Goal: Task Accomplishment & Management: Use online tool/utility

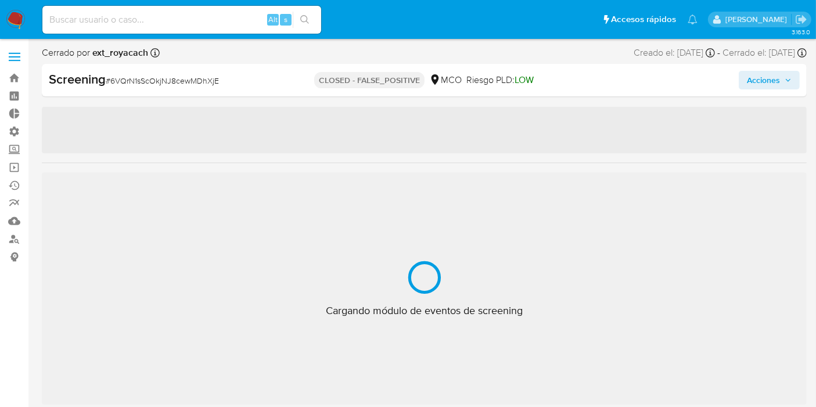
scroll to position [546, 0]
select select "10"
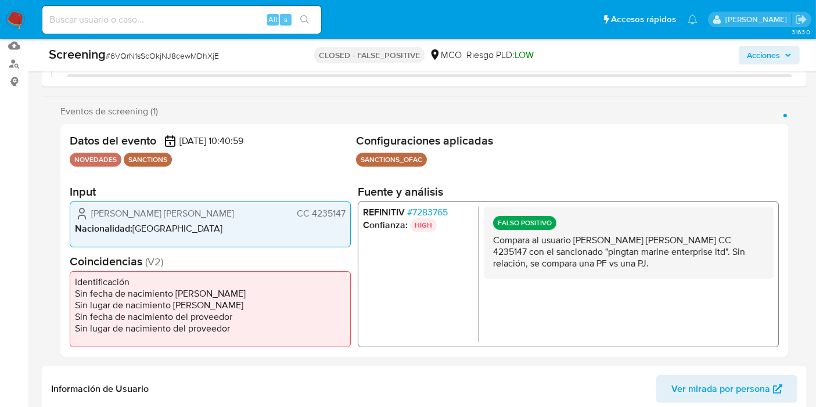
scroll to position [193, 0]
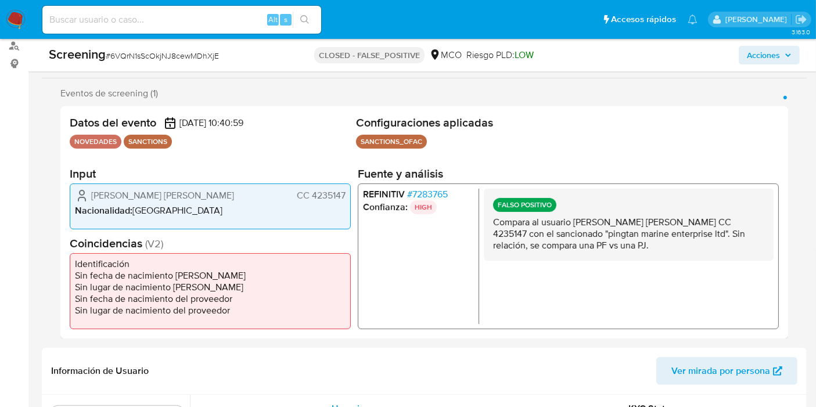
drag, startPoint x: 488, startPoint y: 214, endPoint x: 662, endPoint y: 265, distance: 181.2
click at [665, 274] on div "FALSO POSITIVO Compara al usuario Rodriguez Humberto Javier CC 4235147 con el s…" at bounding box center [629, 255] width 290 height 135
click at [647, 251] on div "FALSO POSITIVO Compara al usuario Rodriguez Humberto Javier CC 4235147 con el s…" at bounding box center [629, 224] width 290 height 72
drag, startPoint x: 558, startPoint y: 231, endPoint x: 730, endPoint y: 268, distance: 176.3
click at [730, 268] on div "FALSO POSITIVO Compara al usuario Rodriguez Humberto Javier CC 4235147 con el s…" at bounding box center [629, 255] width 290 height 135
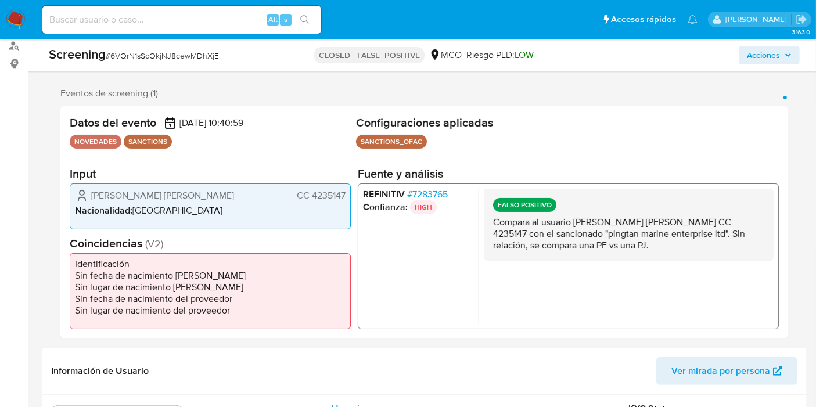
click at [656, 258] on div "FALSO POSITIVO Compara al usuario Rodriguez Humberto Javier CC 4235147 con el s…" at bounding box center [629, 224] width 290 height 72
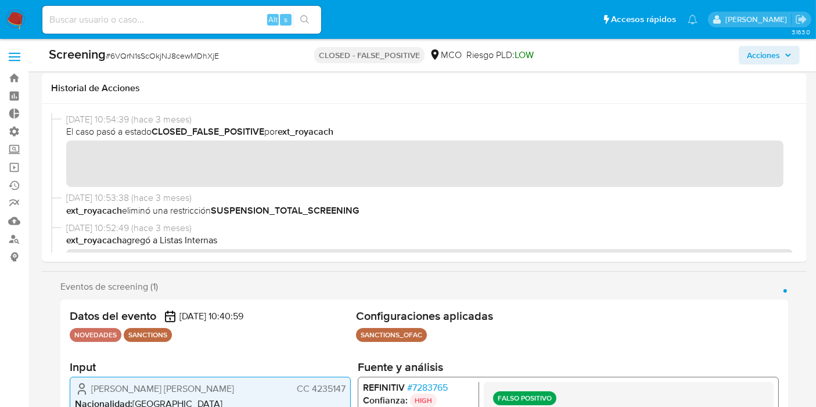
scroll to position [64, 0]
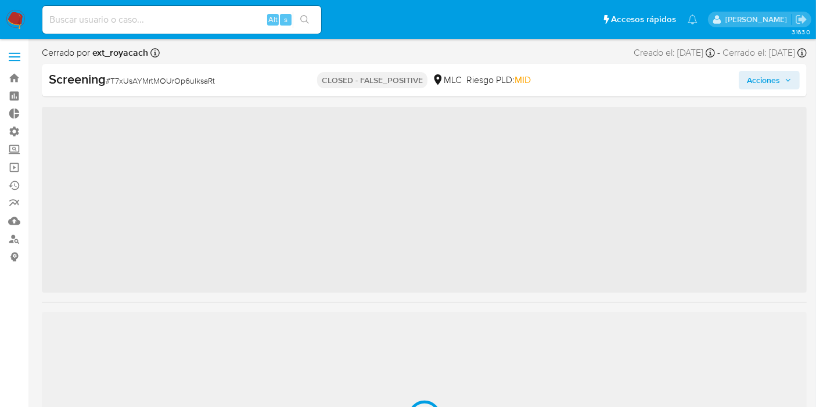
scroll to position [546, 0]
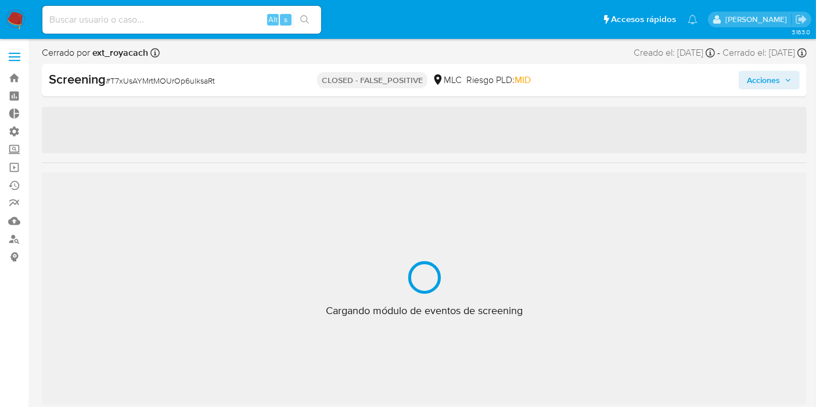
select select "10"
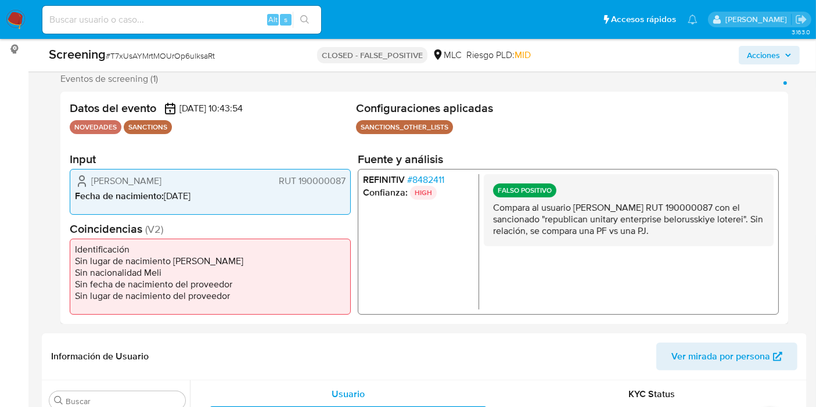
scroll to position [206, 0]
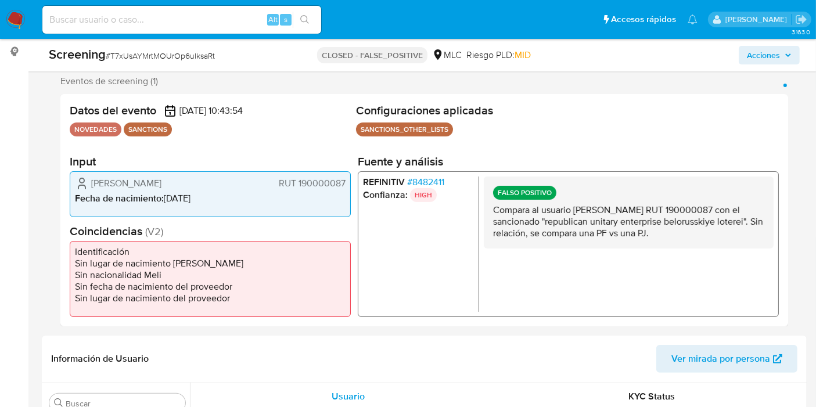
drag, startPoint x: 493, startPoint y: 206, endPoint x: 702, endPoint y: 239, distance: 211.7
click at [702, 239] on div "FALSO POSITIVO Compara al usuario Álvaro Andrés Seguel Belmar RUT 190000087 con…" at bounding box center [629, 212] width 290 height 72
click at [702, 237] on p "Compara al usuario Álvaro Andrés Seguel Belmar RUT 190000087 con el sancionado …" at bounding box center [628, 221] width 271 height 35
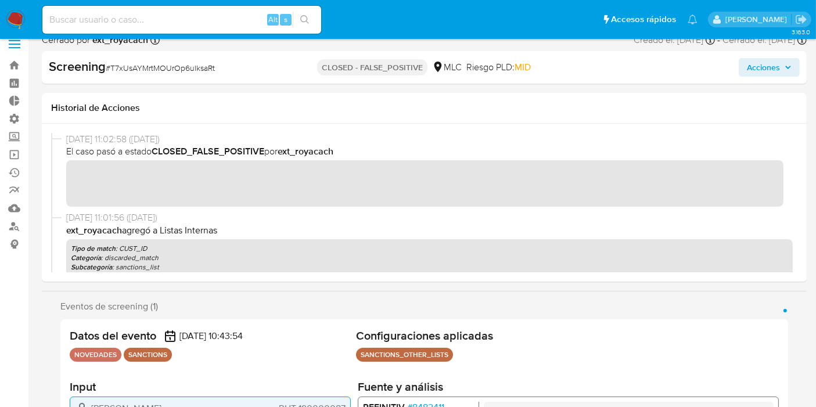
scroll to position [12, 0]
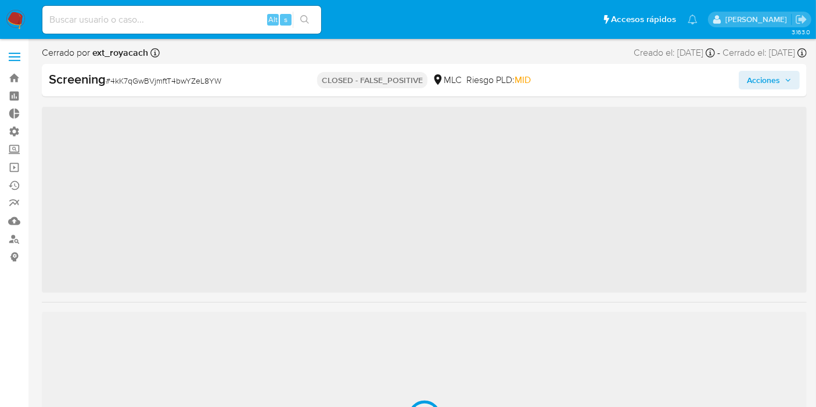
scroll to position [546, 0]
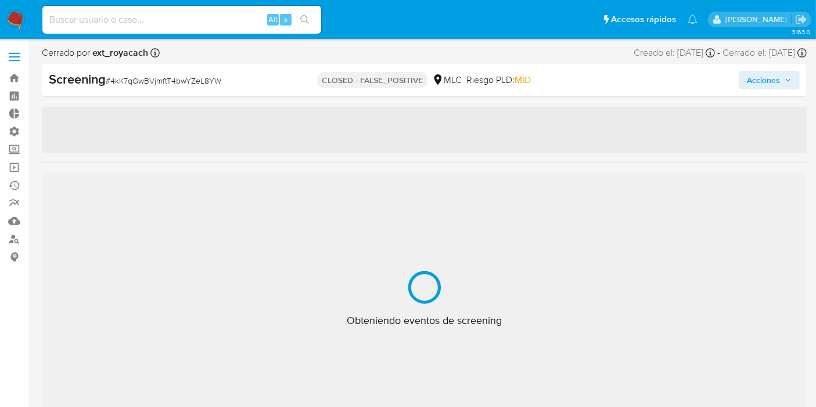
select select "10"
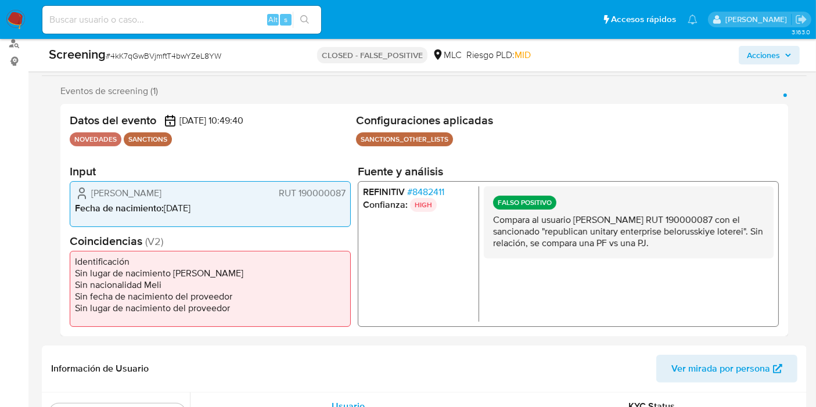
scroll to position [200, 0]
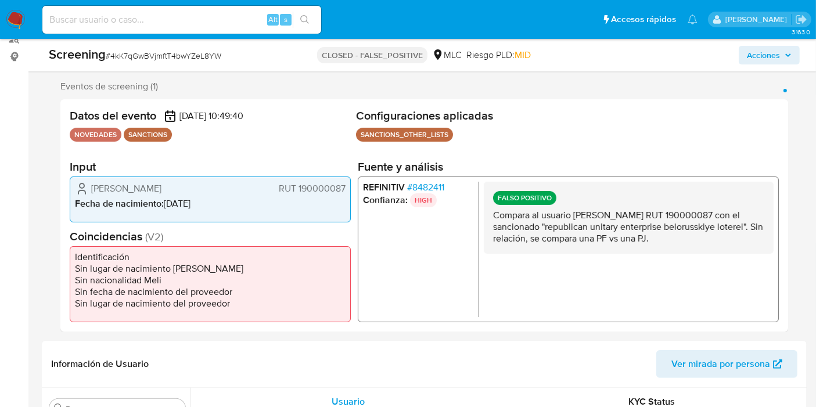
drag, startPoint x: 602, startPoint y: 221, endPoint x: 728, endPoint y: 244, distance: 127.6
click at [733, 256] on div "FALSO POSITIVO Compara al usuario Álvaro Andrés Seguel Belmar RUT 190000087 con…" at bounding box center [629, 248] width 290 height 135
click at [692, 226] on p "Compara al usuario [PERSON_NAME] RUT 190000087 con el sancionado "republican un…" at bounding box center [628, 226] width 271 height 35
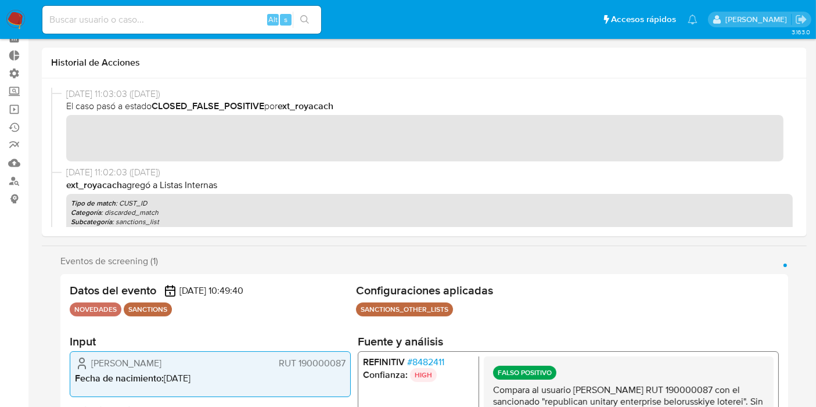
scroll to position [0, 0]
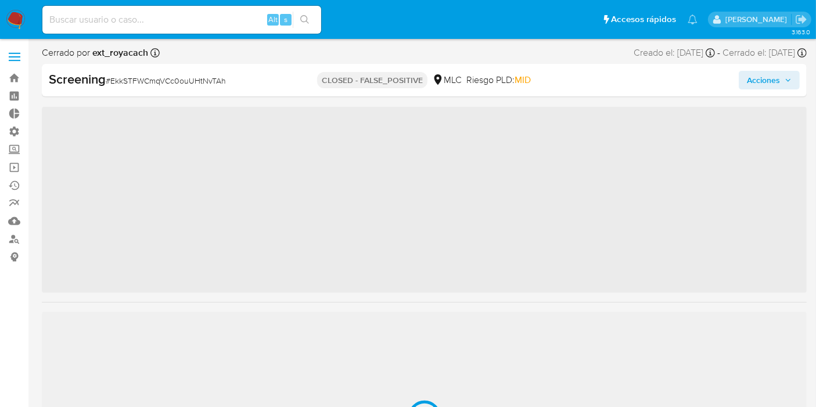
scroll to position [546, 0]
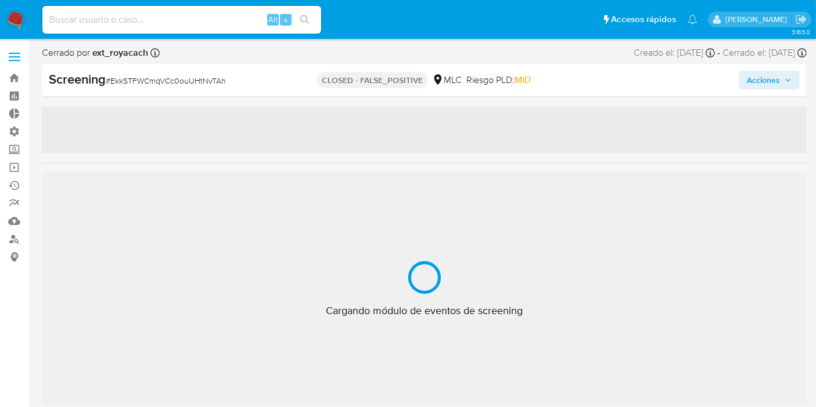
select select "10"
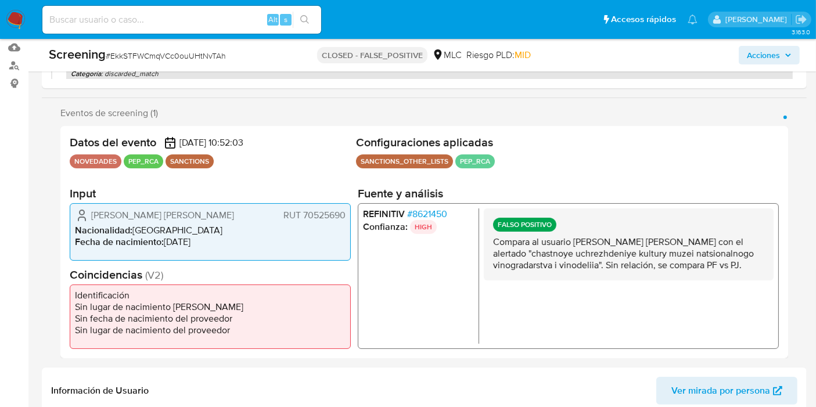
scroll to position [0, 0]
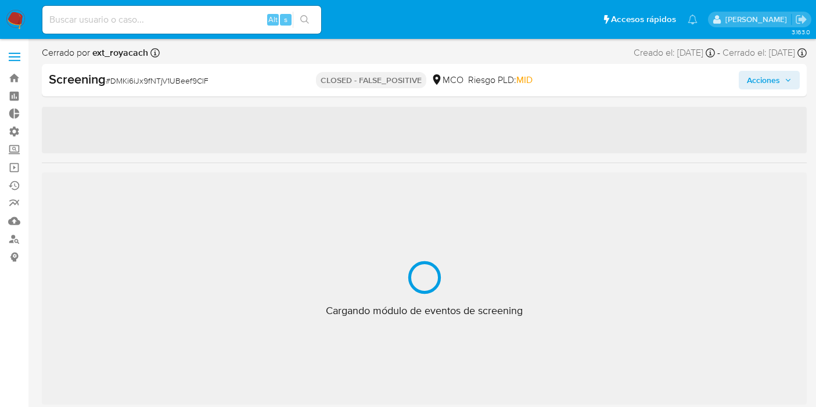
select select "10"
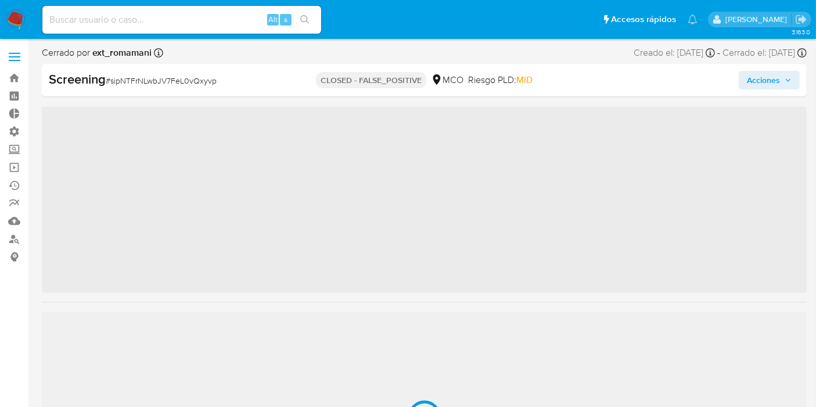
scroll to position [546, 0]
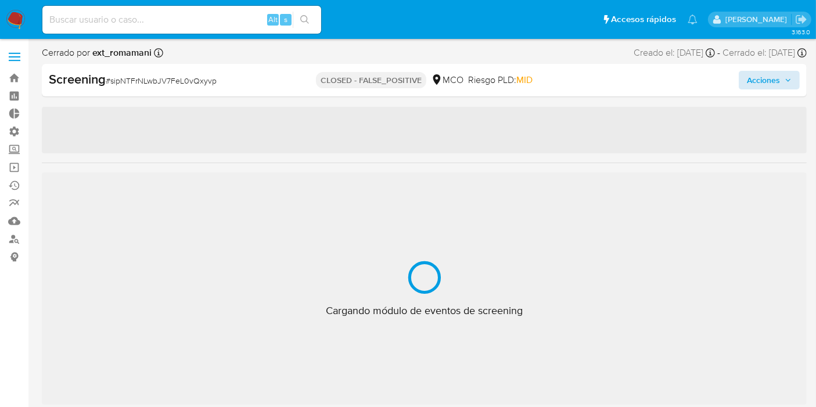
select select "10"
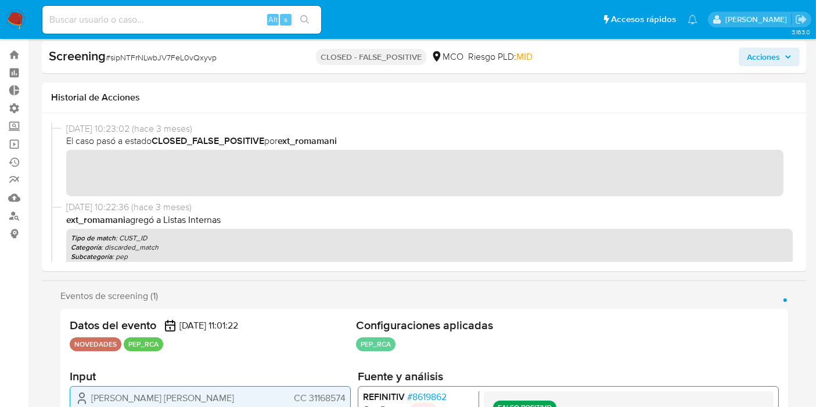
scroll to position [0, 0]
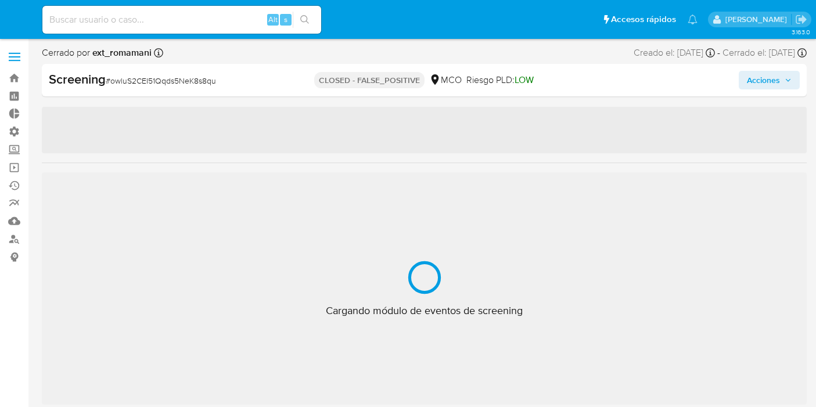
select select "10"
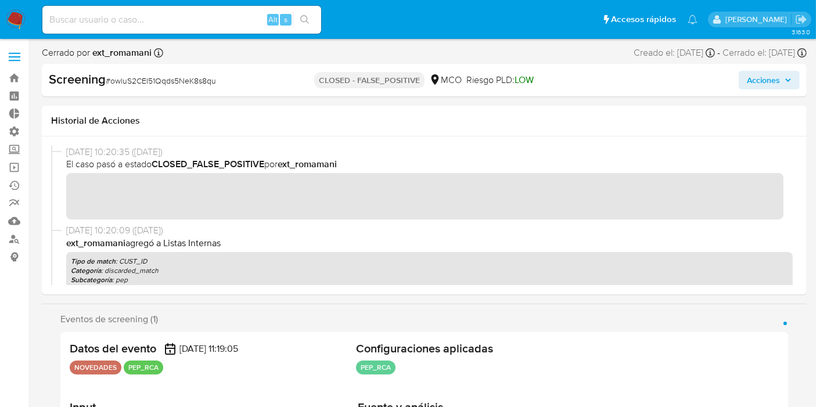
scroll to position [546, 0]
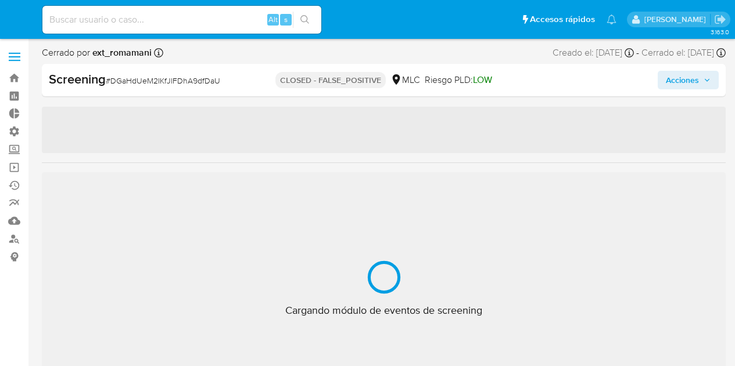
select select "10"
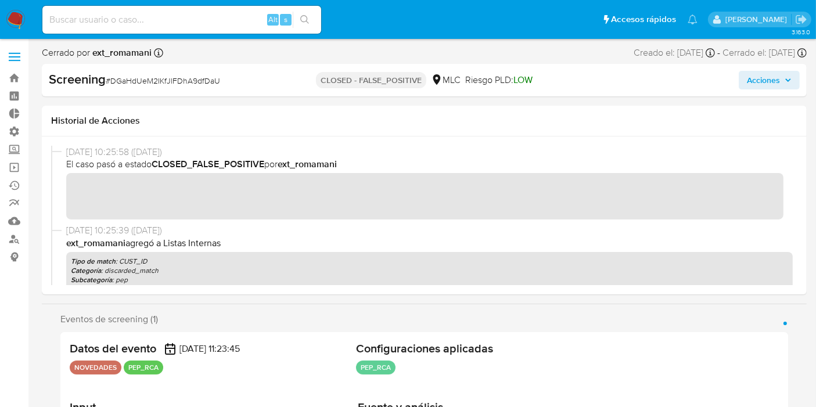
scroll to position [546, 0]
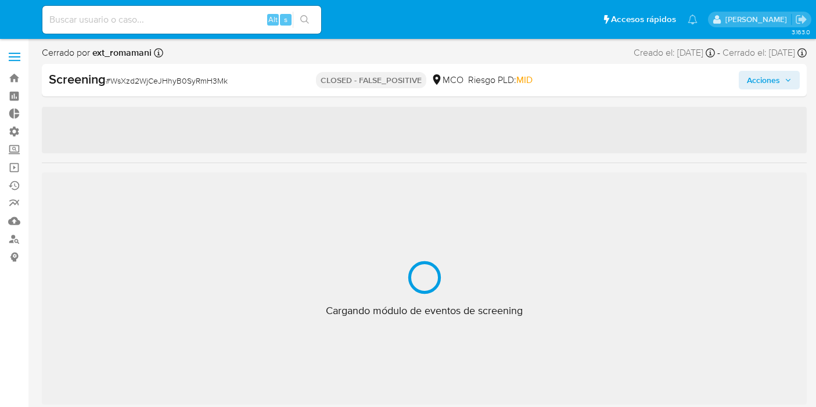
select select "10"
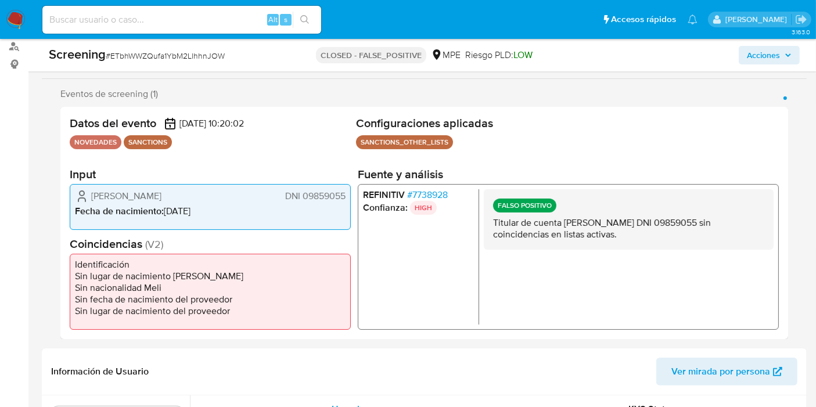
scroll to position [193, 0]
drag, startPoint x: 302, startPoint y: 193, endPoint x: 346, endPoint y: 202, distance: 45.1
click at [346, 202] on div "Paola Yanine Terreros Zavallos DNI 09859055 Fecha de nacimiento : 12/02/1975" at bounding box center [210, 206] width 281 height 46
click at [312, 183] on div "Paola Yanine Terreros Zavallos DNI 09859055 Fecha de nacimiento : 12/02/1975" at bounding box center [210, 206] width 281 height 46
drag, startPoint x: 306, startPoint y: 196, endPoint x: 344, endPoint y: 200, distance: 38.0
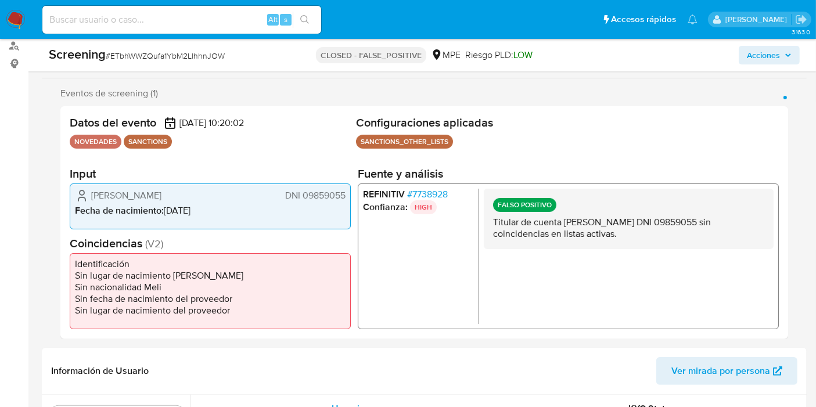
click at [344, 200] on span "DNI 09859055" at bounding box center [315, 195] width 60 height 12
click at [426, 195] on span "# 7738928" at bounding box center [427, 194] width 41 height 12
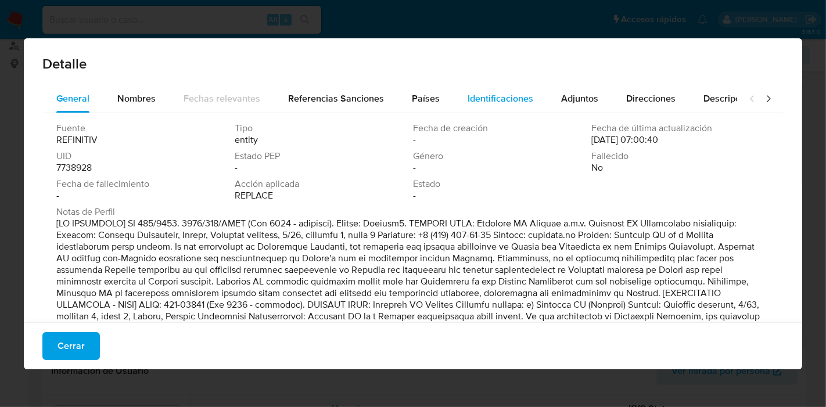
click at [490, 105] on div "Identificaciones" at bounding box center [500, 99] width 66 height 28
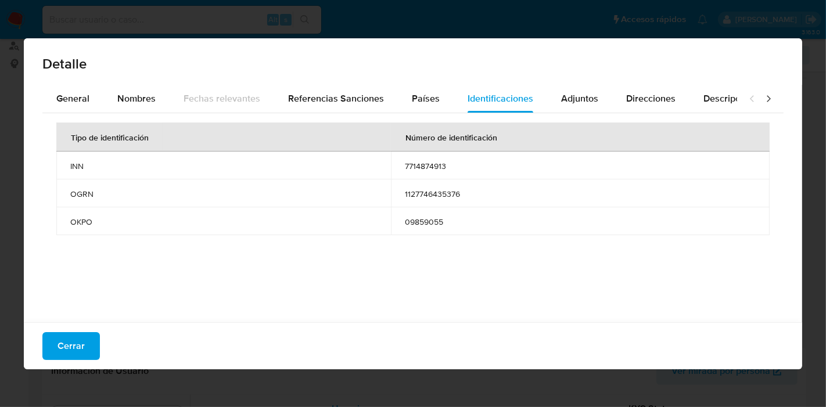
click at [87, 356] on button "Cerrar" at bounding box center [70, 346] width 57 height 28
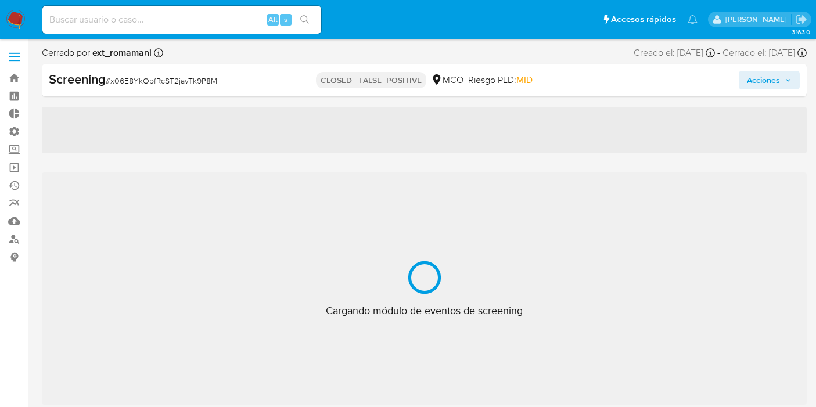
select select "10"
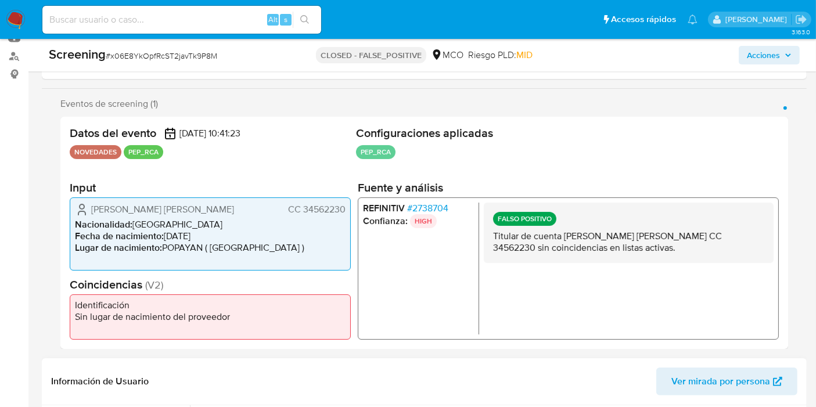
scroll to position [258, 0]
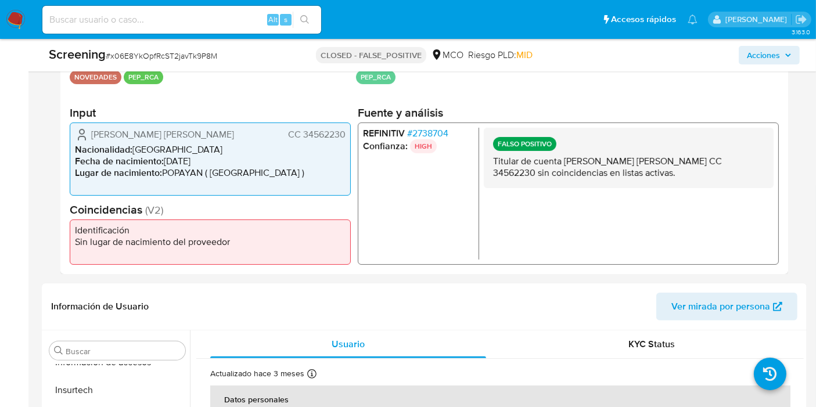
drag, startPoint x: 490, startPoint y: 157, endPoint x: 627, endPoint y: 178, distance: 138.6
click at [627, 178] on div "FALSO POSITIVO Titular de cuenta Chasoy Lopez Clara Patricia CC 34562230 sin co…" at bounding box center [629, 158] width 290 height 60
click at [618, 170] on p "Titular de cuenta Chasoy Lopez Clara Patricia CC 34562230 sin coincidencias en …" at bounding box center [628, 167] width 271 height 23
drag, startPoint x: 620, startPoint y: 174, endPoint x: 494, endPoint y: 161, distance: 126.6
click at [487, 158] on div "FALSO POSITIVO Titular de cuenta Chasoy Lopez Clara Patricia CC 34562230 sin co…" at bounding box center [629, 158] width 290 height 60
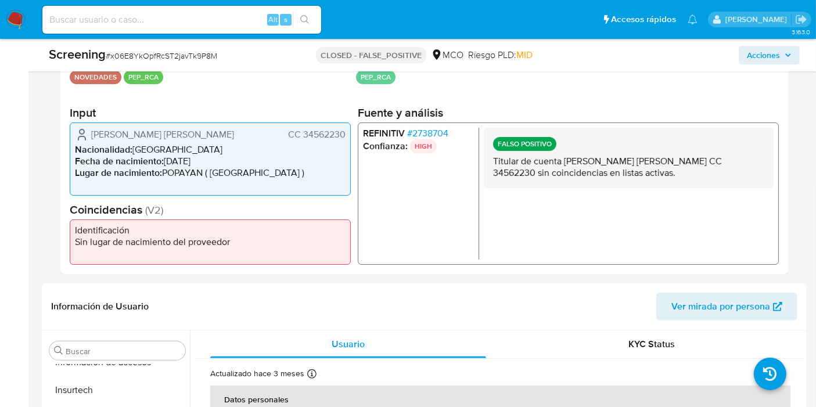
click at [495, 162] on p "Titular de cuenta Chasoy Lopez Clara Patricia CC 34562230 sin coincidencias en …" at bounding box center [628, 167] width 271 height 23
click at [495, 157] on p "Titular de cuenta Chasoy Lopez Clara Patricia CC 34562230 sin coincidencias en …" at bounding box center [628, 167] width 271 height 23
click at [494, 160] on p "Titular de cuenta Chasoy Lopez Clara Patricia CC 34562230 sin coincidencias en …" at bounding box center [628, 167] width 271 height 23
drag, startPoint x: 494, startPoint y: 160, endPoint x: 613, endPoint y: 182, distance: 120.6
click at [613, 182] on div "FALSO POSITIVO Titular de cuenta Chasoy Lopez Clara Patricia CC 34562230 sin co…" at bounding box center [629, 158] width 290 height 60
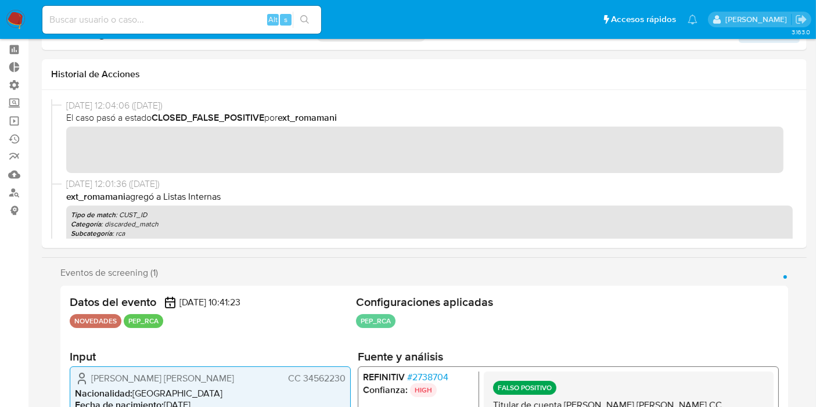
scroll to position [0, 0]
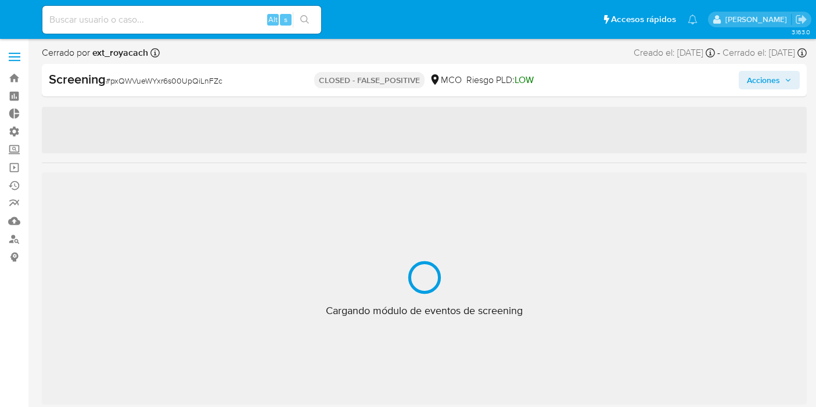
select select "10"
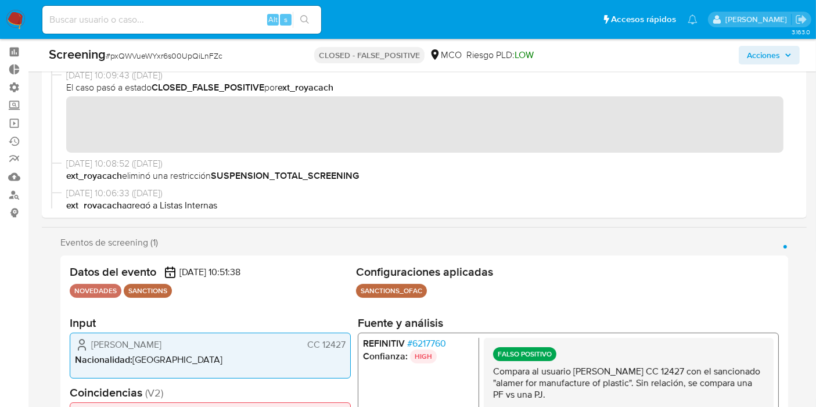
scroll to position [64, 0]
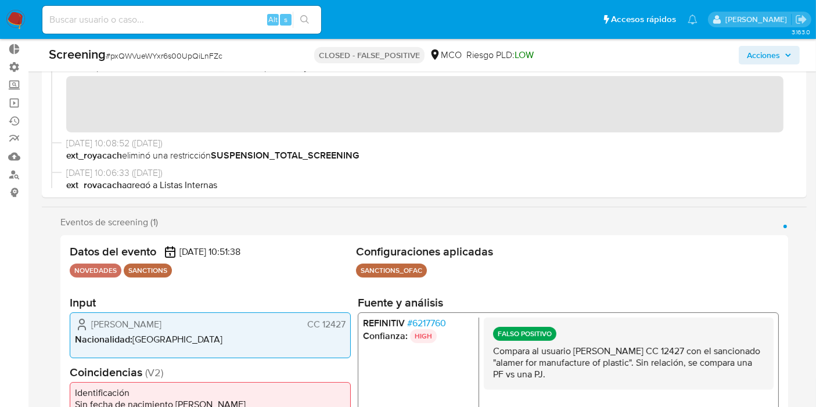
drag, startPoint x: 322, startPoint y: 326, endPoint x: 372, endPoint y: 322, distance: 50.1
click at [350, 327] on div "Datos del evento [DATE] 10:51:38 NOVEDADES SANCTIONS Configuraciones aplicadas …" at bounding box center [424, 351] width 728 height 232
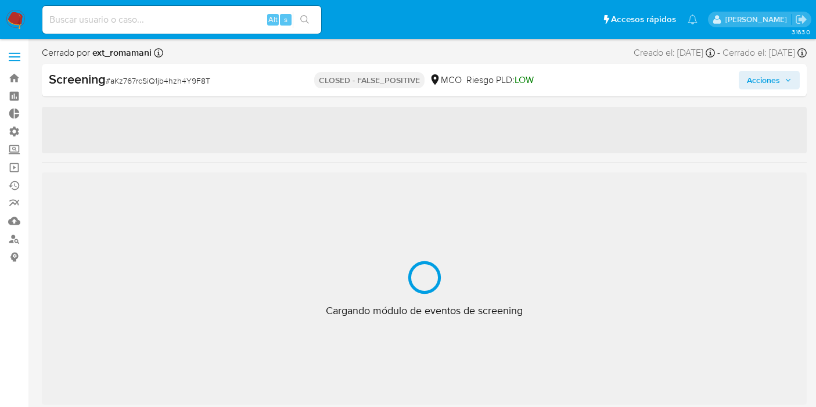
select select "10"
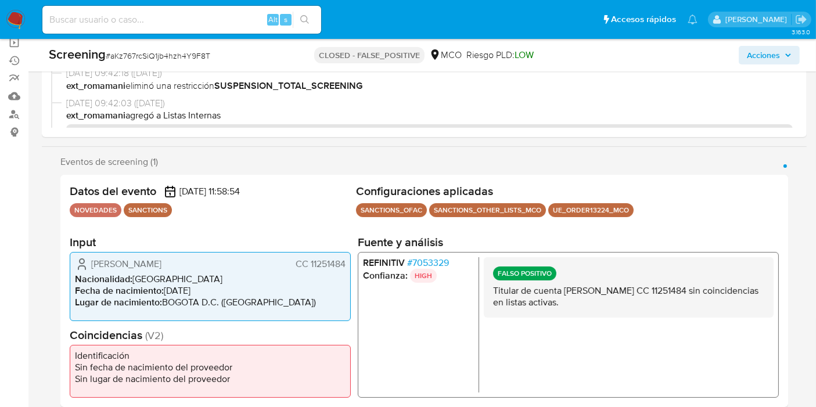
scroll to position [193, 0]
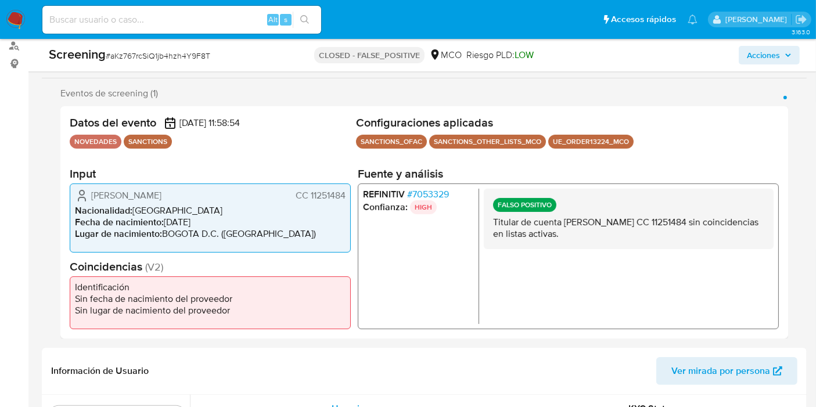
drag, startPoint x: 310, startPoint y: 200, endPoint x: 345, endPoint y: 196, distance: 35.0
click at [345, 196] on span "CC 11251484" at bounding box center [321, 195] width 50 height 12
click at [451, 193] on li "REFINITIV # 7053329" at bounding box center [418, 194] width 111 height 12
click at [448, 193] on span "# 7053329" at bounding box center [428, 194] width 42 height 12
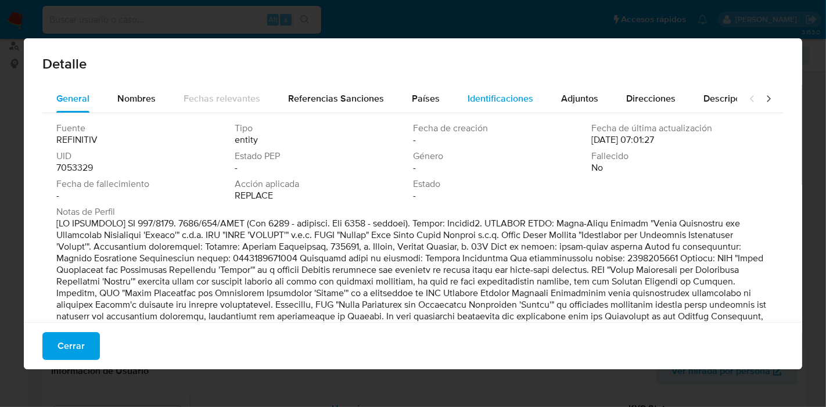
click at [470, 92] on span "Identificaciones" at bounding box center [500, 98] width 66 height 13
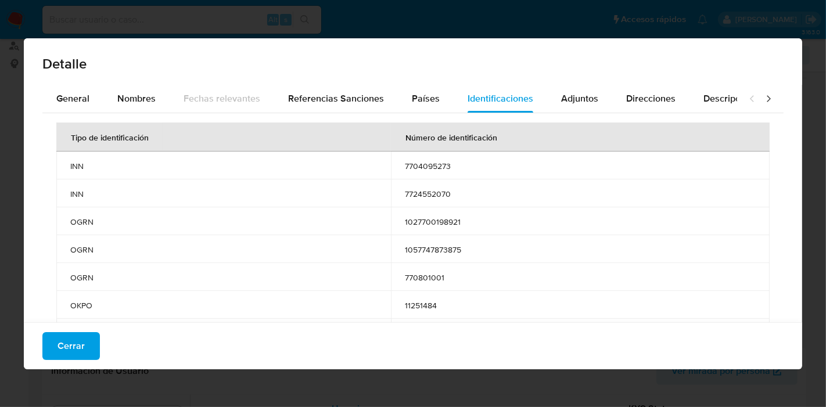
click at [75, 343] on span "Cerrar" at bounding box center [70, 346] width 27 height 26
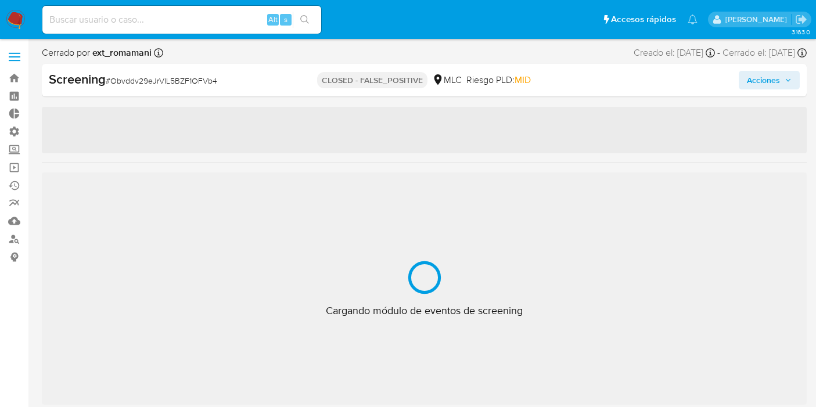
select select "10"
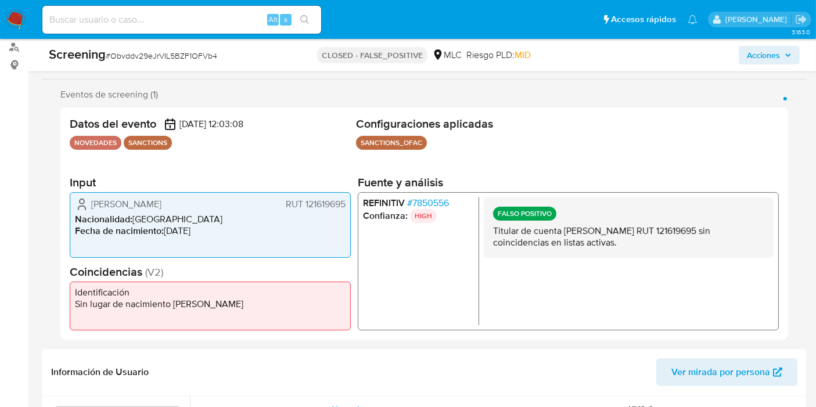
scroll to position [193, 0]
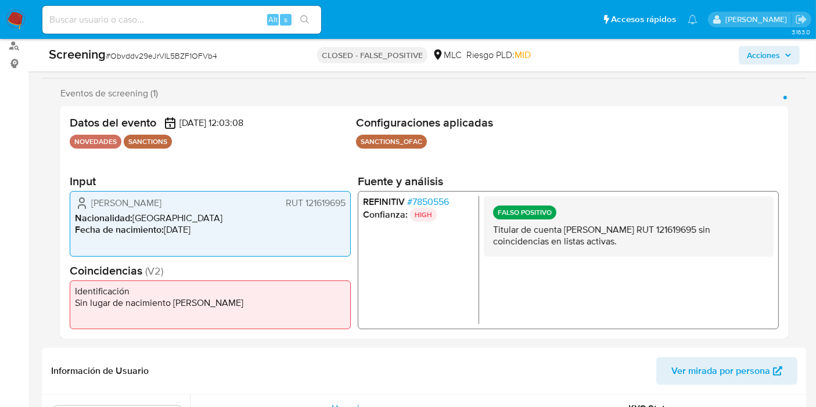
drag, startPoint x: 303, startPoint y: 202, endPoint x: 346, endPoint y: 207, distance: 43.3
click at [346, 207] on div "[PERSON_NAME] Cea RUT 121619695 Nacionalidad : [DEMOGRAPHIC_DATA] Fecha de naci…" at bounding box center [210, 223] width 281 height 65
click at [419, 202] on span "# 7850556" at bounding box center [428, 202] width 42 height 12
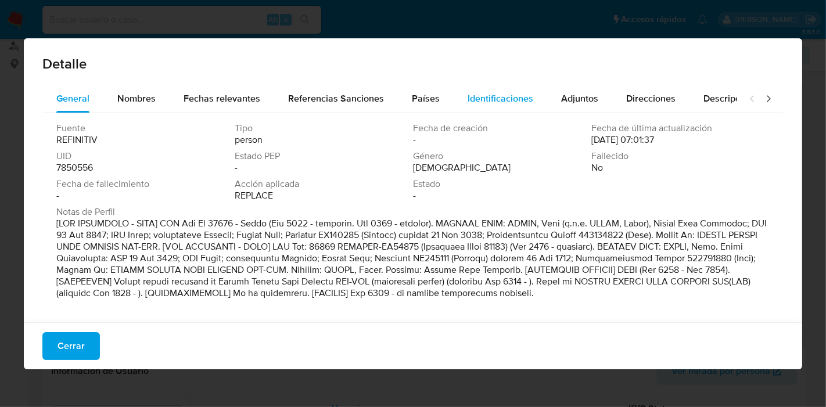
click at [485, 100] on span "Identificaciones" at bounding box center [500, 98] width 66 height 13
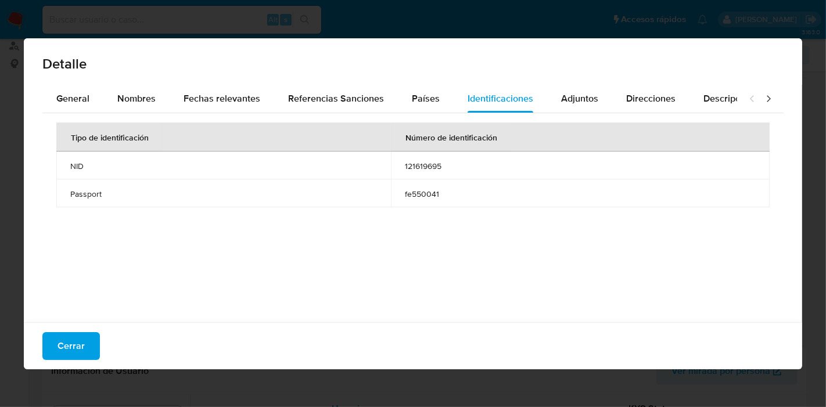
click at [80, 346] on span "Cerrar" at bounding box center [70, 346] width 27 height 26
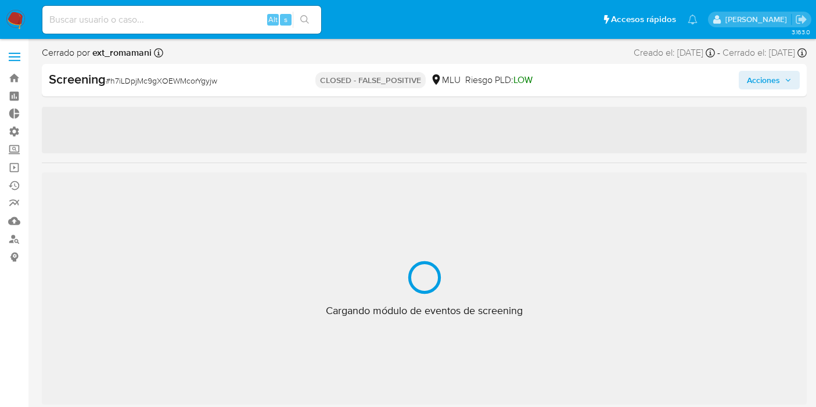
select select "10"
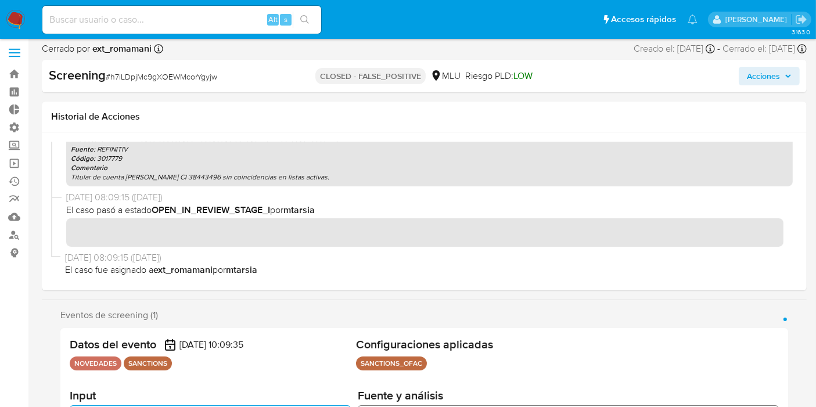
scroll to position [193, 0]
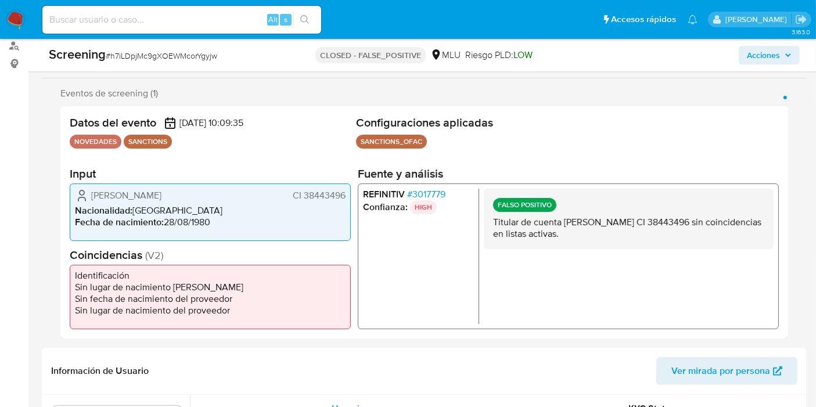
drag, startPoint x: 304, startPoint y: 200, endPoint x: 348, endPoint y: 200, distance: 44.1
click at [349, 203] on div "[PERSON_NAME] CI 38443496 Nacionalidad : [DEMOGRAPHIC_DATA] Fecha de nacimiento…" at bounding box center [210, 211] width 281 height 57
click at [346, 197] on div "Ruth Loreley Camargo Mendiverry CI 38443496 Nacionalidad : Uruguay Fecha de nac…" at bounding box center [210, 211] width 281 height 57
click at [345, 192] on span "CI 38443496" at bounding box center [319, 195] width 53 height 12
drag, startPoint x: 343, startPoint y: 192, endPoint x: 304, endPoint y: 184, distance: 40.3
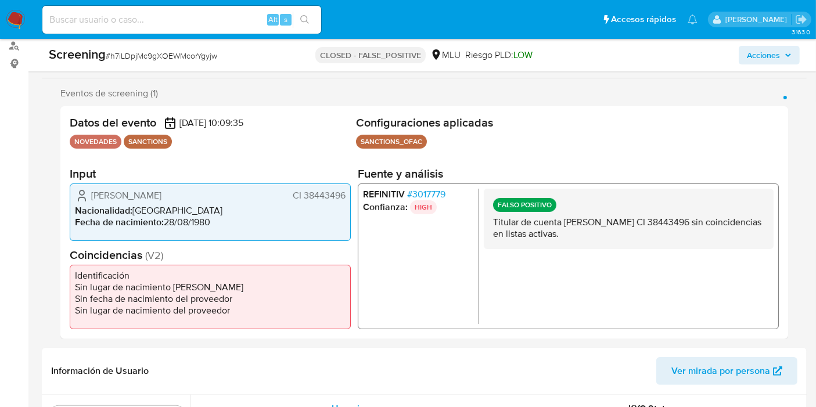
click at [304, 184] on div "Ruth Loreley Camargo Mendiverry CI 38443496 Nacionalidad : Uruguay Fecha de nac…" at bounding box center [210, 211] width 281 height 57
click at [433, 188] on span "# 3017779" at bounding box center [426, 194] width 38 height 12
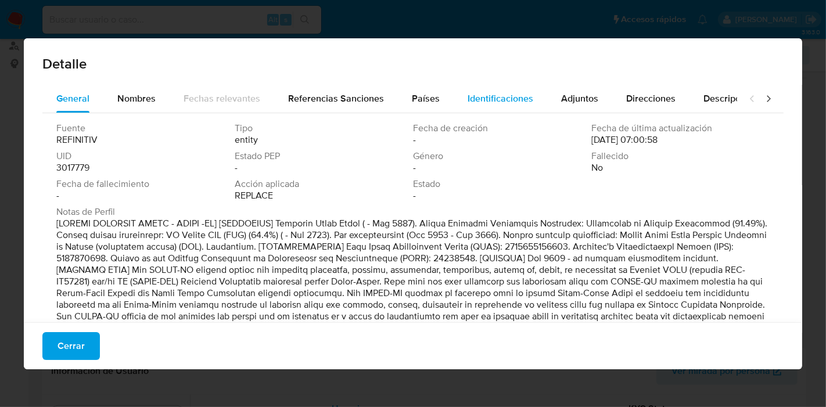
click at [501, 95] on span "Identificaciones" at bounding box center [500, 98] width 66 height 13
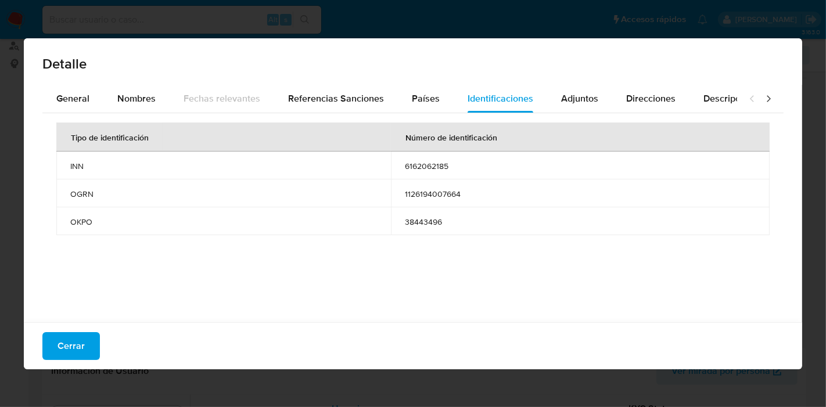
click at [77, 344] on span "Cerrar" at bounding box center [70, 346] width 27 height 26
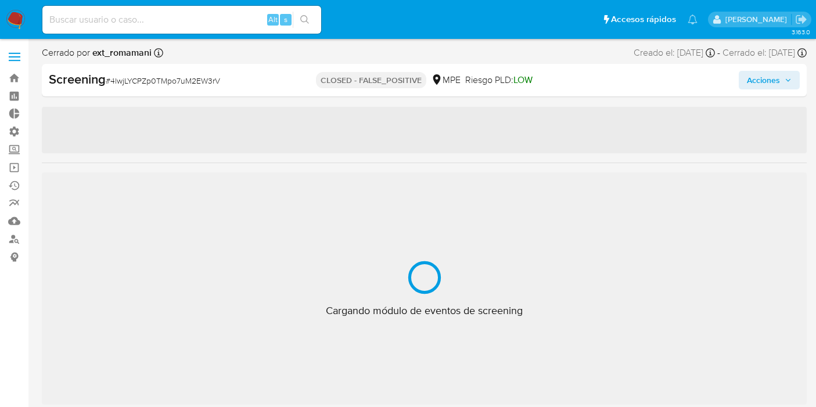
select select "10"
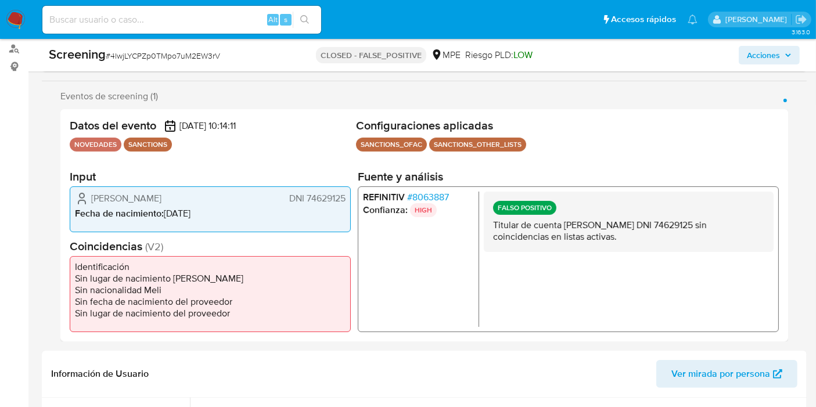
scroll to position [193, 0]
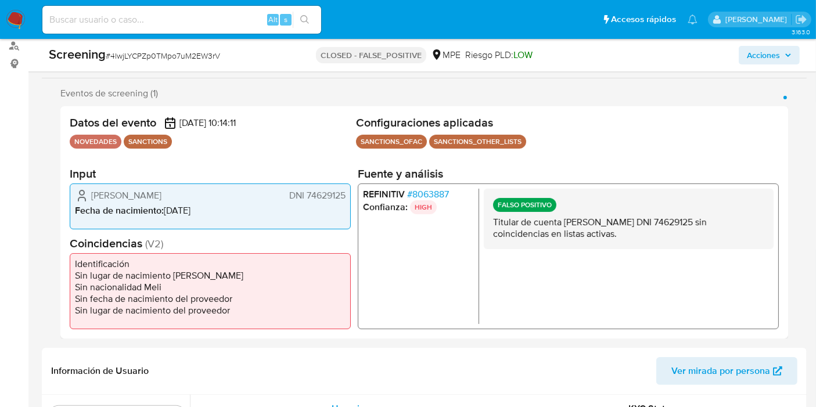
drag, startPoint x: 306, startPoint y: 192, endPoint x: 351, endPoint y: 195, distance: 45.4
click at [343, 196] on span "DNI 74629125" at bounding box center [317, 195] width 56 height 12
click at [415, 195] on span "# 8063887" at bounding box center [428, 194] width 42 height 12
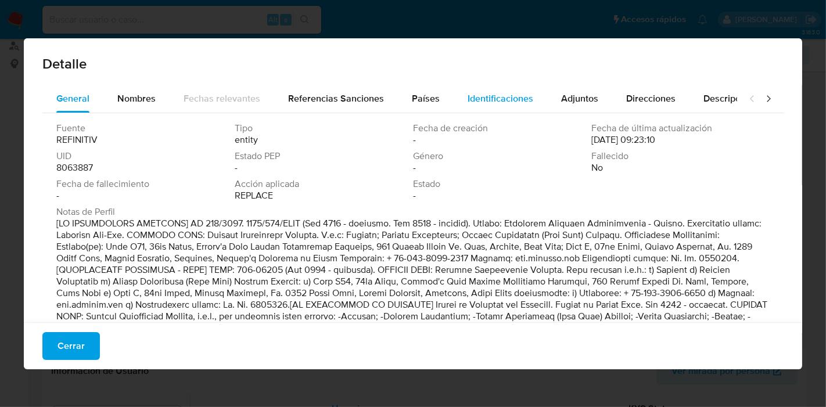
click at [472, 93] on span "Identificaciones" at bounding box center [500, 98] width 66 height 13
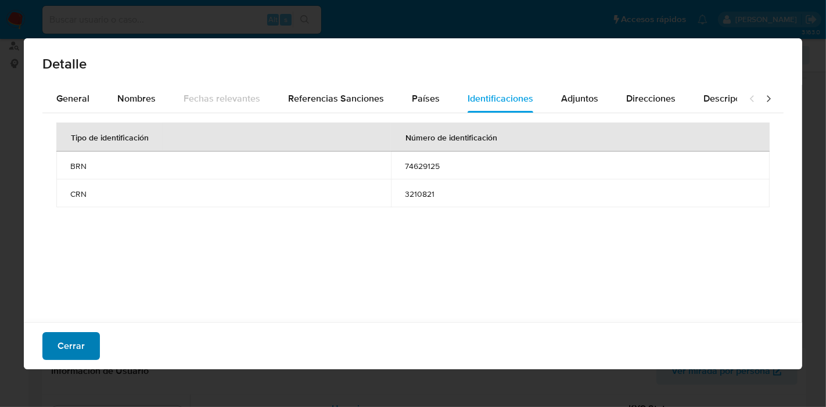
click at [71, 347] on span "Cerrar" at bounding box center [70, 346] width 27 height 26
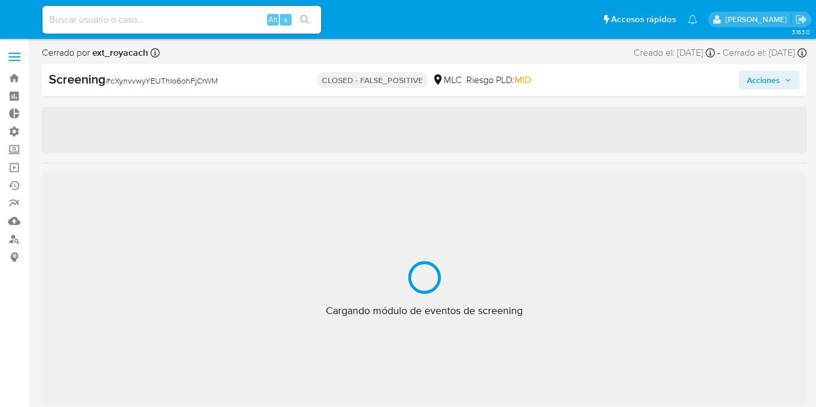
select select "10"
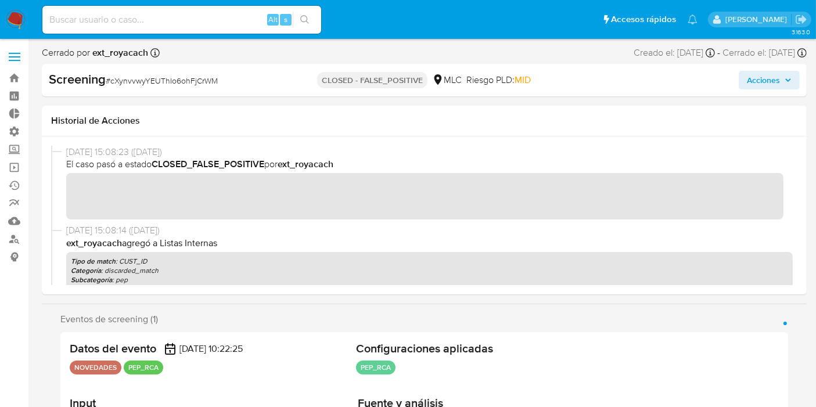
scroll to position [102, 0]
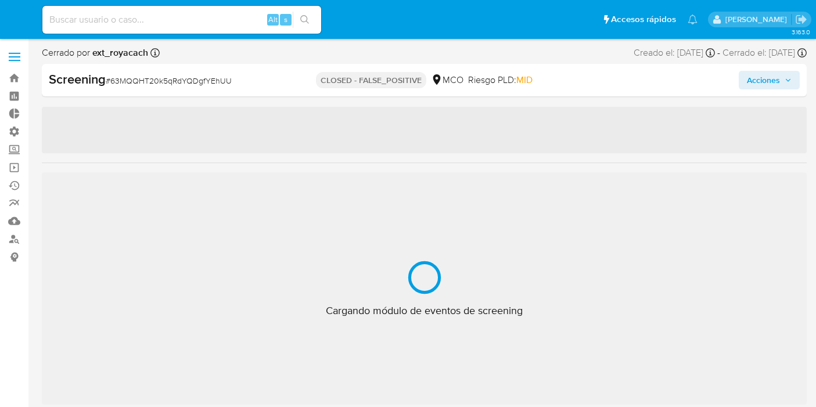
select select "10"
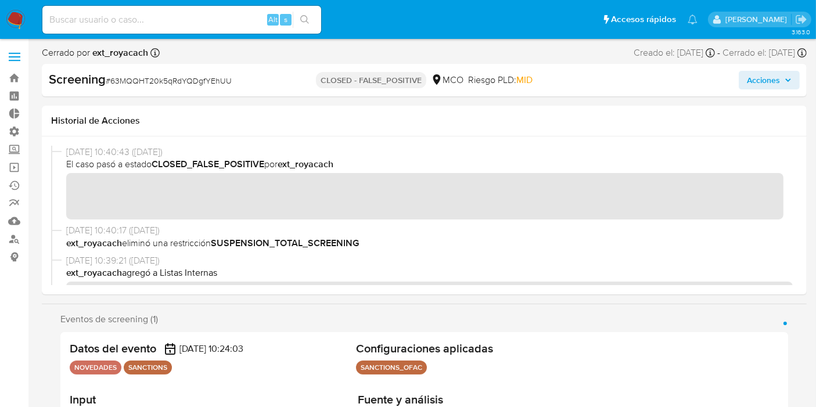
scroll to position [546, 0]
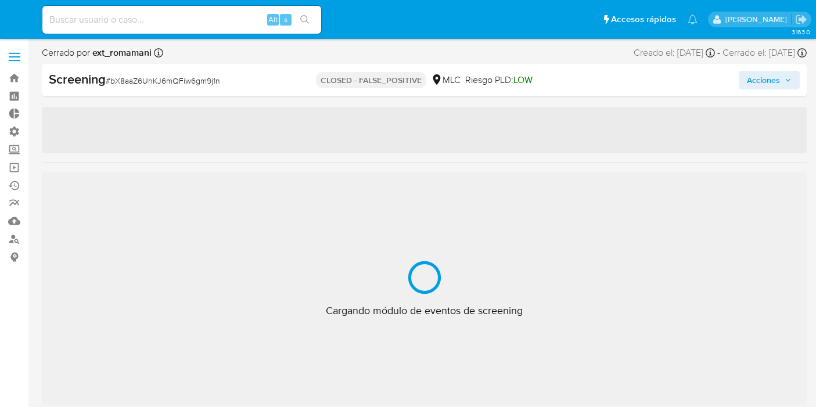
select select "10"
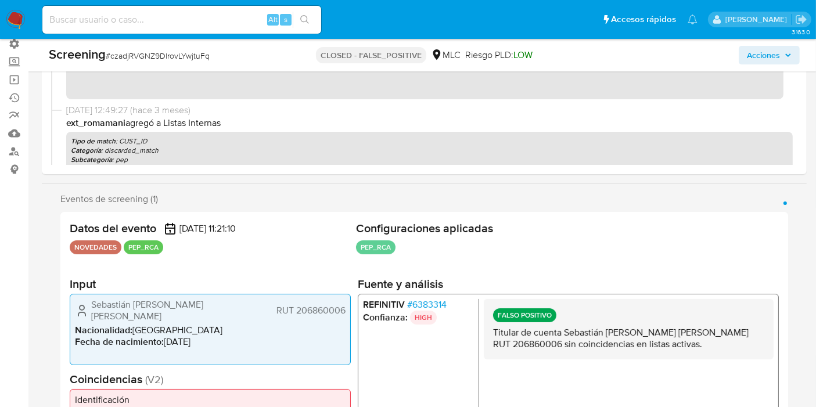
scroll to position [193, 0]
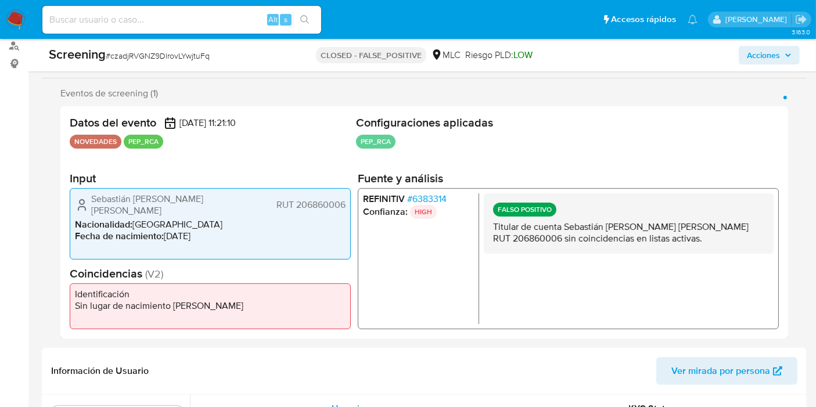
drag, startPoint x: 296, startPoint y: 201, endPoint x: 360, endPoint y: 198, distance: 64.5
click at [344, 199] on span "RUT 206860006" at bounding box center [310, 205] width 69 height 12
click at [428, 195] on span "# 6383314" at bounding box center [426, 199] width 39 height 12
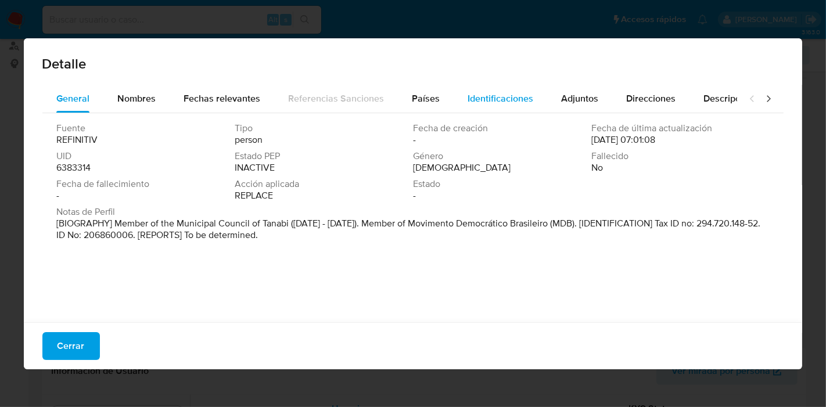
click at [489, 100] on span "Identificaciones" at bounding box center [500, 98] width 66 height 13
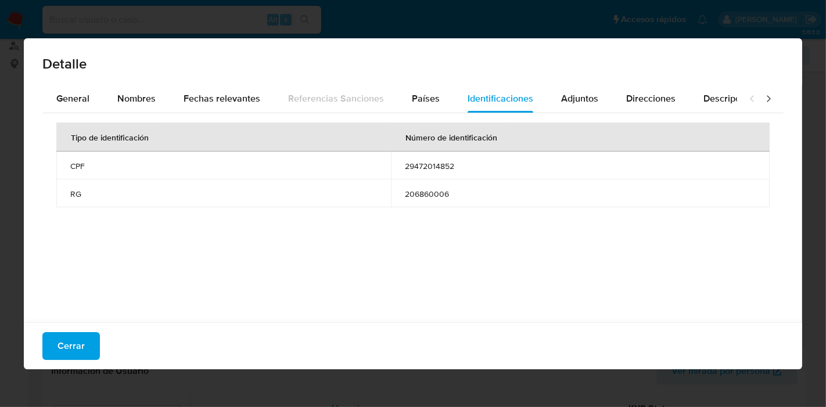
click at [82, 345] on span "Cerrar" at bounding box center [70, 346] width 27 height 26
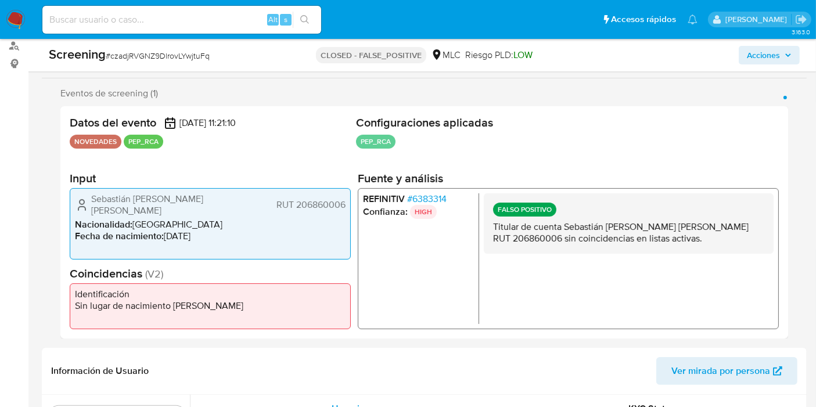
scroll to position [0, 0]
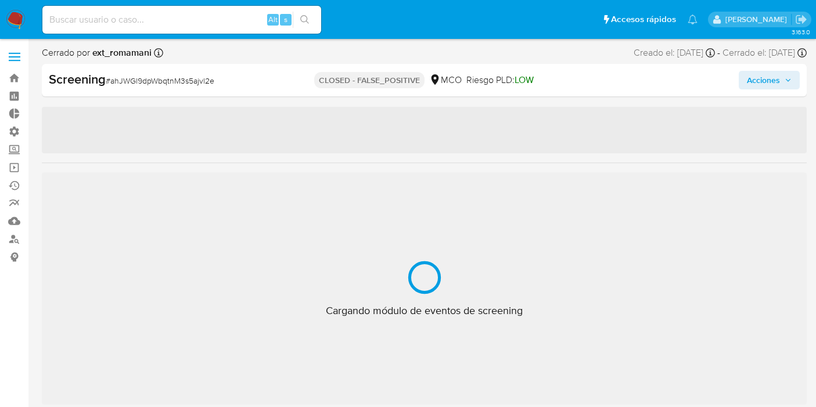
select select "10"
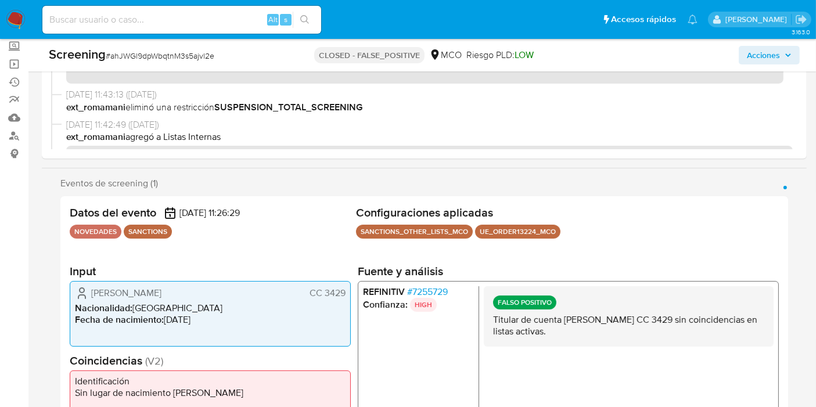
scroll to position [258, 0]
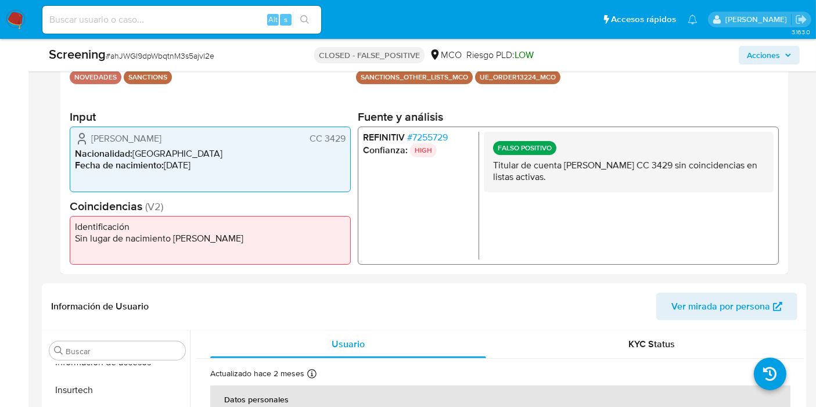
drag, startPoint x: 320, startPoint y: 138, endPoint x: 344, endPoint y: 133, distance: 24.8
click at [344, 133] on span "CC 3429" at bounding box center [328, 139] width 36 height 12
click at [417, 134] on span "# 7255729" at bounding box center [427, 138] width 41 height 12
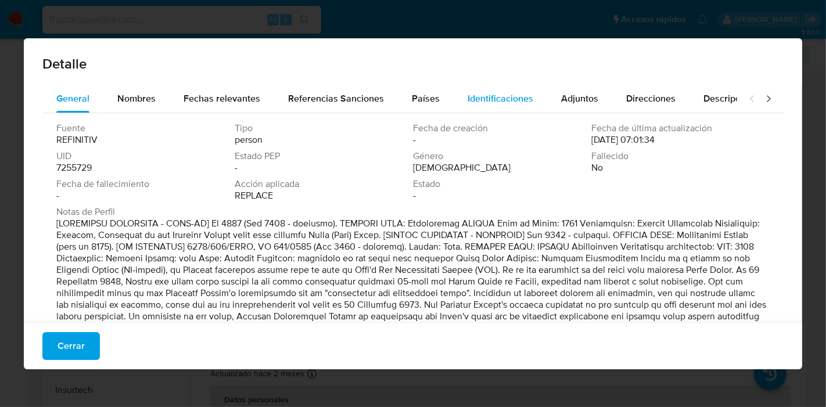
click at [473, 99] on span "Identificaciones" at bounding box center [500, 98] width 66 height 13
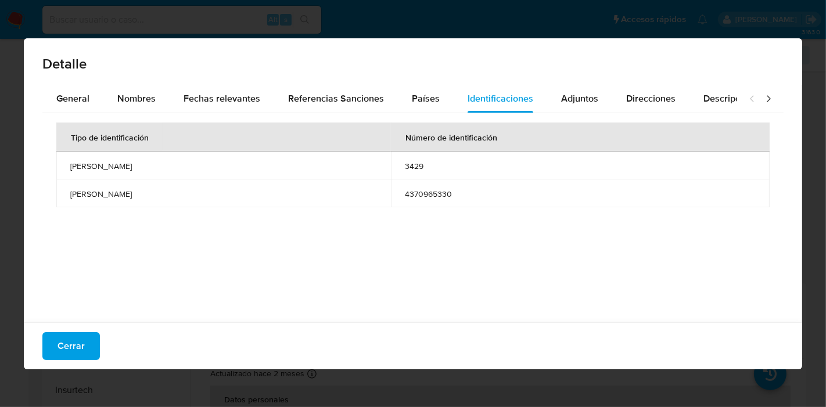
click at [63, 344] on span "Cerrar" at bounding box center [70, 346] width 27 height 26
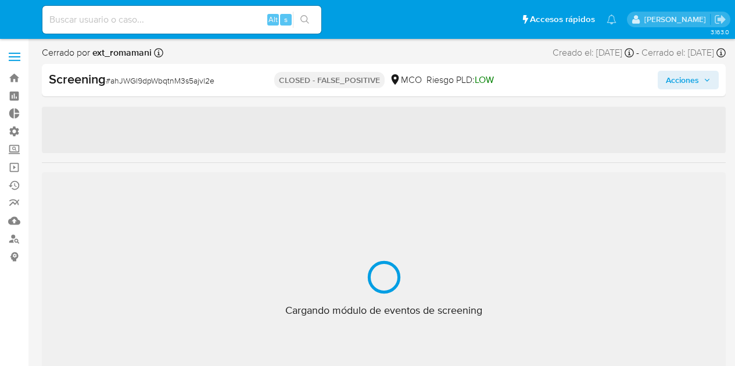
select select "10"
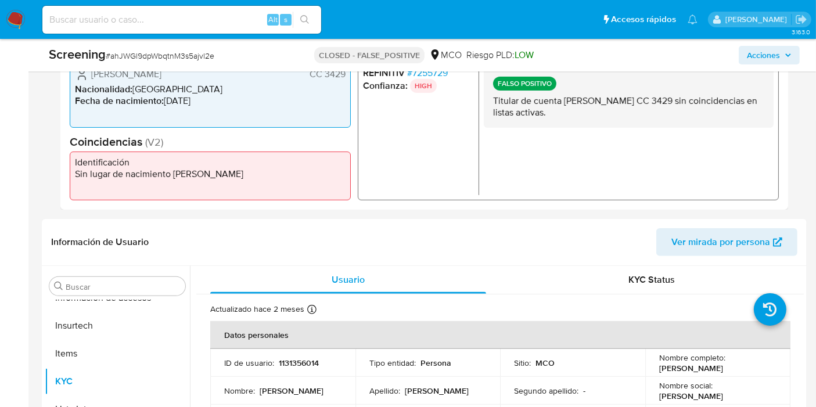
scroll to position [258, 0]
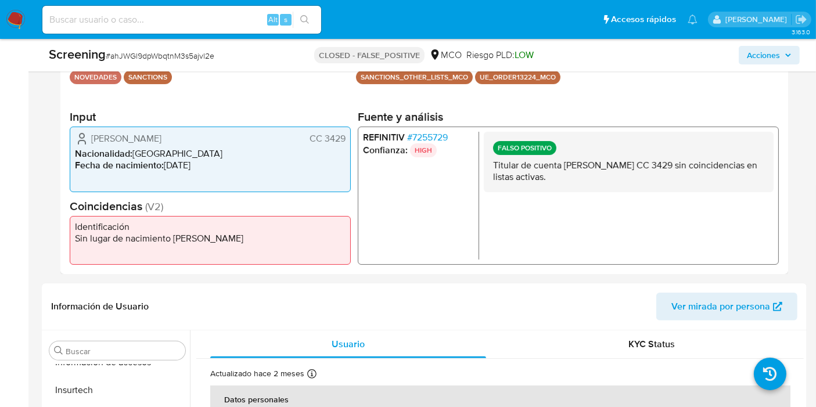
drag, startPoint x: 322, startPoint y: 137, endPoint x: 344, endPoint y: 136, distance: 22.1
click at [344, 136] on span "CC 3429" at bounding box center [328, 139] width 36 height 12
click at [416, 142] on span "# 7255729" at bounding box center [427, 138] width 41 height 12
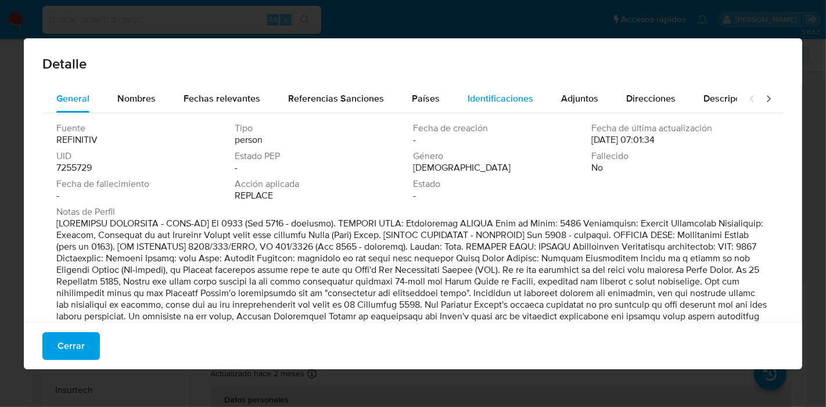
click at [471, 95] on span "Identificaciones" at bounding box center [500, 98] width 66 height 13
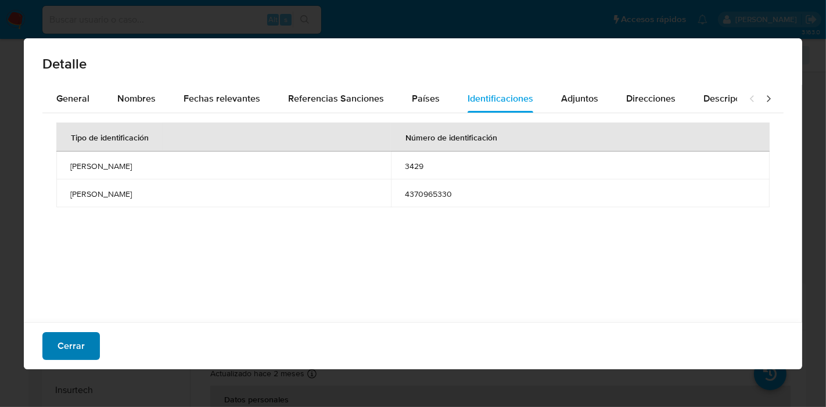
click at [75, 346] on span "Cerrar" at bounding box center [70, 346] width 27 height 26
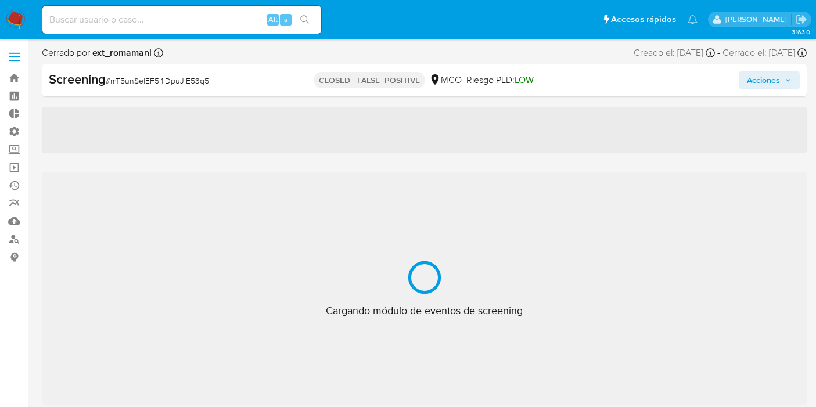
select select "10"
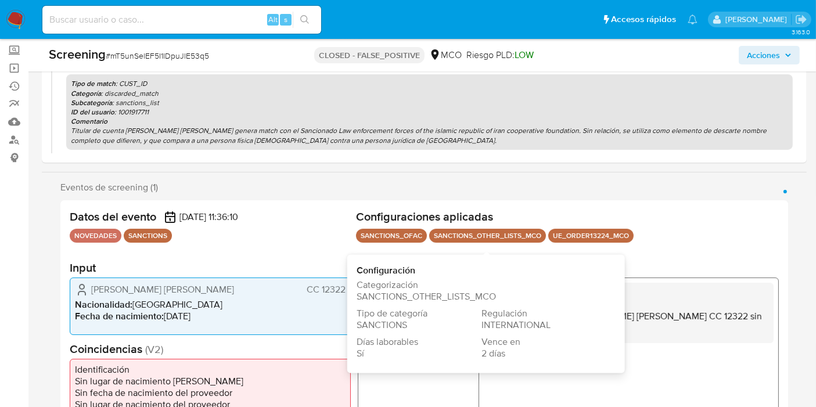
scroll to position [193, 0]
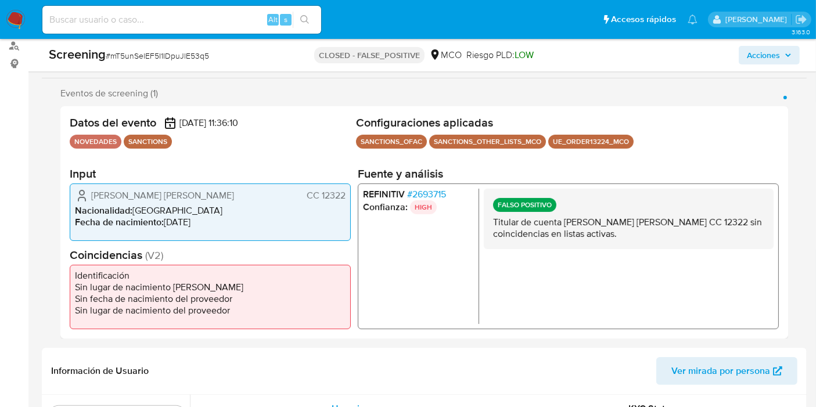
drag, startPoint x: 322, startPoint y: 192, endPoint x: 354, endPoint y: 192, distance: 31.9
click at [354, 192] on div "Datos del evento 03/07/2025 11:36:10 NOVEDADES SANCTIONS Configuraciones aplica…" at bounding box center [424, 222] width 728 height 232
click at [315, 190] on span "CC 12322" at bounding box center [326, 195] width 39 height 12
drag, startPoint x: 322, startPoint y: 197, endPoint x: 341, endPoint y: 200, distance: 19.4
click at [341, 200] on span "CC 12322" at bounding box center [326, 195] width 39 height 12
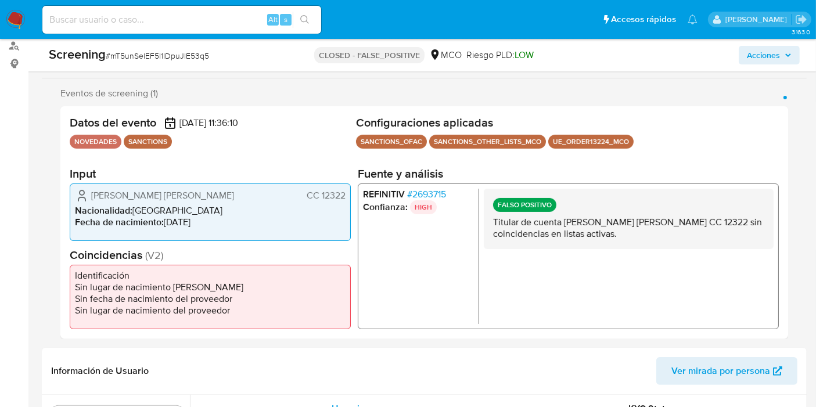
drag, startPoint x: 346, startPoint y: 195, endPoint x: 320, endPoint y: 193, distance: 26.2
click at [320, 193] on div "Parra Parra Francisco Antonio CC 12322 Nacionalidad : Colombia Fecha de nacimie…" at bounding box center [210, 211] width 281 height 57
click at [441, 188] on span "# 2693715" at bounding box center [426, 194] width 39 height 12
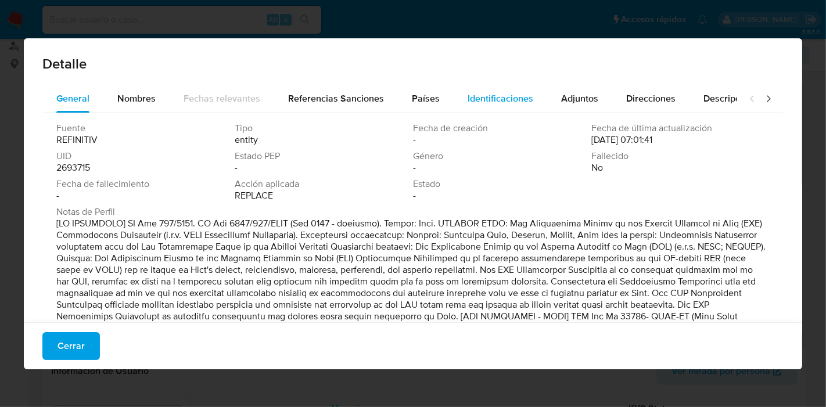
click at [499, 93] on span "Identificaciones" at bounding box center [500, 98] width 66 height 13
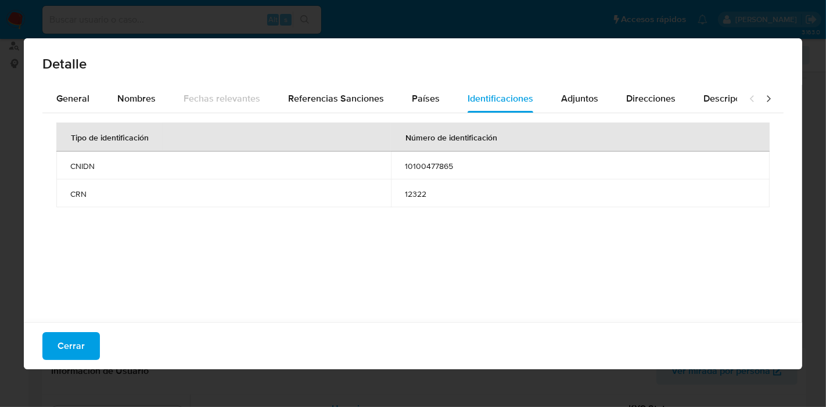
click at [70, 342] on span "Cerrar" at bounding box center [70, 346] width 27 height 26
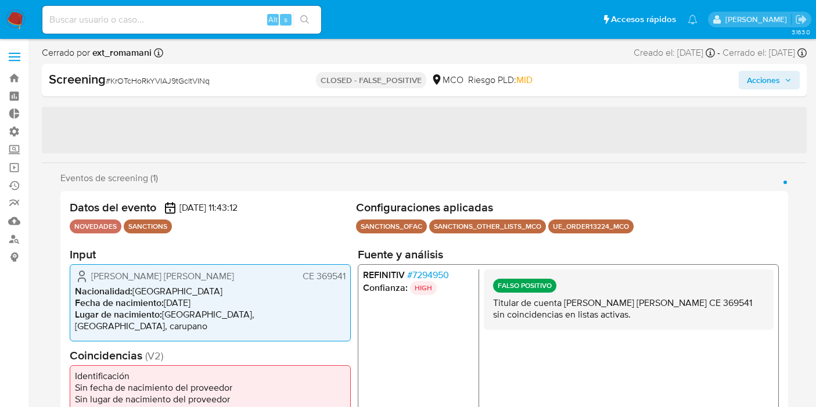
select select "10"
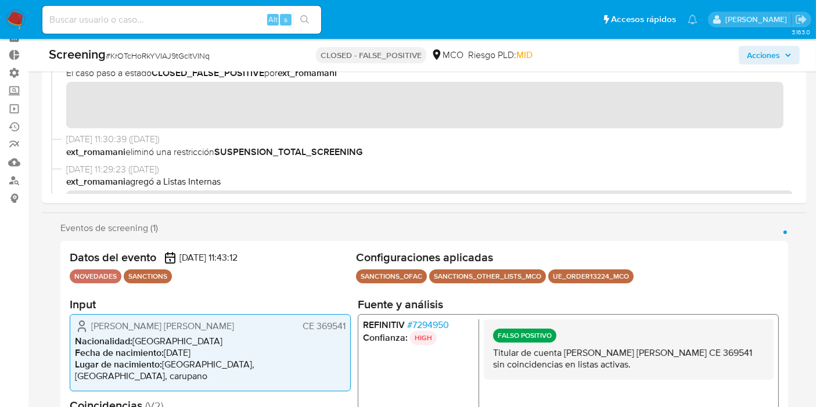
scroll to position [193, 0]
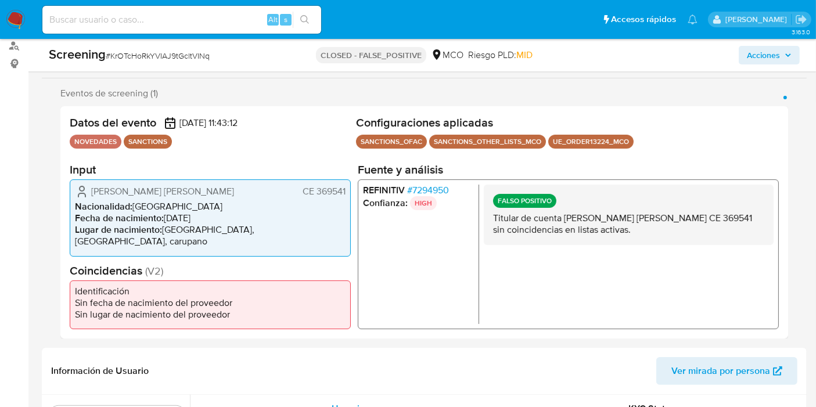
drag, startPoint x: 91, startPoint y: 193, endPoint x: 196, endPoint y: 195, distance: 104.5
click at [200, 198] on div "Harb Guevara Luis Rafael CE 369541" at bounding box center [210, 192] width 271 height 14
click at [196, 195] on div "Harb Guevara Luis Rafael CE 369541" at bounding box center [210, 192] width 271 height 14
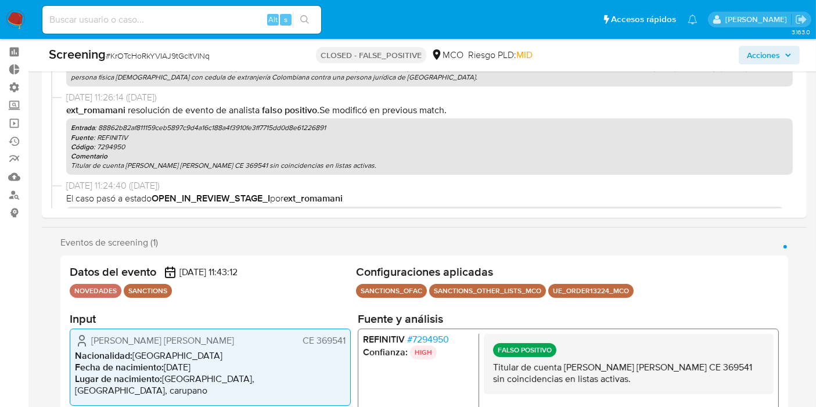
scroll to position [64, 0]
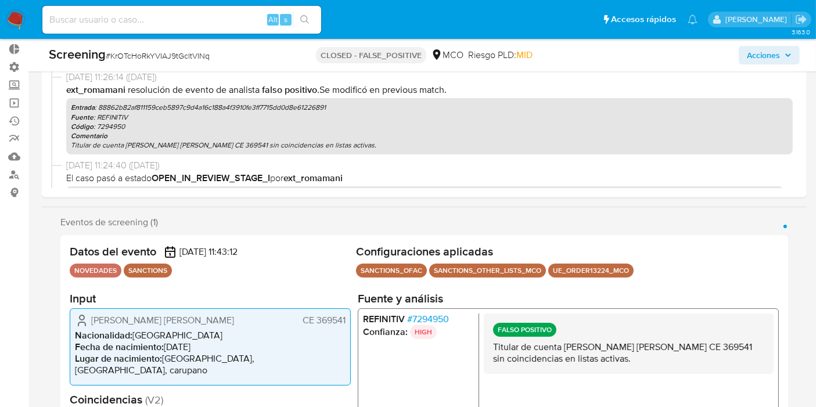
click at [315, 323] on span "CE 369541" at bounding box center [324, 321] width 43 height 12
click at [320, 324] on span "CE 369541" at bounding box center [324, 321] width 43 height 12
click at [319, 324] on span "CE 369541" at bounding box center [324, 321] width 43 height 12
click at [317, 324] on span "CE 369541" at bounding box center [324, 321] width 43 height 12
drag, startPoint x: 315, startPoint y: 325, endPoint x: 345, endPoint y: 328, distance: 29.7
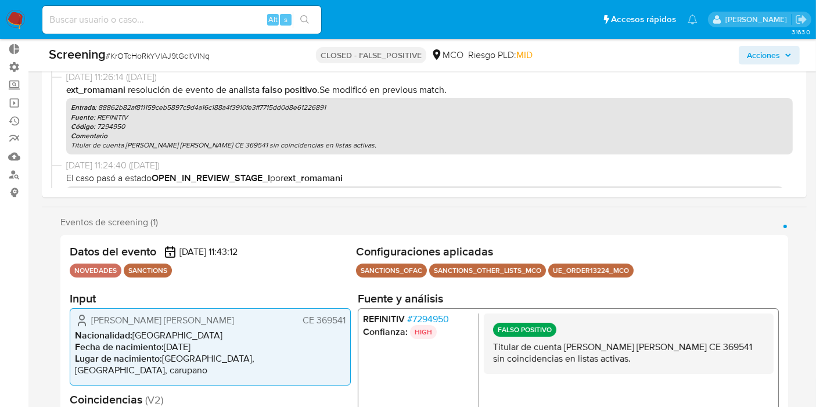
click at [345, 328] on div "Harb Guevara Luis Rafael CE 369541 Nacionalidad : Colombia Fecha de nacimiento …" at bounding box center [210, 346] width 281 height 77
click at [419, 330] on p "HIGH" at bounding box center [423, 332] width 27 height 14
click at [423, 325] on span "# 7294950" at bounding box center [428, 320] width 42 height 12
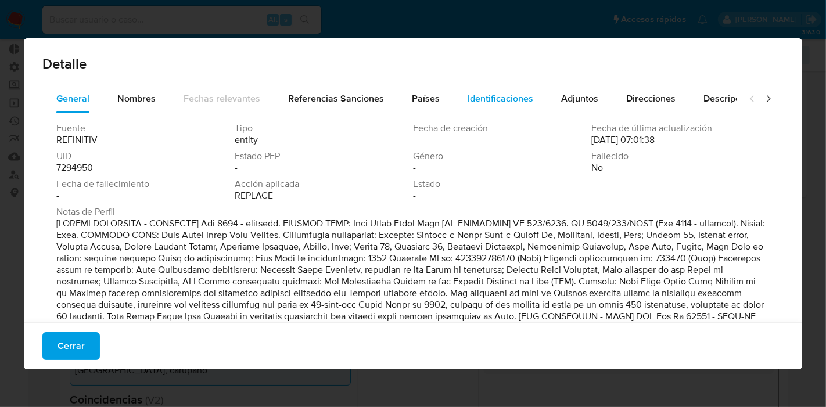
click at [508, 95] on span "Identificaciones" at bounding box center [500, 98] width 66 height 13
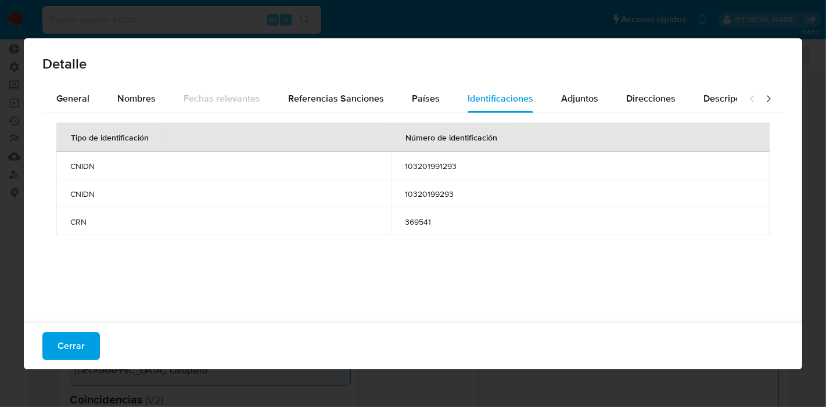
click at [65, 364] on div "Cerrar" at bounding box center [413, 345] width 778 height 47
click at [71, 353] on span "Cerrar" at bounding box center [70, 346] width 27 height 26
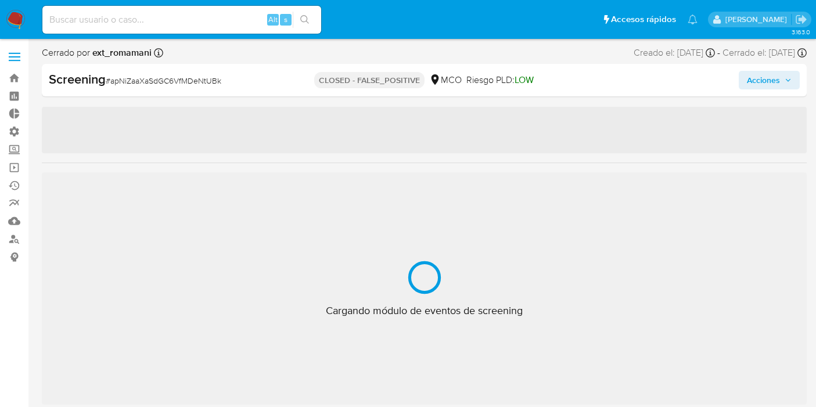
select select "10"
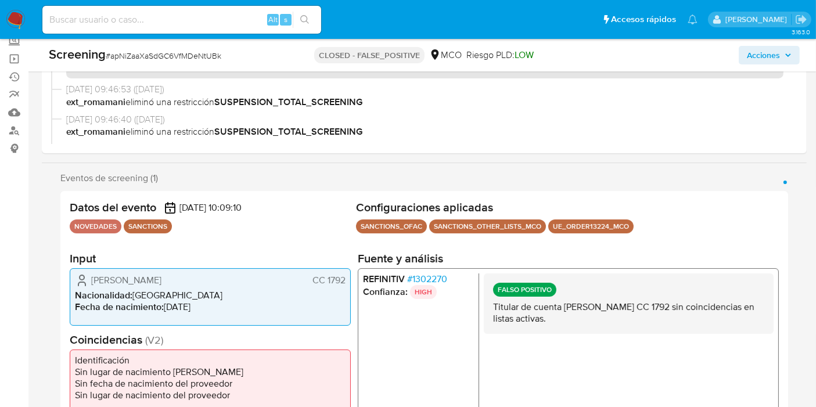
scroll to position [129, 0]
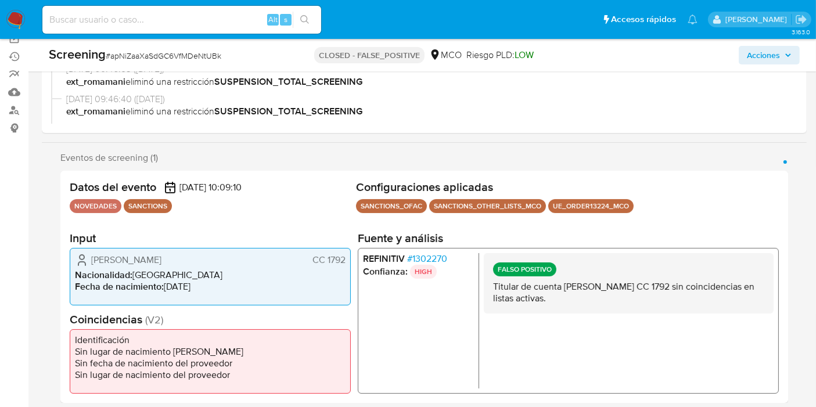
drag, startPoint x: 326, startPoint y: 262, endPoint x: 343, endPoint y: 264, distance: 17.0
click at [343, 264] on span "CC 1792" at bounding box center [328, 260] width 33 height 12
click at [431, 253] on span "# 1302270" at bounding box center [427, 259] width 40 height 12
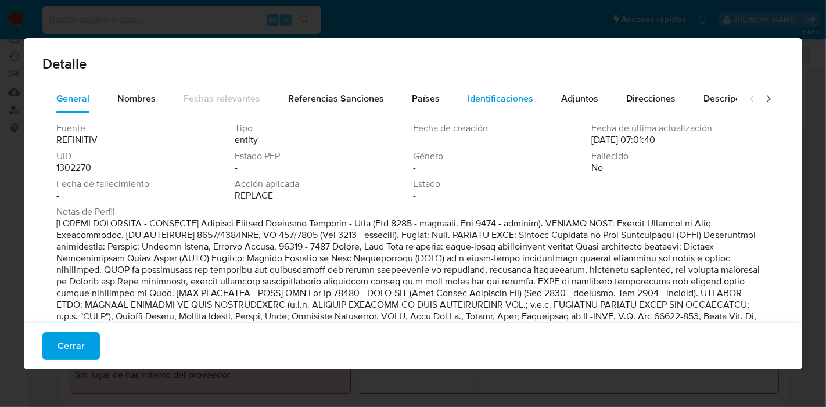
click at [513, 100] on span "Identificaciones" at bounding box center [500, 98] width 66 height 13
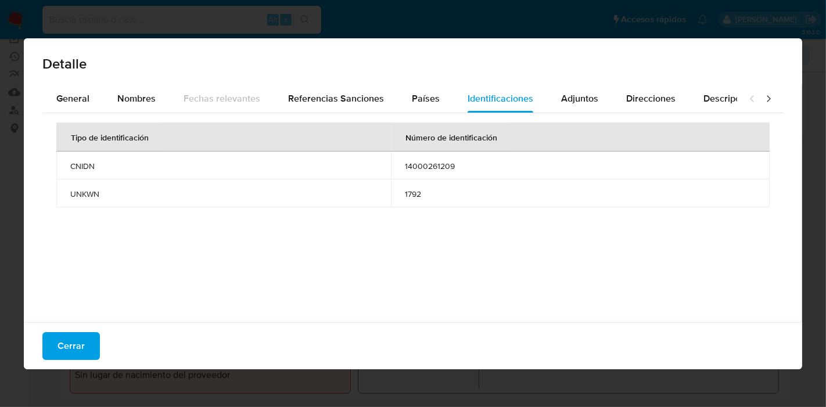
click at [88, 336] on button "Cerrar" at bounding box center [70, 346] width 57 height 28
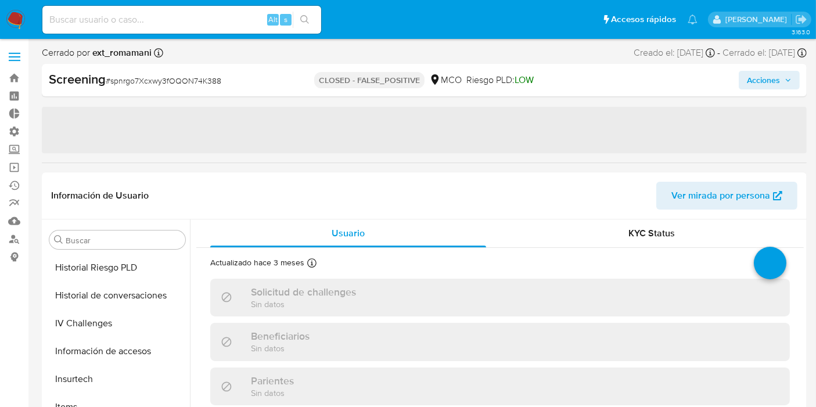
select select "10"
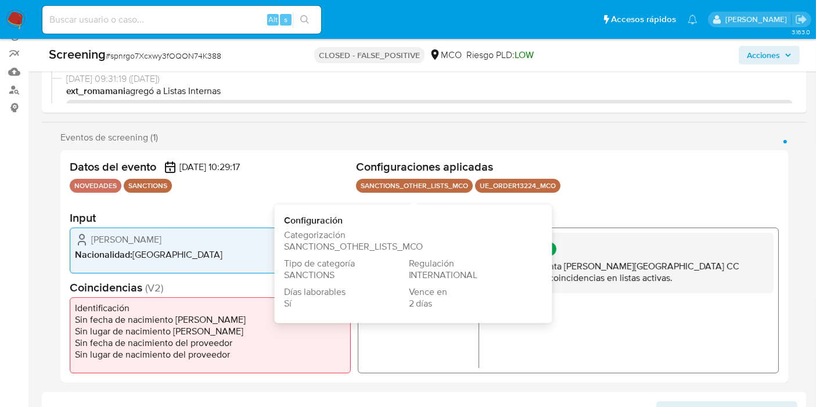
scroll to position [193, 0]
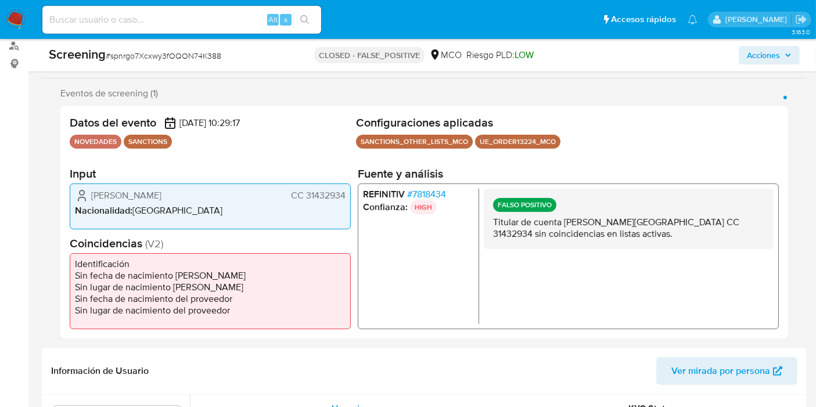
drag, startPoint x: 305, startPoint y: 193, endPoint x: 349, endPoint y: 195, distance: 43.6
click at [344, 197] on span "CC 31432934" at bounding box center [318, 195] width 55 height 12
click at [425, 193] on span "# 7818434" at bounding box center [426, 194] width 39 height 12
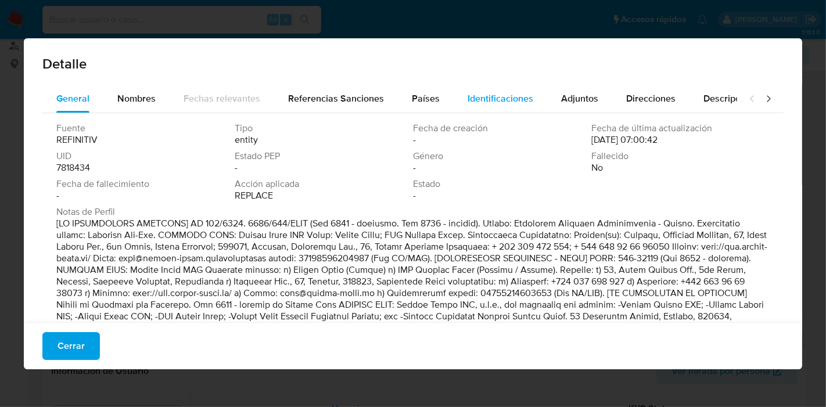
click at [483, 100] on span "Identificaciones" at bounding box center [500, 98] width 66 height 13
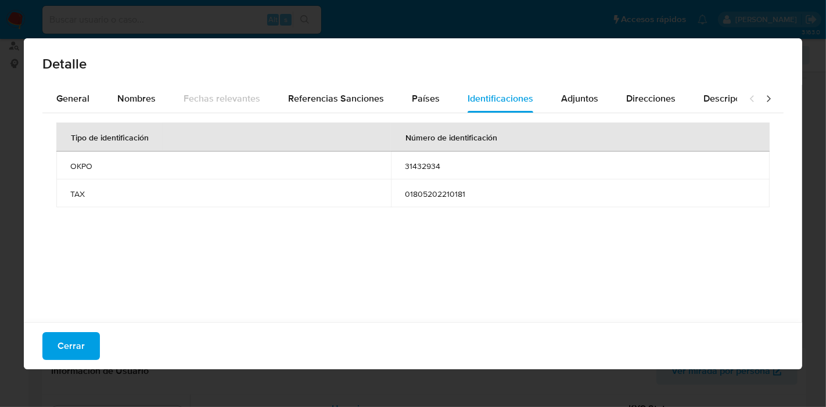
click at [93, 347] on button "Cerrar" at bounding box center [70, 346] width 57 height 28
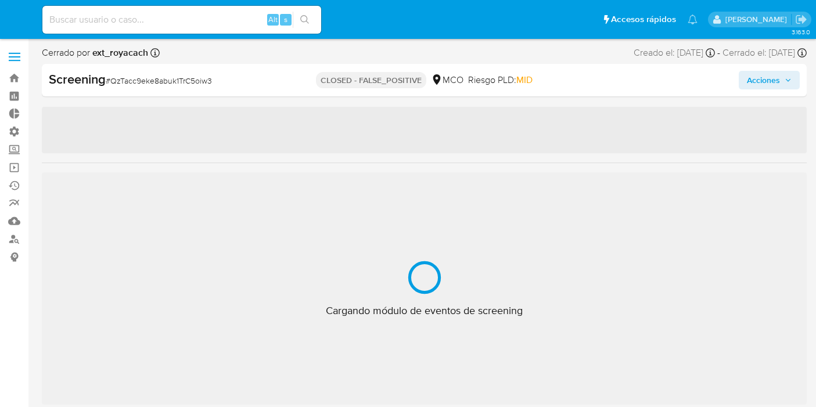
select select "10"
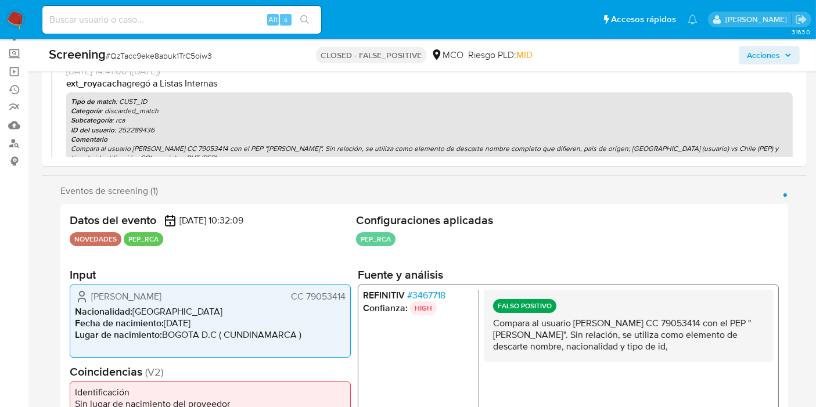
scroll to position [258, 0]
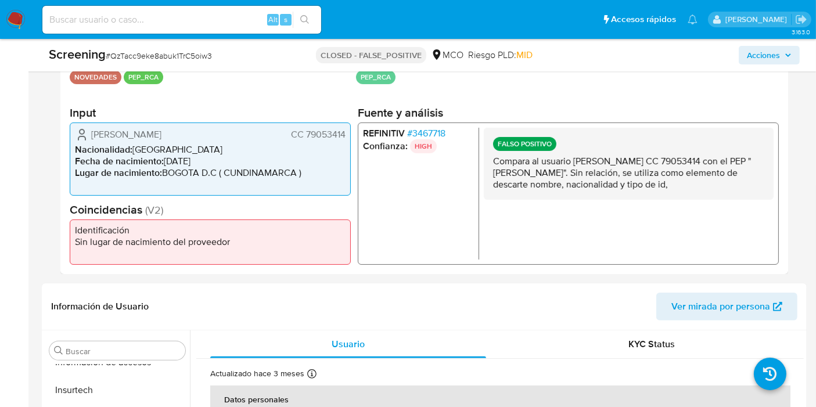
drag, startPoint x: 307, startPoint y: 134, endPoint x: 347, endPoint y: 138, distance: 40.9
click at [347, 138] on div "Nelson Alarcon Bautista CC 79053414 Nacionalidad : Colombia Fecha de nacimiento…" at bounding box center [210, 159] width 281 height 73
drag, startPoint x: 307, startPoint y: 134, endPoint x: 358, endPoint y: 136, distance: 51.8
click at [358, 136] on div "Datos del evento 04/07/2025 10:32:09 NOVEDADES PEP_RCA Configuraciones aplicada…" at bounding box center [424, 158] width 728 height 232
click at [340, 136] on span "CC 79053414" at bounding box center [318, 135] width 55 height 12
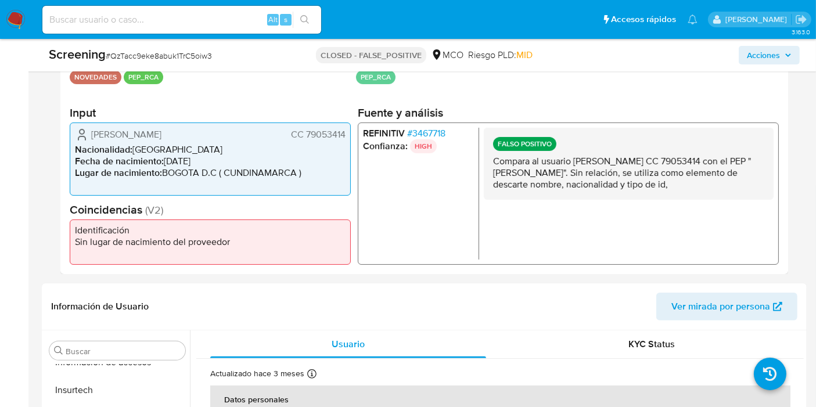
drag, startPoint x: 344, startPoint y: 136, endPoint x: 304, endPoint y: 138, distance: 40.1
click at [304, 138] on span "CC 79053414" at bounding box center [318, 135] width 55 height 12
click at [423, 137] on span "# 3467718" at bounding box center [426, 134] width 38 height 12
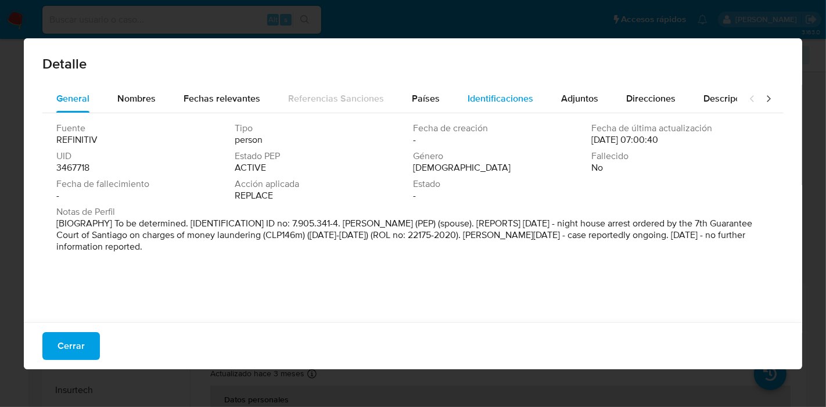
click at [486, 98] on span "Identificaciones" at bounding box center [500, 98] width 66 height 13
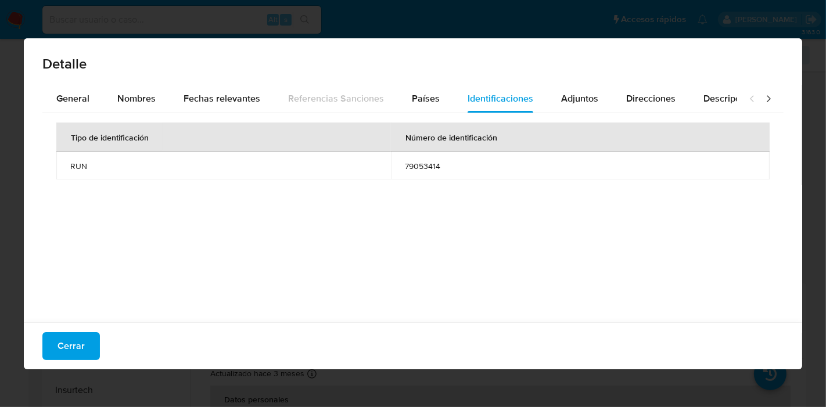
click at [49, 336] on button "Cerrar" at bounding box center [70, 346] width 57 height 28
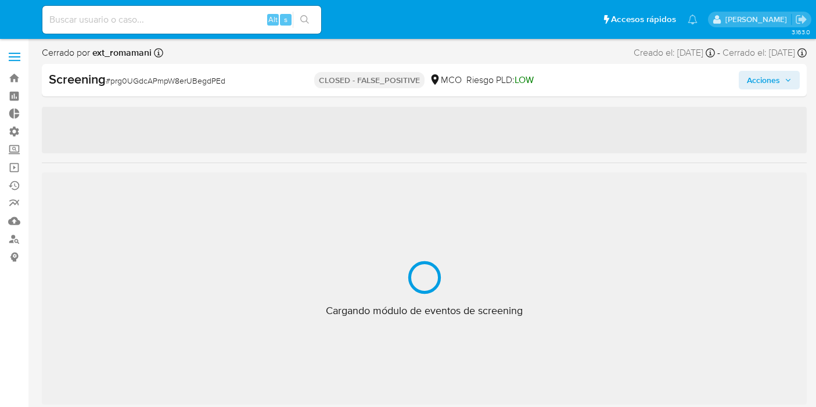
select select "10"
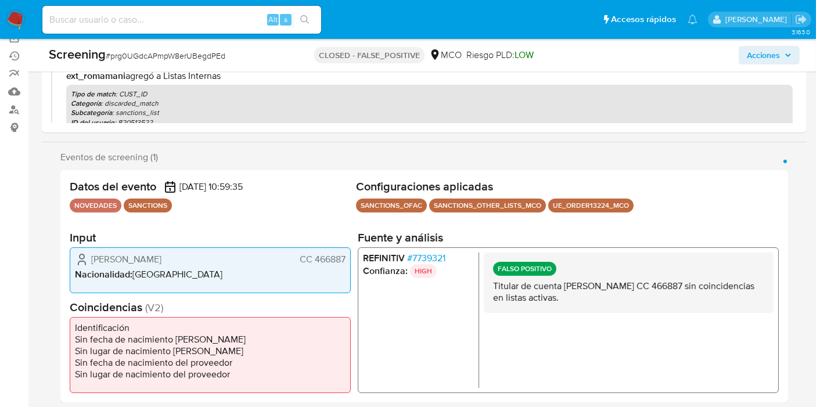
scroll to position [193, 0]
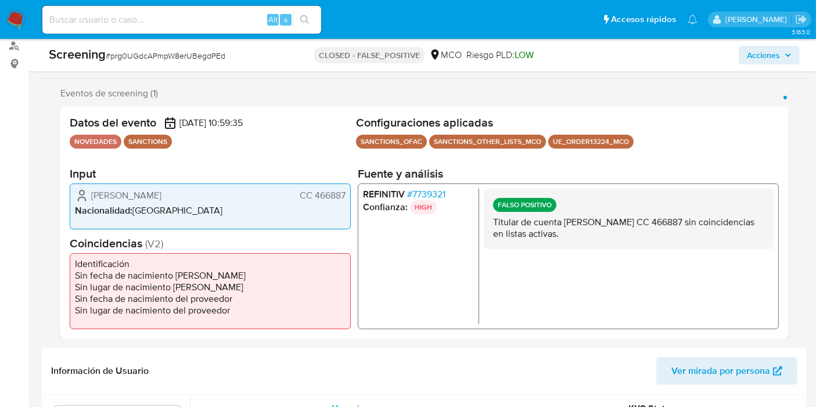
drag, startPoint x: 314, startPoint y: 192, endPoint x: 347, endPoint y: 196, distance: 33.9
click at [347, 196] on div "Cesareo Velasquez Arevalo CC 466887 Nacionalidad : Colombia" at bounding box center [210, 206] width 281 height 46
click at [408, 195] on span "# 7739321" at bounding box center [426, 194] width 38 height 12
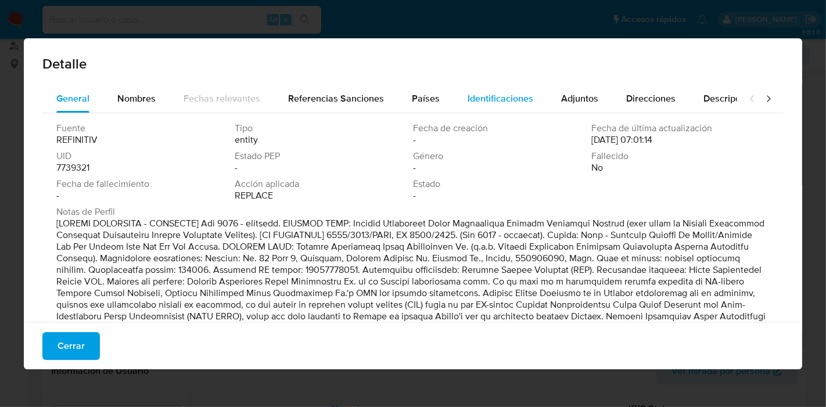
click at [495, 92] on span "Identificaciones" at bounding box center [500, 98] width 66 height 13
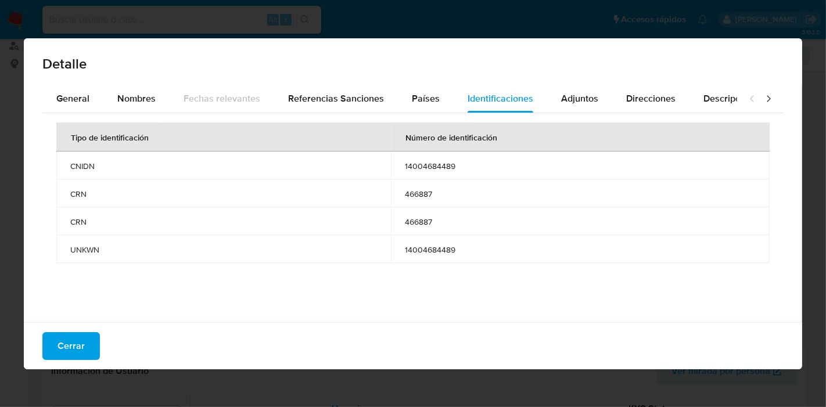
click at [83, 344] on button "Cerrar" at bounding box center [70, 346] width 57 height 28
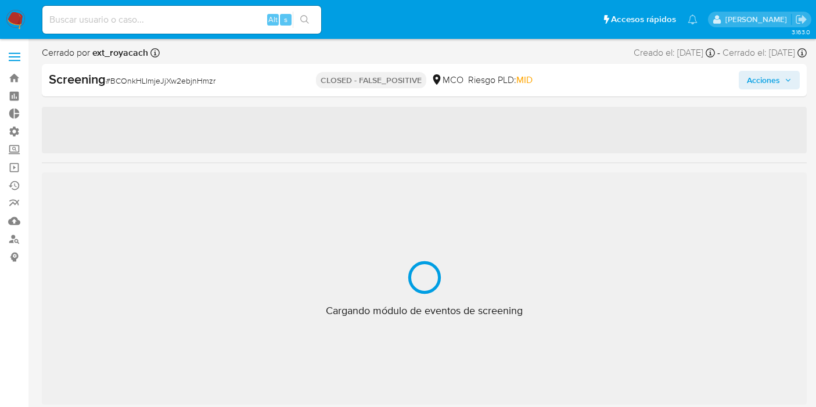
select select "10"
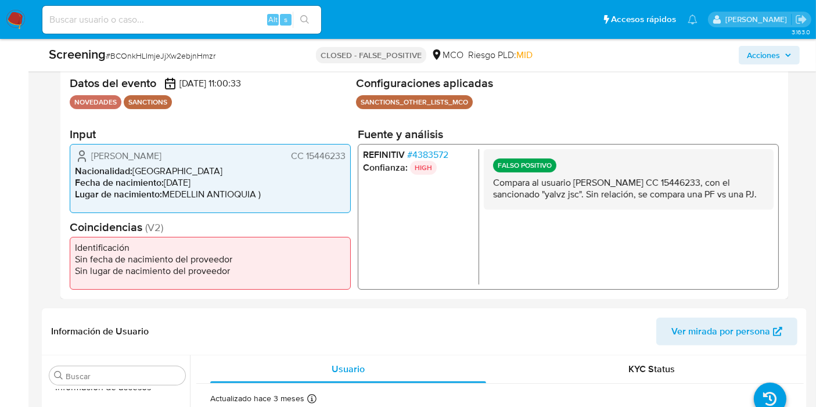
scroll to position [258, 0]
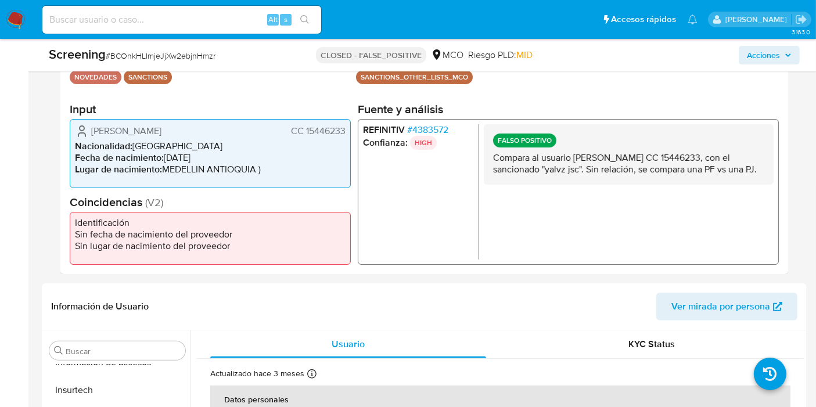
drag, startPoint x: 304, startPoint y: 132, endPoint x: 348, endPoint y: 136, distance: 44.4
click at [348, 136] on div "Alexander Pito Callejas CC 15446233 Nacionalidad : Colombia Fecha de nacimiento…" at bounding box center [210, 152] width 281 height 69
click at [413, 128] on span "# 4383572" at bounding box center [427, 130] width 41 height 12
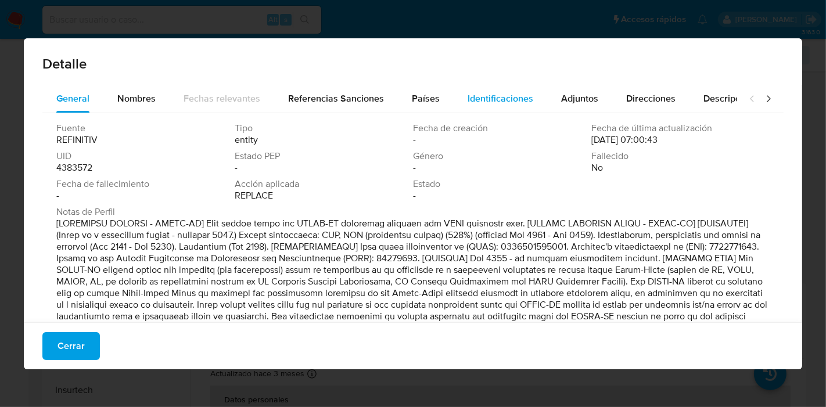
click at [479, 90] on div "Identificaciones" at bounding box center [500, 99] width 66 height 28
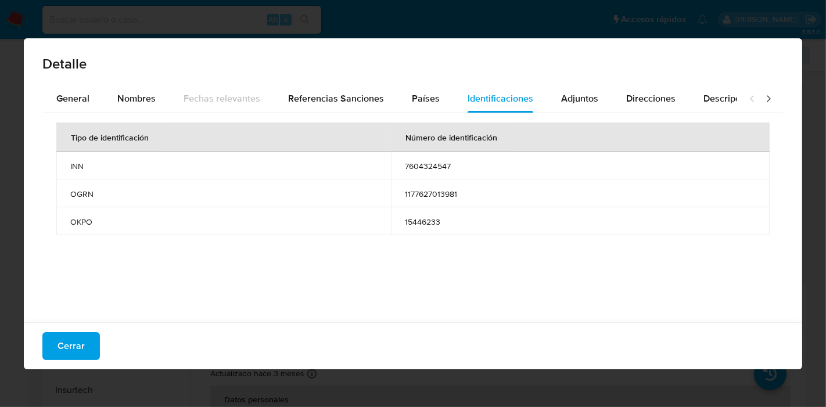
drag, startPoint x: 74, startPoint y: 336, endPoint x: 186, endPoint y: 134, distance: 231.1
click at [75, 336] on span "Cerrar" at bounding box center [70, 346] width 27 height 26
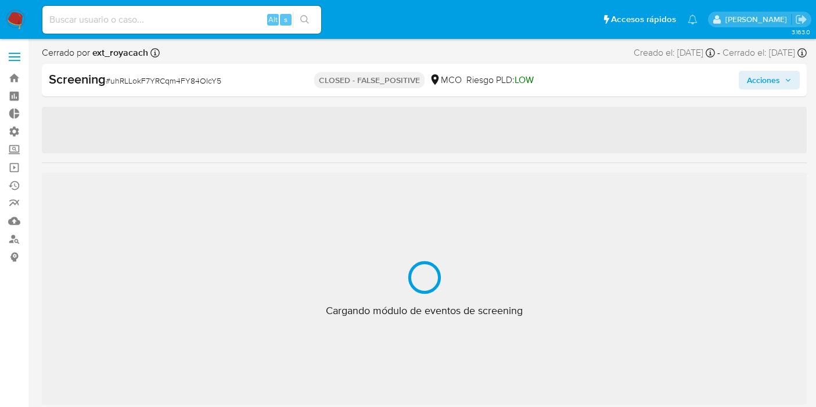
select select "10"
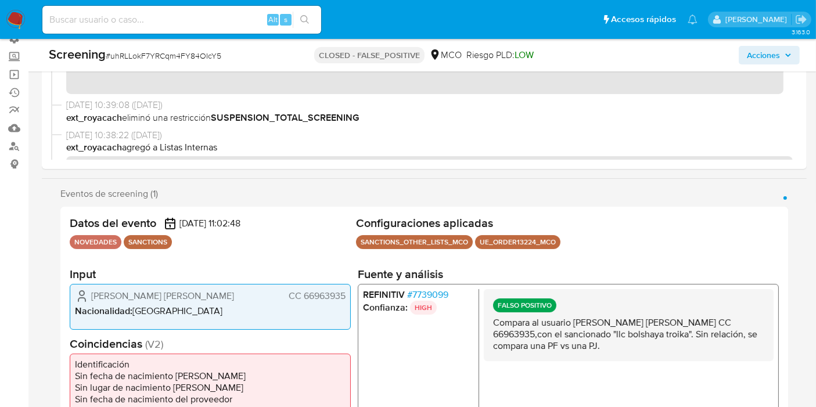
scroll to position [258, 0]
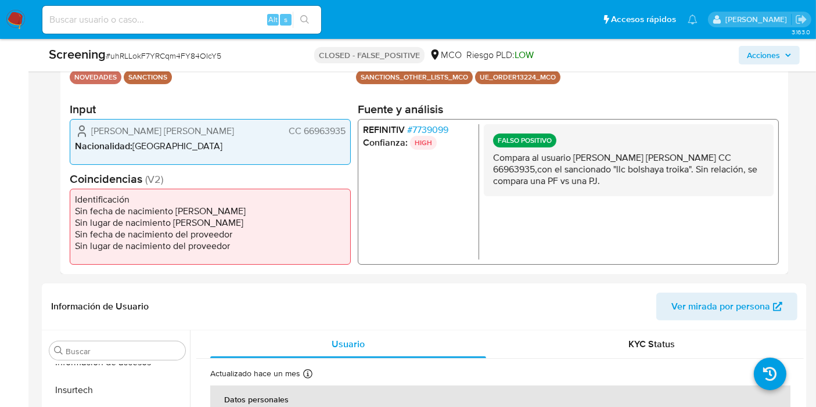
click at [415, 125] on span "# 7739099" at bounding box center [427, 130] width 41 height 12
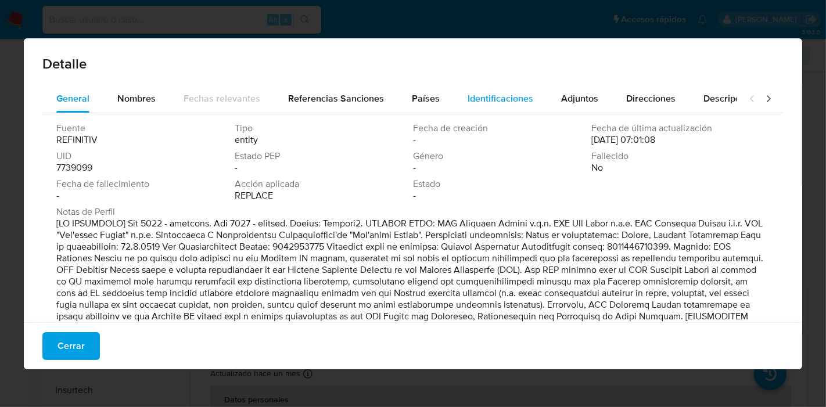
click at [493, 100] on span "Identificaciones" at bounding box center [500, 98] width 66 height 13
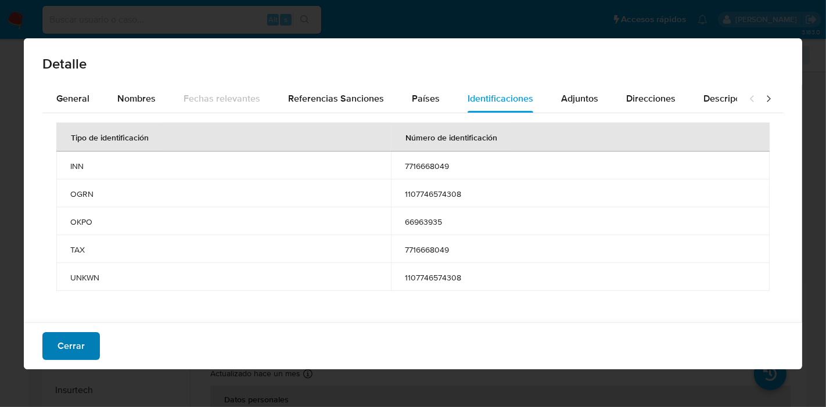
click at [78, 346] on span "Cerrar" at bounding box center [70, 346] width 27 height 26
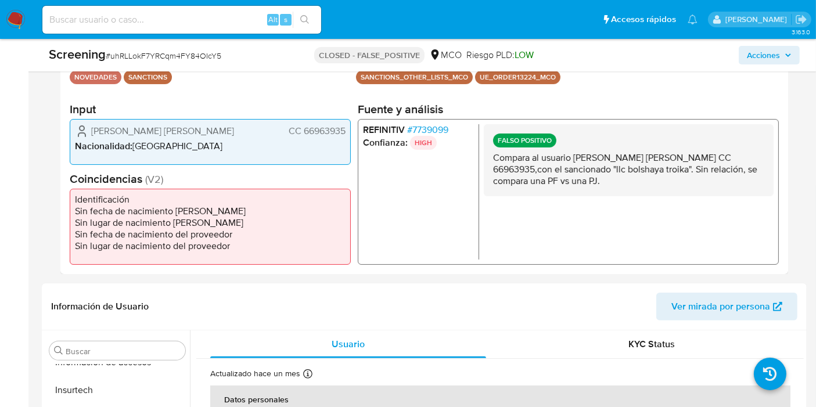
drag, startPoint x: 303, startPoint y: 127, endPoint x: 353, endPoint y: 131, distance: 50.1
click at [357, 131] on div "Datos del evento 04/07/2025 11:02:48 NOVEDADES SANCTIONS Configuraciones aplica…" at bounding box center [424, 158] width 728 height 232
click at [346, 130] on div "Irurita Herrera Angelica Maria CC 66963935 Nacionalidad : Colombia" at bounding box center [210, 141] width 281 height 46
drag, startPoint x: 343, startPoint y: 130, endPoint x: 303, endPoint y: 128, distance: 40.1
click at [303, 128] on span "CC 66963935" at bounding box center [317, 131] width 57 height 12
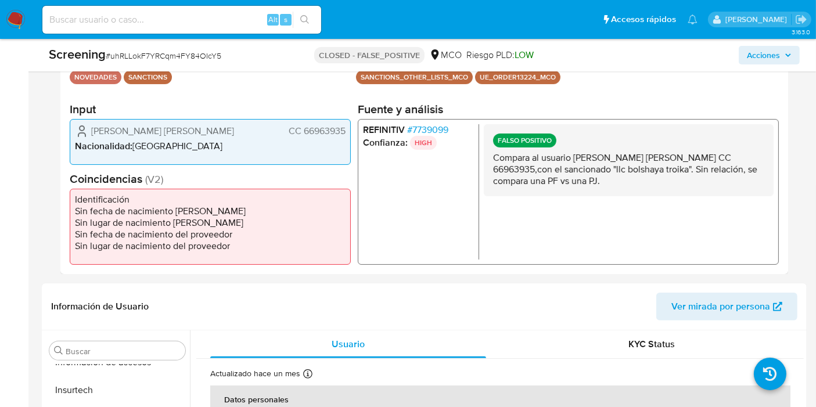
click at [440, 128] on span "# 7739099" at bounding box center [427, 130] width 41 height 12
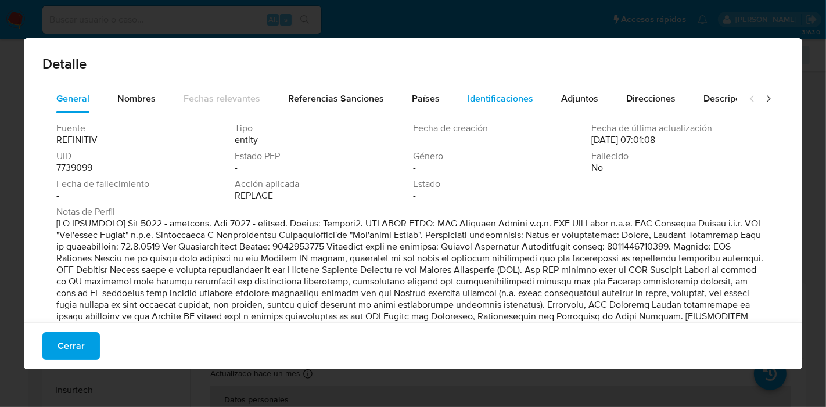
click at [473, 105] on div "Identificaciones" at bounding box center [500, 99] width 66 height 28
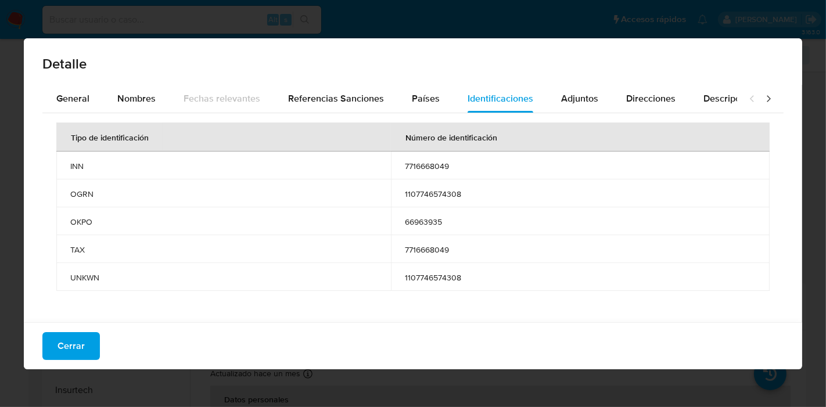
click at [59, 348] on span "Cerrar" at bounding box center [70, 346] width 27 height 26
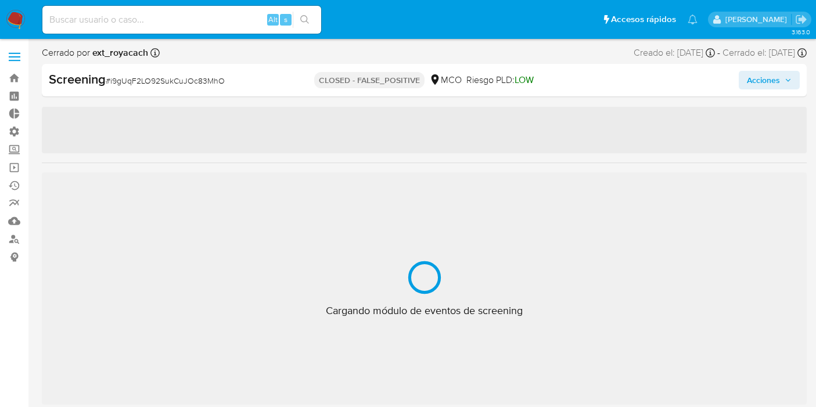
select select "10"
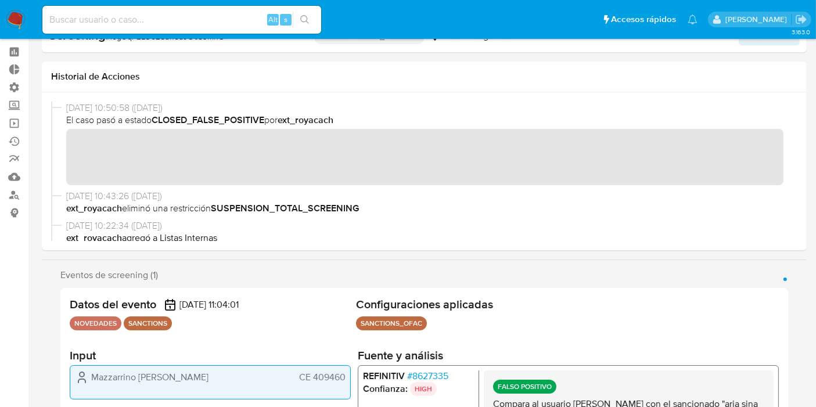
scroll to position [64, 0]
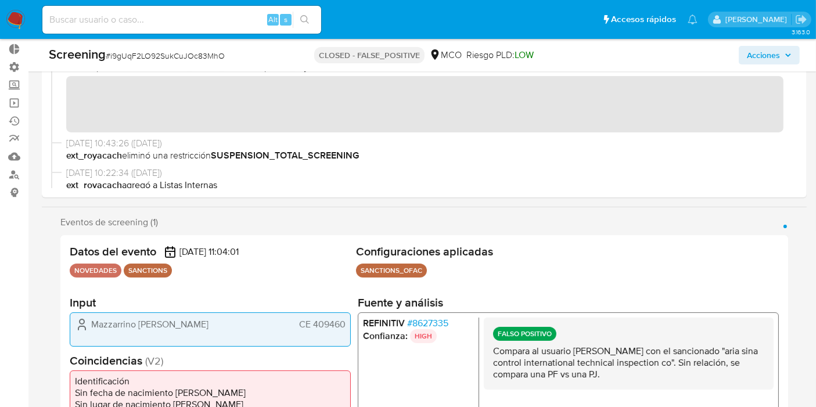
drag, startPoint x: 312, startPoint y: 323, endPoint x: 351, endPoint y: 324, distance: 38.9
click at [351, 324] on div "Datos del evento [DATE] 11:04:01 NOVEDADES SANCTIONS Configuraciones aplicadas …" at bounding box center [424, 351] width 728 height 232
click at [428, 321] on span "# 8627335" at bounding box center [427, 323] width 41 height 12
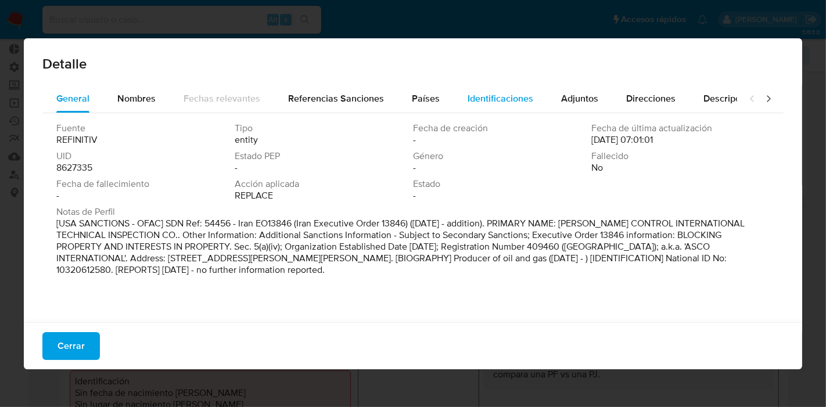
click at [474, 96] on span "Identificaciones" at bounding box center [500, 98] width 66 height 13
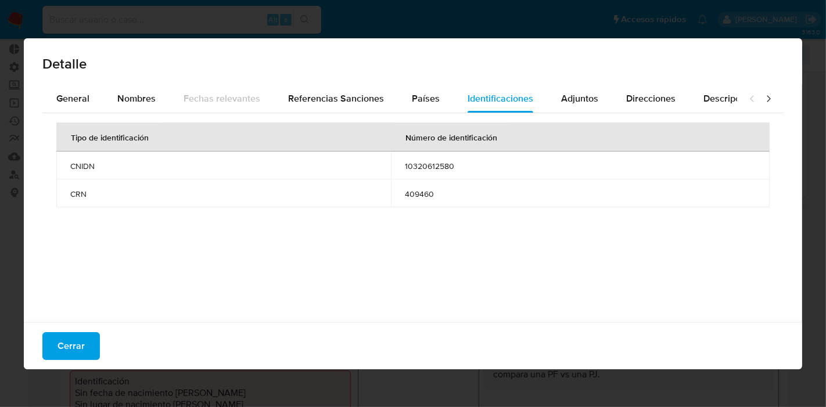
click at [78, 352] on span "Cerrar" at bounding box center [70, 346] width 27 height 26
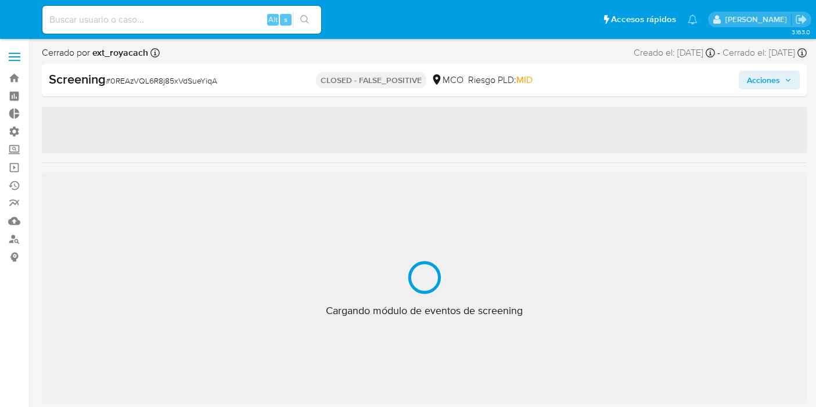
select select "10"
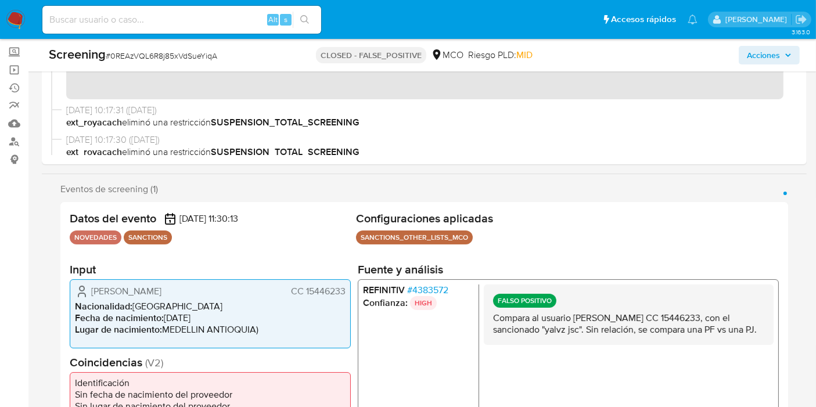
scroll to position [129, 0]
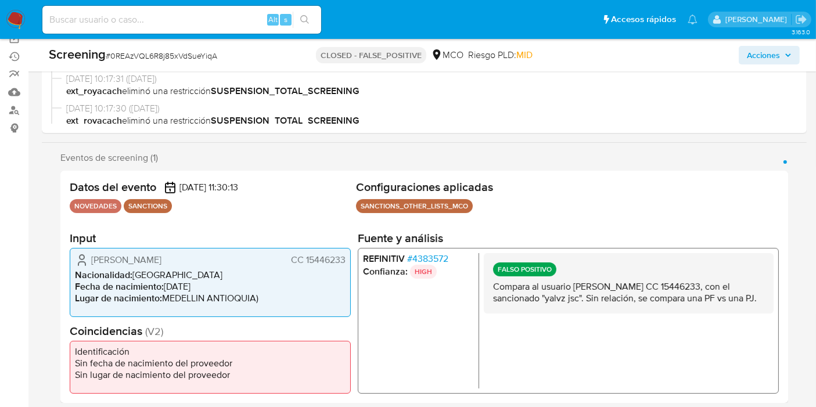
drag, startPoint x: 304, startPoint y: 260, endPoint x: 343, endPoint y: 253, distance: 39.0
click at [343, 254] on span "CC 15446233" at bounding box center [318, 260] width 55 height 12
click at [420, 253] on span "# 4383572" at bounding box center [427, 259] width 41 height 12
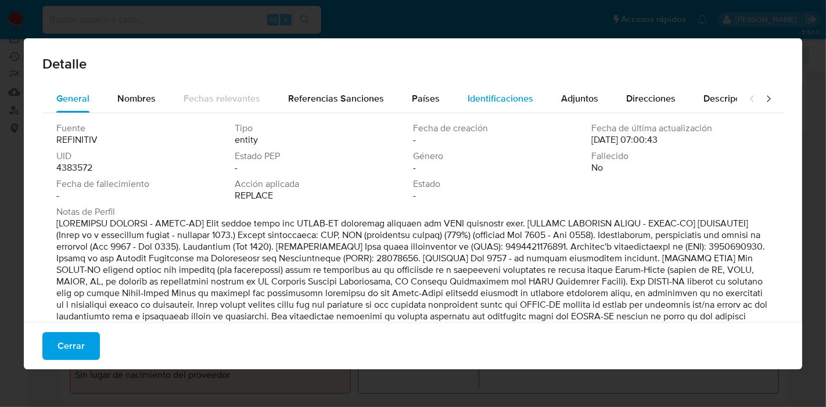
click at [483, 102] on span "Identificaciones" at bounding box center [500, 98] width 66 height 13
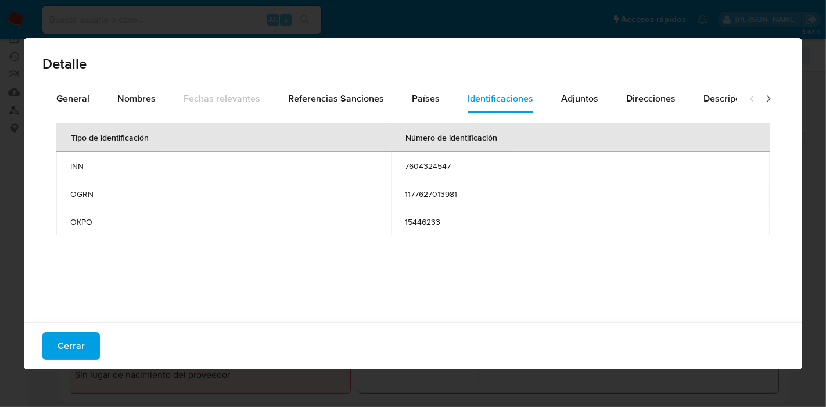
click at [75, 333] on span "Cerrar" at bounding box center [70, 346] width 27 height 26
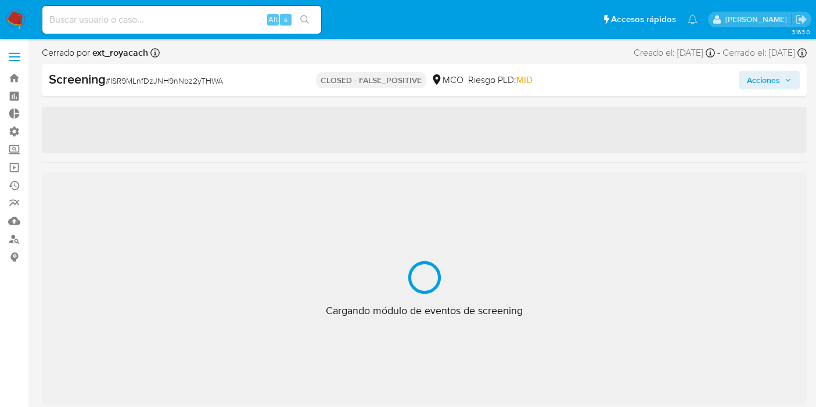
select select "10"
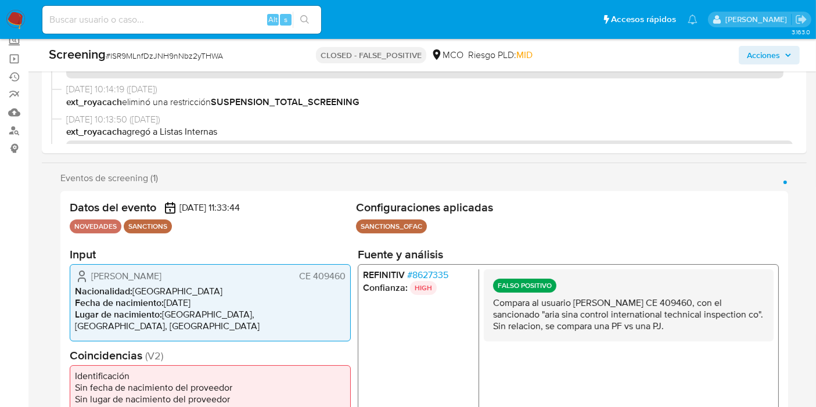
scroll to position [129, 0]
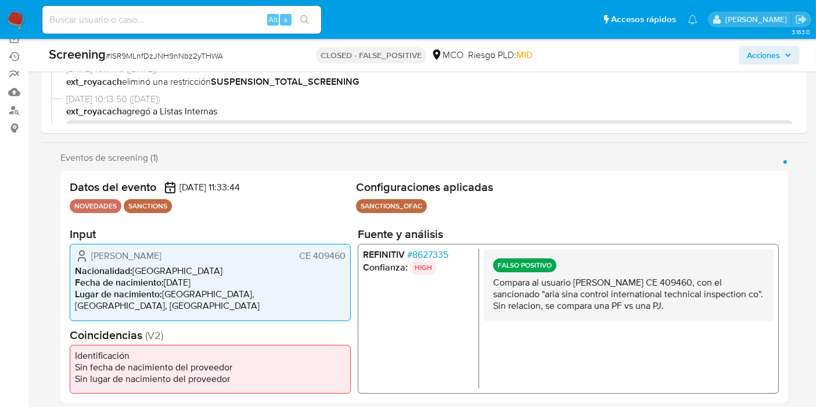
drag, startPoint x: 315, startPoint y: 261, endPoint x: 350, endPoint y: 268, distance: 35.4
click at [350, 268] on div "Giancarlo Mazzarrino CE 409460 Nacionalidad : Italia Fecha de nacimiento : 01/1…" at bounding box center [210, 282] width 281 height 77
click at [322, 260] on span "CE 409460" at bounding box center [322, 256] width 46 height 12
drag, startPoint x: 314, startPoint y: 259, endPoint x: 343, endPoint y: 260, distance: 29.1
click at [343, 260] on span "CE 409460" at bounding box center [322, 256] width 46 height 12
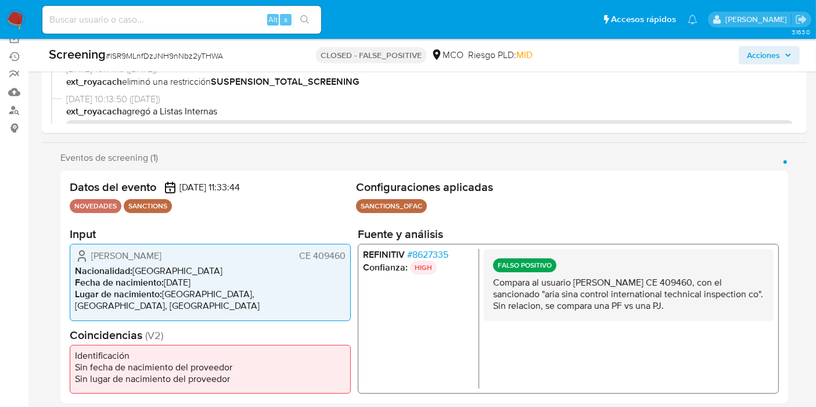
click at [429, 256] on span "# 8627335" at bounding box center [427, 255] width 41 height 12
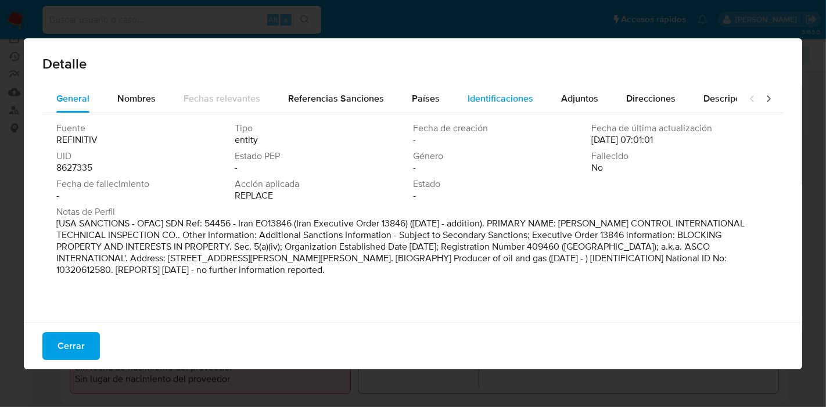
click at [476, 111] on div "Identificaciones" at bounding box center [500, 99] width 66 height 28
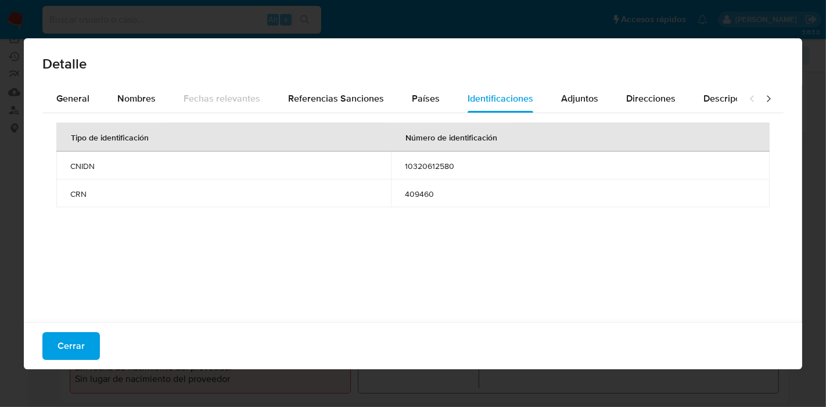
click at [83, 332] on button "Cerrar" at bounding box center [70, 346] width 57 height 28
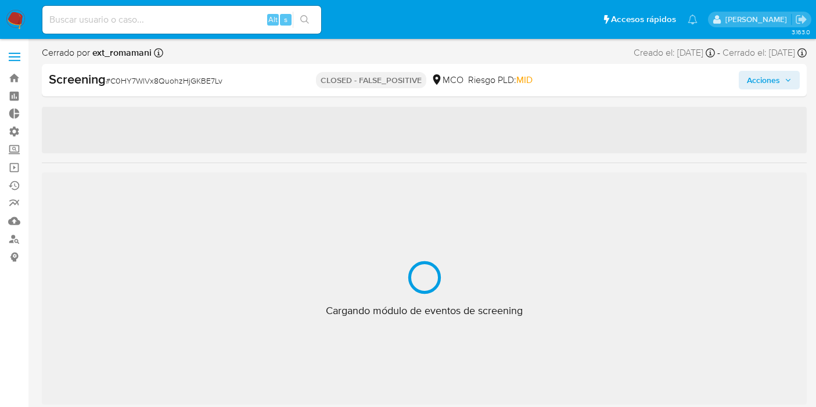
select select "10"
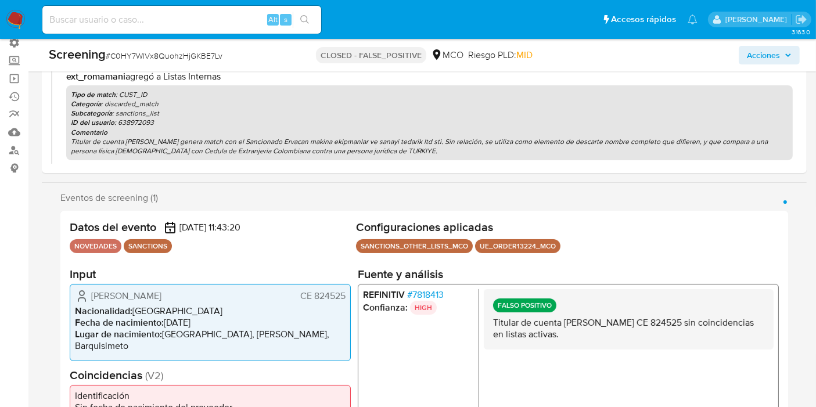
scroll to position [129, 0]
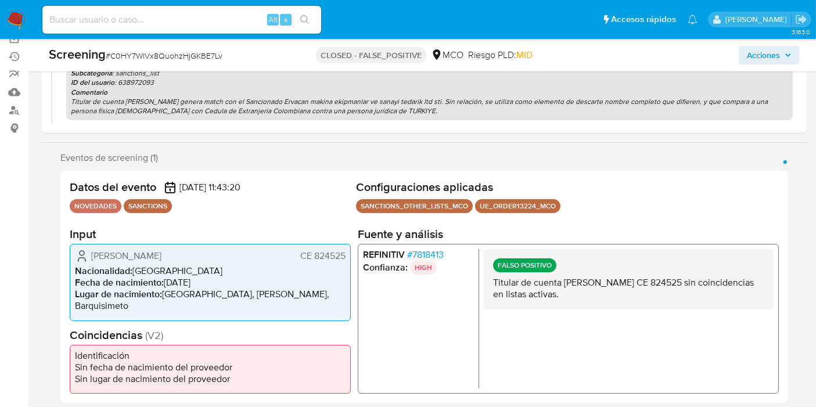
drag, startPoint x: 312, startPoint y: 262, endPoint x: 345, endPoint y: 258, distance: 32.8
click at [345, 258] on span "CE 824525" at bounding box center [322, 256] width 45 height 12
click at [443, 258] on span "# 7818413" at bounding box center [425, 255] width 37 height 12
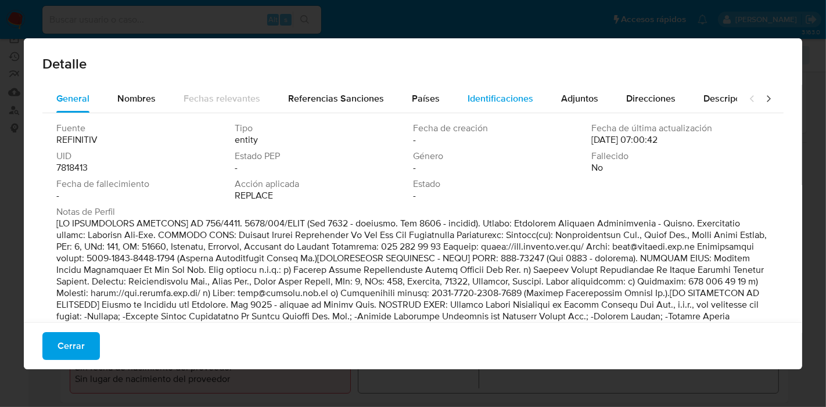
click at [497, 89] on div "Identificaciones" at bounding box center [500, 99] width 66 height 28
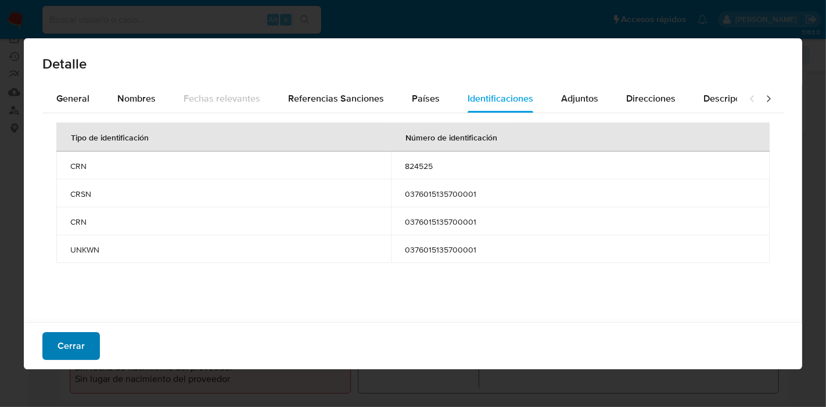
click at [69, 357] on span "Cerrar" at bounding box center [70, 346] width 27 height 26
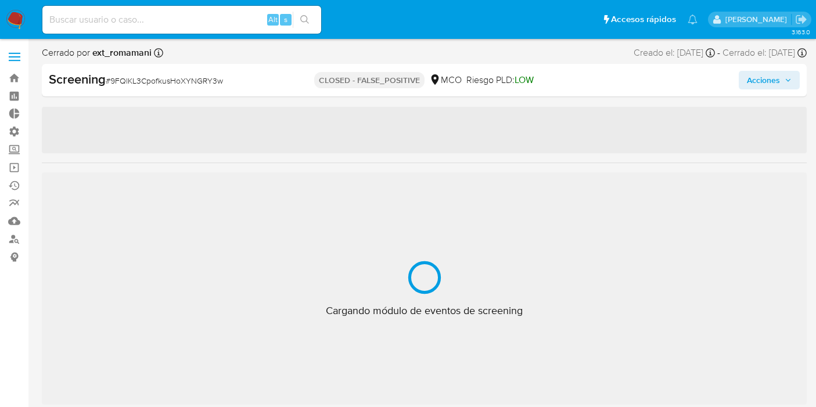
select select "10"
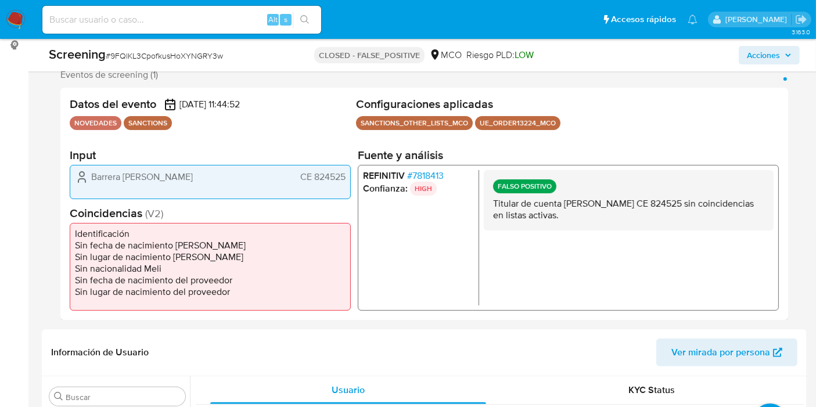
scroll to position [193, 0]
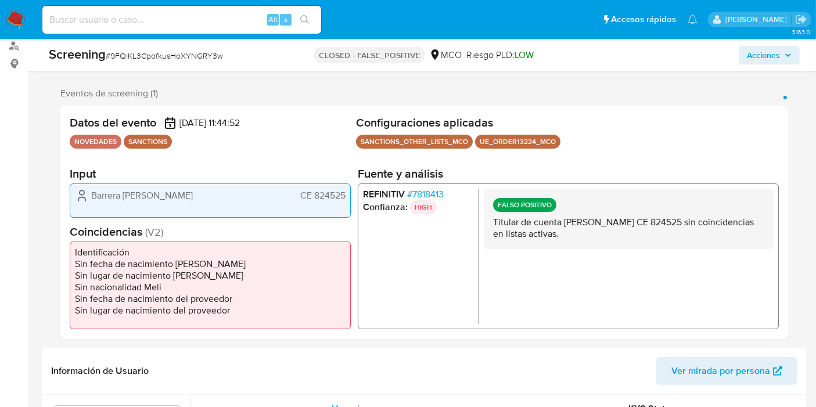
drag, startPoint x: 312, startPoint y: 195, endPoint x: 350, endPoint y: 200, distance: 38.2
click at [350, 200] on div "Barrera Oscar Enrique CE 824525" at bounding box center [210, 200] width 281 height 34
click at [430, 190] on span "# 7818413" at bounding box center [425, 194] width 37 height 12
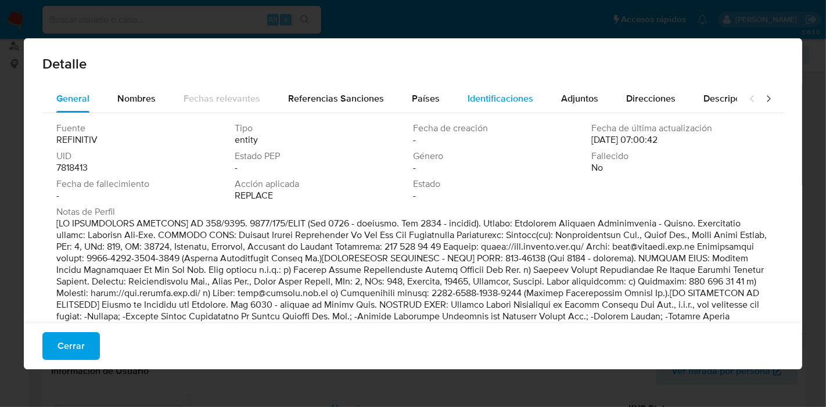
click at [500, 105] on span "Identificaciones" at bounding box center [500, 98] width 66 height 13
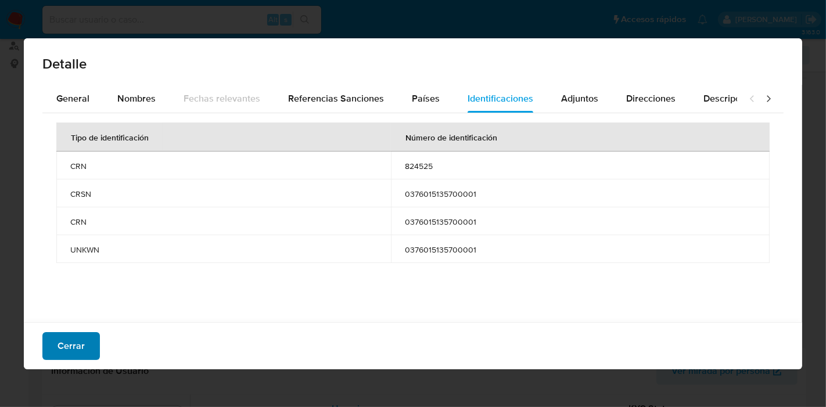
click at [82, 351] on span "Cerrar" at bounding box center [70, 346] width 27 height 26
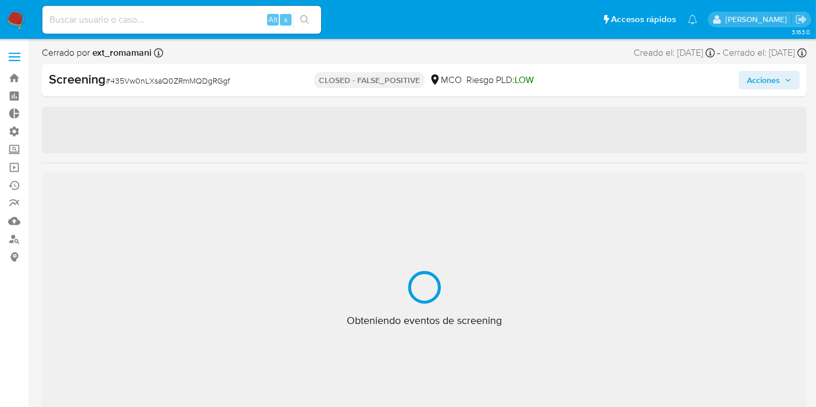
select select "10"
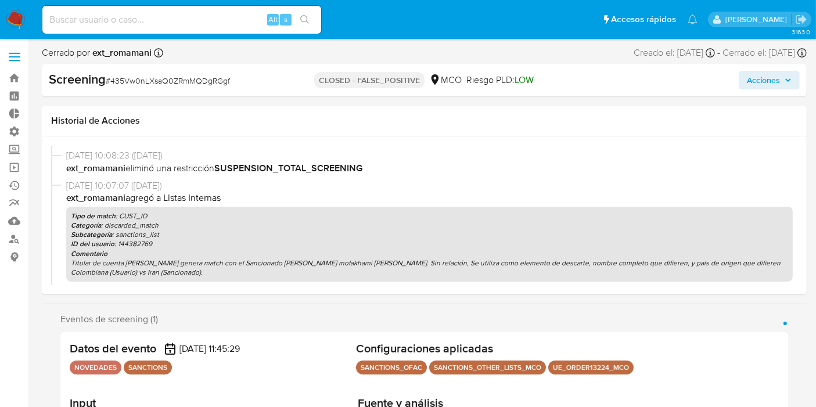
scroll to position [214, 0]
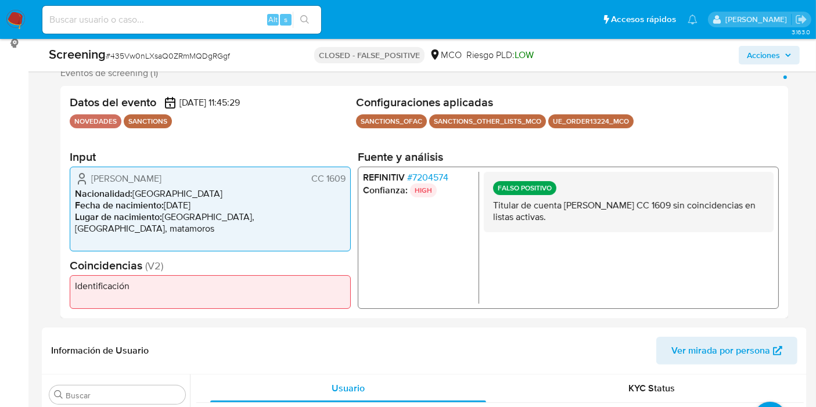
drag, startPoint x: 323, startPoint y: 181, endPoint x: 343, endPoint y: 183, distance: 19.8
click at [343, 183] on span "CC 1609" at bounding box center [328, 179] width 34 height 12
click at [411, 182] on span "# 7204574" at bounding box center [427, 178] width 41 height 12
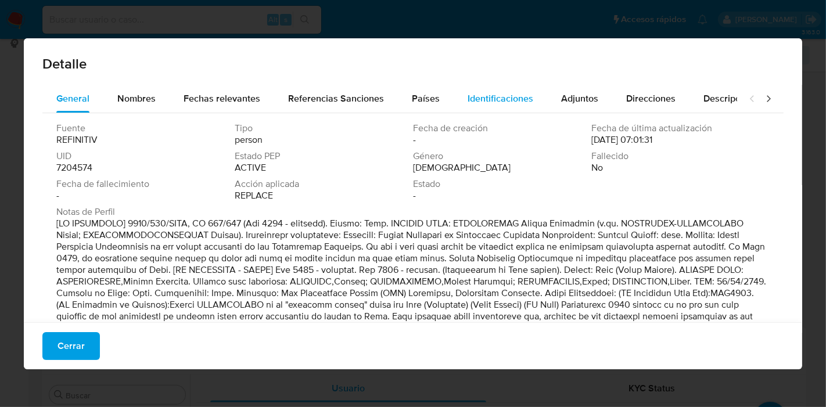
click at [501, 95] on span "Identificaciones" at bounding box center [500, 98] width 66 height 13
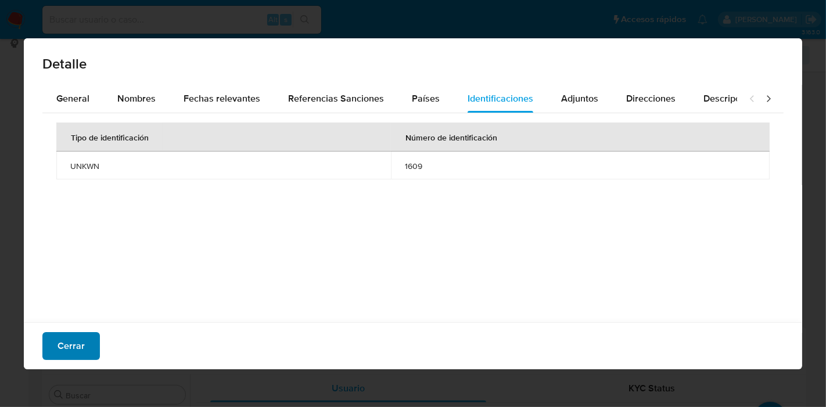
click at [59, 351] on span "Cerrar" at bounding box center [70, 346] width 27 height 26
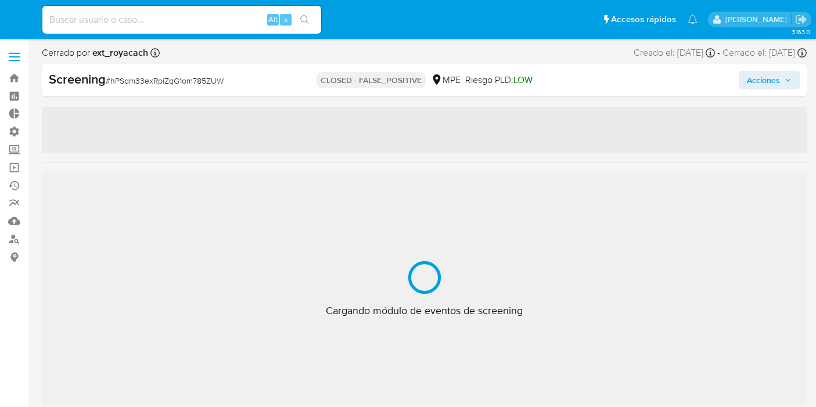
select select "10"
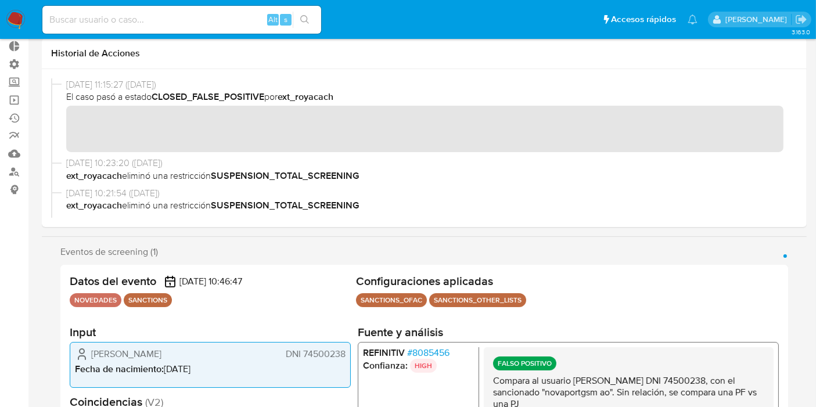
scroll to position [193, 0]
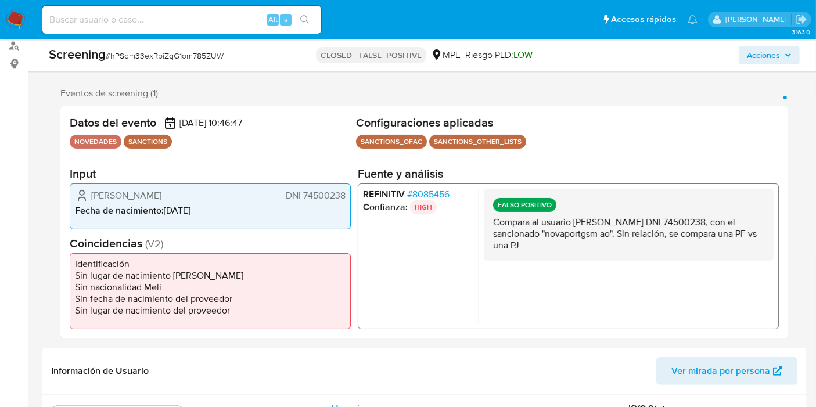
drag, startPoint x: 304, startPoint y: 196, endPoint x: 344, endPoint y: 200, distance: 40.9
click at [344, 200] on span "DNI 74500238" at bounding box center [316, 195] width 60 height 12
click at [430, 183] on div "REFINITIV # 8085456 Confianza: HIGH FALSO POSITIVO Compara al usuario Allison N…" at bounding box center [568, 256] width 421 height 146
click at [426, 190] on span "# 8085456" at bounding box center [428, 194] width 42 height 12
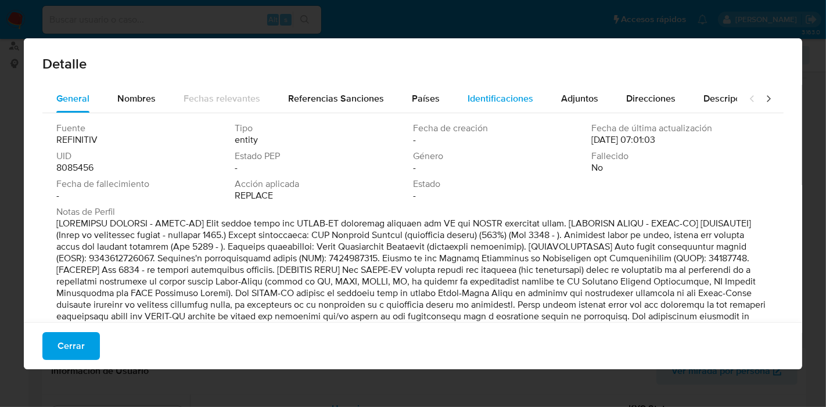
click at [472, 97] on span "Identificaciones" at bounding box center [500, 98] width 66 height 13
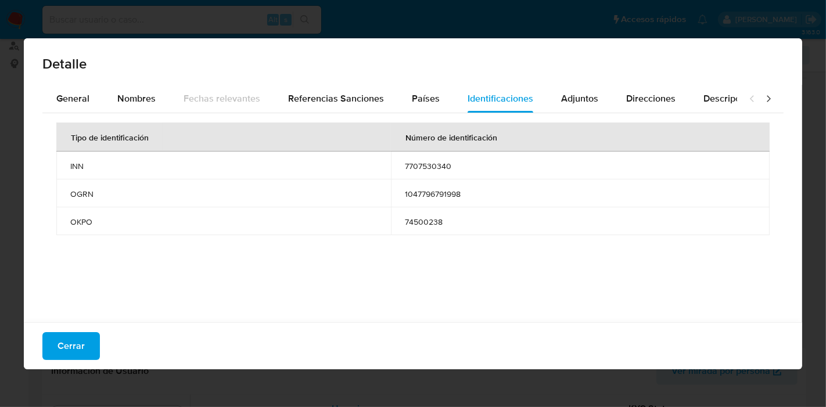
click at [82, 340] on span "Cerrar" at bounding box center [70, 346] width 27 height 26
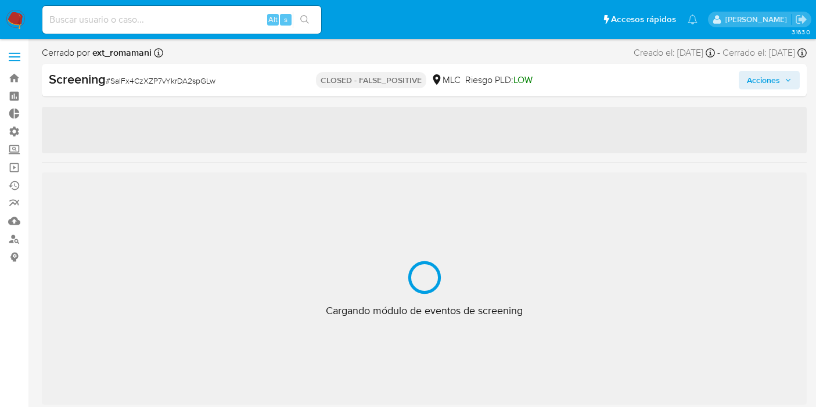
select select "10"
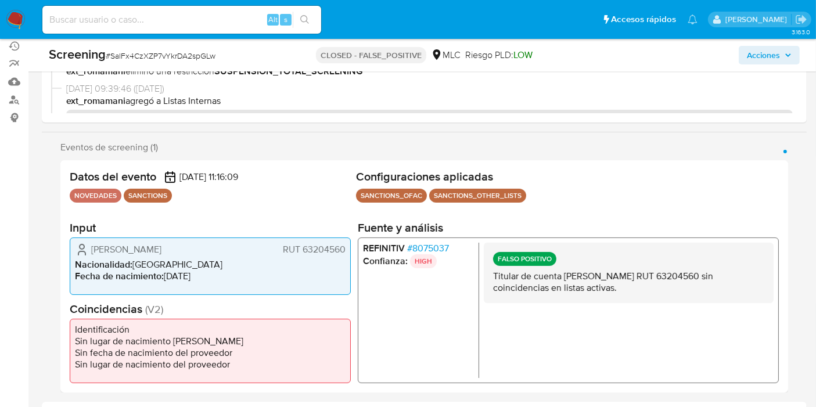
scroll to position [258, 0]
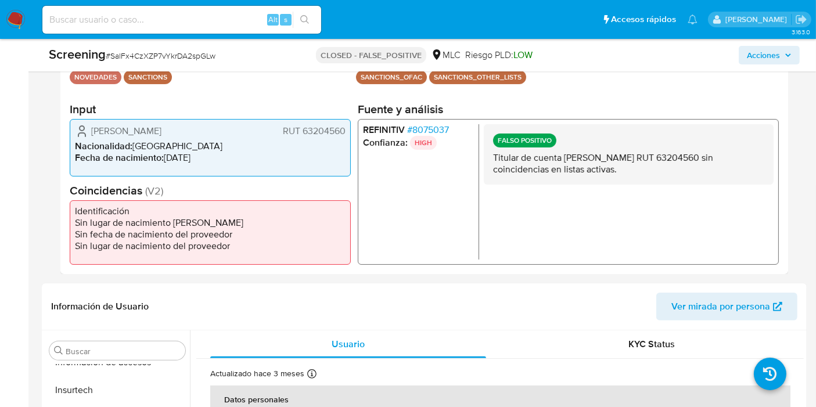
drag, startPoint x: 303, startPoint y: 133, endPoint x: 343, endPoint y: 136, distance: 39.6
click at [343, 136] on span "RUT 63204560" at bounding box center [314, 131] width 63 height 12
click at [416, 131] on span "# 8075037" at bounding box center [428, 130] width 42 height 12
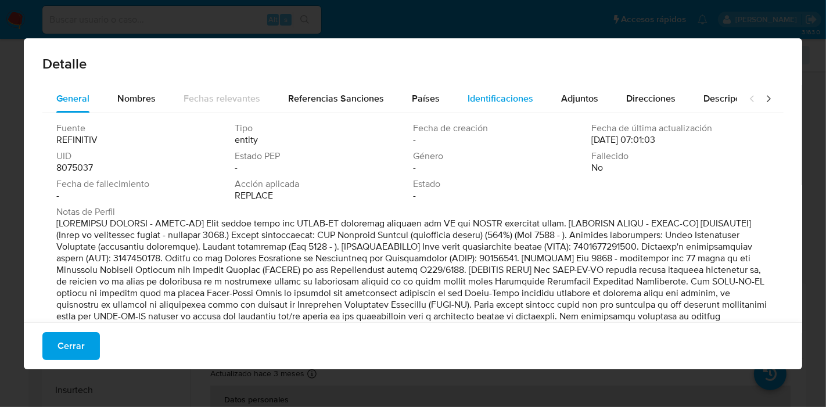
click at [499, 93] on span "Identificaciones" at bounding box center [500, 98] width 66 height 13
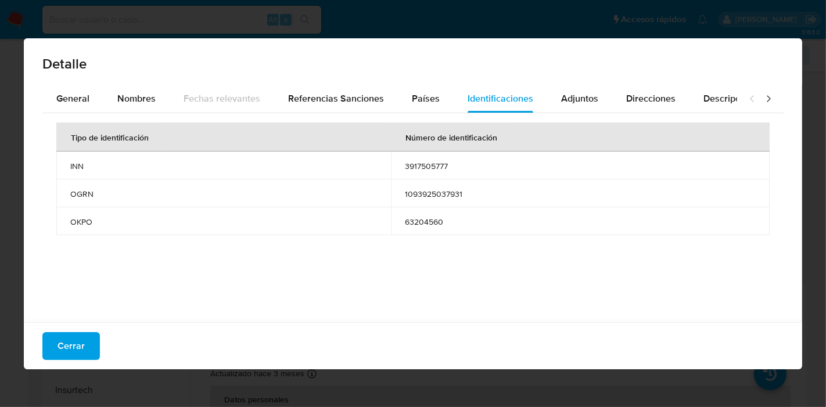
click at [91, 341] on button "Cerrar" at bounding box center [70, 346] width 57 height 28
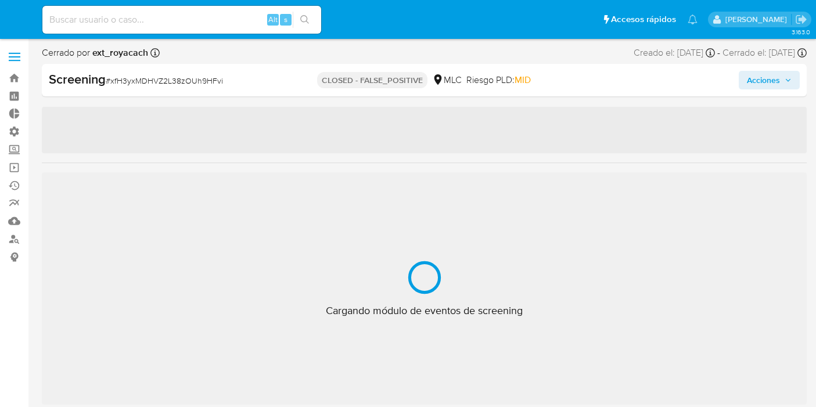
select select "10"
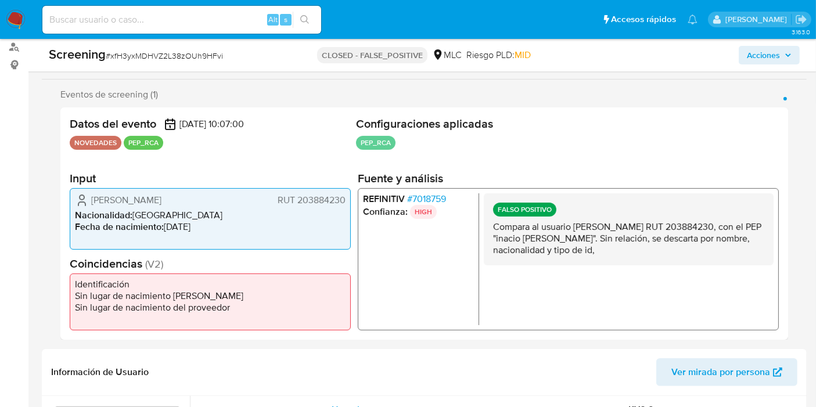
scroll to position [193, 0]
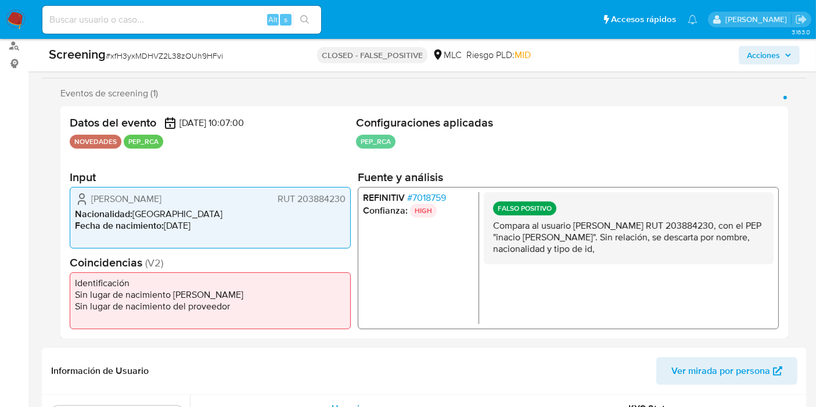
drag, startPoint x: 298, startPoint y: 199, endPoint x: 343, endPoint y: 203, distance: 45.5
click at [343, 203] on span "RUT 203884230" at bounding box center [312, 199] width 68 height 12
click at [416, 206] on p "HIGH" at bounding box center [423, 211] width 27 height 14
click at [415, 195] on span "# 7018759" at bounding box center [426, 198] width 39 height 12
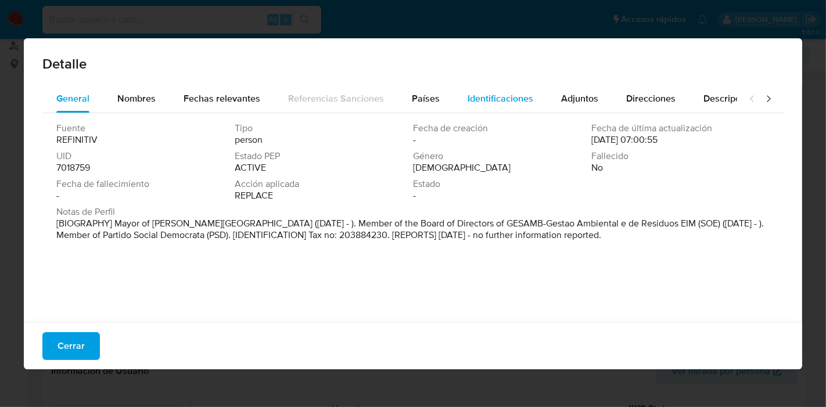
click at [485, 99] on span "Identificaciones" at bounding box center [500, 98] width 66 height 13
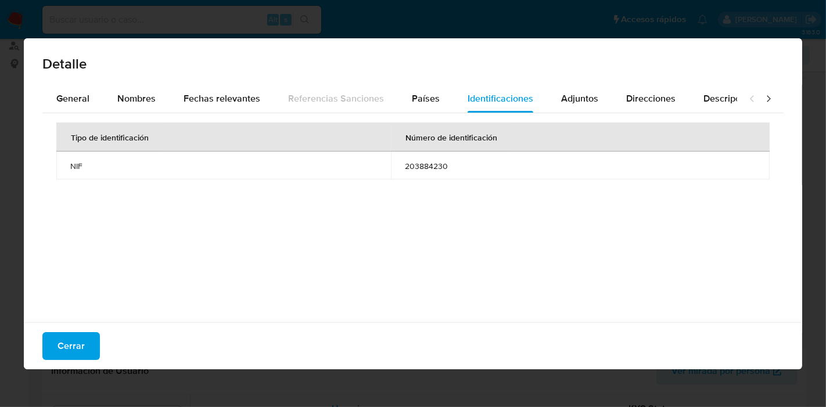
click at [66, 348] on span "Cerrar" at bounding box center [70, 346] width 27 height 26
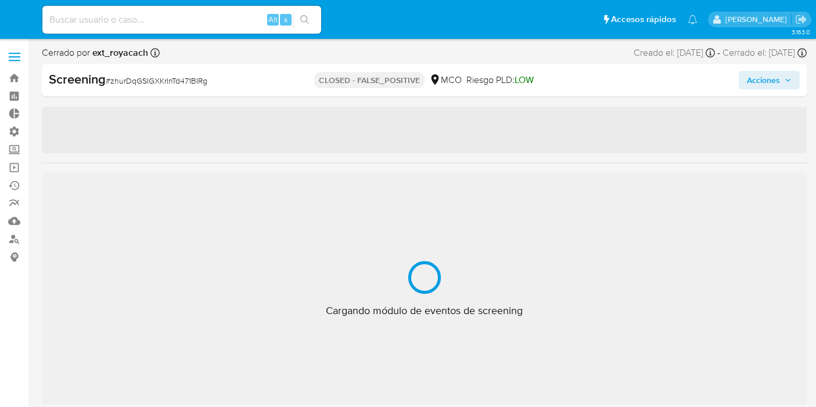
select select "10"
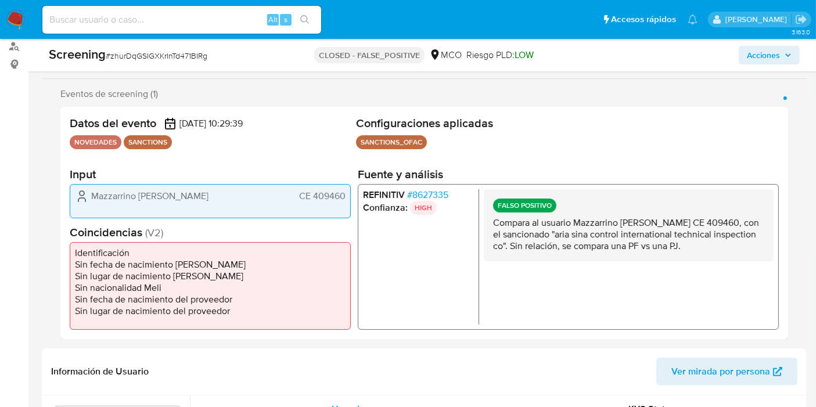
scroll to position [258, 0]
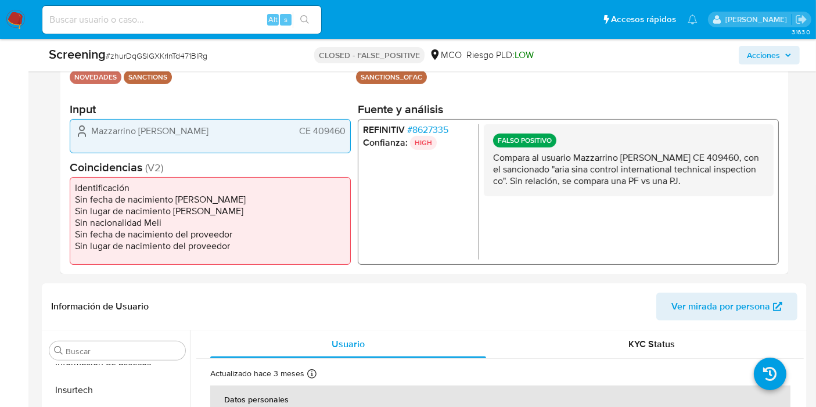
drag, startPoint x: 315, startPoint y: 129, endPoint x: 345, endPoint y: 132, distance: 30.3
click at [345, 132] on div "Mazzarrino Giancarlo CE 409460" at bounding box center [210, 135] width 281 height 34
click at [424, 131] on span "# 8627335" at bounding box center [427, 130] width 41 height 12
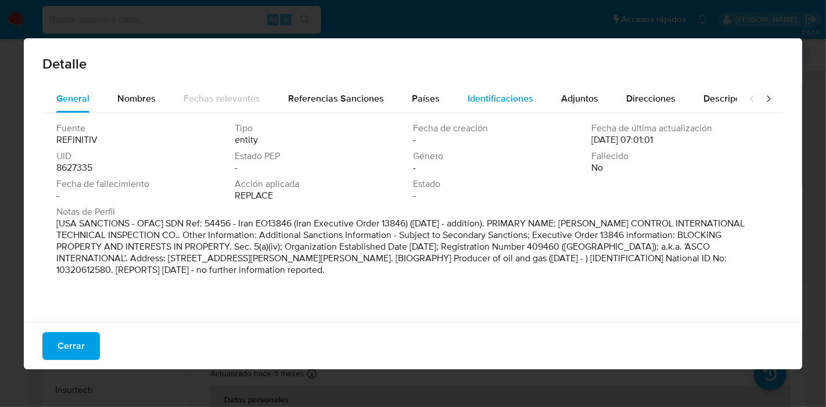
click at [467, 95] on span "Identificaciones" at bounding box center [500, 98] width 66 height 13
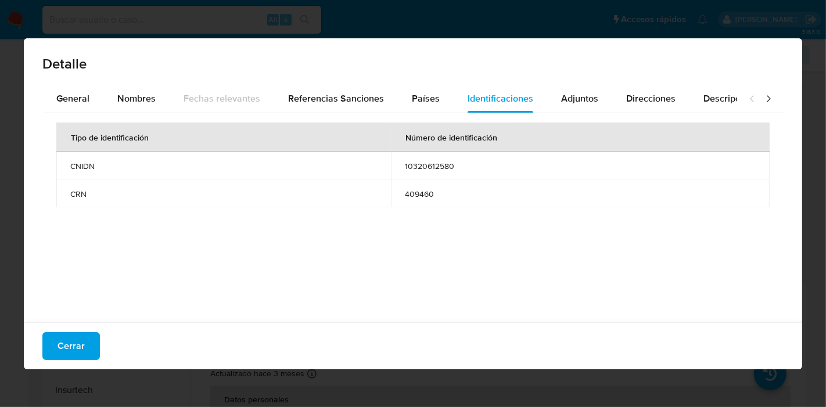
click at [89, 337] on button "Cerrar" at bounding box center [70, 346] width 57 height 28
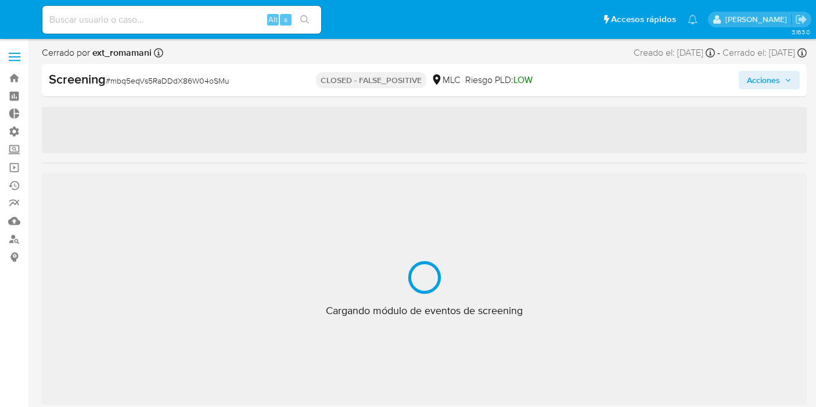
select select "10"
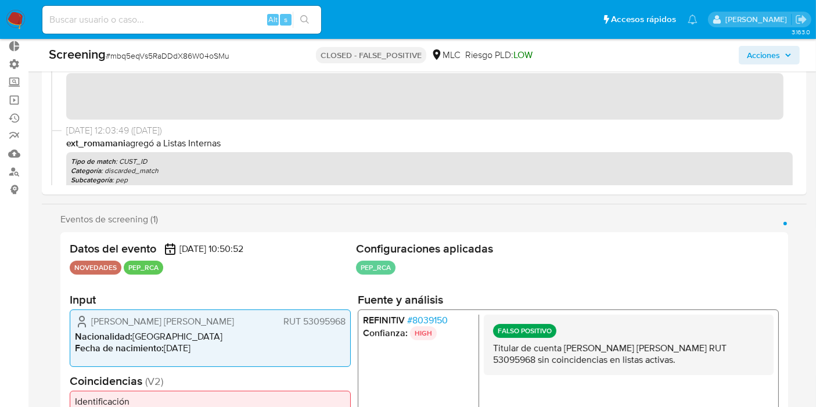
scroll to position [193, 0]
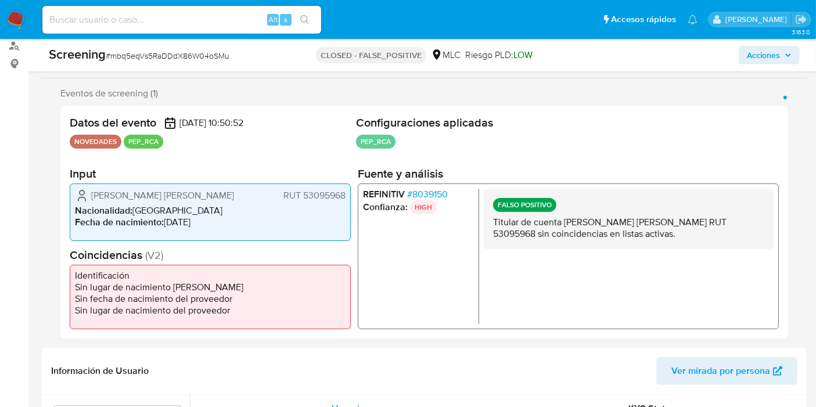
click at [438, 195] on span "# 8039150" at bounding box center [427, 194] width 41 height 12
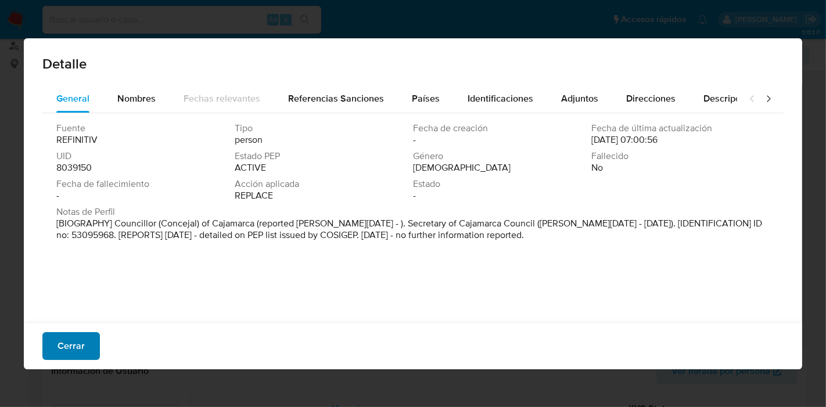
click at [66, 358] on span "Cerrar" at bounding box center [70, 346] width 27 height 26
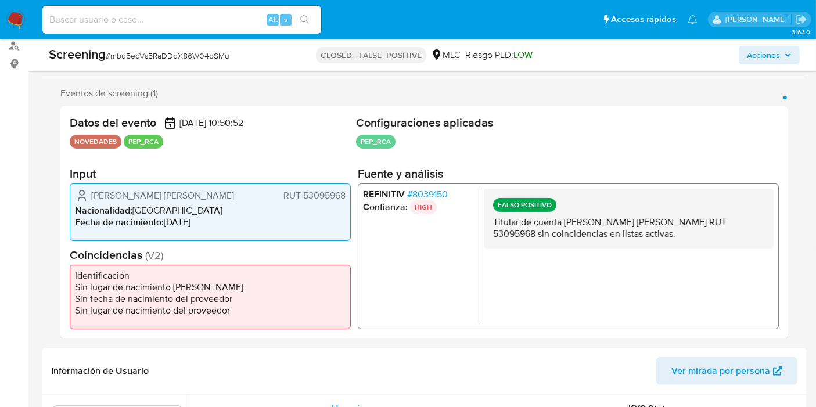
drag, startPoint x: 351, startPoint y: 188, endPoint x: 345, endPoint y: 192, distance: 7.3
click at [345, 192] on div "Vasco Román Bustos del Prado RUT 53095968 Nacionalidad : Chile Fecha de nacimie…" at bounding box center [210, 211] width 281 height 57
click at [420, 195] on span "# 8039150" at bounding box center [427, 194] width 41 height 12
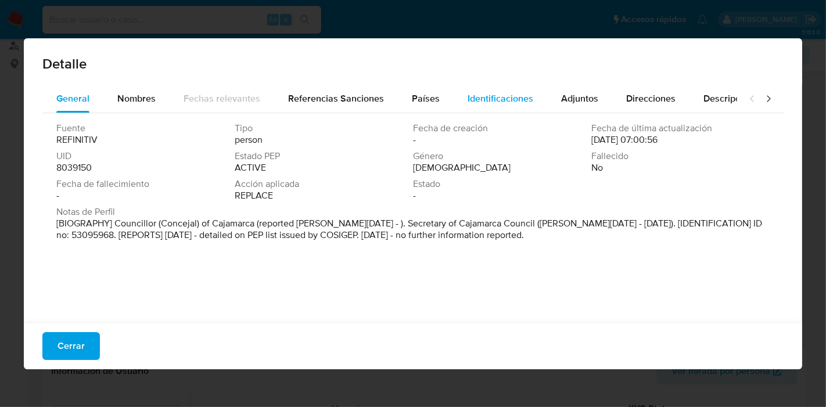
click at [492, 90] on div "Identificaciones" at bounding box center [500, 99] width 66 height 28
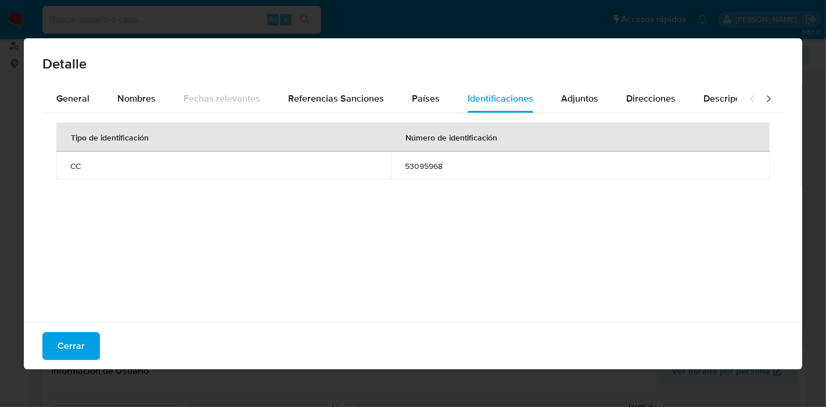
click at [91, 344] on button "Cerrar" at bounding box center [70, 346] width 57 height 28
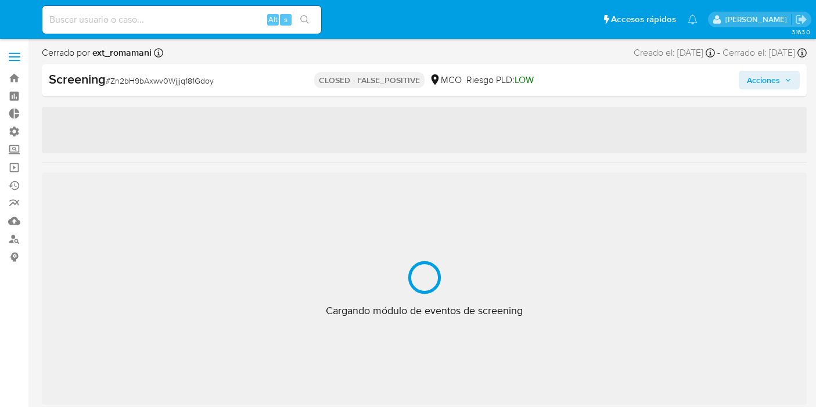
select select "10"
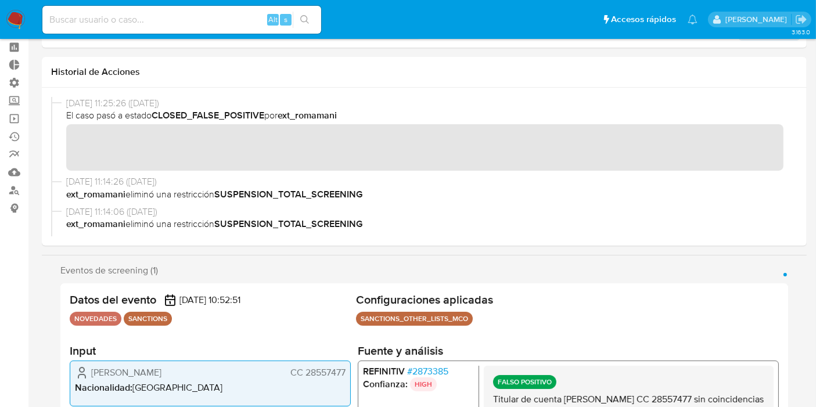
scroll to position [129, 0]
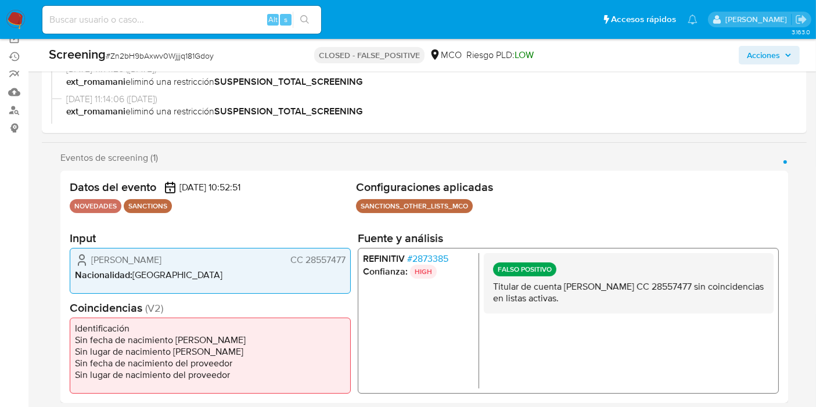
drag, startPoint x: 304, startPoint y: 260, endPoint x: 348, endPoint y: 260, distance: 44.1
click at [348, 260] on div "[PERSON_NAME] CC 28557477 Nacionalidad : [DEMOGRAPHIC_DATA]" at bounding box center [210, 270] width 281 height 46
click at [419, 257] on span "# 2873385" at bounding box center [427, 259] width 41 height 12
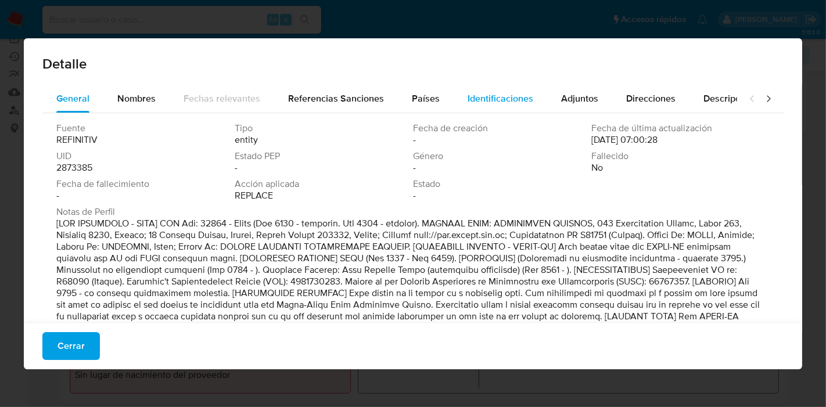
click at [507, 93] on span "Identificaciones" at bounding box center [500, 98] width 66 height 13
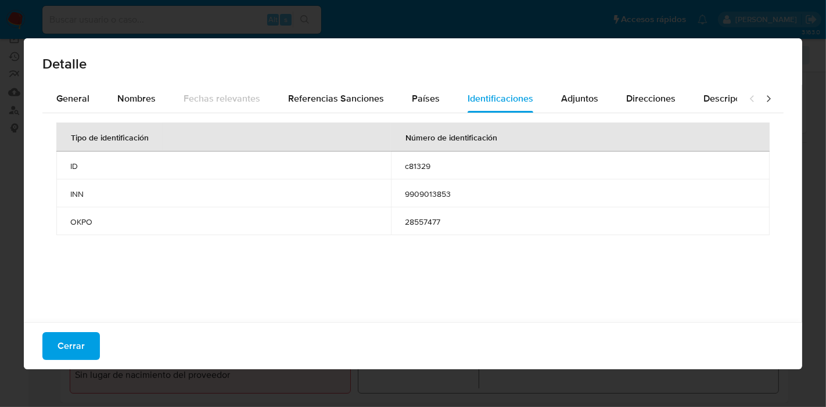
click at [81, 342] on span "Cerrar" at bounding box center [70, 346] width 27 height 26
click at [81, 342] on div "Detalle General Nombres Fechas relevantes Referencias Sanciones Países Identifi…" at bounding box center [413, 203] width 778 height 331
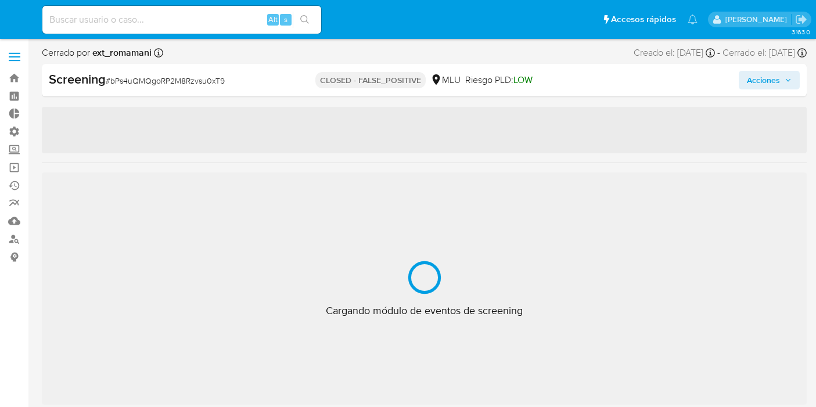
select select "10"
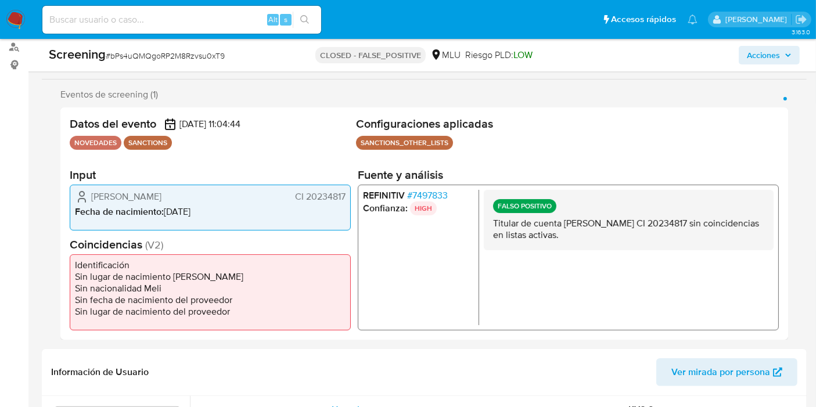
scroll to position [193, 0]
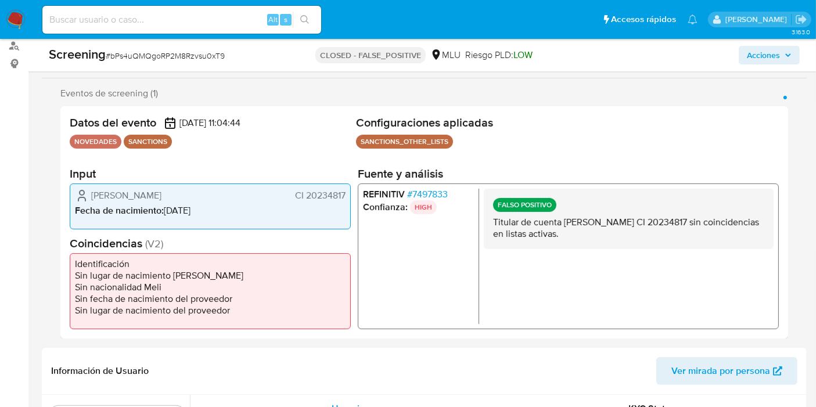
drag, startPoint x: 305, startPoint y: 195, endPoint x: 372, endPoint y: 194, distance: 66.2
click at [372, 194] on div "Datos del evento 08/07/2025 11:04:44 NOVEDADES SANCTIONS Configuraciones aplica…" at bounding box center [424, 222] width 728 height 232
click at [350, 196] on div "Datos del evento 08/07/2025 11:04:44 NOVEDADES SANCTIONS Configuraciones aplica…" at bounding box center [424, 222] width 728 height 232
drag, startPoint x: 345, startPoint y: 193, endPoint x: 307, endPoint y: 199, distance: 38.8
click at [307, 199] on div "Diego Mauro Gude Santos CI 20234817 Fecha de nacimiento : 02/09/1971" at bounding box center [210, 206] width 281 height 46
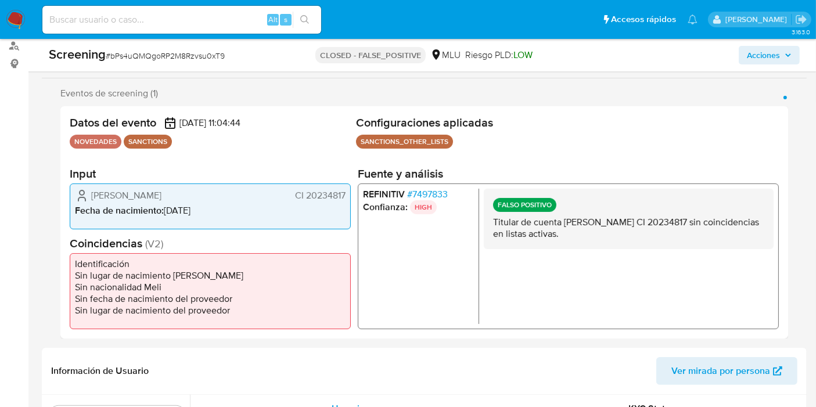
click at [444, 193] on span "# 7497833" at bounding box center [427, 194] width 41 height 12
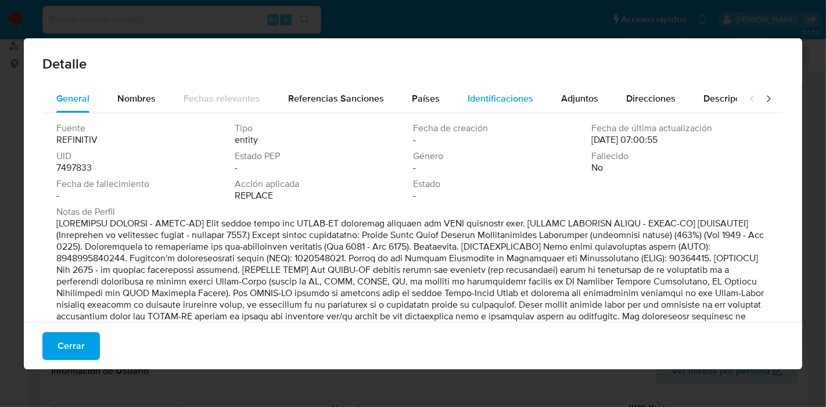
click at [467, 99] on span "Identificaciones" at bounding box center [500, 98] width 66 height 13
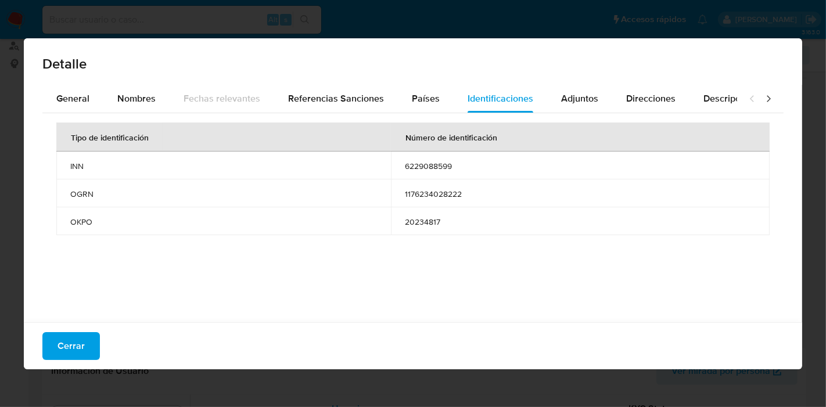
click at [71, 344] on span "Cerrar" at bounding box center [70, 346] width 27 height 26
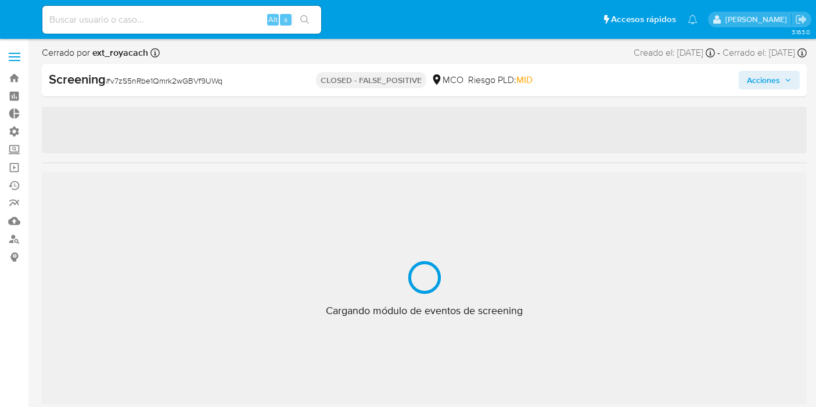
select select "10"
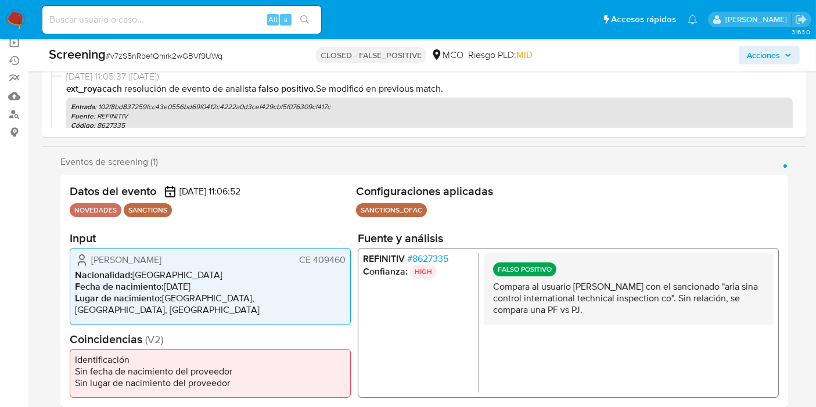
scroll to position [129, 0]
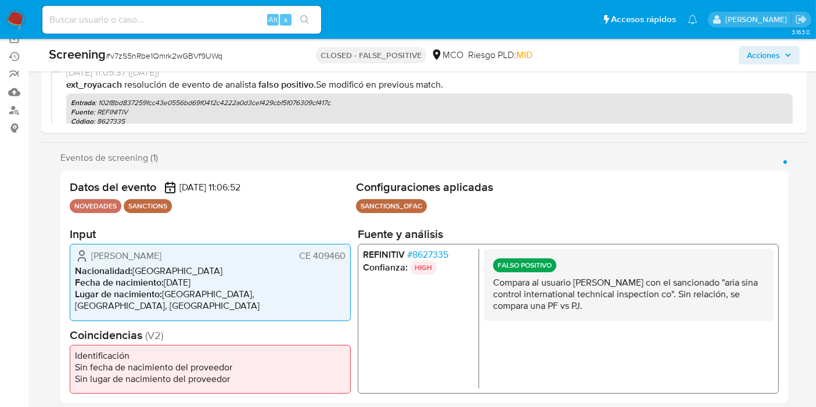
drag, startPoint x: 314, startPoint y: 258, endPoint x: 345, endPoint y: 262, distance: 31.6
click at [345, 262] on div "[PERSON_NAME] CE 409460 Nacionalidad : [DEMOGRAPHIC_DATA] Fecha de nacimiento :…" at bounding box center [210, 282] width 281 height 77
click at [434, 261] on span "# 8627335" at bounding box center [427, 255] width 41 height 12
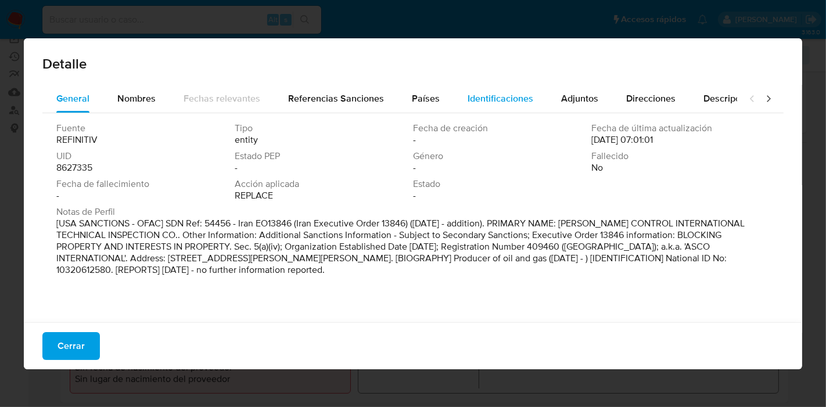
click at [467, 99] on span "Identificaciones" at bounding box center [500, 98] width 66 height 13
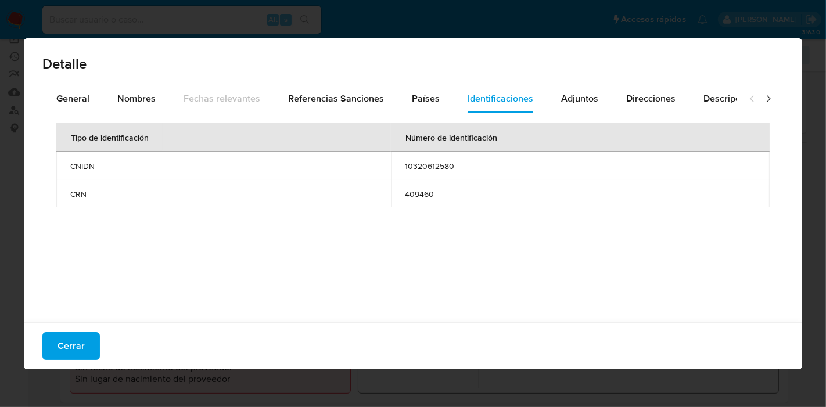
click at [77, 344] on span "Cerrar" at bounding box center [70, 346] width 27 height 26
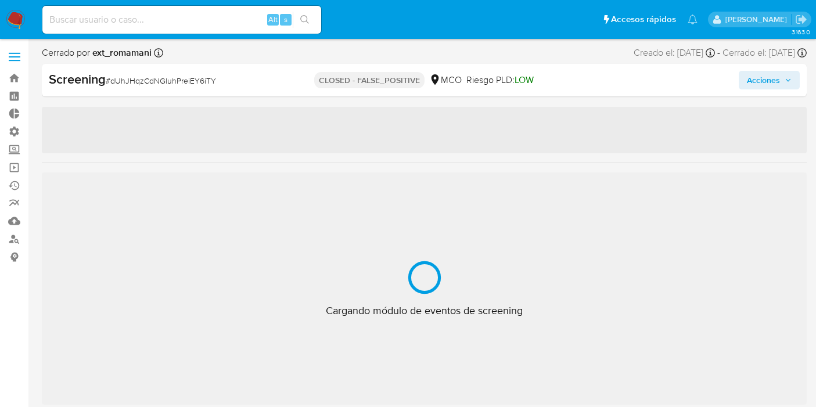
select select "10"
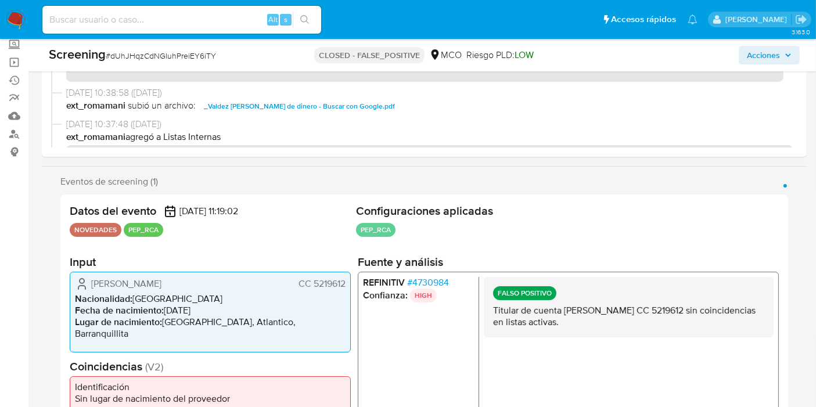
scroll to position [193, 0]
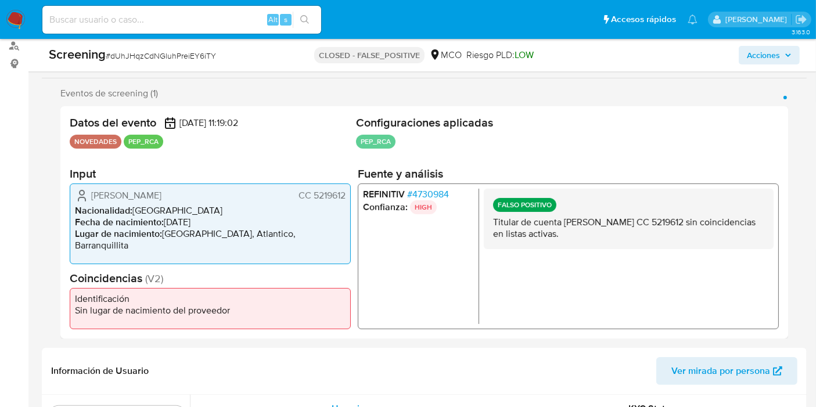
drag, startPoint x: 312, startPoint y: 200, endPoint x: 345, endPoint y: 200, distance: 32.5
click at [345, 200] on div "Ortiz Lizardo CC 5219612 Nacionalidad : Colombia Fecha de nacimiento : 06/11/19…" at bounding box center [210, 223] width 281 height 81
click at [421, 200] on span "# 4730984" at bounding box center [428, 194] width 42 height 12
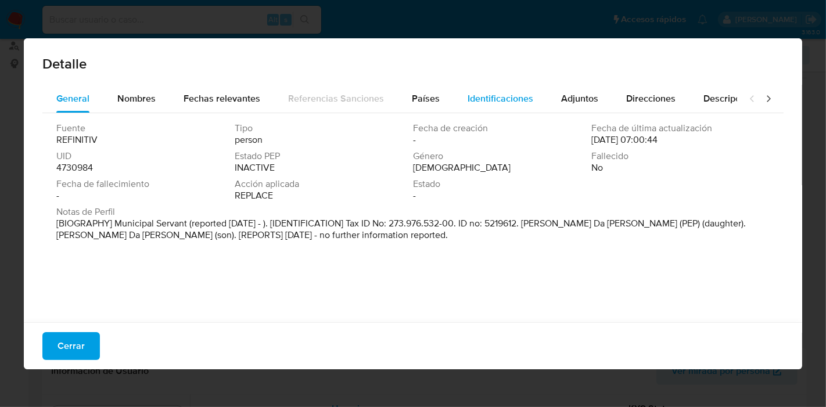
click at [472, 97] on span "Identificaciones" at bounding box center [500, 98] width 66 height 13
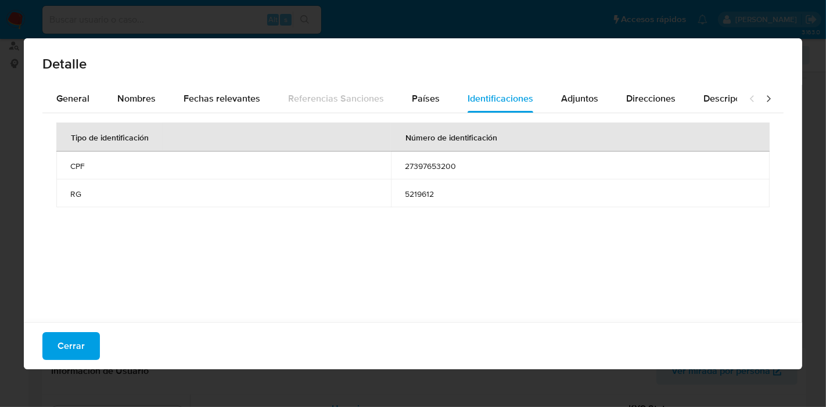
click at [94, 347] on button "Cerrar" at bounding box center [70, 346] width 57 height 28
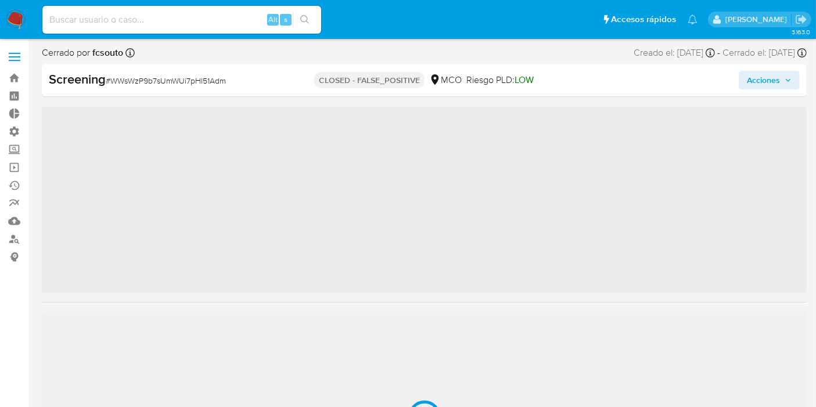
scroll to position [546, 0]
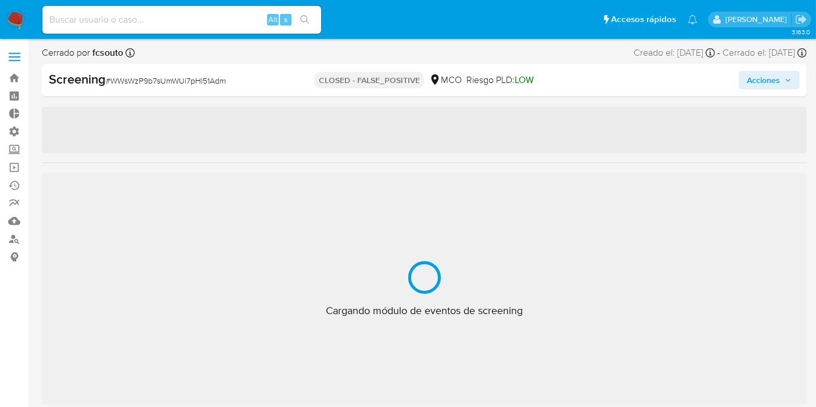
select select "10"
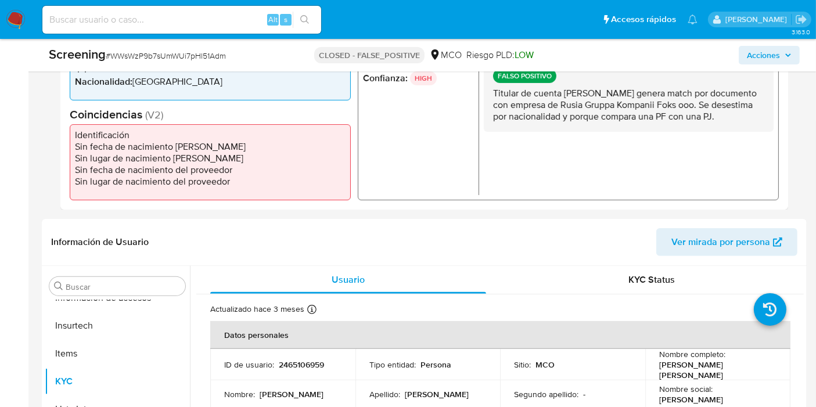
scroll to position [258, 0]
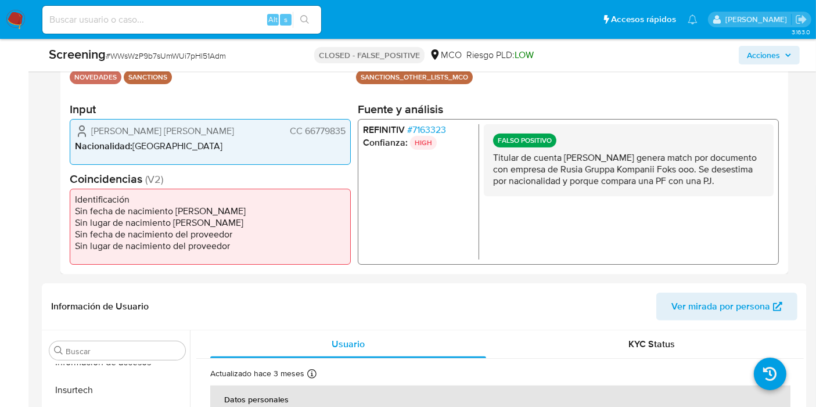
drag, startPoint x: 303, startPoint y: 130, endPoint x: 343, endPoint y: 128, distance: 40.1
click at [343, 128] on span "CC 66779835" at bounding box center [318, 131] width 56 height 12
click at [441, 121] on div "REFINITIV # 7163323 Confianza: HIGH FALSO POSITIVO Titular de cuenta [PERSON_NA…" at bounding box center [568, 191] width 421 height 146
click at [441, 124] on span "# 7163323" at bounding box center [426, 130] width 39 height 12
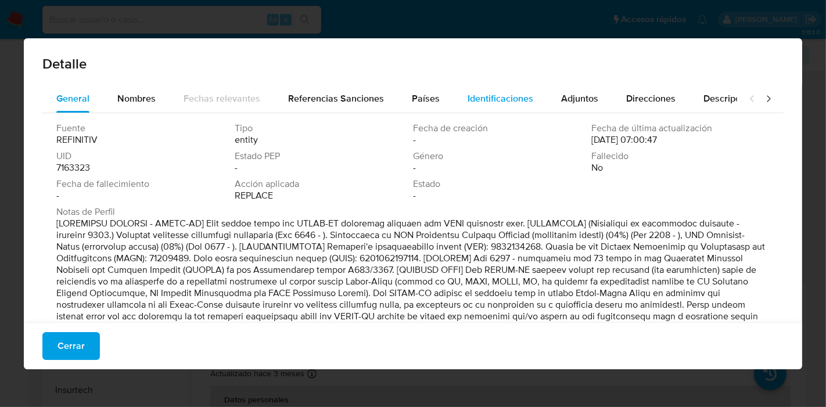
click at [490, 102] on span "Identificaciones" at bounding box center [500, 98] width 66 height 13
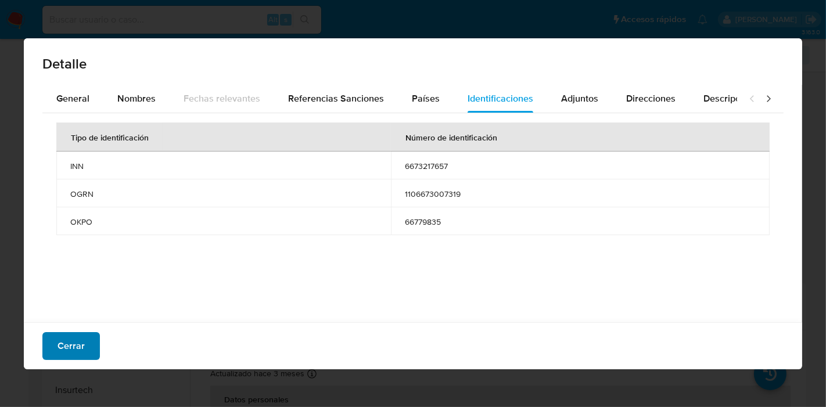
drag, startPoint x: 67, startPoint y: 364, endPoint x: 73, endPoint y: 354, distance: 11.5
click at [73, 354] on div "Cerrar" at bounding box center [413, 345] width 778 height 47
click at [73, 354] on span "Cerrar" at bounding box center [70, 346] width 27 height 26
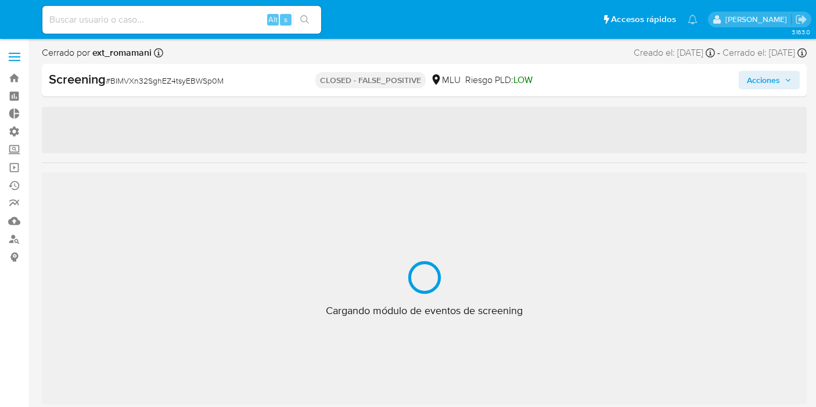
select select "10"
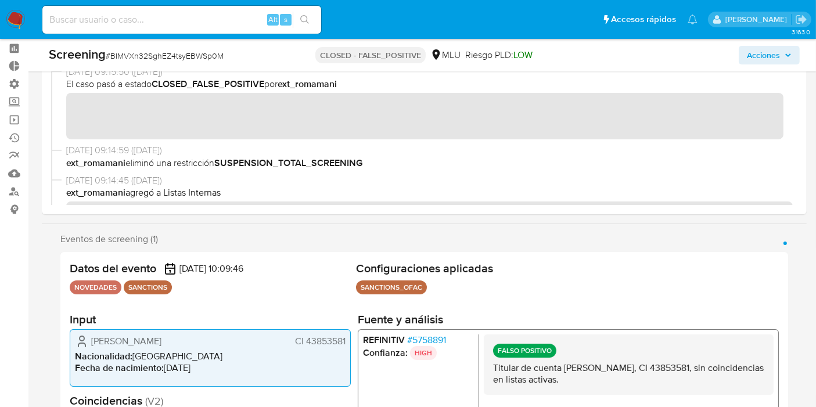
scroll to position [129, 0]
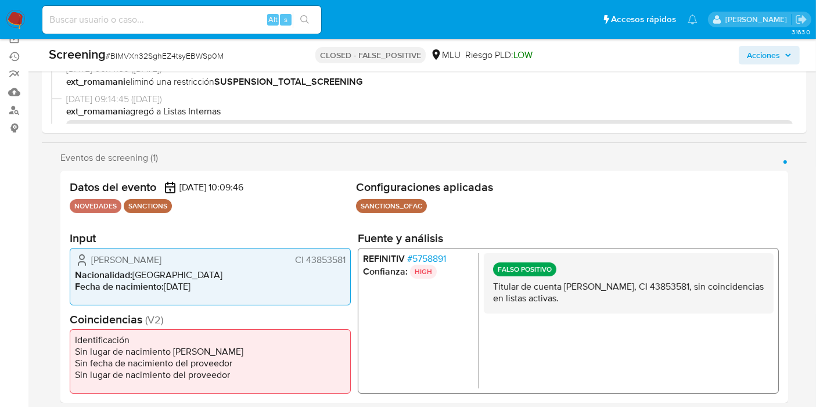
drag, startPoint x: 306, startPoint y: 258, endPoint x: 348, endPoint y: 263, distance: 42.7
click at [348, 263] on div "[PERSON_NAME] CI 43853581 Nacionalidad : [DEMOGRAPHIC_DATA] Fecha de nacimiento…" at bounding box center [210, 275] width 281 height 57
click at [432, 253] on span "# 5758891" at bounding box center [426, 259] width 39 height 12
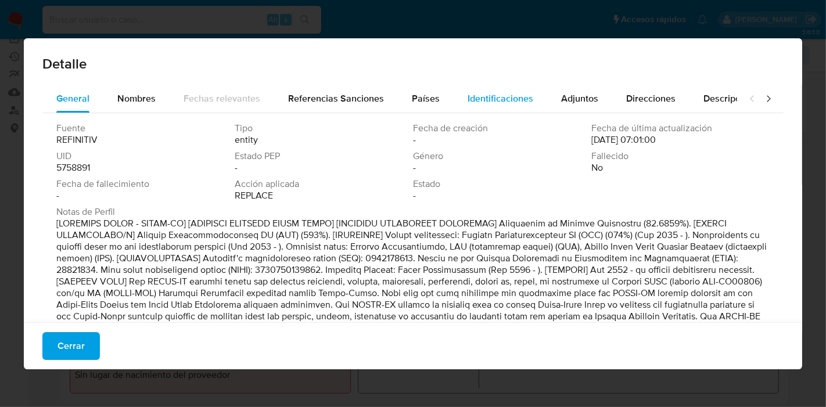
click at [509, 92] on span "Identificaciones" at bounding box center [500, 98] width 66 height 13
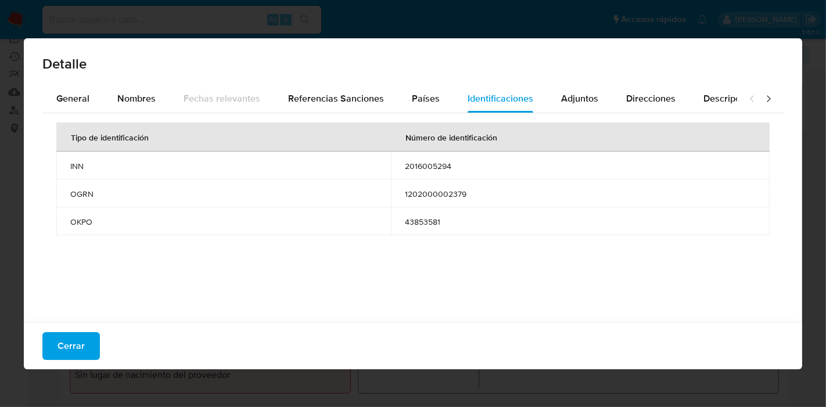
click at [96, 343] on button "Cerrar" at bounding box center [70, 346] width 57 height 28
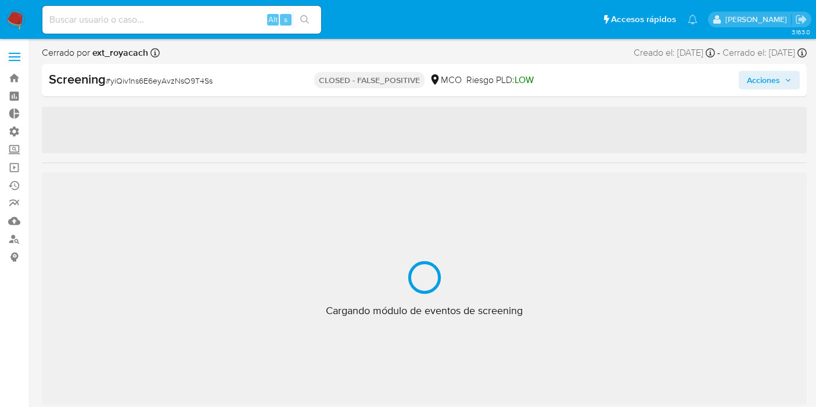
select select "10"
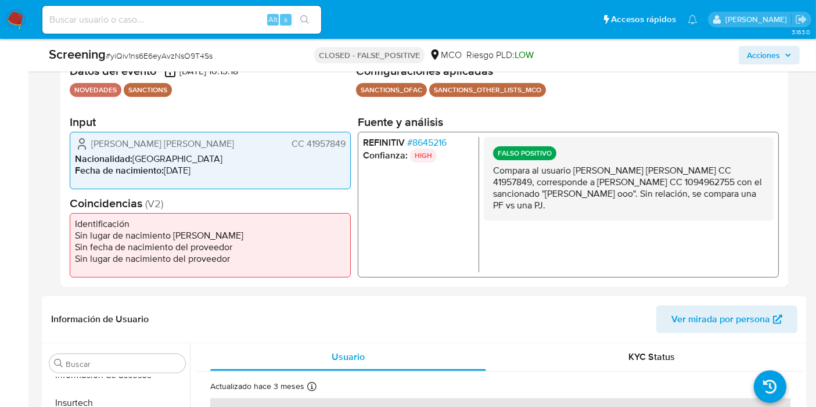
scroll to position [258, 0]
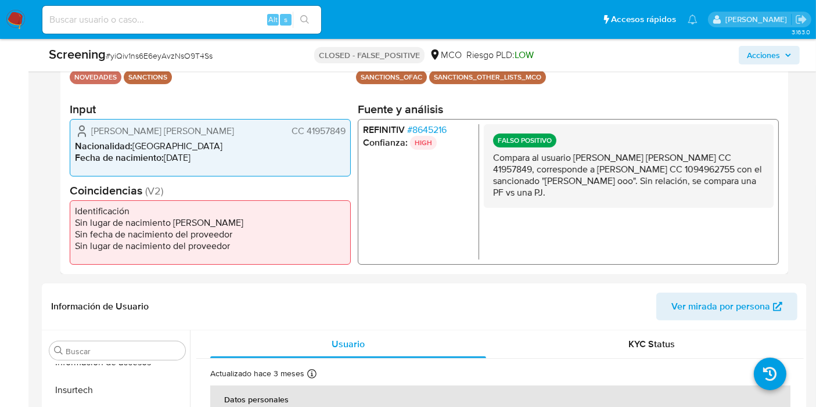
drag, startPoint x: 306, startPoint y: 132, endPoint x: 345, endPoint y: 130, distance: 39.0
click at [345, 130] on div "Gaona Varon Luz Karime CC 41957849 Nacionalidad : Colombia Fecha de nacimiento …" at bounding box center [210, 146] width 281 height 57
click at [431, 124] on span "# 8645216" at bounding box center [426, 130] width 39 height 12
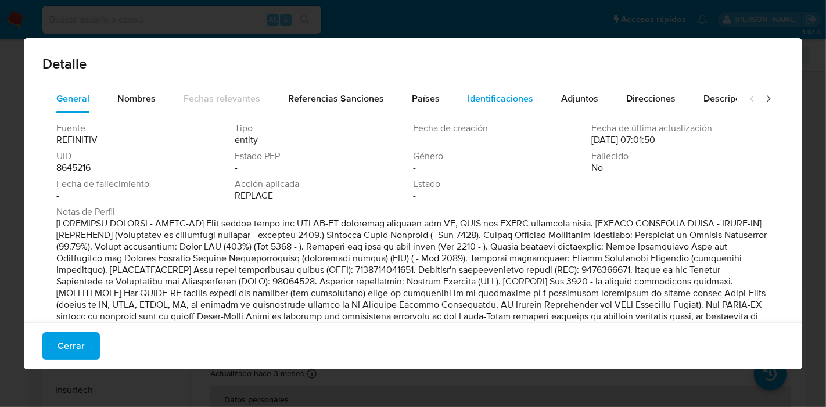
click at [481, 95] on span "Identificaciones" at bounding box center [500, 98] width 66 height 13
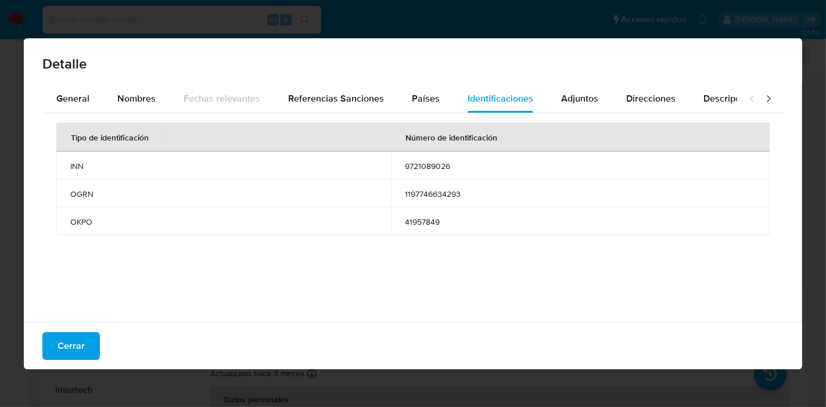
click at [60, 335] on span "Cerrar" at bounding box center [70, 346] width 27 height 26
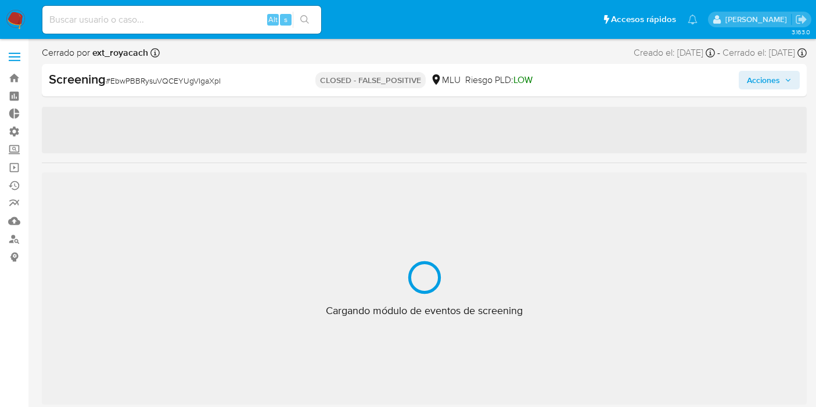
select select "10"
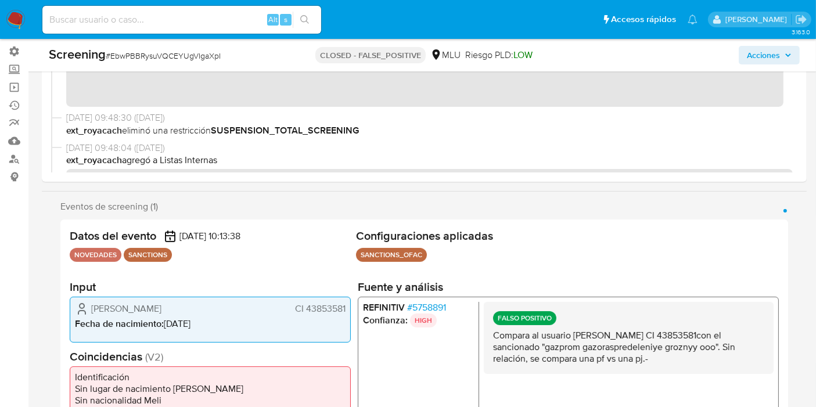
scroll to position [258, 0]
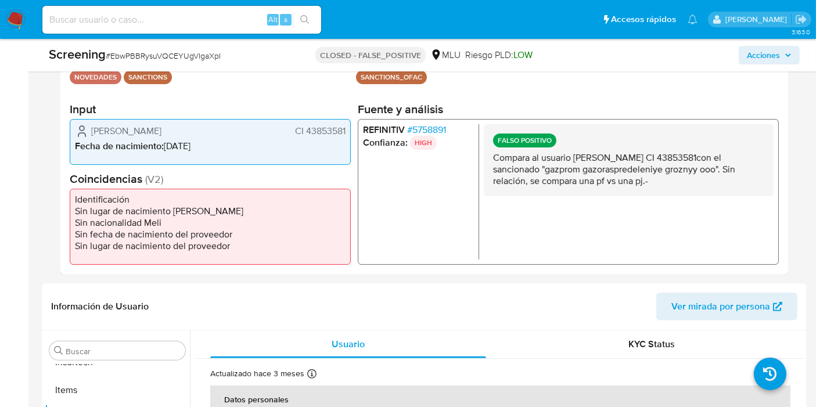
drag, startPoint x: 305, startPoint y: 129, endPoint x: 344, endPoint y: 135, distance: 39.3
click at [344, 135] on span "CI 43853581" at bounding box center [320, 131] width 51 height 12
click at [439, 130] on span "# 5758891" at bounding box center [426, 130] width 39 height 12
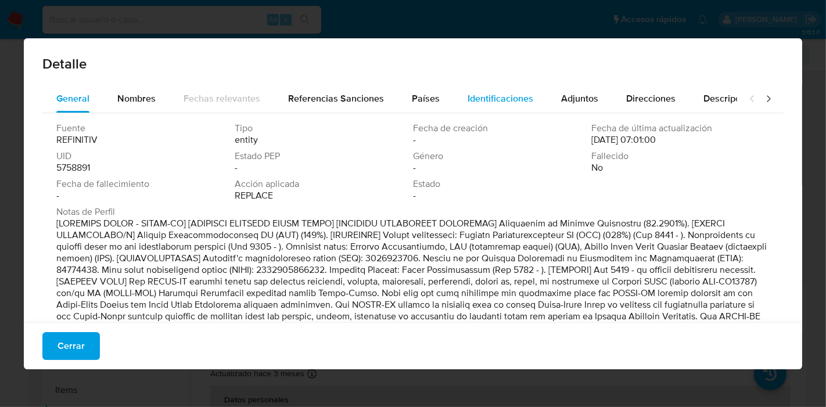
click at [473, 105] on div "Identificaciones" at bounding box center [500, 99] width 66 height 28
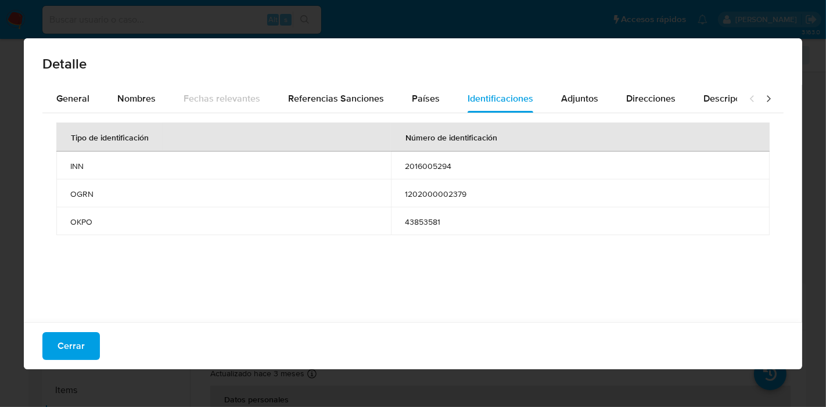
click at [75, 330] on div "Cerrar" at bounding box center [413, 345] width 778 height 47
drag, startPoint x: 80, startPoint y: 341, endPoint x: 84, endPoint y: 334, distance: 8.4
click at [80, 341] on span "Cerrar" at bounding box center [70, 346] width 27 height 26
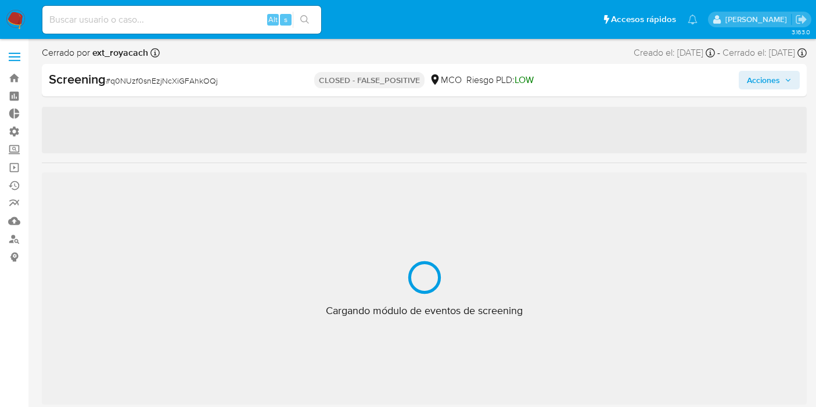
select select "10"
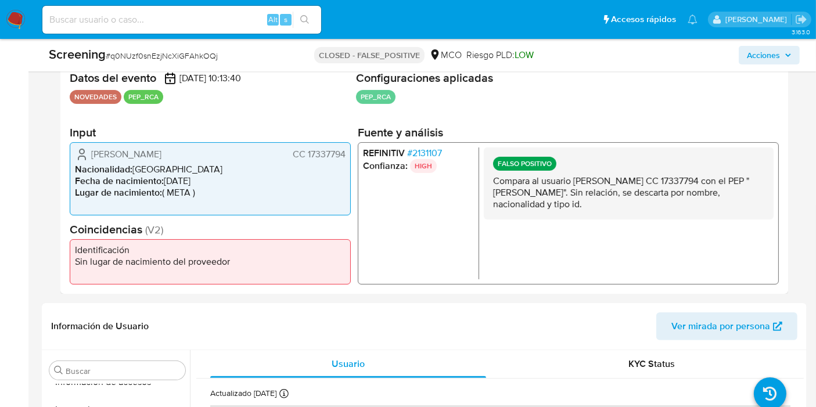
scroll to position [193, 0]
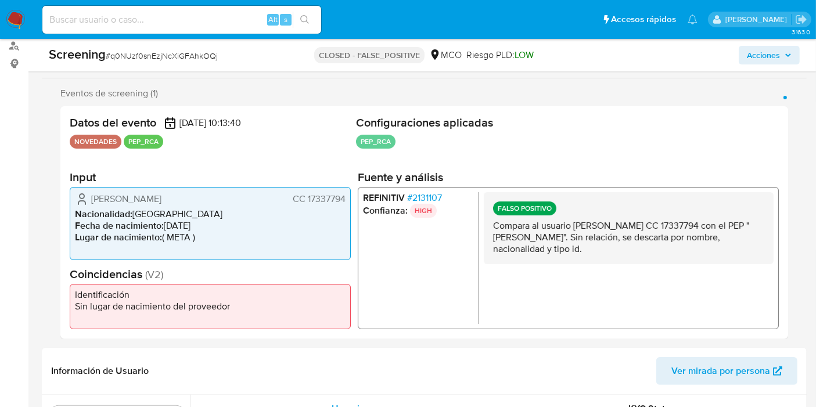
drag, startPoint x: 307, startPoint y: 200, endPoint x: 347, endPoint y: 200, distance: 40.7
click at [342, 197] on span "CC 17337794" at bounding box center [319, 199] width 53 height 12
drag, startPoint x: 343, startPoint y: 197, endPoint x: 307, endPoint y: 196, distance: 36.6
click at [307, 196] on span "CC 17337794" at bounding box center [319, 199] width 53 height 12
click at [419, 198] on span "# 2131107" at bounding box center [424, 198] width 35 height 12
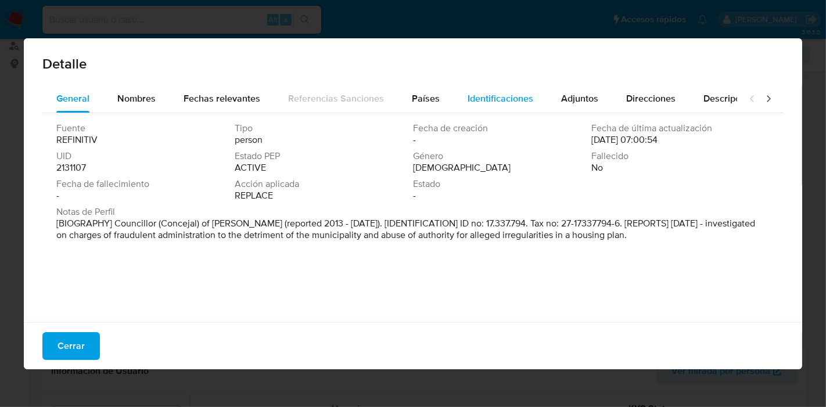
click at [489, 102] on span "Identificaciones" at bounding box center [500, 98] width 66 height 13
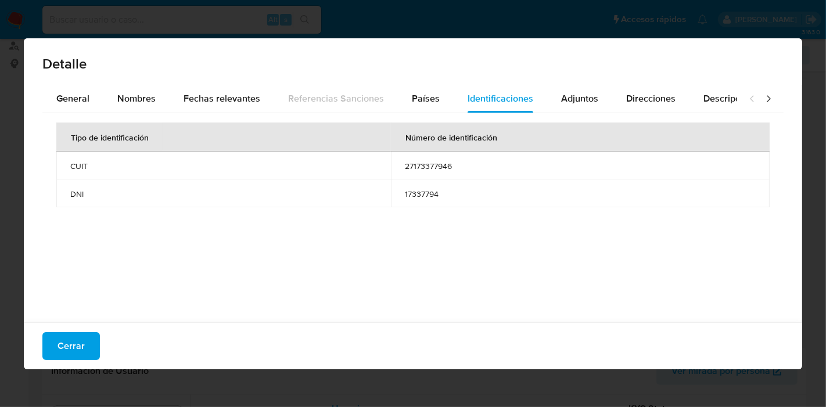
click at [76, 339] on span "Cerrar" at bounding box center [70, 346] width 27 height 26
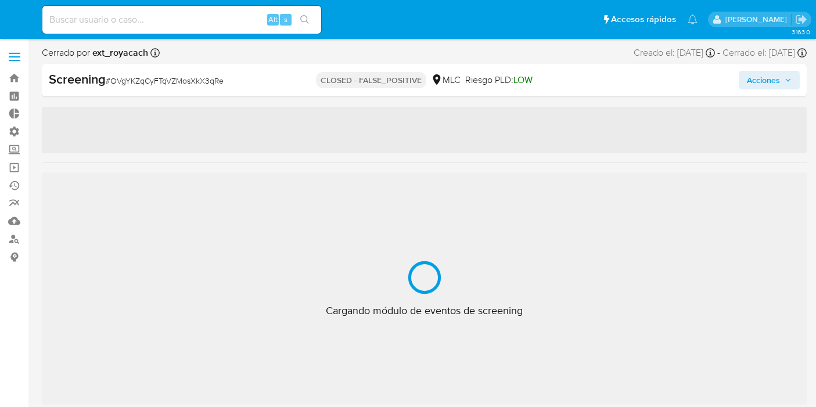
select select "10"
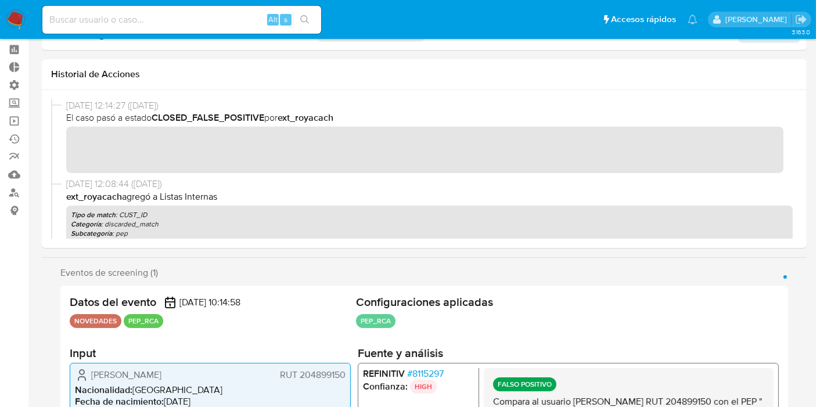
scroll to position [64, 0]
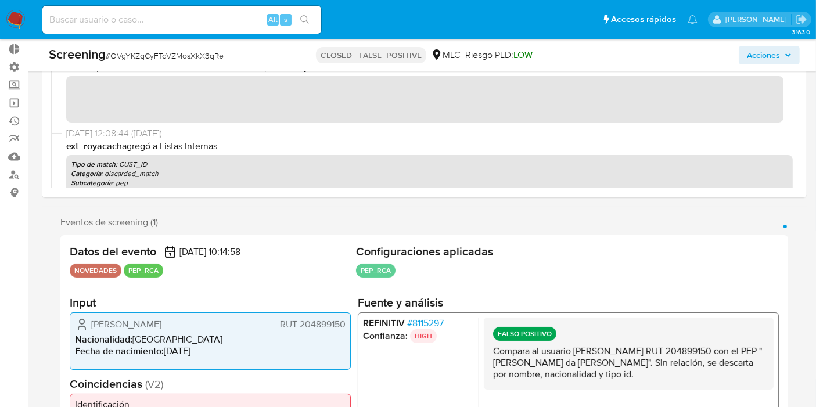
drag, startPoint x: 299, startPoint y: 325, endPoint x: 350, endPoint y: 319, distance: 50.9
click at [349, 319] on div "[PERSON_NAME] 204899150 Nacionalidad : [DEMOGRAPHIC_DATA] Fecha de nacimiento :…" at bounding box center [210, 340] width 281 height 57
click at [425, 318] on span "# 8115297" at bounding box center [425, 323] width 37 height 12
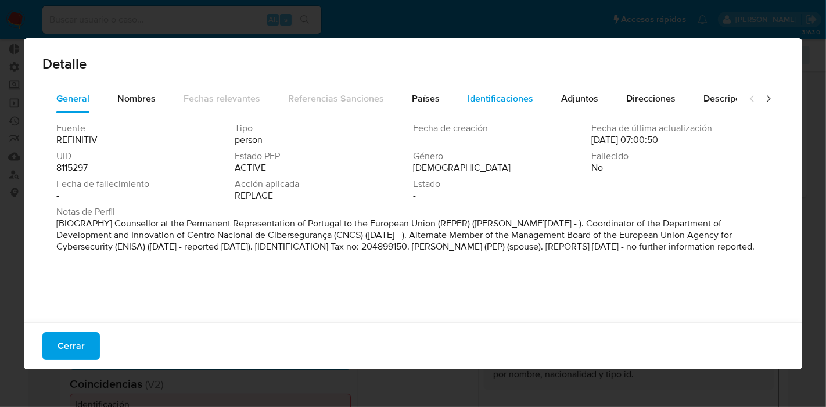
click at [484, 103] on span "Identificaciones" at bounding box center [500, 98] width 66 height 13
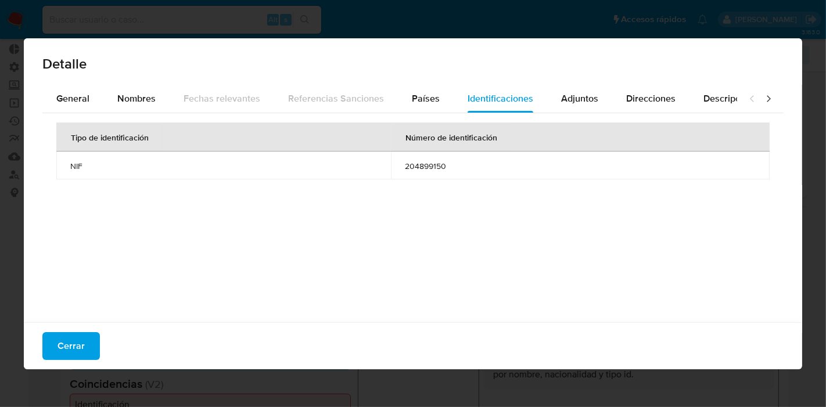
click at [58, 359] on span "Cerrar" at bounding box center [70, 346] width 27 height 26
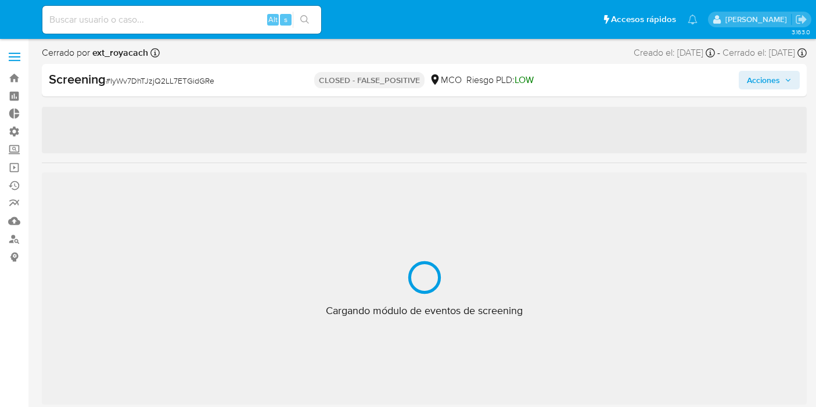
select select "10"
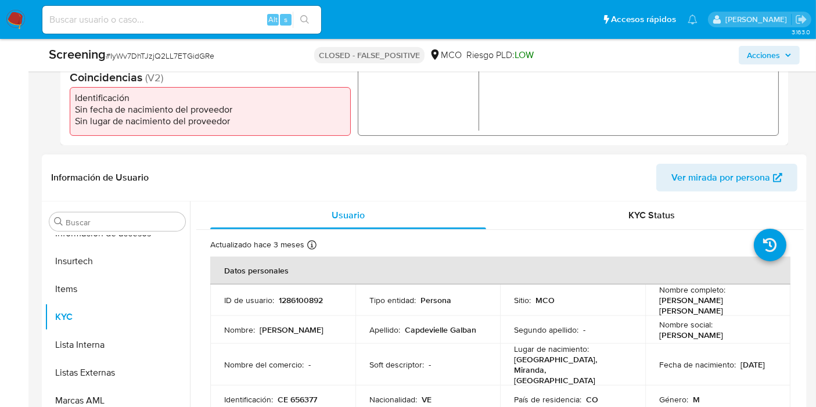
scroll to position [193, 0]
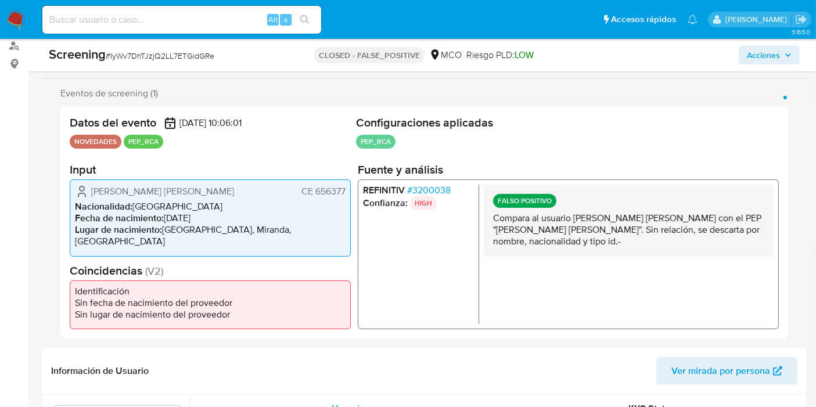
drag, startPoint x: 314, startPoint y: 198, endPoint x: 350, endPoint y: 196, distance: 35.5
click at [350, 196] on div "Jos Francisco Capdevielle Galban CE 656377 Nacionalidad : Venezuela Fecha de na…" at bounding box center [210, 217] width 281 height 77
click at [420, 196] on span "# 3200038" at bounding box center [429, 191] width 44 height 12
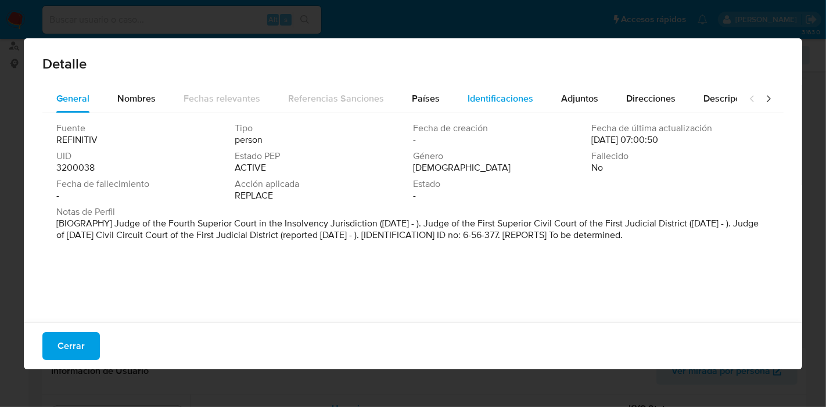
click at [467, 111] on div "Identificaciones" at bounding box center [500, 99] width 66 height 28
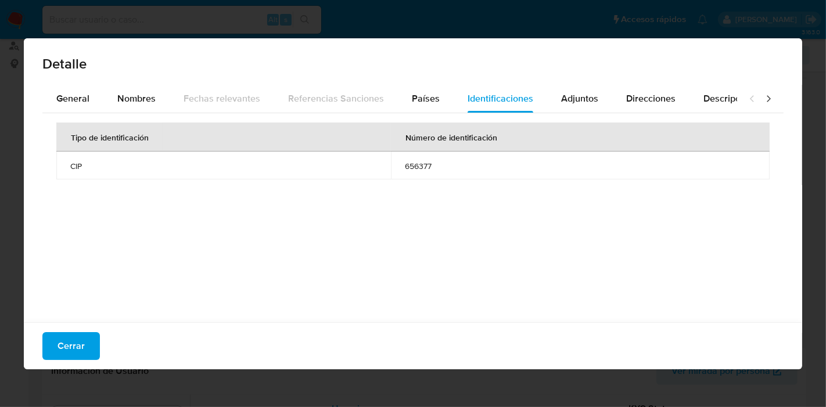
click at [45, 353] on button "Cerrar" at bounding box center [70, 346] width 57 height 28
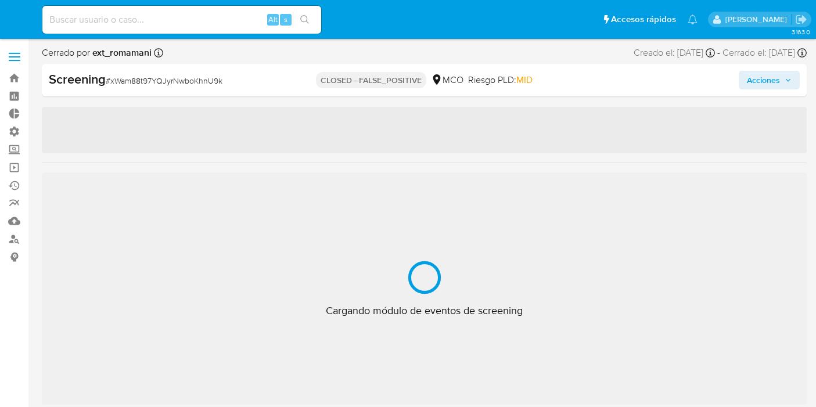
select select "10"
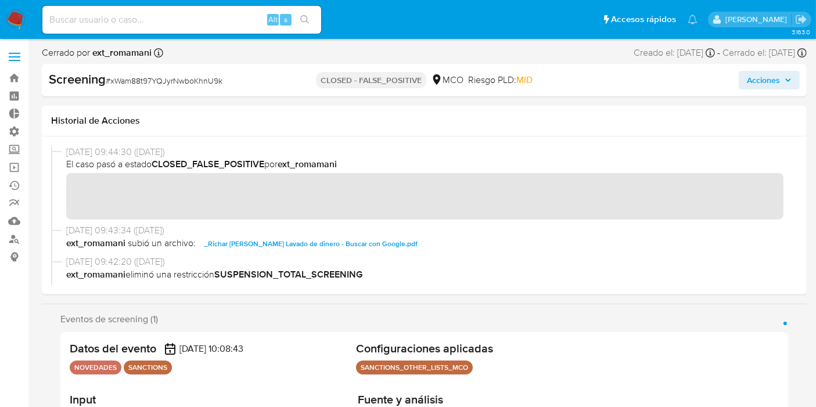
scroll to position [64, 0]
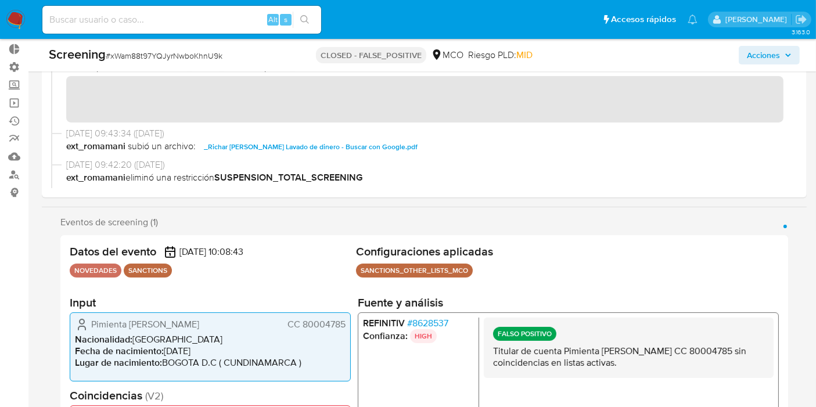
drag, startPoint x: 303, startPoint y: 323, endPoint x: 346, endPoint y: 322, distance: 43.6
click at [347, 322] on div "Pimienta [PERSON_NAME] CC 80004785 Nacionalidad : [DEMOGRAPHIC_DATA] Fecha de n…" at bounding box center [210, 346] width 281 height 69
click at [444, 320] on span "# 8628537" at bounding box center [427, 323] width 41 height 12
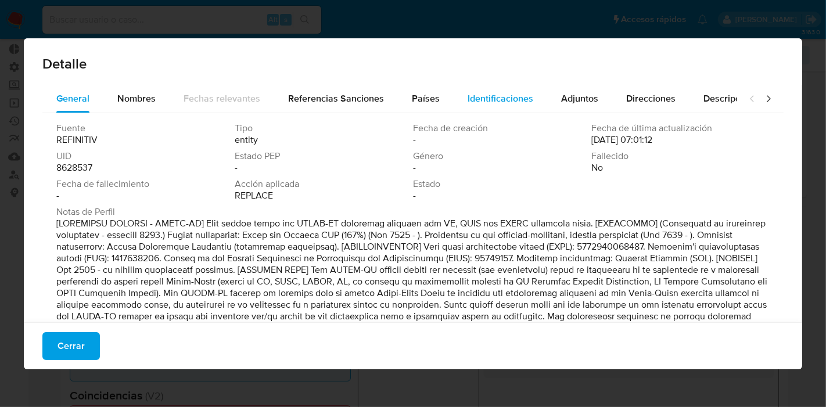
click at [470, 105] on span "Identificaciones" at bounding box center [500, 98] width 66 height 13
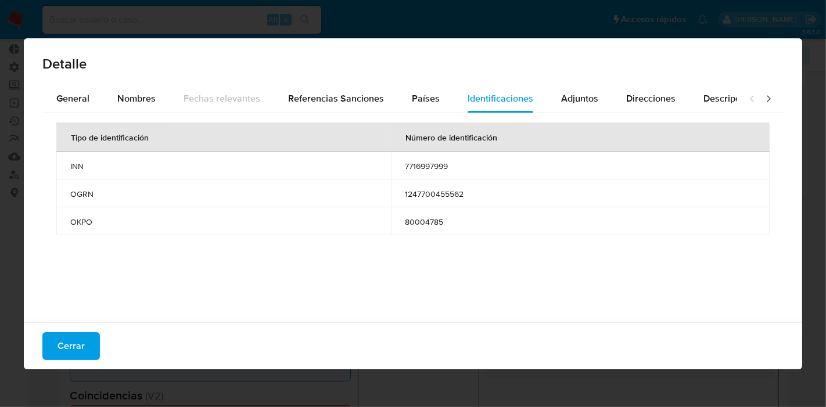
click at [89, 335] on button "Cerrar" at bounding box center [70, 346] width 57 height 28
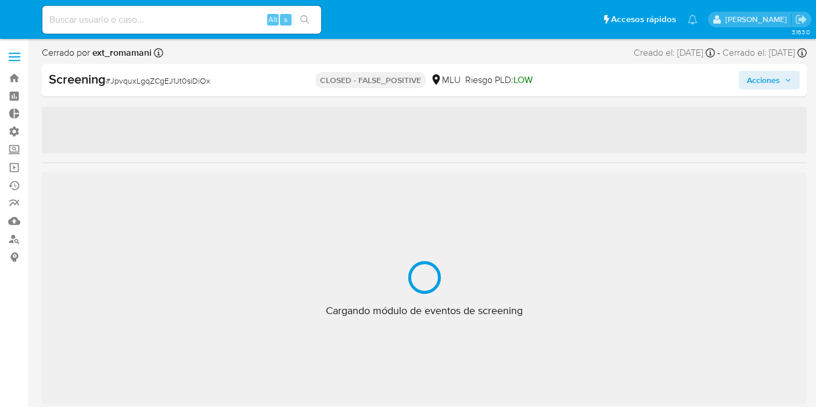
select select "10"
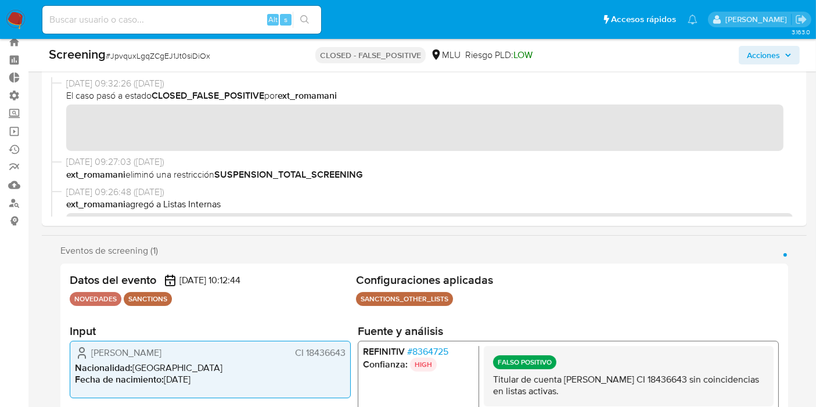
scroll to position [64, 0]
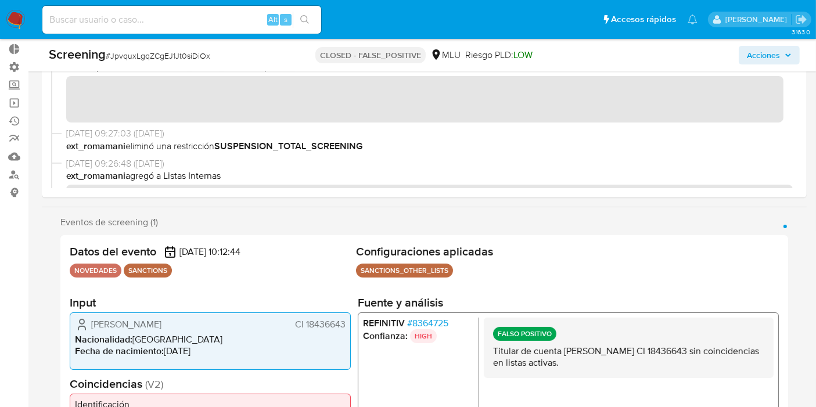
drag, startPoint x: 307, startPoint y: 322, endPoint x: 344, endPoint y: 330, distance: 38.2
click at [344, 330] on span "CI 18436643" at bounding box center [320, 324] width 51 height 12
drag, startPoint x: 311, startPoint y: 321, endPoint x: 304, endPoint y: 324, distance: 7.5
click at [310, 321] on span "CI 18436643" at bounding box center [320, 324] width 51 height 12
drag, startPoint x: 303, startPoint y: 324, endPoint x: 347, endPoint y: 327, distance: 43.7
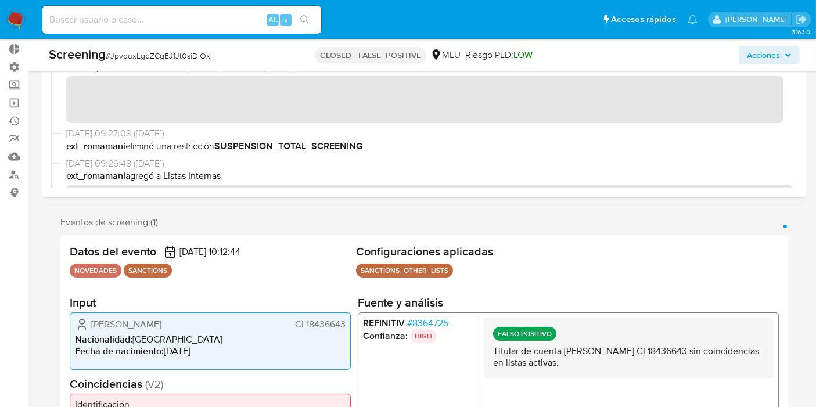
click at [347, 327] on div "Ana Rita Rodriguez Ferres CI 18436643 Nacionalidad : Uruguay Fecha de nacimient…" at bounding box center [210, 340] width 281 height 57
click at [409, 318] on span "# 8364725" at bounding box center [427, 323] width 41 height 12
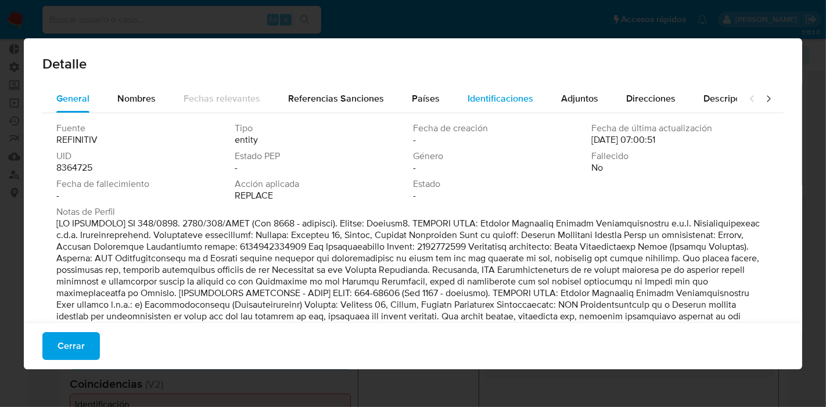
click at [470, 95] on span "Identificaciones" at bounding box center [500, 98] width 66 height 13
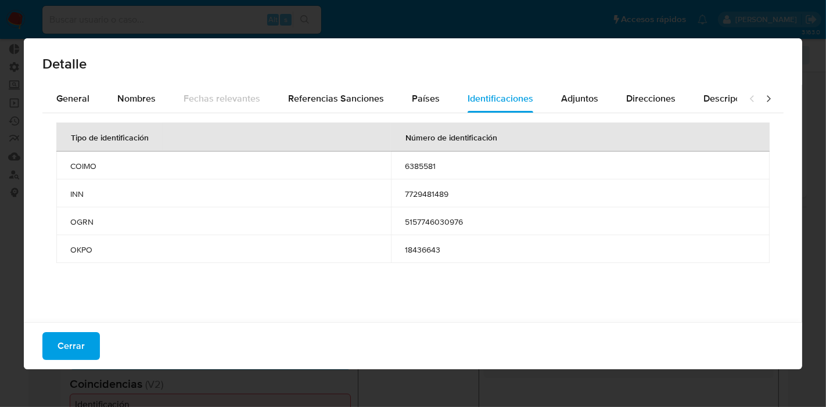
click at [85, 336] on button "Cerrar" at bounding box center [70, 346] width 57 height 28
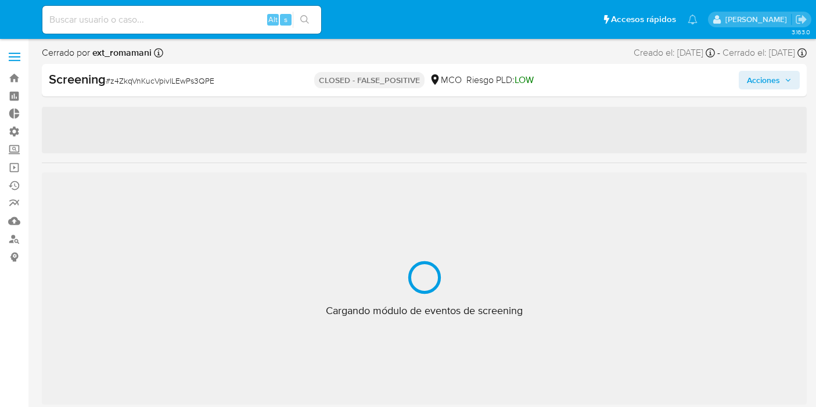
select select "10"
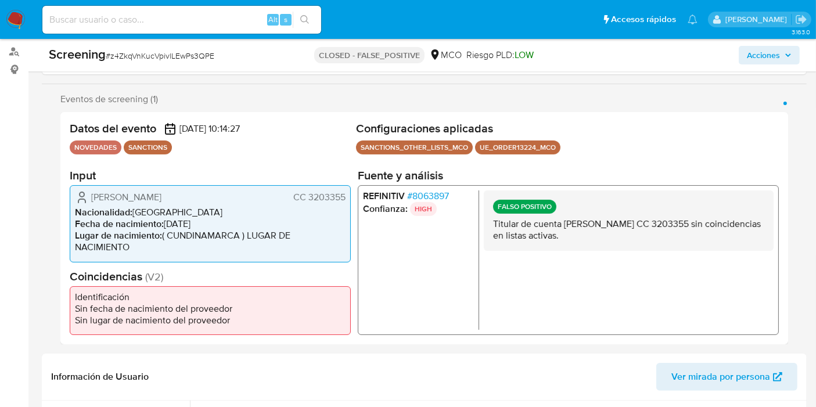
scroll to position [193, 0]
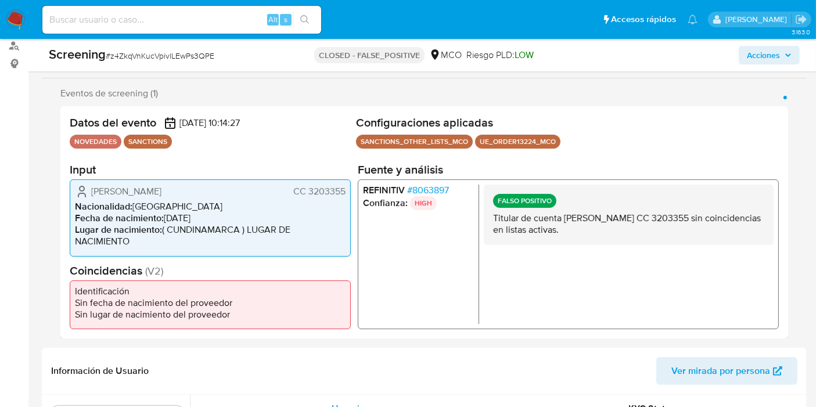
drag, startPoint x: 308, startPoint y: 190, endPoint x: 344, endPoint y: 195, distance: 36.3
click at [344, 195] on span "CC 3203355" at bounding box center [319, 192] width 52 height 12
click at [412, 189] on span "# 8063897" at bounding box center [428, 191] width 42 height 12
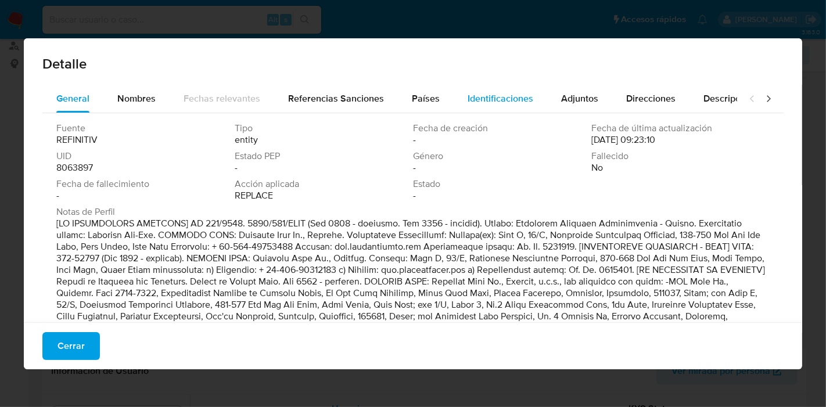
click at [488, 104] on span "Identificaciones" at bounding box center [500, 98] width 66 height 13
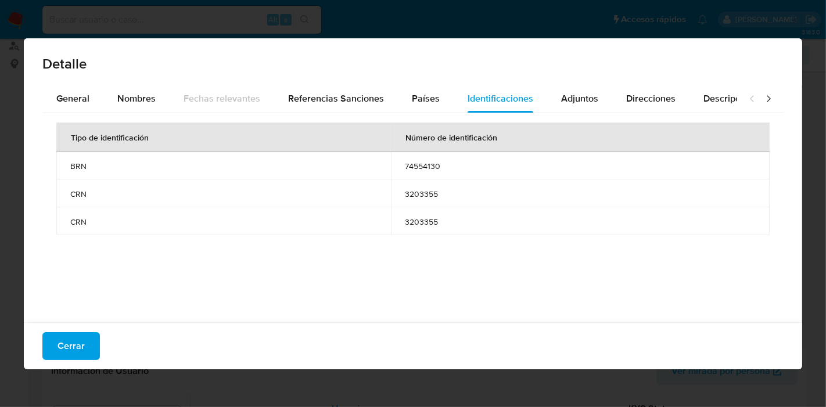
click at [60, 349] on span "Cerrar" at bounding box center [70, 346] width 27 height 26
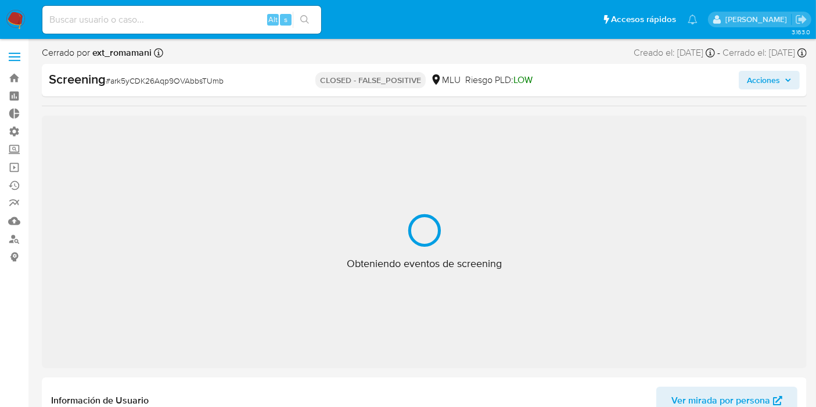
select select "10"
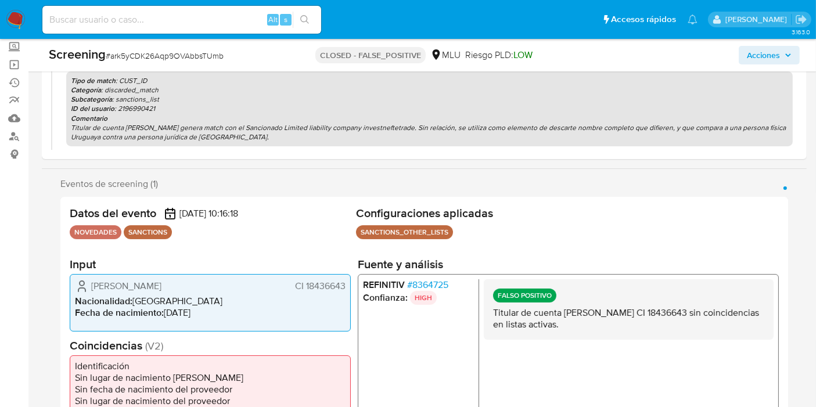
scroll to position [193, 0]
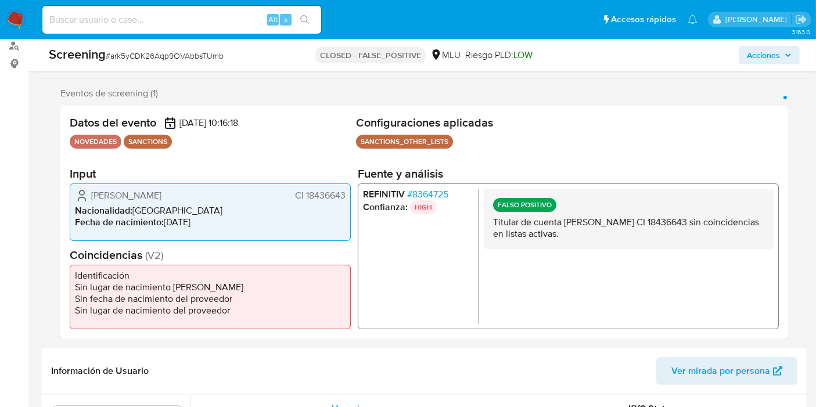
drag, startPoint x: 305, startPoint y: 193, endPoint x: 343, endPoint y: 192, distance: 38.4
click at [343, 192] on span "CI 18436643" at bounding box center [320, 195] width 51 height 12
click at [426, 193] on span "# 8364725" at bounding box center [427, 194] width 41 height 12
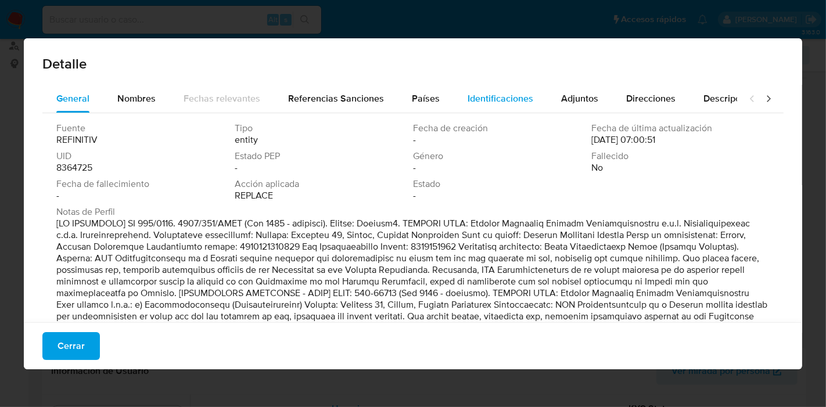
click at [483, 100] on span "Identificaciones" at bounding box center [500, 98] width 66 height 13
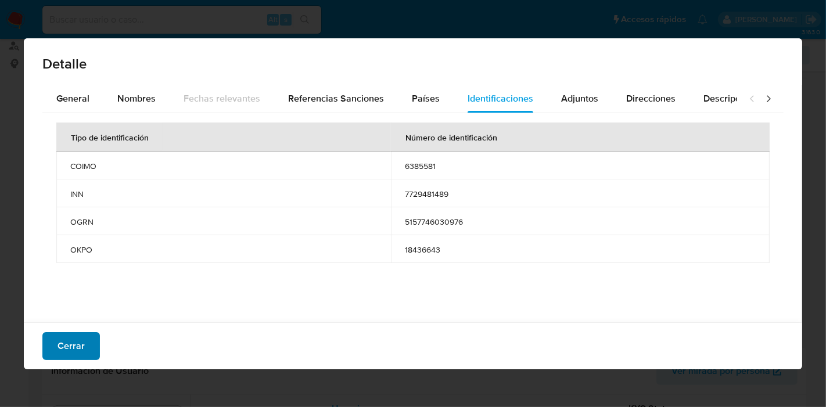
click at [80, 343] on span "Cerrar" at bounding box center [70, 346] width 27 height 26
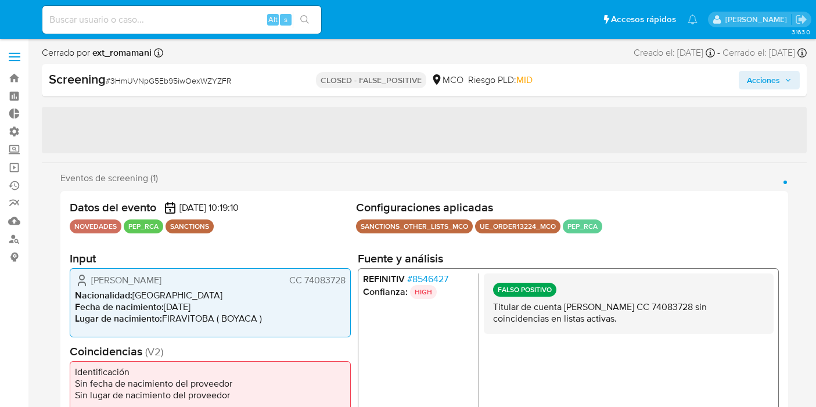
select select "10"
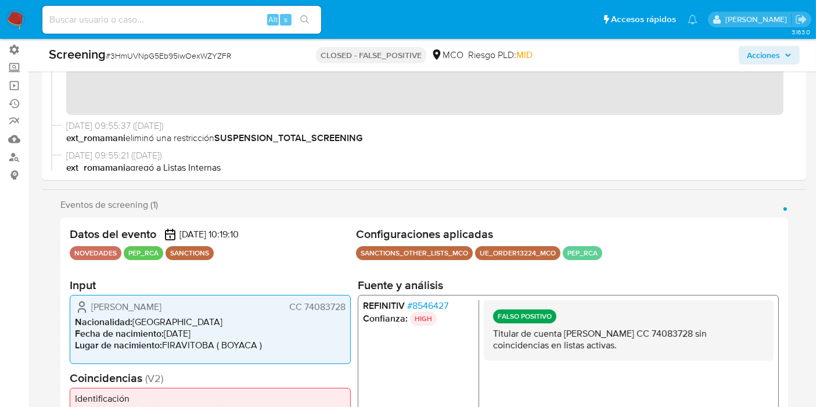
scroll to position [129, 0]
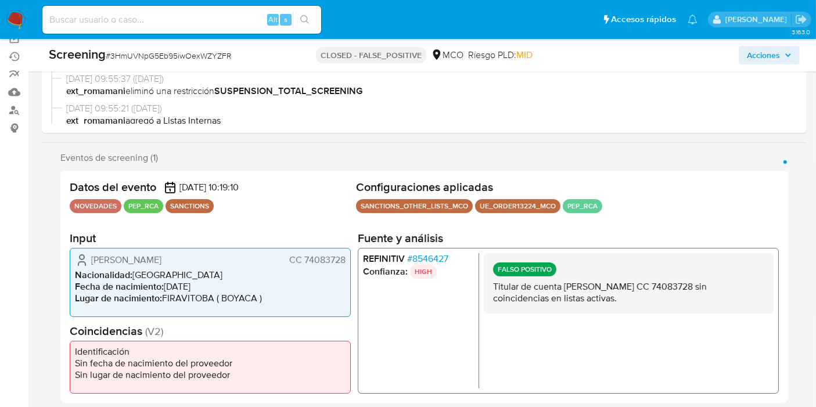
drag, startPoint x: 303, startPoint y: 258, endPoint x: 350, endPoint y: 259, distance: 46.5
click at [350, 259] on div "Carlos Alberto Rodriguez Torres CC 74083728 Nacionalidad : Colombia Fecha de na…" at bounding box center [210, 281] width 281 height 69
drag, startPoint x: 436, startPoint y: 247, endPoint x: 434, endPoint y: 253, distance: 6.8
click at [436, 248] on div "REFINITIV # 8546427 Confianza: HIGH FALSO POSITIVO Titular de cuenta Carlos Alb…" at bounding box center [568, 320] width 421 height 146
click at [434, 253] on span "# 8546427" at bounding box center [427, 259] width 41 height 12
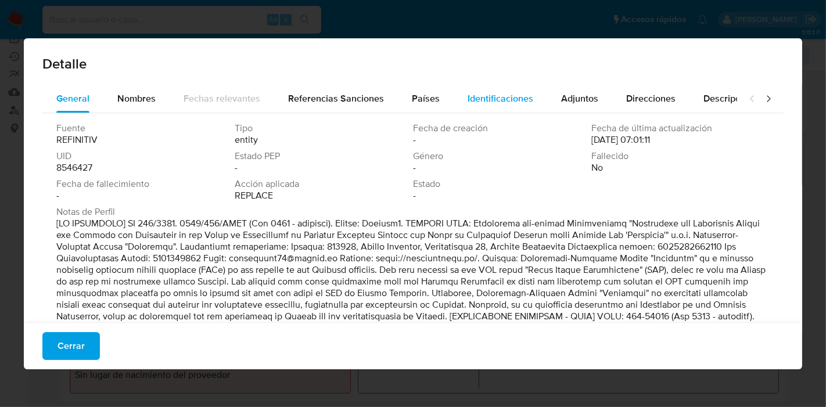
click at [495, 92] on span "Identificaciones" at bounding box center [500, 98] width 66 height 13
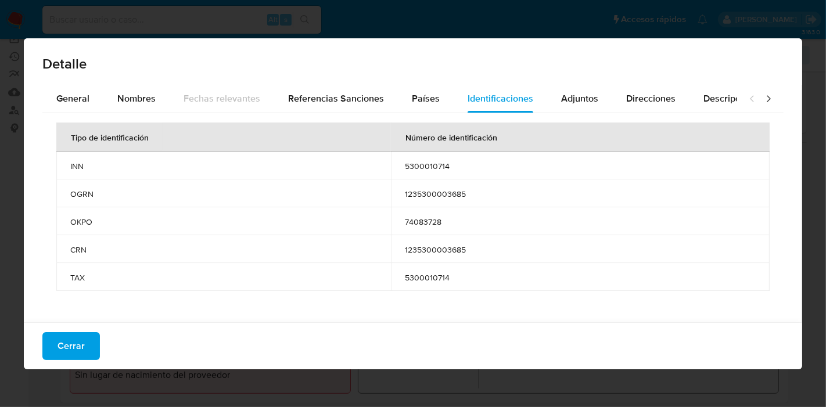
click at [84, 336] on button "Cerrar" at bounding box center [70, 346] width 57 height 28
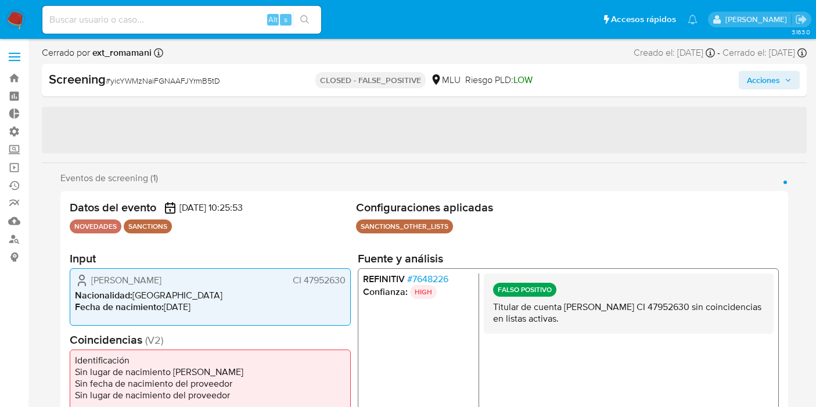
select select "10"
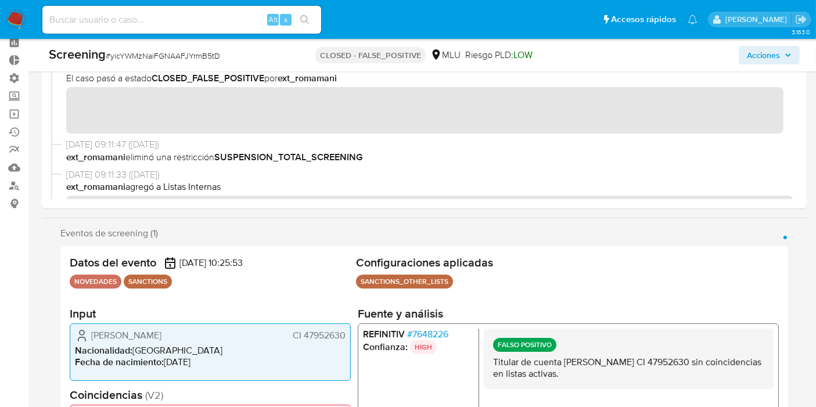
scroll to position [129, 0]
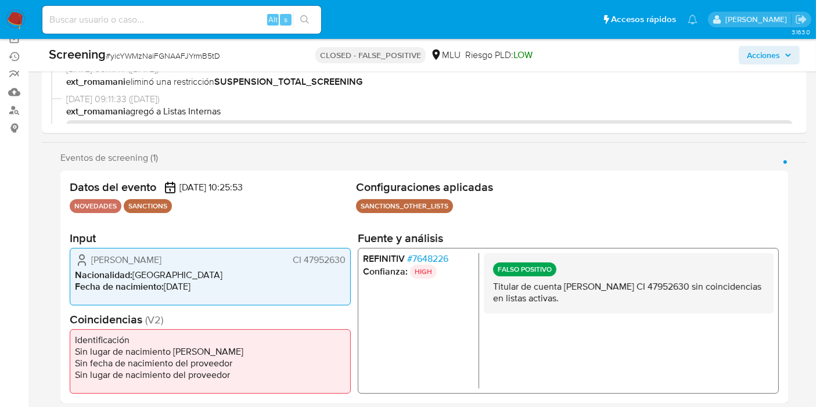
drag, startPoint x: 356, startPoint y: 255, endPoint x: 345, endPoint y: 261, distance: 12.7
click at [345, 261] on div "Ana Claudia Ruiz Samurio CI 47952630 Nacionalidad : Uruguay Fecha de nacimiento…" at bounding box center [210, 275] width 281 height 57
click at [425, 261] on span "# 7648226" at bounding box center [427, 259] width 41 height 12
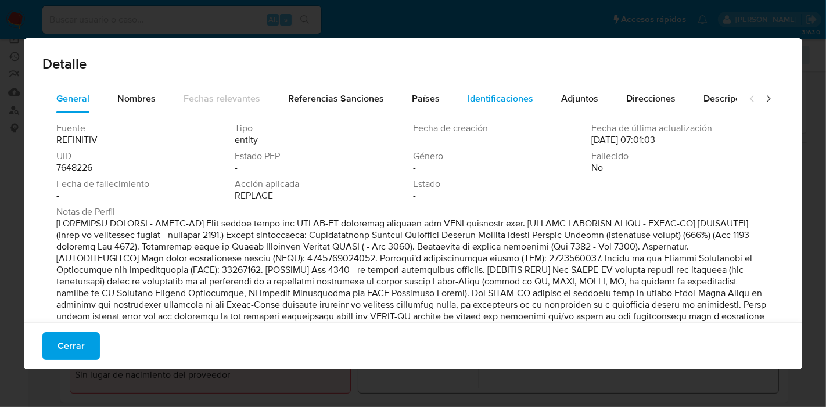
click at [506, 99] on span "Identificaciones" at bounding box center [500, 98] width 66 height 13
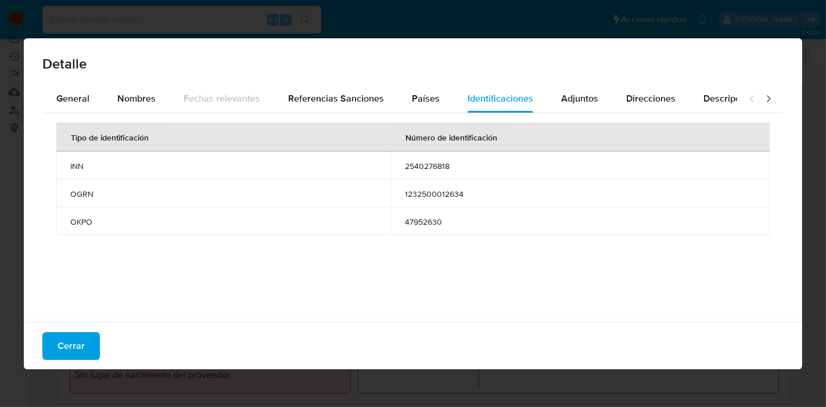
click at [74, 347] on span "Cerrar" at bounding box center [70, 346] width 27 height 26
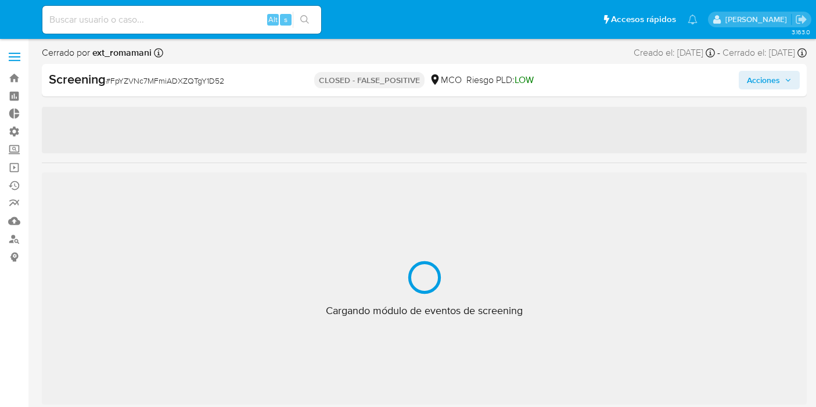
select select "10"
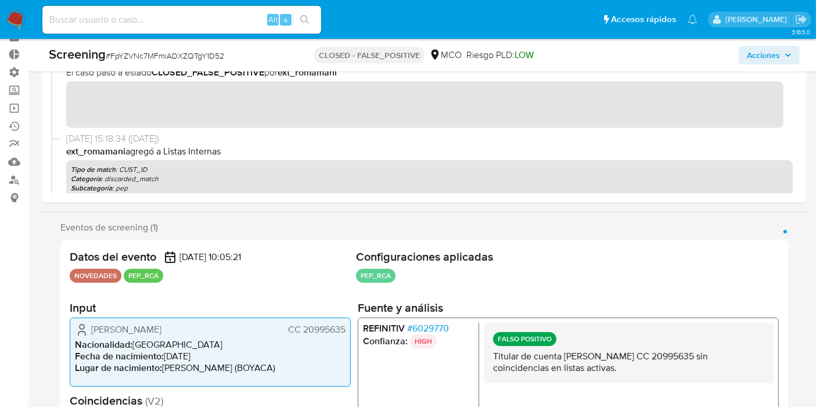
scroll to position [193, 0]
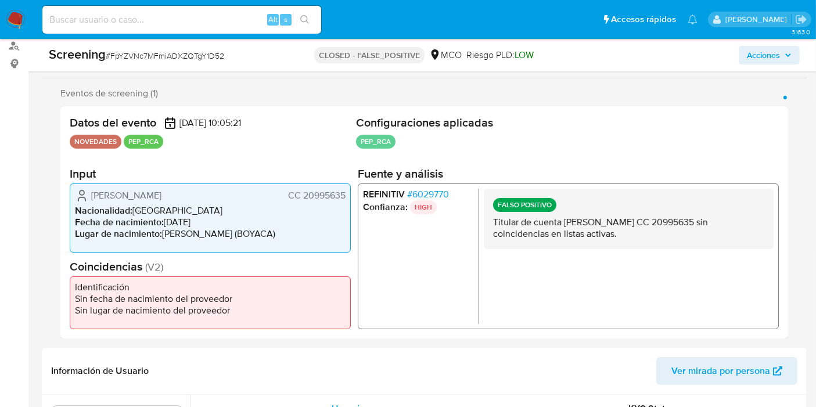
drag, startPoint x: 302, startPoint y: 198, endPoint x: 345, endPoint y: 200, distance: 43.0
click at [345, 200] on div "Gloria Azucena Cardenas Cristancho CC 20995635 Nacionalidad : Colombia Fecha de…" at bounding box center [210, 217] width 281 height 69
click at [441, 195] on span "# 6029770" at bounding box center [428, 194] width 42 height 12
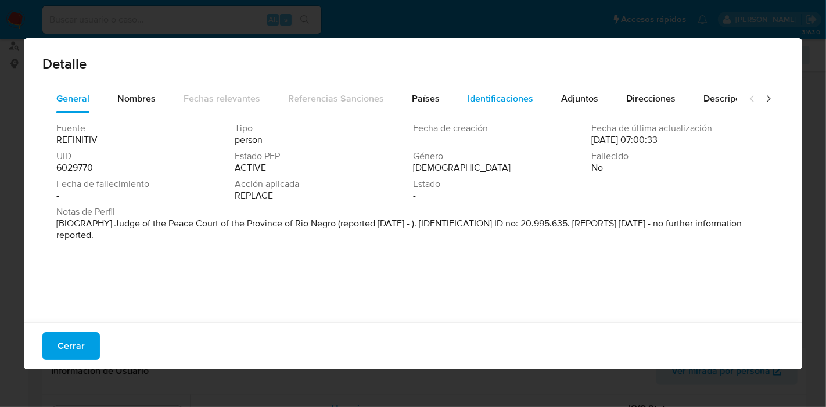
click at [500, 92] on span "Identificaciones" at bounding box center [500, 98] width 66 height 13
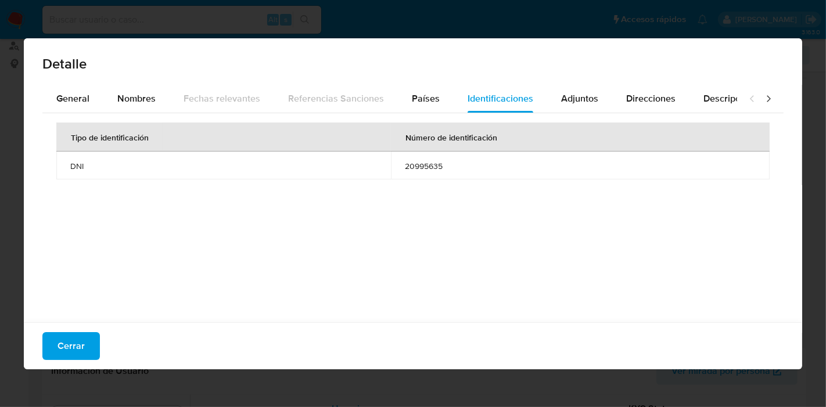
click at [74, 347] on span "Cerrar" at bounding box center [70, 346] width 27 height 26
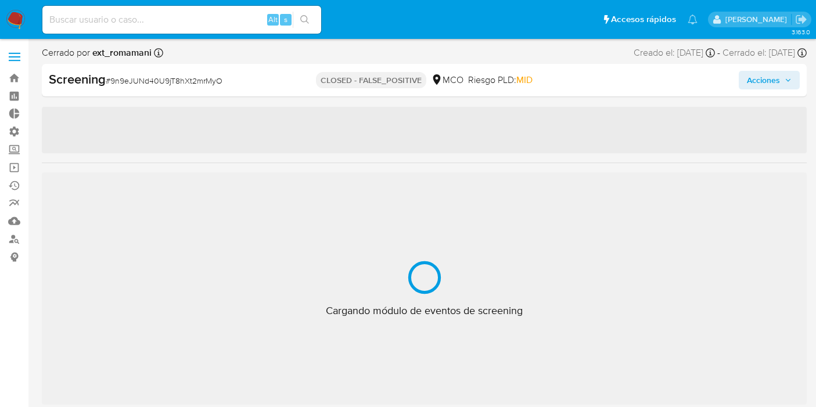
select select "10"
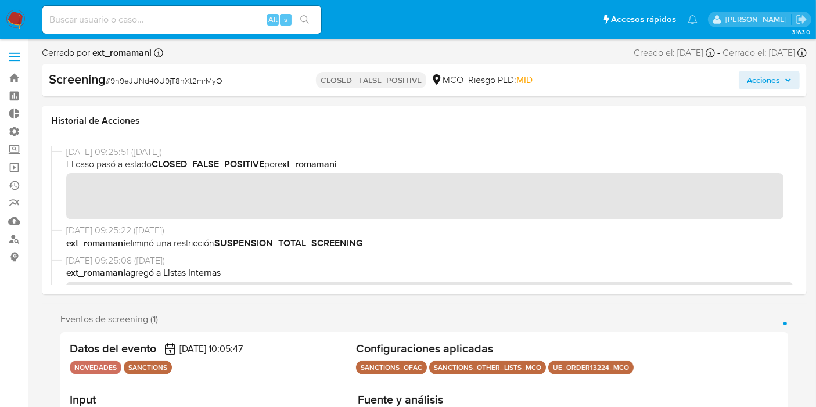
scroll to position [193, 0]
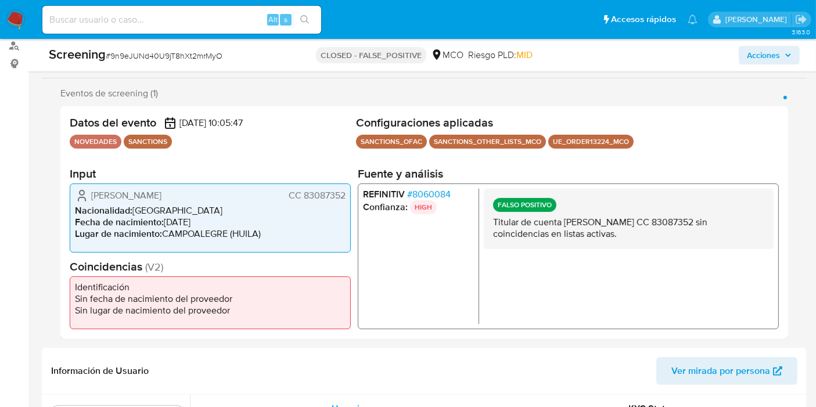
drag, startPoint x: 302, startPoint y: 194, endPoint x: 398, endPoint y: 203, distance: 96.2
click at [344, 192] on span "CC 83087352" at bounding box center [317, 195] width 57 height 12
click at [423, 194] on span "# 8060084" at bounding box center [429, 194] width 44 height 12
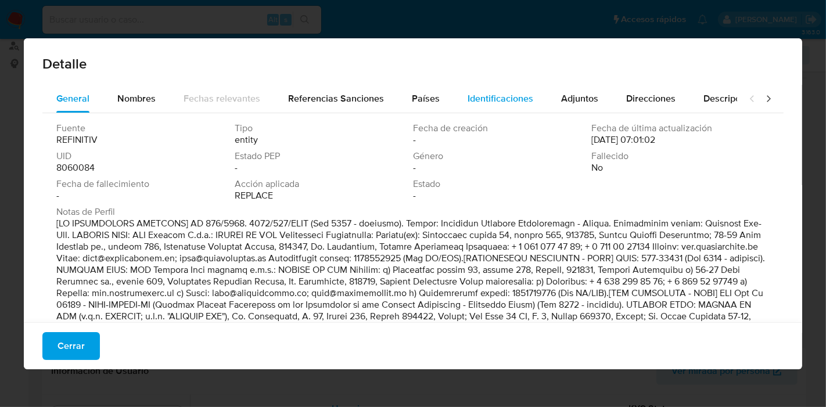
click at [471, 103] on span "Identificaciones" at bounding box center [500, 98] width 66 height 13
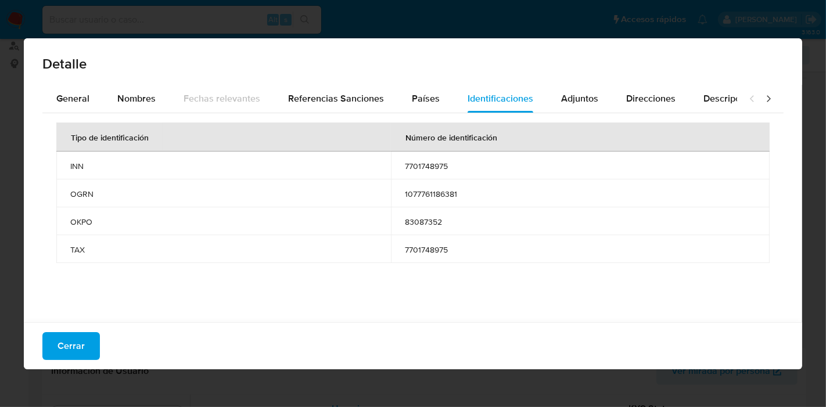
click at [80, 345] on span "Cerrar" at bounding box center [70, 346] width 27 height 26
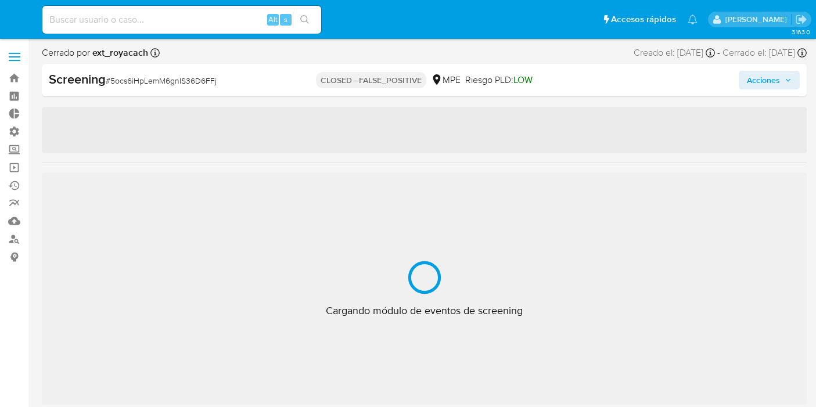
select select "10"
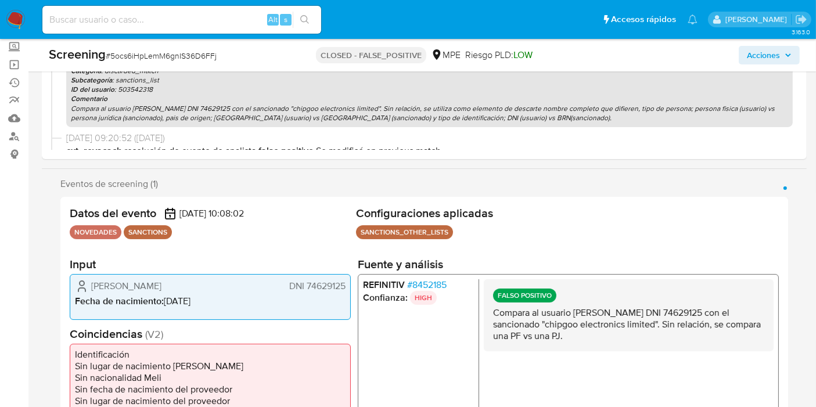
scroll to position [193, 0]
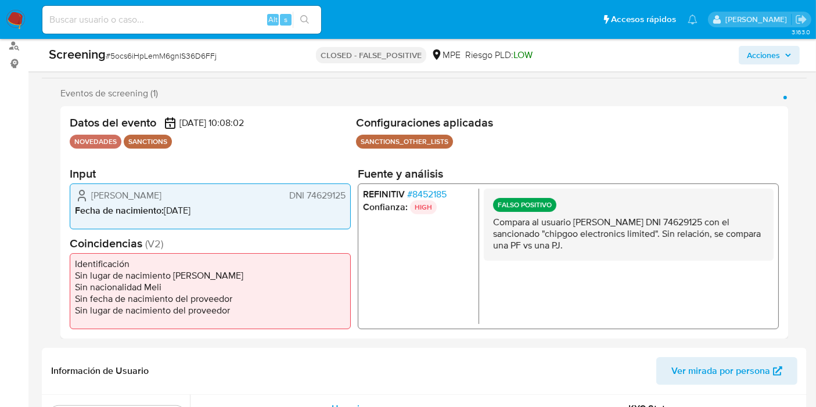
drag, startPoint x: 304, startPoint y: 197, endPoint x: 347, endPoint y: 202, distance: 42.6
click at [347, 202] on div "Frank Andy Limache Gonzales DNI 74629125 Fecha de nacimiento : 01/07/2001" at bounding box center [210, 206] width 281 height 46
click at [436, 191] on span "# 8452185" at bounding box center [426, 194] width 39 height 12
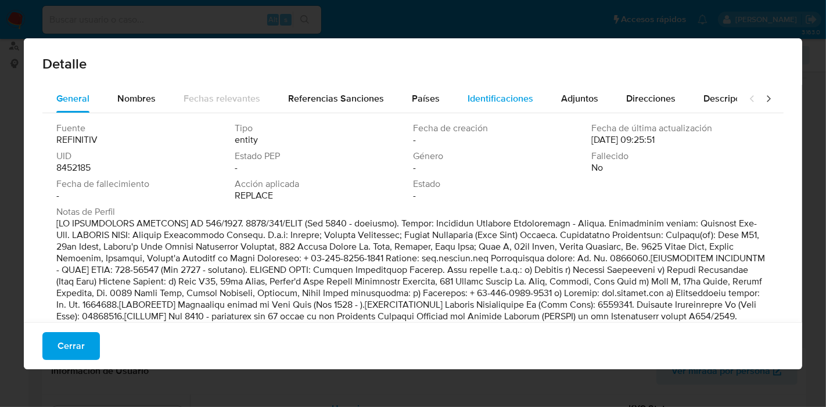
click at [478, 97] on span "Identificaciones" at bounding box center [500, 98] width 66 height 13
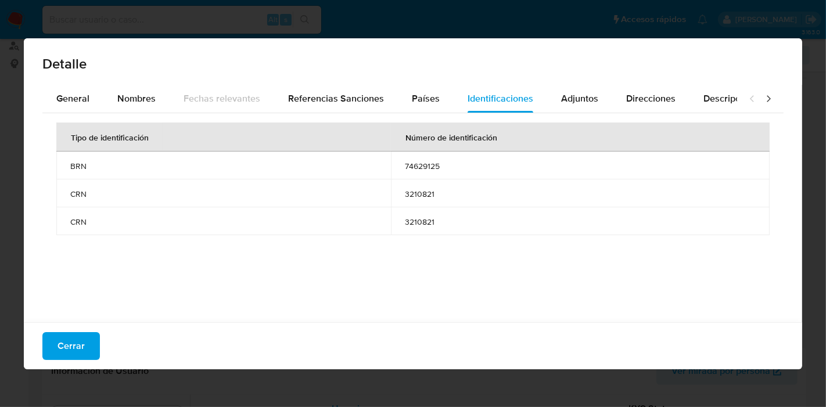
click at [56, 343] on button "Cerrar" at bounding box center [70, 346] width 57 height 28
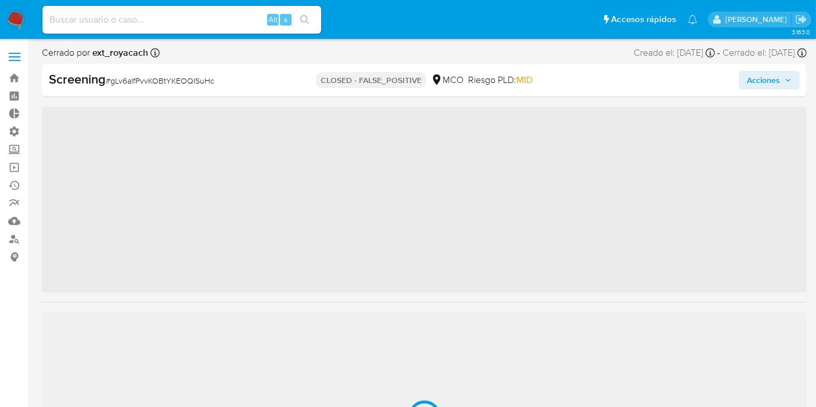
scroll to position [546, 0]
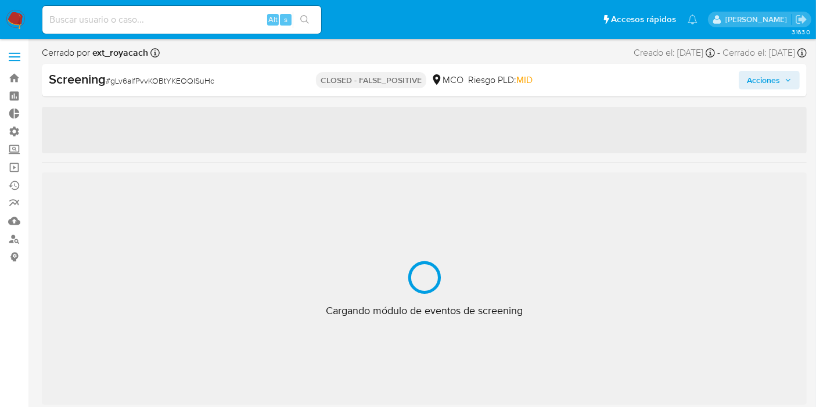
select select "10"
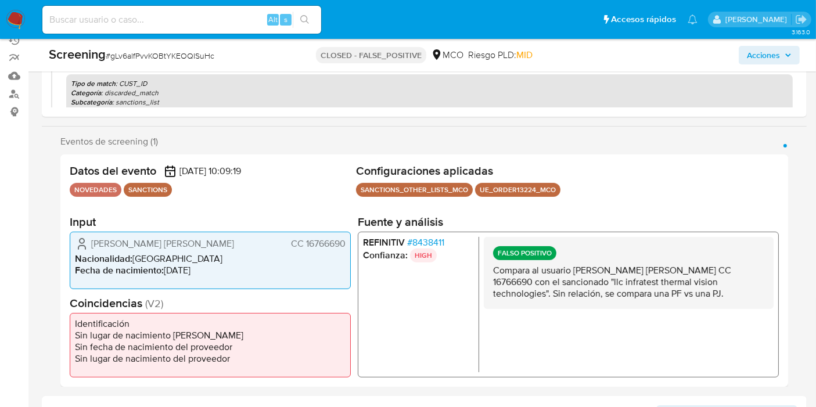
scroll to position [193, 0]
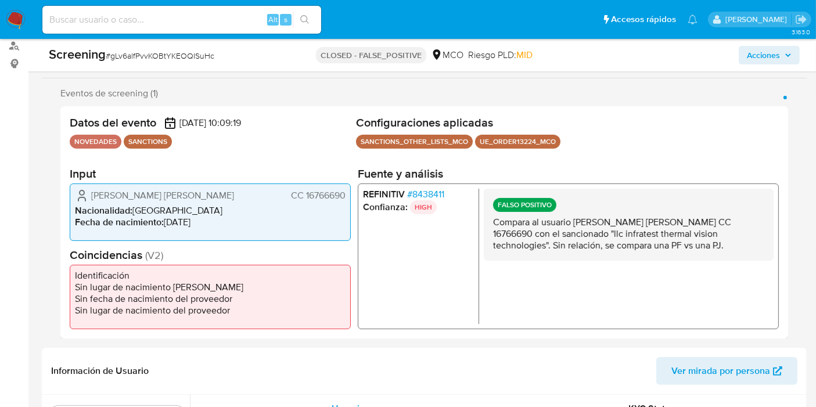
drag, startPoint x: 304, startPoint y: 195, endPoint x: 357, endPoint y: 192, distance: 52.9
click at [353, 195] on div "Datos del evento 12/07/2025 10:09:19 NOVEDADES SANCTIONS Configuraciones aplica…" at bounding box center [424, 222] width 728 height 232
click at [418, 191] on span "# 8438411" at bounding box center [425, 194] width 37 height 12
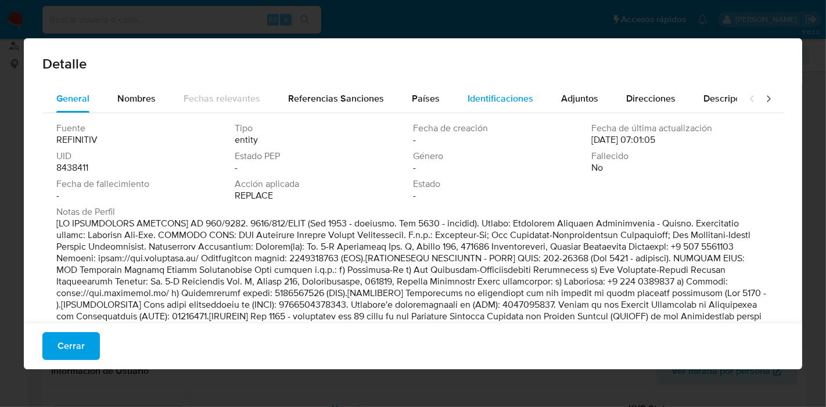
drag, startPoint x: 509, startPoint y: 115, endPoint x: 502, endPoint y: 101, distance: 15.6
click at [508, 108] on div "General Nombres Fechas relevantes Referencias Sanciones Países Identificaciones…" at bounding box center [412, 216] width 741 height 263
click at [503, 99] on span "Identificaciones" at bounding box center [500, 98] width 66 height 13
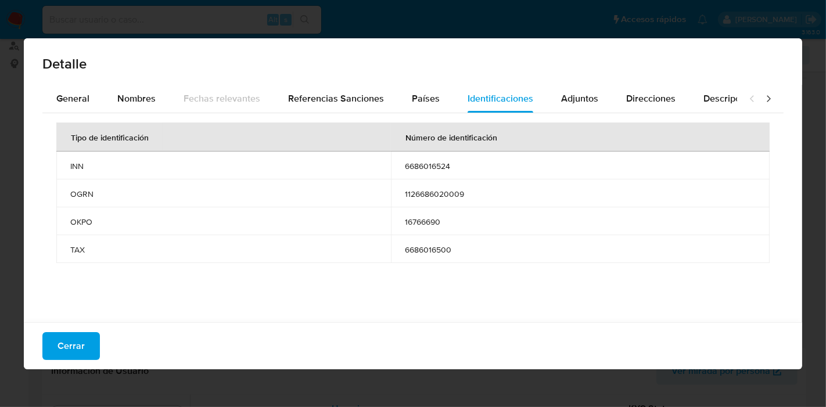
click at [59, 351] on span "Cerrar" at bounding box center [70, 346] width 27 height 26
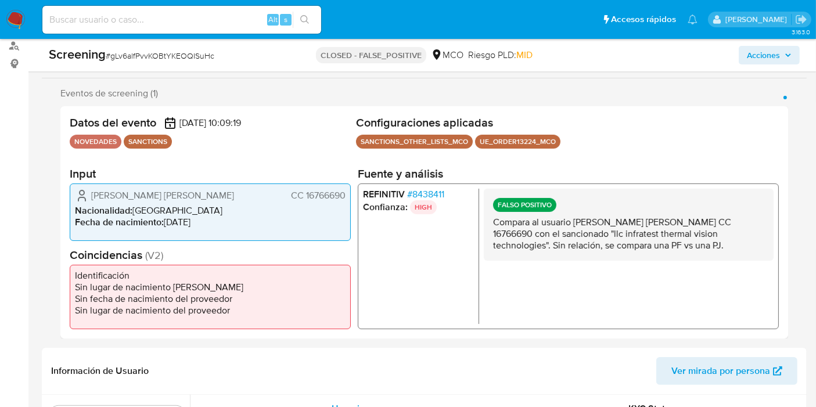
drag, startPoint x: 303, startPoint y: 194, endPoint x: 346, endPoint y: 200, distance: 42.9
click at [346, 200] on div "Tamayo Salazar Diego Fernando CC 16766690 Nacionalidad : Colombia Fecha de naci…" at bounding box center [210, 211] width 281 height 57
click at [418, 195] on span "# 8438411" at bounding box center [425, 194] width 37 height 12
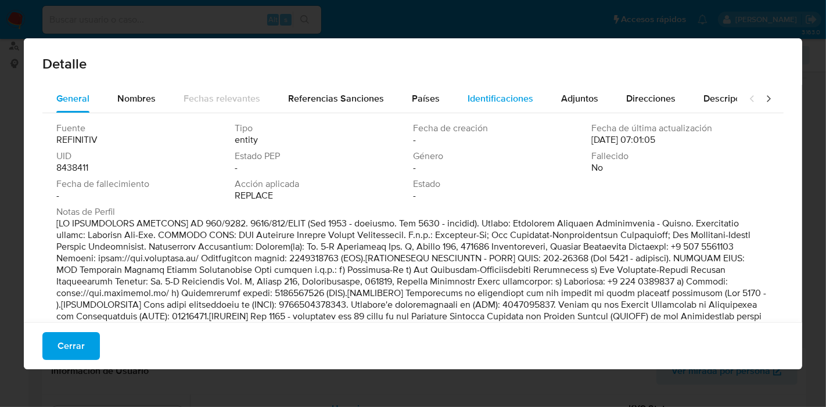
click at [474, 99] on span "Identificaciones" at bounding box center [500, 98] width 66 height 13
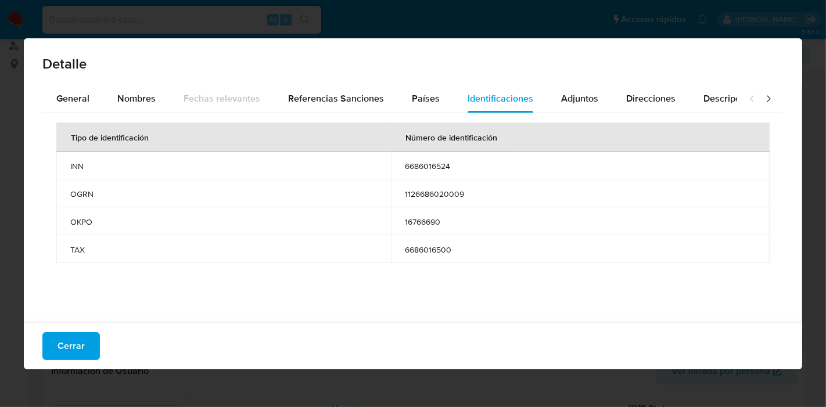
click at [74, 337] on span "Cerrar" at bounding box center [70, 346] width 27 height 26
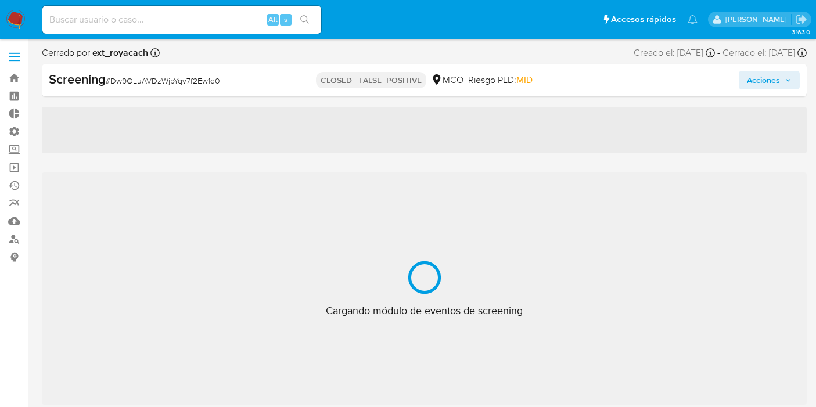
select select "10"
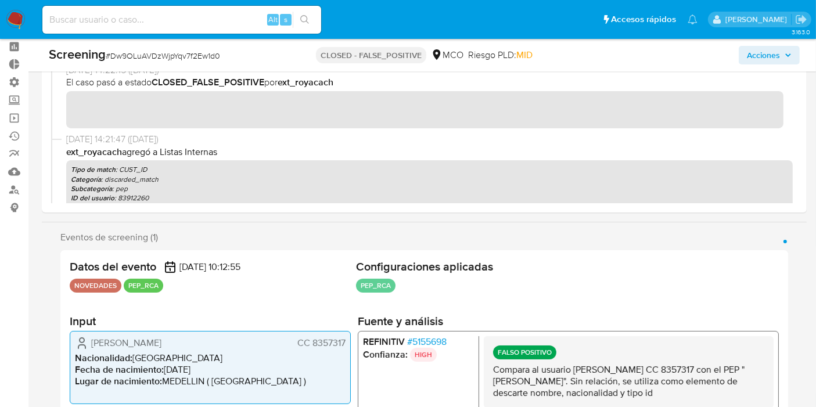
scroll to position [193, 0]
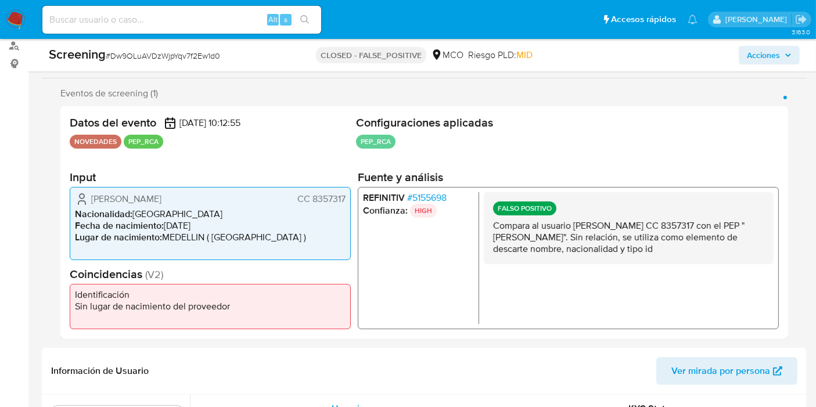
drag, startPoint x: 312, startPoint y: 198, endPoint x: 347, endPoint y: 202, distance: 35.0
click at [347, 202] on div "Marlon Jimenez Rios CC 8357317 Nacionalidad : Colombia Fecha de nacimiento : 09…" at bounding box center [210, 223] width 281 height 73
click at [421, 206] on p "HIGH" at bounding box center [423, 211] width 27 height 14
click at [425, 201] on span "# 5155698" at bounding box center [426, 198] width 39 height 12
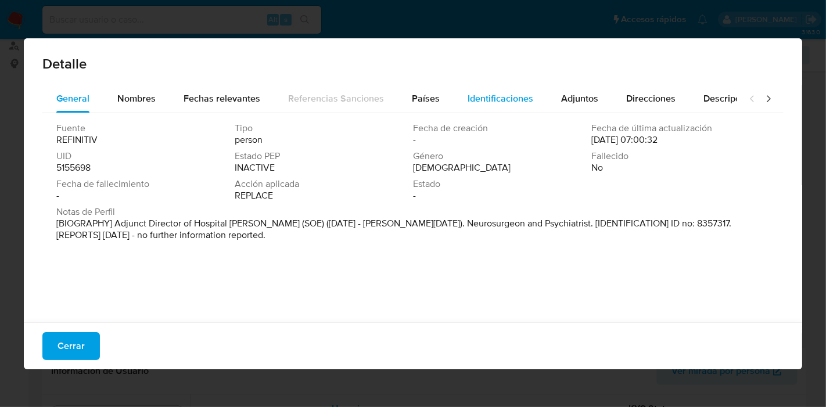
click at [502, 90] on div "Identificaciones" at bounding box center [500, 99] width 66 height 28
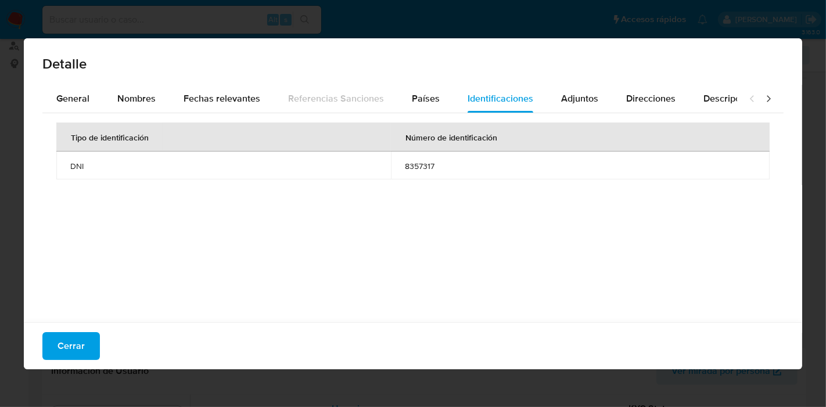
click at [83, 338] on button "Cerrar" at bounding box center [70, 346] width 57 height 28
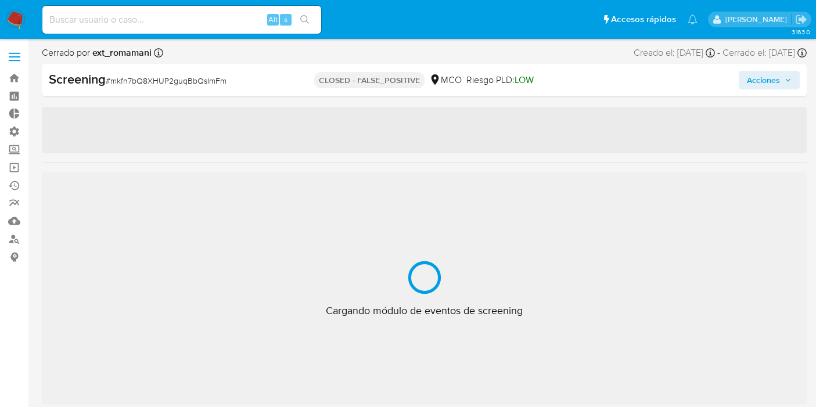
select select "10"
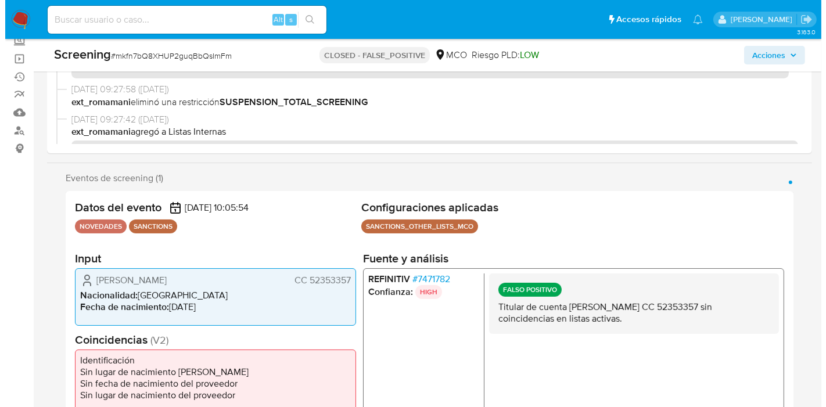
scroll to position [129, 0]
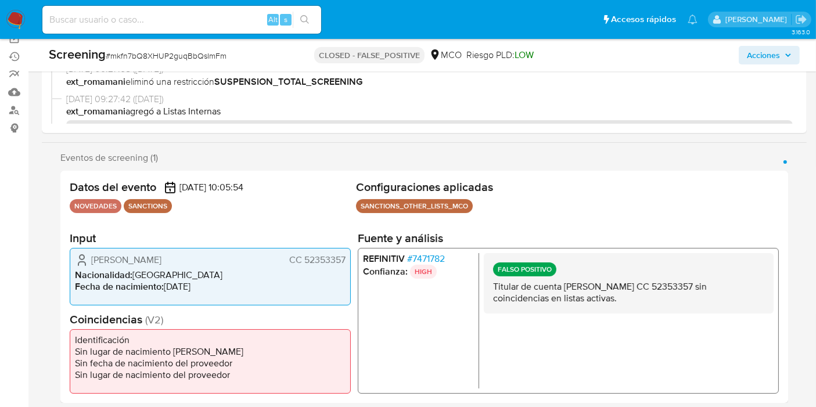
drag, startPoint x: 302, startPoint y: 262, endPoint x: 346, endPoint y: 257, distance: 44.4
click at [346, 257] on div "[PERSON_NAME] CC 52353357 Nacionalidad : [DEMOGRAPHIC_DATA] Fecha de nacimiento…" at bounding box center [210, 275] width 281 height 57
click at [434, 264] on span "# 7471782" at bounding box center [426, 259] width 38 height 12
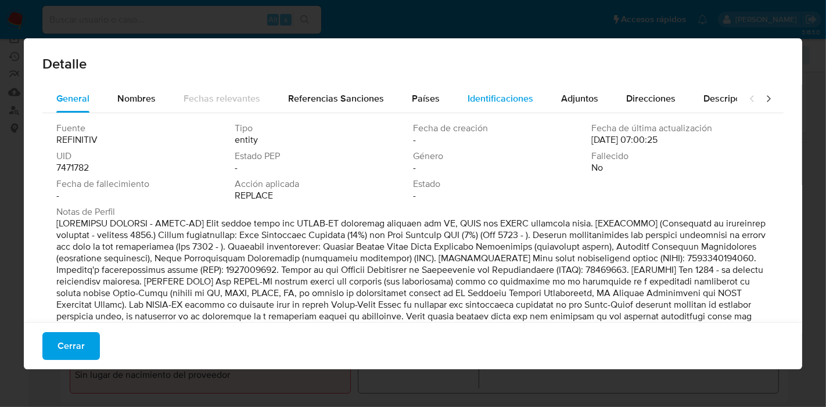
click at [491, 97] on span "Identificaciones" at bounding box center [500, 98] width 66 height 13
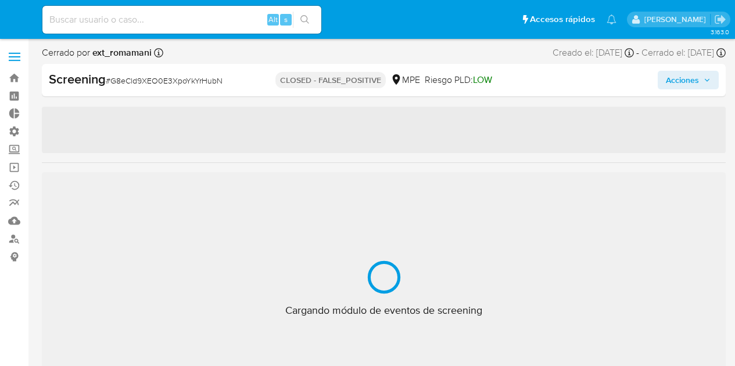
select select "10"
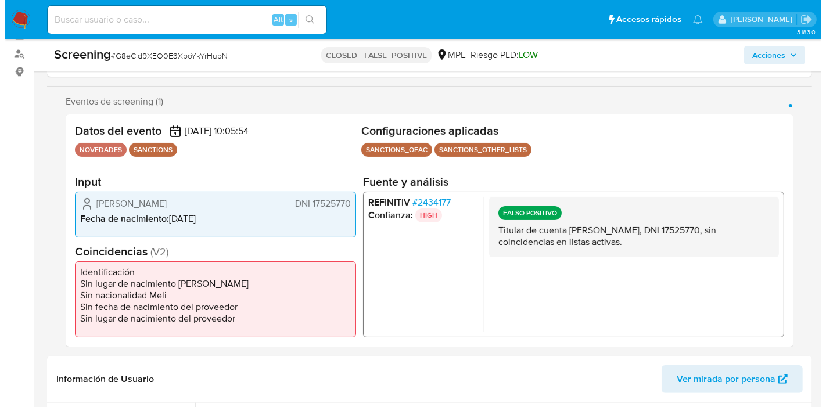
scroll to position [193, 0]
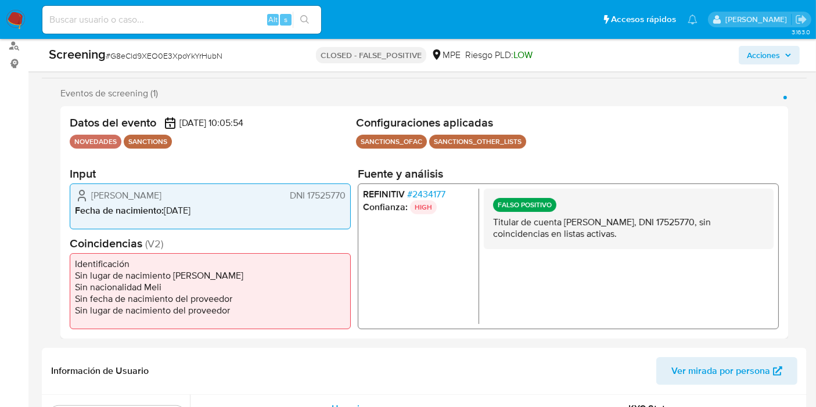
drag, startPoint x: 306, startPoint y: 200, endPoint x: 348, endPoint y: 195, distance: 42.6
click at [348, 195] on div "[PERSON_NAME] Cuzcuen DNI 17525770 Fecha de nacimiento : [DEMOGRAPHIC_DATA]" at bounding box center [210, 206] width 281 height 46
click at [438, 193] on span "# 2434177" at bounding box center [426, 194] width 38 height 12
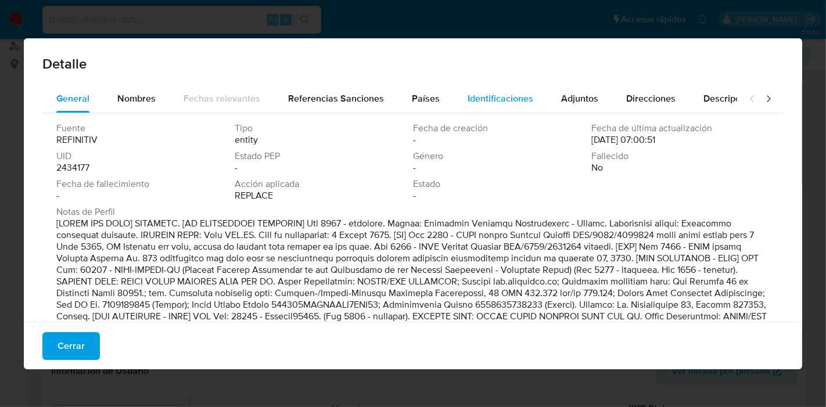
click at [508, 103] on span "Identificaciones" at bounding box center [500, 98] width 66 height 13
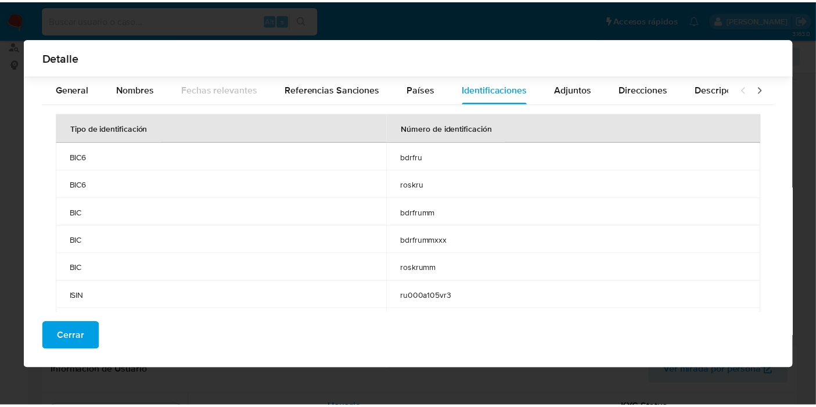
scroll to position [257, 0]
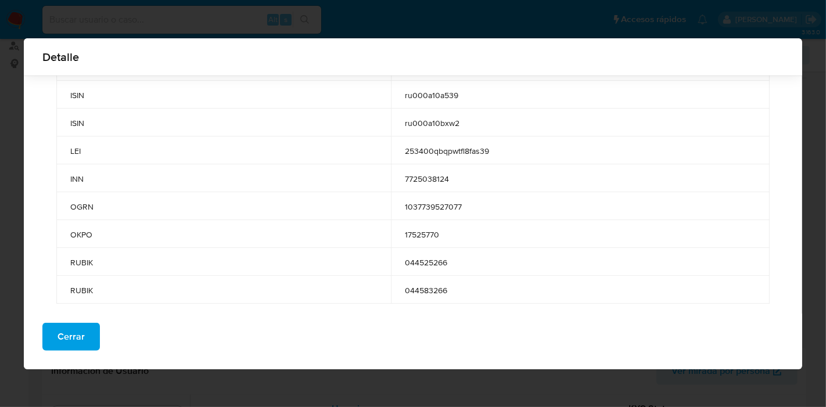
click at [52, 330] on button "Cerrar" at bounding box center [70, 337] width 57 height 28
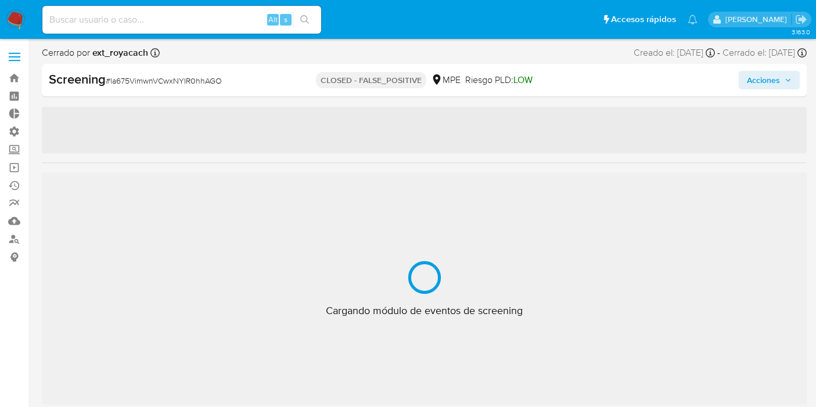
select select "10"
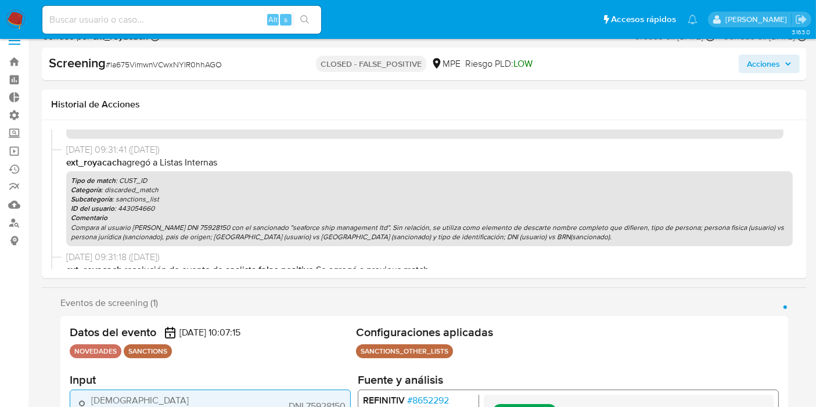
scroll to position [193, 0]
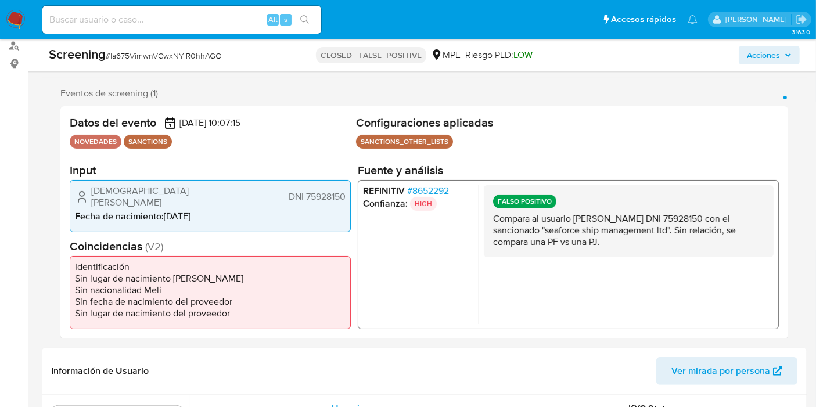
drag, startPoint x: 304, startPoint y: 196, endPoint x: 344, endPoint y: 199, distance: 39.6
click at [344, 199] on span "DNI 75928150" at bounding box center [317, 197] width 57 height 12
click at [445, 195] on span "# 8652292" at bounding box center [428, 191] width 42 height 12
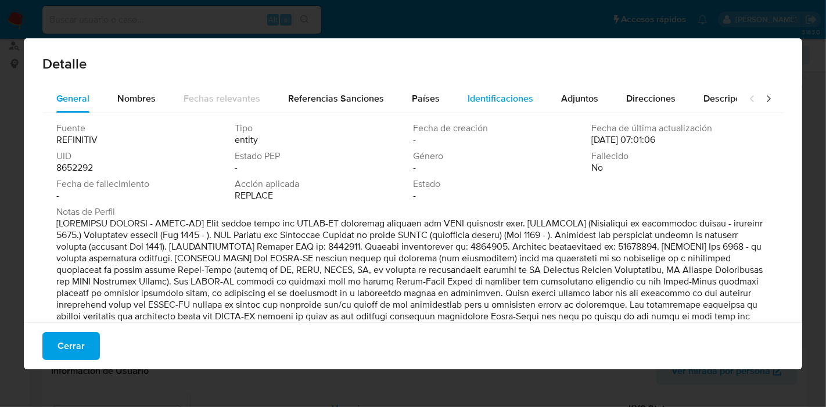
click at [486, 102] on span "Identificaciones" at bounding box center [500, 98] width 66 height 13
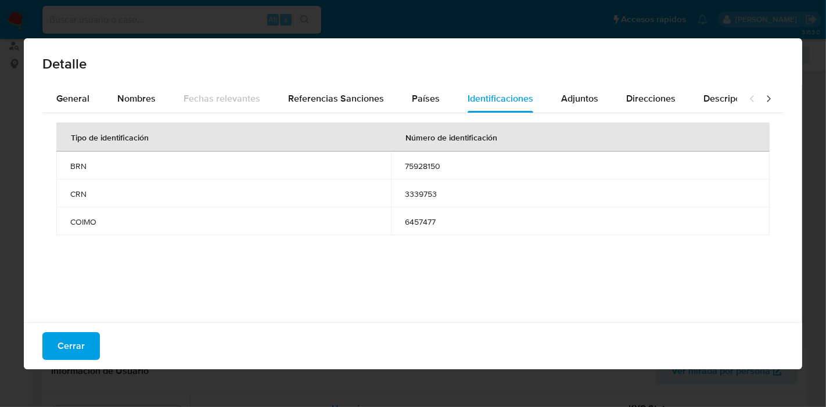
click at [76, 346] on span "Cerrar" at bounding box center [70, 346] width 27 height 26
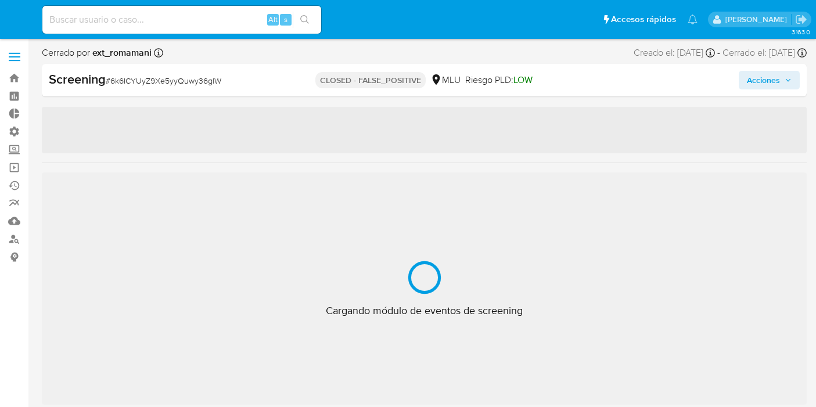
select select "10"
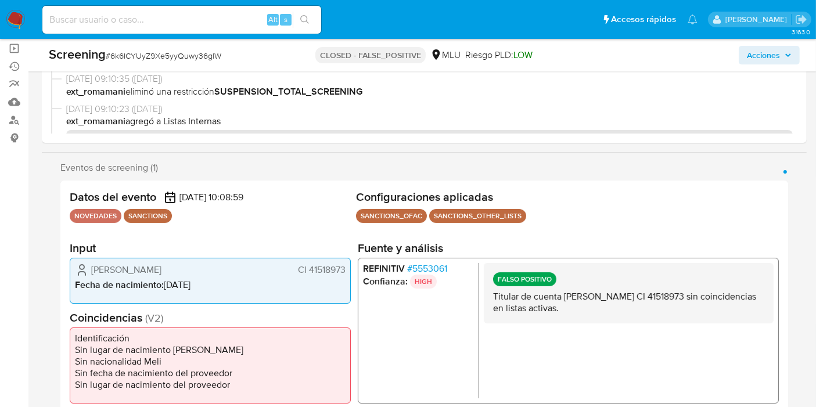
scroll to position [129, 0]
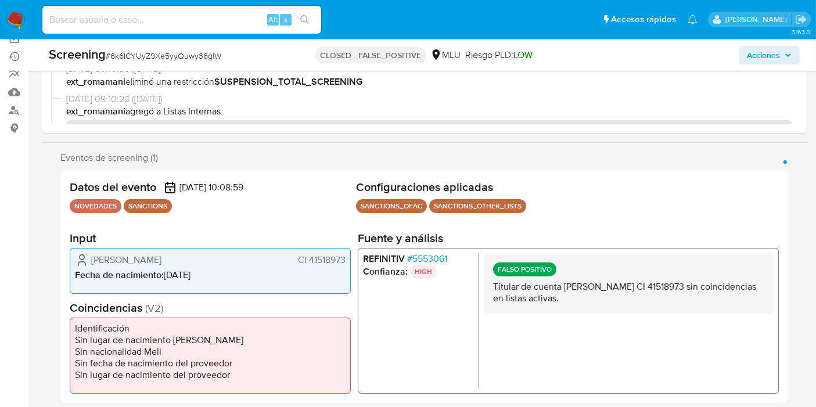
drag, startPoint x: 309, startPoint y: 258, endPoint x: 346, endPoint y: 262, distance: 37.5
click at [346, 262] on div "[PERSON_NAME] CI 41518973 Fecha de nacimiento : [DEMOGRAPHIC_DATA]" at bounding box center [210, 270] width 281 height 46
click at [424, 254] on span "# 5553061" at bounding box center [427, 259] width 40 height 12
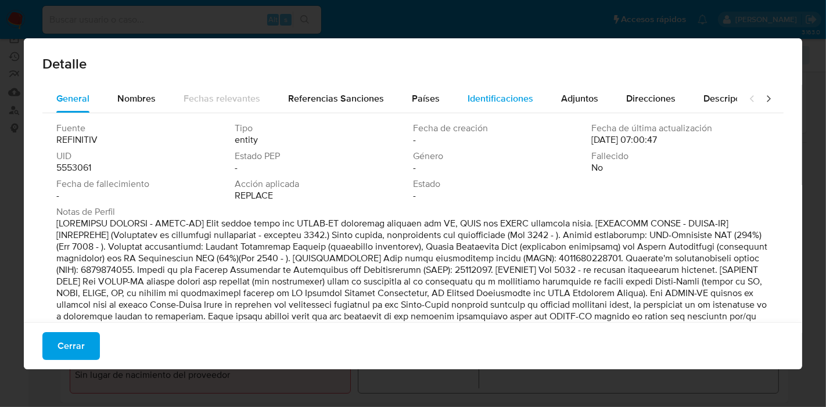
click at [513, 96] on span "Identificaciones" at bounding box center [500, 98] width 66 height 13
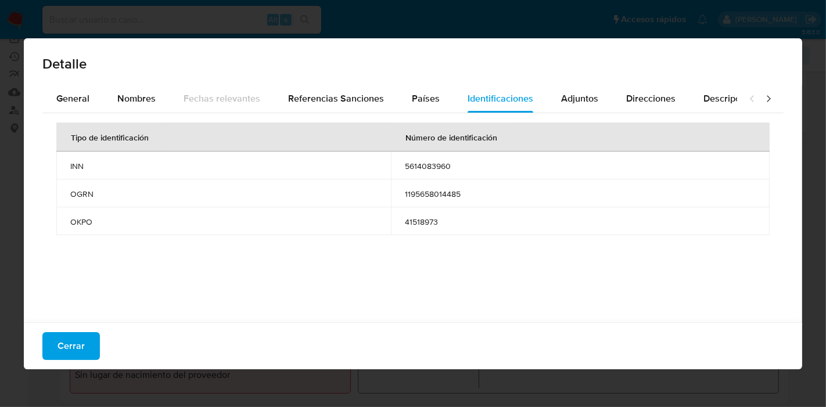
click at [82, 339] on span "Cerrar" at bounding box center [70, 346] width 27 height 26
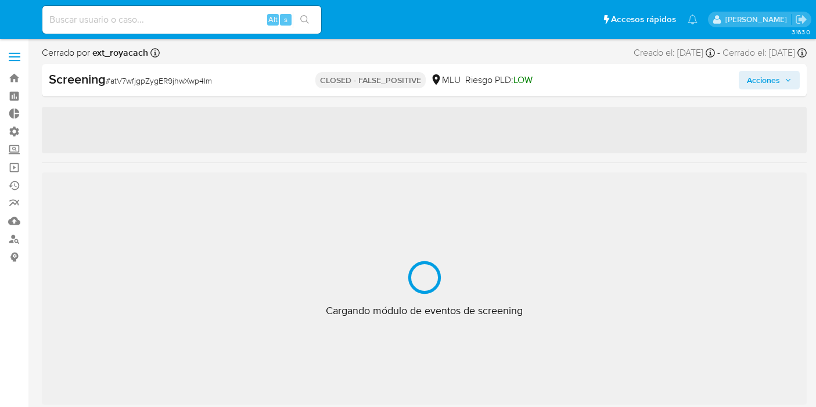
select select "10"
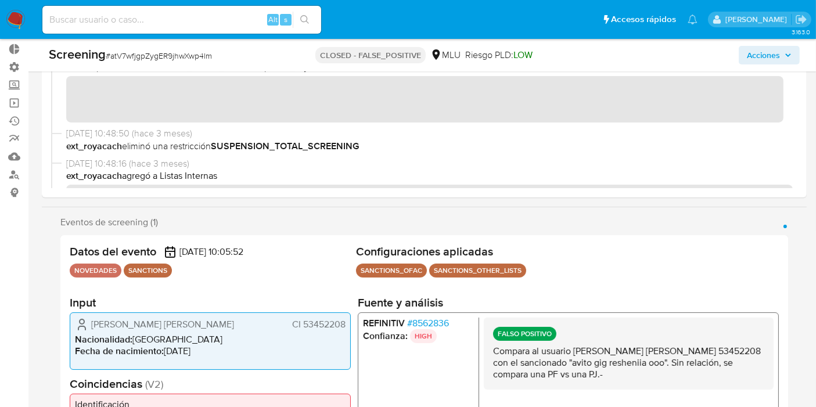
scroll to position [129, 0]
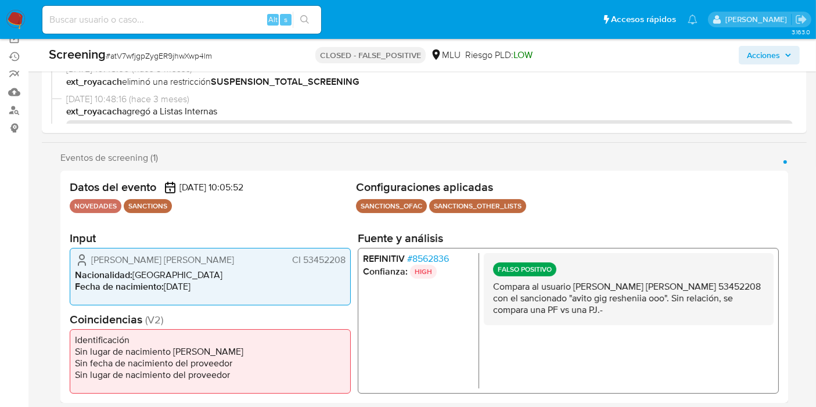
drag, startPoint x: 302, startPoint y: 260, endPoint x: 347, endPoint y: 260, distance: 44.7
click at [347, 260] on div "Federico Daniel Corcino Piñeiro CI 53452208 Nacionalidad : Uruguay Fecha de nac…" at bounding box center [210, 275] width 281 height 57
click at [430, 262] on span "# 8562836" at bounding box center [428, 259] width 42 height 12
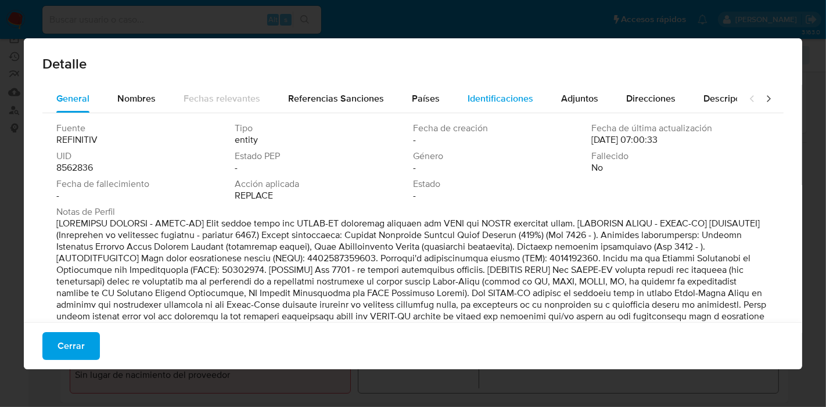
click at [515, 93] on span "Identificaciones" at bounding box center [500, 98] width 66 height 13
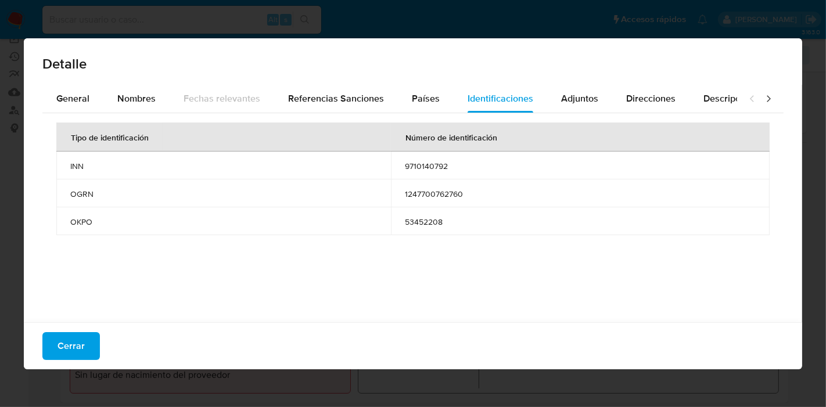
drag, startPoint x: 70, startPoint y: 335, endPoint x: 82, endPoint y: 334, distance: 12.2
click at [71, 334] on span "Cerrar" at bounding box center [70, 346] width 27 height 26
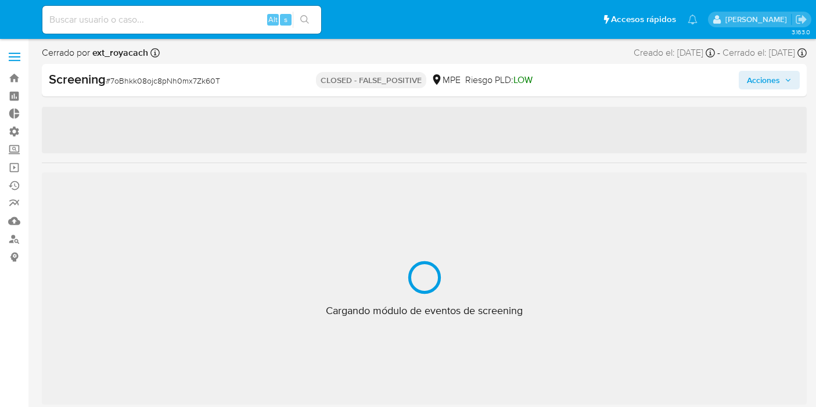
select select "10"
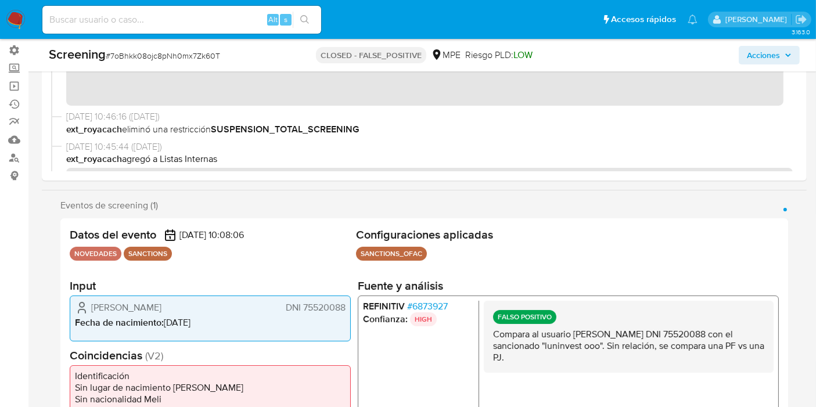
scroll to position [129, 0]
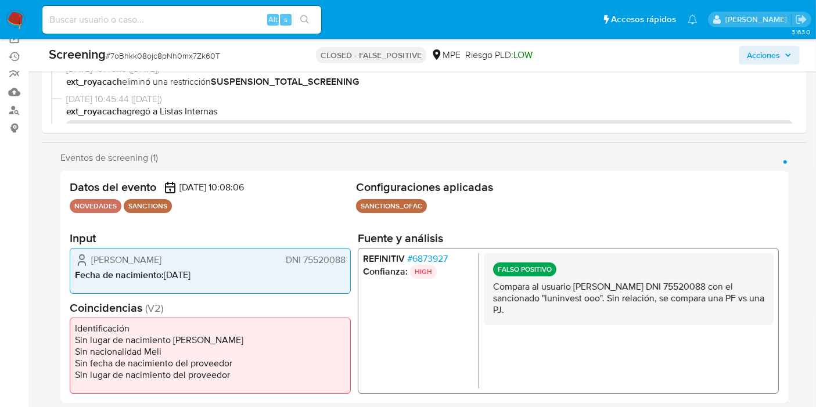
drag, startPoint x: 300, startPoint y: 264, endPoint x: 369, endPoint y: 266, distance: 69.1
click at [371, 266] on div "Datos del evento [DATE] 10:08:06 NOVEDADES SANCTIONS Configuraciones aplicadas …" at bounding box center [424, 287] width 728 height 232
click at [347, 262] on div "[PERSON_NAME] DNI 75520088 Fecha de nacimiento : [DEMOGRAPHIC_DATA]" at bounding box center [210, 270] width 281 height 46
drag, startPoint x: 345, startPoint y: 262, endPoint x: 302, endPoint y: 261, distance: 43.0
click at [302, 261] on span "DNI 75520088" at bounding box center [316, 260] width 60 height 12
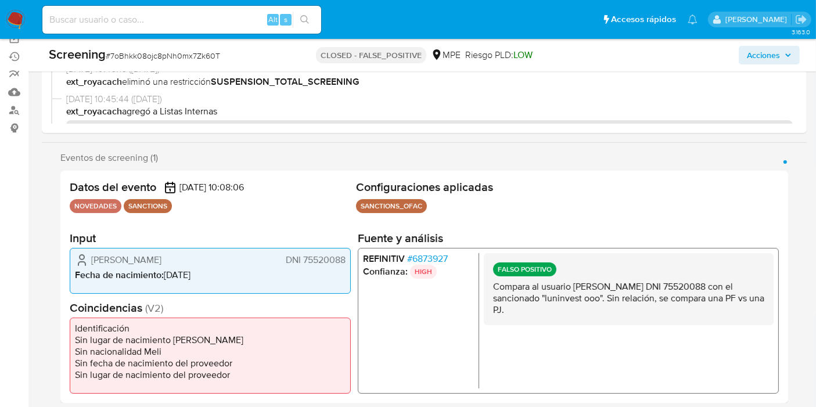
click at [430, 258] on span "# 6873927" at bounding box center [427, 259] width 41 height 12
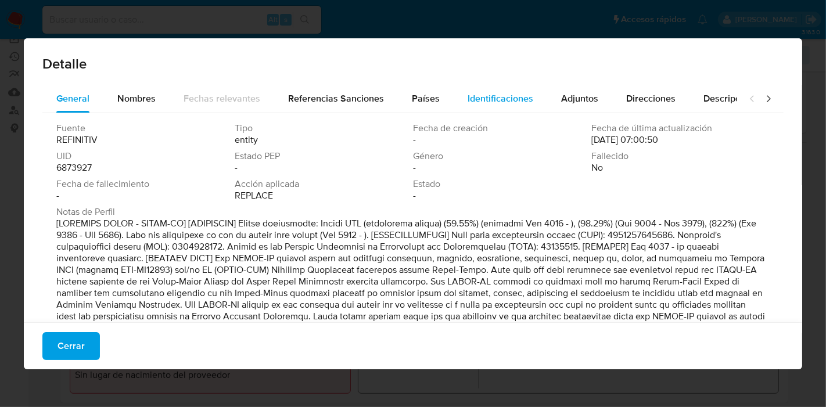
click at [514, 90] on div "Identificaciones" at bounding box center [500, 99] width 66 height 28
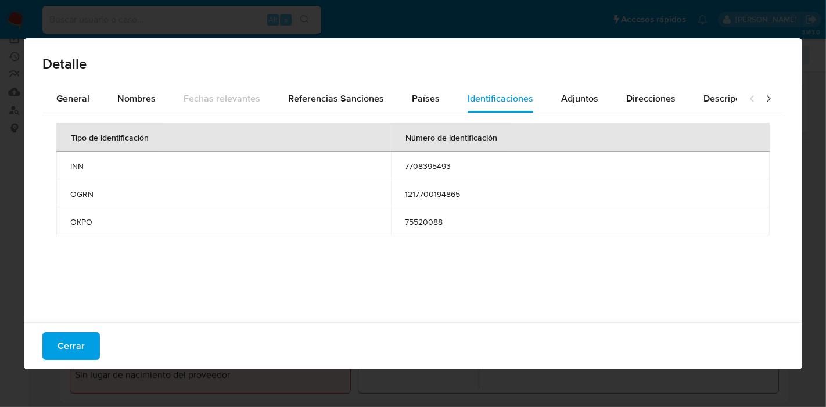
click at [93, 330] on div "Cerrar" at bounding box center [413, 345] width 778 height 47
click at [88, 350] on button "Cerrar" at bounding box center [70, 346] width 57 height 28
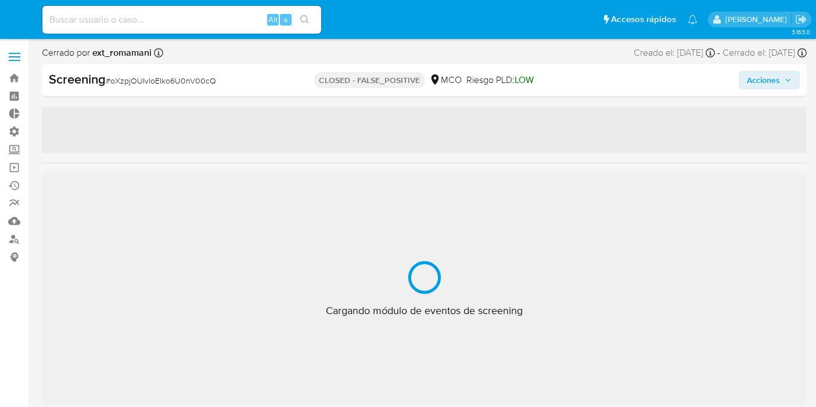
select select "10"
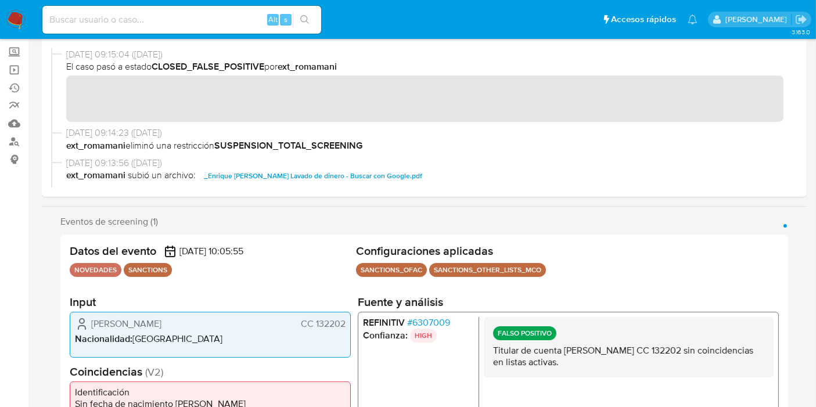
scroll to position [193, 0]
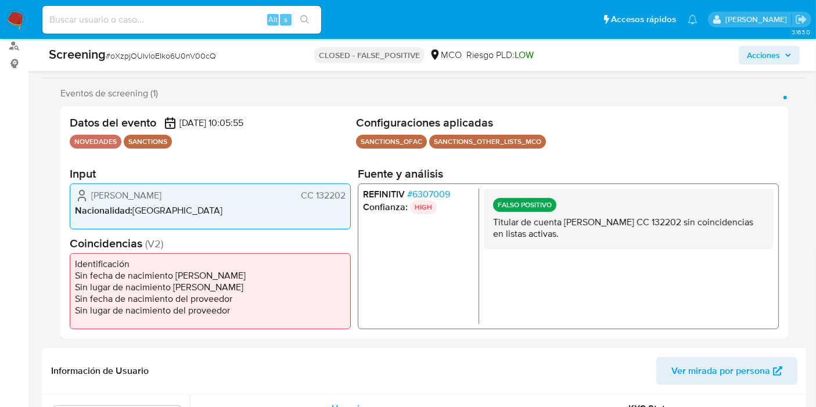
drag, startPoint x: 315, startPoint y: 200, endPoint x: 346, endPoint y: 196, distance: 31.0
click at [346, 197] on div "Guerrero Teodulo CC 132202 Nacionalidad : Colombia" at bounding box center [210, 206] width 281 height 46
click at [423, 185] on div "REFINITIV # 6307009 Confianza: HIGH FALSO POSITIVO Titular de cuenta Guerrero T…" at bounding box center [568, 256] width 421 height 146
click at [426, 190] on span "# 6307009" at bounding box center [428, 194] width 43 height 12
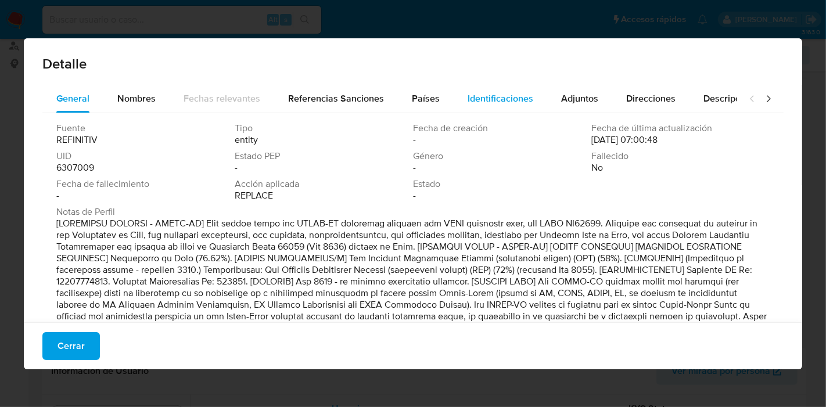
click at [490, 103] on span "Identificaciones" at bounding box center [500, 98] width 66 height 13
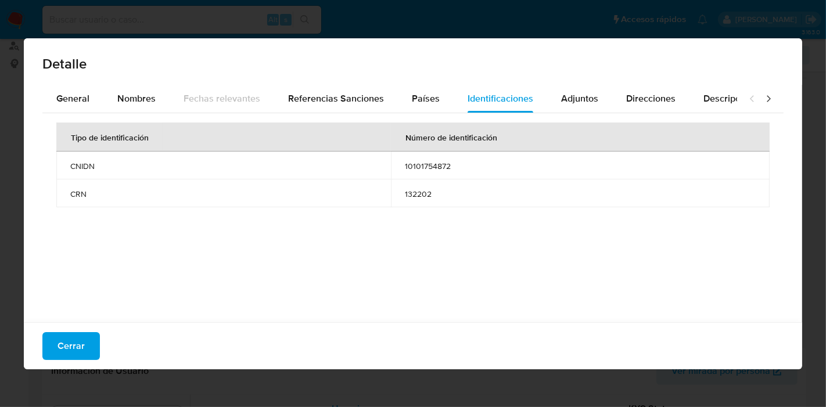
click at [67, 335] on span "Cerrar" at bounding box center [70, 346] width 27 height 26
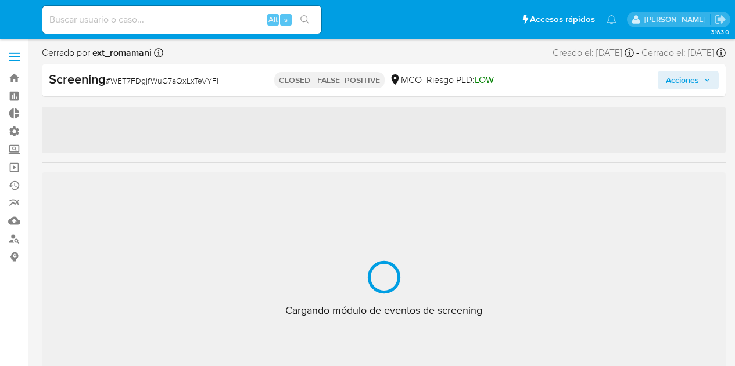
select select "10"
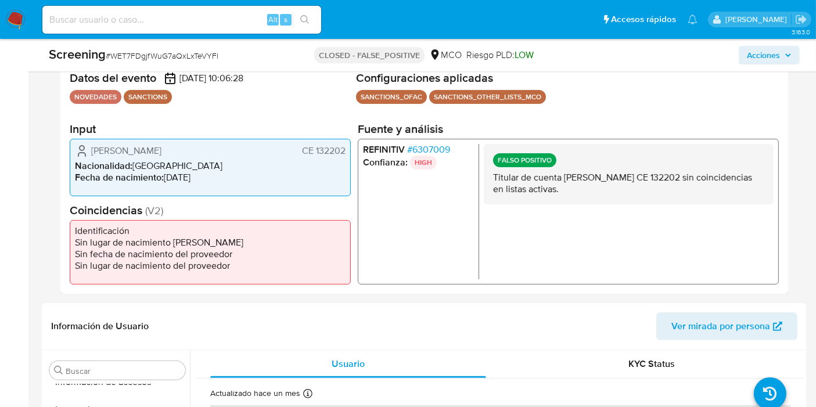
scroll to position [258, 0]
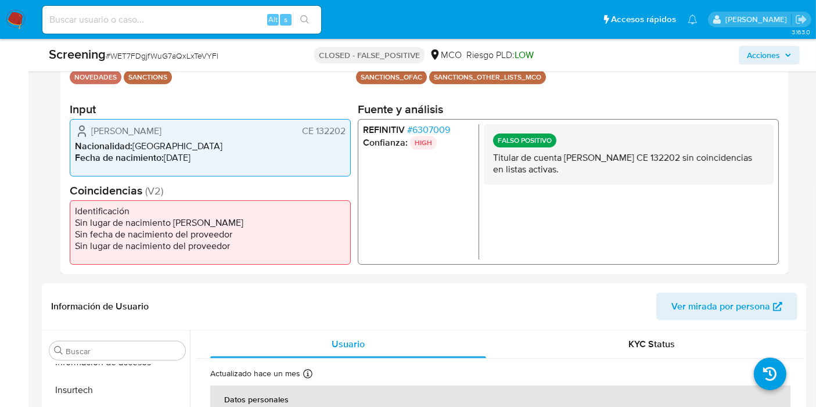
drag, startPoint x: 315, startPoint y: 132, endPoint x: 346, endPoint y: 135, distance: 30.3
click at [346, 135] on div "[PERSON_NAME] CE 132202 Nacionalidad : [DEMOGRAPHIC_DATA] Fecha de nacimiento :…" at bounding box center [210, 146] width 281 height 57
click at [421, 132] on span "# 6307009" at bounding box center [428, 130] width 43 height 12
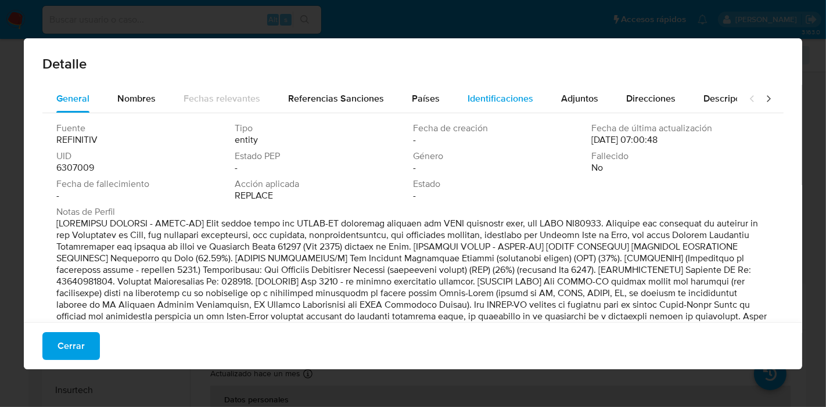
click at [467, 90] on div "Identificaciones" at bounding box center [500, 99] width 66 height 28
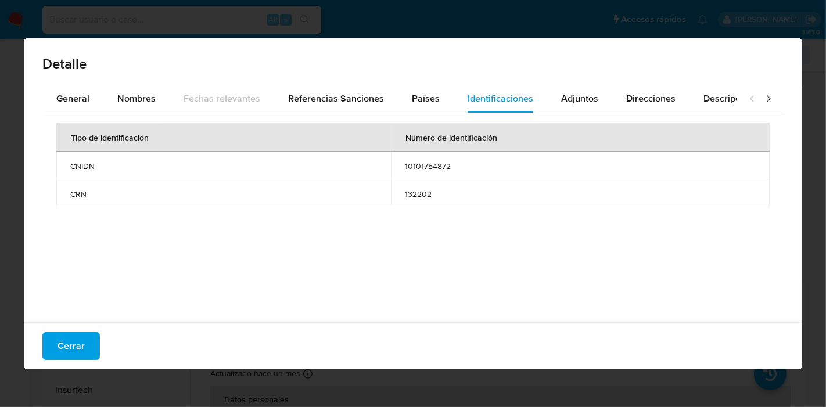
click at [88, 341] on button "Cerrar" at bounding box center [70, 346] width 57 height 28
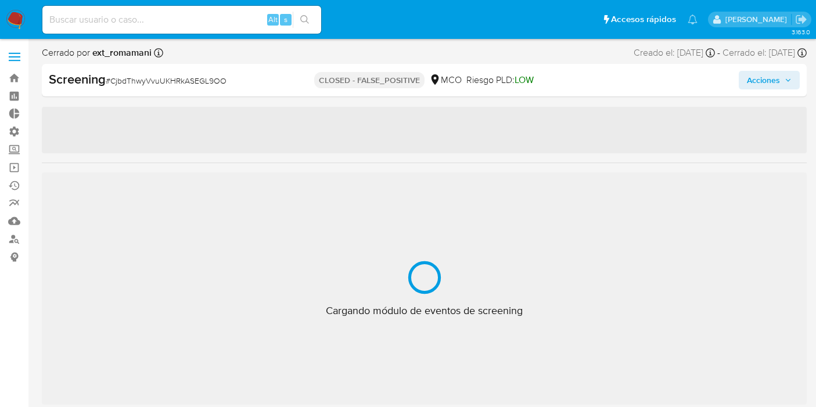
select select "10"
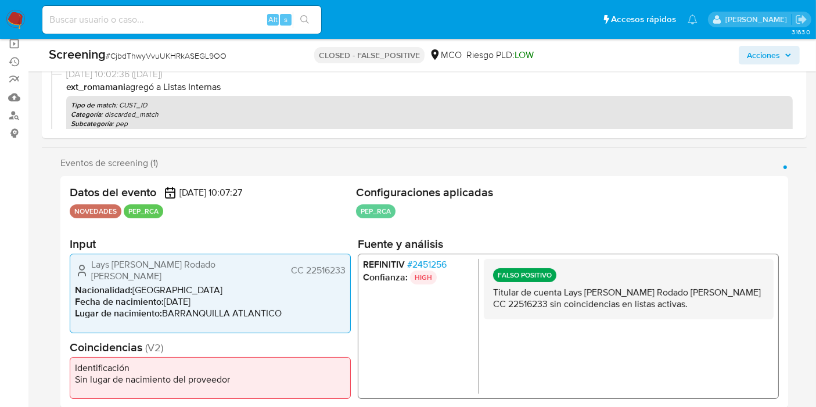
scroll to position [129, 0]
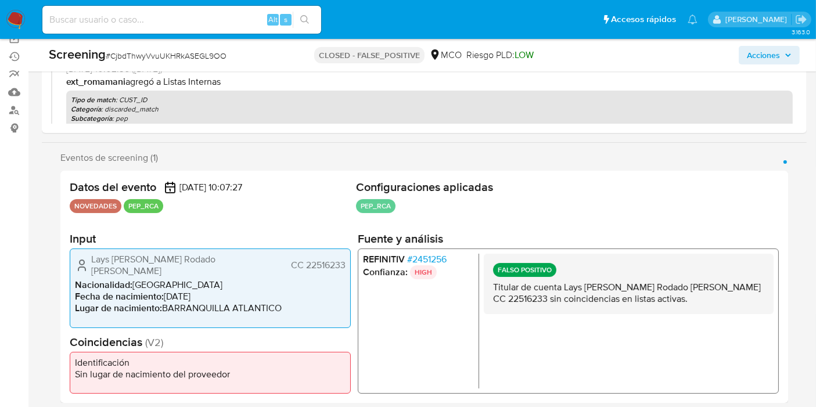
drag, startPoint x: 303, startPoint y: 265, endPoint x: 359, endPoint y: 260, distance: 56.1
click at [340, 271] on div "Lays Margarita Rodado Gomez CC 22516233 Nacionalidad : Colombia Fecha de nacimi…" at bounding box center [210, 288] width 281 height 79
click at [343, 267] on span "CC 22516233" at bounding box center [318, 266] width 55 height 12
drag, startPoint x: 346, startPoint y: 262, endPoint x: 304, endPoint y: 261, distance: 42.4
click at [304, 261] on div "Lays Margarita Rodado Gomez CC 22516233 Nacionalidad : Colombia Fecha de nacimi…" at bounding box center [210, 288] width 281 height 79
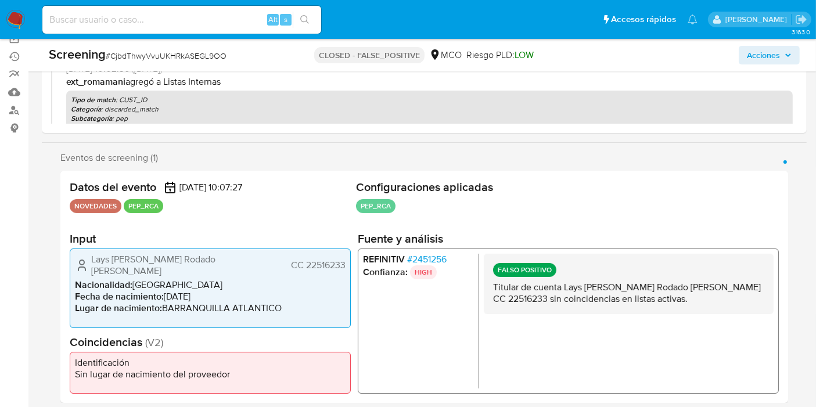
click at [437, 265] on span "# 2451256" at bounding box center [426, 260] width 39 height 12
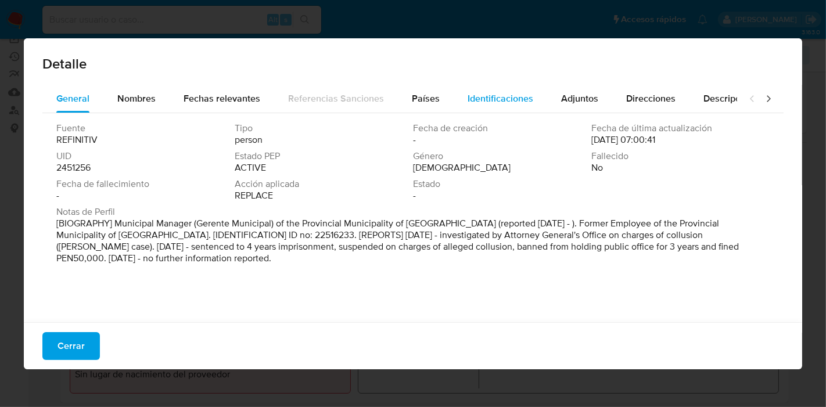
click at [504, 98] on span "Identificaciones" at bounding box center [500, 98] width 66 height 13
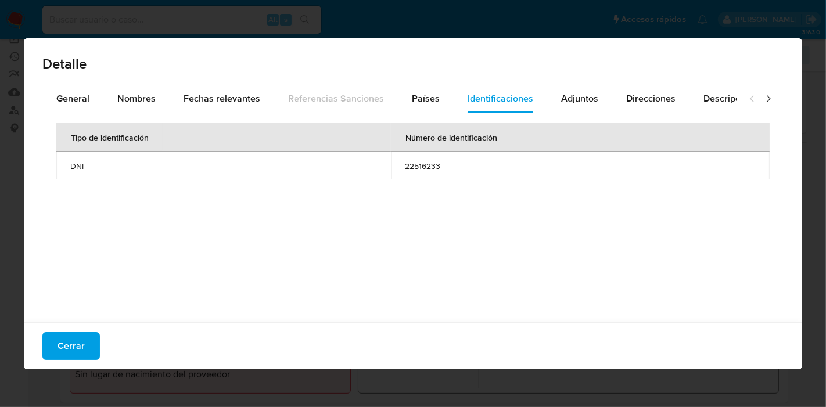
click at [85, 344] on button "Cerrar" at bounding box center [70, 346] width 57 height 28
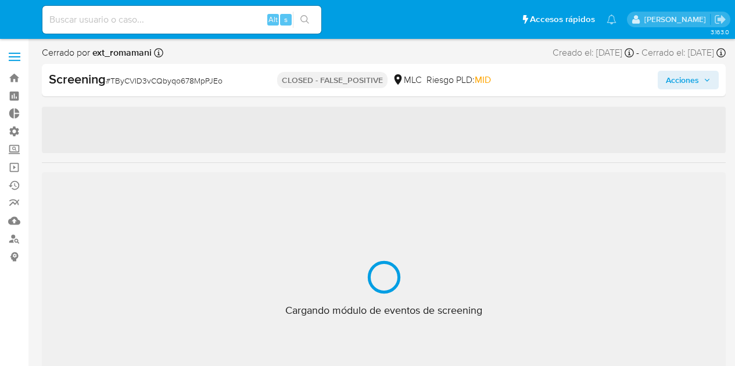
select select "10"
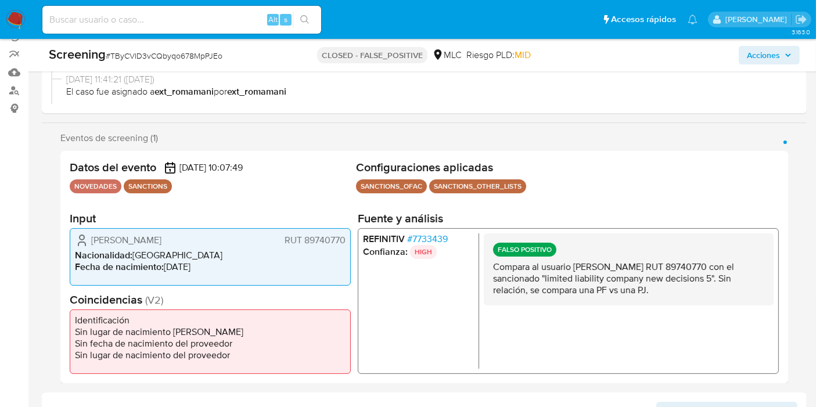
scroll to position [193, 0]
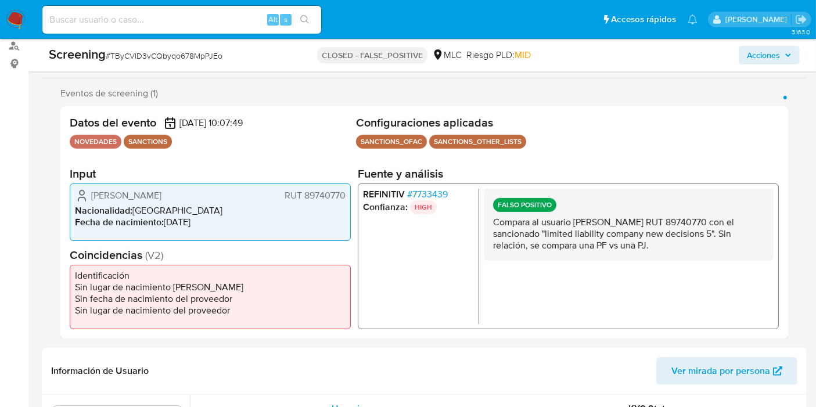
drag, startPoint x: 303, startPoint y: 197, endPoint x: 344, endPoint y: 194, distance: 41.4
click at [344, 194] on span "RUT 89740770" at bounding box center [315, 195] width 61 height 12
click at [434, 198] on span "# 7733439" at bounding box center [427, 194] width 41 height 12
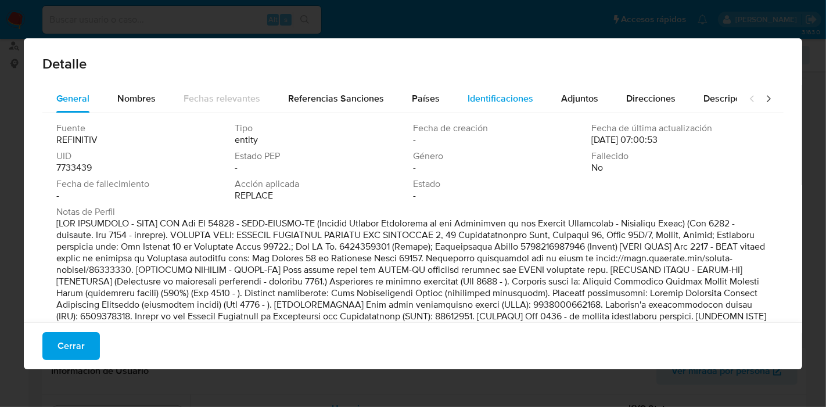
click at [489, 106] on div "Identificaciones" at bounding box center [500, 99] width 66 height 28
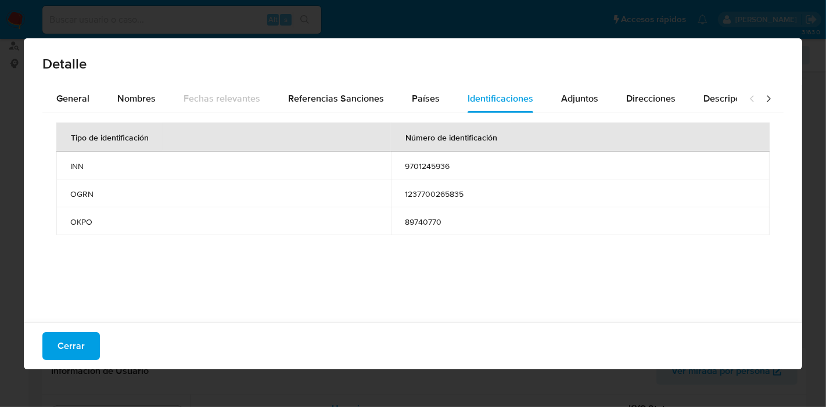
click at [82, 343] on span "Cerrar" at bounding box center [70, 346] width 27 height 26
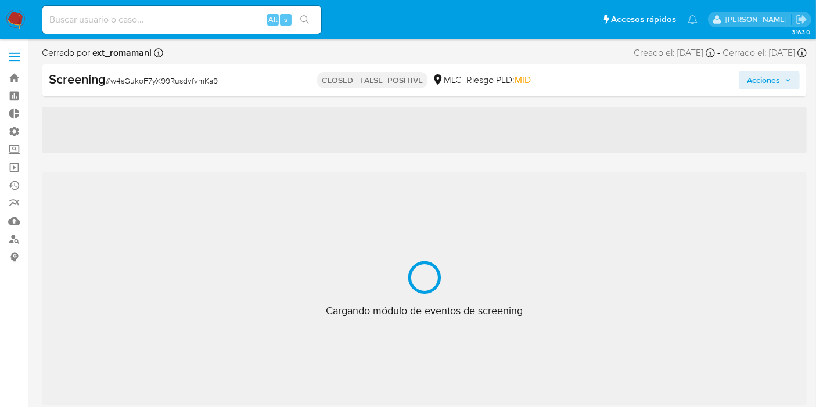
scroll to position [546, 0]
select select "10"
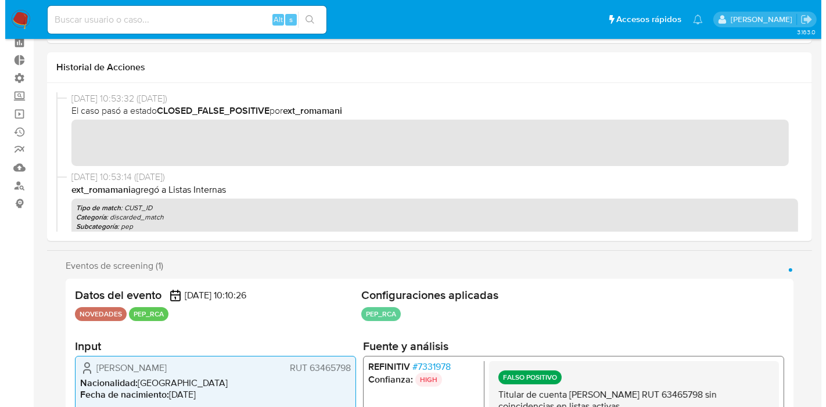
scroll to position [193, 0]
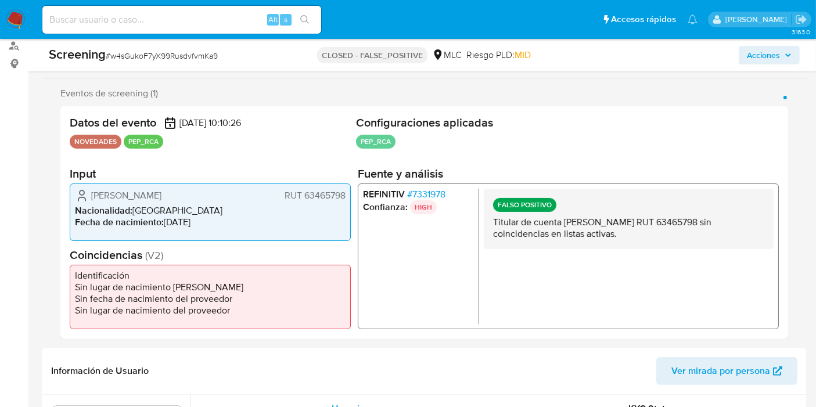
drag, startPoint x: 303, startPoint y: 193, endPoint x: 343, endPoint y: 193, distance: 40.7
click at [343, 193] on span "RUT 63465798" at bounding box center [315, 195] width 61 height 12
click at [414, 200] on p "HIGH" at bounding box center [423, 207] width 27 height 14
click at [416, 196] on span "# 7331978" at bounding box center [426, 194] width 38 height 12
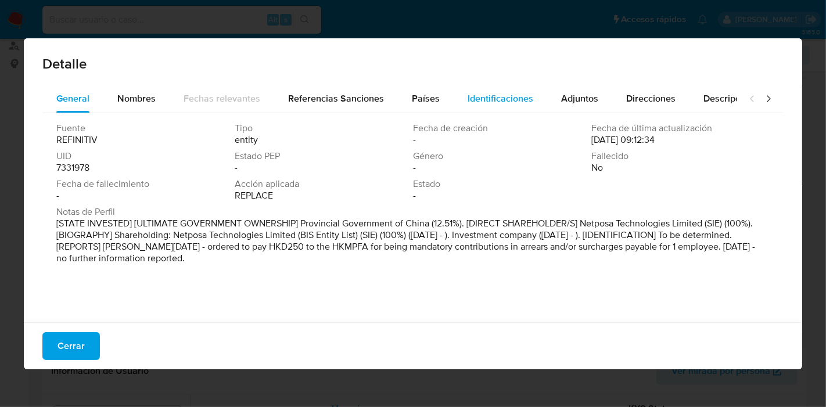
click at [512, 107] on div "Identificaciones" at bounding box center [500, 99] width 66 height 28
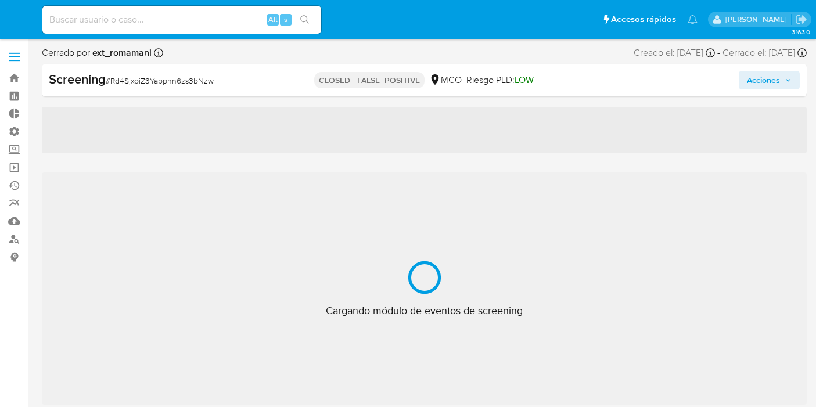
select select "10"
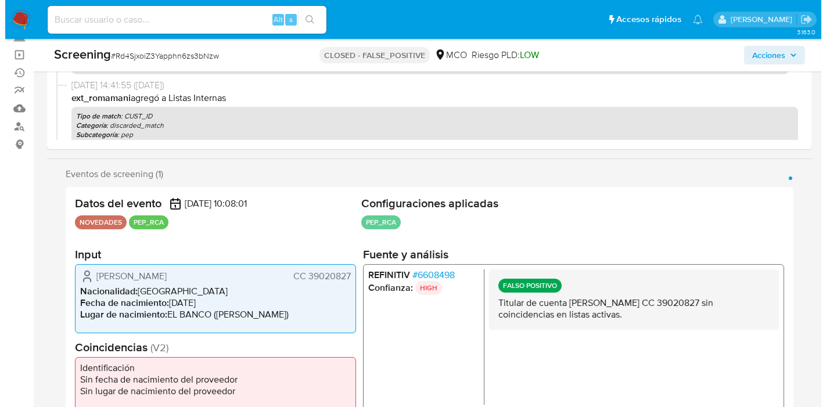
scroll to position [546, 0]
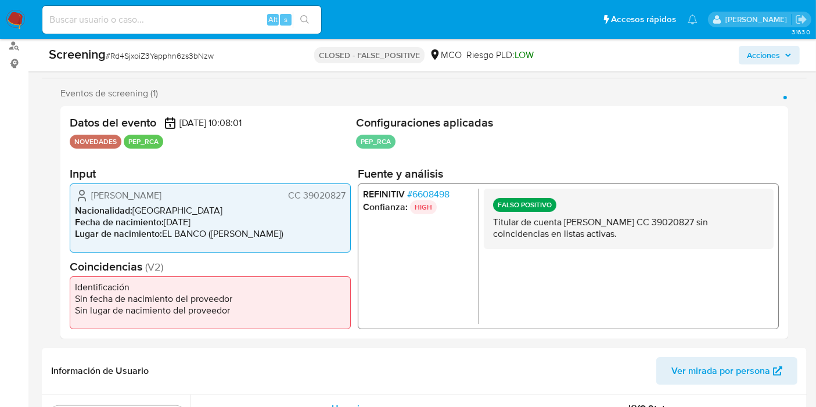
drag, startPoint x: 303, startPoint y: 195, endPoint x: 343, endPoint y: 192, distance: 40.2
click at [343, 192] on span "CC 39020827" at bounding box center [316, 195] width 57 height 12
click at [440, 194] on span "# 6608498" at bounding box center [428, 194] width 42 height 12
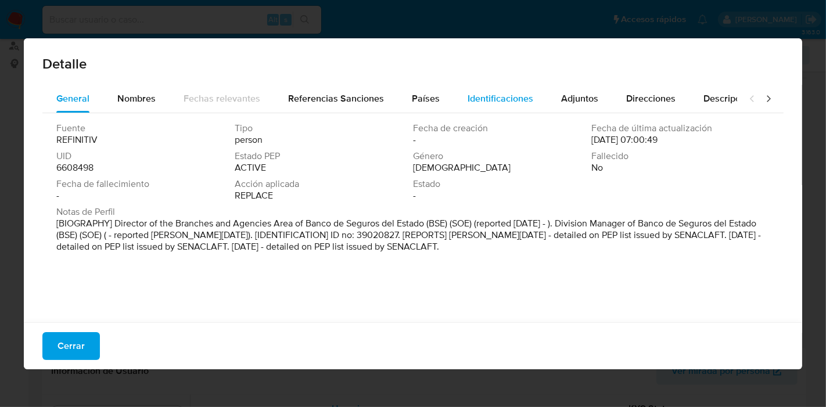
drag, startPoint x: 499, startPoint y: 127, endPoint x: 512, endPoint y: 91, distance: 38.2
click at [511, 89] on div "Identificaciones" at bounding box center [500, 99] width 66 height 28
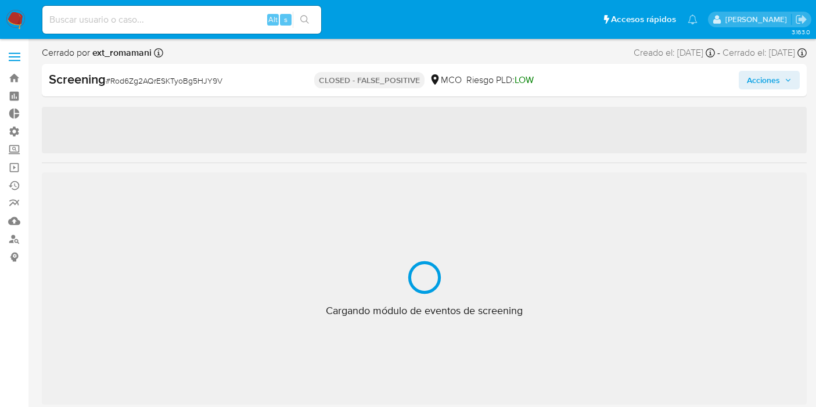
select select "10"
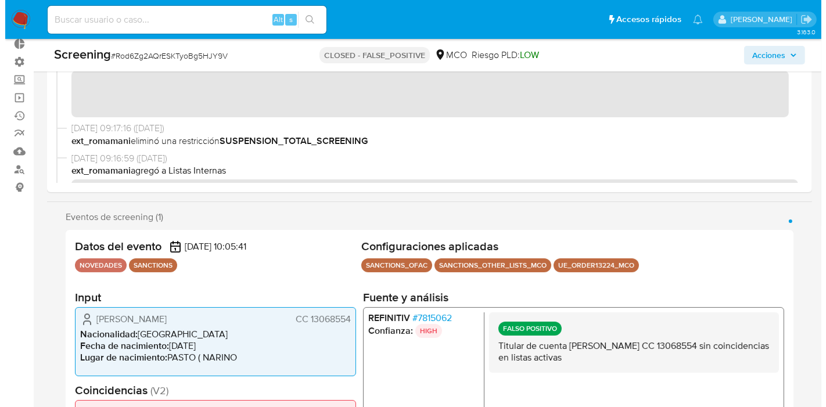
scroll to position [193, 0]
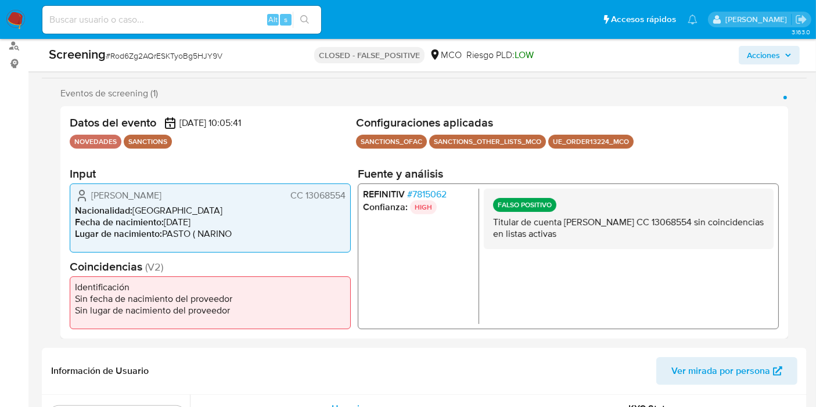
drag, startPoint x: 305, startPoint y: 196, endPoint x: 351, endPoint y: 193, distance: 45.4
click at [351, 193] on div "Datos del evento 20/07/2025 10:05:41 NOVEDADES SANCTIONS Configuraciones aplica…" at bounding box center [424, 222] width 728 height 232
click at [408, 190] on span "# 7815062" at bounding box center [426, 194] width 39 height 12
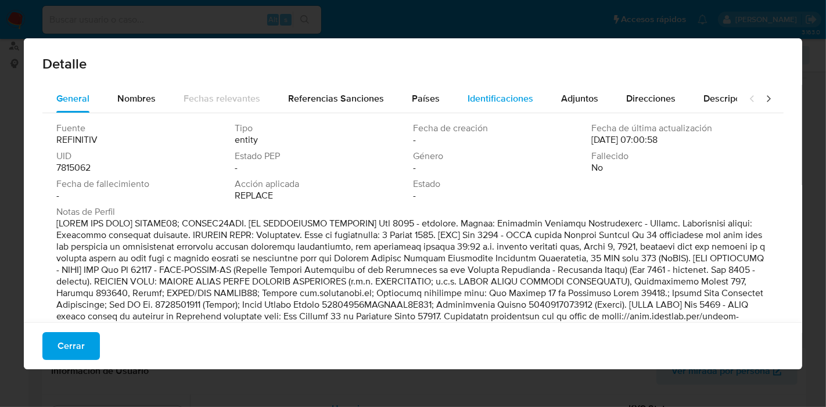
click at [497, 104] on span "Identificaciones" at bounding box center [500, 98] width 66 height 13
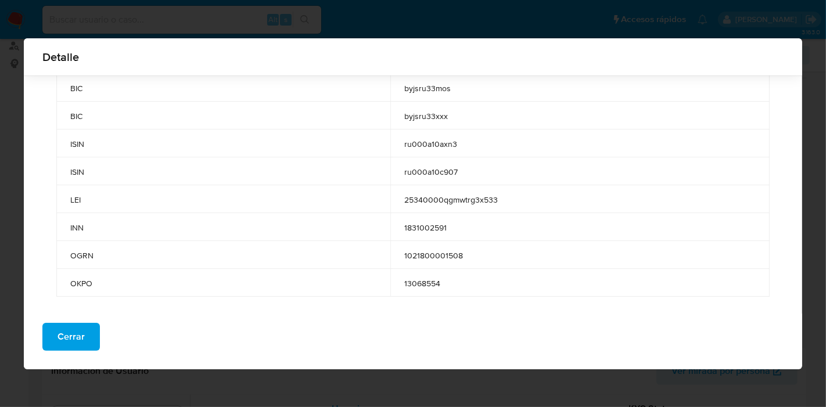
scroll to position [126, 0]
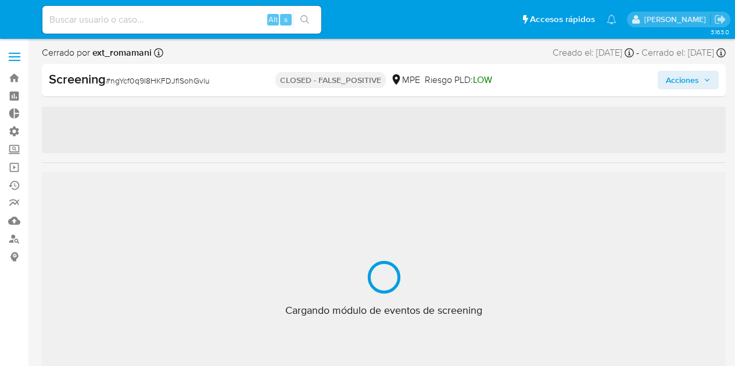
select select "10"
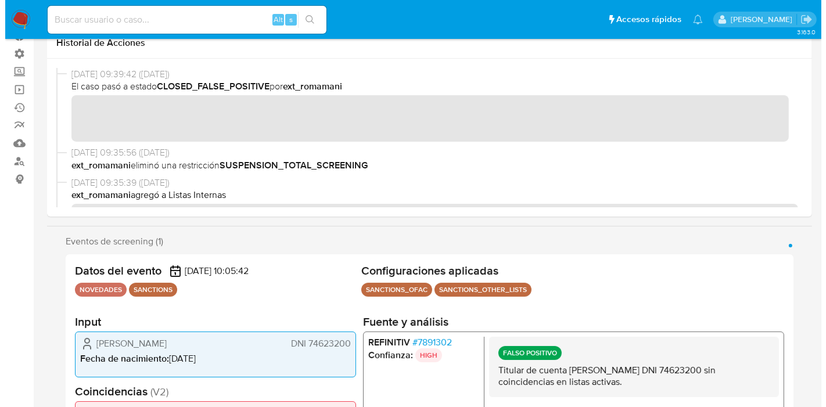
scroll to position [193, 0]
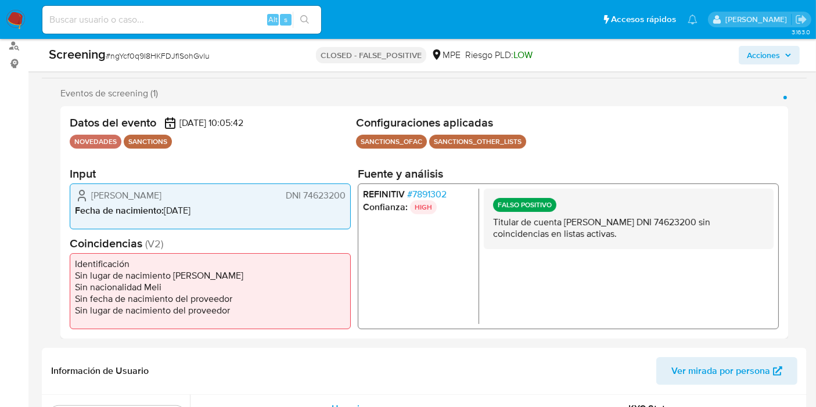
drag, startPoint x: 302, startPoint y: 192, endPoint x: 361, endPoint y: 190, distance: 59.3
click at [361, 190] on div "Datos del evento [DATE] 10:05:42 NOVEDADES SANCTIONS Configuraciones aplicadas …" at bounding box center [424, 222] width 728 height 232
click at [341, 203] on div "[PERSON_NAME] DNI 74623200 Fecha de nacimiento : [DEMOGRAPHIC_DATA]" at bounding box center [210, 206] width 281 height 46
click at [341, 196] on span "DNI 74623200" at bounding box center [316, 195] width 60 height 12
drag, startPoint x: 343, startPoint y: 195, endPoint x: 308, endPoint y: 187, distance: 35.1
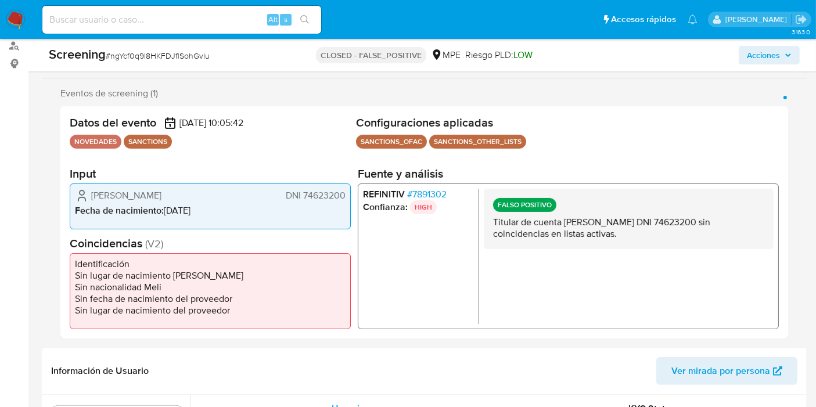
click at [309, 188] on div "[PERSON_NAME] DNI 74623200" at bounding box center [210, 195] width 271 height 14
click at [433, 188] on span "# 7891302" at bounding box center [426, 194] width 39 height 12
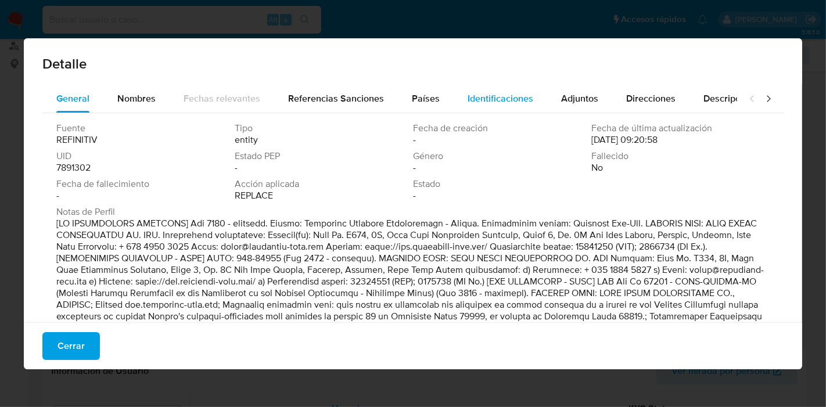
click at [491, 113] on div "Fuente REFINITIV Tipo entity Fecha de creación - Fecha de última actualización …" at bounding box center [412, 242] width 741 height 258
click at [498, 102] on span "Identificaciones" at bounding box center [500, 98] width 66 height 13
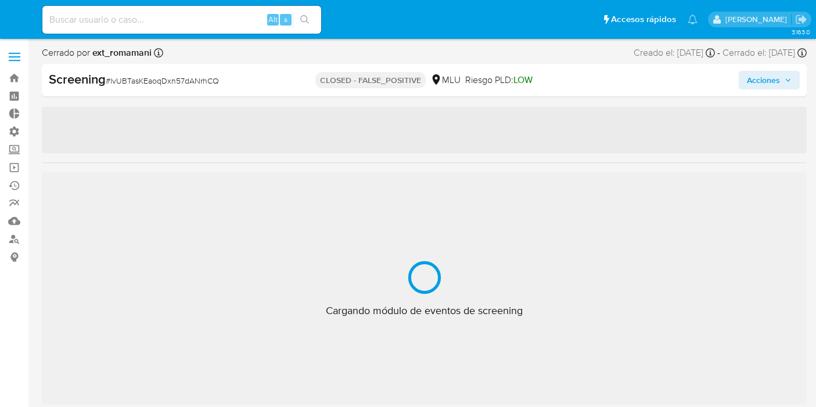
select select "10"
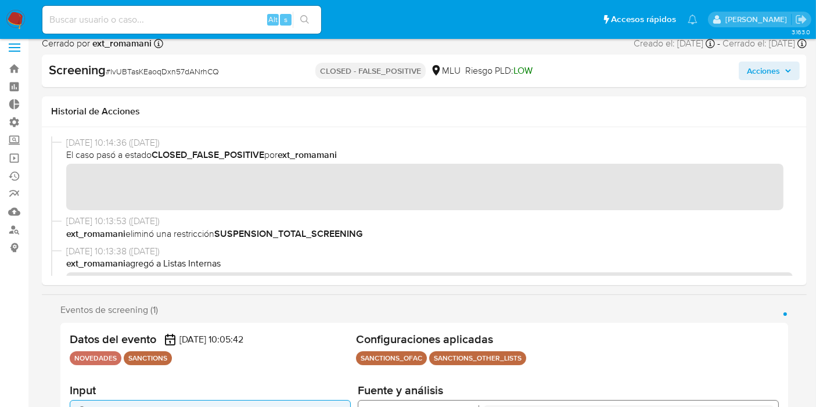
scroll to position [193, 0]
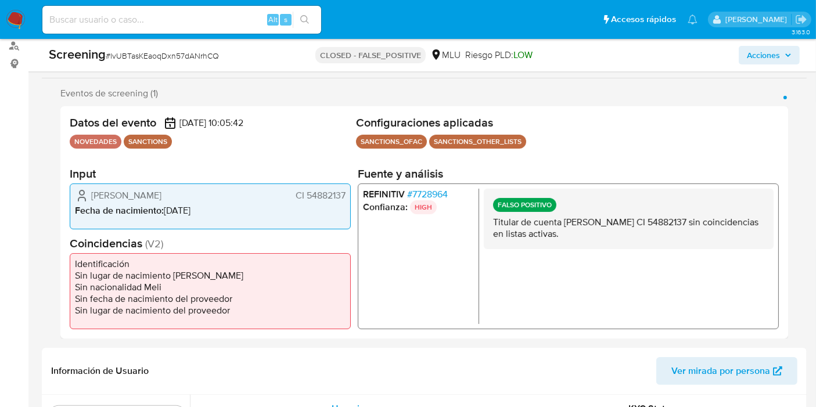
drag, startPoint x: 305, startPoint y: 194, endPoint x: 350, endPoint y: 196, distance: 44.8
click at [350, 196] on div "Maximo Escari Sequeira Rivero CI 54882137 Fecha de nacimiento : 04/09/2001" at bounding box center [210, 206] width 281 height 46
click at [419, 195] on span "# 7728964" at bounding box center [427, 194] width 41 height 12
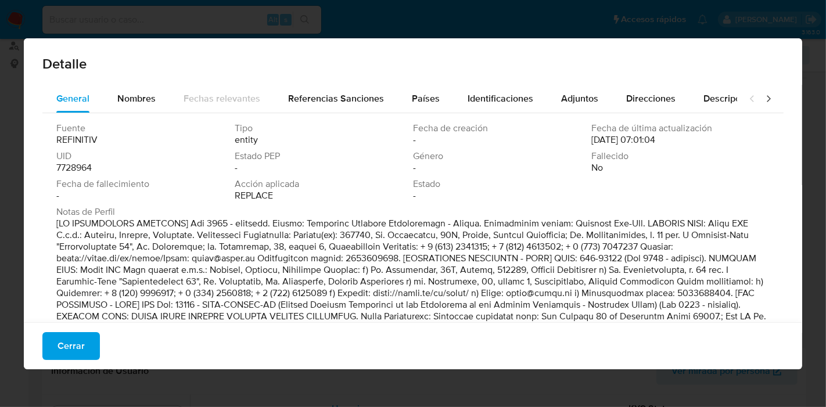
click at [521, 102] on span "Identificaciones" at bounding box center [500, 98] width 66 height 13
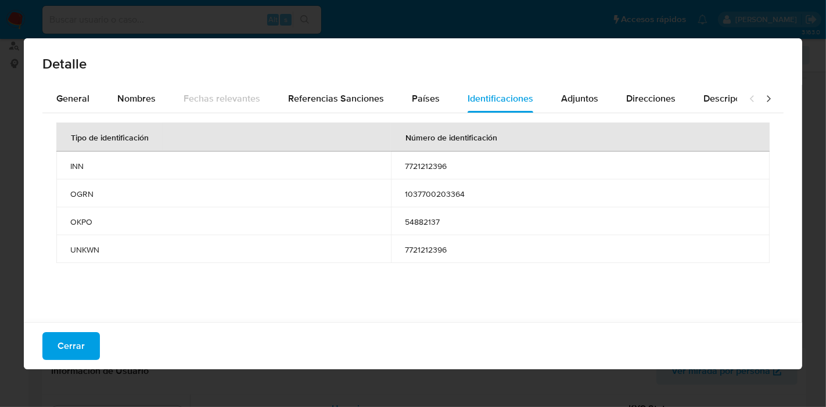
click at [78, 347] on span "Cerrar" at bounding box center [70, 346] width 27 height 26
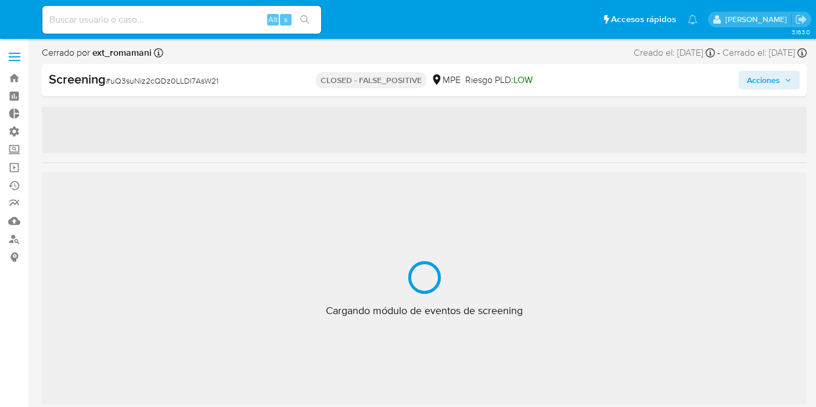
select select "10"
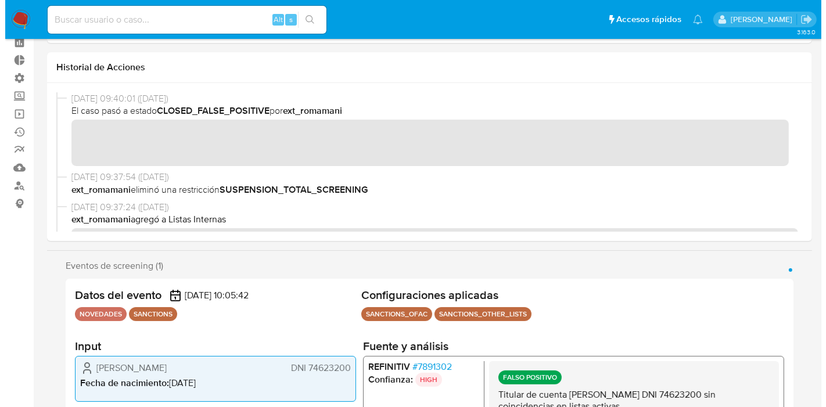
scroll to position [129, 0]
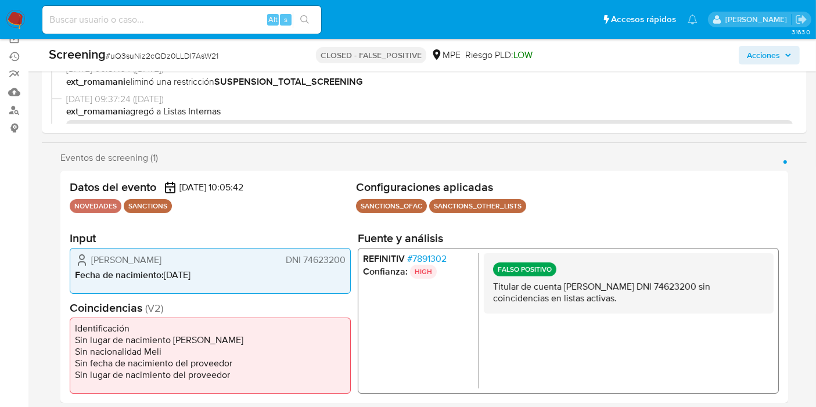
drag, startPoint x: 303, startPoint y: 260, endPoint x: 347, endPoint y: 254, distance: 45.1
click at [347, 254] on div "[PERSON_NAME] DNI 74623200 Fecha de nacimiento : [DEMOGRAPHIC_DATA]" at bounding box center [210, 270] width 281 height 46
click at [425, 253] on span "# 7891302" at bounding box center [426, 259] width 39 height 12
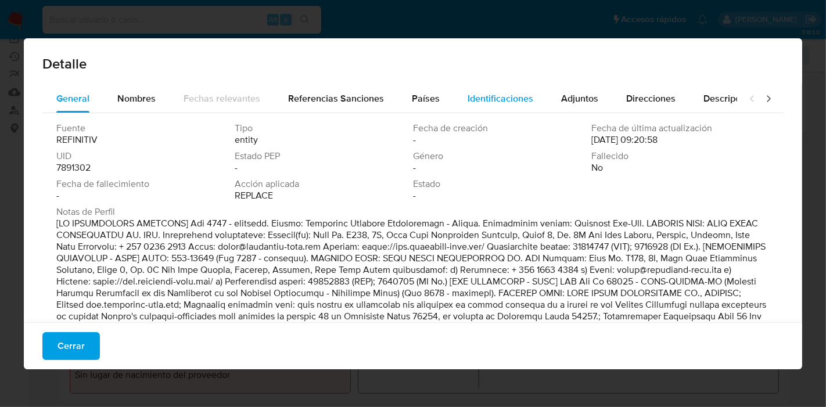
click at [483, 104] on span "Identificaciones" at bounding box center [500, 98] width 66 height 13
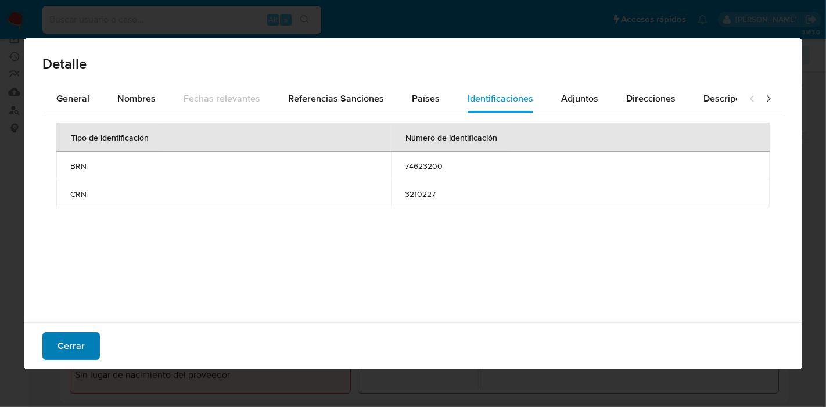
drag, startPoint x: 104, startPoint y: 337, endPoint x: 78, endPoint y: 357, distance: 32.3
click at [94, 345] on div "Cerrar" at bounding box center [413, 345] width 778 height 47
click at [70, 361] on div "Cerrar" at bounding box center [413, 345] width 778 height 47
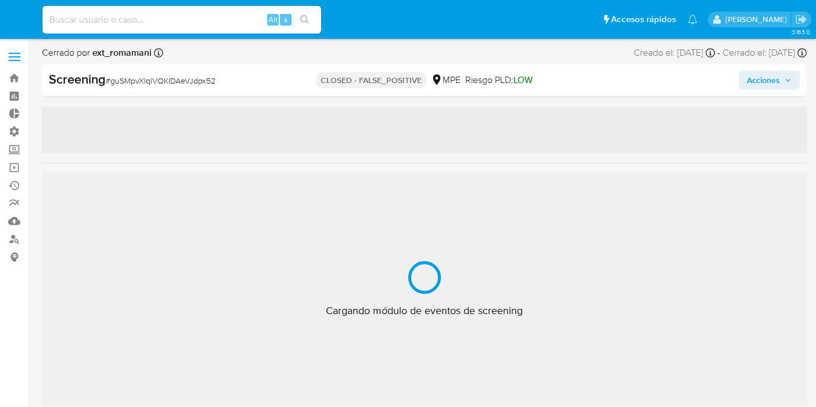
select select "10"
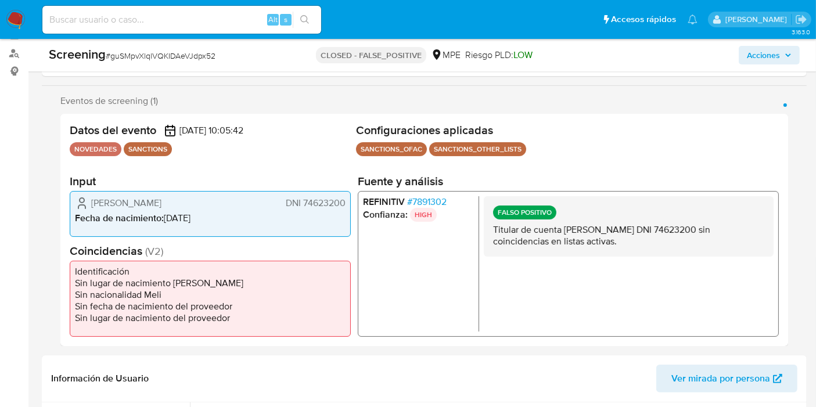
scroll to position [193, 0]
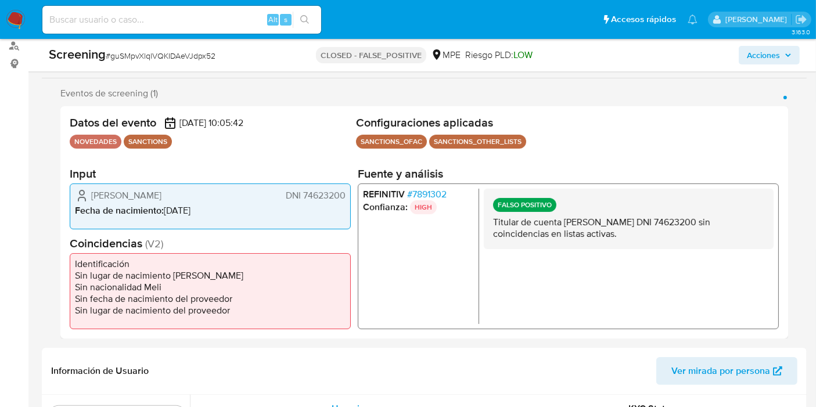
drag, startPoint x: 300, startPoint y: 192, endPoint x: 342, endPoint y: 193, distance: 41.8
click at [342, 193] on span "DNI 74623200" at bounding box center [316, 195] width 60 height 12
drag, startPoint x: 348, startPoint y: 196, endPoint x: 303, endPoint y: 200, distance: 45.5
click at [303, 200] on div "Elias Laban Huaman DNI 74623200 Fecha de nacimiento : 31/10/2000" at bounding box center [210, 206] width 281 height 46
click at [437, 188] on span "# 7891302" at bounding box center [426, 194] width 39 height 12
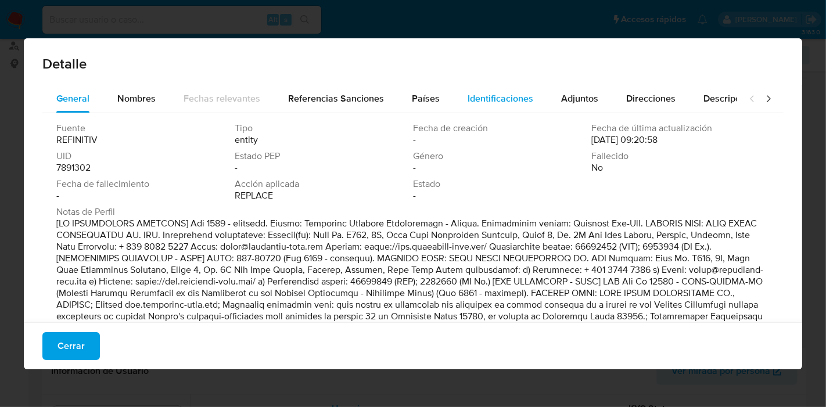
click at [487, 110] on div "Identificaciones" at bounding box center [500, 99] width 66 height 28
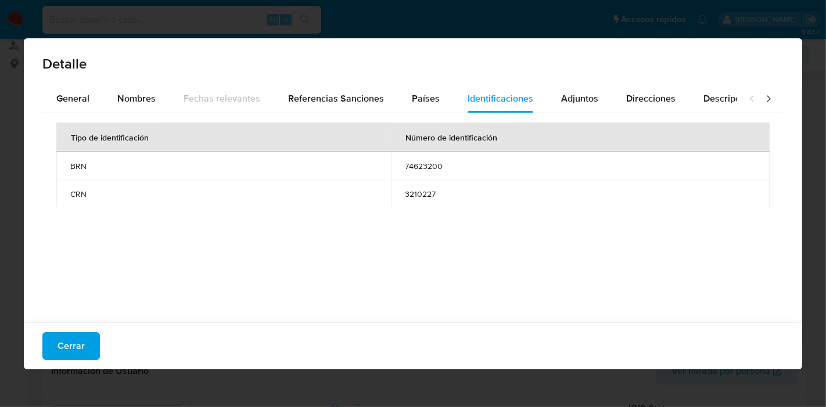
click at [80, 344] on span "Cerrar" at bounding box center [70, 346] width 27 height 26
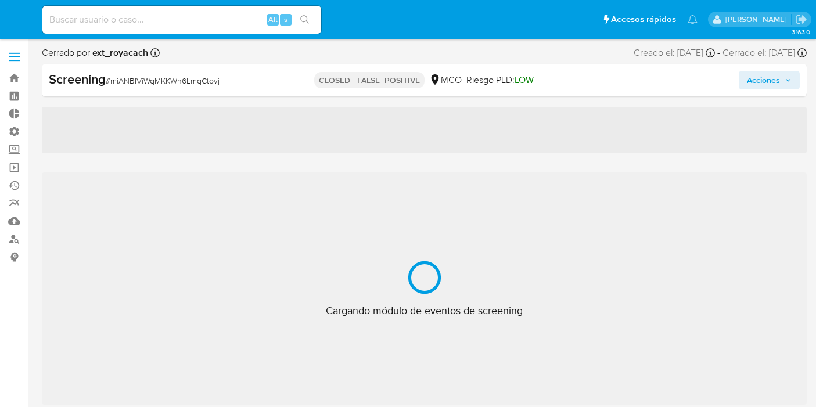
select select "10"
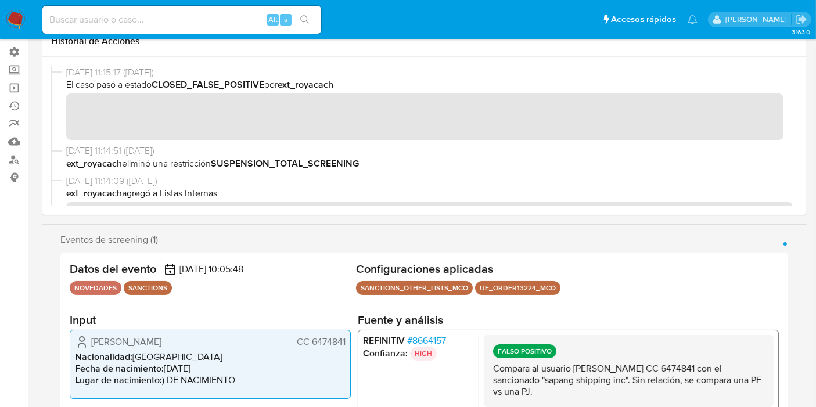
scroll to position [193, 0]
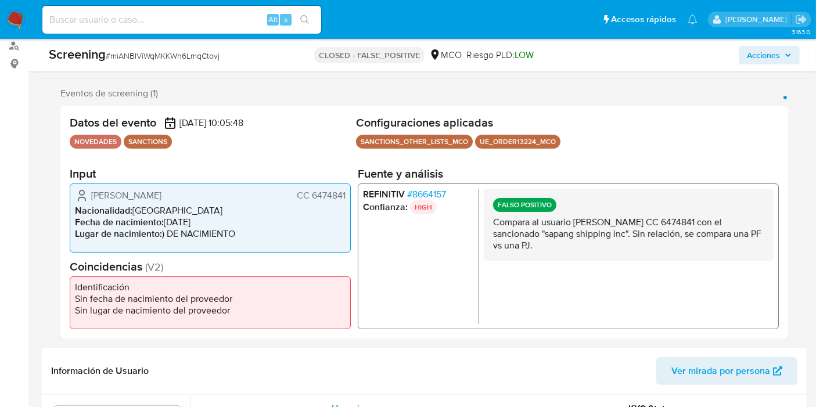
drag, startPoint x: 312, startPoint y: 194, endPoint x: 350, endPoint y: 199, distance: 38.0
click at [350, 199] on div "William Vasquez Restrepo CC 6474841 Nacionalidad : Colombia Fecha de nacimiento…" at bounding box center [210, 217] width 281 height 69
click at [424, 197] on span "# 8664157" at bounding box center [426, 194] width 39 height 12
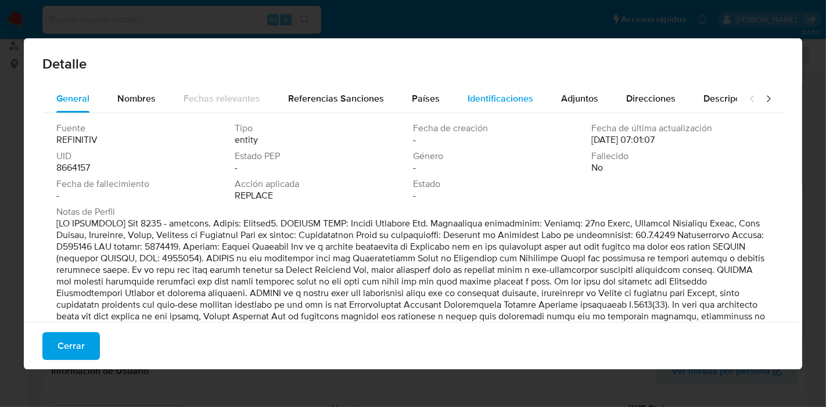
click at [506, 87] on div "Identificaciones" at bounding box center [500, 99] width 66 height 28
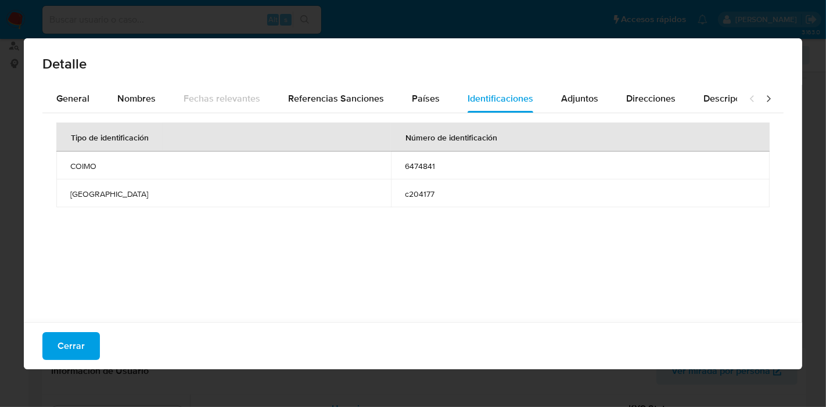
click at [77, 350] on span "Cerrar" at bounding box center [70, 346] width 27 height 26
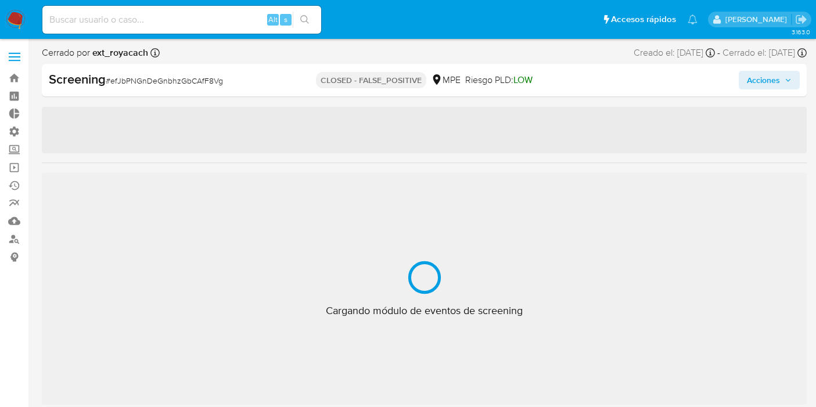
select select "10"
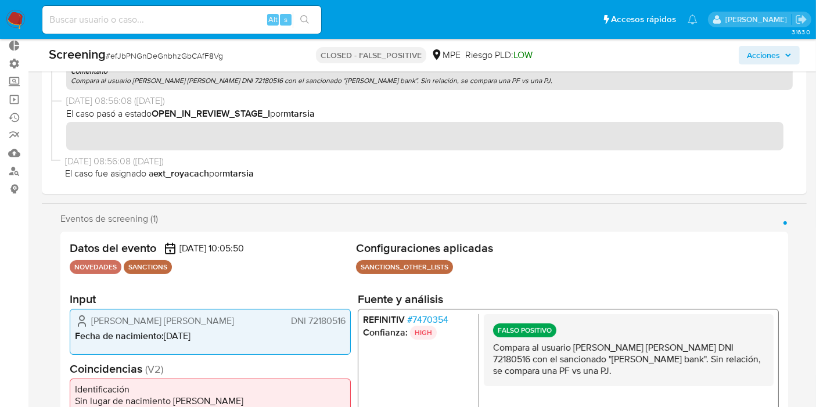
scroll to position [129, 0]
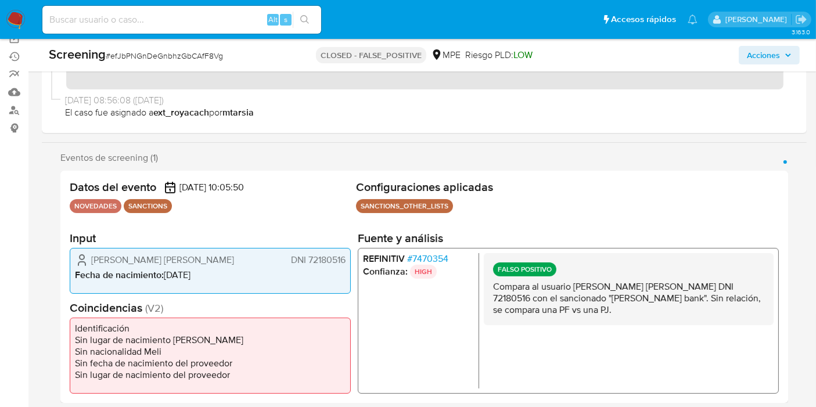
drag, startPoint x: 307, startPoint y: 263, endPoint x: 349, endPoint y: 256, distance: 43.0
click at [349, 256] on div "[PERSON_NAME] [PERSON_NAME] DNI 72180516 Fecha de nacimiento : [DEMOGRAPHIC_DAT…" at bounding box center [210, 270] width 281 height 46
click at [436, 260] on span "# 7470354" at bounding box center [427, 259] width 41 height 12
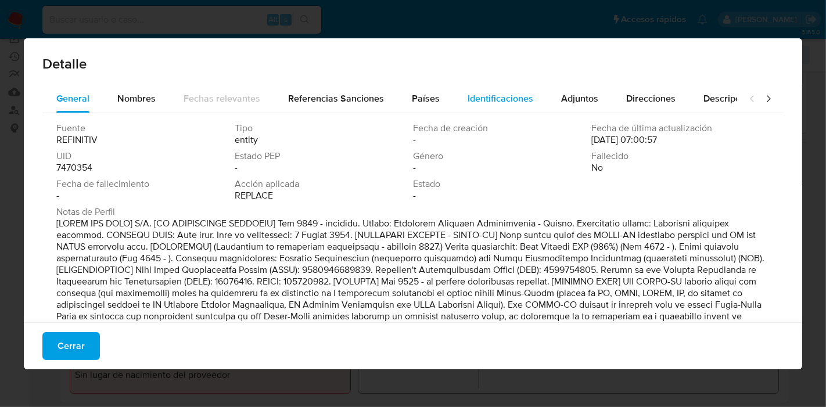
click at [508, 102] on span "Identificaciones" at bounding box center [500, 98] width 66 height 13
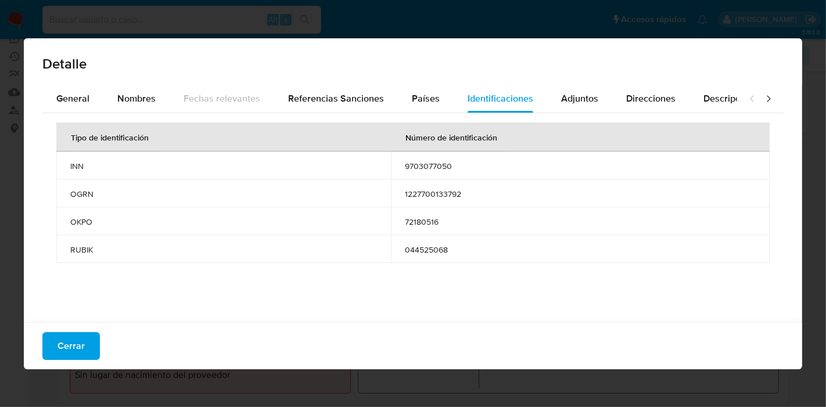
drag, startPoint x: 62, startPoint y: 344, endPoint x: 124, endPoint y: 251, distance: 112.1
click at [62, 343] on span "Cerrar" at bounding box center [70, 346] width 27 height 26
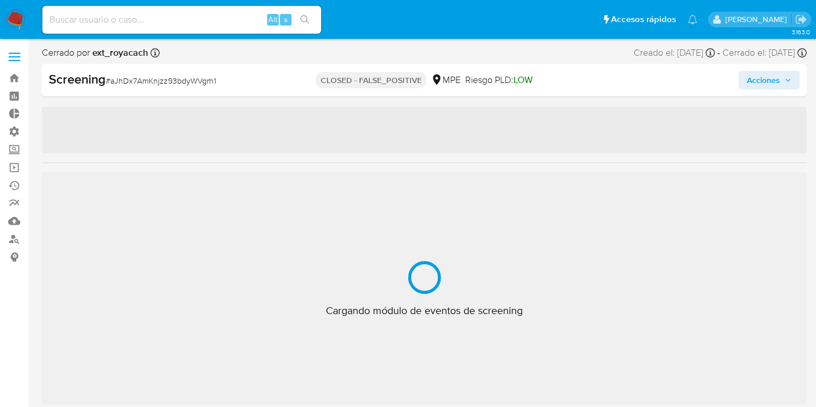
select select "10"
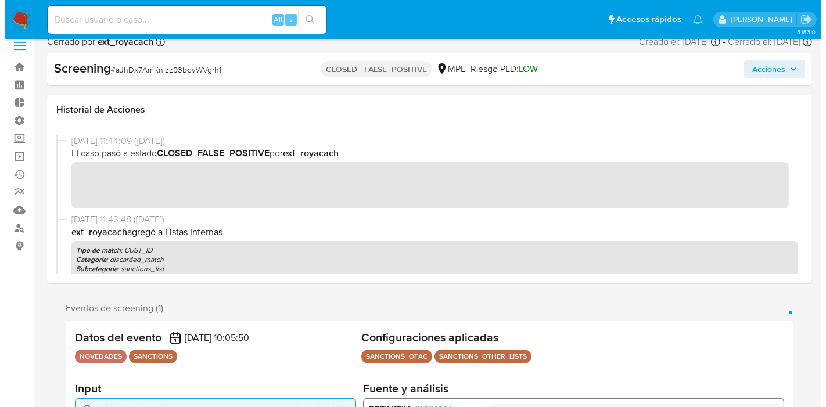
scroll to position [193, 0]
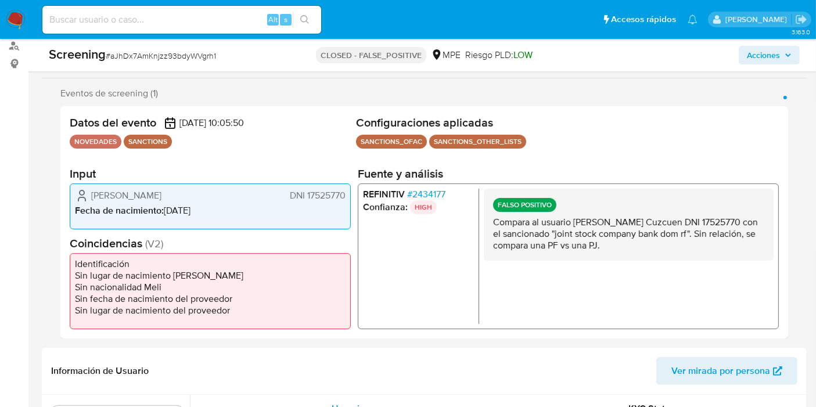
drag, startPoint x: 307, startPoint y: 191, endPoint x: 347, endPoint y: 196, distance: 39.8
click at [347, 196] on div "Ana Maria Leguia Cuzcuen DNI 17525770 Fecha de nacimiento : 28/07/1961" at bounding box center [210, 206] width 281 height 46
click at [444, 190] on span "# 2434177" at bounding box center [426, 194] width 38 height 12
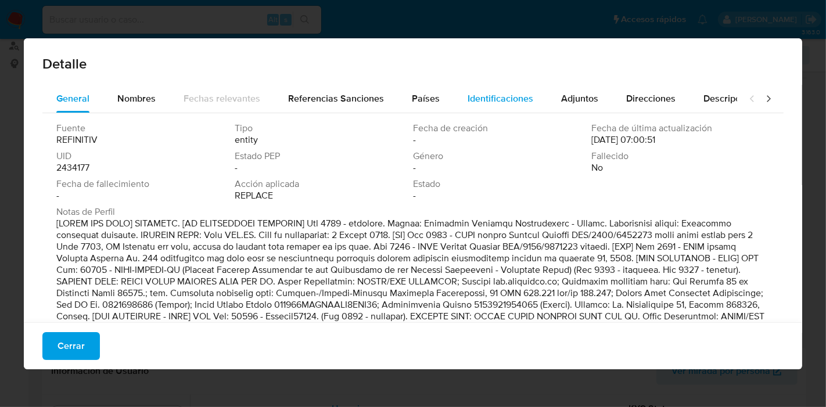
click at [484, 96] on span "Identificaciones" at bounding box center [500, 98] width 66 height 13
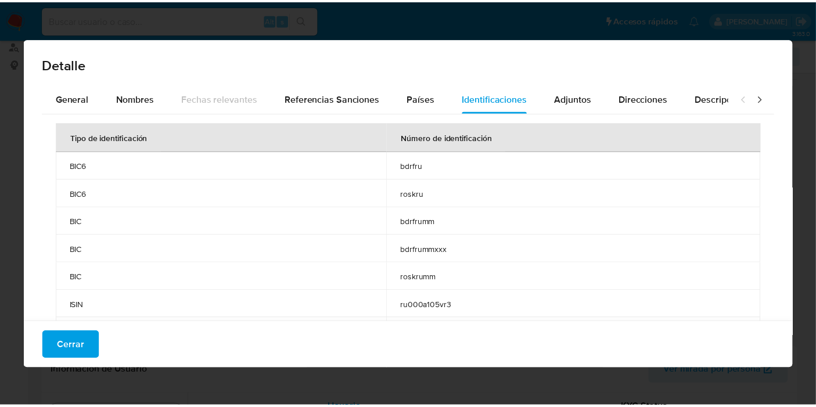
scroll to position [257, 0]
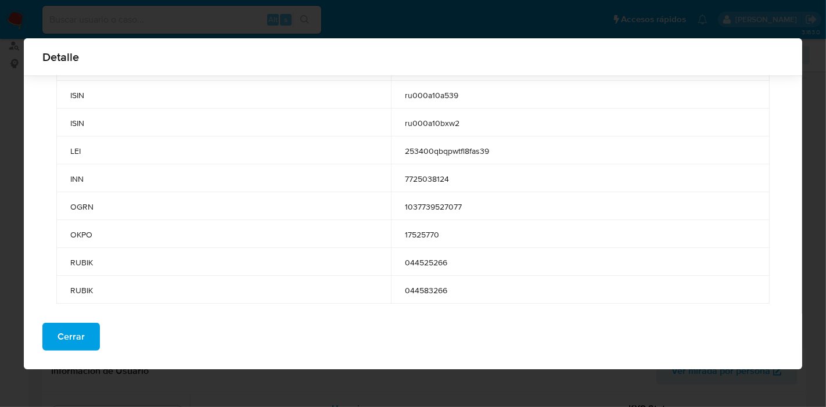
click at [99, 324] on div "Cerrar" at bounding box center [413, 342] width 778 height 56
click at [74, 329] on span "Cerrar" at bounding box center [70, 337] width 27 height 26
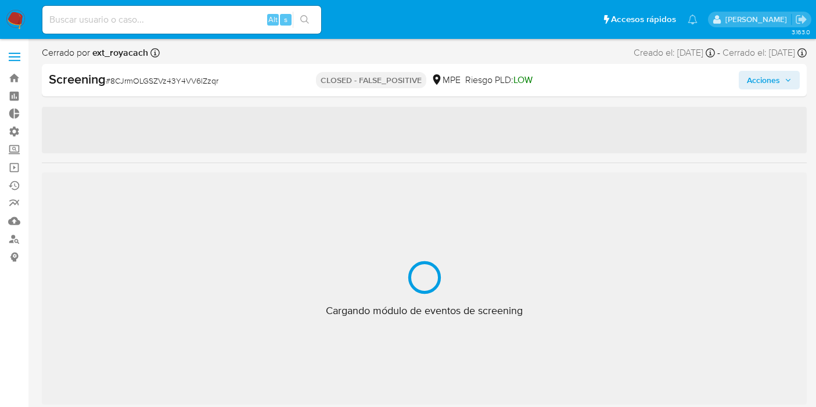
select select "10"
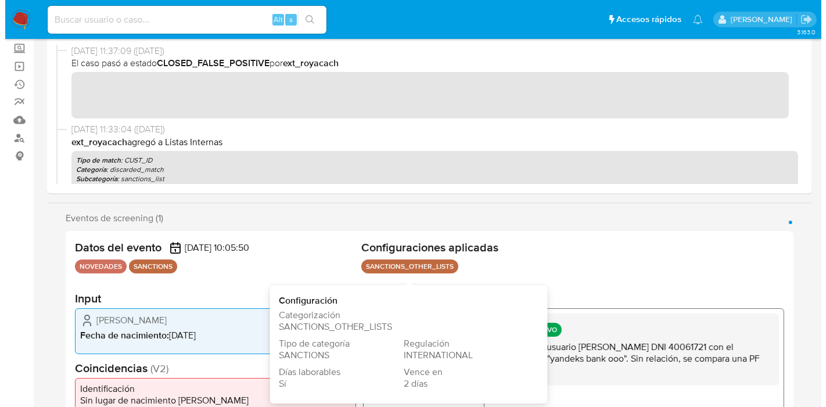
scroll to position [129, 0]
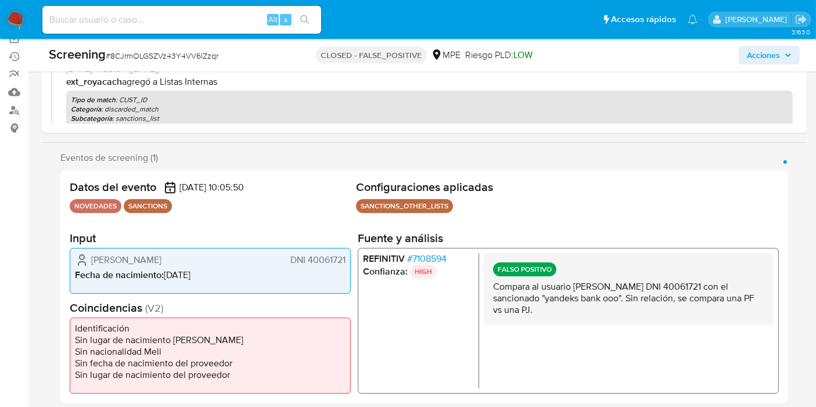
drag, startPoint x: 306, startPoint y: 254, endPoint x: 343, endPoint y: 258, distance: 36.8
click at [343, 258] on span "DNI 40061721" at bounding box center [317, 260] width 55 height 12
click at [438, 257] on span "# 7108594" at bounding box center [426, 259] width 39 height 12
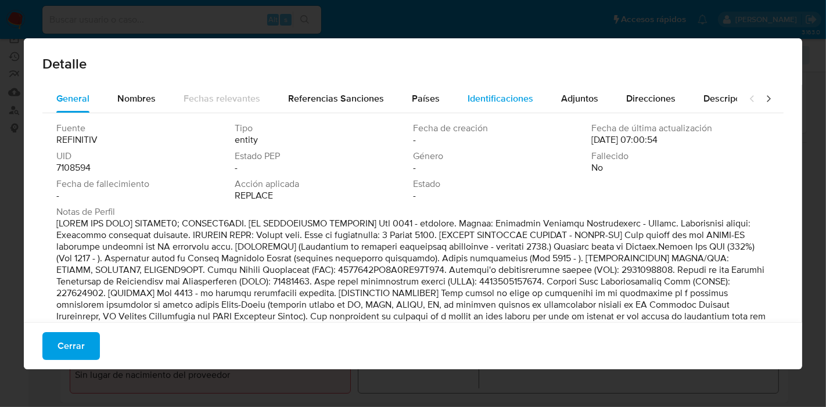
click at [513, 103] on span "Identificaciones" at bounding box center [500, 98] width 66 height 13
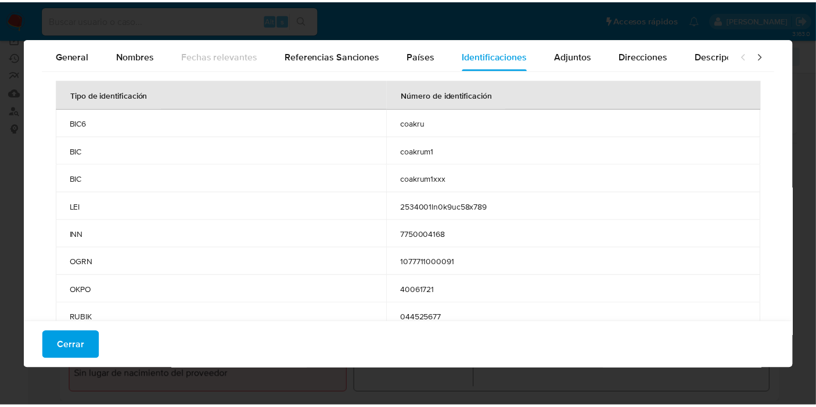
scroll to position [55, 0]
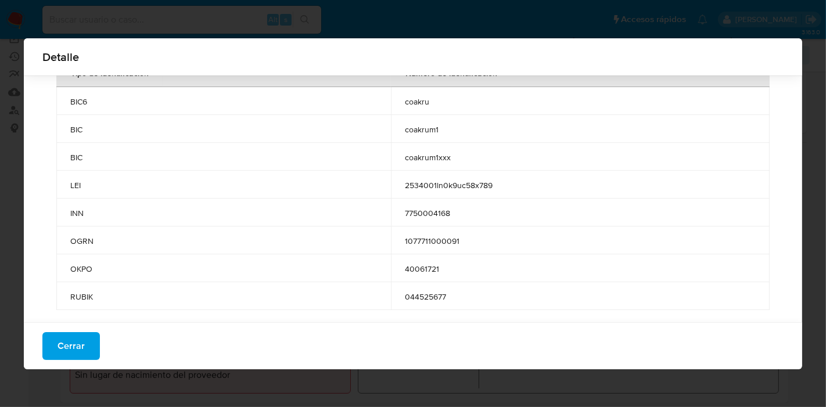
click at [88, 347] on button "Cerrar" at bounding box center [70, 346] width 57 height 28
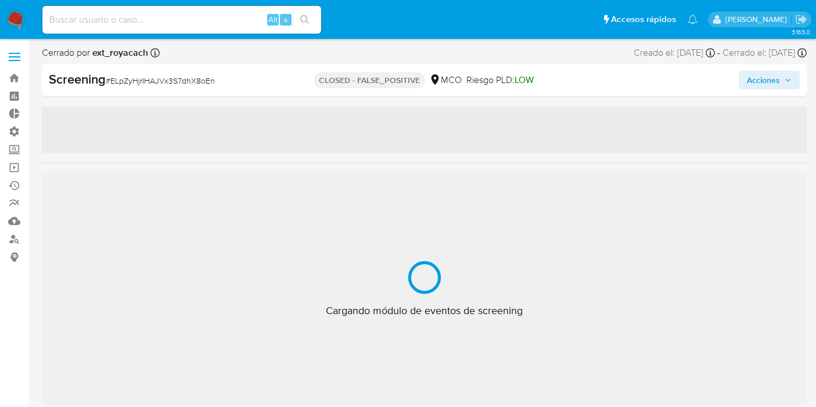
select select "10"
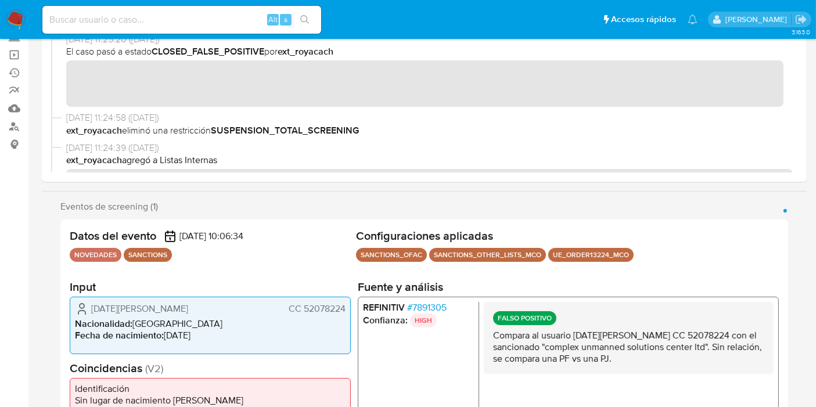
scroll to position [193, 0]
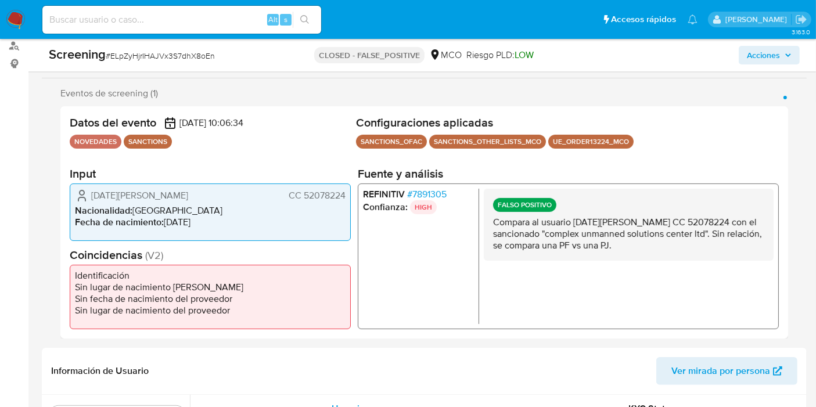
drag, startPoint x: 303, startPoint y: 192, endPoint x: 349, endPoint y: 192, distance: 45.9
click at [349, 192] on div "[DATE][PERSON_NAME] CC 52078224 Nacionalidad : [DEMOGRAPHIC_DATA] Fecha de naci…" at bounding box center [210, 211] width 281 height 57
click at [443, 188] on span "# 7891305" at bounding box center [426, 194] width 39 height 12
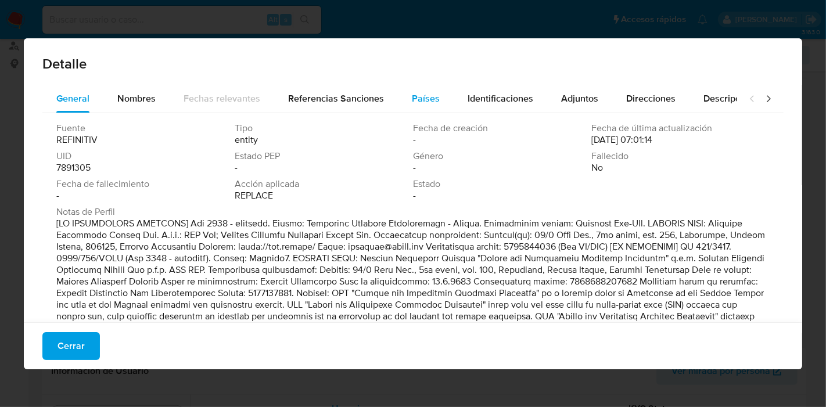
click at [427, 104] on span "Países" at bounding box center [426, 98] width 28 height 13
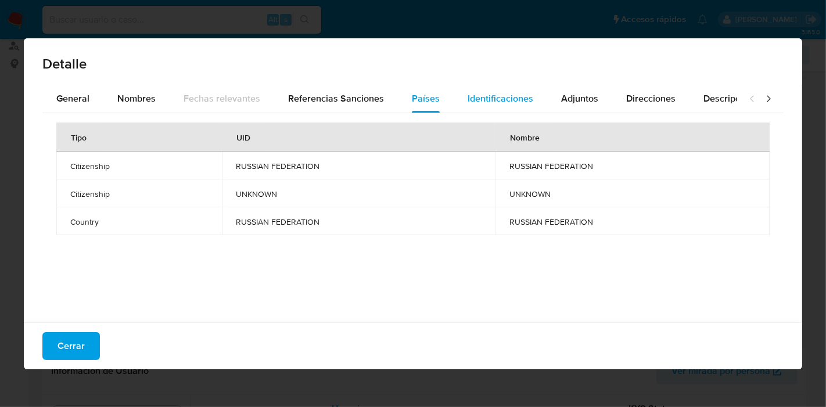
click at [479, 92] on span "Identificaciones" at bounding box center [500, 98] width 66 height 13
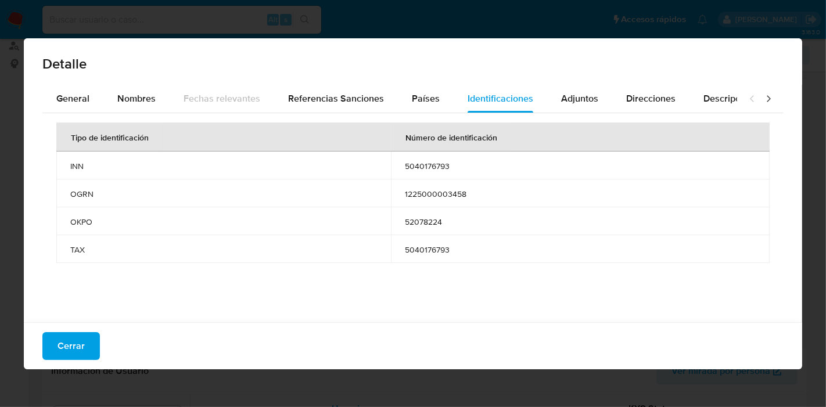
click at [74, 343] on span "Cerrar" at bounding box center [70, 346] width 27 height 26
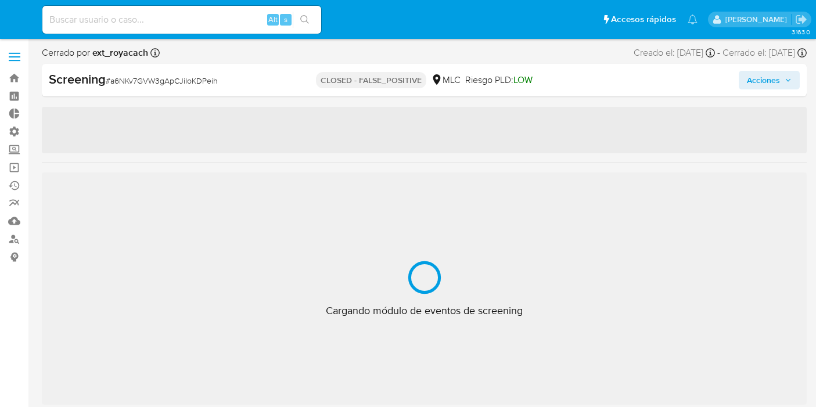
select select "10"
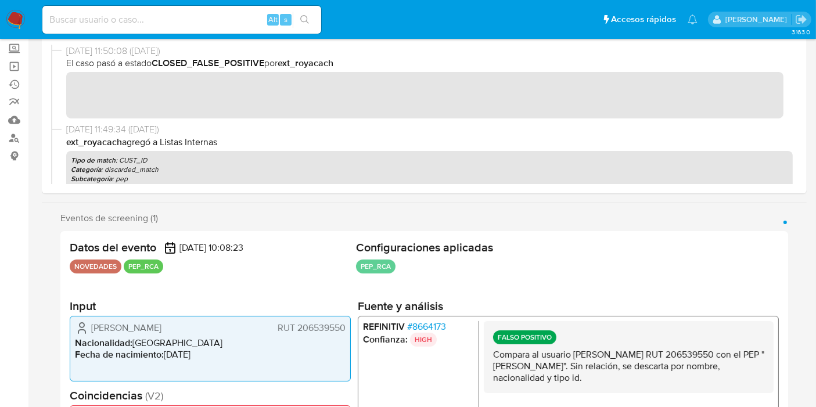
scroll to position [193, 0]
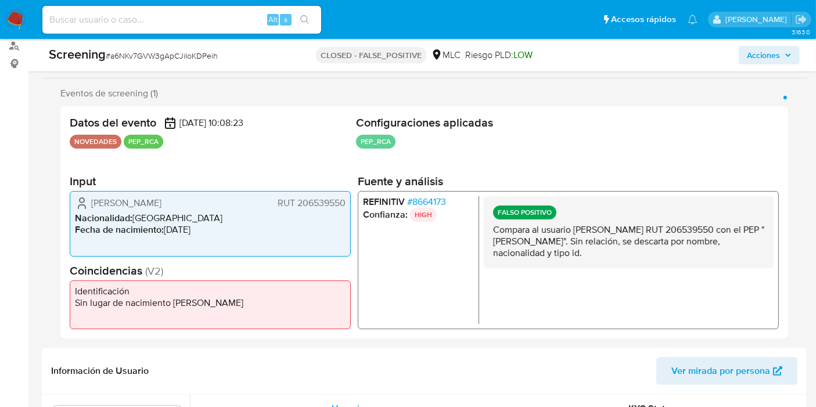
drag, startPoint x: 296, startPoint y: 200, endPoint x: 351, endPoint y: 207, distance: 55.1
click at [345, 207] on span "RUT 206539550" at bounding box center [312, 203] width 68 height 12
click at [440, 202] on span "# 8664173" at bounding box center [426, 202] width 39 height 12
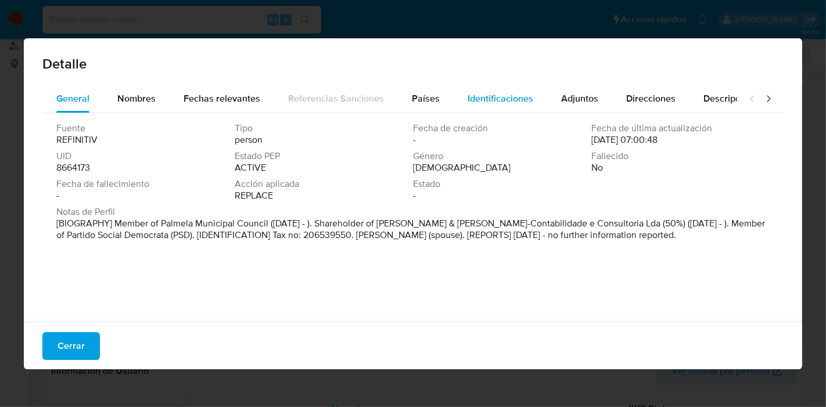
click at [502, 90] on div "Identificaciones" at bounding box center [500, 99] width 66 height 28
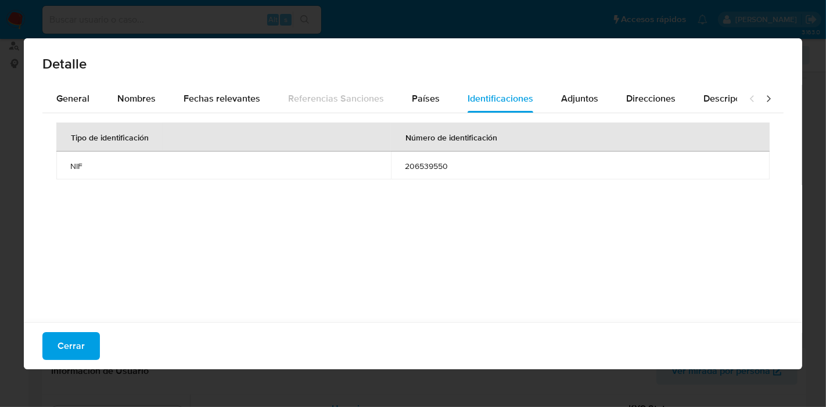
click at [91, 352] on button "Cerrar" at bounding box center [70, 346] width 57 height 28
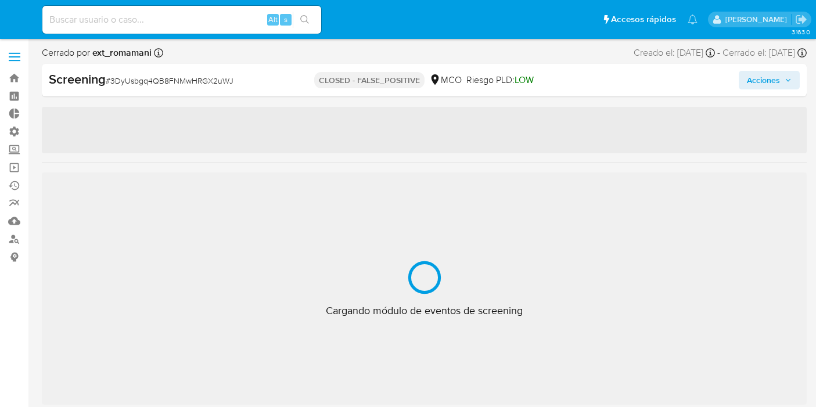
select select "10"
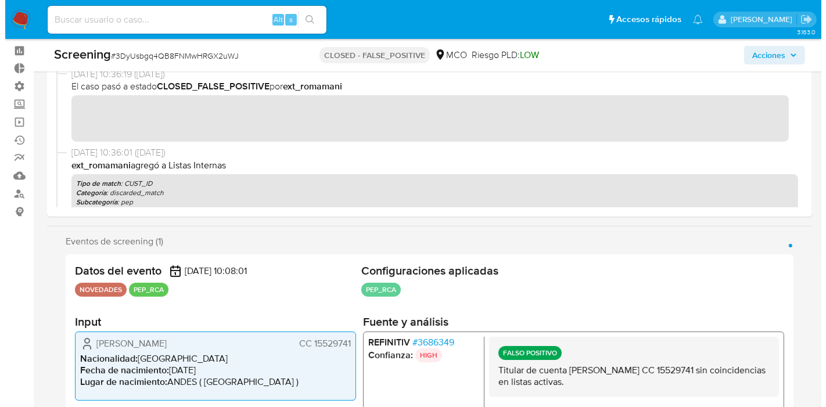
scroll to position [546, 0]
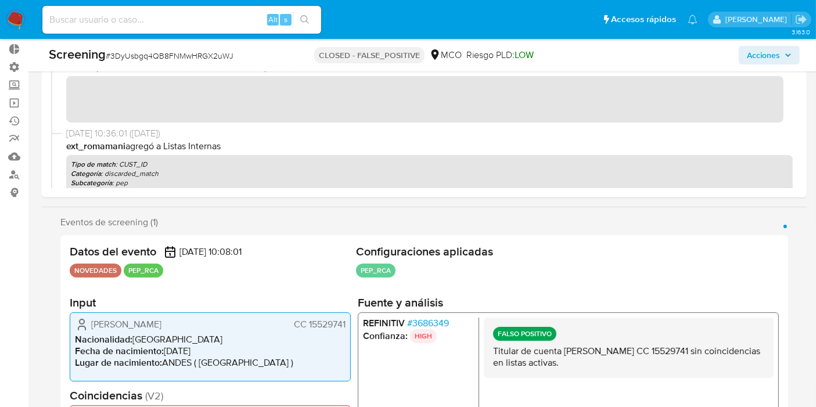
drag, startPoint x: 307, startPoint y: 323, endPoint x: 348, endPoint y: 322, distance: 41.8
click at [348, 322] on div "Walther Sierra Sanchez CC 15529741 Nacionalidad : Colombia Fecha de nacimiento …" at bounding box center [210, 346] width 281 height 69
click at [433, 318] on span "# 3686349" at bounding box center [428, 323] width 42 height 12
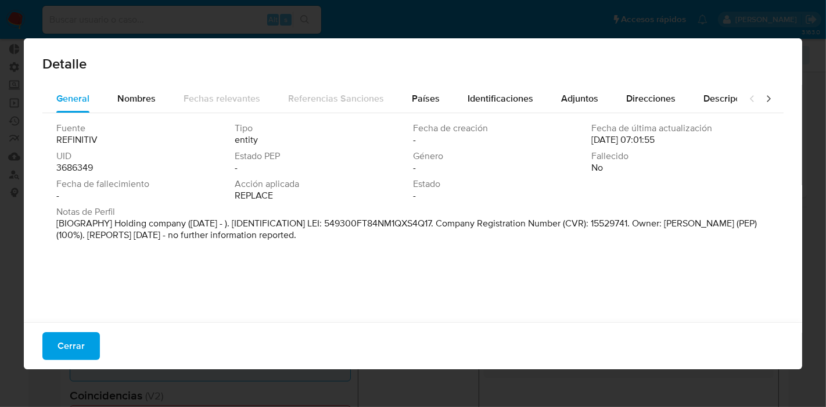
drag, startPoint x: 504, startPoint y: 96, endPoint x: 491, endPoint y: 114, distance: 22.1
click at [505, 96] on span "Identificaciones" at bounding box center [500, 98] width 66 height 13
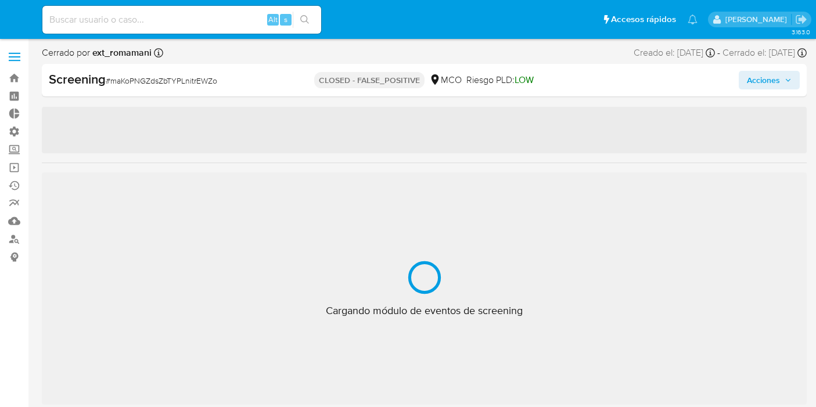
select select "10"
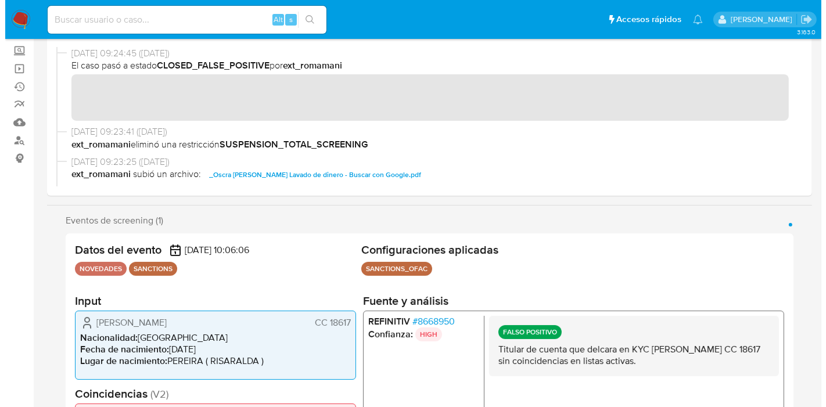
scroll to position [193, 0]
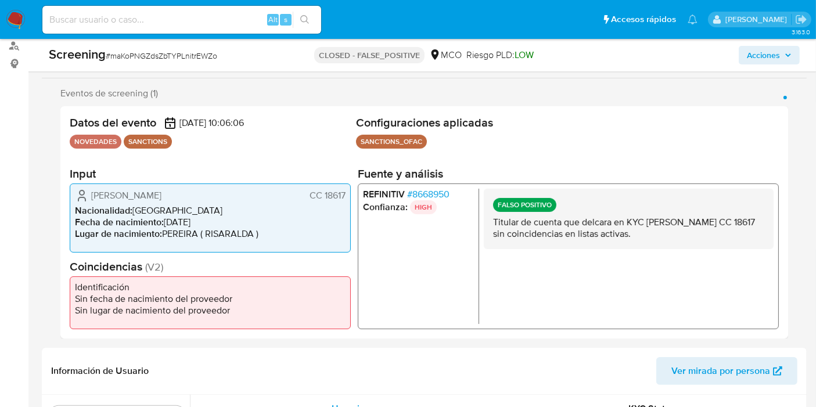
drag, startPoint x: 331, startPoint y: 197, endPoint x: 355, endPoint y: 194, distance: 24.0
click at [355, 194] on div "Datos del evento 23/07/2025 10:06:06 NOVEDADES SANCTIONS Configuraciones aplica…" at bounding box center [424, 222] width 728 height 232
click at [345, 195] on div "Fidel Marco Rodriguez Peña CC 18617 Nacionalidad : Colombia Fecha de nacimiento…" at bounding box center [210, 217] width 281 height 69
click at [327, 196] on span "CC 18617" at bounding box center [328, 195] width 36 height 12
drag, startPoint x: 322, startPoint y: 198, endPoint x: 347, endPoint y: 200, distance: 25.0
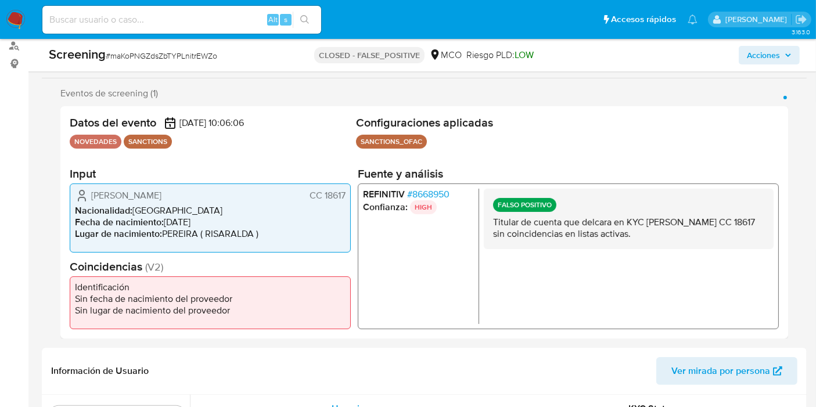
click at [347, 200] on div "Fidel Marco Rodriguez Peña CC 18617 Nacionalidad : Colombia Fecha de nacimiento…" at bounding box center [210, 217] width 281 height 69
click at [436, 195] on span "# 8668950" at bounding box center [428, 194] width 42 height 12
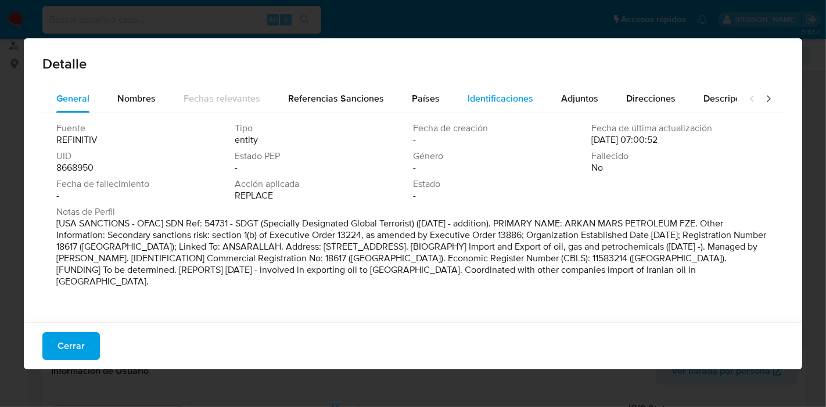
click at [519, 92] on span "Identificaciones" at bounding box center [500, 98] width 66 height 13
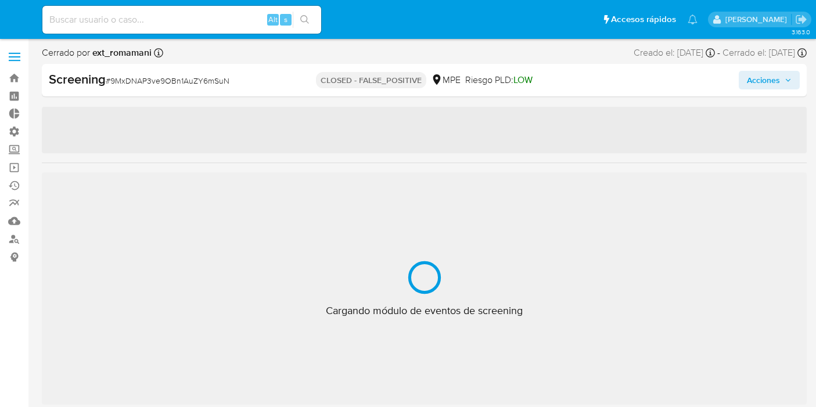
select select "10"
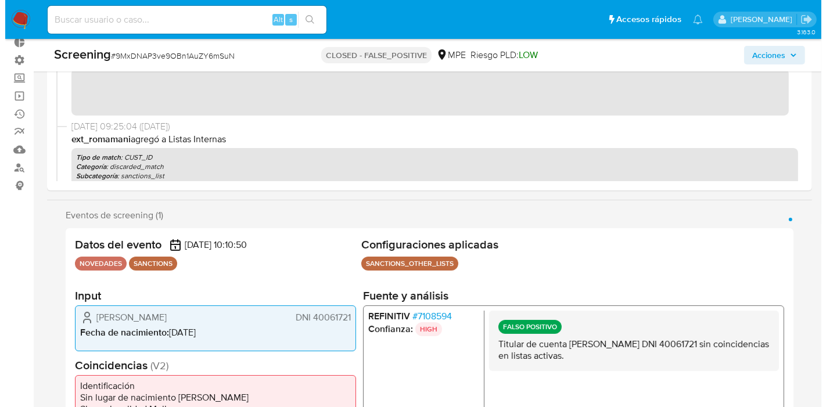
scroll to position [193, 0]
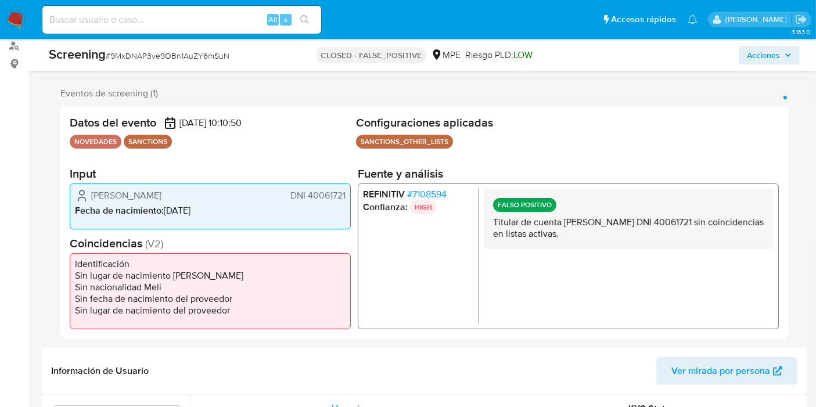
drag, startPoint x: 307, startPoint y: 195, endPoint x: 349, endPoint y: 196, distance: 41.8
click at [349, 196] on div "Maribeth Horna Navarro DNI 40061721 Fecha de nacimiento : 11/12/1978" at bounding box center [210, 206] width 281 height 46
click at [428, 188] on span "# 7108594" at bounding box center [426, 194] width 39 height 12
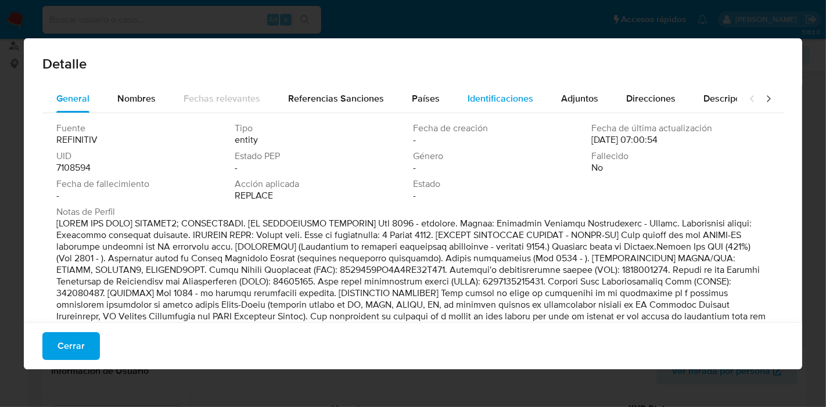
click at [477, 94] on span "Identificaciones" at bounding box center [500, 98] width 66 height 13
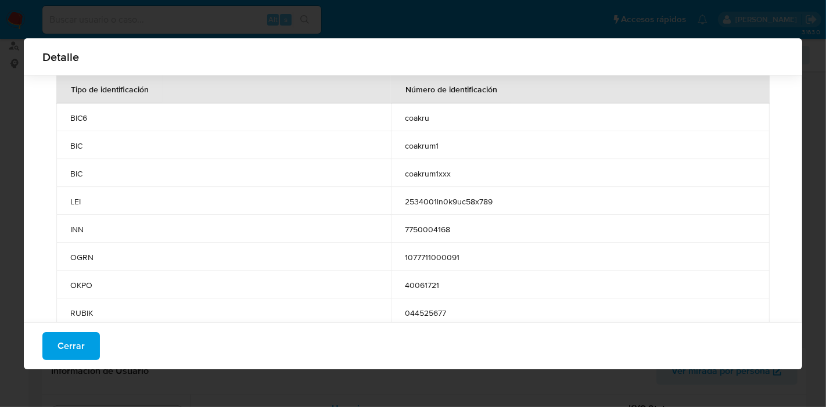
scroll to position [61, 0]
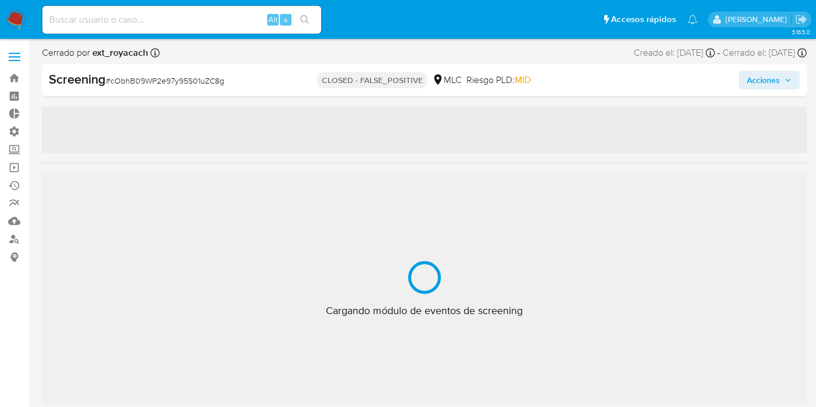
select select "10"
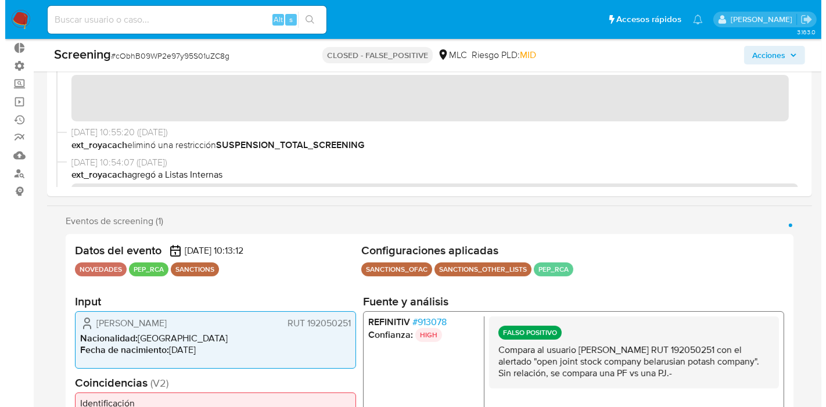
scroll to position [193, 0]
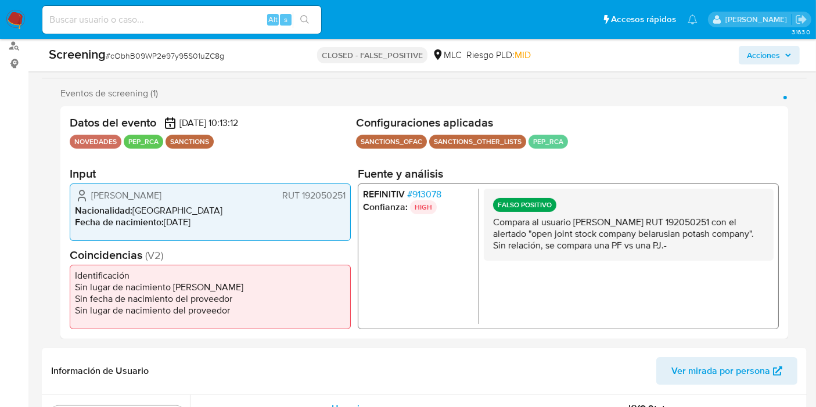
drag, startPoint x: 299, startPoint y: 198, endPoint x: 346, endPoint y: 199, distance: 46.5
click at [346, 199] on div "[PERSON_NAME] RUT 192050251 Nacionalidad : [DEMOGRAPHIC_DATA] Fecha de nacimien…" at bounding box center [210, 211] width 281 height 57
click at [427, 183] on div "REFINITIV # 913078 Confianza: HIGH FALSO POSITIVO Compara al usuario [PERSON_NA…" at bounding box center [568, 256] width 421 height 146
click at [426, 193] on span "# 913078" at bounding box center [424, 194] width 34 height 12
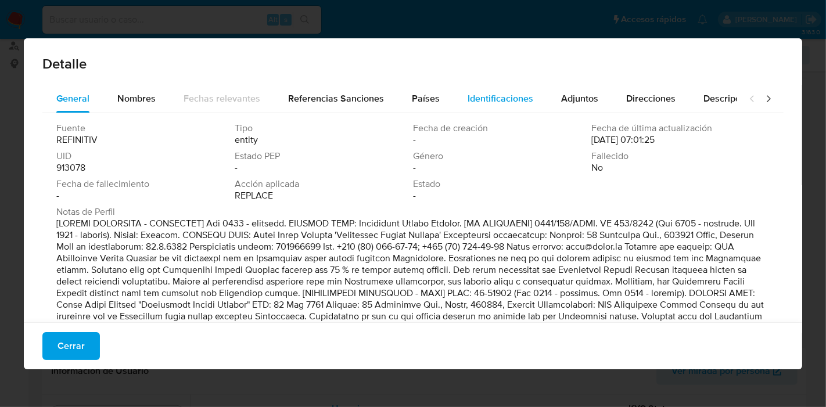
click at [485, 90] on div "Identificaciones" at bounding box center [500, 99] width 66 height 28
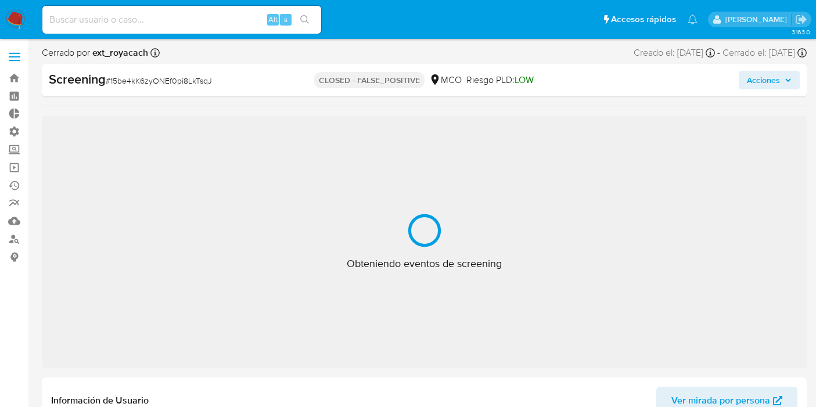
select select "10"
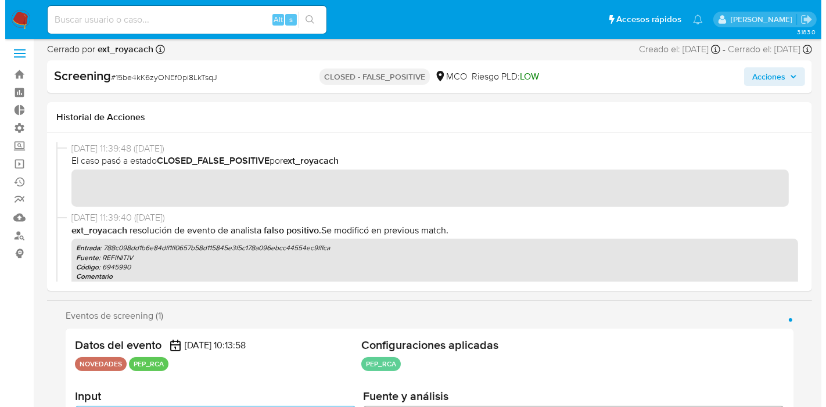
scroll to position [546, 0]
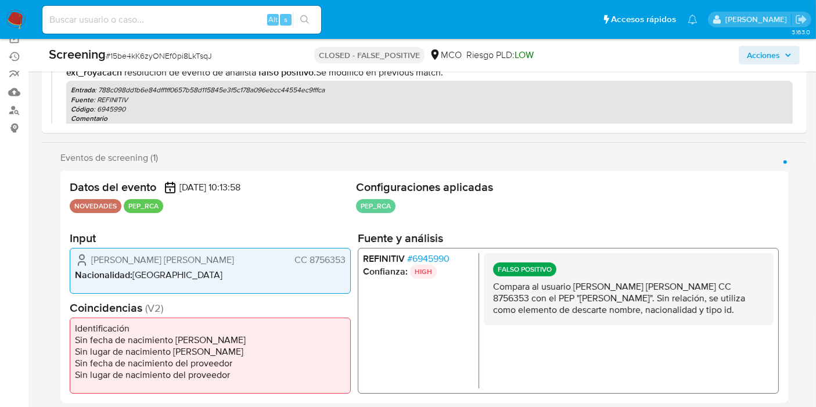
drag, startPoint x: 308, startPoint y: 265, endPoint x: 350, endPoint y: 260, distance: 41.6
click at [350, 260] on div "Obredor Castro Alexander Antonio CC 8756353 Nacionalidad : Colombia" at bounding box center [210, 270] width 281 height 46
click at [416, 264] on p "HIGH" at bounding box center [423, 271] width 27 height 14
click at [432, 268] on p "HIGH" at bounding box center [423, 271] width 27 height 14
click at [434, 260] on span "# 6945990" at bounding box center [428, 259] width 42 height 12
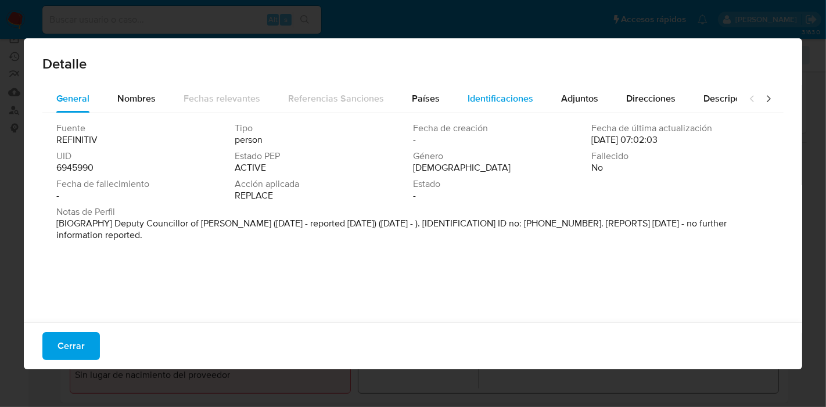
click at [476, 105] on span "Identificaciones" at bounding box center [500, 98] width 66 height 13
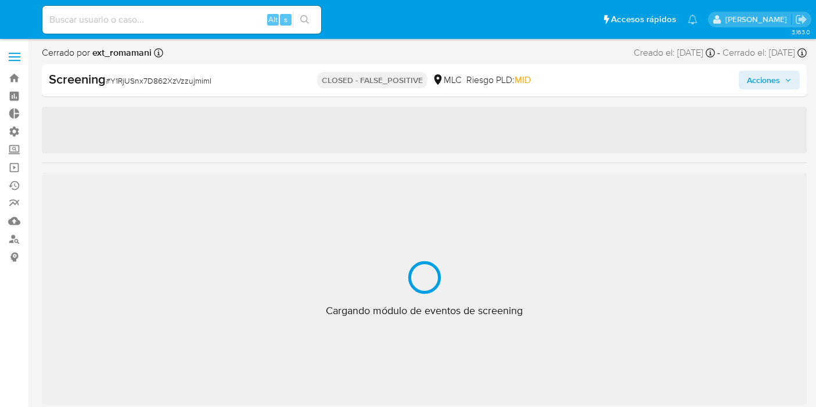
select select "10"
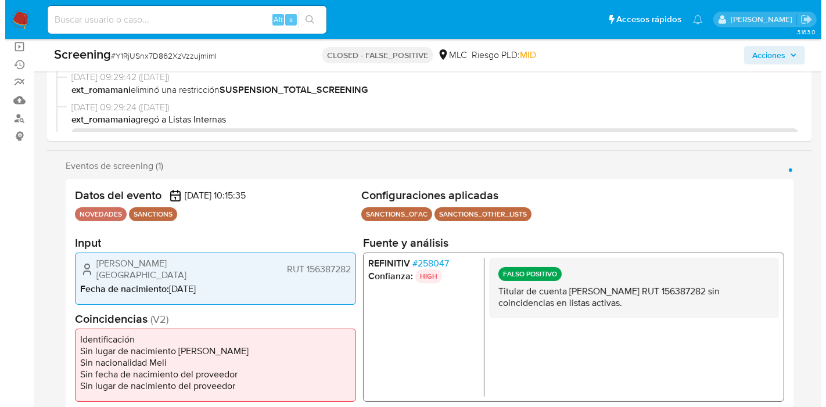
scroll to position [129, 0]
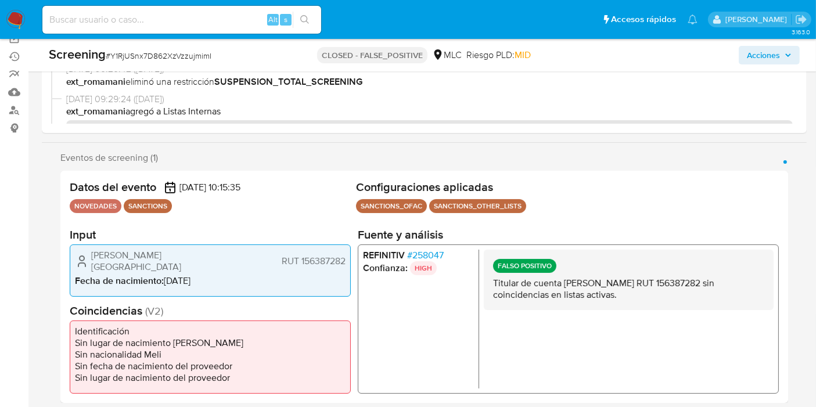
drag, startPoint x: 302, startPoint y: 261, endPoint x: 328, endPoint y: 264, distance: 26.3
click at [328, 264] on span "RUT 156387282" at bounding box center [314, 262] width 64 height 12
click at [306, 256] on span "RUT 156387282" at bounding box center [314, 262] width 64 height 12
drag, startPoint x: 300, startPoint y: 260, endPoint x: 349, endPoint y: 270, distance: 49.9
click at [349, 270] on div "MacArena Fernanda Arancibia Cartagena RUT 156387282 Fecha de nacimiento : 29/10…" at bounding box center [210, 270] width 281 height 52
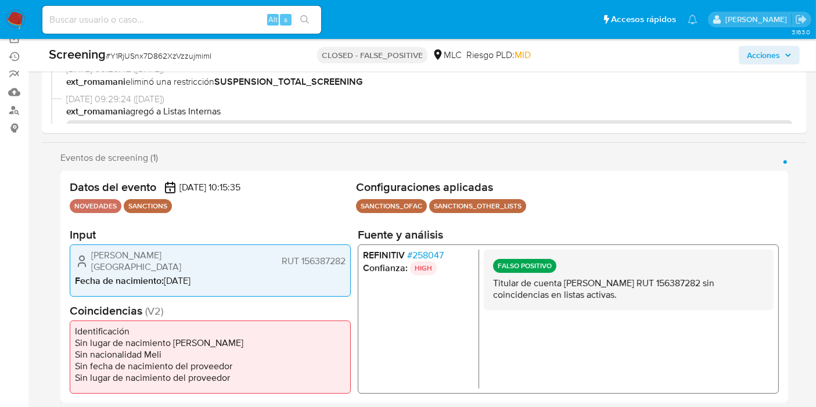
click at [429, 251] on span "# 258047" at bounding box center [425, 256] width 37 height 12
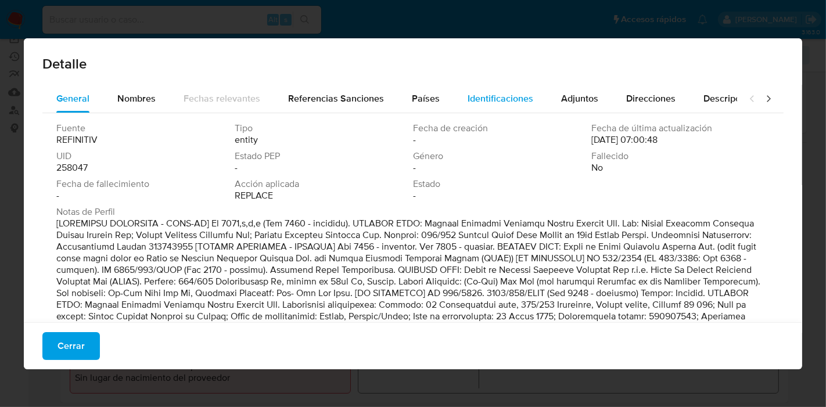
click at [522, 110] on div "Identificaciones" at bounding box center [500, 99] width 66 height 28
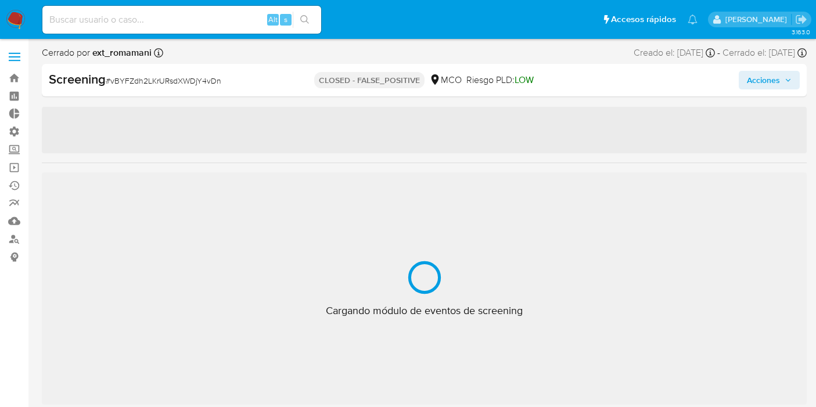
select select "10"
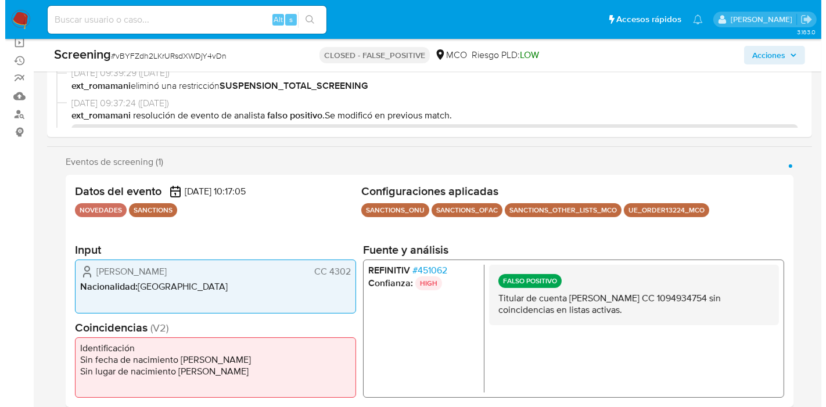
scroll to position [129, 0]
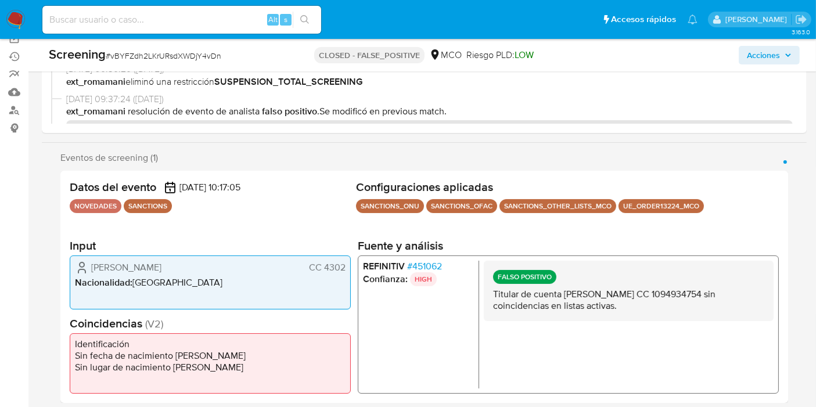
drag, startPoint x: 325, startPoint y: 267, endPoint x: 344, endPoint y: 271, distance: 19.5
click at [344, 271] on span "CC 4302" at bounding box center [327, 268] width 37 height 12
click at [411, 262] on span "# 451062" at bounding box center [424, 267] width 35 height 12
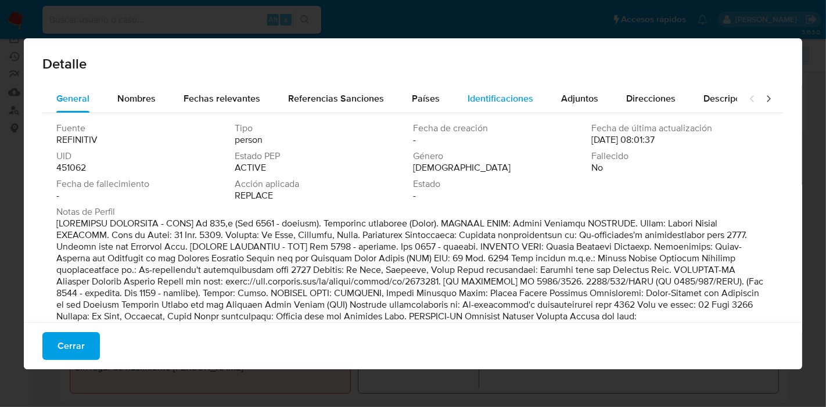
click at [467, 103] on span "Identificaciones" at bounding box center [500, 98] width 66 height 13
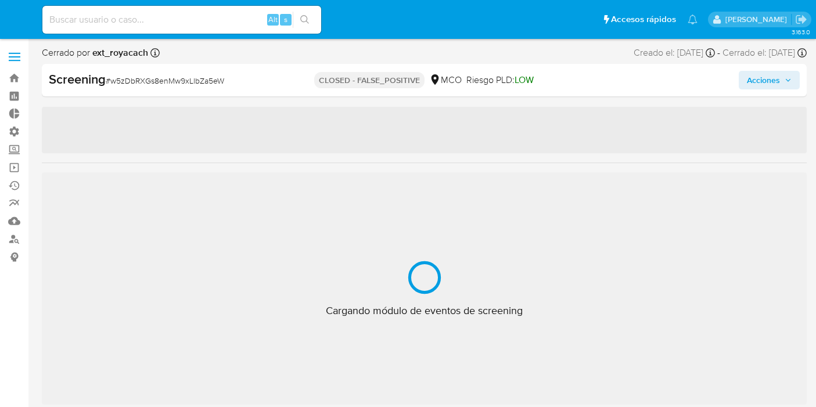
select select "10"
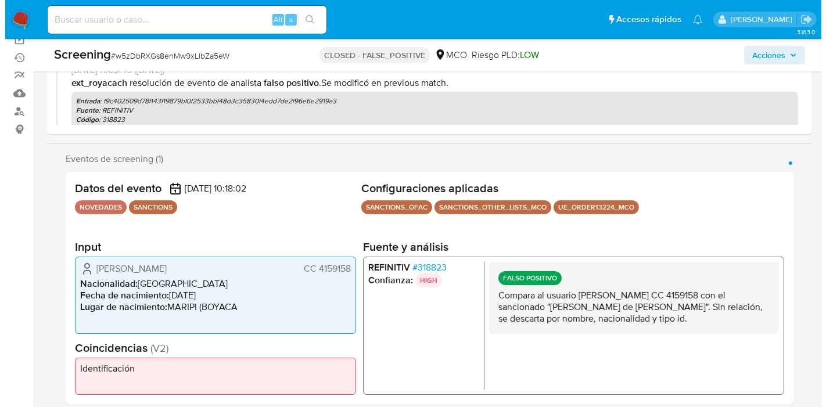
scroll to position [129, 0]
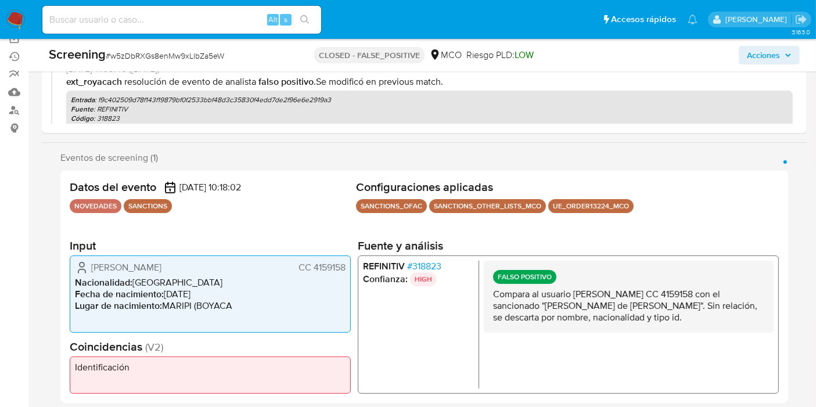
drag, startPoint x: 310, startPoint y: 268, endPoint x: 350, endPoint y: 268, distance: 39.5
click at [350, 268] on div "[PERSON_NAME] CC 4159158 Nacionalidad : [DEMOGRAPHIC_DATA] Fecha de nacimiento …" at bounding box center [210, 294] width 281 height 77
click at [425, 261] on span "# 318823" at bounding box center [424, 267] width 34 height 12
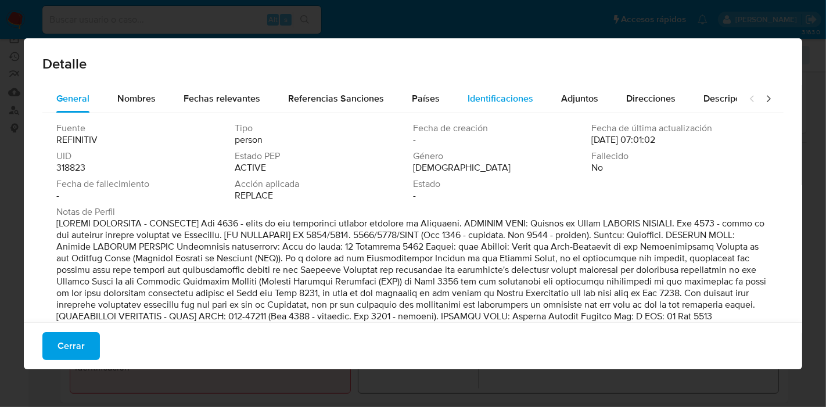
click at [489, 93] on span "Identificaciones" at bounding box center [500, 98] width 66 height 13
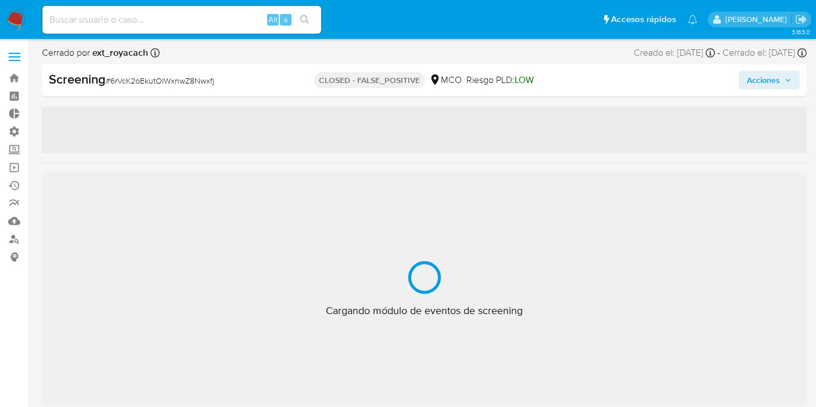
select select "10"
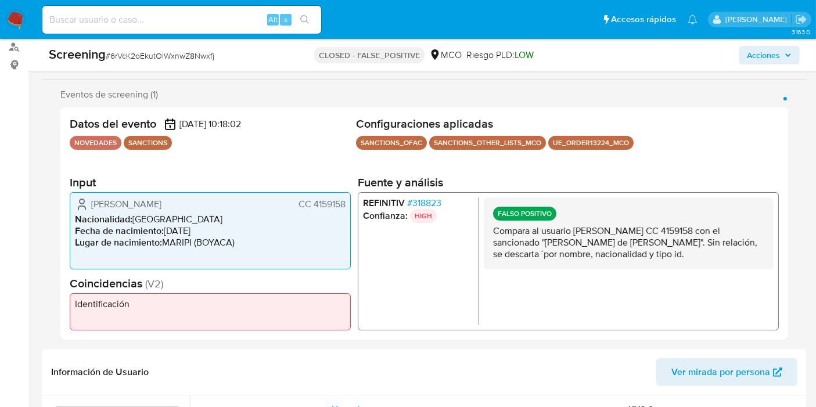
scroll to position [193, 0]
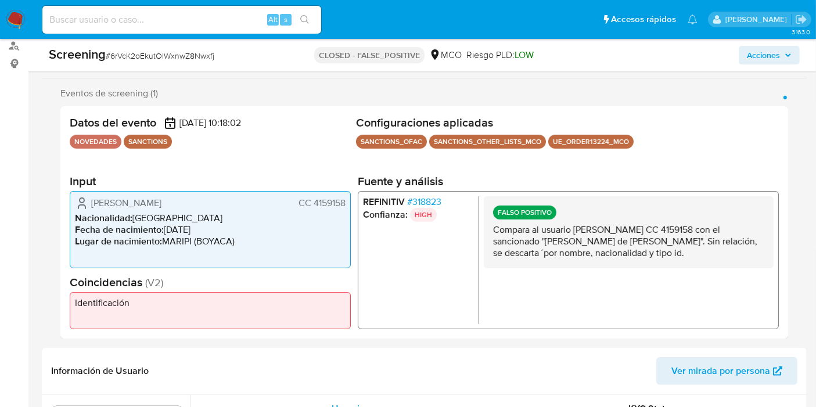
drag, startPoint x: 312, startPoint y: 205, endPoint x: 346, endPoint y: 204, distance: 34.3
click at [346, 204] on div "Cesar Gonzalez Castellanos CC 4159158 Nacionalidad : Colombia Fecha de nacimien…" at bounding box center [210, 229] width 281 height 77
click at [445, 200] on li "REFINITIV # 318823" at bounding box center [418, 202] width 111 height 12
click at [444, 200] on li "REFINITIV # 318823" at bounding box center [418, 202] width 111 height 12
click at [441, 197] on span "# 318823" at bounding box center [424, 202] width 34 height 12
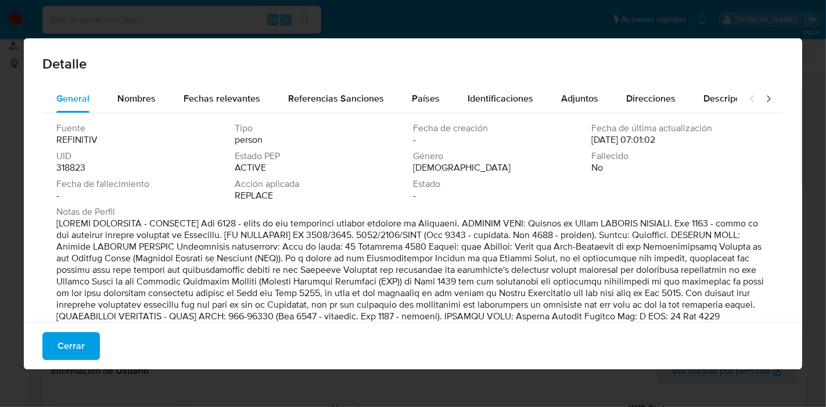
drag, startPoint x: 489, startPoint y: 105, endPoint x: 475, endPoint y: 120, distance: 20.5
click at [488, 103] on div "Identificaciones" at bounding box center [500, 99] width 66 height 28
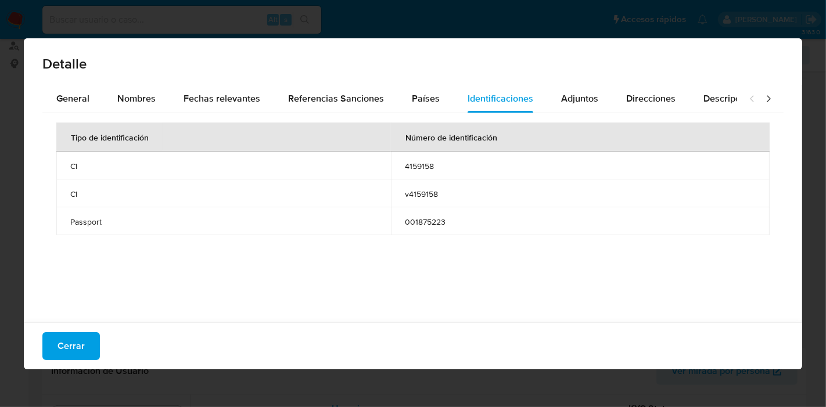
click at [78, 344] on span "Cerrar" at bounding box center [70, 346] width 27 height 26
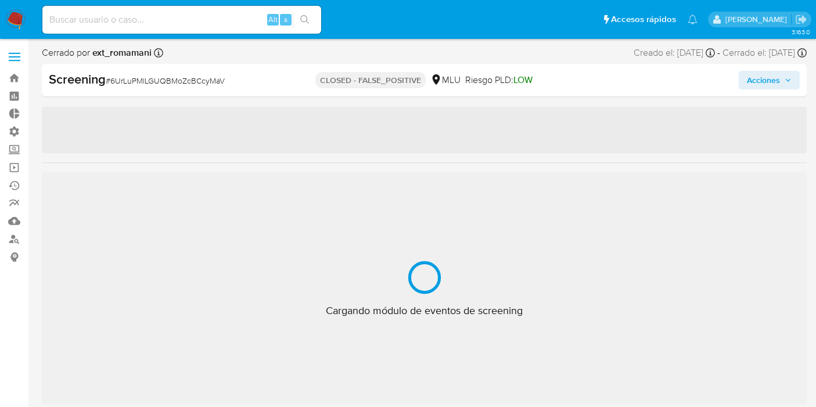
select select "10"
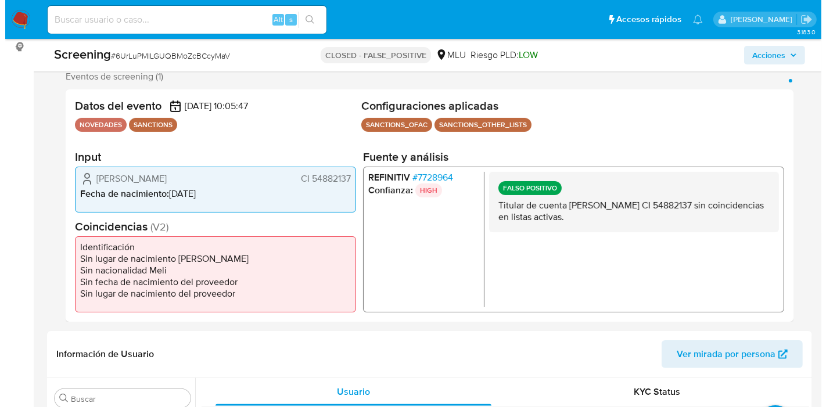
scroll to position [129, 0]
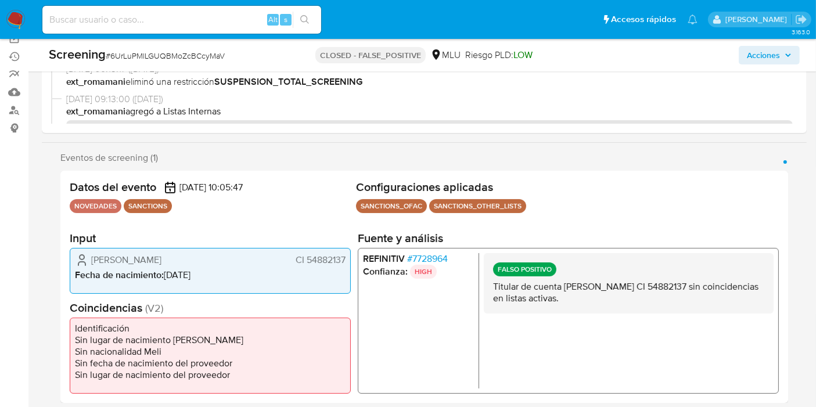
drag, startPoint x: 305, startPoint y: 255, endPoint x: 353, endPoint y: 264, distance: 49.0
click at [353, 264] on div "Datos del evento 25/07/2025 10:05:47 NOVEDADES SANCTIONS Configuraciones aplica…" at bounding box center [424, 287] width 728 height 232
click at [447, 261] on span "# 7728964" at bounding box center [427, 259] width 41 height 12
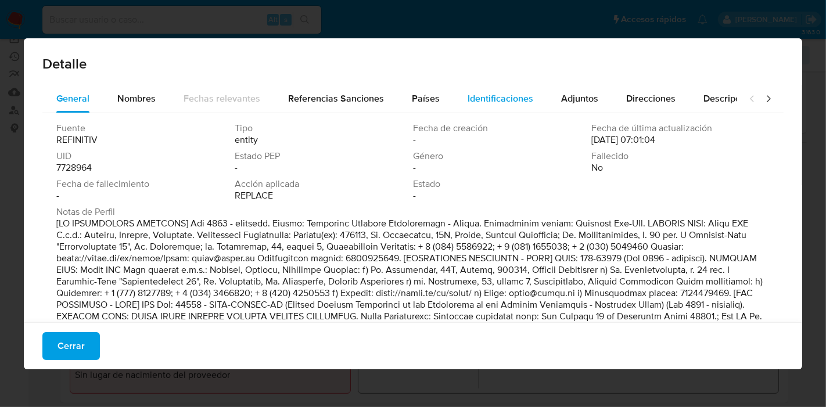
click at [488, 103] on span "Identificaciones" at bounding box center [500, 98] width 66 height 13
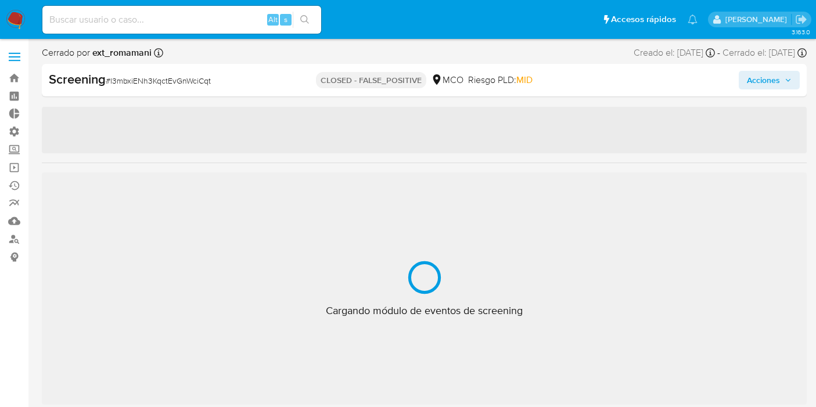
select select "10"
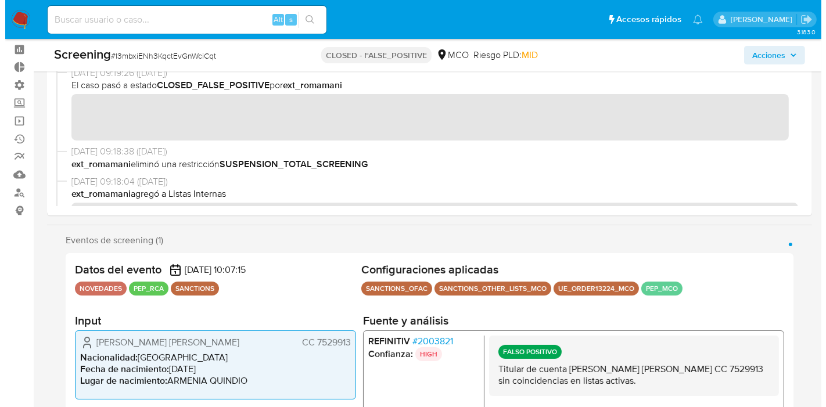
scroll to position [64, 0]
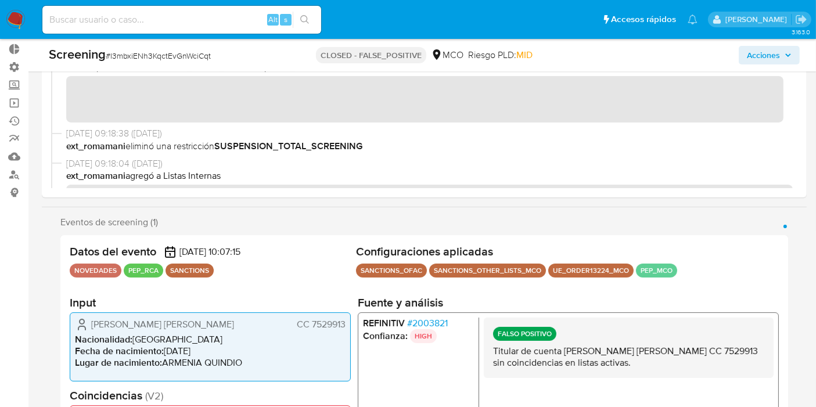
drag, startPoint x: 310, startPoint y: 323, endPoint x: 347, endPoint y: 327, distance: 36.8
click at [347, 327] on div "Perdomo Castaño Carlos Alberto CC 7529913 Nacionalidad : Colombia Fecha de naci…" at bounding box center [210, 346] width 281 height 69
click at [440, 318] on span "# 2003821" at bounding box center [427, 323] width 41 height 12
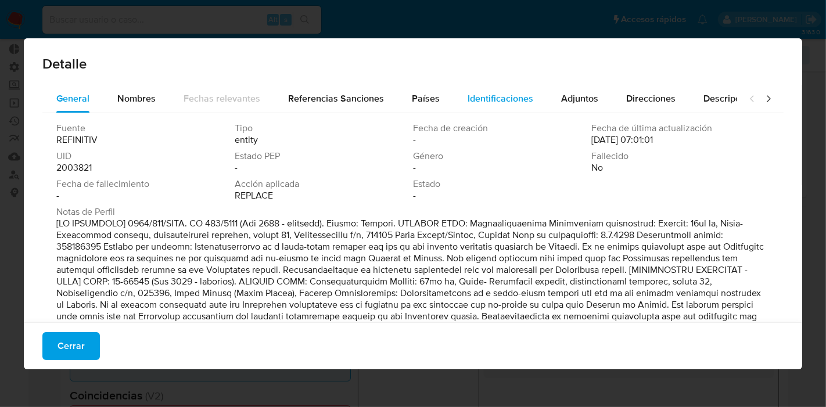
click at [511, 97] on span "Identificaciones" at bounding box center [500, 98] width 66 height 13
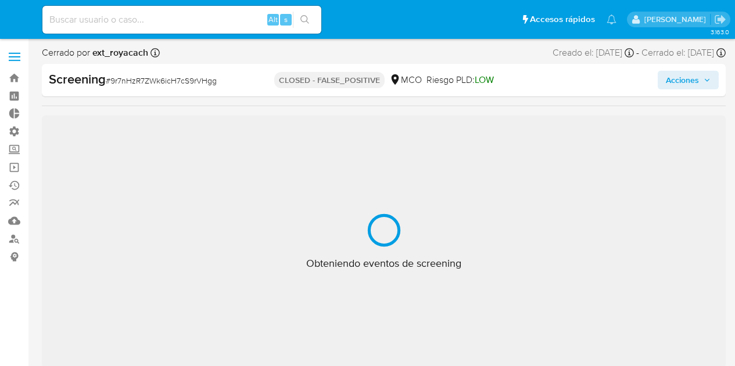
select select "10"
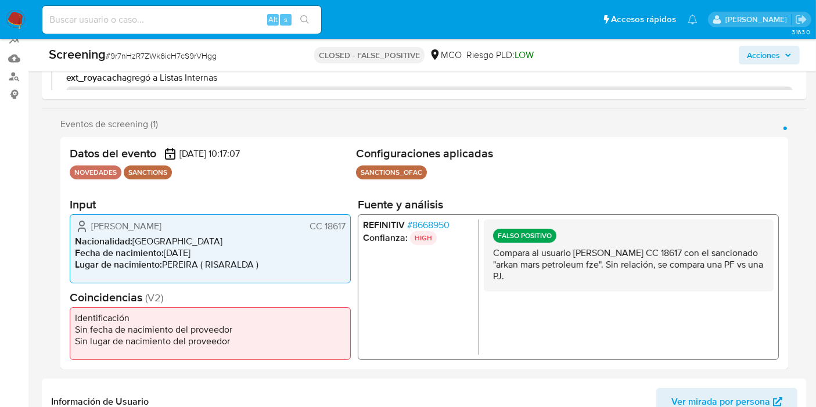
scroll to position [193, 0]
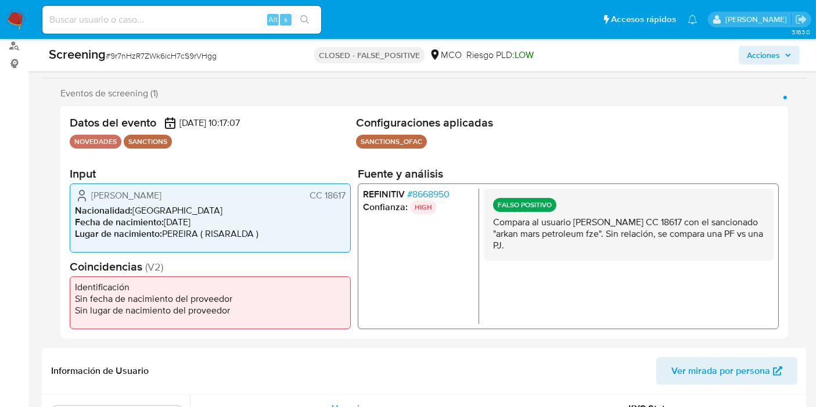
drag, startPoint x: 324, startPoint y: 193, endPoint x: 373, endPoint y: 195, distance: 49.4
click at [344, 190] on span "CC 18617" at bounding box center [328, 195] width 36 height 12
click at [413, 195] on span "# 8668950" at bounding box center [428, 194] width 42 height 12
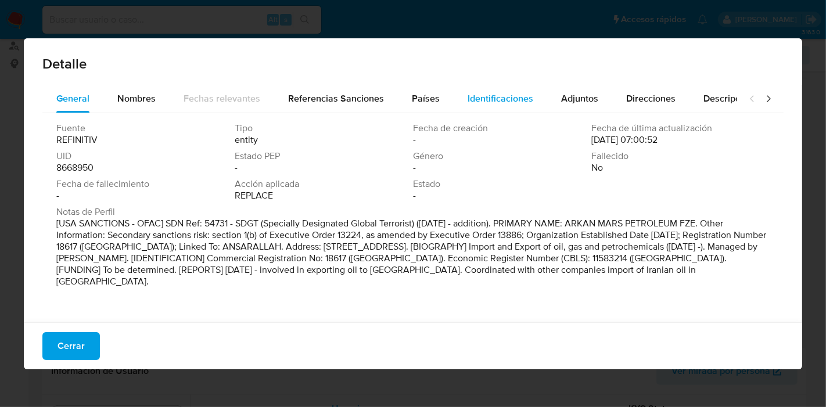
click at [521, 99] on span "Identificaciones" at bounding box center [500, 98] width 66 height 13
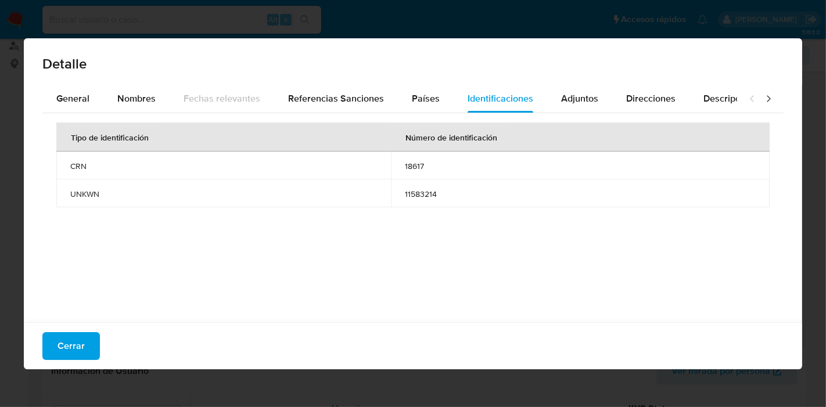
click at [46, 353] on button "Cerrar" at bounding box center [70, 346] width 57 height 28
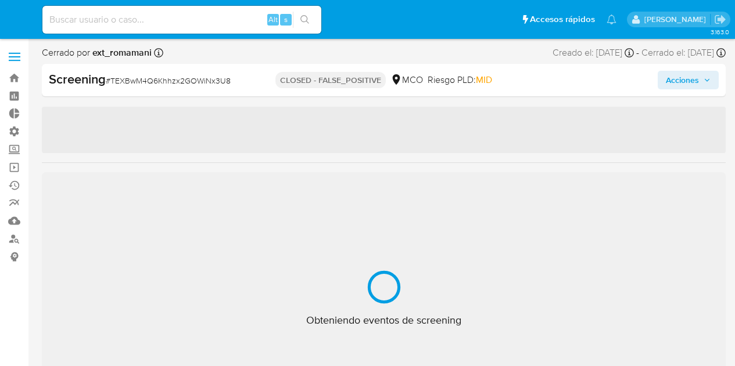
select select "10"
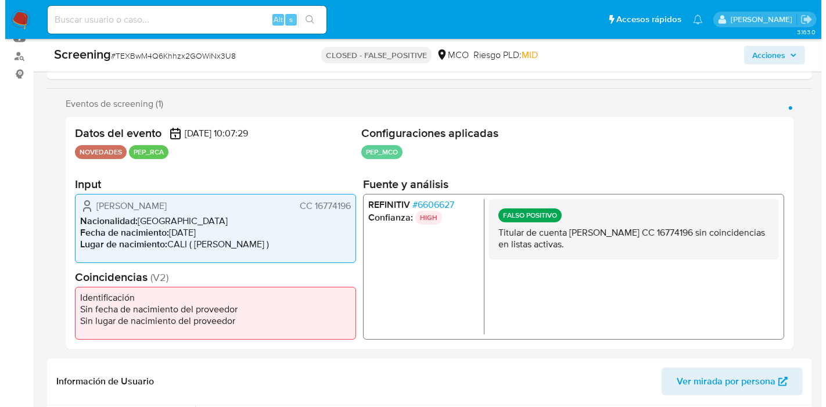
scroll to position [193, 0]
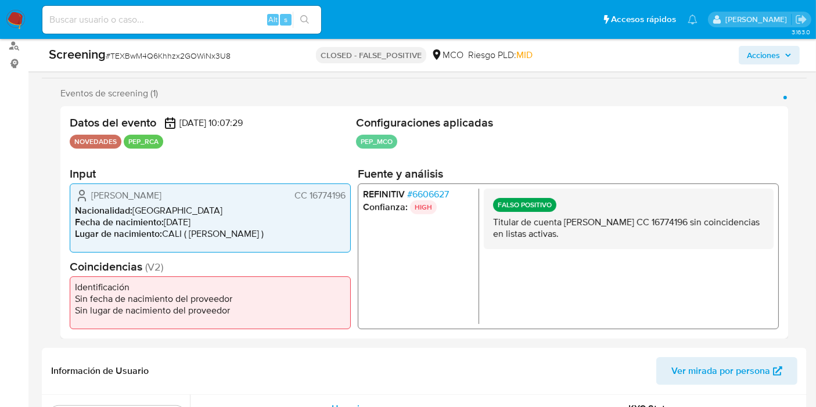
drag, startPoint x: 308, startPoint y: 197, endPoint x: 349, endPoint y: 192, distance: 41.6
click at [350, 190] on div "Datos del evento 26/07/2025 10:07:29 NOVEDADES PEP_RCA Configuraciones aplicada…" at bounding box center [424, 222] width 728 height 232
click at [439, 188] on span "# 6606627" at bounding box center [428, 194] width 42 height 12
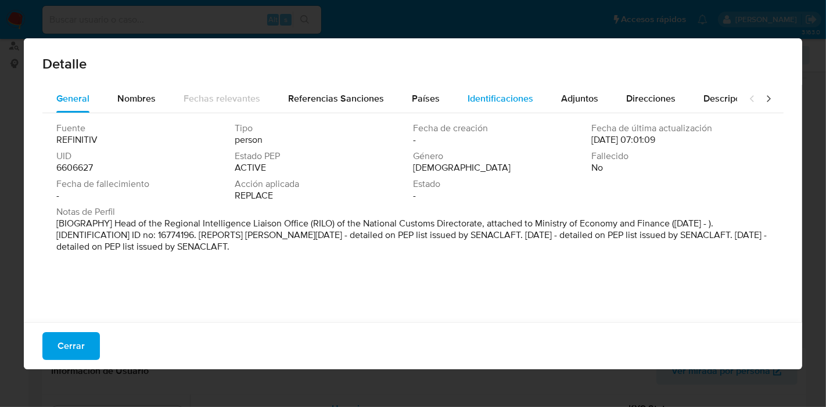
click at [514, 96] on span "Identificaciones" at bounding box center [500, 98] width 66 height 13
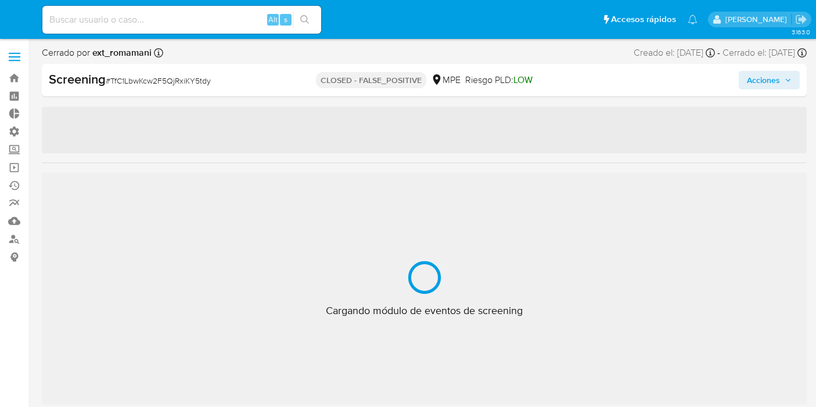
select select "10"
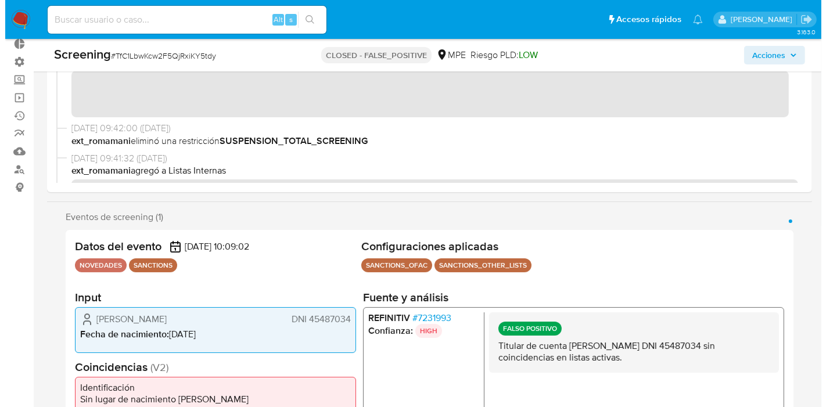
scroll to position [129, 0]
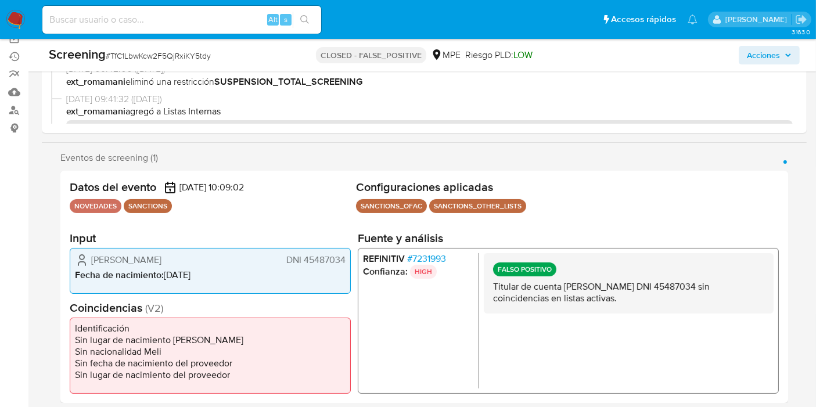
drag, startPoint x: 303, startPoint y: 258, endPoint x: 347, endPoint y: 258, distance: 44.7
click at [347, 258] on div "[PERSON_NAME] DNI 45487034 Fecha de nacimiento : [DEMOGRAPHIC_DATA]" at bounding box center [210, 270] width 281 height 46
click at [419, 260] on span "# 7231993" at bounding box center [426, 259] width 39 height 12
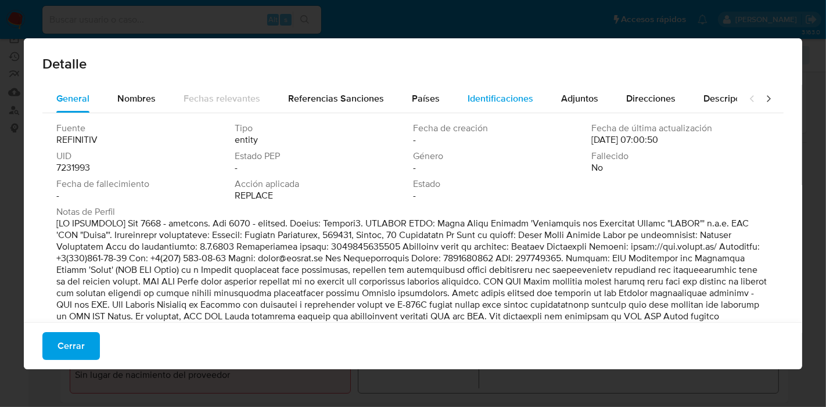
click at [516, 85] on div "Identificaciones" at bounding box center [500, 99] width 66 height 28
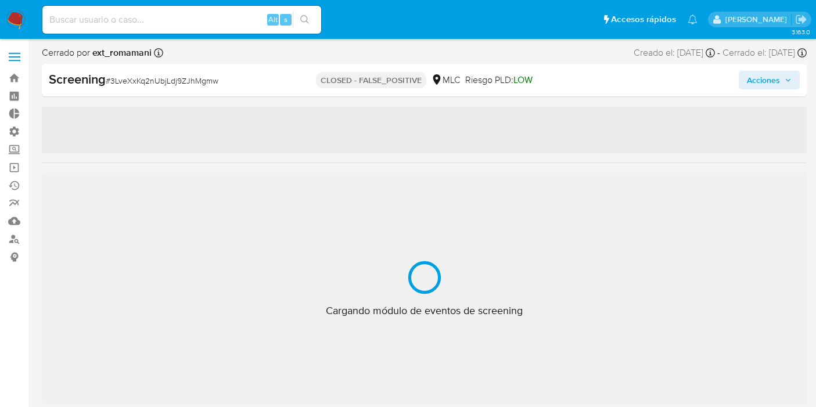
select select "10"
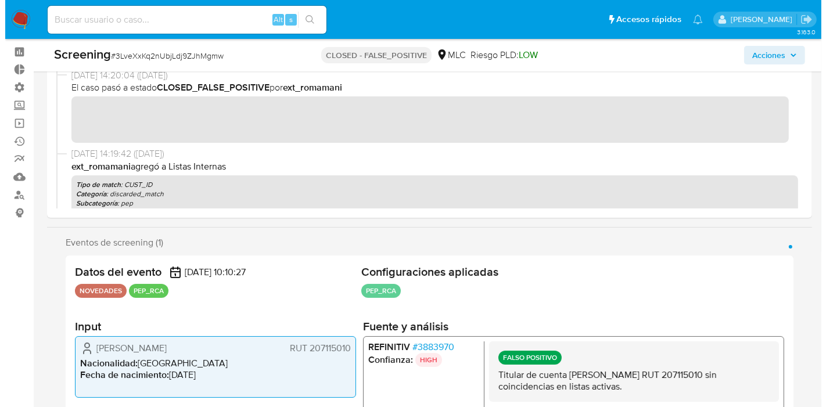
scroll to position [64, 0]
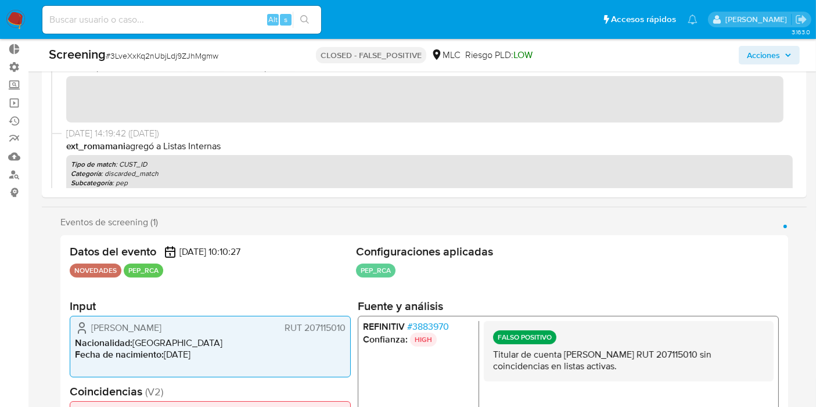
drag, startPoint x: 304, startPoint y: 332, endPoint x: 346, endPoint y: 331, distance: 41.8
click at [346, 331] on div "Sebastián Ignacio Madariaga Rodríguez RUT 207115010 Nacionalidad : Chile Fecha …" at bounding box center [210, 347] width 281 height 62
click at [433, 321] on span "# 3883970" at bounding box center [428, 327] width 42 height 12
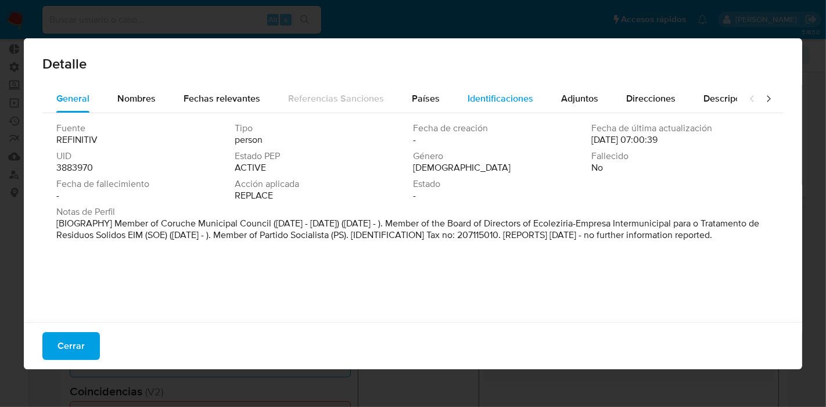
drag, startPoint x: 504, startPoint y: 118, endPoint x: 504, endPoint y: 103, distance: 14.5
click at [501, 113] on div "Fuente REFINITIV Tipo person Fecha de creación - Fecha de última actualización …" at bounding box center [412, 214] width 741 height 203
click at [504, 103] on span "Identificaciones" at bounding box center [500, 98] width 66 height 13
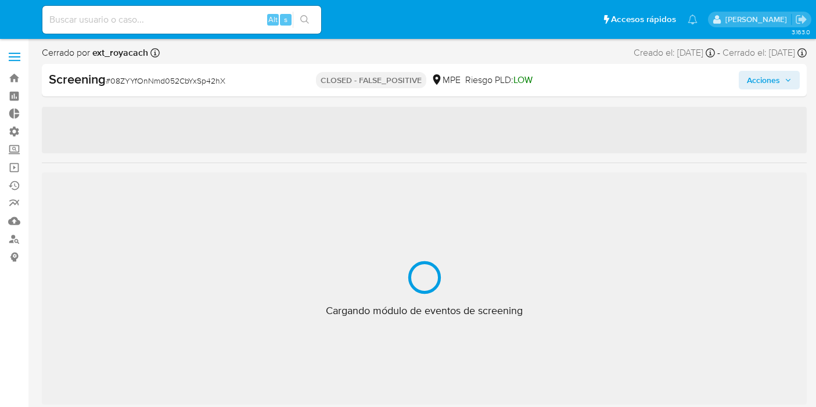
select select "10"
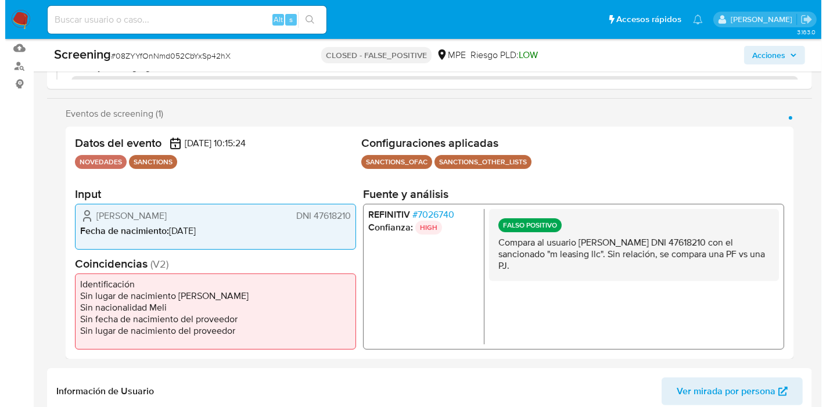
scroll to position [193, 0]
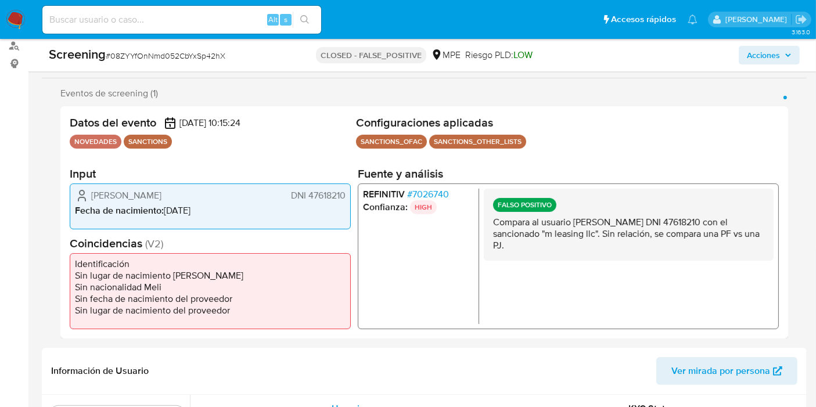
drag, startPoint x: 308, startPoint y: 192, endPoint x: 347, endPoint y: 196, distance: 38.5
click at [347, 196] on div "Yovanna Chambilla Rodriguez DNI 47618210 Fecha de nacimiento : 22/02/1993" at bounding box center [210, 206] width 281 height 46
click at [434, 191] on span "# 7026740" at bounding box center [428, 194] width 42 height 12
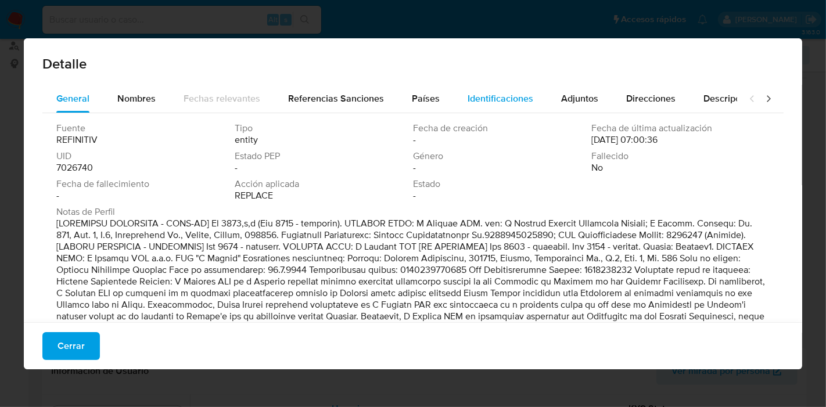
click at [505, 88] on div "Identificaciones" at bounding box center [500, 99] width 66 height 28
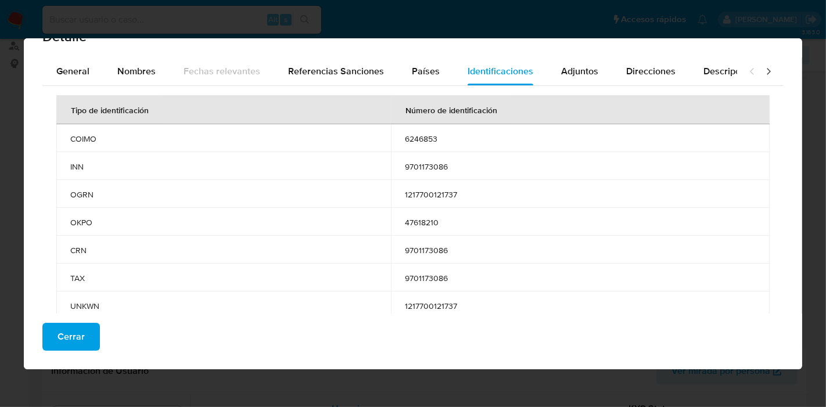
scroll to position [42, 0]
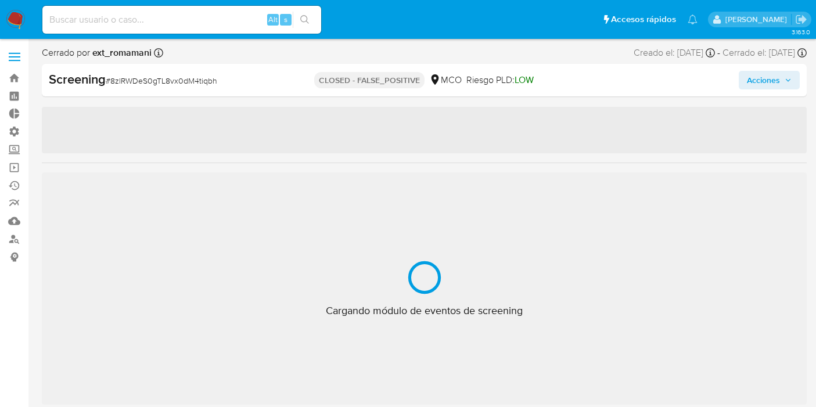
select select "10"
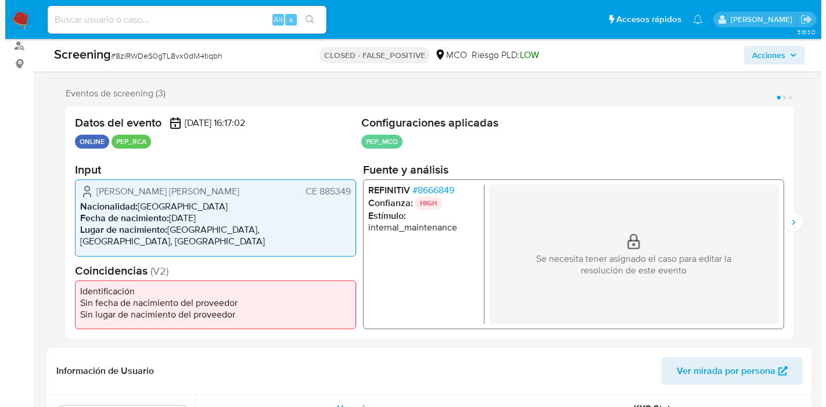
scroll to position [546, 0]
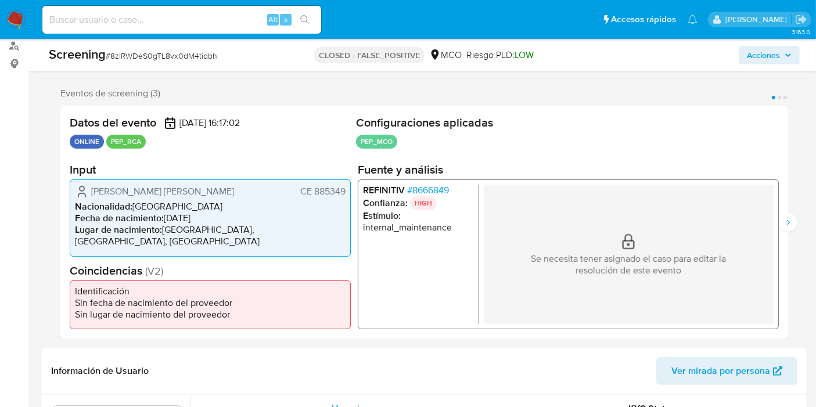
drag, startPoint x: 315, startPoint y: 196, endPoint x: 351, endPoint y: 195, distance: 36.0
click at [344, 195] on span "CE 885349" at bounding box center [322, 192] width 45 height 12
click at [414, 196] on span "# 8666849" at bounding box center [428, 191] width 42 height 12
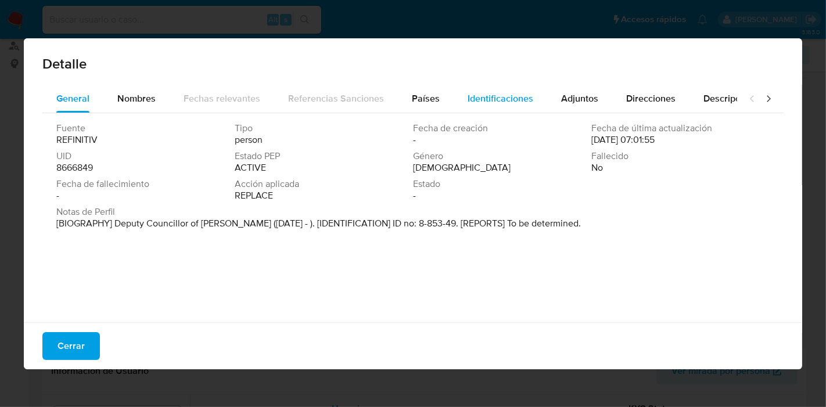
click at [486, 110] on div "Identificaciones" at bounding box center [500, 99] width 66 height 28
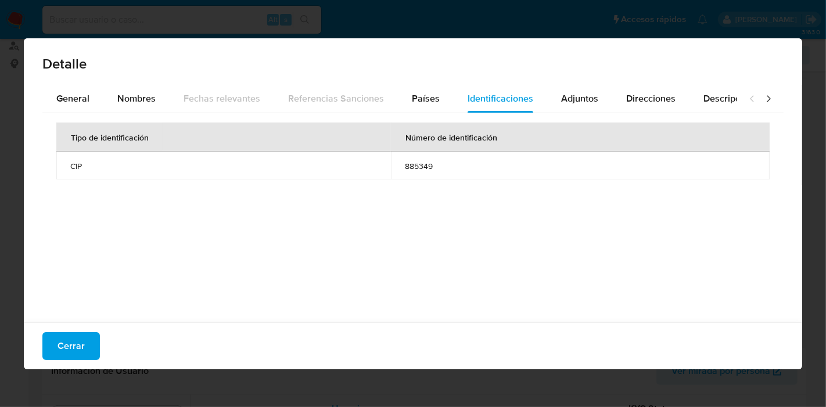
click at [84, 348] on button "Cerrar" at bounding box center [70, 346] width 57 height 28
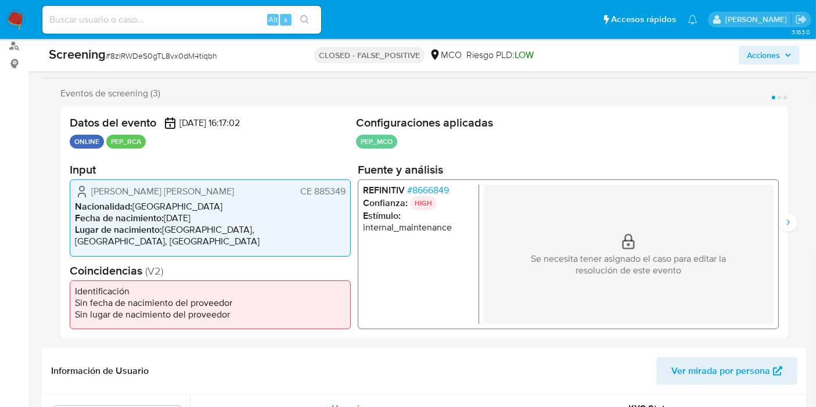
click at [785, 233] on div "Datos del evento 28/07/2025 16:17:02 ONLINE PEP_RCA Configuraciones aplicadas P…" at bounding box center [424, 222] width 728 height 232
click at [788, 223] on icon "Siguiente" at bounding box center [788, 222] width 3 height 5
click at [437, 190] on span "# 8666849" at bounding box center [428, 191] width 42 height 12
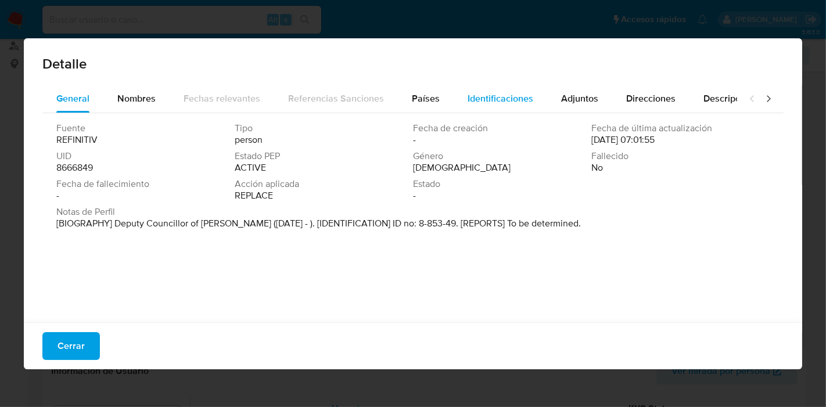
click at [506, 93] on span "Identificaciones" at bounding box center [500, 98] width 66 height 13
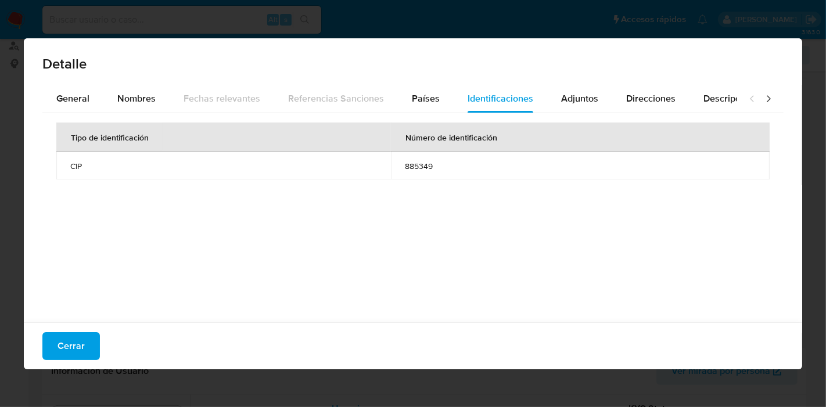
click at [63, 336] on span "Cerrar" at bounding box center [70, 346] width 27 height 26
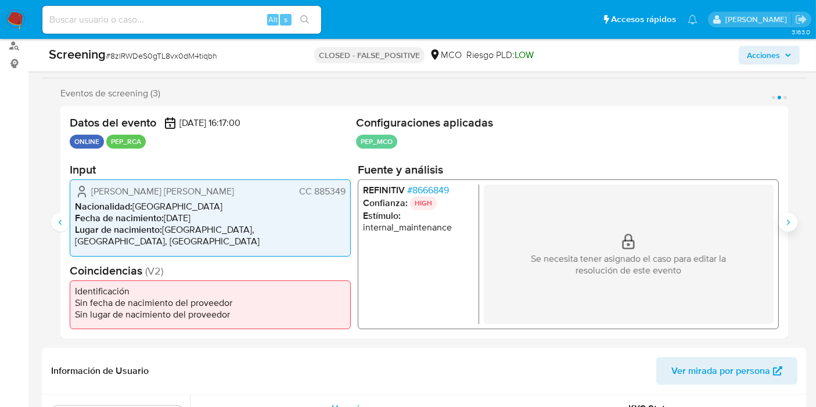
click at [786, 214] on button "Siguiente" at bounding box center [788, 222] width 19 height 19
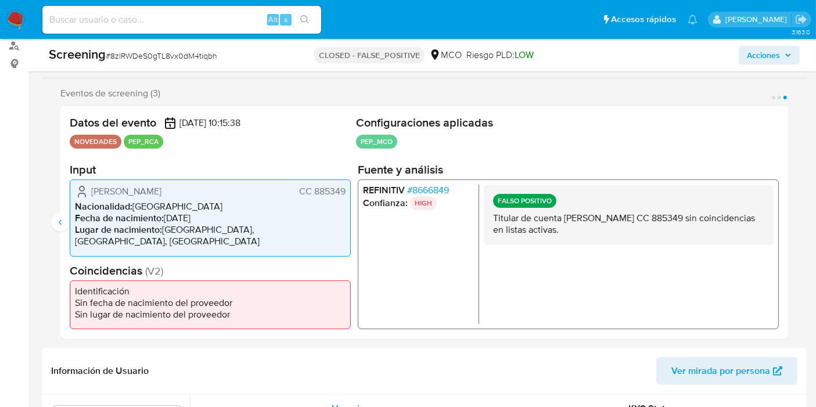
click at [443, 186] on div "REFINITIV # 8666849 Confianza: HIGH FALSO POSITIVO Titular de cuenta Abel Maria…" at bounding box center [568, 254] width 421 height 150
click at [445, 188] on span "# 8666849" at bounding box center [428, 191] width 42 height 12
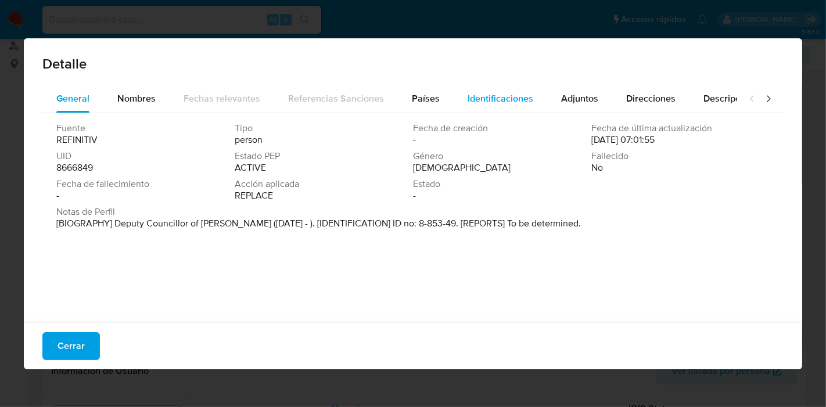
click at [467, 101] on span "Identificaciones" at bounding box center [500, 98] width 66 height 13
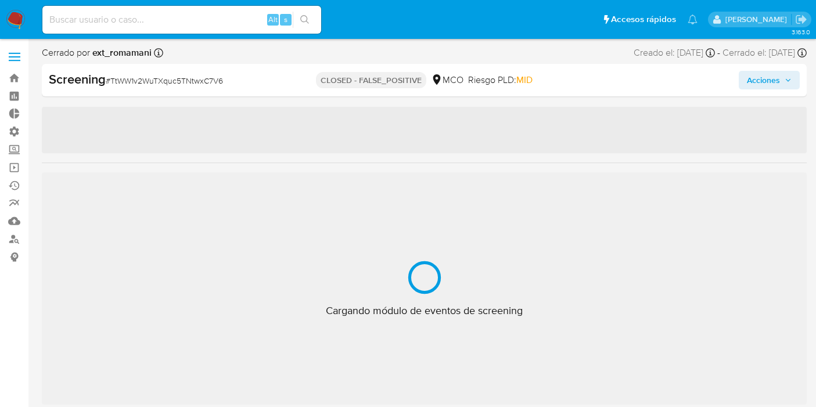
select select "10"
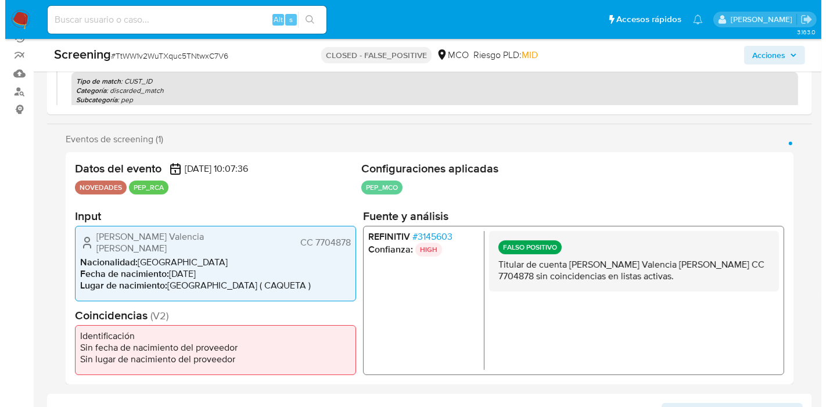
scroll to position [258, 0]
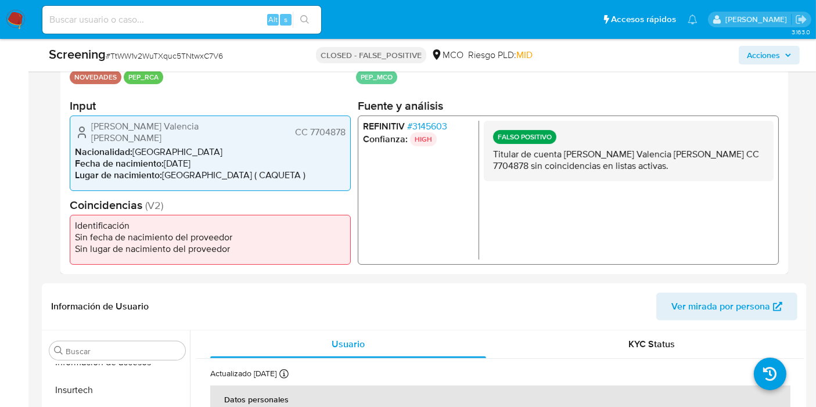
drag, startPoint x: 310, startPoint y: 130, endPoint x: 345, endPoint y: 130, distance: 34.8
click at [345, 130] on div "Alexander Valencia Ramirez CC 7704878 Nacionalidad : Colombia Fecha de nacimien…" at bounding box center [210, 153] width 281 height 75
click at [414, 123] on span "# 3145603" at bounding box center [427, 127] width 40 height 12
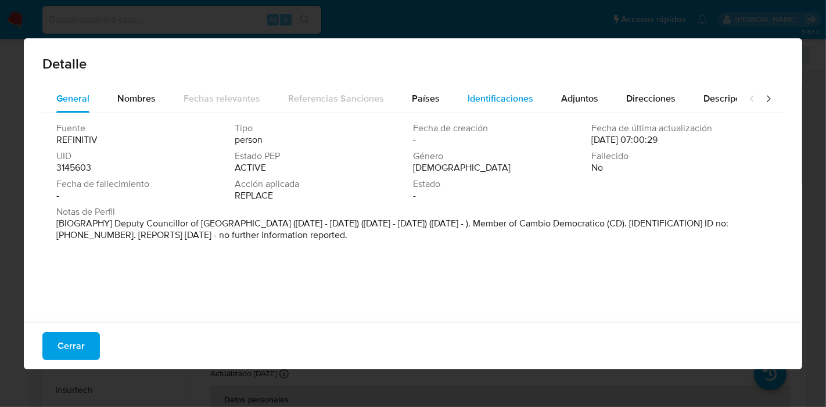
click at [478, 107] on div "Identificaciones" at bounding box center [500, 99] width 66 height 28
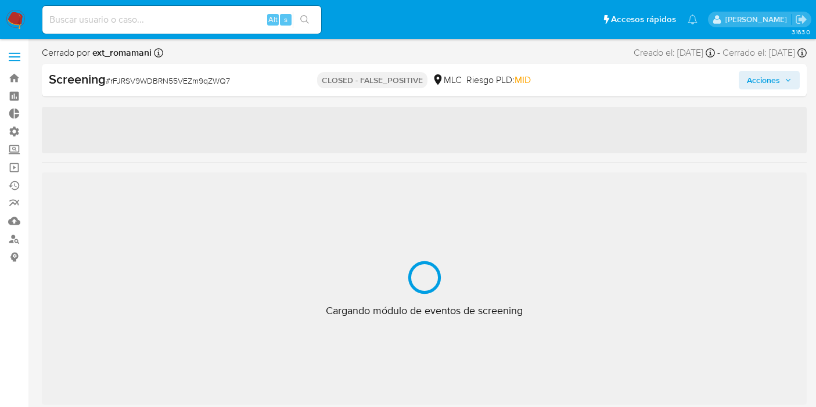
select select "10"
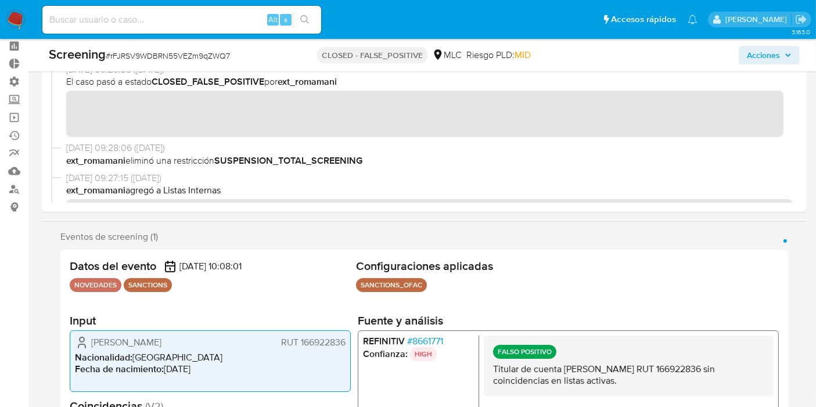
scroll to position [193, 0]
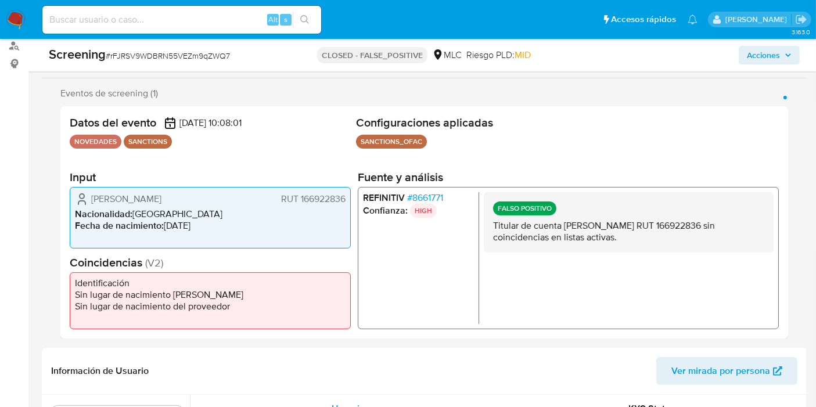
drag, startPoint x: 298, startPoint y: 200, endPoint x: 347, endPoint y: 206, distance: 48.5
click at [347, 206] on div "Juan Sebastián Valenzuela González RUT 166922836 Nacionalidad : Chile Fecha de …" at bounding box center [210, 218] width 281 height 62
click at [411, 192] on span "# 8661771" at bounding box center [425, 198] width 36 height 12
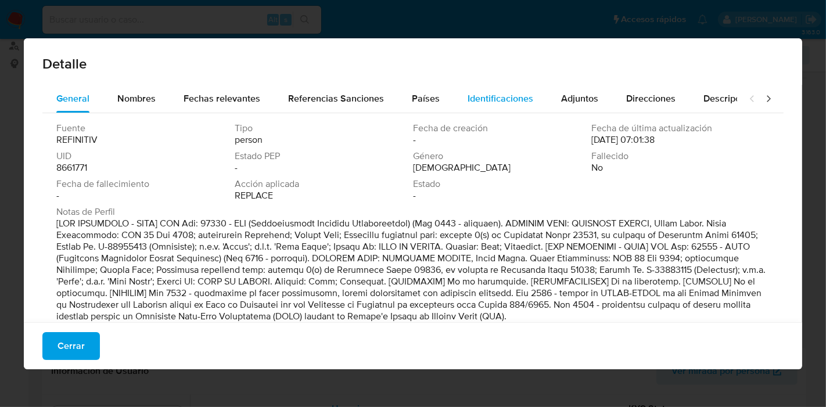
click at [479, 106] on div "Identificaciones" at bounding box center [500, 99] width 66 height 28
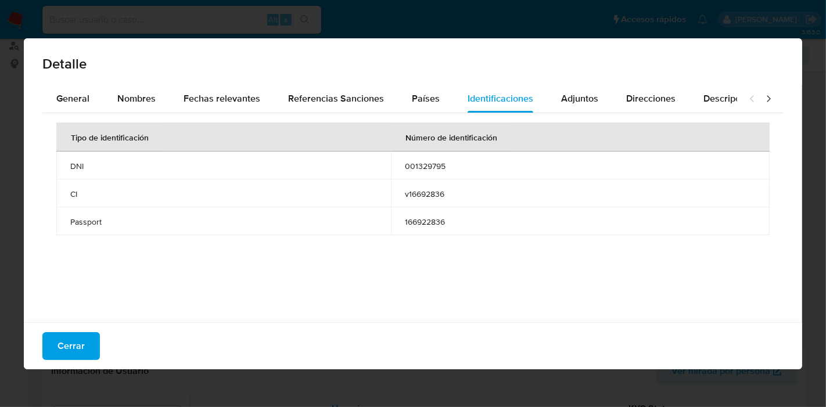
click at [66, 341] on span "Cerrar" at bounding box center [70, 346] width 27 height 26
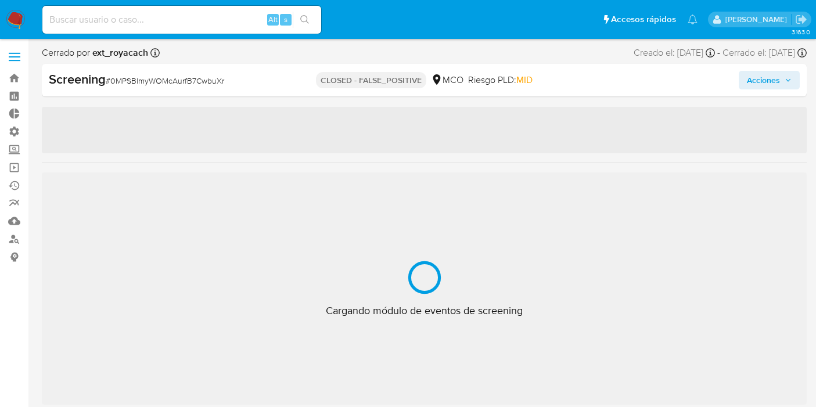
select select "10"
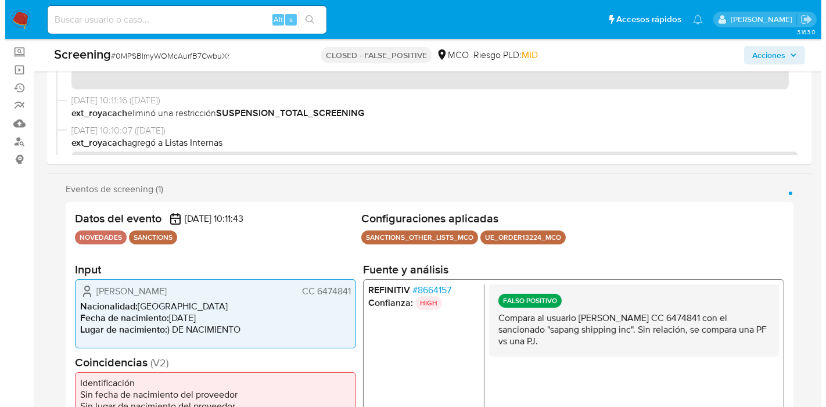
scroll to position [129, 0]
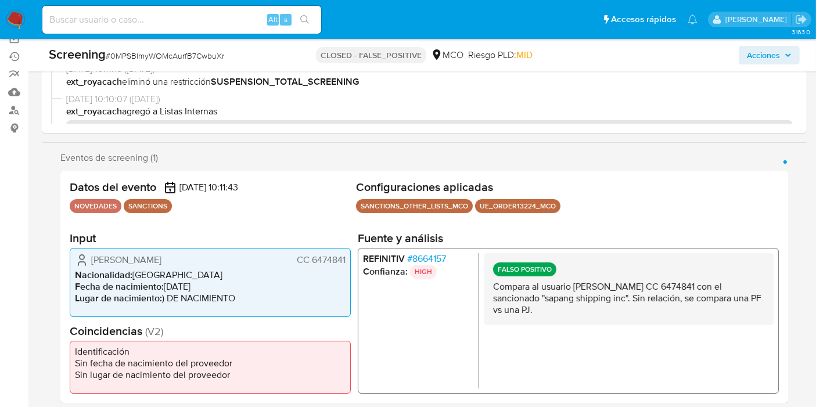
drag, startPoint x: 312, startPoint y: 261, endPoint x: 346, endPoint y: 260, distance: 34.3
click at [346, 260] on div "[PERSON_NAME] CC 6474841 Nacionalidad : [DEMOGRAPHIC_DATA] Fecha de nacimiento …" at bounding box center [210, 281] width 281 height 69
click at [411, 257] on span "# 8664157" at bounding box center [426, 259] width 39 height 12
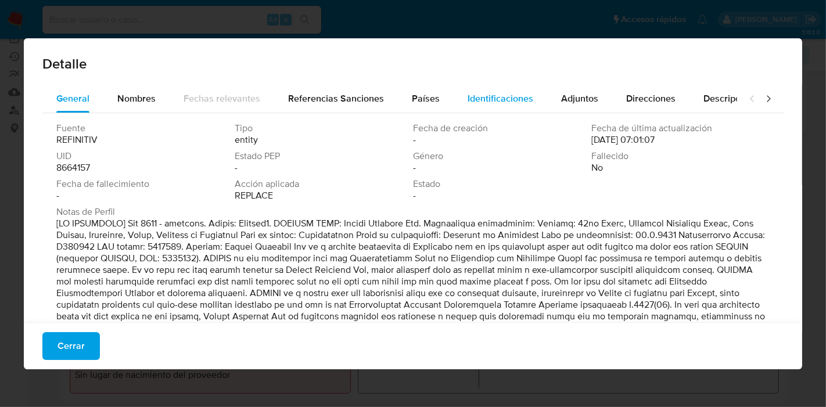
click at [510, 90] on div "Identificaciones" at bounding box center [500, 99] width 66 height 28
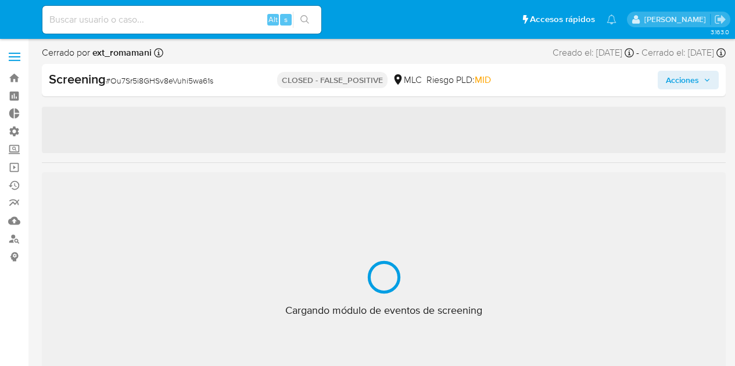
select select "10"
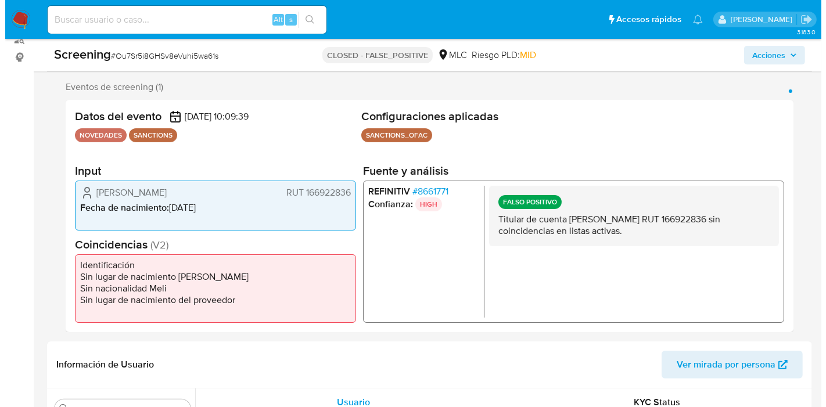
scroll to position [258, 0]
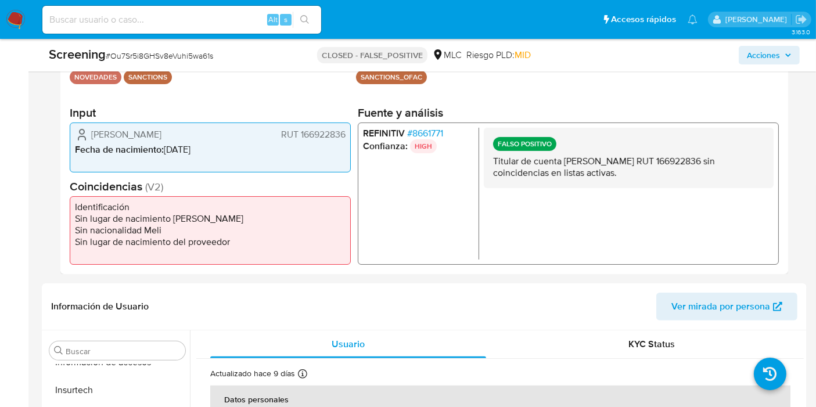
drag, startPoint x: 298, startPoint y: 132, endPoint x: 345, endPoint y: 137, distance: 46.8
click at [345, 137] on div "Juan Sebastián Valenzuela González RUT 166922836 Fecha de nacimiento : 15/05/19…" at bounding box center [210, 148] width 281 height 50
click at [414, 139] on p "HIGH" at bounding box center [423, 146] width 27 height 14
click at [418, 135] on span "# 8661771" at bounding box center [425, 134] width 36 height 12
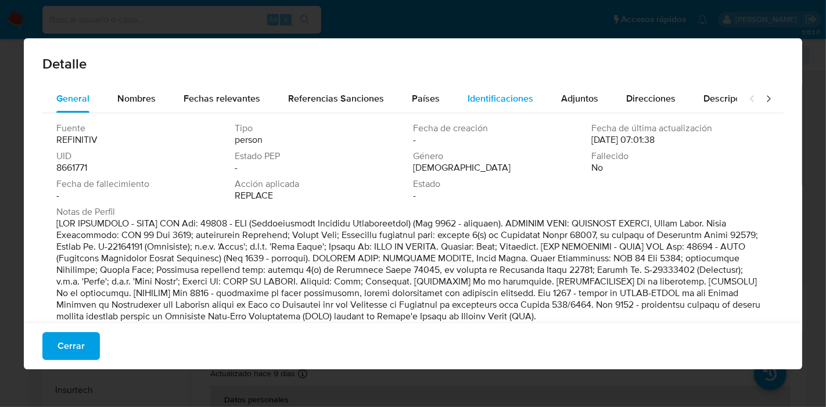
click at [502, 103] on span "Identificaciones" at bounding box center [500, 98] width 66 height 13
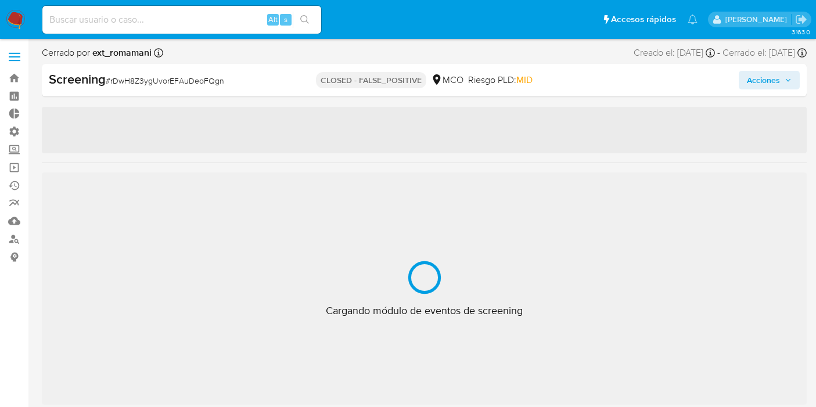
select select "10"
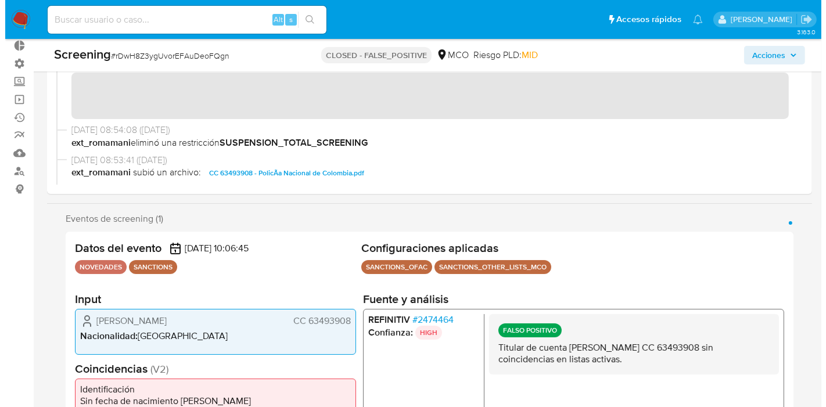
scroll to position [193, 0]
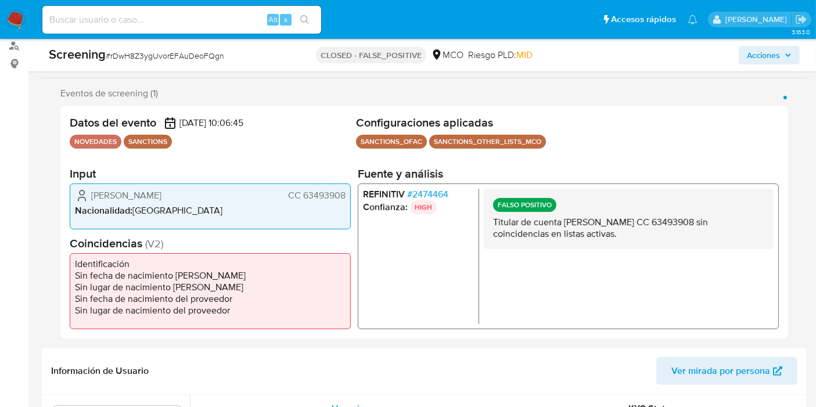
drag, startPoint x: 305, startPoint y: 191, endPoint x: 343, endPoint y: 195, distance: 38.5
click at [343, 195] on span "CC 63493908" at bounding box center [316, 195] width 57 height 12
click at [440, 198] on span "# 2474464" at bounding box center [427, 194] width 41 height 12
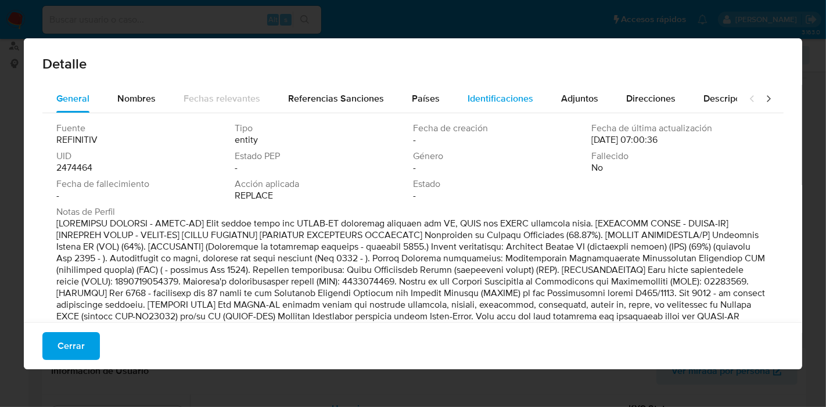
click at [479, 103] on span "Identificaciones" at bounding box center [500, 98] width 66 height 13
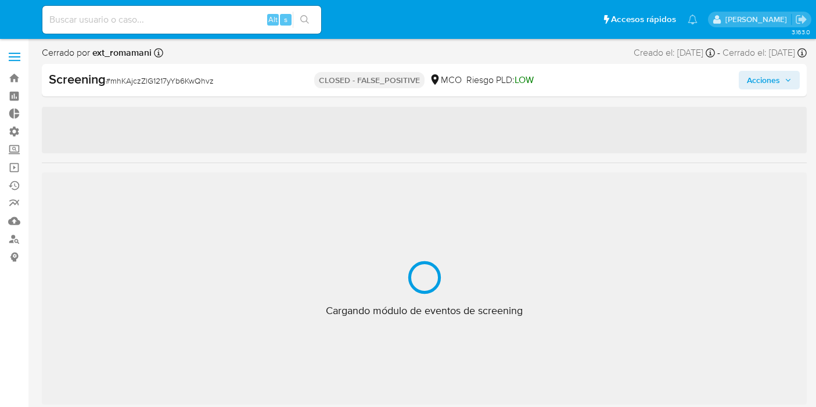
select select "10"
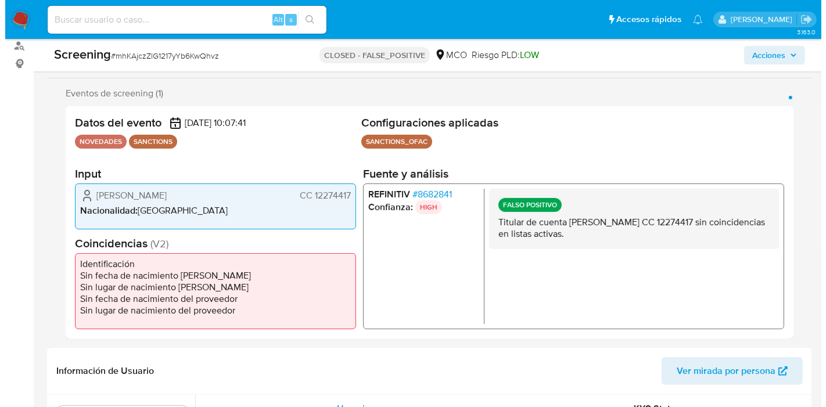
scroll to position [546, 0]
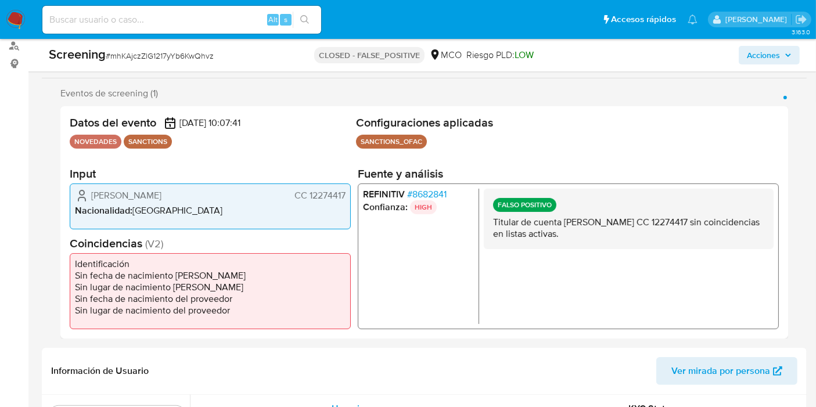
drag, startPoint x: 308, startPoint y: 196, endPoint x: 347, endPoint y: 193, distance: 38.4
click at [347, 193] on div "[PERSON_NAME] CC 12274417 Nacionalidad : [DEMOGRAPHIC_DATA]" at bounding box center [210, 206] width 281 height 46
click at [450, 181] on section "Fuente y análisis REFINITIV # 8682841 Confianza: HIGH FALSO POSITIVO Titular de…" at bounding box center [568, 247] width 421 height 163
click at [444, 185] on div "REFINITIV # 8682841 Confianza: HIGH FALSO POSITIVO Titular de cuenta [PERSON_NA…" at bounding box center [568, 256] width 421 height 146
click at [444, 188] on span "# 8682841" at bounding box center [426, 194] width 39 height 12
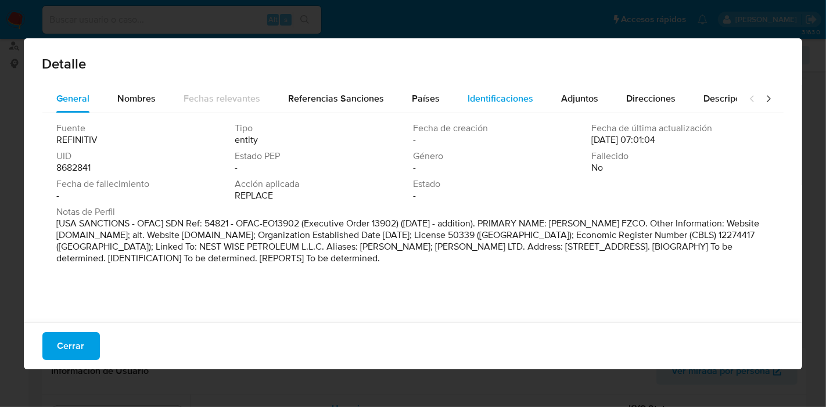
click at [479, 106] on div "Identificaciones" at bounding box center [500, 99] width 66 height 28
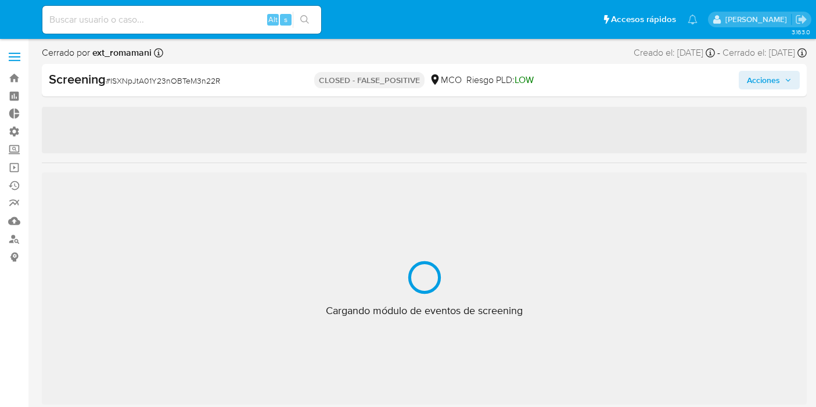
select select "10"
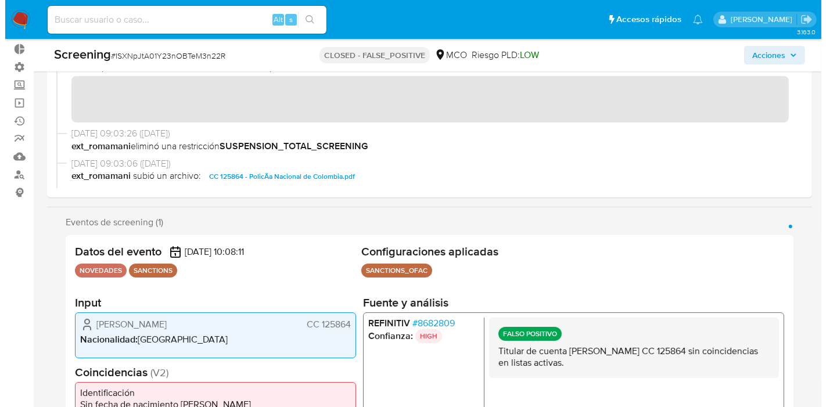
scroll to position [193, 0]
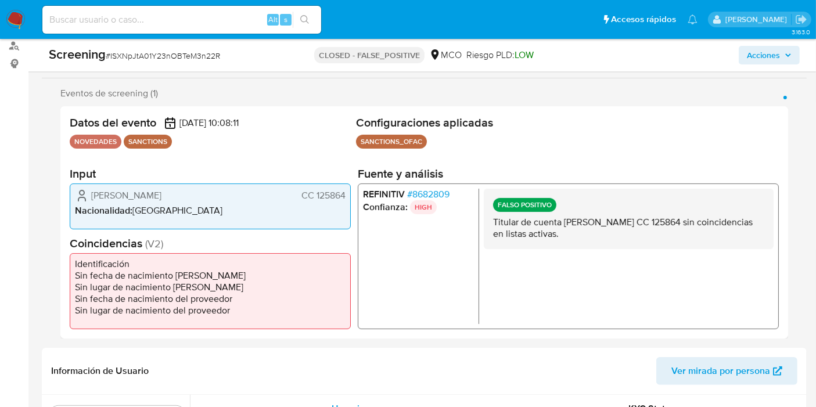
drag, startPoint x: 315, startPoint y: 194, endPoint x: 347, endPoint y: 199, distance: 32.9
click at [347, 199] on div "Jimenez Espinosa Matias CC 125864 Nacionalidad : Colombia" at bounding box center [210, 206] width 281 height 46
click at [416, 191] on span "# 8682809" at bounding box center [428, 194] width 42 height 12
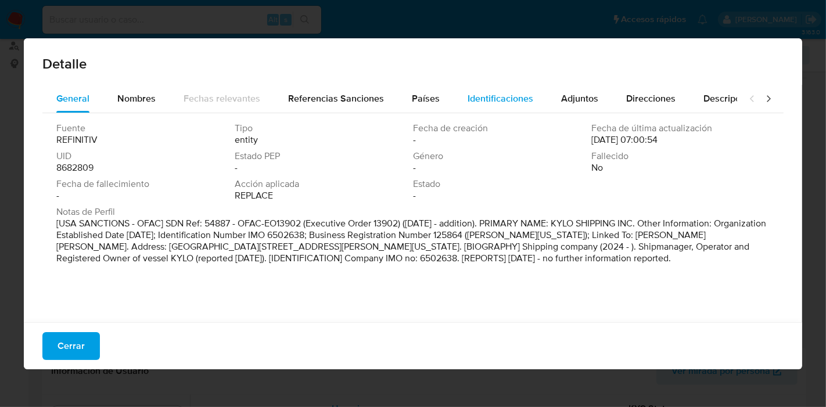
click at [468, 88] on div "Identificaciones" at bounding box center [500, 99] width 66 height 28
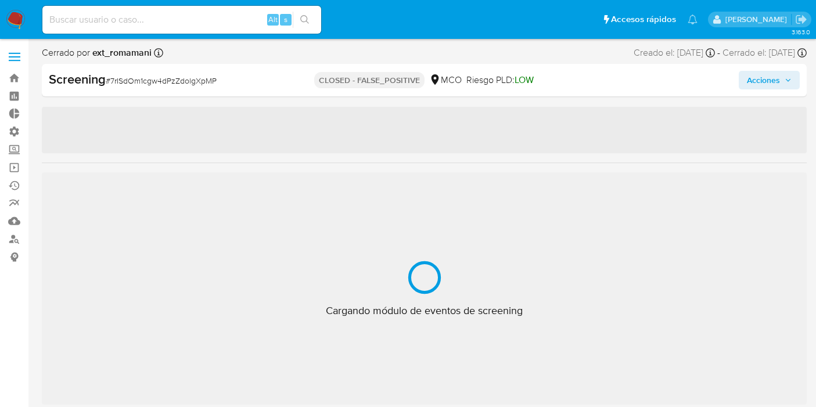
select select "10"
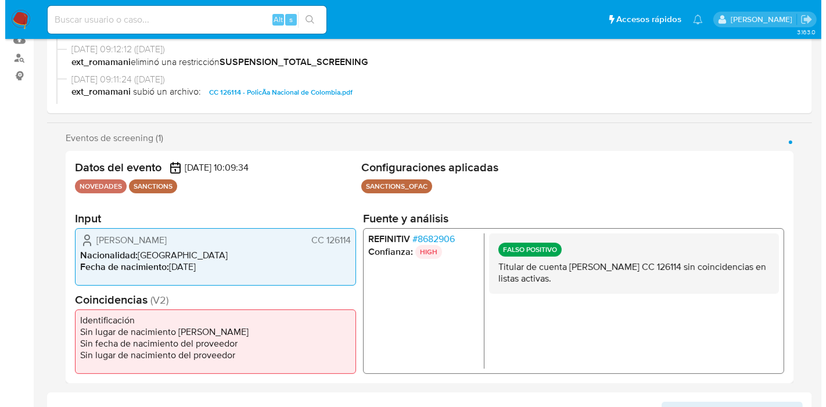
scroll to position [193, 0]
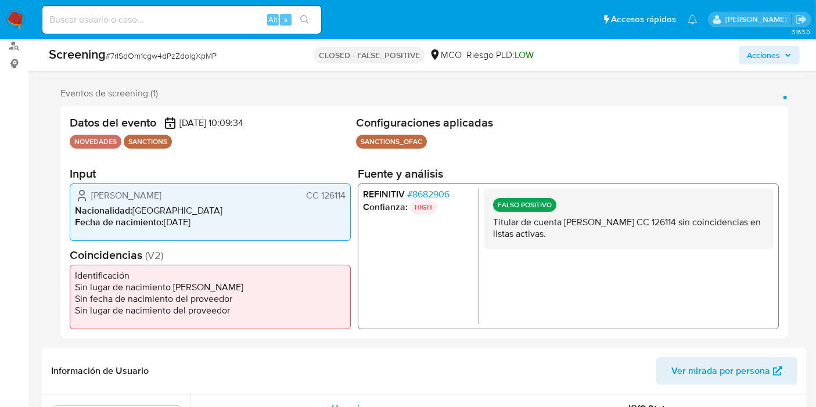
drag, startPoint x: 320, startPoint y: 196, endPoint x: 344, endPoint y: 200, distance: 24.6
click at [344, 200] on span "CC 126114" at bounding box center [325, 195] width 39 height 12
click at [441, 190] on span "# 8682906" at bounding box center [428, 194] width 42 height 12
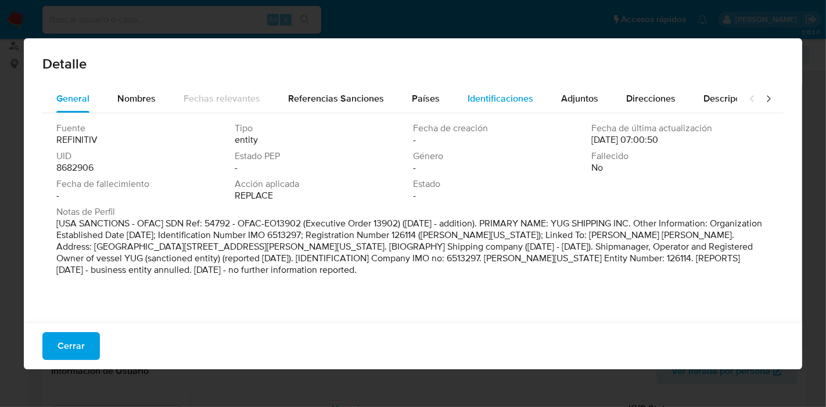
click at [536, 101] on button "Identificaciones" at bounding box center [500, 99] width 93 height 28
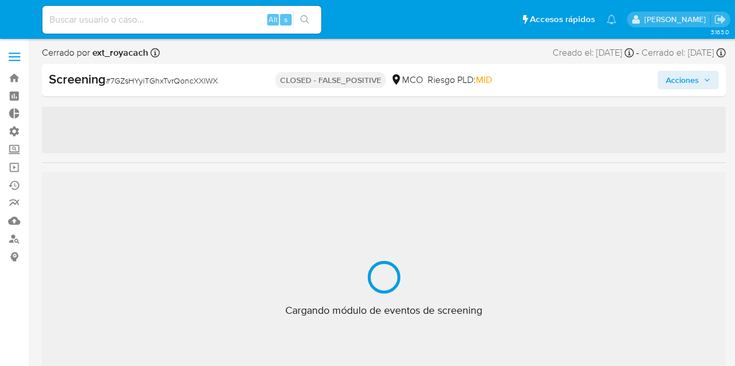
select select "10"
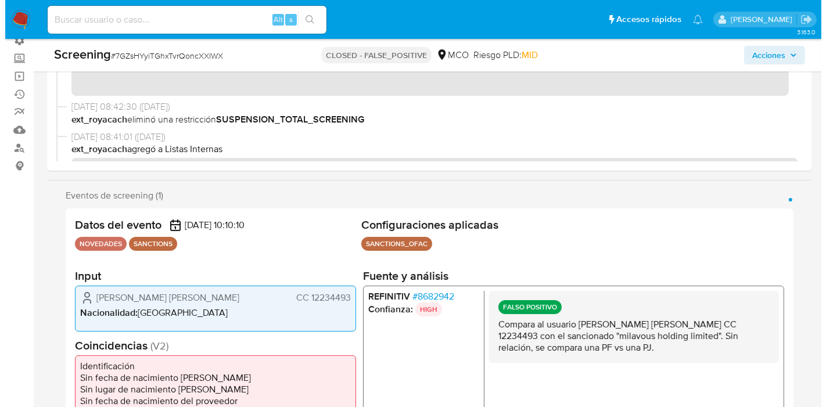
scroll to position [129, 0]
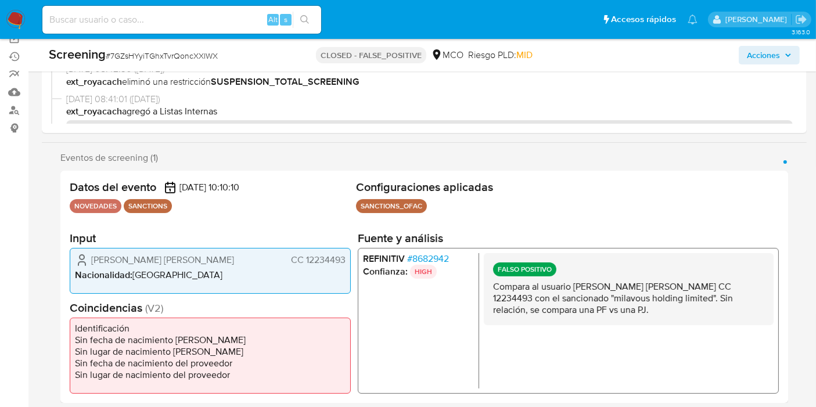
drag, startPoint x: 303, startPoint y: 258, endPoint x: 350, endPoint y: 260, distance: 47.1
click at [350, 260] on div "Datos del evento 31/07/2025 10:10:10 NOVEDADES SANCTIONS Configuraciones aplica…" at bounding box center [424, 287] width 728 height 232
click at [441, 248] on div "REFINITIV # 8682942 Confianza: HIGH FALSO POSITIVO Compara al usuario Molina Jo…" at bounding box center [568, 320] width 421 height 146
click at [435, 253] on span "# 8682942" at bounding box center [428, 259] width 42 height 12
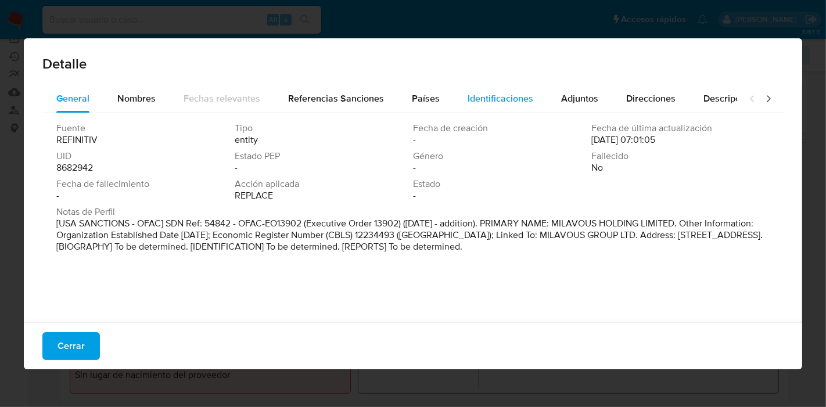
click at [462, 102] on button "Identificaciones" at bounding box center [500, 99] width 93 height 28
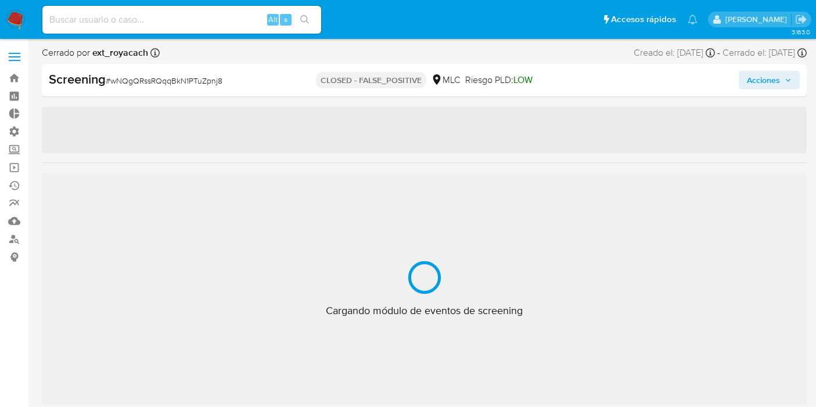
select select "10"
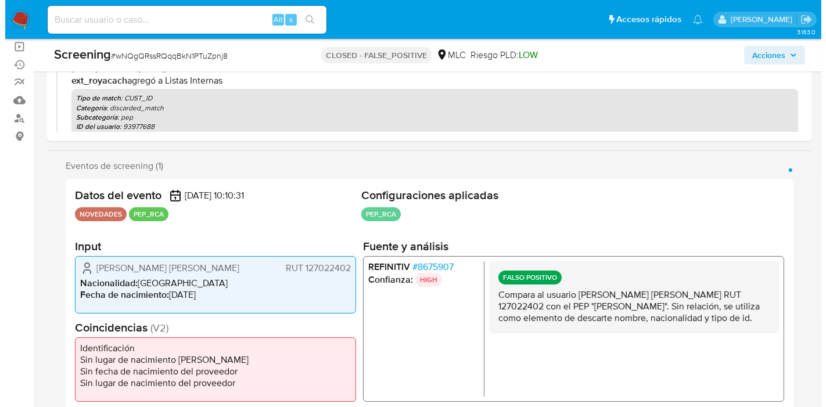
scroll to position [129, 0]
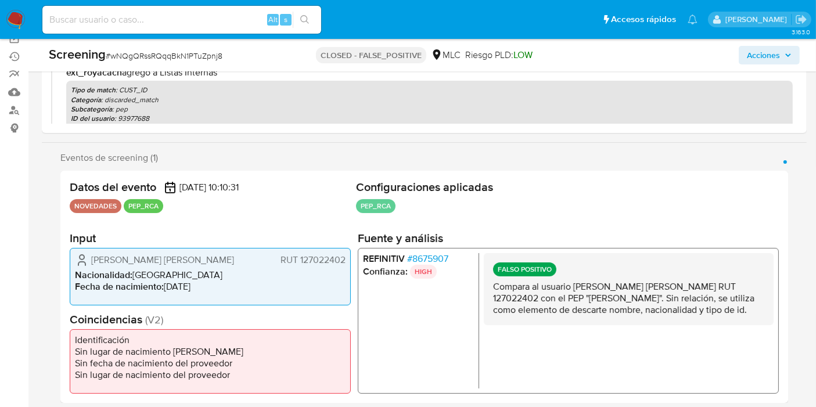
drag, startPoint x: 300, startPoint y: 261, endPoint x: 346, endPoint y: 261, distance: 46.5
click at [346, 261] on div "Mauricio Benedicto Pereira Vergara RUT 127022402 Nacionalidad : Chile Fecha de …" at bounding box center [210, 275] width 281 height 57
click at [449, 261] on li "REFINITIV # 8675907" at bounding box center [418, 259] width 111 height 12
click at [446, 261] on span "# 8675907" at bounding box center [427, 259] width 41 height 12
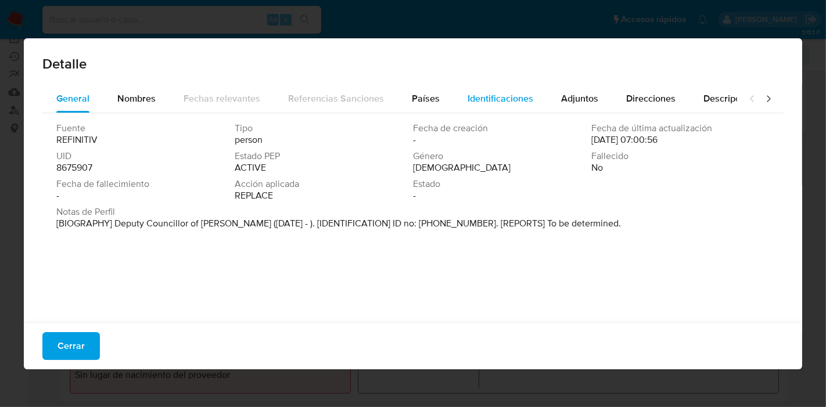
click at [485, 100] on span "Identificaciones" at bounding box center [500, 98] width 66 height 13
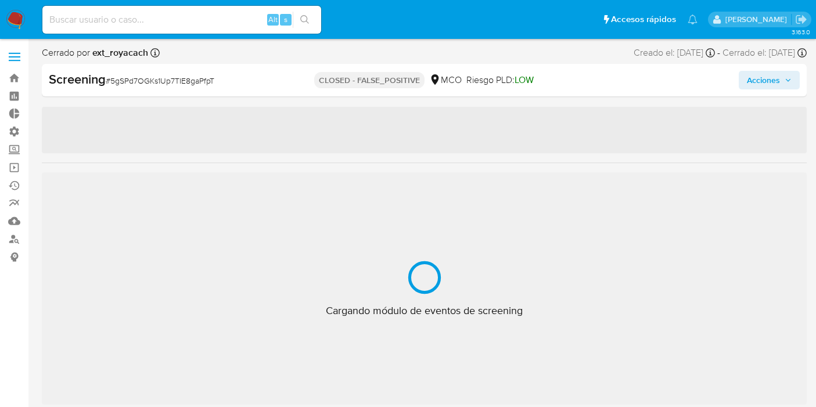
select select "10"
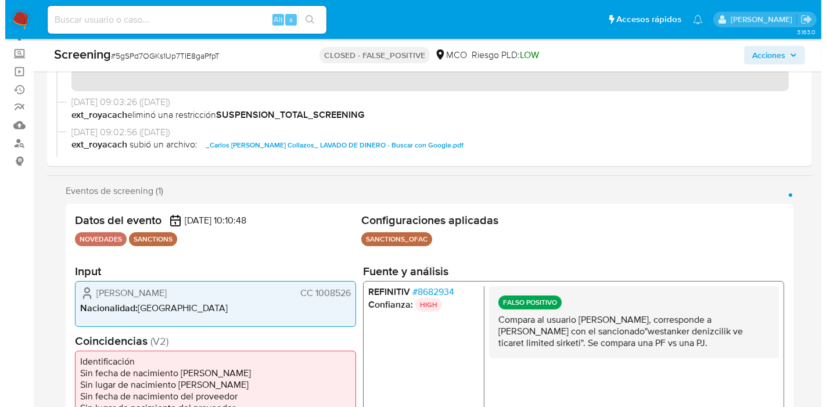
scroll to position [193, 0]
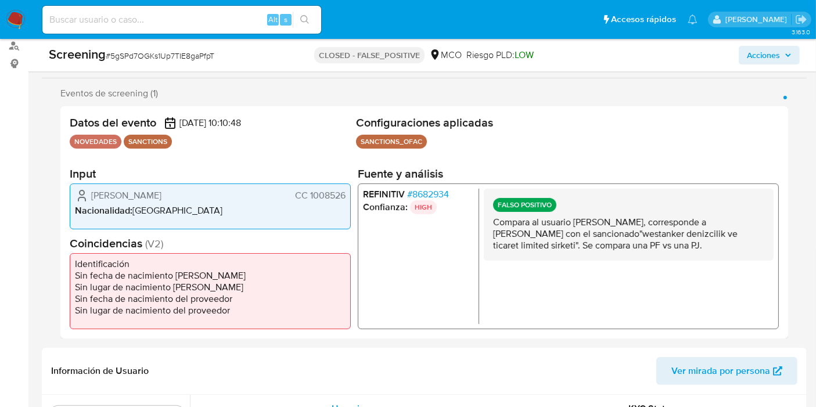
drag, startPoint x: 310, startPoint y: 196, endPoint x: 343, endPoint y: 199, distance: 33.8
click at [343, 199] on span "CC 1008526" at bounding box center [320, 195] width 51 height 12
click at [430, 194] on span "# 8682934" at bounding box center [428, 194] width 42 height 12
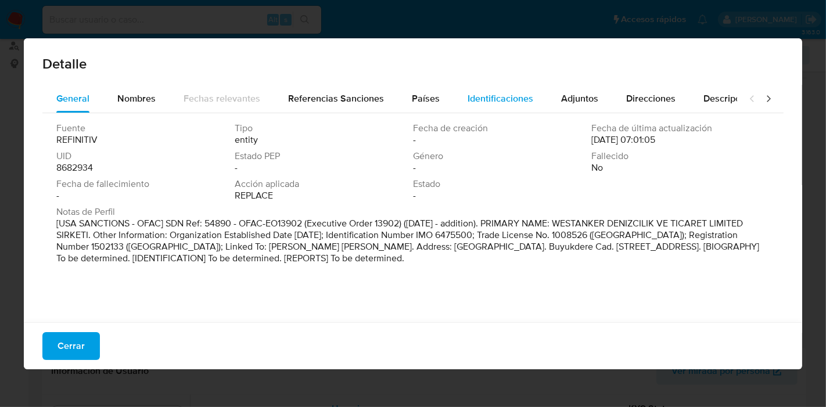
click at [524, 107] on div "Identificaciones" at bounding box center [500, 99] width 66 height 28
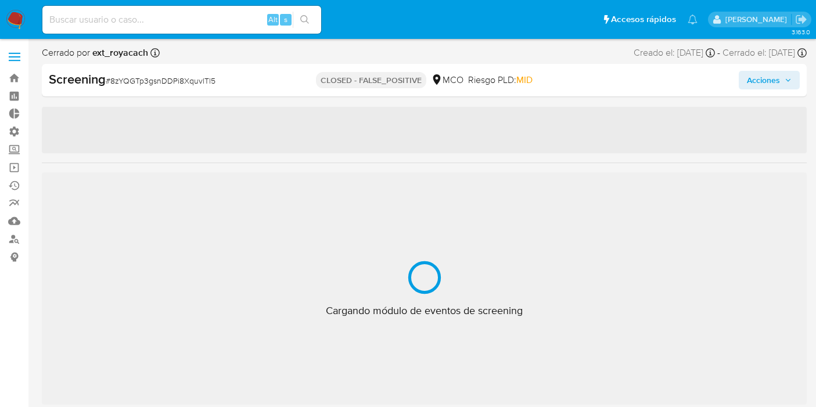
select select "10"
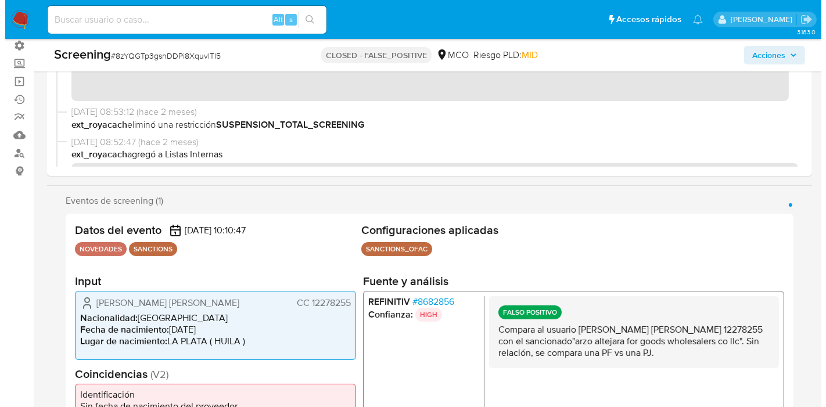
scroll to position [193, 0]
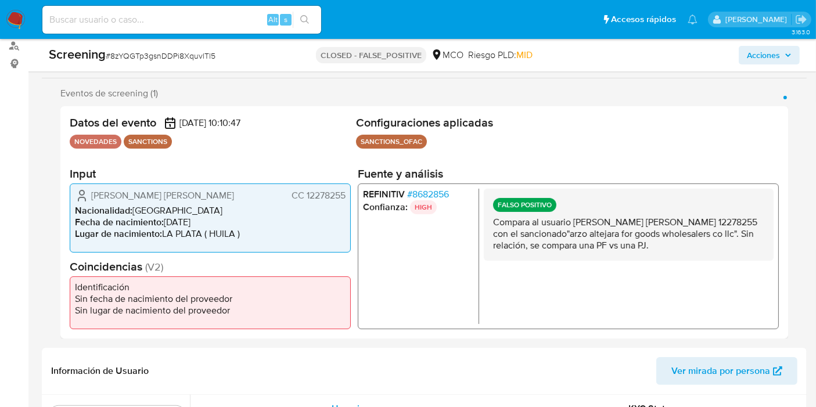
drag, startPoint x: 304, startPoint y: 196, endPoint x: 343, endPoint y: 196, distance: 39.5
click at [343, 196] on span "CC 12278255" at bounding box center [319, 195] width 54 height 12
click at [443, 193] on span "# 8682856" at bounding box center [428, 194] width 42 height 12
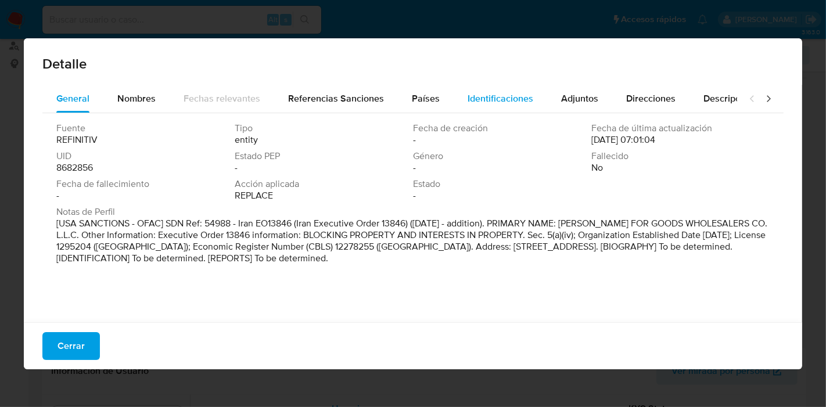
click at [505, 109] on div "Identificaciones" at bounding box center [500, 99] width 66 height 28
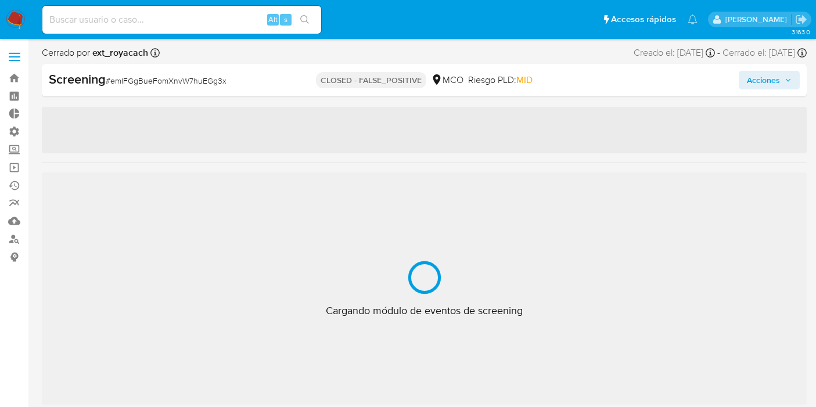
select select "10"
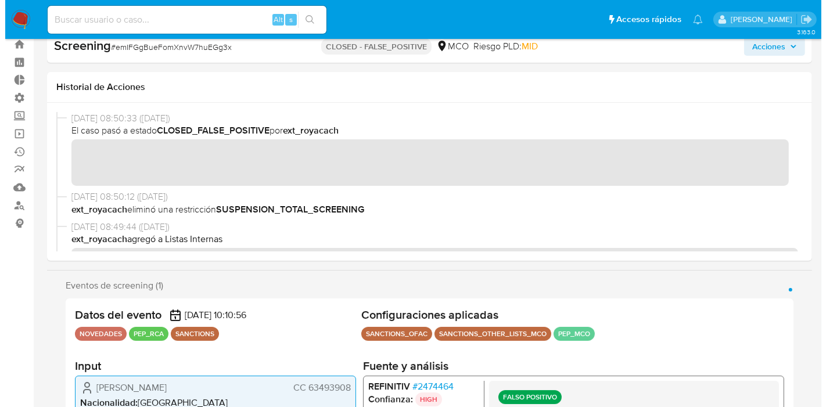
scroll to position [129, 0]
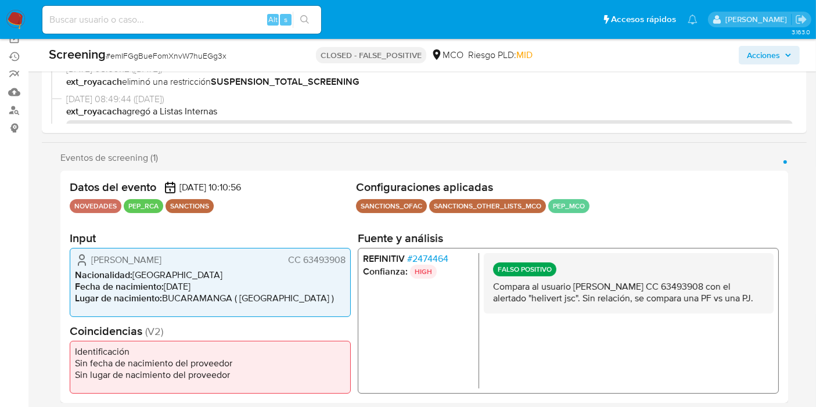
drag, startPoint x: 302, startPoint y: 261, endPoint x: 345, endPoint y: 260, distance: 43.0
click at [345, 260] on div "Rosa Maria Gonzalez Carvajal CC 63493908 Nacionalidad : Colombia Fecha de nacim…" at bounding box center [210, 281] width 281 height 69
click at [421, 257] on span "# 2474464" at bounding box center [427, 259] width 41 height 12
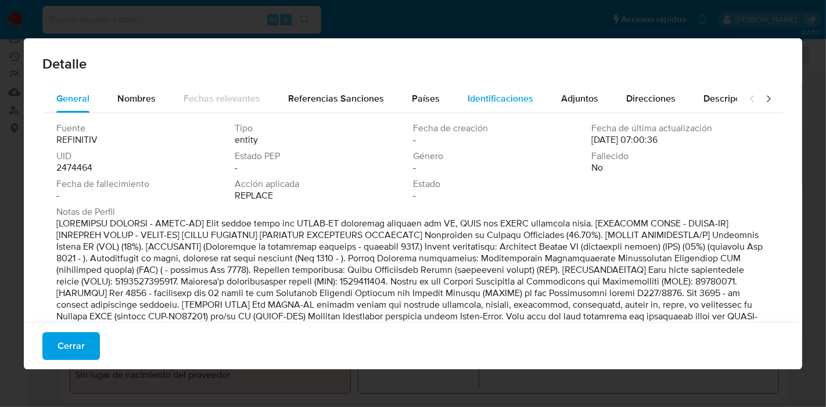
click at [515, 103] on span "Identificaciones" at bounding box center [500, 98] width 66 height 13
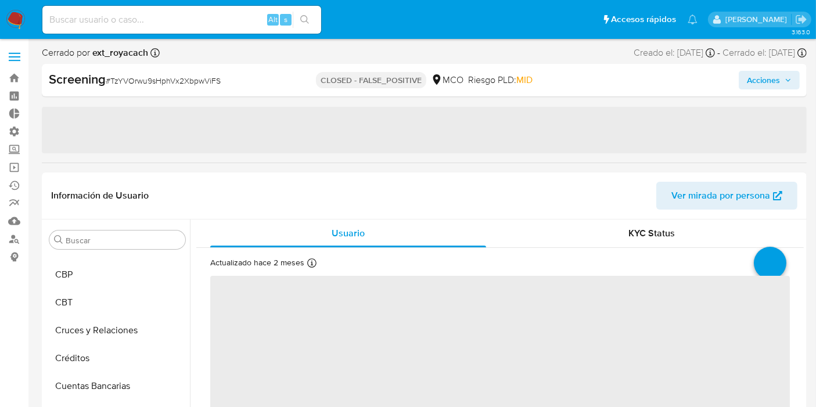
select select "10"
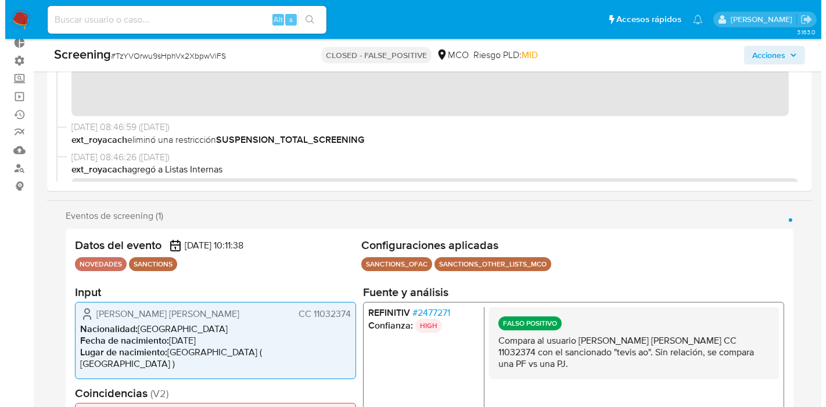
scroll to position [193, 0]
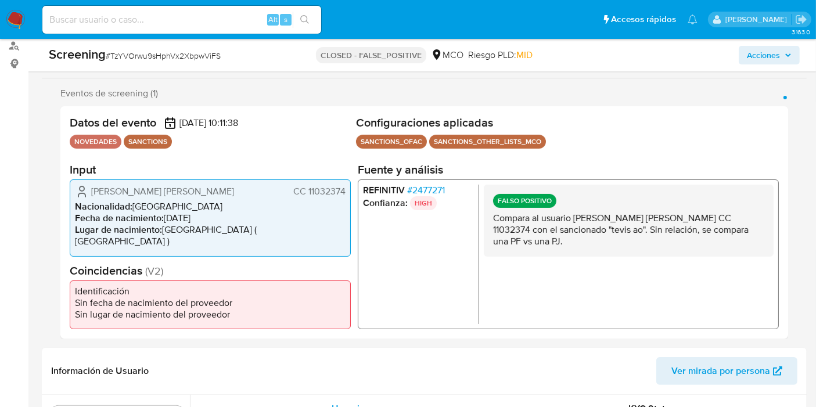
drag, startPoint x: 308, startPoint y: 192, endPoint x: 344, endPoint y: 200, distance: 36.9
click at [344, 197] on span "CC 11032374" at bounding box center [319, 192] width 52 height 12
click at [426, 196] on span "# 2477271" at bounding box center [426, 191] width 38 height 12
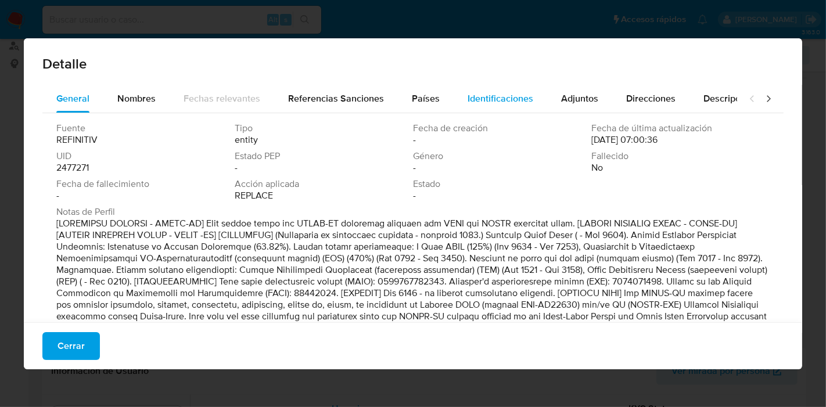
click at [510, 91] on div "Identificaciones" at bounding box center [500, 99] width 66 height 28
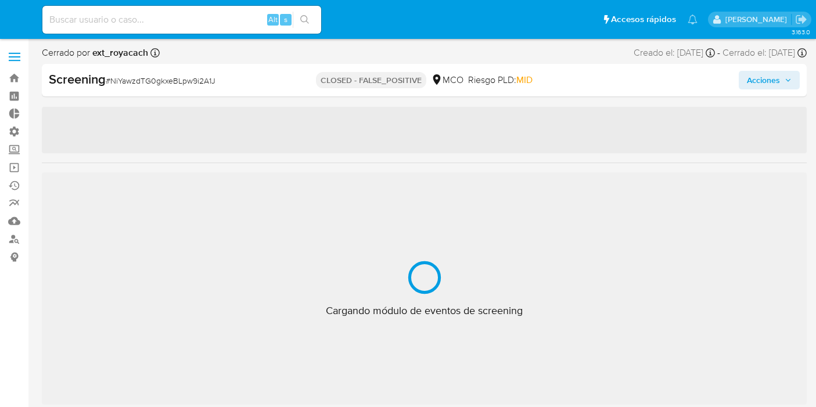
select select "10"
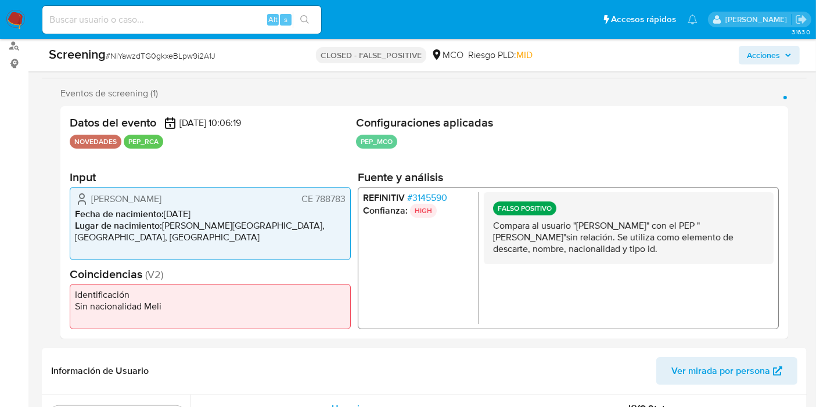
scroll to position [546, 0]
drag, startPoint x: 315, startPoint y: 204, endPoint x: 347, endPoint y: 200, distance: 32.1
click at [347, 200] on div "Lee Sang Hoon CE 788783 Fecha de nacimiento : 28/12/1972 Lugar de nacimiento : …" at bounding box center [210, 223] width 281 height 73
click at [419, 204] on span "# 3145590" at bounding box center [427, 198] width 40 height 12
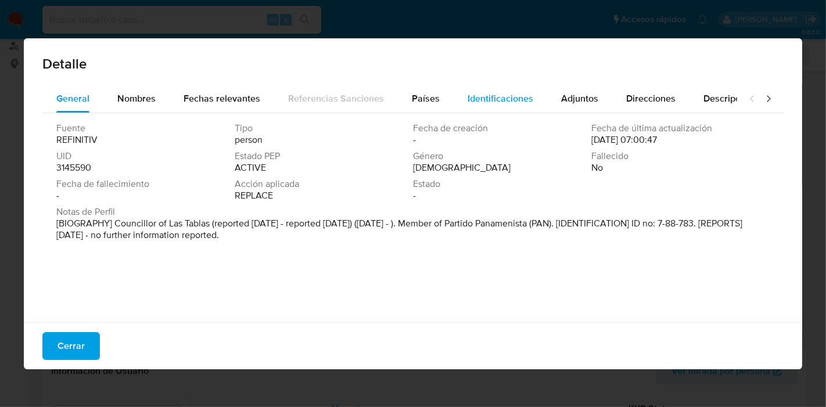
click at [510, 109] on div "Identificaciones" at bounding box center [500, 99] width 66 height 28
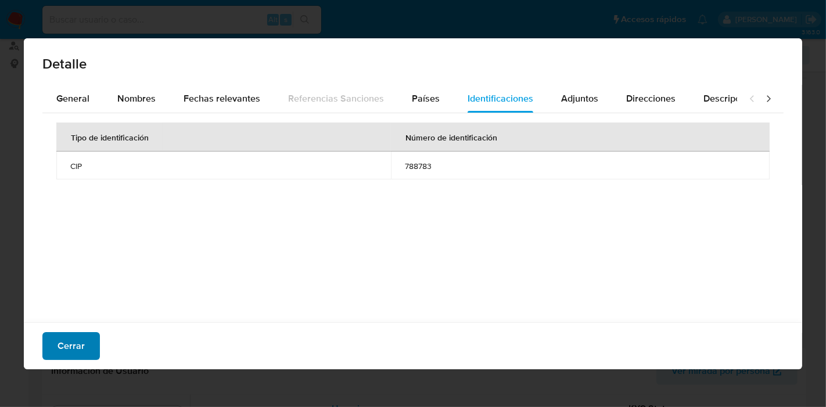
drag, startPoint x: 86, startPoint y: 328, endPoint x: 84, endPoint y: 339, distance: 11.7
click at [86, 328] on div "Cerrar" at bounding box center [413, 345] width 778 height 47
click at [84, 339] on button "Cerrar" at bounding box center [70, 346] width 57 height 28
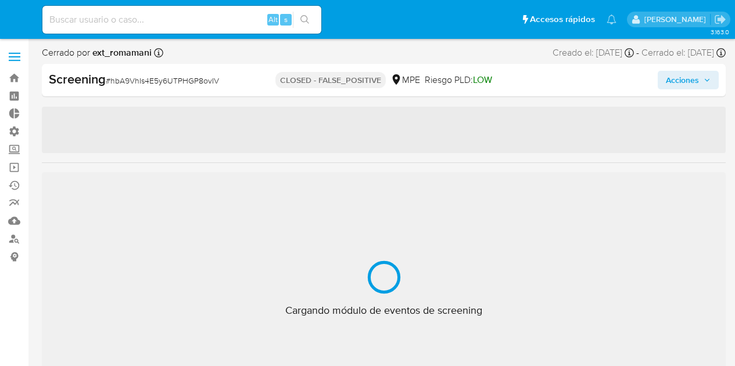
select select "10"
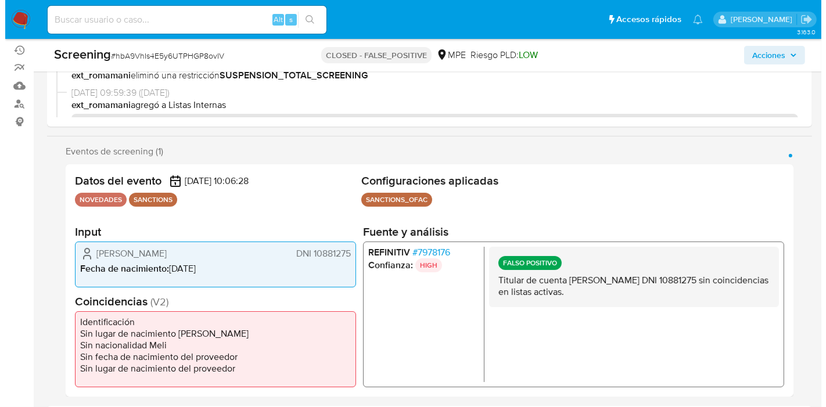
scroll to position [258, 0]
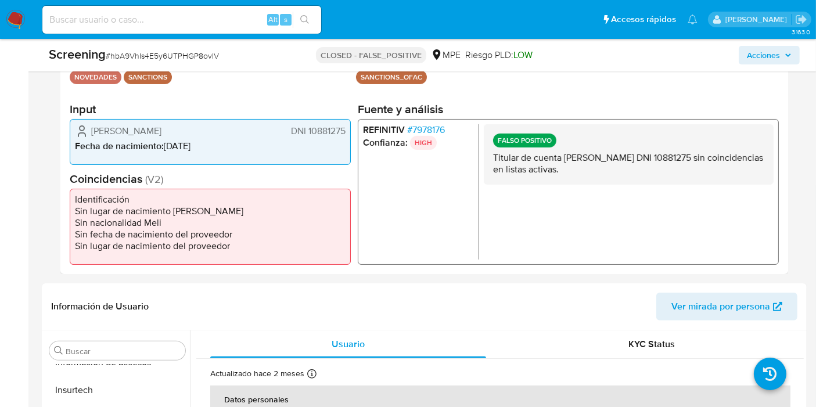
drag, startPoint x: 305, startPoint y: 130, endPoint x: 345, endPoint y: 131, distance: 39.5
click at [345, 131] on div "[PERSON_NAME] DNI 10881275 Fecha de nacimiento : [DEMOGRAPHIC_DATA]" at bounding box center [210, 141] width 281 height 46
click at [431, 127] on span "# 7978176" at bounding box center [426, 130] width 38 height 12
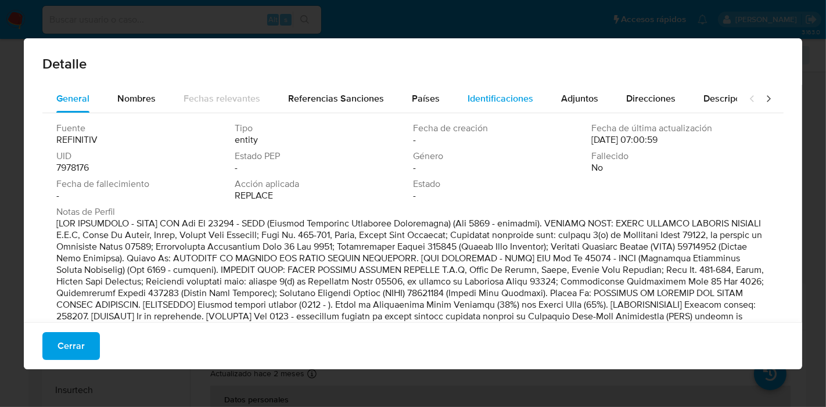
click at [519, 96] on span "Identificaciones" at bounding box center [500, 98] width 66 height 13
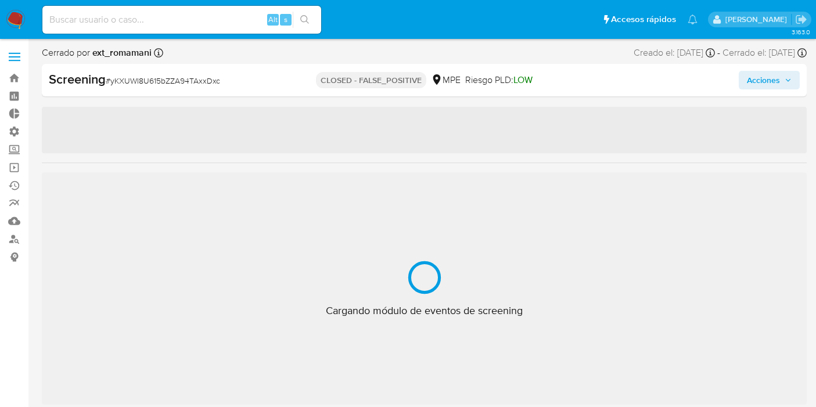
select select "10"
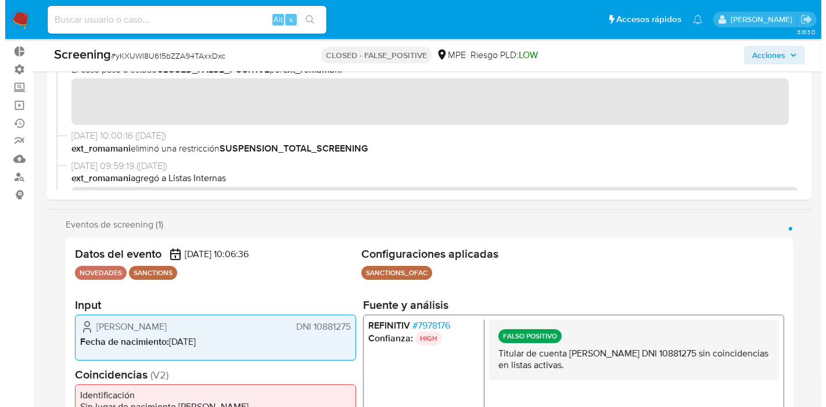
scroll to position [64, 0]
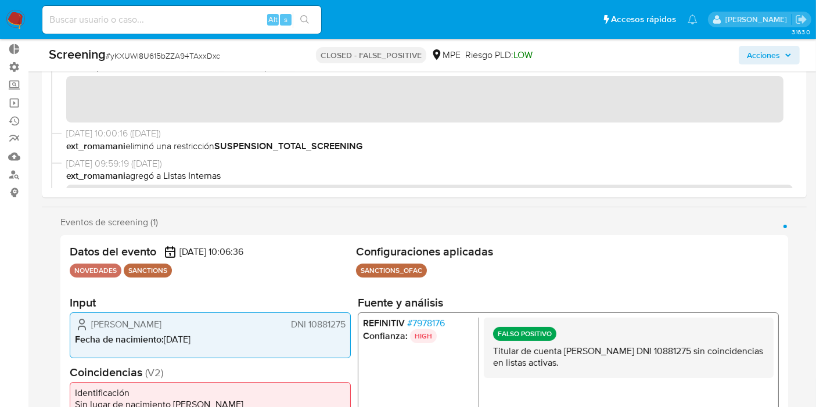
drag, startPoint x: 307, startPoint y: 326, endPoint x: 348, endPoint y: 319, distance: 42.4
click at [347, 317] on div "Danna Rosmery Castillo Bances DNI 10881275 Fecha de nacimiento : 06/08/1978" at bounding box center [210, 335] width 281 height 46
click at [412, 317] on span "# 7978176" at bounding box center [426, 323] width 38 height 12
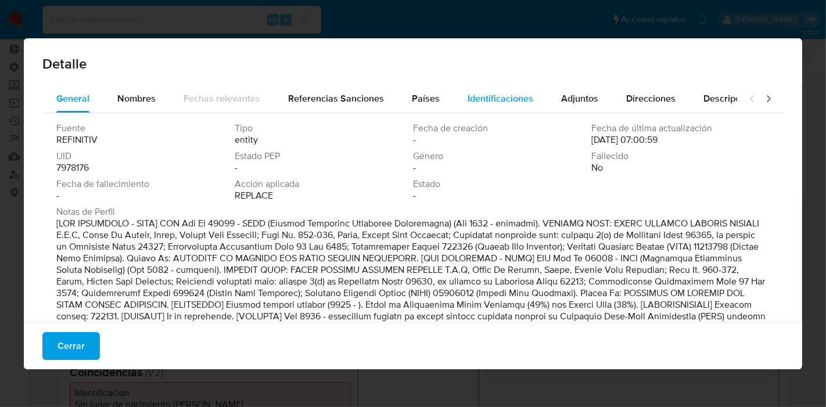
click at [488, 102] on span "Identificaciones" at bounding box center [500, 98] width 66 height 13
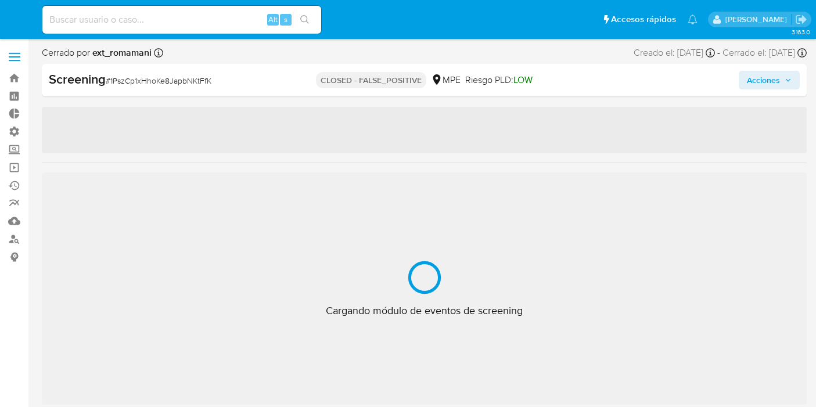
select select "10"
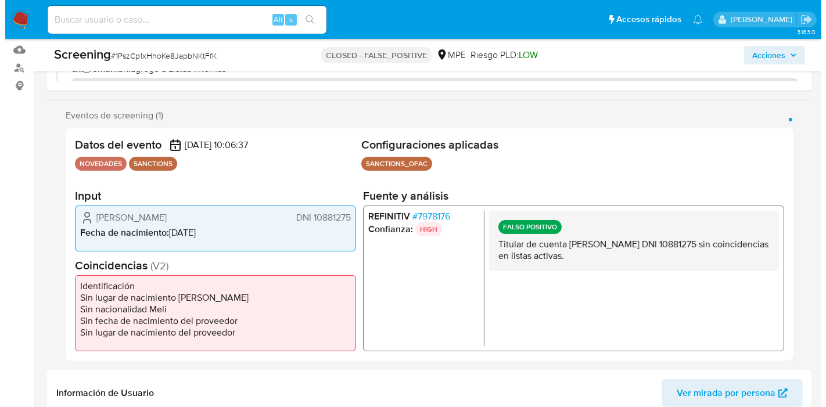
scroll to position [193, 0]
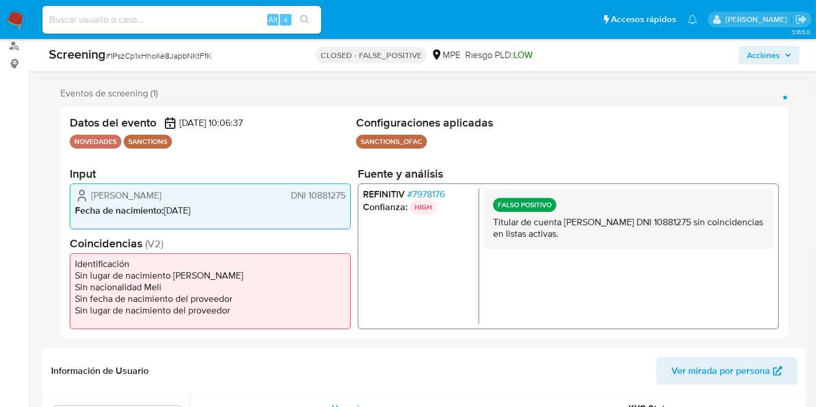
drag, startPoint x: 307, startPoint y: 195, endPoint x: 387, endPoint y: 189, distance: 80.9
click at [345, 198] on div "Danna Rosmery Castillo Bances DNI 10881275 Fecha de nacimiento : 06/08/1978" at bounding box center [210, 206] width 281 height 46
click at [407, 190] on span "# 7978176" at bounding box center [426, 194] width 38 height 12
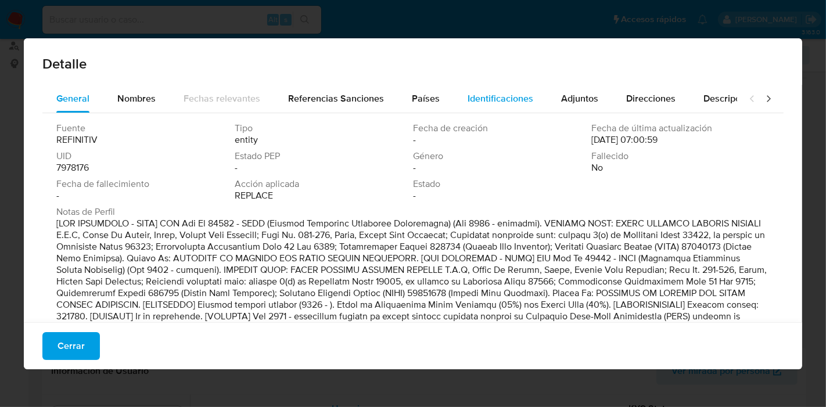
drag, startPoint x: 466, startPoint y: 92, endPoint x: 462, endPoint y: 100, distance: 9.4
click at [467, 92] on span "Identificaciones" at bounding box center [500, 98] width 66 height 13
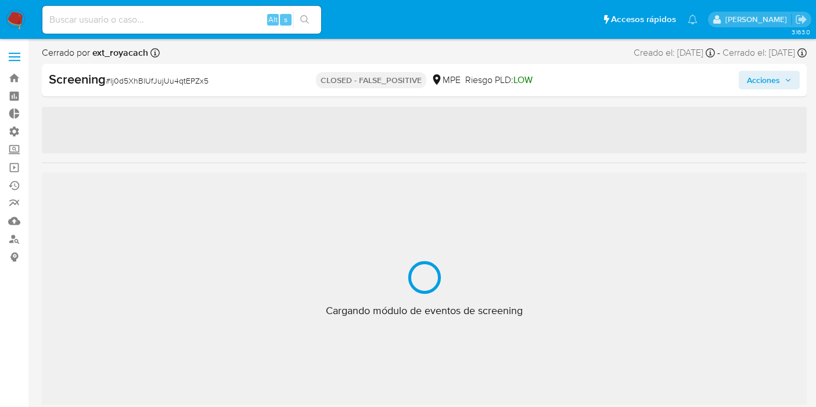
select select "10"
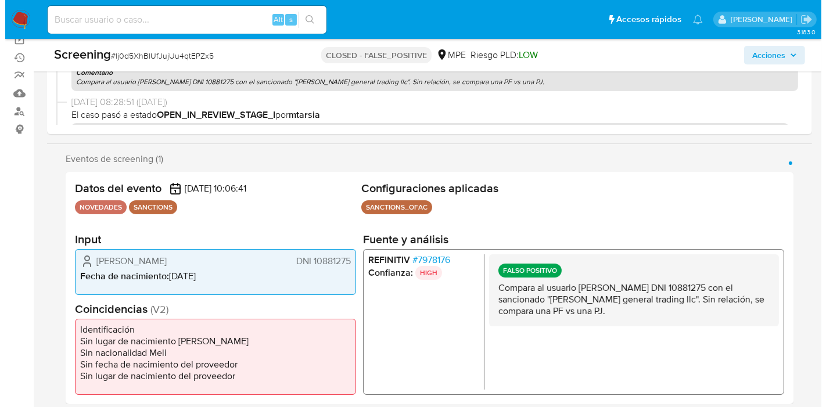
scroll to position [129, 0]
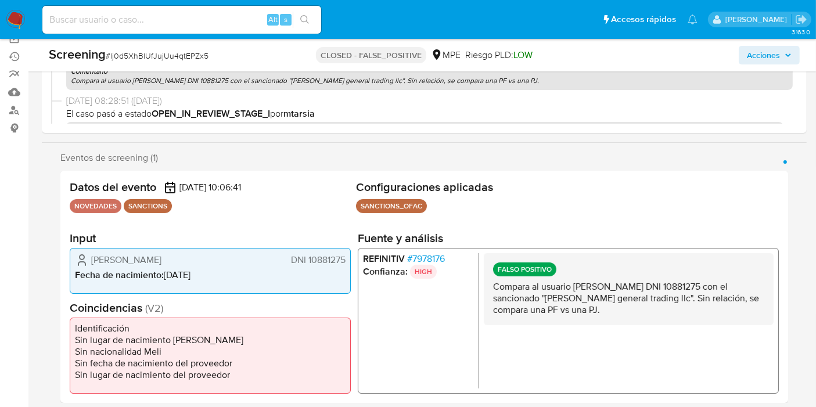
click at [314, 261] on span "DNI 10881275" at bounding box center [318, 260] width 55 height 12
drag, startPoint x: 307, startPoint y: 260, endPoint x: 350, endPoint y: 262, distance: 43.7
click at [350, 262] on div "Datos del evento [DATE] 10:06:41 NOVEDADES SANCTIONS Configuraciones aplicadas …" at bounding box center [424, 287] width 728 height 232
drag, startPoint x: 398, startPoint y: 245, endPoint x: 409, endPoint y: 260, distance: 18.6
click at [409, 260] on section "Fuente y análisis REFINITIV # 7978176 Confianza: HIGH FALSO POSITIVO Compara al…" at bounding box center [568, 312] width 421 height 163
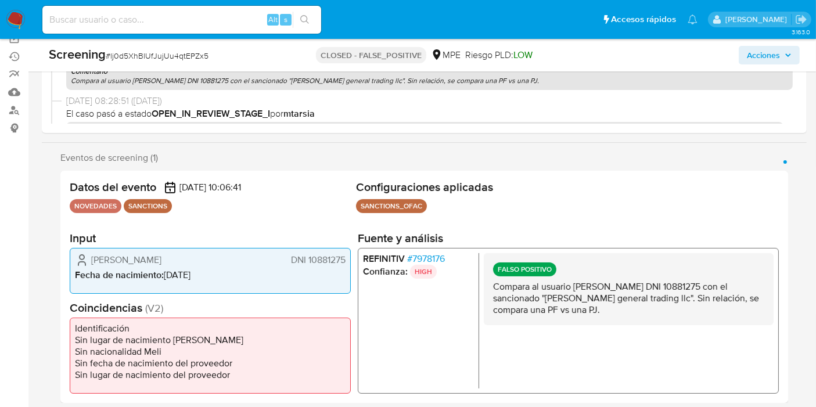
click at [411, 260] on span "# 7978176" at bounding box center [426, 259] width 38 height 12
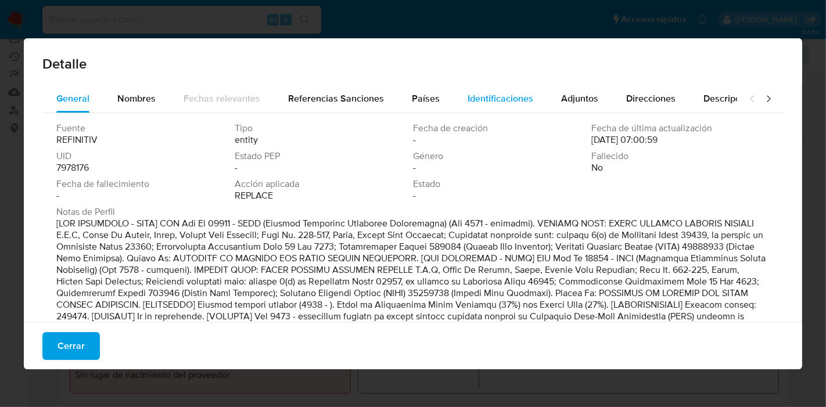
click at [533, 87] on button "Identificaciones" at bounding box center [500, 99] width 93 height 28
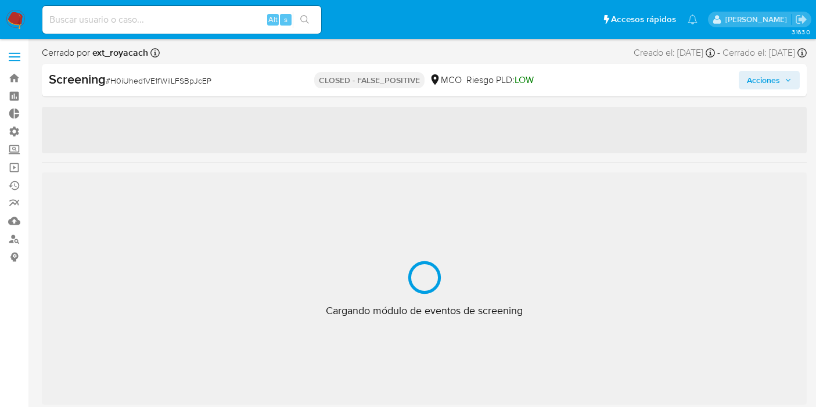
select select "10"
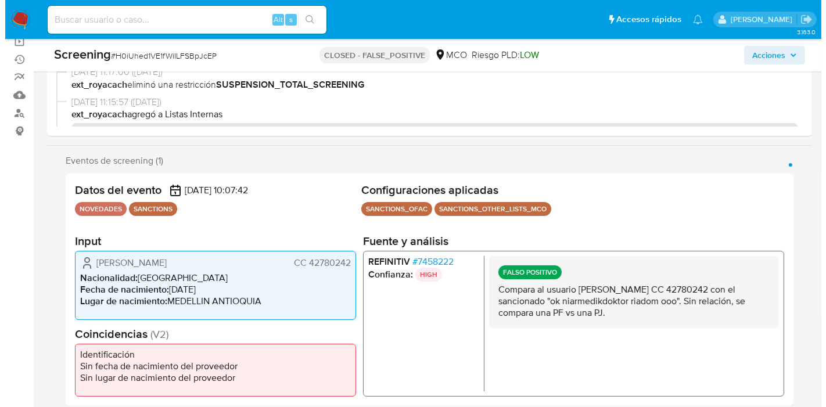
scroll to position [546, 0]
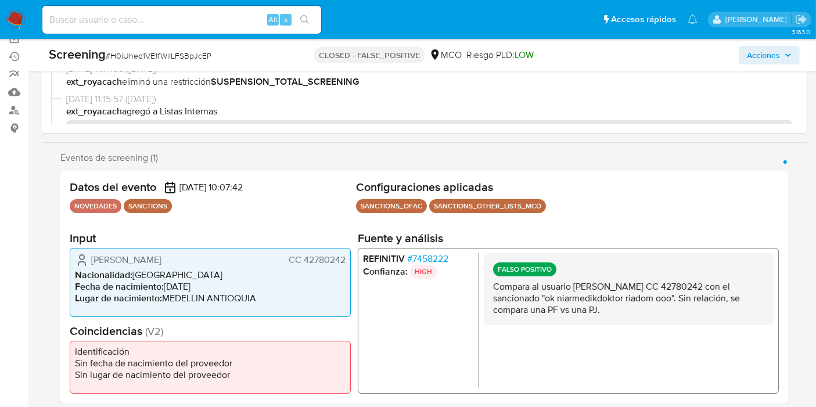
drag, startPoint x: 303, startPoint y: 260, endPoint x: 343, endPoint y: 253, distance: 40.8
click at [343, 254] on span "CC 42780242" at bounding box center [317, 260] width 57 height 12
click at [418, 263] on span "# 7458222" at bounding box center [427, 259] width 41 height 12
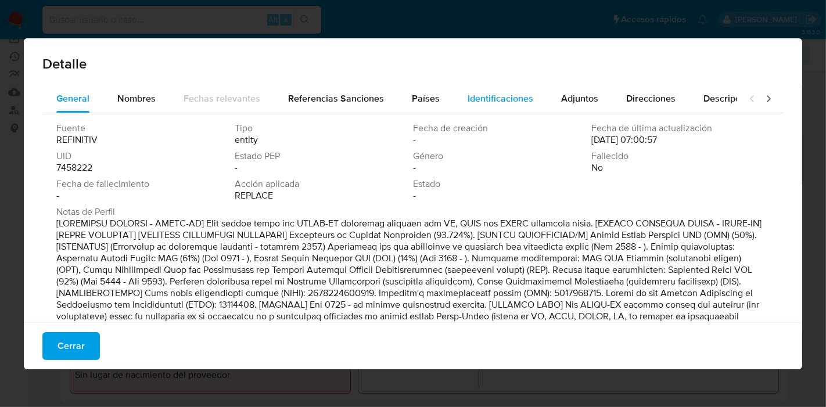
click at [479, 88] on div "Identificaciones" at bounding box center [500, 99] width 66 height 28
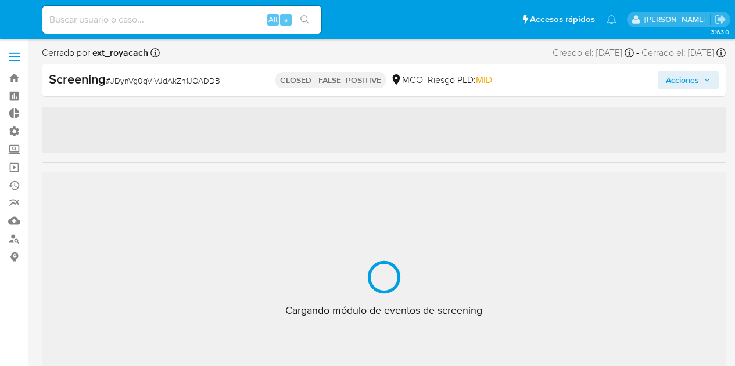
select select "10"
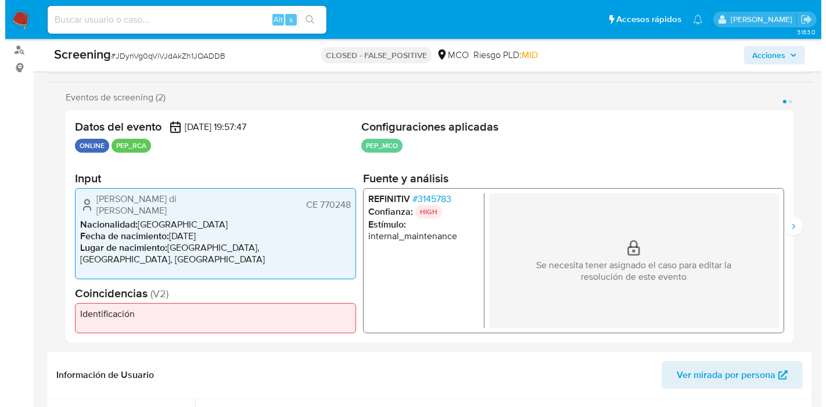
scroll to position [258, 0]
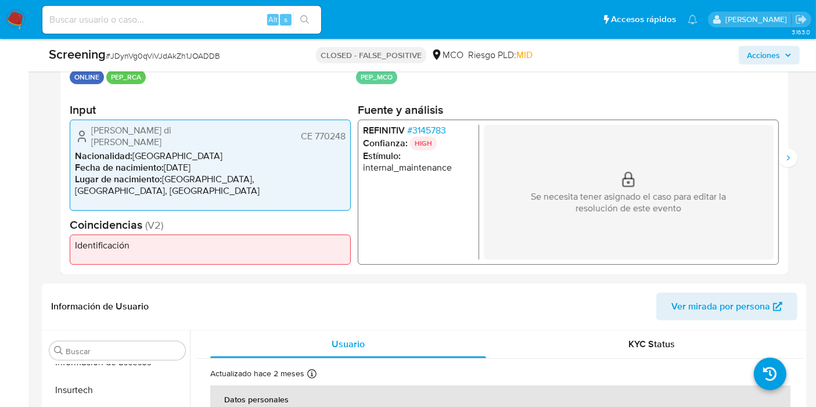
drag, startPoint x: 315, startPoint y: 138, endPoint x: 348, endPoint y: 141, distance: 32.7
click at [348, 141] on div "[PERSON_NAME] di [PERSON_NAME] 770248 Nacionalidad : [DEMOGRAPHIC_DATA] Fecha d…" at bounding box center [210, 165] width 281 height 91
click at [444, 135] on span "# 3145783" at bounding box center [426, 131] width 39 height 12
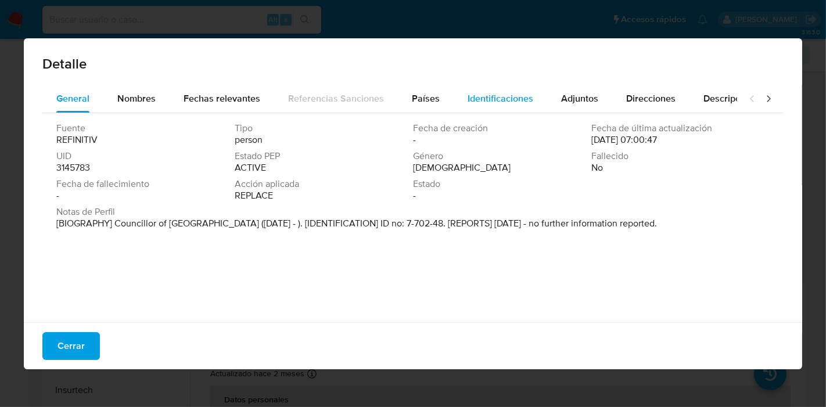
click at [519, 98] on span "Identificaciones" at bounding box center [500, 98] width 66 height 13
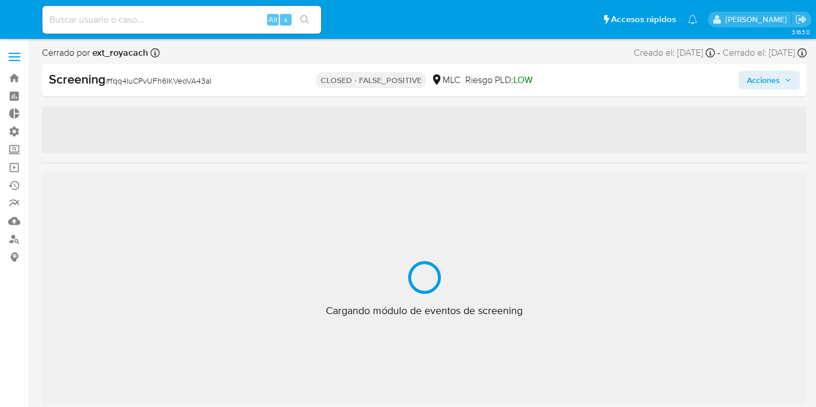
select select "10"
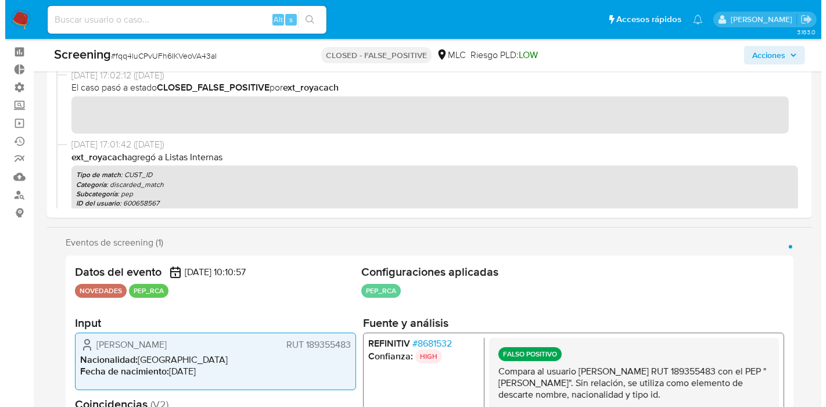
scroll to position [64, 0]
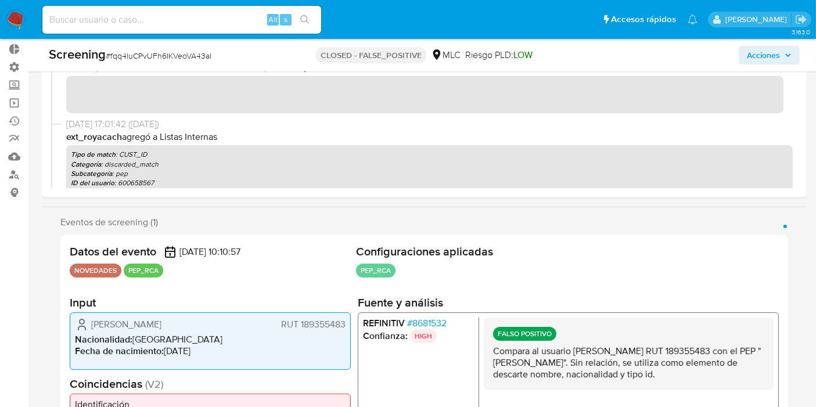
drag, startPoint x: 300, startPoint y: 323, endPoint x: 346, endPoint y: 328, distance: 45.5
click at [346, 328] on div "Charlie Sáez Herrera RUT 189355483 Nacionalidad : Chile Fecha de nacimiento : 1…" at bounding box center [210, 340] width 281 height 57
click at [415, 322] on span "# 8681532" at bounding box center [426, 323] width 39 height 12
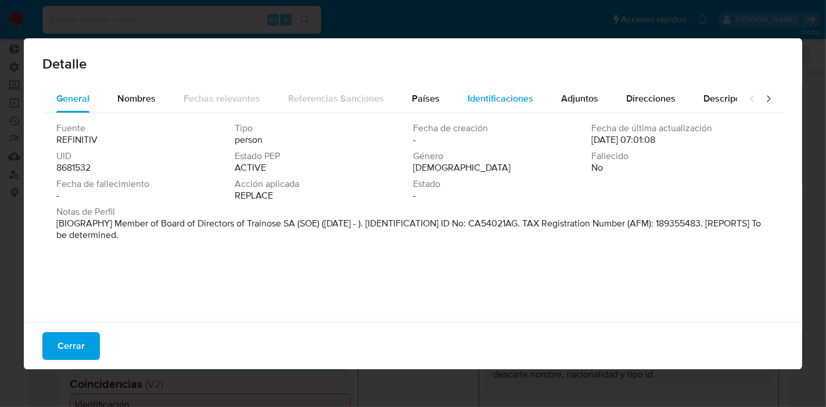
click at [519, 93] on span "Identificaciones" at bounding box center [500, 98] width 66 height 13
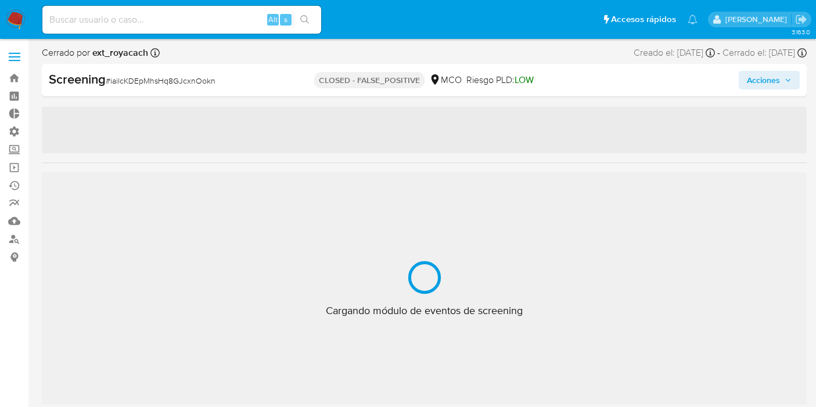
select select "10"
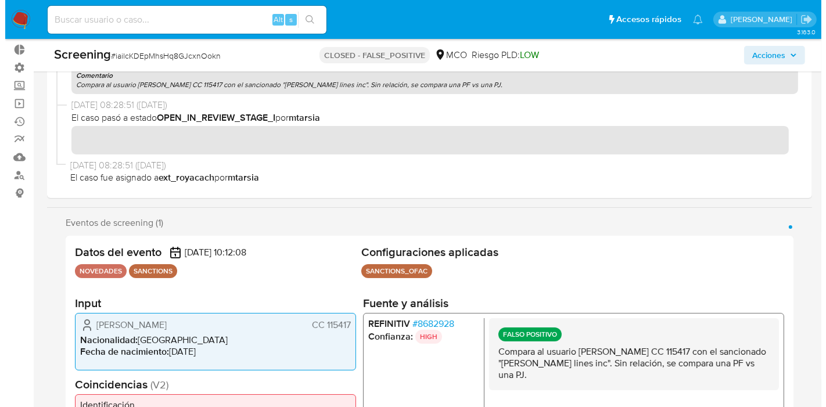
scroll to position [64, 0]
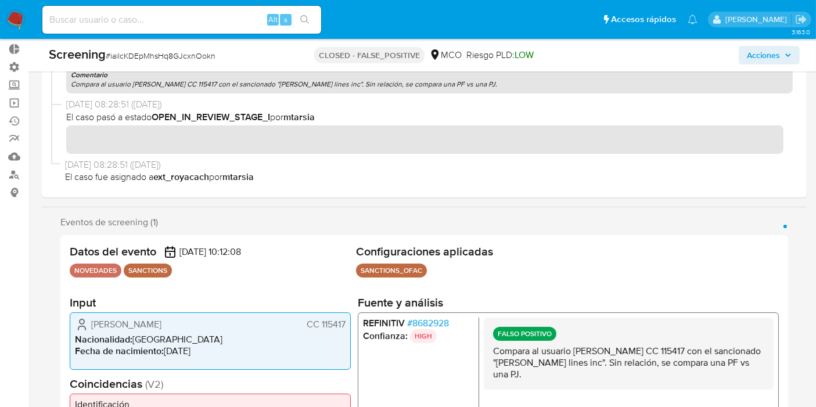
drag, startPoint x: 319, startPoint y: 323, endPoint x: 340, endPoint y: 326, distance: 21.7
click at [340, 326] on span "CC 115417" at bounding box center [326, 324] width 39 height 12
click at [345, 323] on span "CC 115417" at bounding box center [326, 324] width 39 height 12
drag, startPoint x: 345, startPoint y: 323, endPoint x: 321, endPoint y: 322, distance: 23.8
click at [321, 322] on div "Garzon Jimenez Plinio CC 115417 Nacionalidad : Colombia Fecha de nacimiento : 1…" at bounding box center [210, 340] width 281 height 57
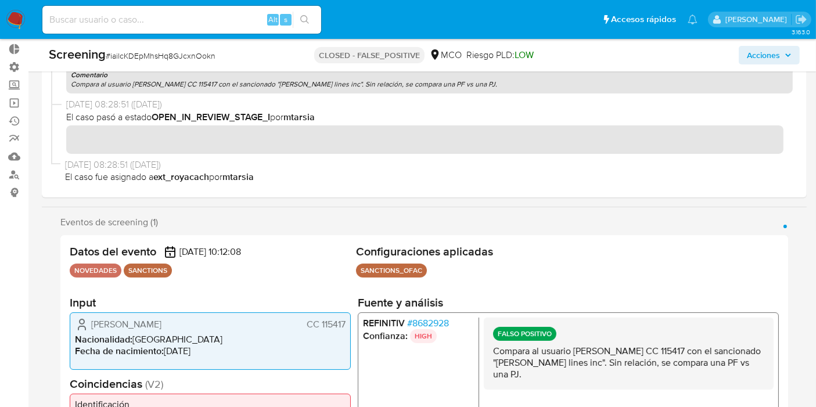
click at [444, 322] on span "# 8682928" at bounding box center [428, 323] width 42 height 12
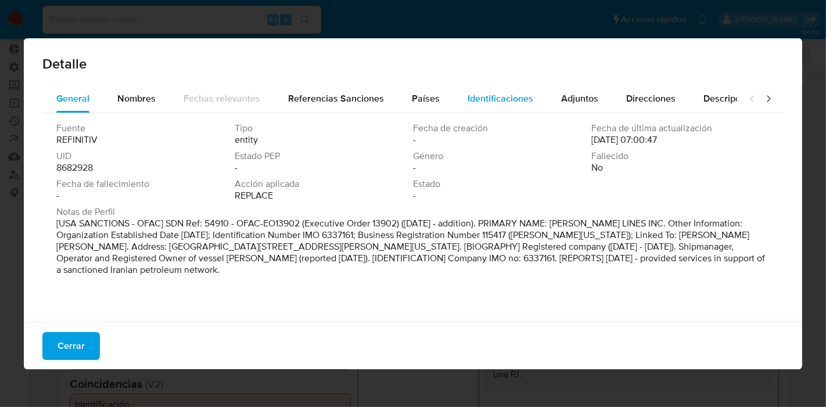
click at [486, 92] on span "Identificaciones" at bounding box center [500, 98] width 66 height 13
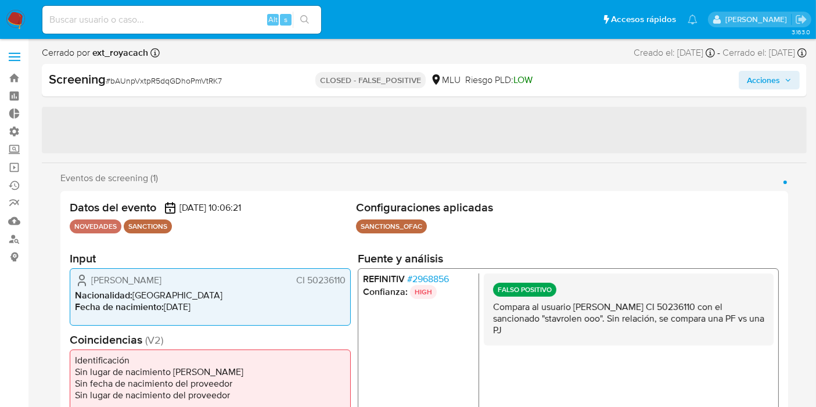
select select "10"
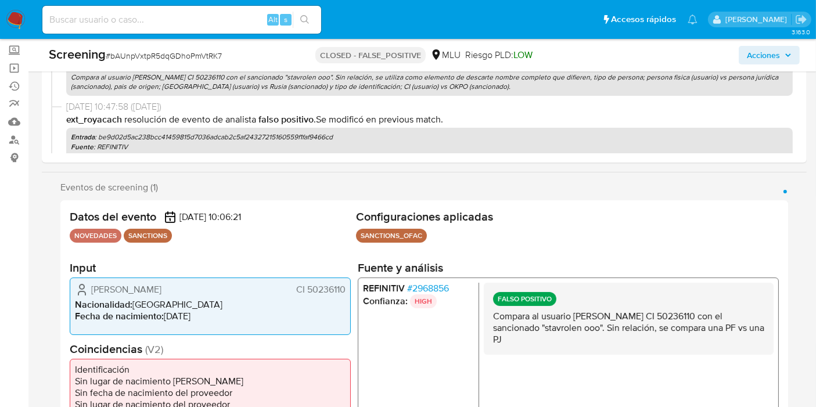
scroll to position [193, 0]
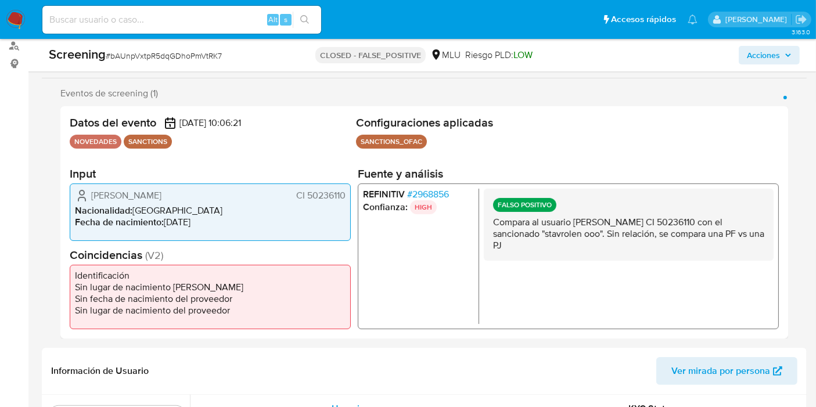
drag, startPoint x: 307, startPoint y: 192, endPoint x: 417, endPoint y: 201, distance: 110.1
click at [345, 203] on div "Tatiana Maria Diano Santana CI 50236110 Nacionalidad : Uruguay Fecha de nacimie…" at bounding box center [210, 211] width 281 height 57
click at [425, 200] on p "HIGH" at bounding box center [423, 207] width 27 height 14
click at [428, 190] on span "# 2968856" at bounding box center [428, 194] width 42 height 12
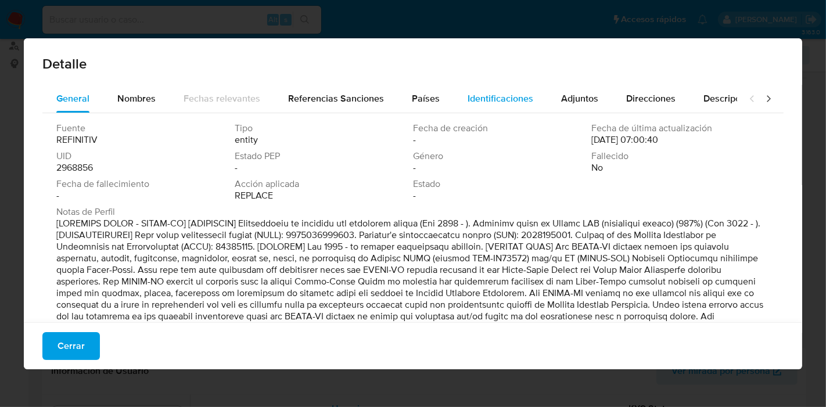
click at [500, 100] on span "Identificaciones" at bounding box center [500, 98] width 66 height 13
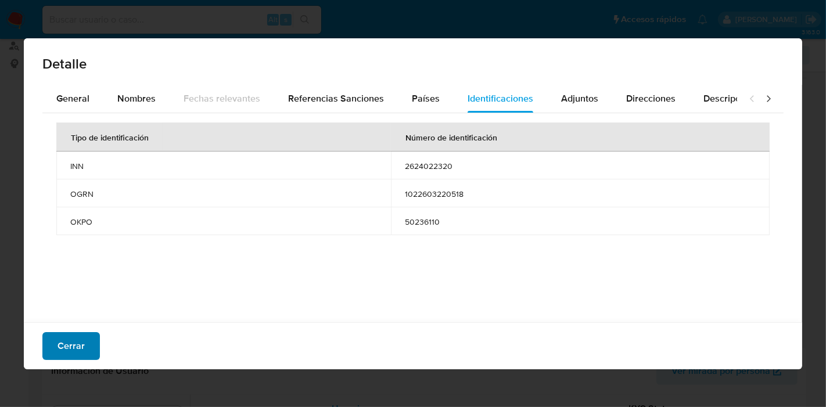
click at [57, 346] on span "Cerrar" at bounding box center [70, 346] width 27 height 26
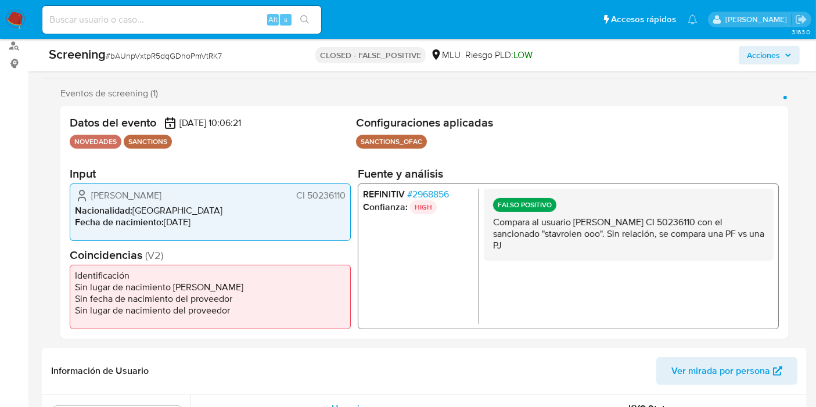
drag, startPoint x: 305, startPoint y: 197, endPoint x: 343, endPoint y: 197, distance: 37.8
click at [343, 197] on span "CI 50236110" at bounding box center [320, 195] width 49 height 12
click at [440, 192] on span "# 2968856" at bounding box center [428, 194] width 42 height 12
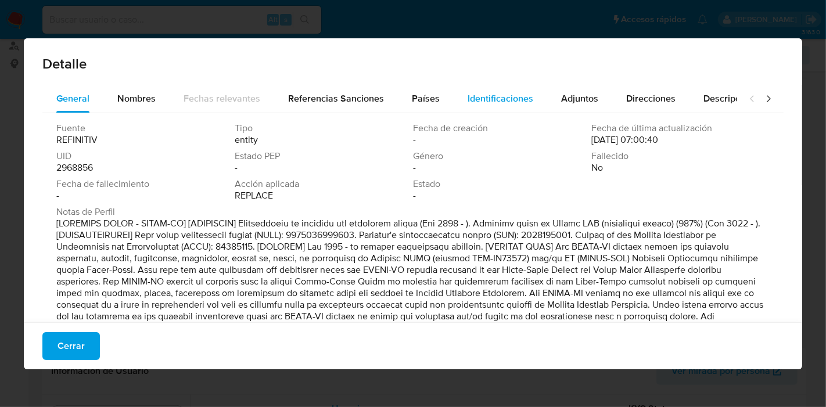
click at [492, 100] on span "Identificaciones" at bounding box center [500, 98] width 66 height 13
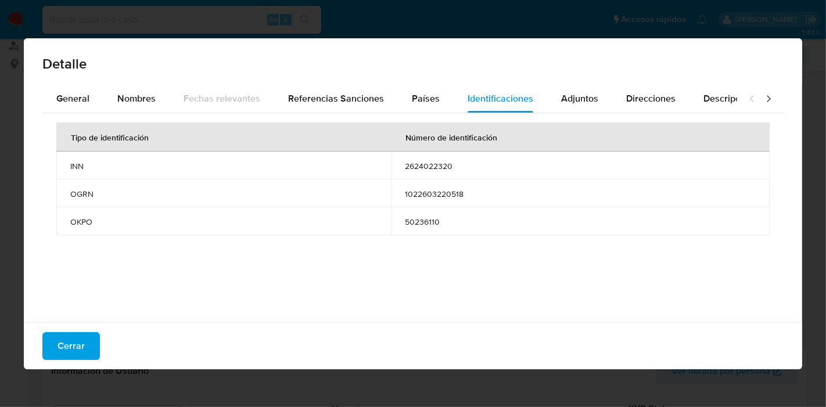
click at [85, 333] on button "Cerrar" at bounding box center [70, 346] width 57 height 28
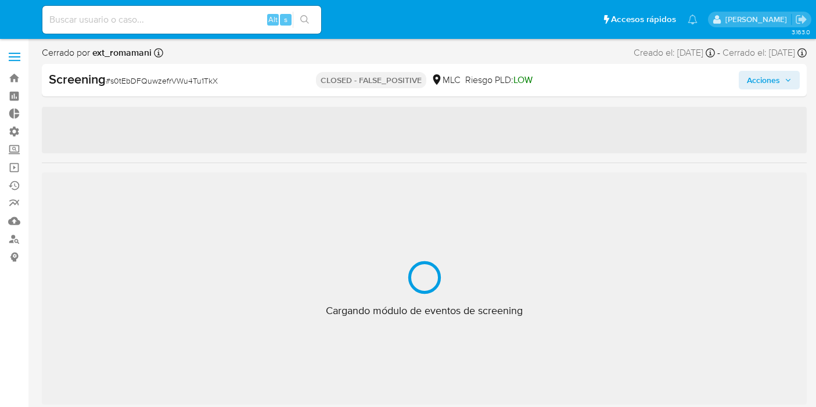
select select "10"
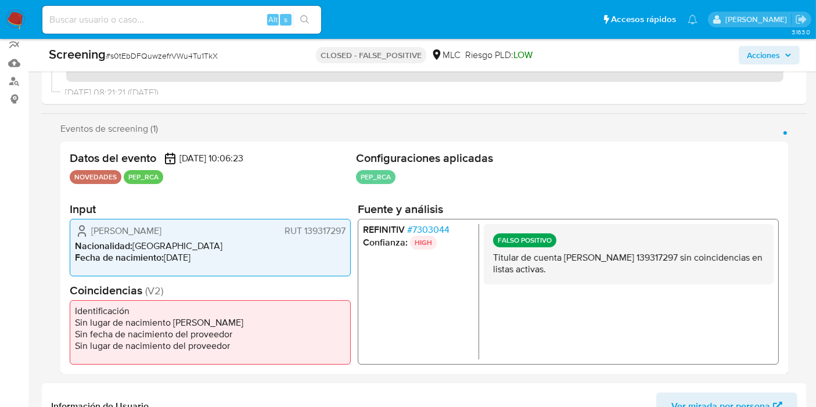
scroll to position [193, 0]
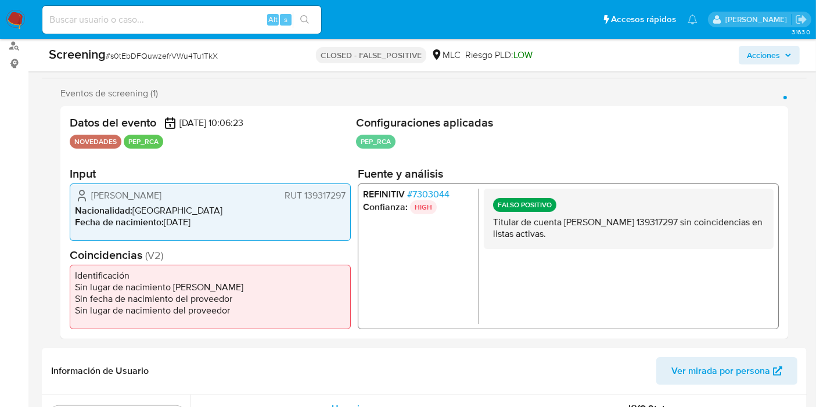
drag, startPoint x: 302, startPoint y: 195, endPoint x: 346, endPoint y: 193, distance: 43.6
click at [346, 193] on div "Isabel Margarita Guajardo Vásquez RUT 139317297 Nacionalidad : Chile Fecha de n…" at bounding box center [210, 211] width 281 height 57
click at [415, 189] on span "# 7303044" at bounding box center [428, 194] width 42 height 12
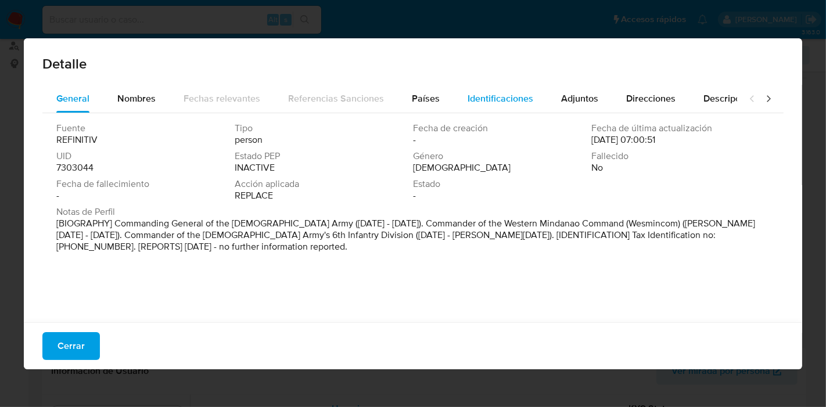
click at [498, 107] on div "Identificaciones" at bounding box center [500, 99] width 66 height 28
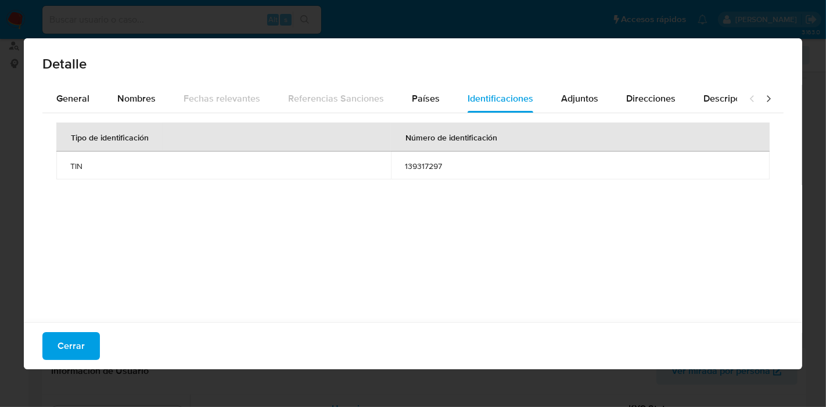
click at [91, 333] on button "Cerrar" at bounding box center [70, 346] width 57 height 28
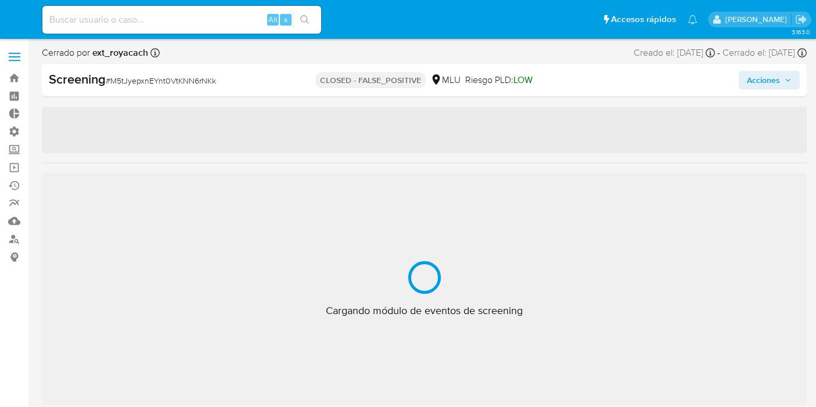
select select "10"
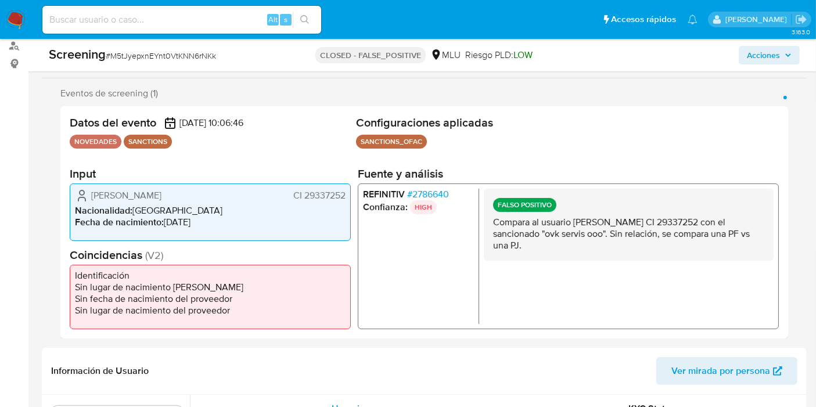
scroll to position [574, 0]
drag, startPoint x: 303, startPoint y: 194, endPoint x: 343, endPoint y: 195, distance: 40.1
click at [343, 195] on span "CI 29337252" at bounding box center [319, 195] width 52 height 12
click at [441, 195] on span "# 2786640" at bounding box center [428, 194] width 42 height 12
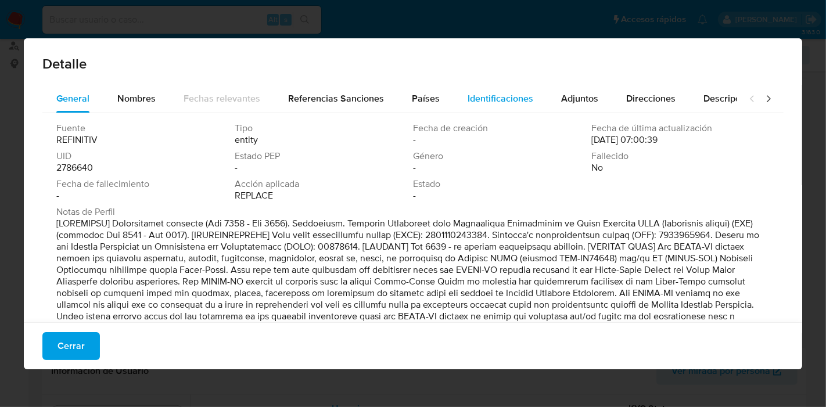
click at [479, 89] on div "Identificaciones" at bounding box center [500, 99] width 66 height 28
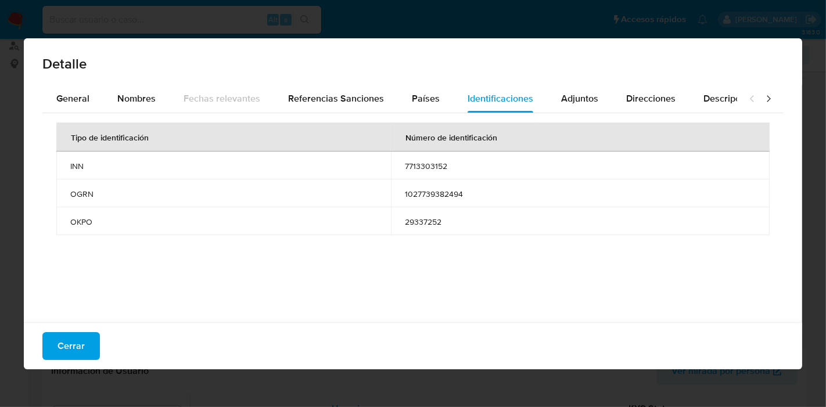
click at [51, 354] on button "Cerrar" at bounding box center [70, 346] width 57 height 28
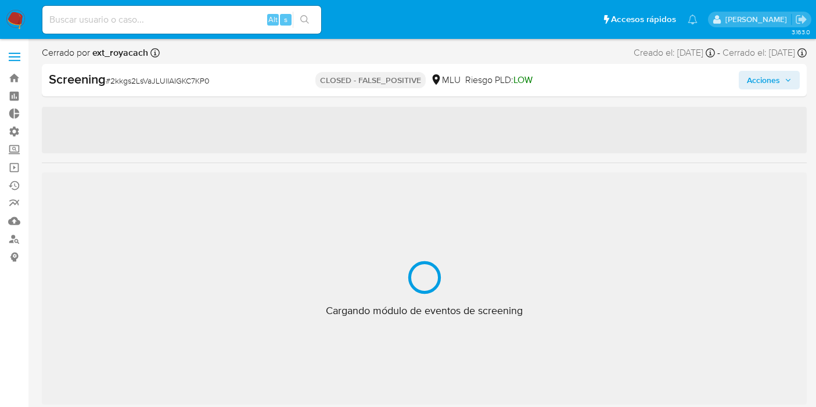
select select "10"
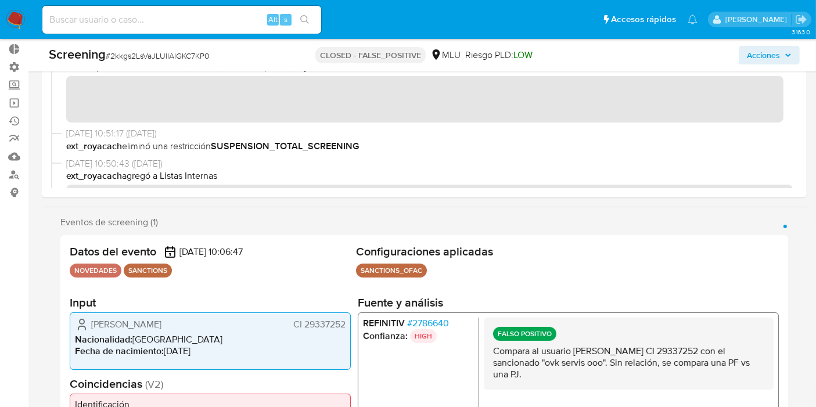
scroll to position [129, 0]
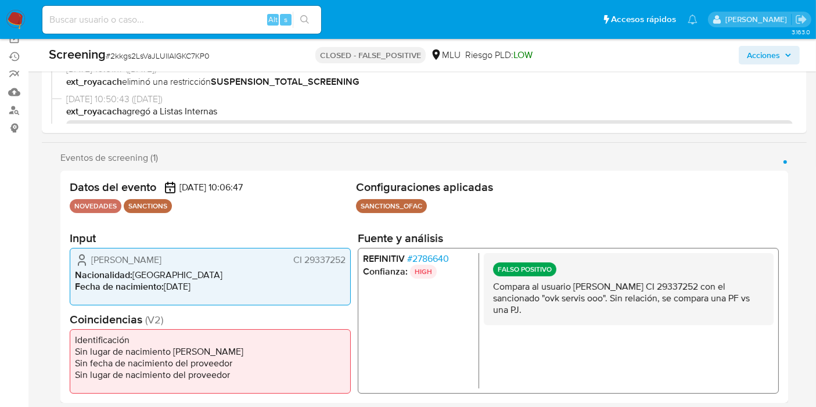
drag, startPoint x: 304, startPoint y: 262, endPoint x: 350, endPoint y: 255, distance: 46.5
click at [350, 255] on div "Datos del evento 02/08/2025 10:06:47 NOVEDADES SANCTIONS Configuraciones aplica…" at bounding box center [424, 287] width 728 height 232
click at [410, 259] on span "# 2786640" at bounding box center [428, 259] width 42 height 12
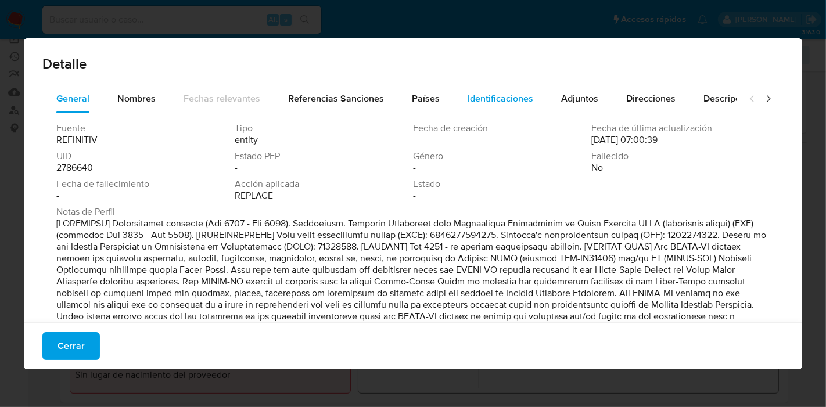
click at [490, 102] on span "Identificaciones" at bounding box center [500, 98] width 66 height 13
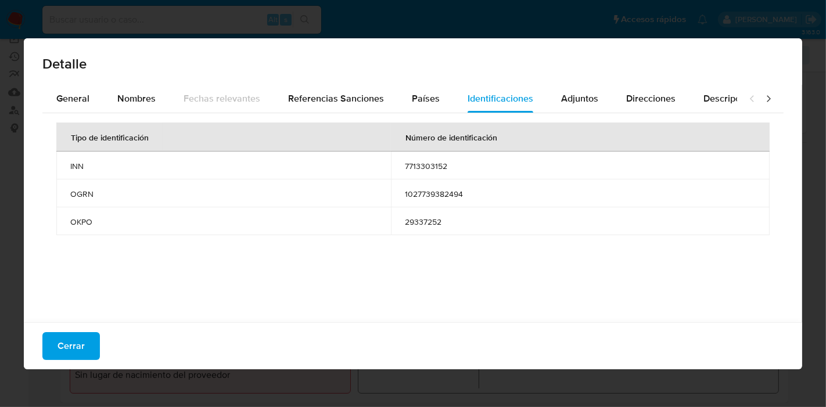
click at [59, 355] on span "Cerrar" at bounding box center [70, 346] width 27 height 26
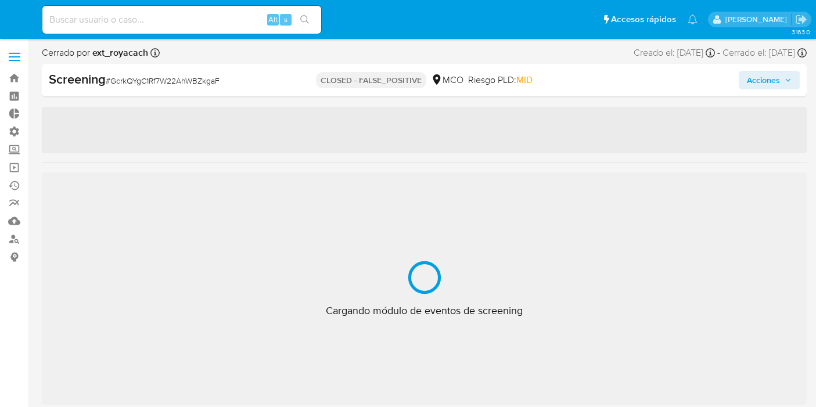
select select "10"
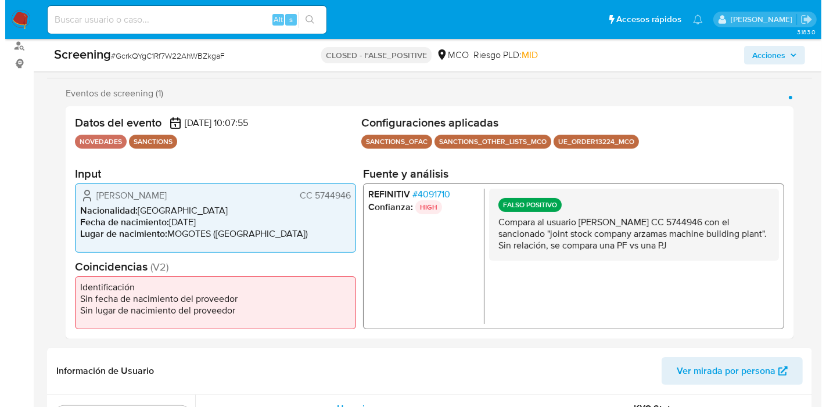
scroll to position [546, 0]
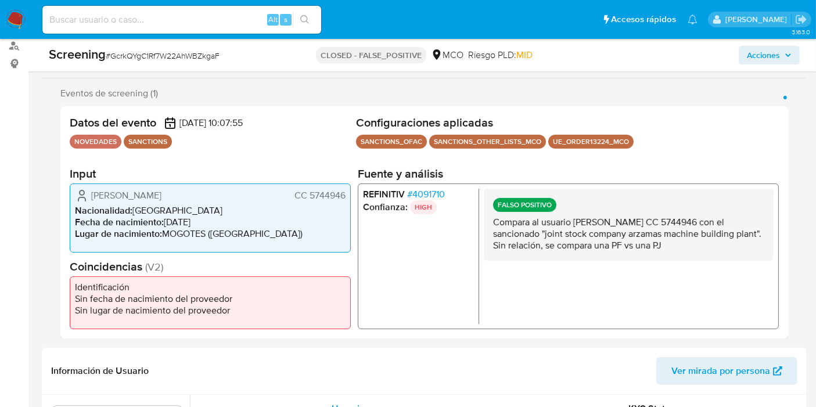
drag, startPoint x: 309, startPoint y: 197, endPoint x: 346, endPoint y: 202, distance: 36.9
click at [346, 202] on div "Abel Gutierrez Albarracin CC 5744946 Nacionalidad : Colombia Fecha de nacimient…" at bounding box center [210, 217] width 281 height 69
click at [425, 195] on span "# 4091710" at bounding box center [426, 194] width 38 height 12
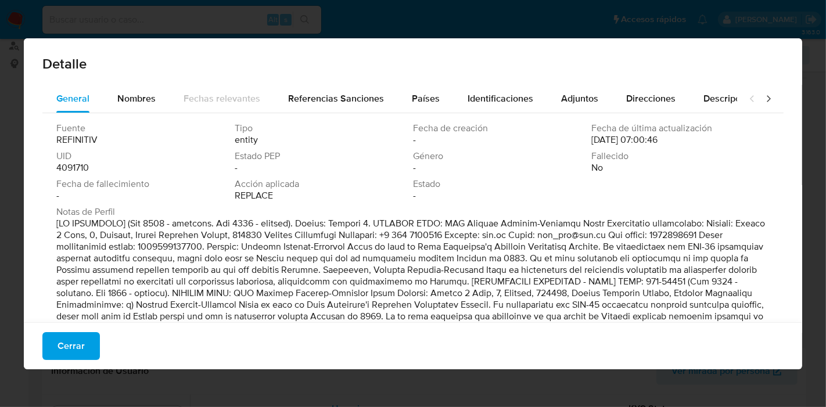
click at [488, 82] on div "Detalle" at bounding box center [413, 61] width 778 height 46
click at [492, 92] on span "Identificaciones" at bounding box center [500, 98] width 66 height 13
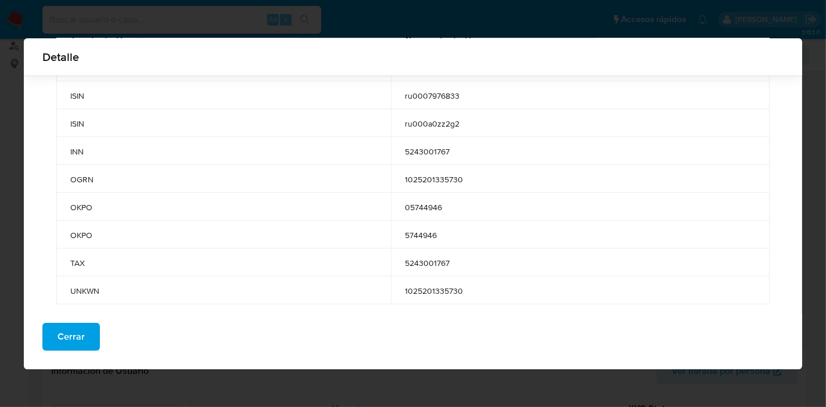
scroll to position [98, 0]
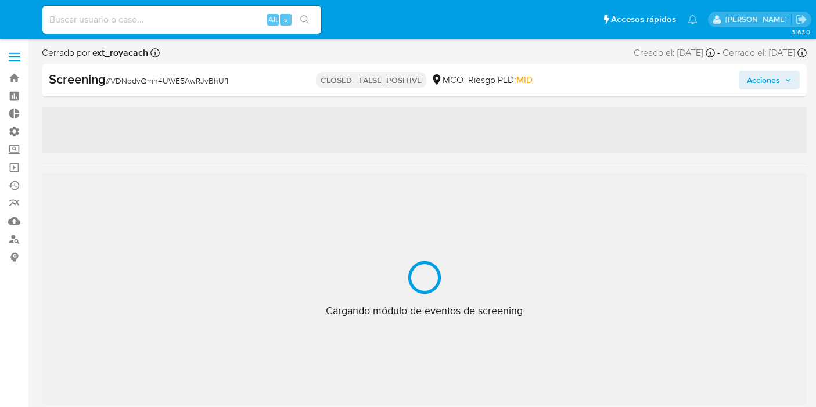
select select "10"
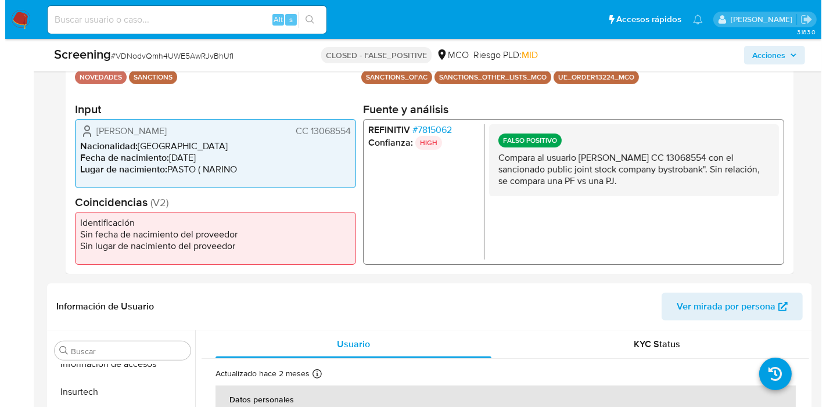
scroll to position [546, 0]
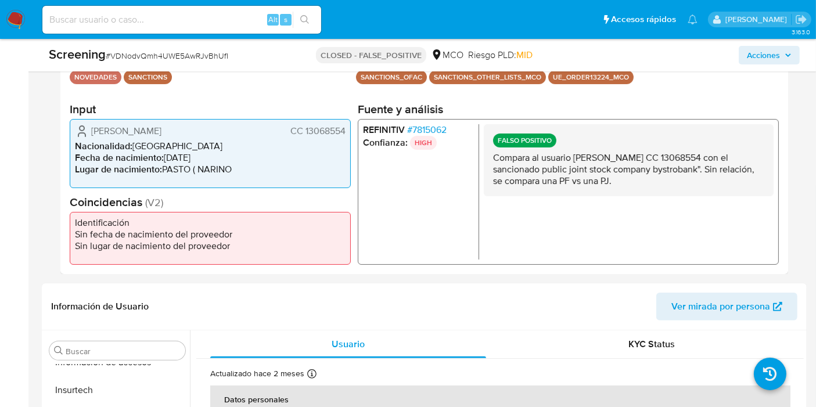
drag, startPoint x: 303, startPoint y: 132, endPoint x: 348, endPoint y: 135, distance: 45.4
click at [348, 135] on div "Jose Antonio Sanchez Vallejo CC 13068554 Nacionalidad : Colombia Fecha de nacim…" at bounding box center [210, 152] width 281 height 69
click at [418, 126] on span "# 7815062" at bounding box center [426, 130] width 39 height 12
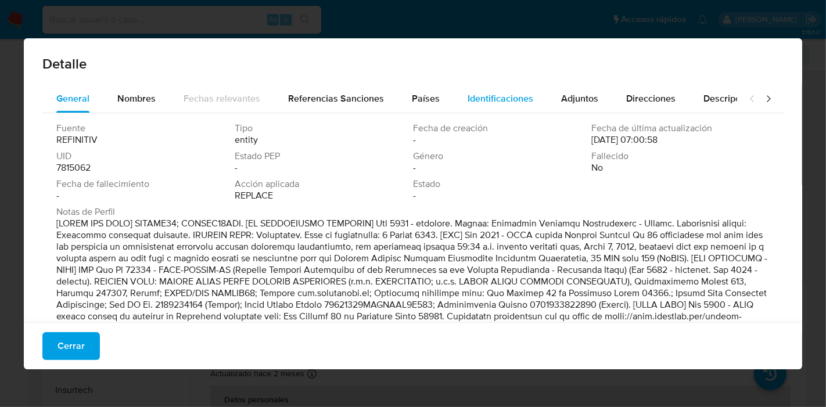
click at [495, 112] on div "Identificaciones" at bounding box center [500, 99] width 66 height 28
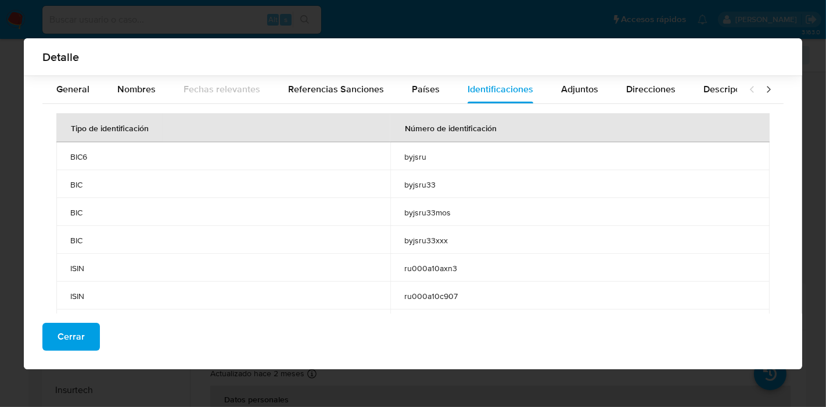
scroll to position [117, 0]
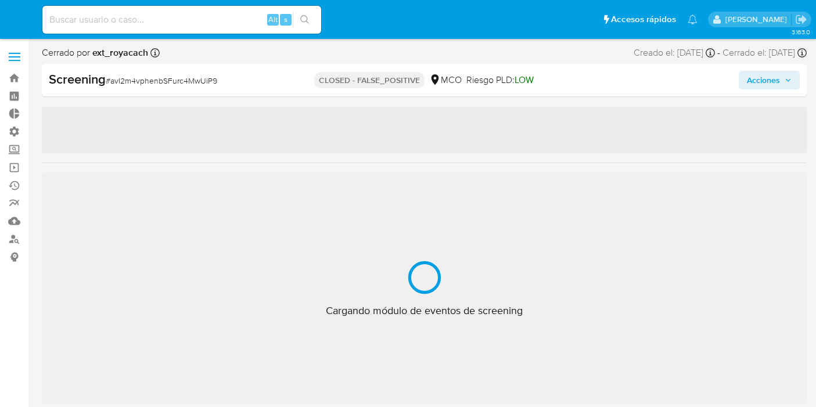
select select "10"
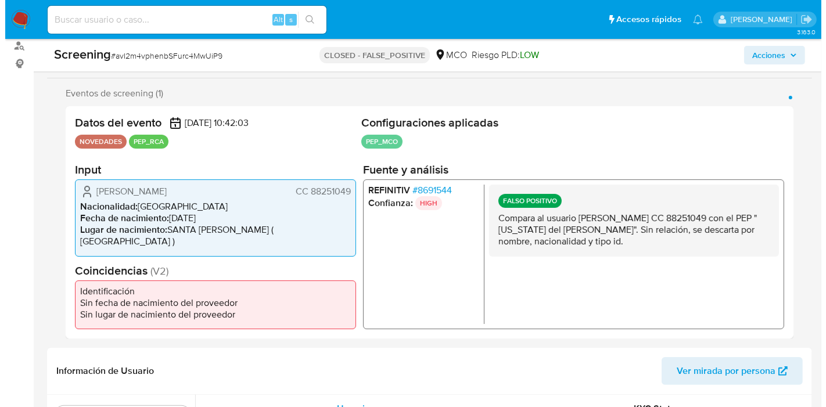
scroll to position [546, 0]
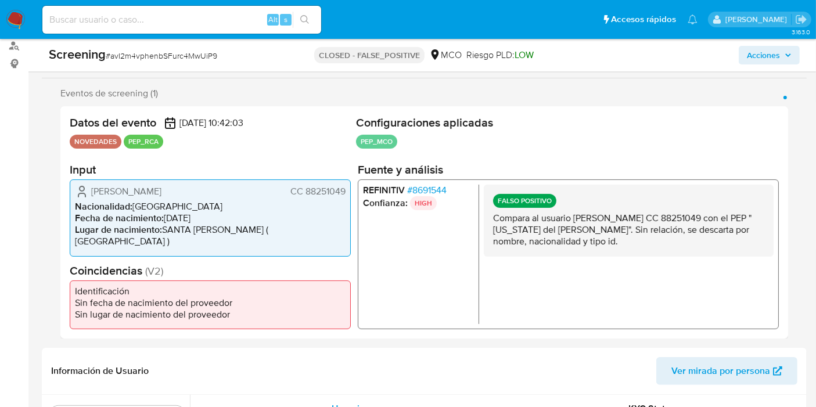
drag, startPoint x: 303, startPoint y: 195, endPoint x: 345, endPoint y: 199, distance: 42.0
click at [345, 199] on div "[PERSON_NAME] CC 88251049 Nacionalidad : [DEMOGRAPHIC_DATA] Fecha de nacimiento…" at bounding box center [210, 217] width 281 height 77
click at [433, 188] on span "# 8691544" at bounding box center [426, 191] width 39 height 12
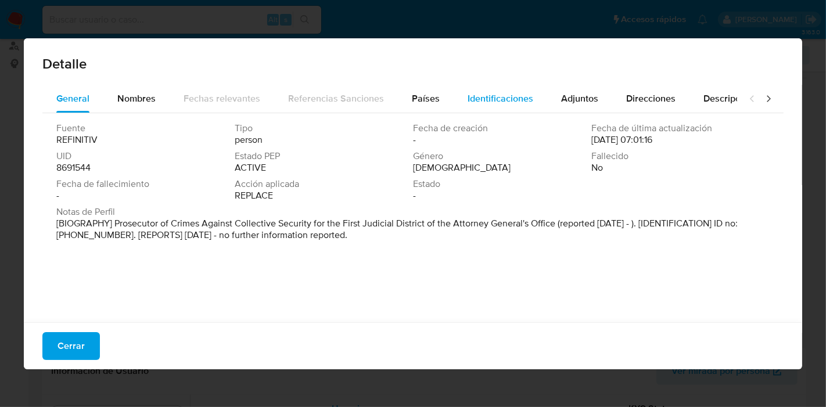
click at [519, 105] on div "Identificaciones" at bounding box center [500, 99] width 66 height 28
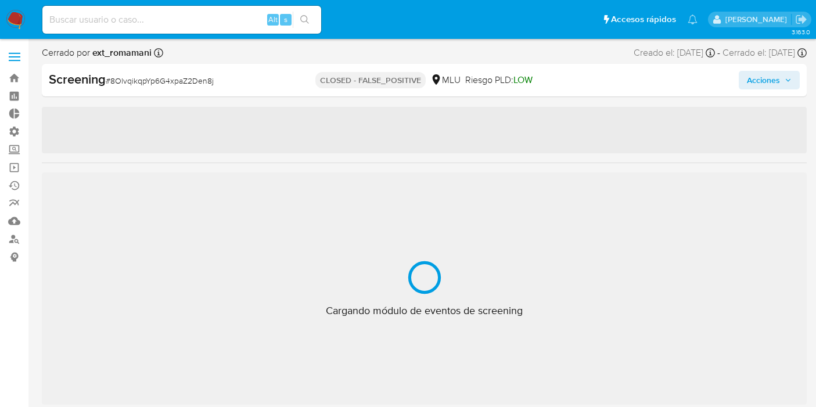
select select "10"
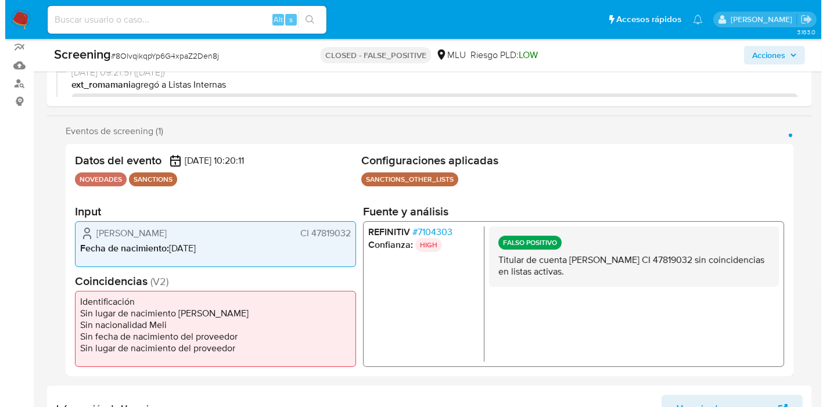
scroll to position [193, 0]
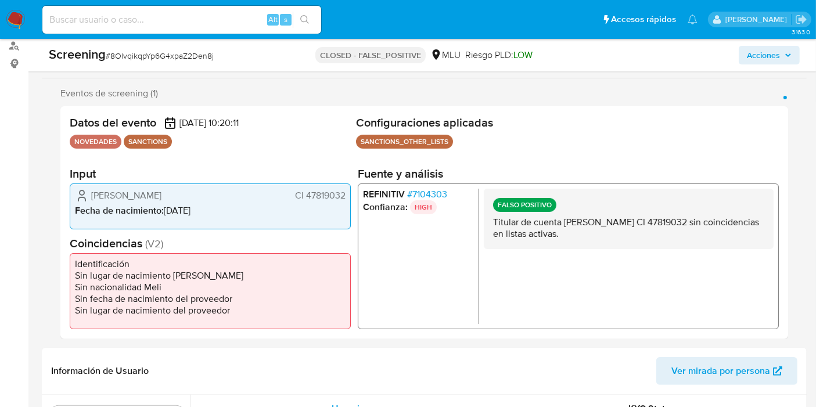
drag, startPoint x: 307, startPoint y: 189, endPoint x: 343, endPoint y: 200, distance: 38.2
click at [343, 200] on span "CI 47819032" at bounding box center [320, 195] width 51 height 12
click at [409, 196] on span "# 7104303" at bounding box center [427, 194] width 40 height 12
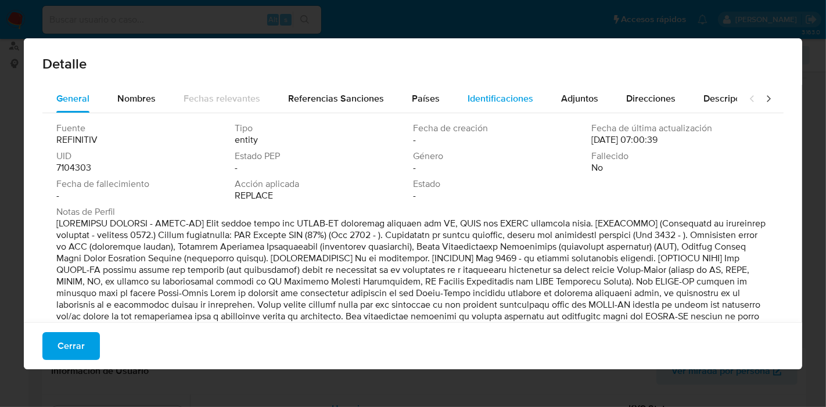
click at [501, 105] on div "Identificaciones" at bounding box center [500, 99] width 66 height 28
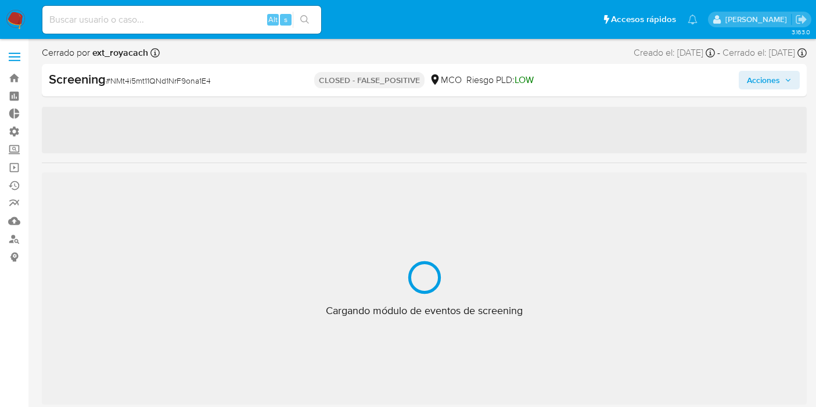
select select "10"
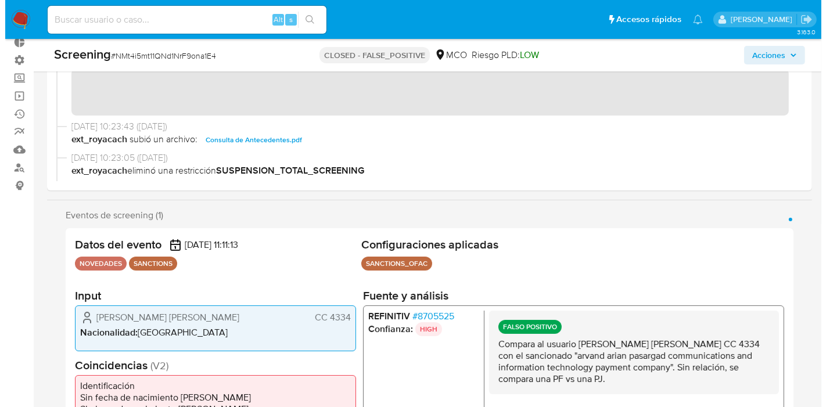
scroll to position [546, 0]
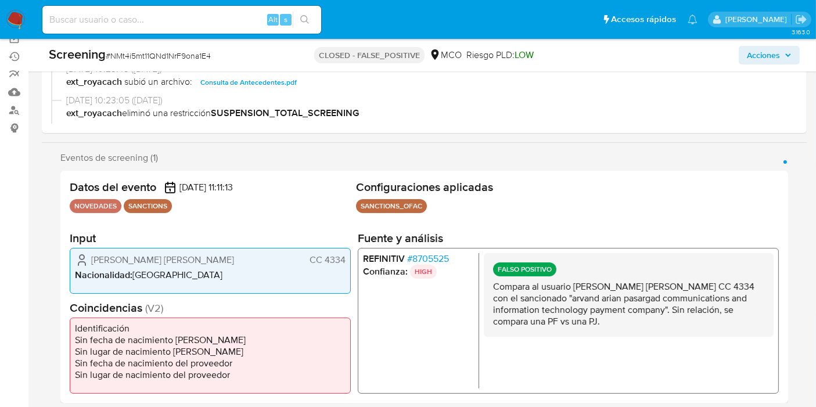
drag, startPoint x: 325, startPoint y: 257, endPoint x: 419, endPoint y: 253, distance: 94.1
click at [347, 264] on div "Reyes Salamanca Cesar Pompeyo CC 4334 Nacionalidad : Colombia" at bounding box center [210, 270] width 281 height 46
click at [426, 253] on span "# 8705525" at bounding box center [428, 259] width 42 height 12
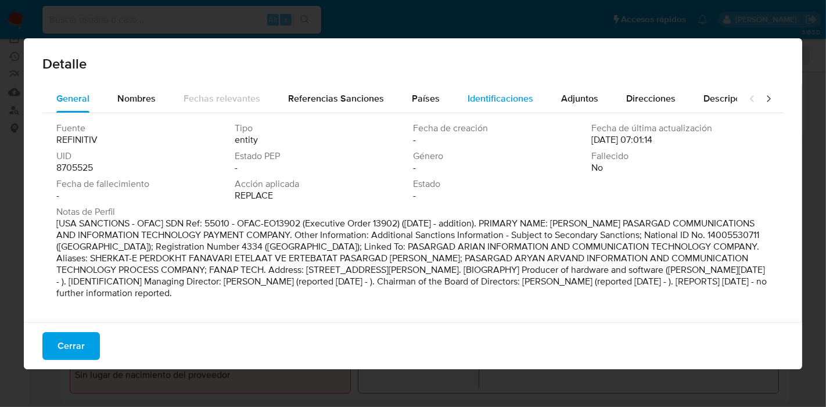
click at [471, 102] on span "Identificaciones" at bounding box center [500, 98] width 66 height 13
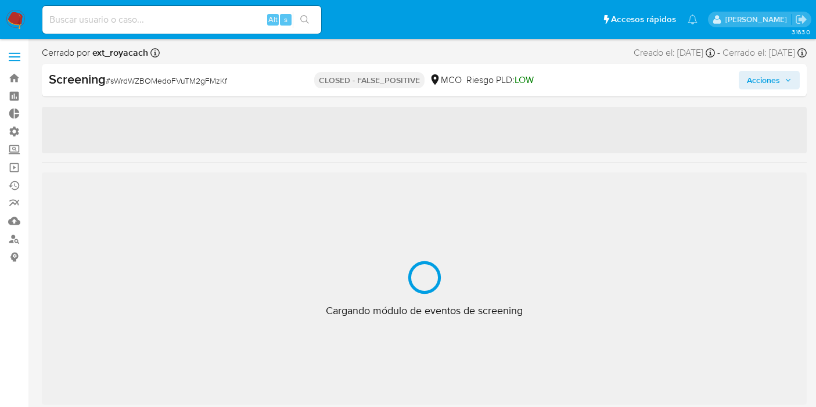
select select "10"
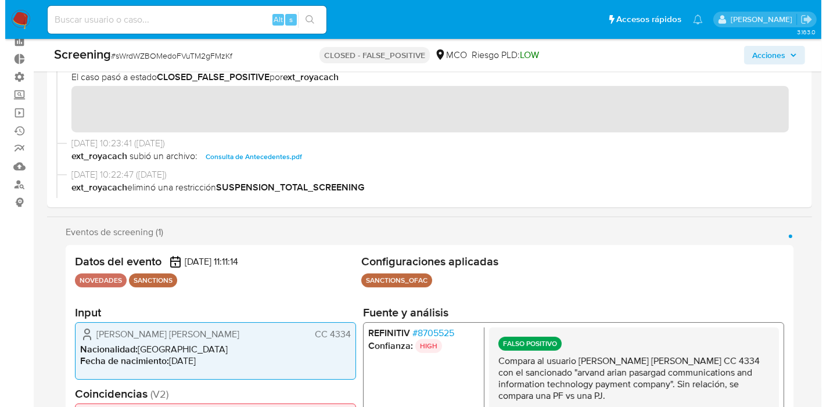
scroll to position [64, 0]
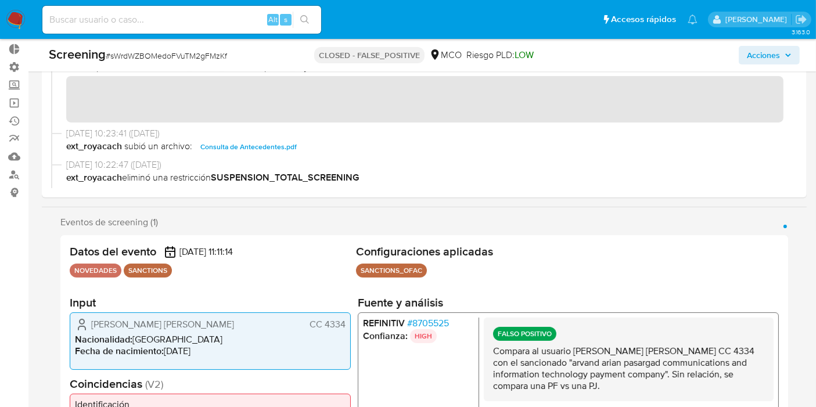
drag, startPoint x: 326, startPoint y: 322, endPoint x: 345, endPoint y: 326, distance: 19.5
click at [345, 326] on div "[PERSON_NAME] [PERSON_NAME] CC 4334 Nacionalidad : [DEMOGRAPHIC_DATA] Fecha de …" at bounding box center [210, 340] width 281 height 57
click at [426, 322] on span "# 8705525" at bounding box center [428, 323] width 42 height 12
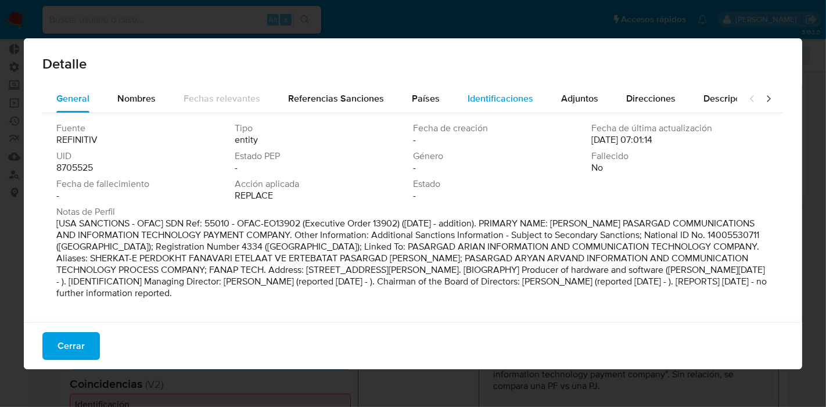
click at [459, 95] on button "Identificaciones" at bounding box center [500, 99] width 93 height 28
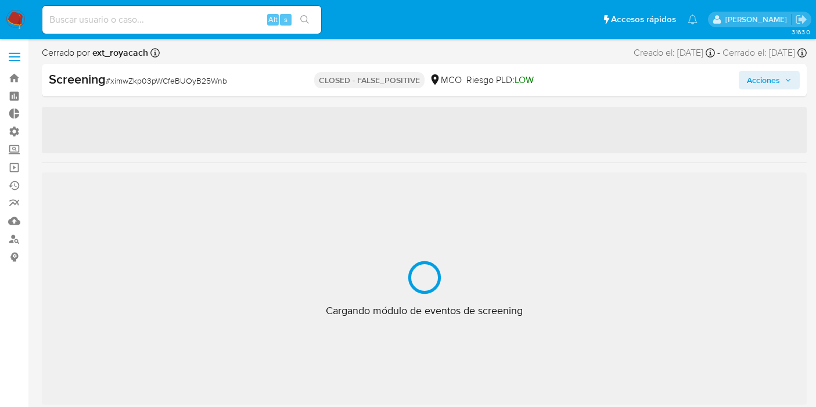
select select "10"
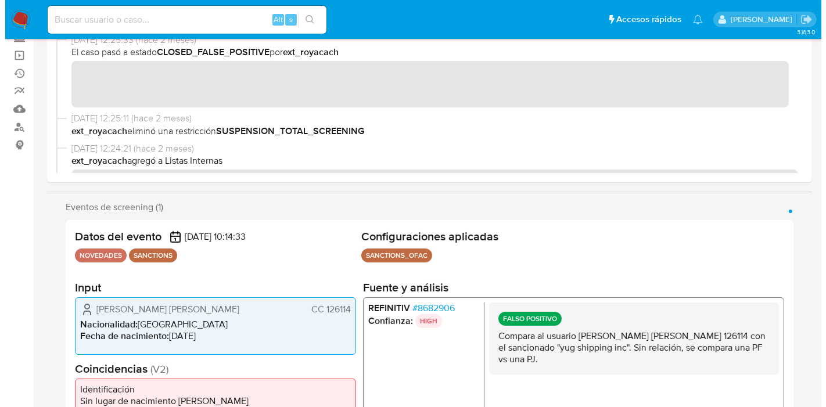
scroll to position [193, 0]
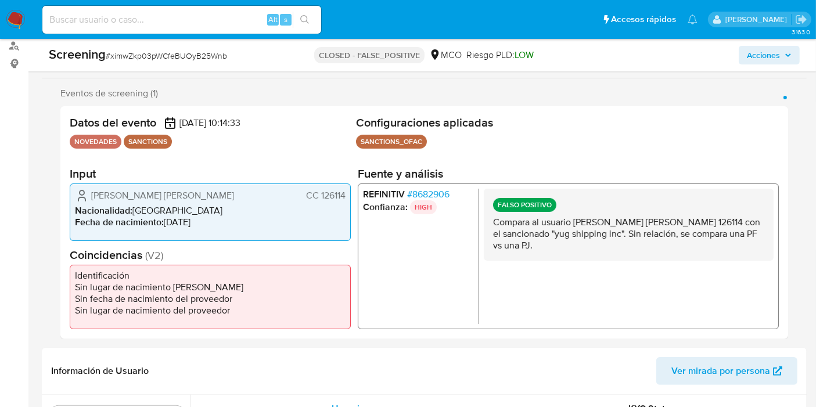
drag, startPoint x: 321, startPoint y: 194, endPoint x: 345, endPoint y: 204, distance: 26.5
click at [345, 202] on div "Fernando Luis Hernandez Sarmiento CC 126114" at bounding box center [210, 195] width 271 height 14
click at [418, 192] on span "# 8682906" at bounding box center [428, 194] width 42 height 12
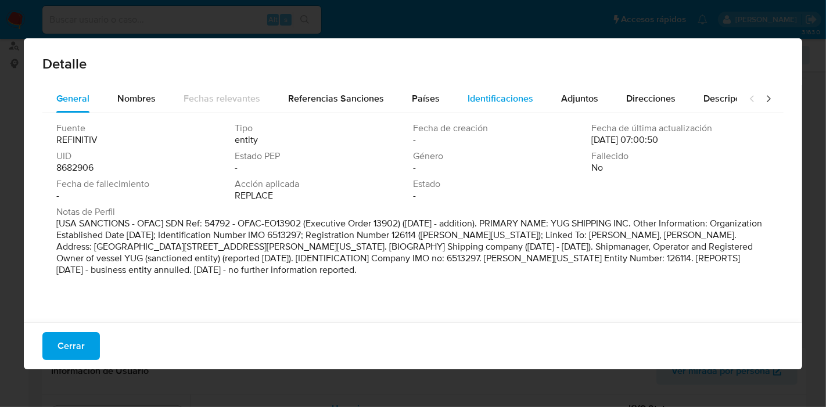
click at [494, 92] on span "Identificaciones" at bounding box center [500, 98] width 66 height 13
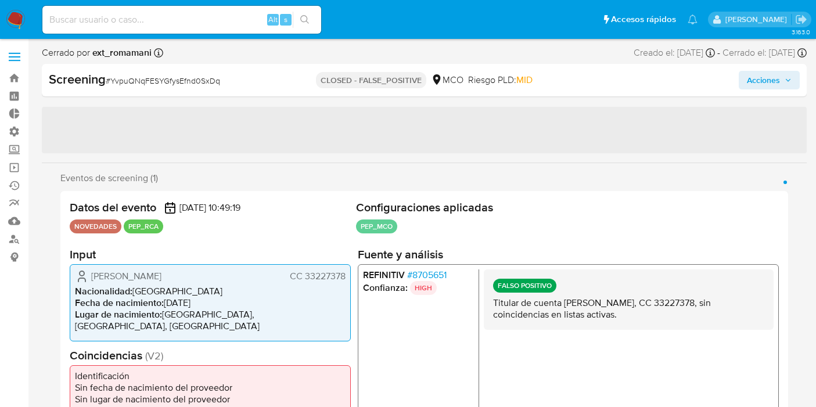
select select "10"
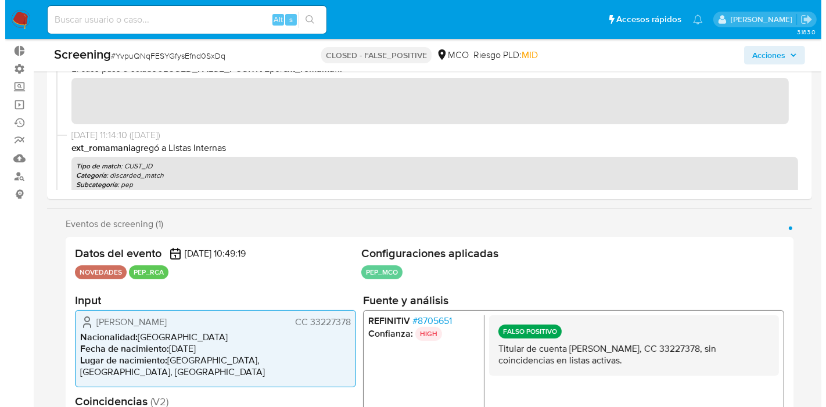
scroll to position [64, 0]
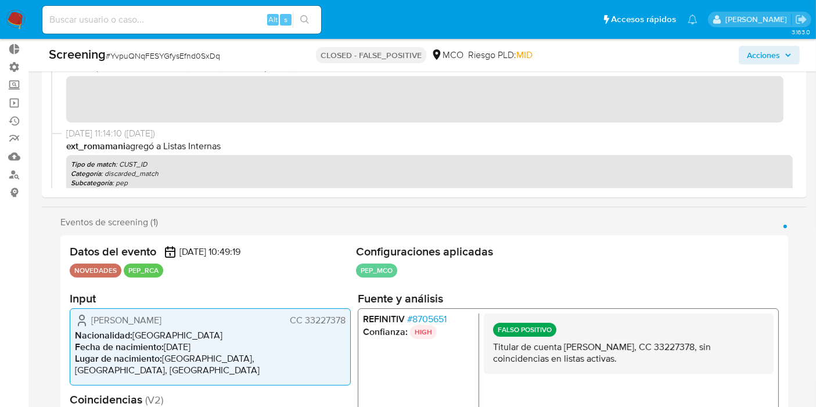
drag, startPoint x: 305, startPoint y: 322, endPoint x: 346, endPoint y: 329, distance: 41.3
click at [346, 329] on div "Marcela Patricia Gonzalez Sosa CC 33227378 Nacionalidad : Colombia Fecha de nac…" at bounding box center [210, 346] width 281 height 77
click at [427, 322] on span "# 8705651" at bounding box center [426, 320] width 39 height 12
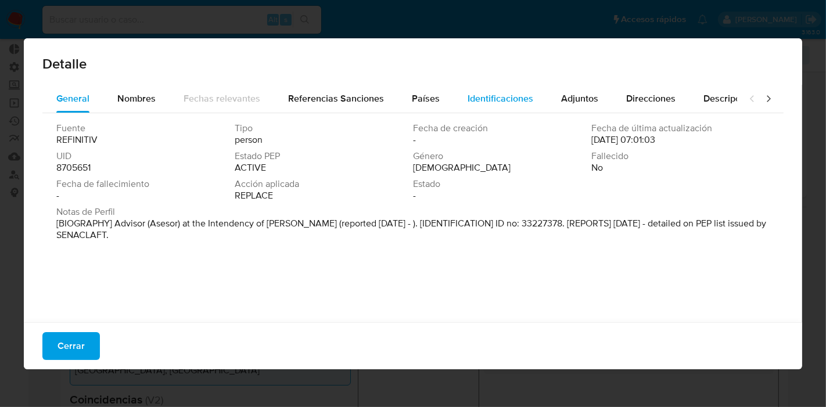
click at [477, 92] on span "Identificaciones" at bounding box center [500, 98] width 66 height 13
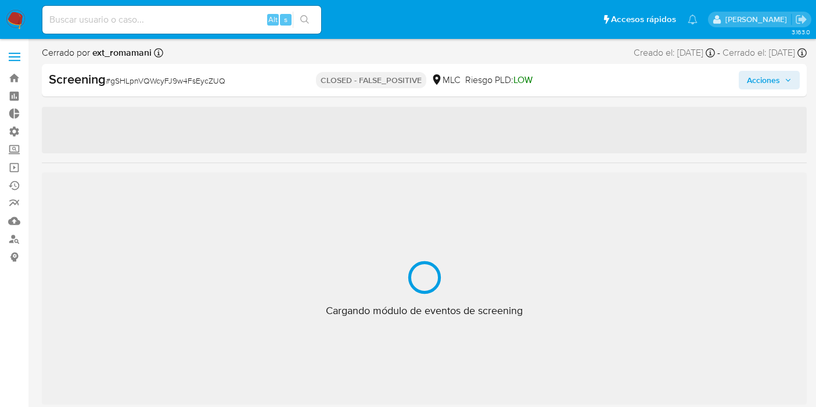
select select "10"
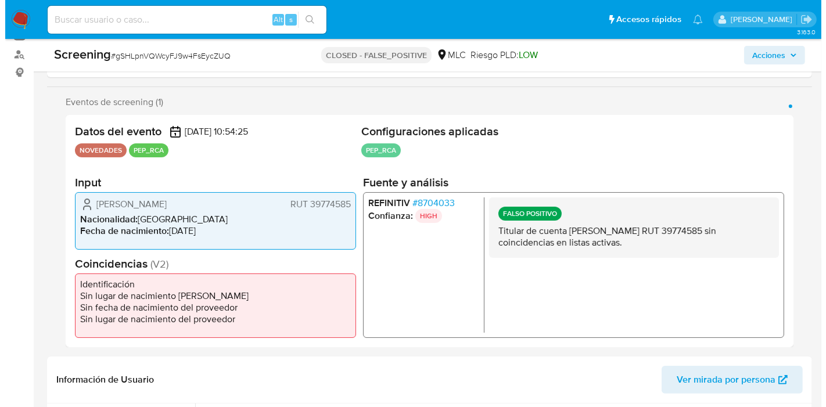
scroll to position [193, 0]
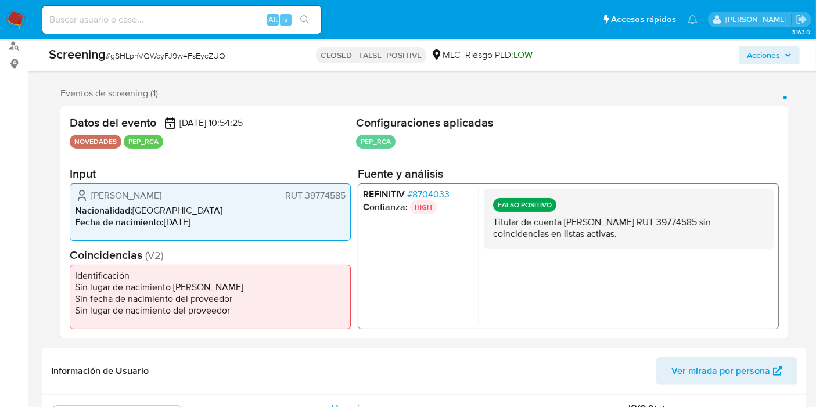
drag, startPoint x: 303, startPoint y: 193, endPoint x: 346, endPoint y: 193, distance: 43.0
click at [346, 193] on div "Blanca Lilia Ramírez Marabolí RUT 39774585 Nacionalidad : Chile Fecha de nacimi…" at bounding box center [210, 211] width 281 height 57
click at [447, 193] on span "# 8704033" at bounding box center [428, 194] width 42 height 12
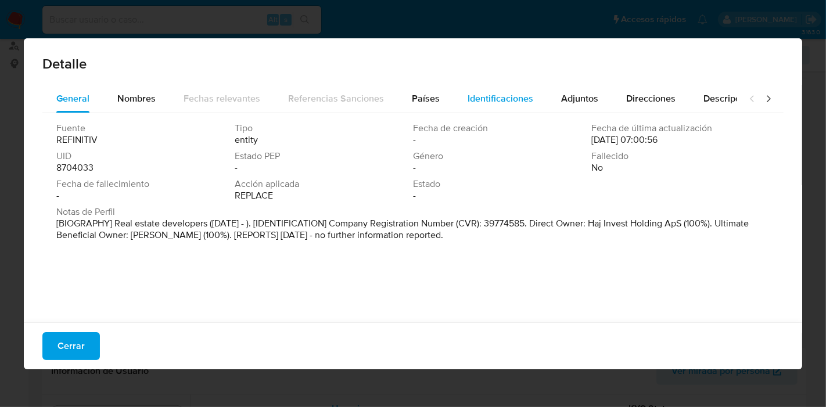
click at [497, 99] on span "Identificaciones" at bounding box center [500, 98] width 66 height 13
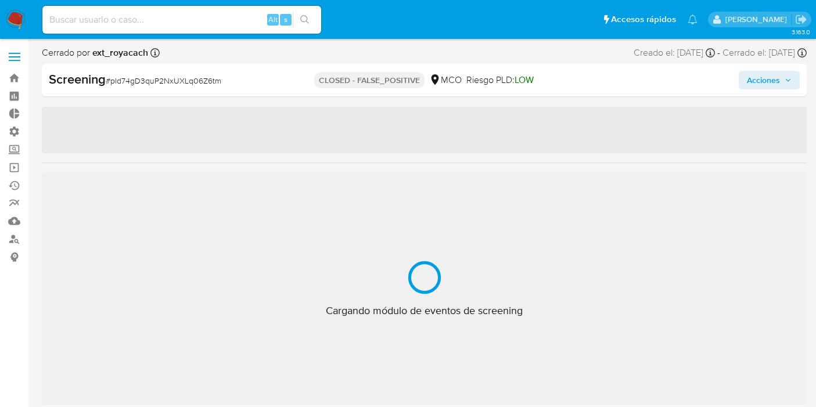
select select "10"
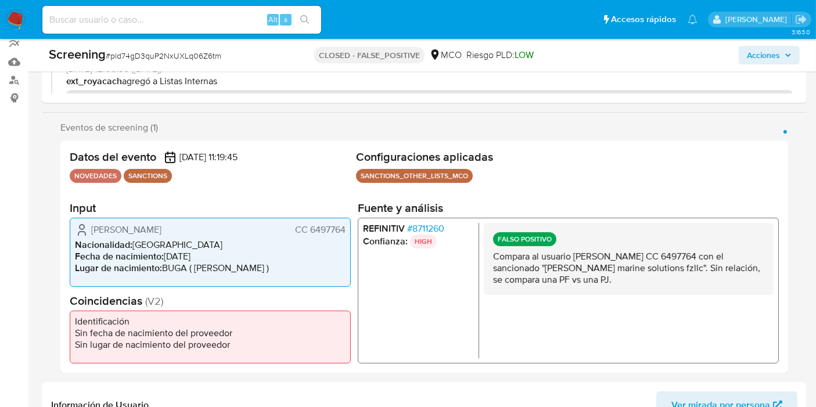
scroll to position [193, 0]
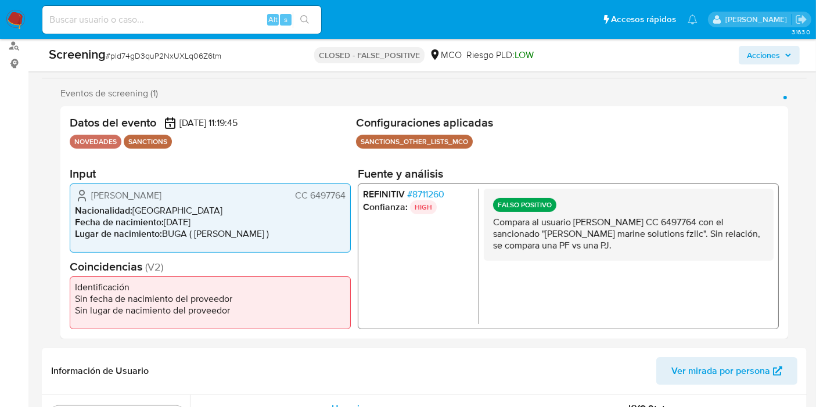
drag, startPoint x: 308, startPoint y: 192, endPoint x: 350, endPoint y: 197, distance: 42.1
click at [355, 202] on div "Datos del evento 09/08/2025 11:19:45 NOVEDADES SANCTIONS Configuraciones aplica…" at bounding box center [424, 222] width 728 height 232
click at [347, 196] on div "Alexander Beron Noreña CC 6497764 Nacionalidad : Colombia Fecha de nacimiento :…" at bounding box center [210, 217] width 281 height 69
drag, startPoint x: 343, startPoint y: 196, endPoint x: 310, endPoint y: 195, distance: 33.7
click at [310, 195] on span "CC 6497764" at bounding box center [320, 195] width 51 height 12
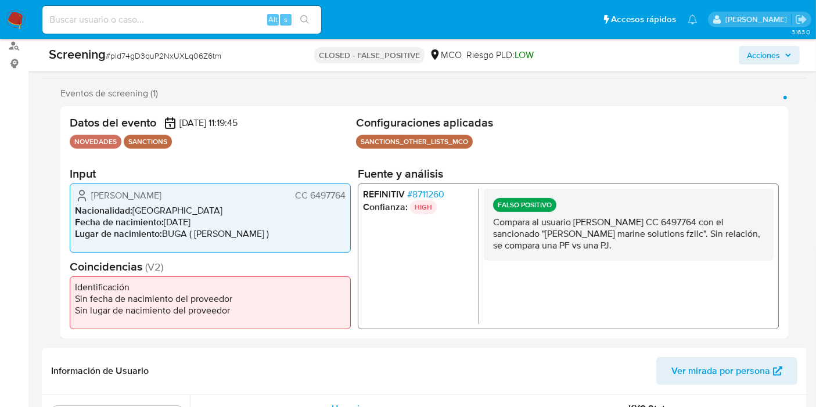
click at [416, 201] on p "HIGH" at bounding box center [423, 207] width 27 height 14
click at [419, 192] on span "# 8711260" at bounding box center [425, 194] width 37 height 12
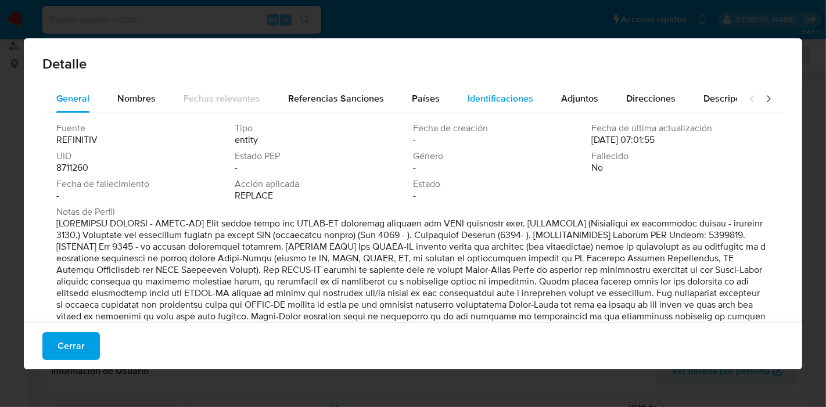
click at [496, 92] on span "Identificaciones" at bounding box center [500, 98] width 66 height 13
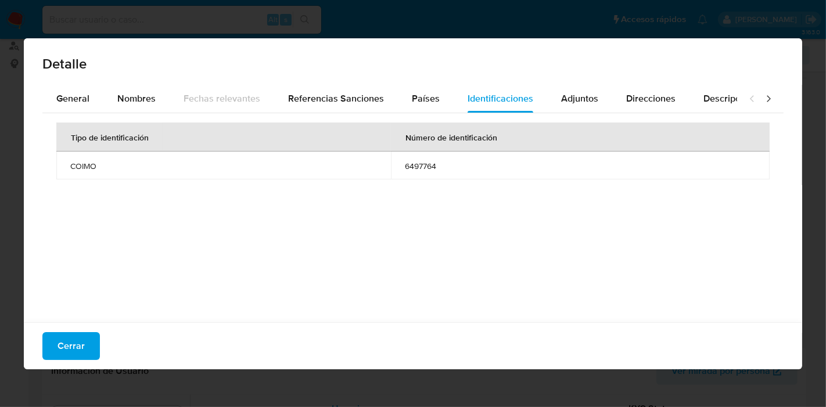
click at [56, 348] on button "Cerrar" at bounding box center [70, 346] width 57 height 28
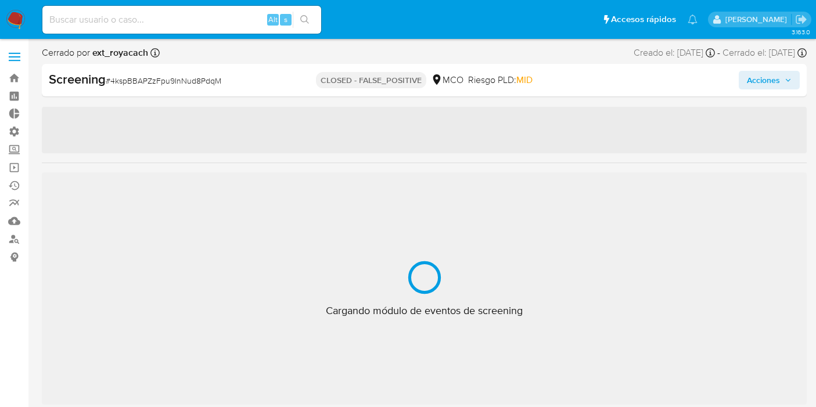
select select "10"
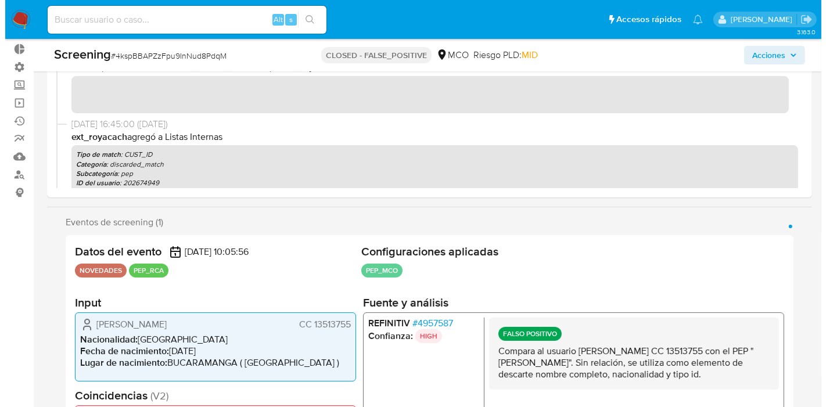
scroll to position [129, 0]
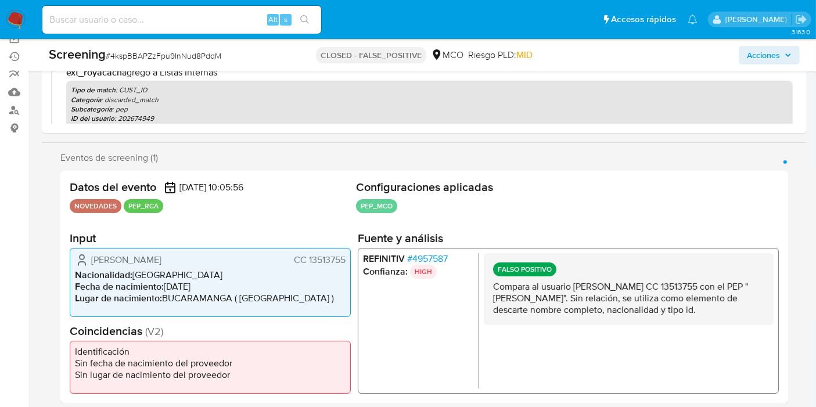
drag, startPoint x: 307, startPoint y: 254, endPoint x: 346, endPoint y: 263, distance: 39.3
click at [346, 263] on div "[PERSON_NAME] CC 13513755 Nacionalidad : [DEMOGRAPHIC_DATA] Fecha de nacimiento…" at bounding box center [210, 281] width 281 height 69
click at [428, 260] on span "# 4957587" at bounding box center [427, 259] width 41 height 12
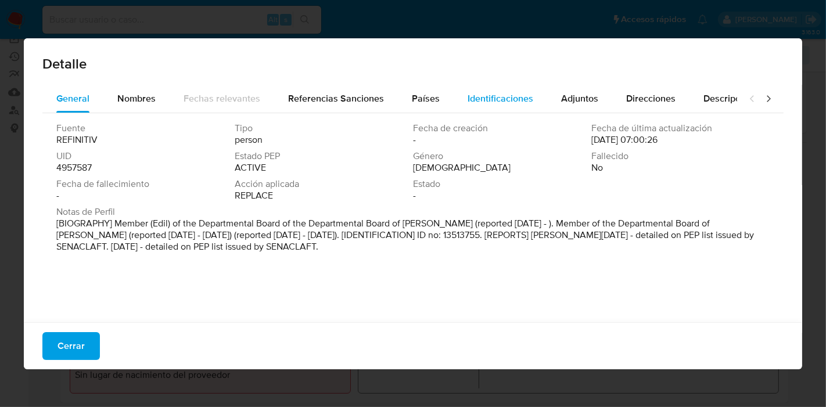
click at [499, 102] on span "Identificaciones" at bounding box center [500, 98] width 66 height 13
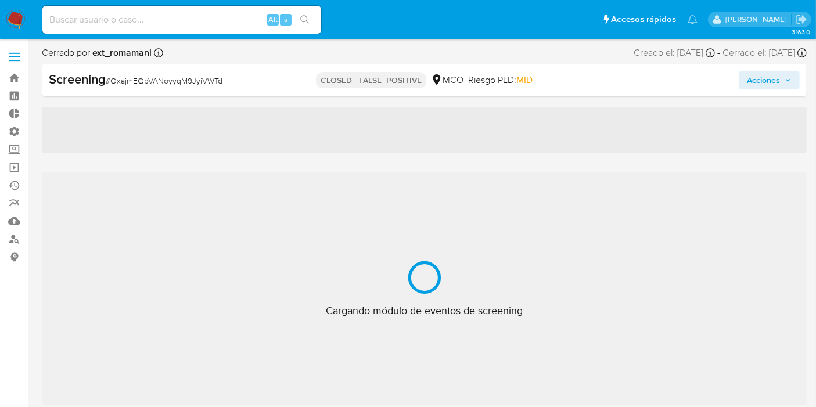
select select "10"
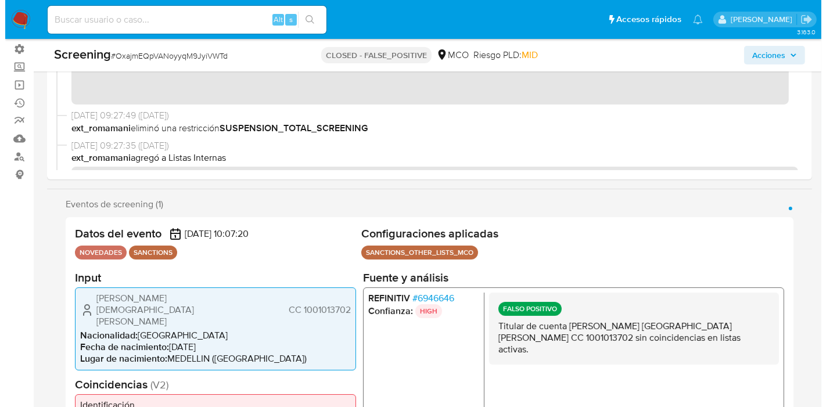
scroll to position [193, 0]
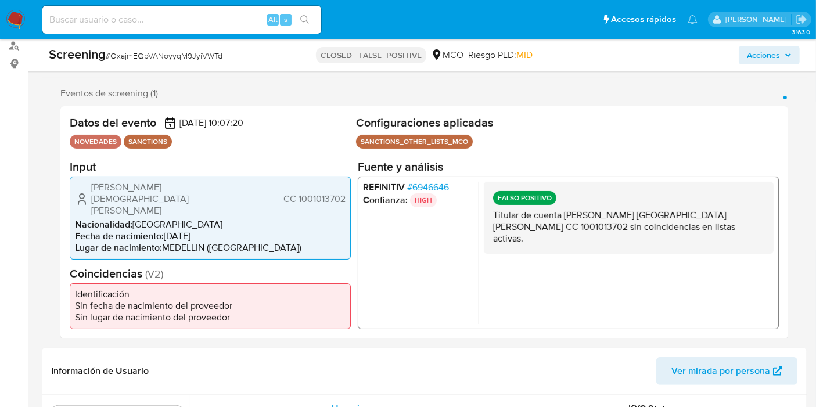
drag, startPoint x: 298, startPoint y: 196, endPoint x: 344, endPoint y: 193, distance: 46.0
click at [344, 193] on span "CC 1001013702" at bounding box center [314, 199] width 62 height 12
click at [419, 189] on span "# 6946646" at bounding box center [428, 187] width 42 height 12
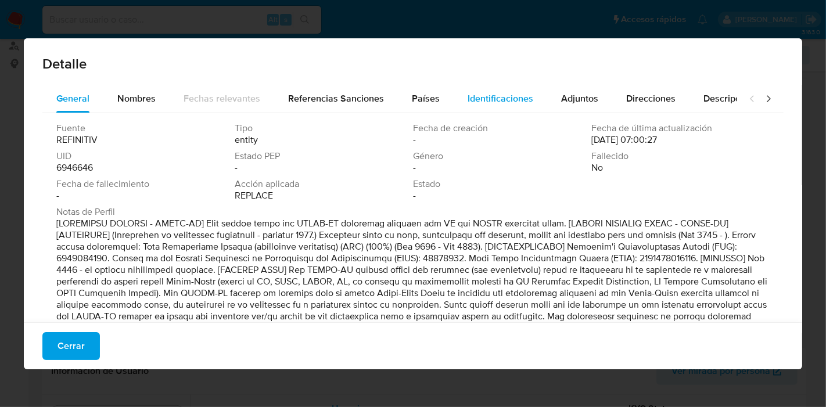
click at [534, 99] on button "Identificaciones" at bounding box center [500, 99] width 93 height 28
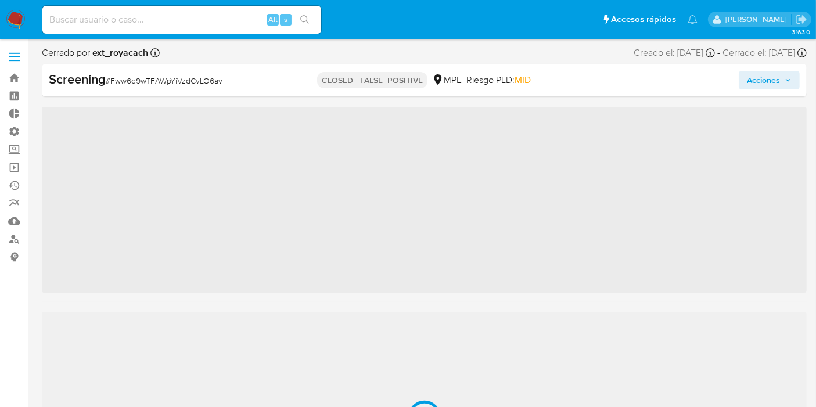
scroll to position [546, 0]
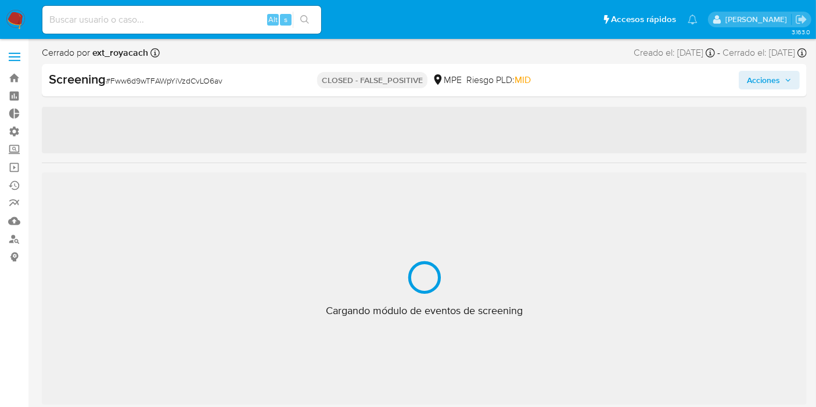
select select "10"
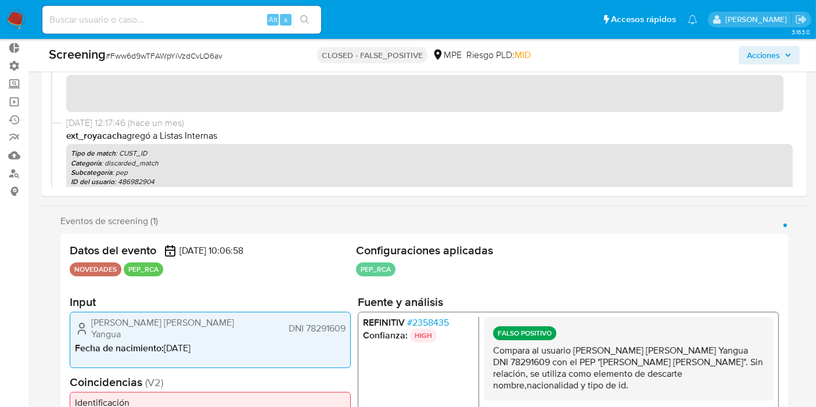
scroll to position [129, 0]
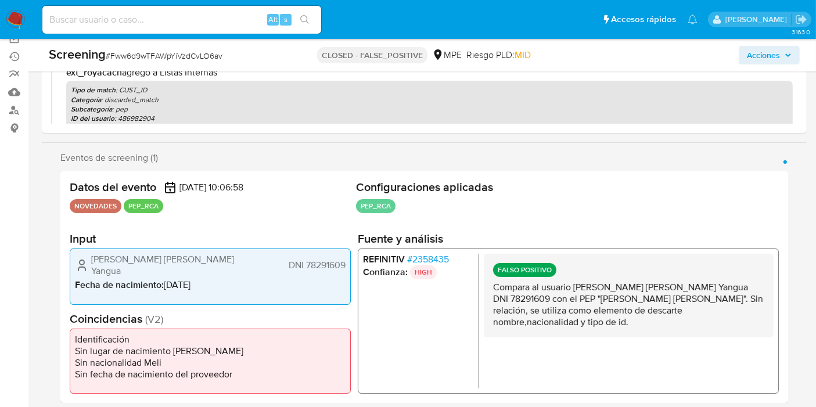
drag, startPoint x: 305, startPoint y: 264, endPoint x: 346, endPoint y: 261, distance: 41.3
click at [346, 261] on div "Maryurin Kelizabet Balladares Yangua DNI 78291609 Fecha de nacimiento : 14/10/1…" at bounding box center [210, 277] width 281 height 56
click at [434, 254] on span "# 2358435" at bounding box center [428, 260] width 42 height 12
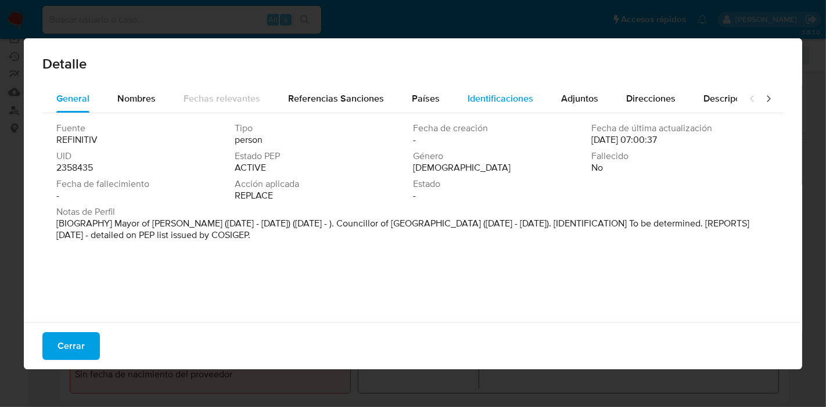
click at [519, 92] on span "Identificaciones" at bounding box center [500, 98] width 66 height 13
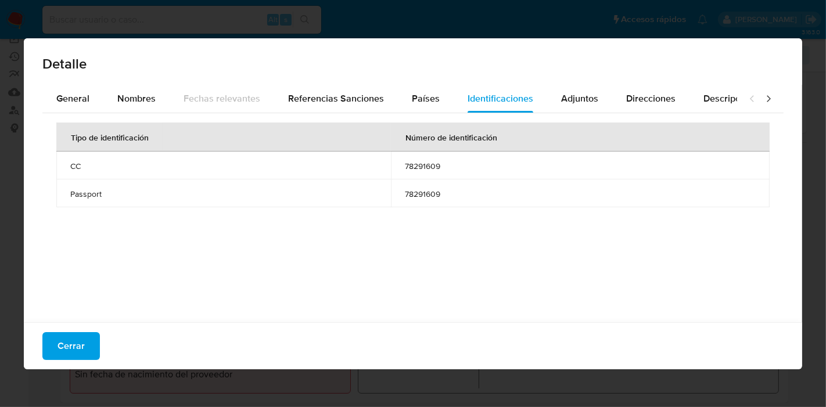
click at [441, 164] on span "78291609" at bounding box center [580, 166] width 351 height 10
click at [70, 353] on span "Cerrar" at bounding box center [70, 346] width 27 height 26
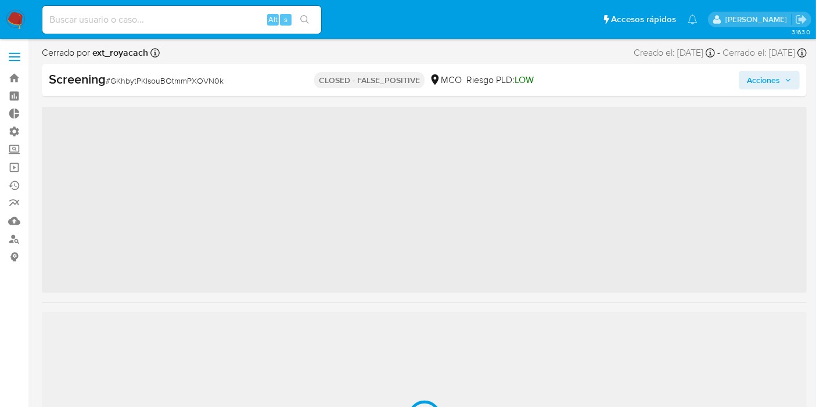
scroll to position [546, 0]
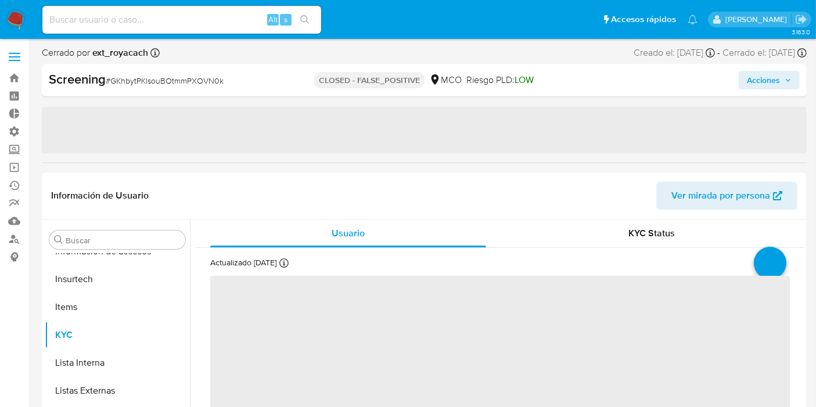
select select "10"
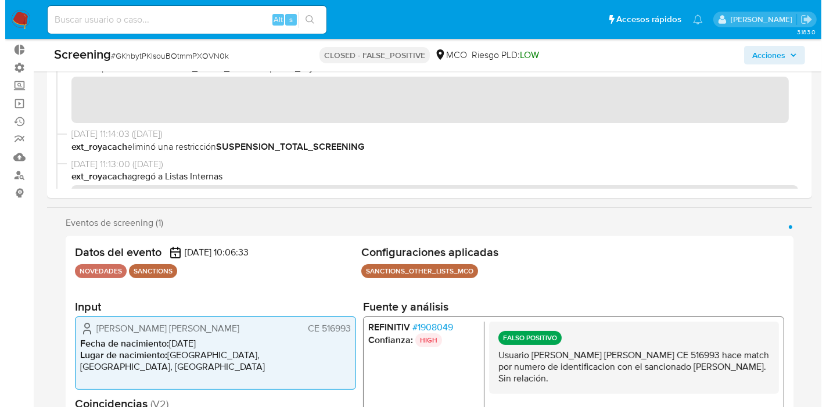
scroll to position [64, 0]
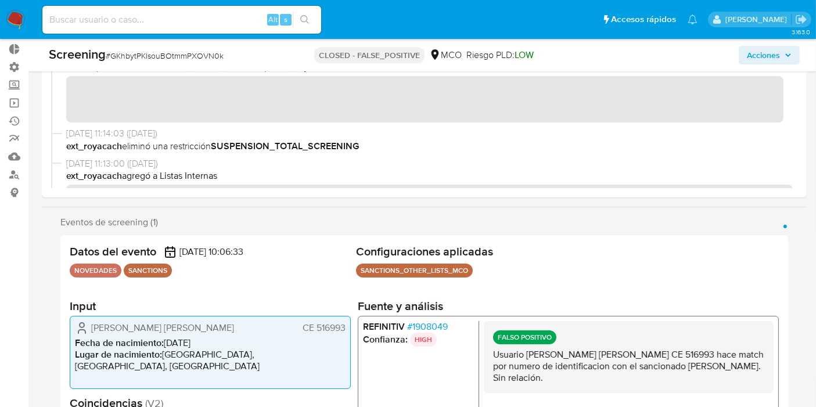
drag, startPoint x: 317, startPoint y: 335, endPoint x: 348, endPoint y: 332, distance: 31.5
click at [348, 332] on div "Goya Salazar Freddy Enriqu CE 516993 Fecha de nacimiento : 15/06/1975 Lugar de …" at bounding box center [210, 352] width 281 height 73
click at [426, 332] on span "# 1908049" at bounding box center [427, 327] width 41 height 12
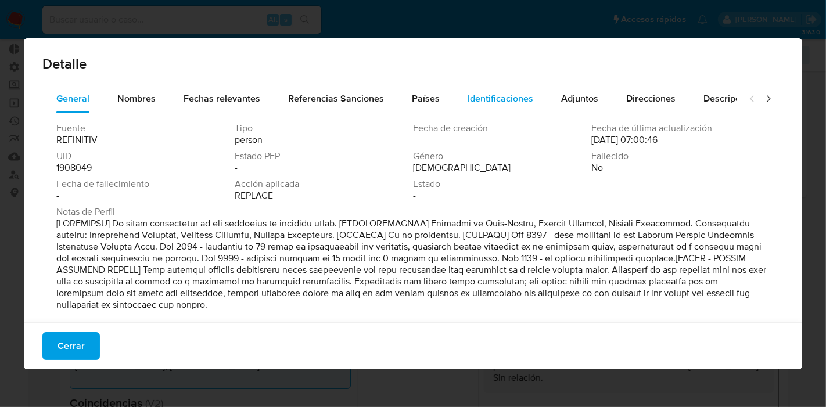
click at [506, 112] on div "Identificaciones" at bounding box center [500, 99] width 66 height 28
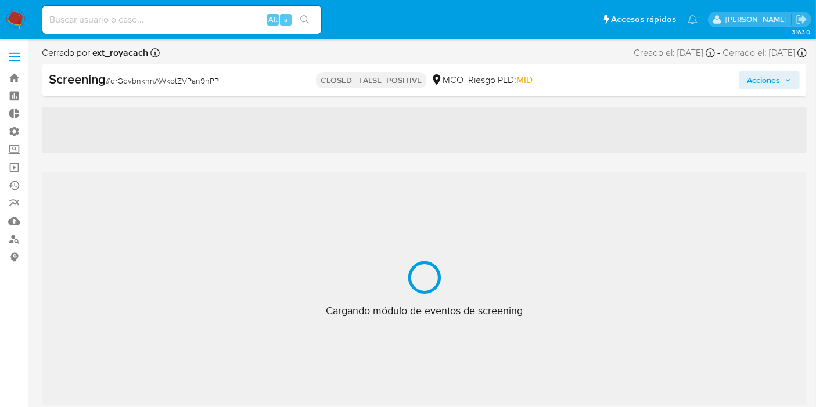
scroll to position [546, 0]
select select "10"
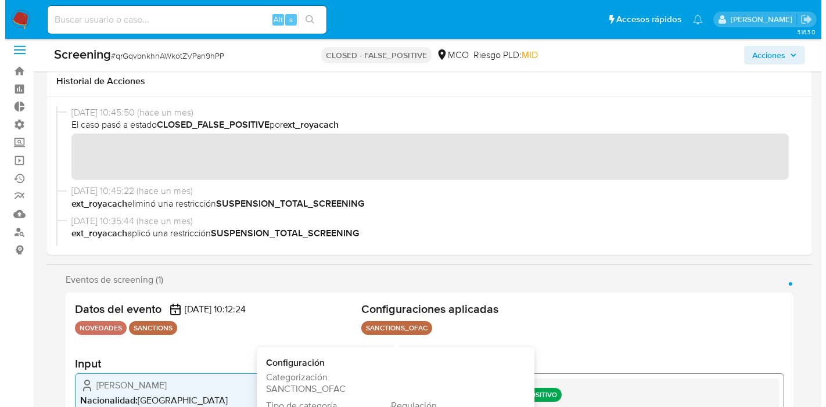
scroll to position [64, 0]
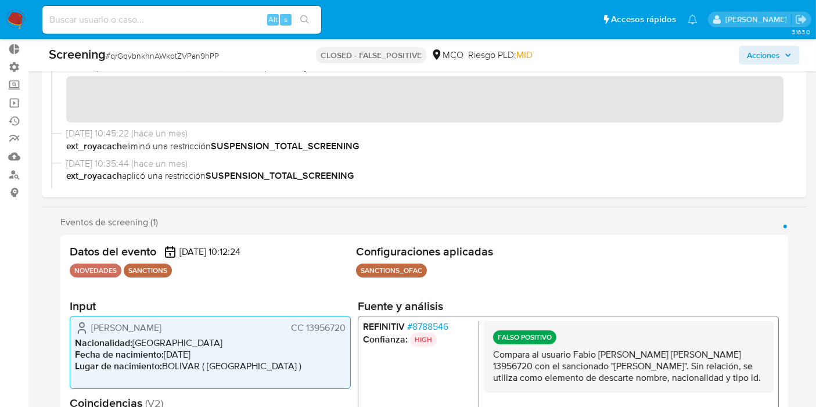
click at [163, 268] on p "SANCTIONS" at bounding box center [148, 271] width 48 height 14
drag, startPoint x: 305, startPoint y: 328, endPoint x: 342, endPoint y: 329, distance: 36.6
click at [342, 329] on span "CC 13956720" at bounding box center [318, 328] width 55 height 12
click at [416, 332] on span "# 8788546" at bounding box center [427, 327] width 41 height 12
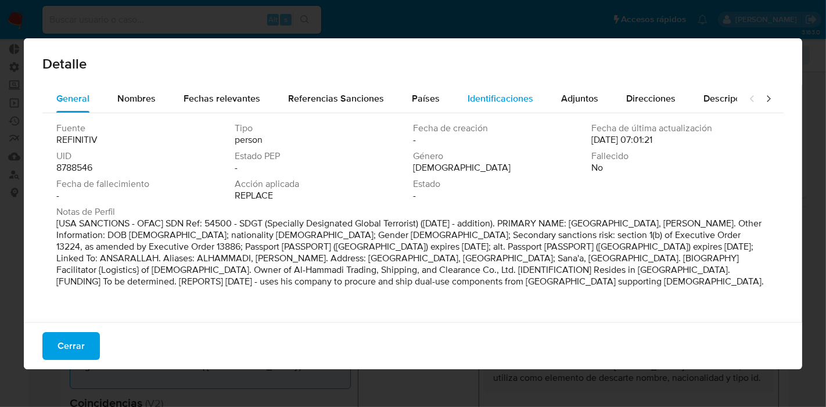
click at [501, 85] on div "Identificaciones" at bounding box center [500, 99] width 66 height 28
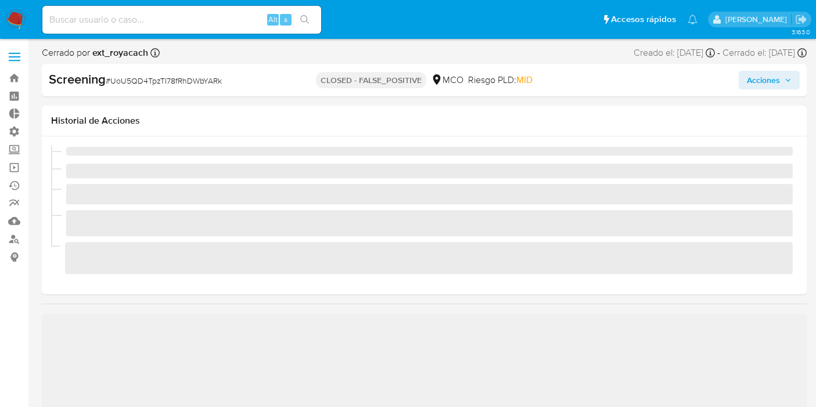
select select "10"
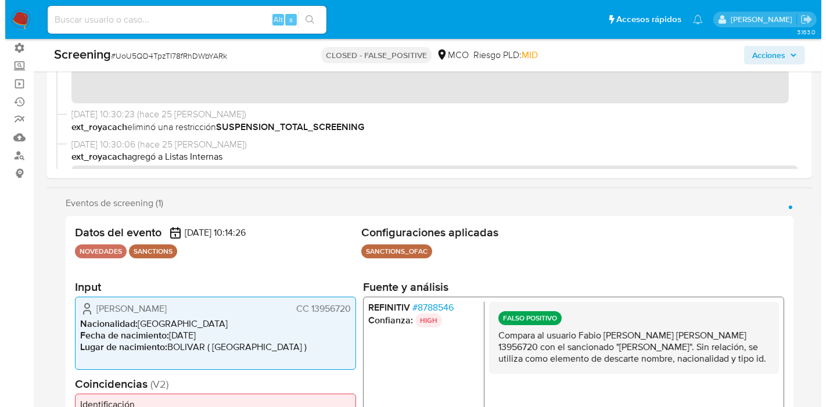
scroll to position [193, 0]
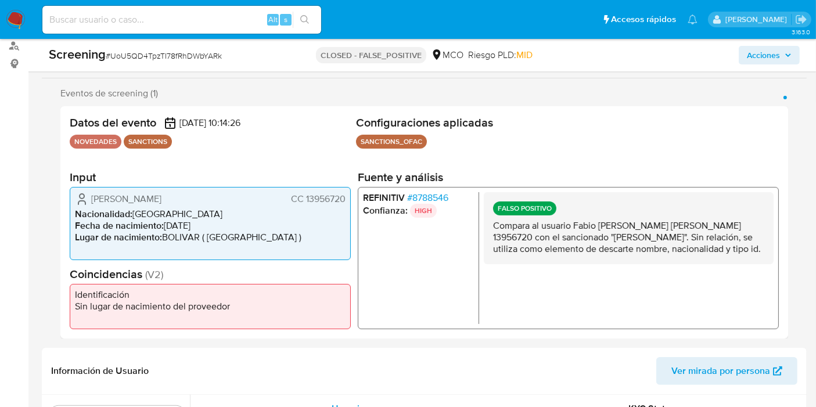
drag, startPoint x: 303, startPoint y: 198, endPoint x: 344, endPoint y: 199, distance: 41.2
click at [344, 199] on span "CC 13956720" at bounding box center [318, 199] width 55 height 12
click at [421, 192] on span "# 8788546" at bounding box center [427, 198] width 41 height 12
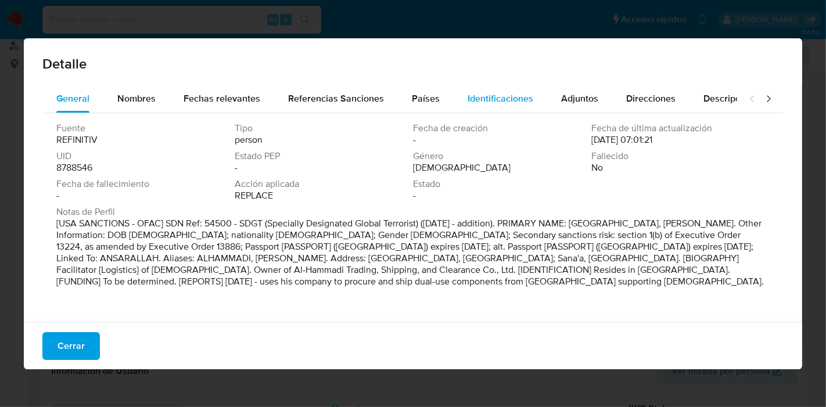
click at [520, 84] on div "Detalle" at bounding box center [413, 61] width 778 height 46
click at [519, 89] on div "Identificaciones" at bounding box center [500, 99] width 66 height 28
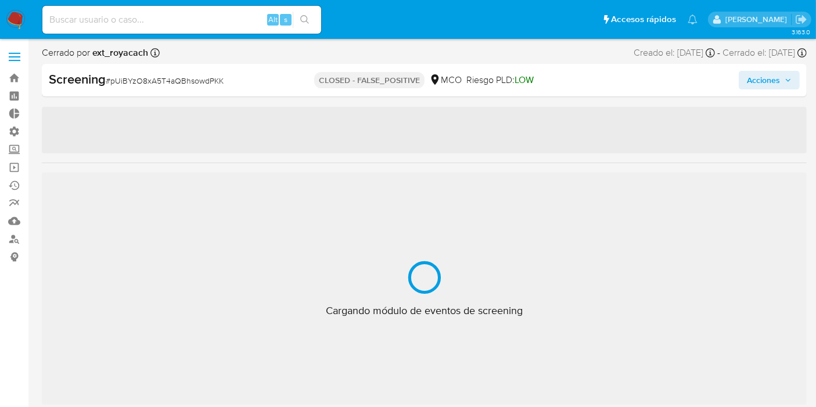
scroll to position [546, 0]
select select "10"
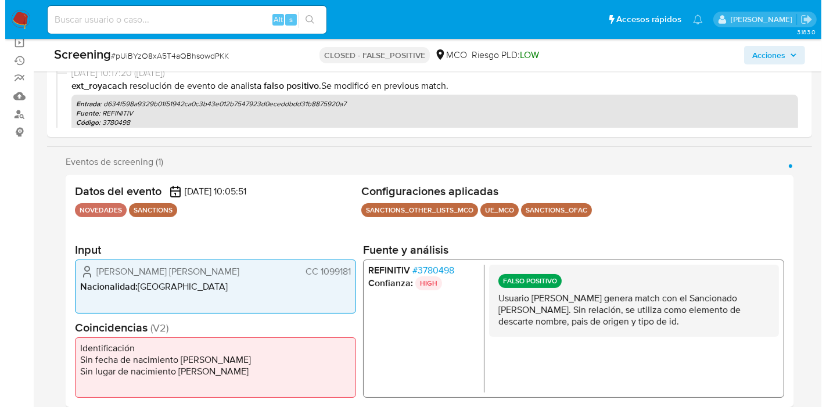
scroll to position [193, 0]
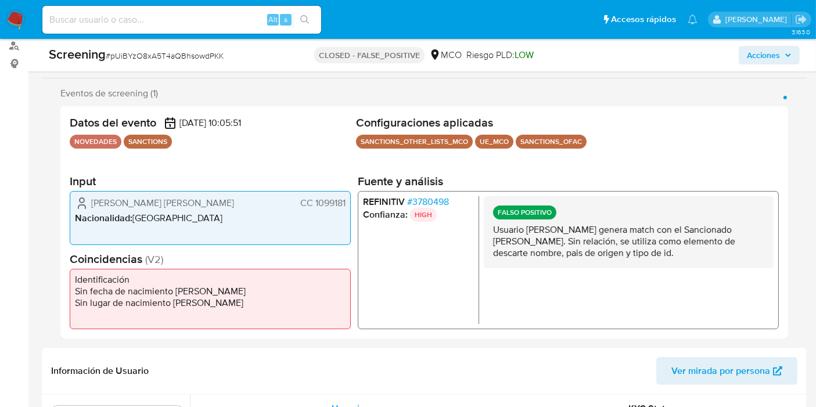
drag, startPoint x: 314, startPoint y: 206, endPoint x: 348, endPoint y: 200, distance: 35.3
click at [348, 200] on div "Bernal Gomez Jose Ernesto CC 1099181 Nacionalidad : Colombia" at bounding box center [210, 217] width 281 height 53
drag, startPoint x: 431, startPoint y: 189, endPoint x: 431, endPoint y: 199, distance: 9.3
click at [431, 197] on section "Fuente y análisis REFINITIV # 3780498 Confianza: HIGH FALSO POSITIVO Usuario Jo…" at bounding box center [568, 251] width 421 height 155
click at [431, 199] on span "# 3780498" at bounding box center [428, 202] width 42 height 12
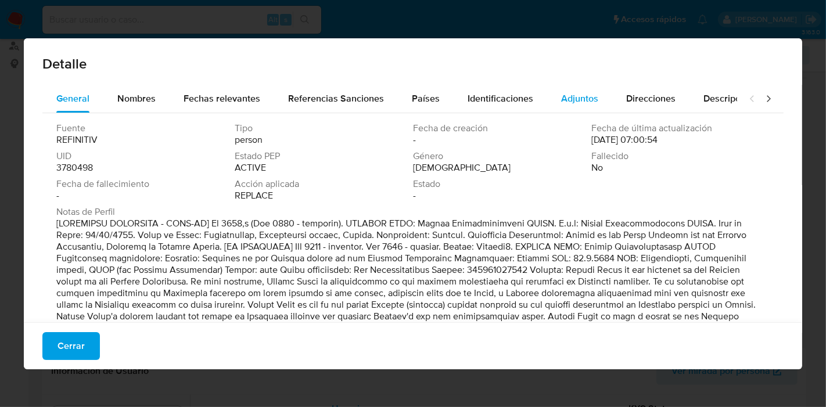
click at [573, 100] on span "Adjuntos" at bounding box center [579, 98] width 37 height 13
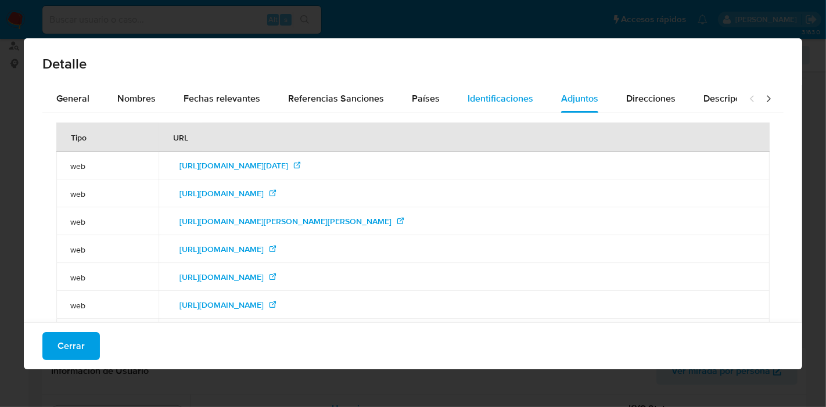
click at [531, 103] on button "Identificaciones" at bounding box center [500, 99] width 93 height 28
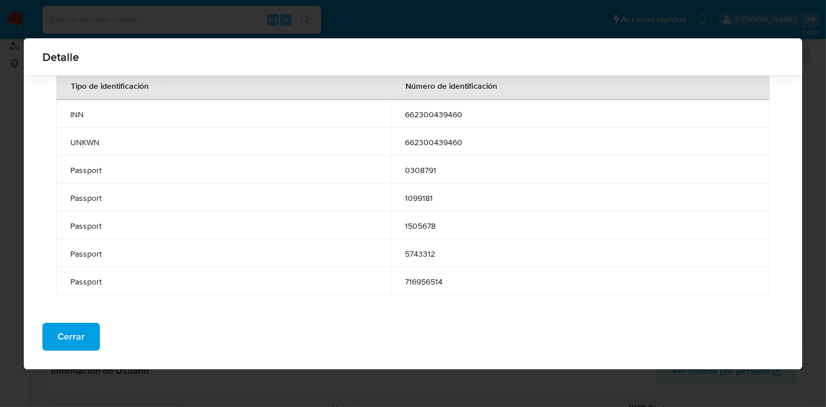
scroll to position [42, 0]
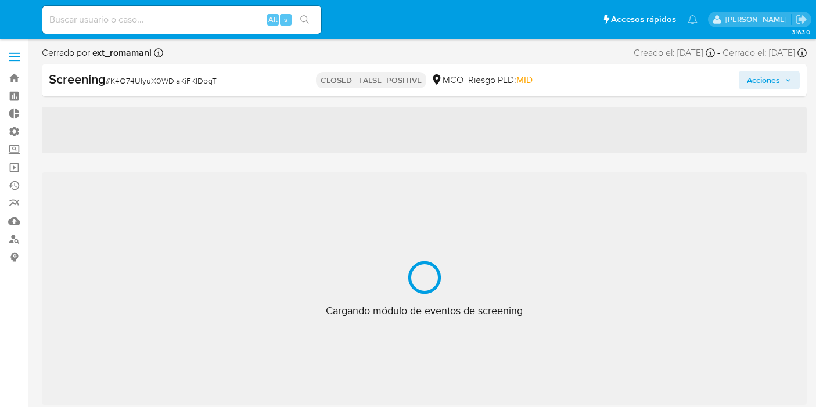
select select "10"
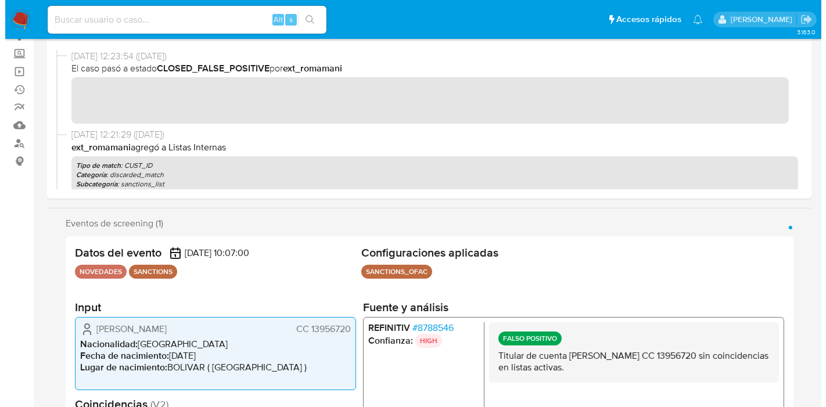
scroll to position [258, 0]
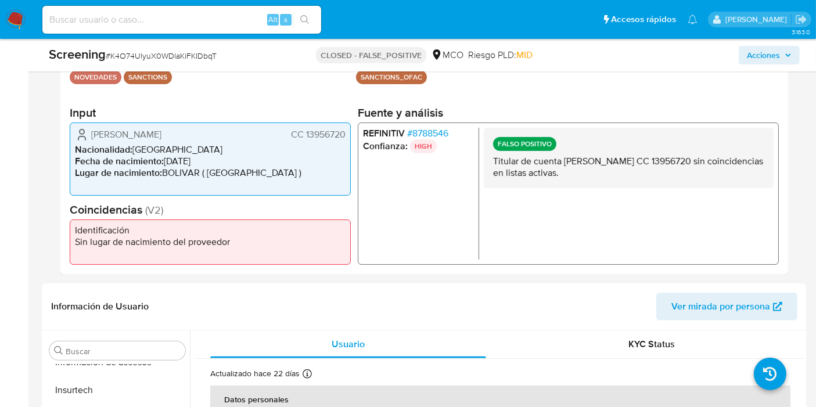
drag, startPoint x: 305, startPoint y: 135, endPoint x: 350, endPoint y: 127, distance: 45.4
click at [350, 127] on div "Fabio Antonio Galeano Diaz CC 13956720 Nacionalidad : Colombia Fecha de nacimie…" at bounding box center [210, 159] width 281 height 73
click at [438, 132] on span "# 8788546" at bounding box center [427, 134] width 41 height 12
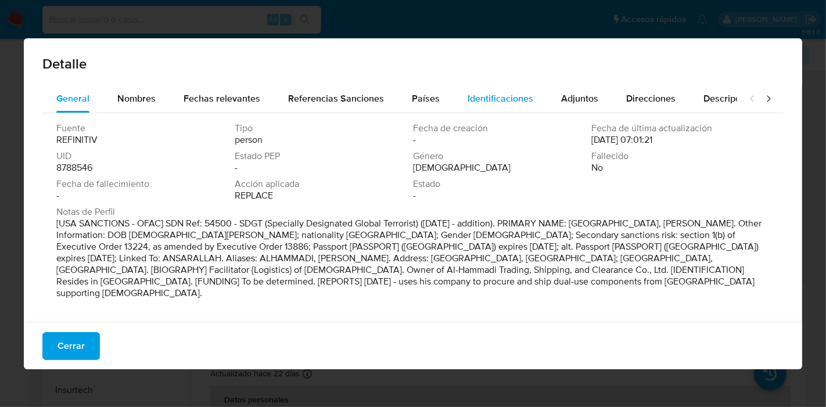
click at [472, 103] on span "Identificaciones" at bounding box center [500, 98] width 66 height 13
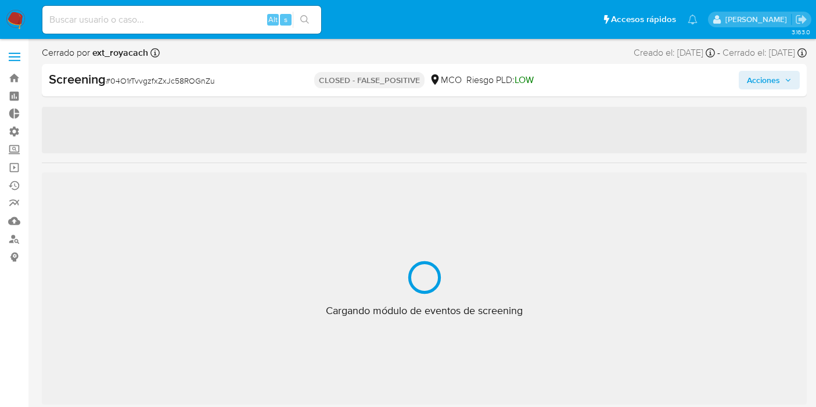
select select "10"
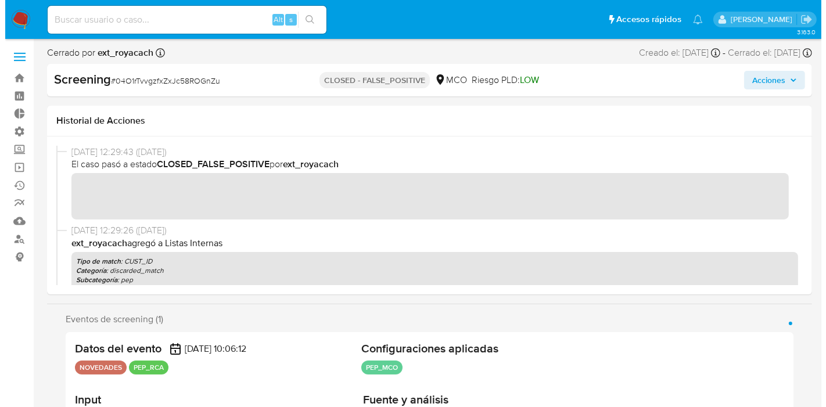
scroll to position [193, 0]
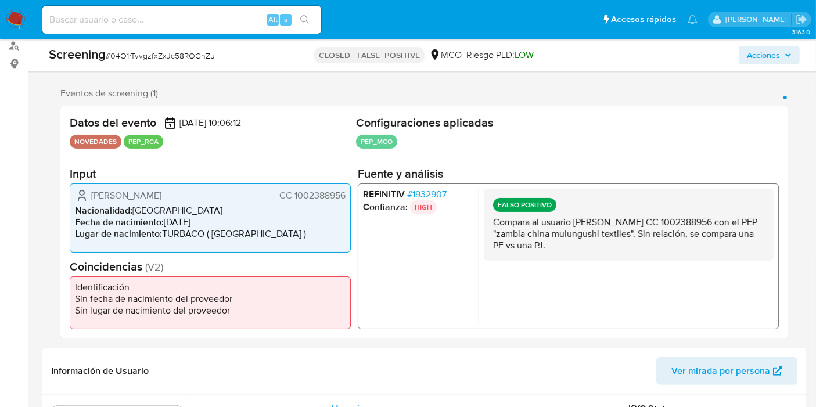
drag, startPoint x: 292, startPoint y: 195, endPoint x: 347, endPoint y: 202, distance: 55.1
click at [347, 202] on div "[PERSON_NAME] CC 1002388956 Nacionalidad : [DEMOGRAPHIC_DATA] Fecha de nacimien…" at bounding box center [210, 217] width 281 height 69
click at [441, 190] on span "# 1932907" at bounding box center [426, 194] width 39 height 12
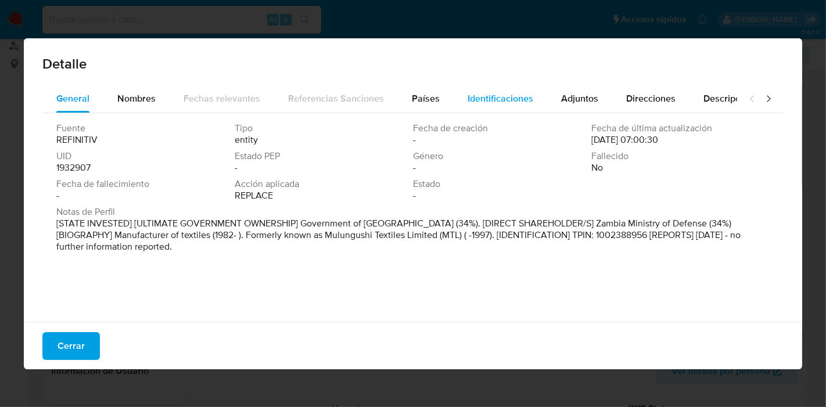
drag, startPoint x: 475, startPoint y: 143, endPoint x: 508, endPoint y: 98, distance: 55.8
click at [508, 98] on span "Identificaciones" at bounding box center [500, 98] width 66 height 13
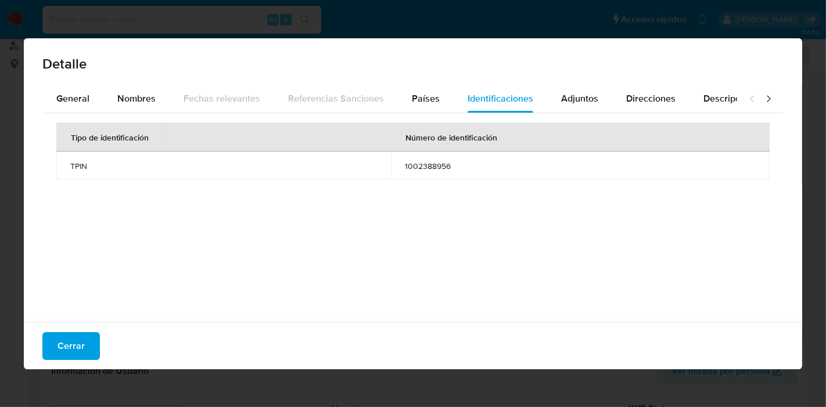
click at [85, 342] on button "Cerrar" at bounding box center [70, 346] width 57 height 28
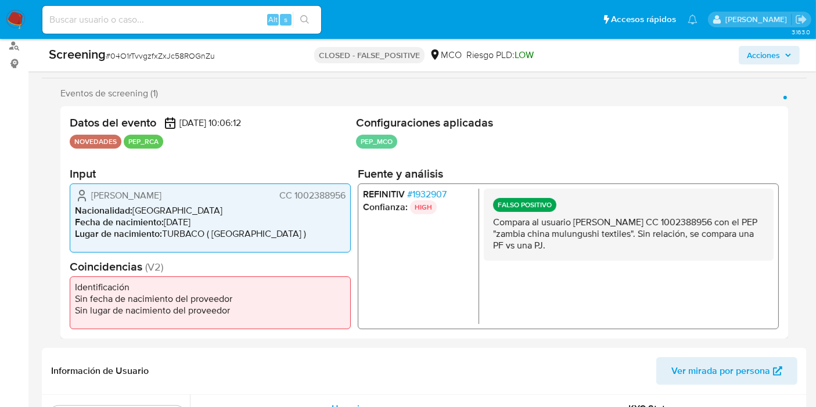
click at [161, 196] on span "[PERSON_NAME]" at bounding box center [126, 195] width 70 height 12
drag, startPoint x: 292, startPoint y: 197, endPoint x: 343, endPoint y: 193, distance: 51.8
click at [343, 193] on span "CC 1002388956" at bounding box center [312, 195] width 66 height 12
click at [436, 188] on span "# 1932907" at bounding box center [426, 194] width 39 height 12
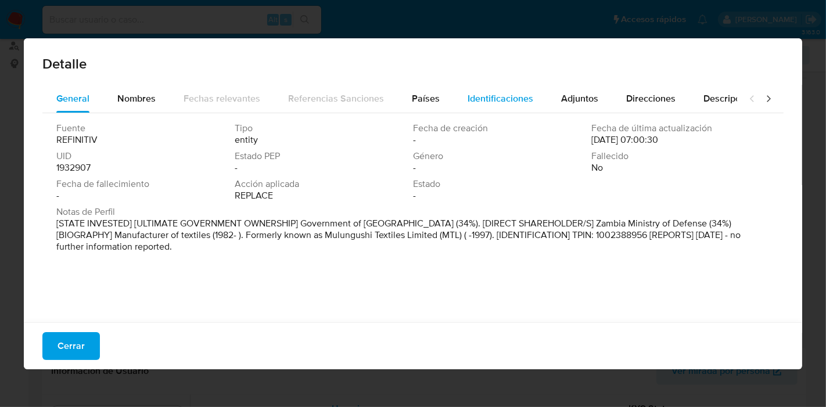
click at [500, 106] on div "Identificaciones" at bounding box center [500, 99] width 66 height 28
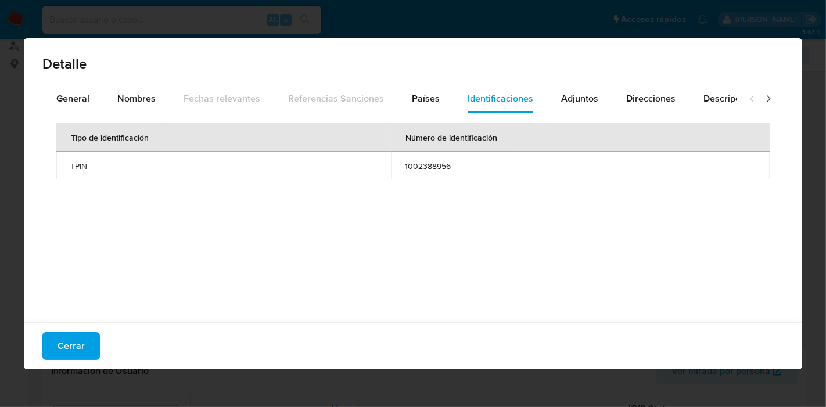
click at [438, 156] on td "1002388956" at bounding box center [580, 166] width 379 height 28
click at [436, 165] on span "1002388956" at bounding box center [580, 166] width 351 height 10
click at [422, 97] on span "Países" at bounding box center [426, 98] width 28 height 13
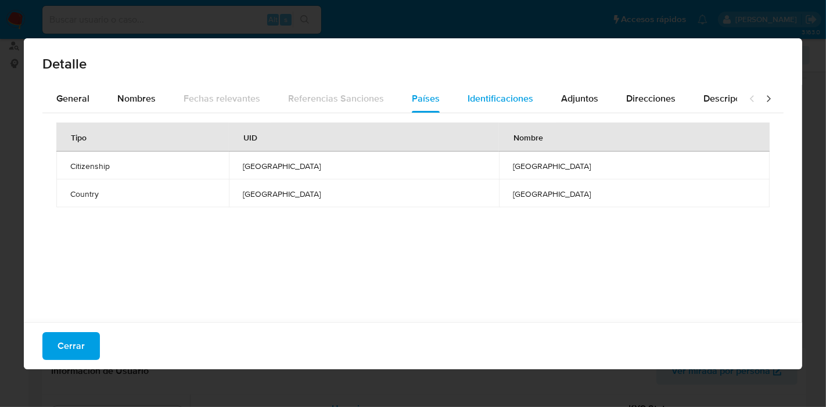
click at [483, 97] on span "Identificaciones" at bounding box center [500, 98] width 66 height 13
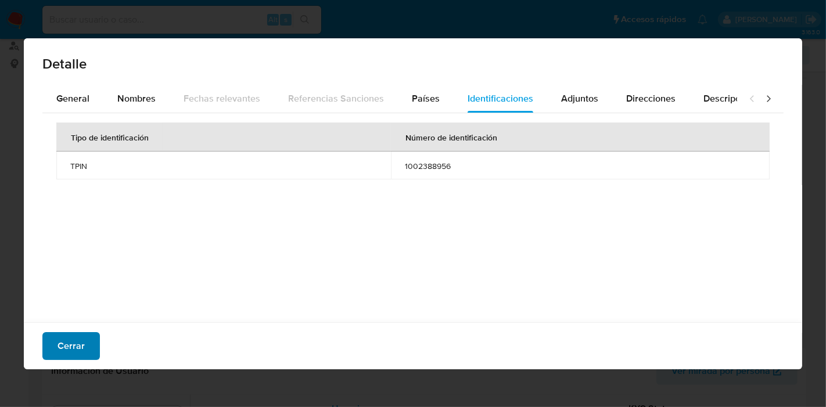
click at [81, 351] on span "Cerrar" at bounding box center [70, 346] width 27 height 26
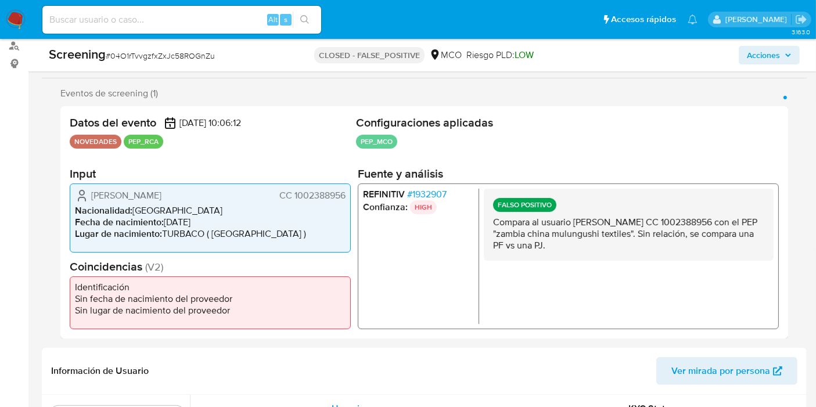
drag, startPoint x: 292, startPoint y: 197, endPoint x: 349, endPoint y: 200, distance: 57.0
click at [349, 200] on div "Yurelis Alejandra Marrugo Paternina CC 1002388956 Nacionalidad : Colombia Fecha…" at bounding box center [210, 217] width 281 height 69
click at [431, 188] on span "# 1932907" at bounding box center [426, 194] width 39 height 12
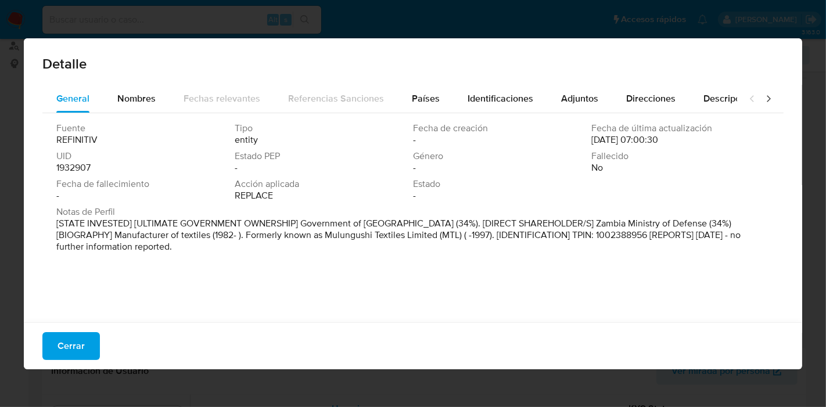
click at [524, 83] on div "Detalle" at bounding box center [413, 61] width 778 height 46
click at [516, 91] on div "Identificaciones" at bounding box center [500, 99] width 66 height 28
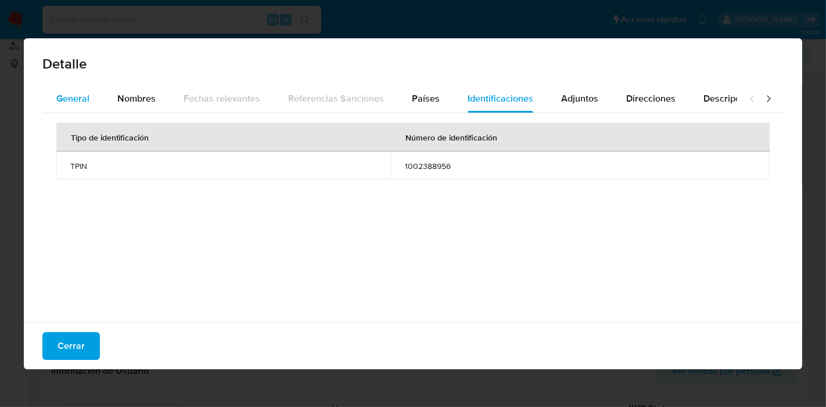
click at [74, 92] on span "General" at bounding box center [72, 98] width 33 height 13
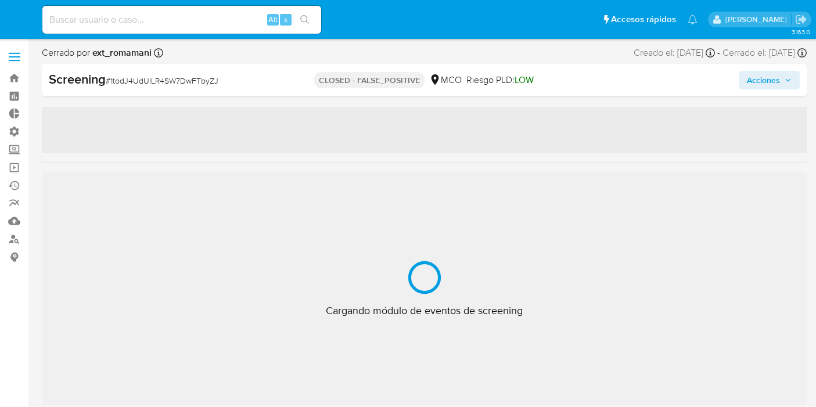
select select "10"
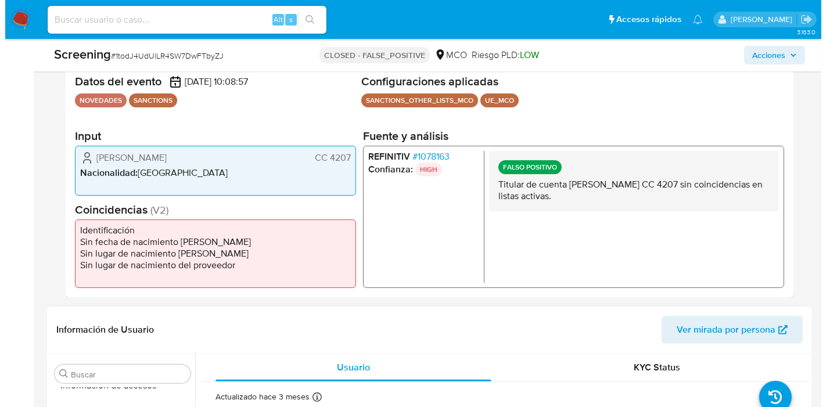
scroll to position [258, 0]
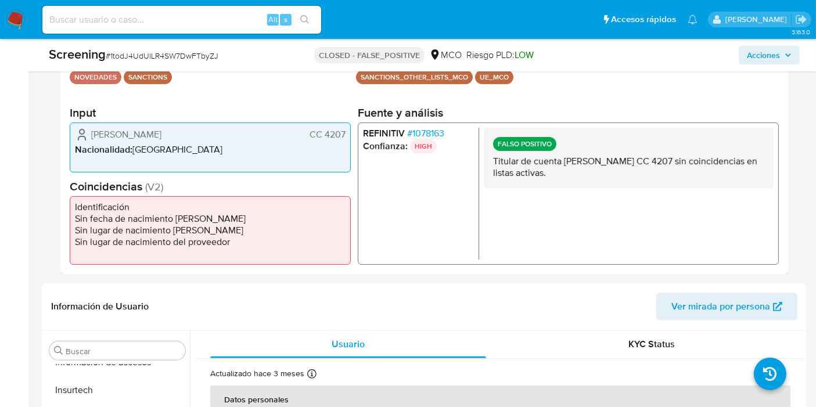
drag, startPoint x: 325, startPoint y: 135, endPoint x: 344, endPoint y: 138, distance: 20.1
click at [344, 138] on span "CC 4207" at bounding box center [328, 135] width 36 height 12
click at [442, 132] on span "# 1078163" at bounding box center [425, 134] width 37 height 12
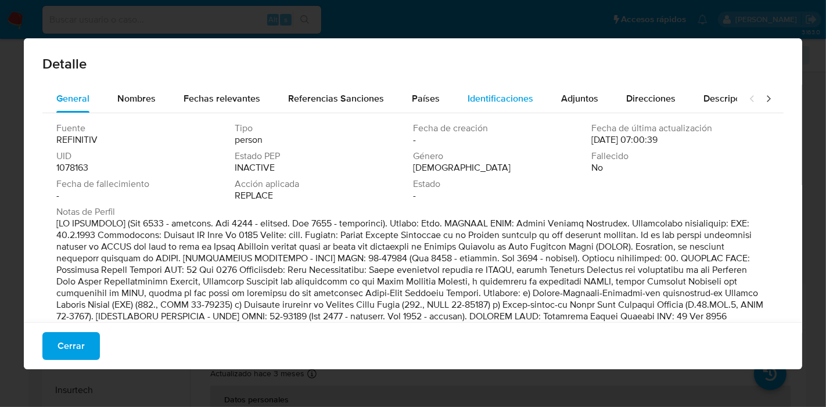
click at [505, 103] on span "Identificaciones" at bounding box center [500, 98] width 66 height 13
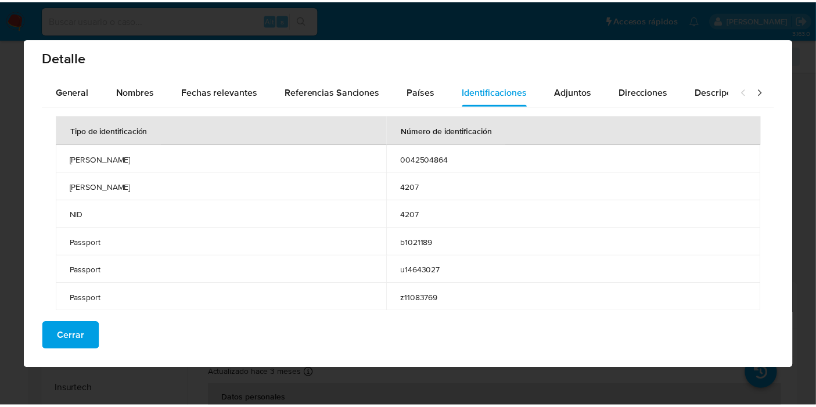
scroll to position [0, 0]
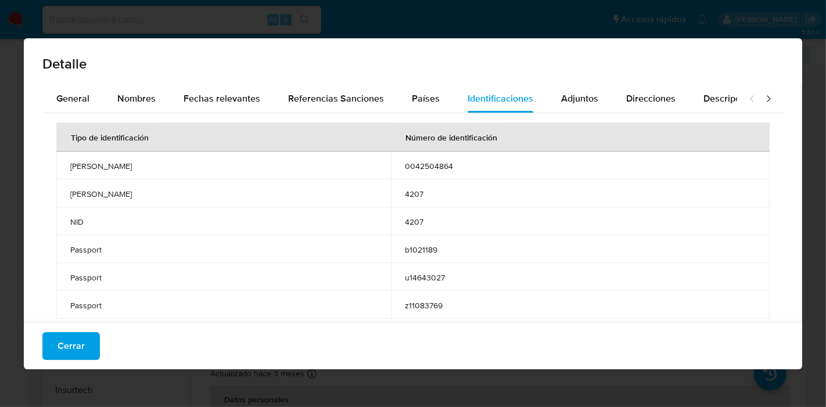
click at [85, 342] on button "Cerrar" at bounding box center [70, 346] width 57 height 28
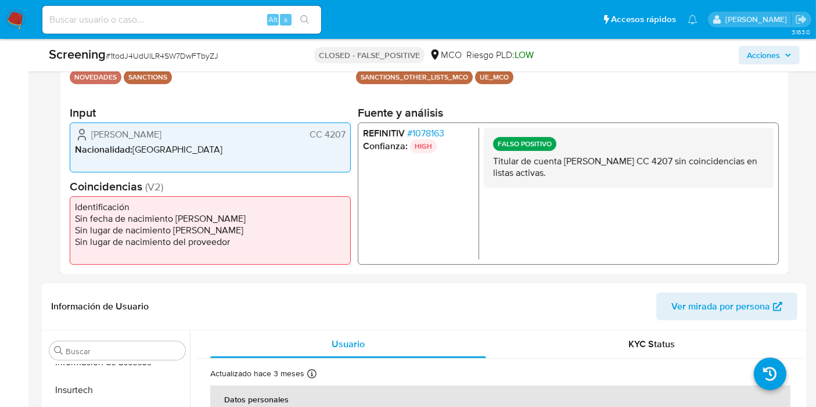
drag, startPoint x: 326, startPoint y: 135, endPoint x: 346, endPoint y: 135, distance: 19.7
click at [346, 135] on div "Alfonso Barrera Rodriguez CC 4207 Nacionalidad : Colombia" at bounding box center [210, 148] width 281 height 50
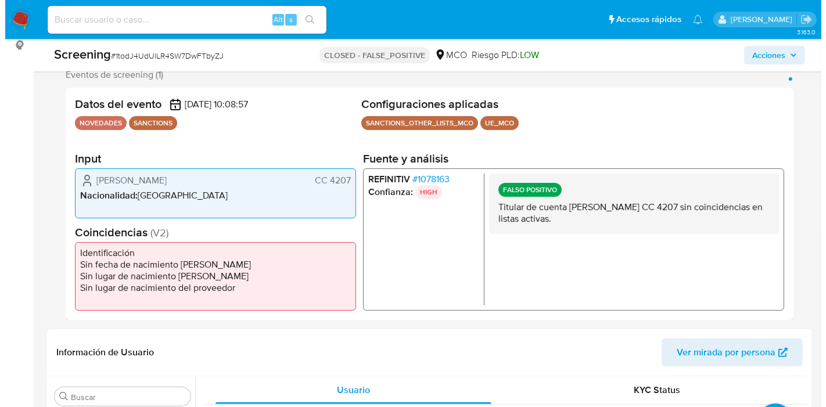
scroll to position [193, 0]
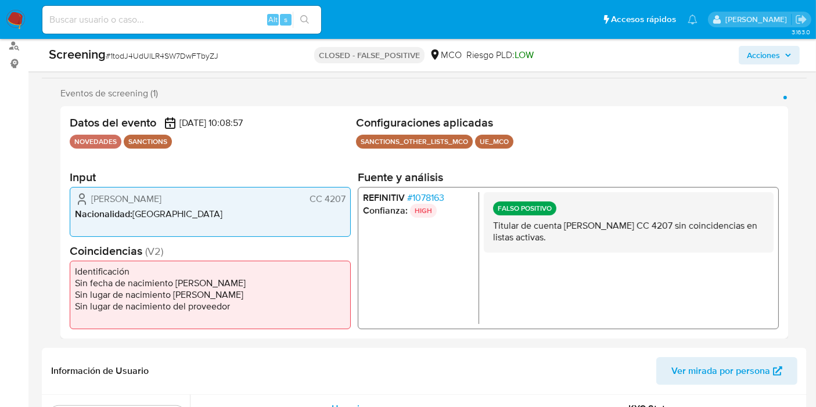
click at [212, 220] on div "Alfonso Barrera Rodriguez CC 4207 Nacionalidad : Colombia" at bounding box center [210, 212] width 281 height 50
click at [429, 199] on span "# 1078163" at bounding box center [425, 198] width 37 height 12
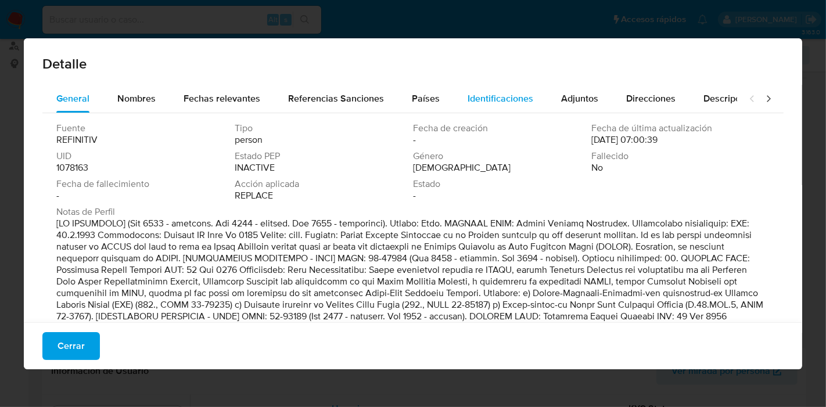
click at [497, 93] on span "Identificaciones" at bounding box center [500, 98] width 66 height 13
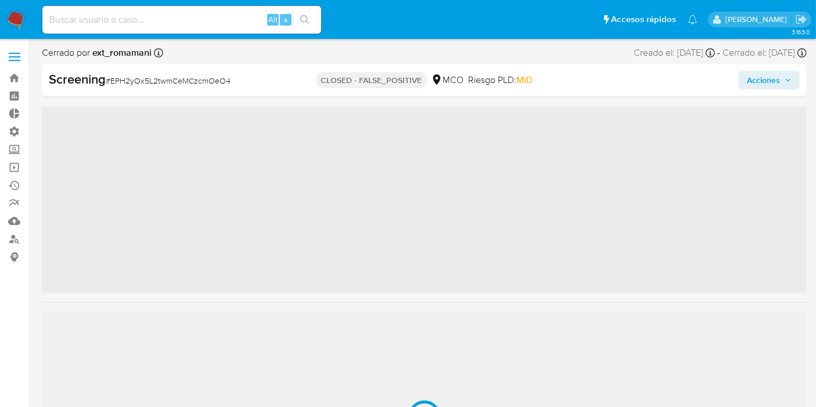
scroll to position [546, 0]
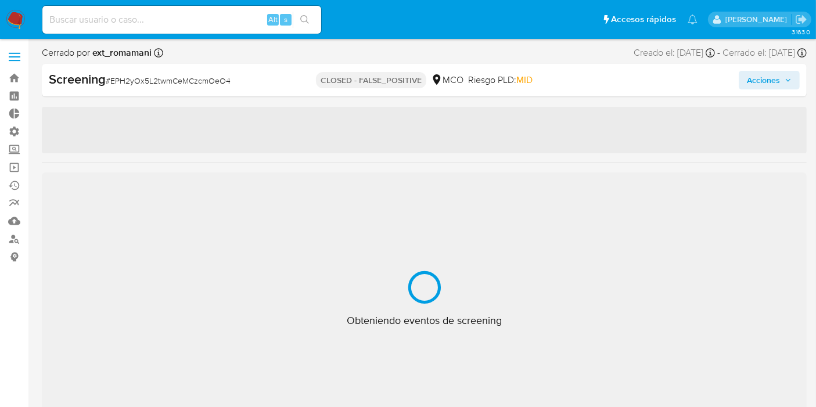
select select "10"
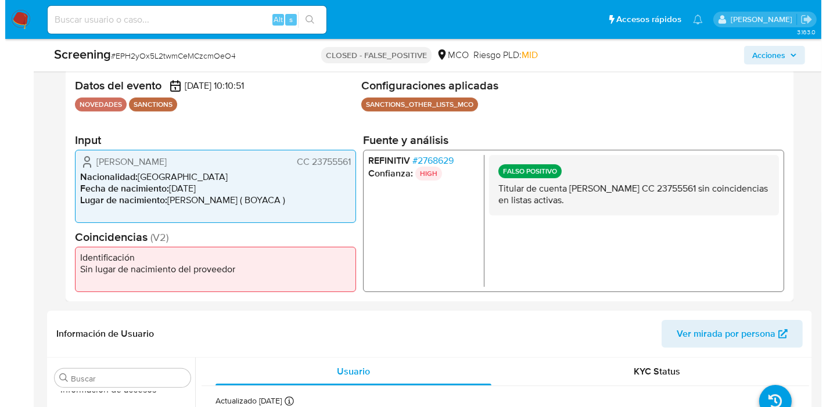
scroll to position [258, 0]
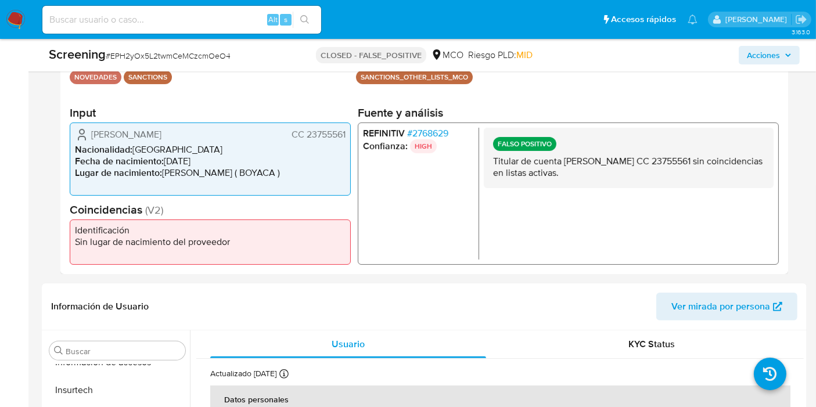
drag, startPoint x: 305, startPoint y: 134, endPoint x: 344, endPoint y: 135, distance: 39.5
click at [344, 135] on span "CC 23755561" at bounding box center [319, 135] width 54 height 12
click at [430, 128] on span "# 2768629" at bounding box center [427, 134] width 41 height 12
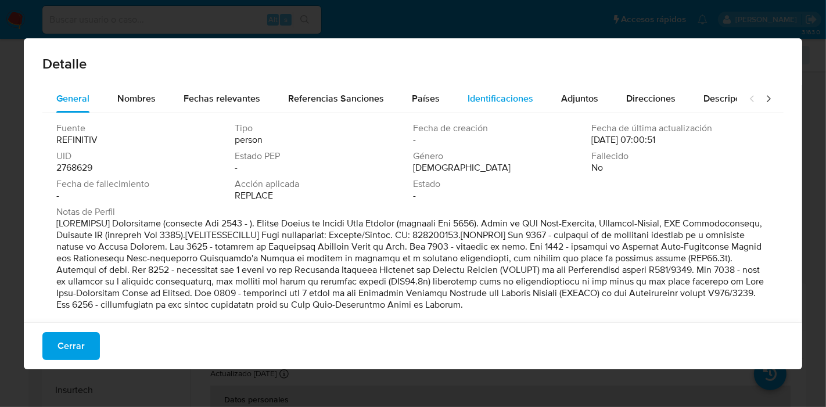
click at [511, 94] on span "Identificaciones" at bounding box center [500, 98] width 66 height 13
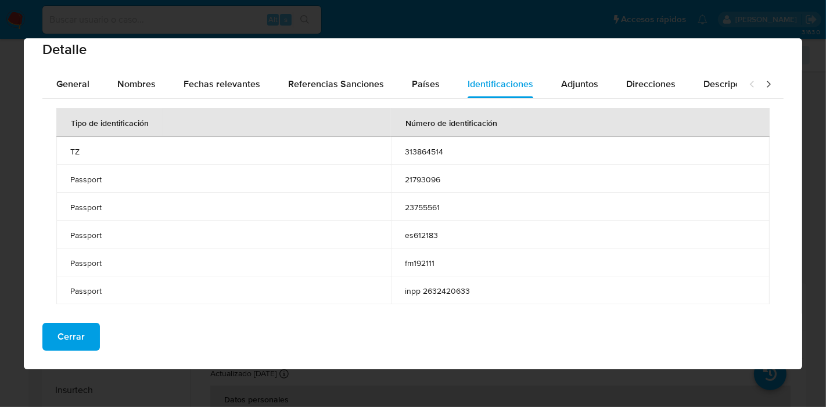
scroll to position [23, 0]
